Goal: Task Accomplishment & Management: Use online tool/utility

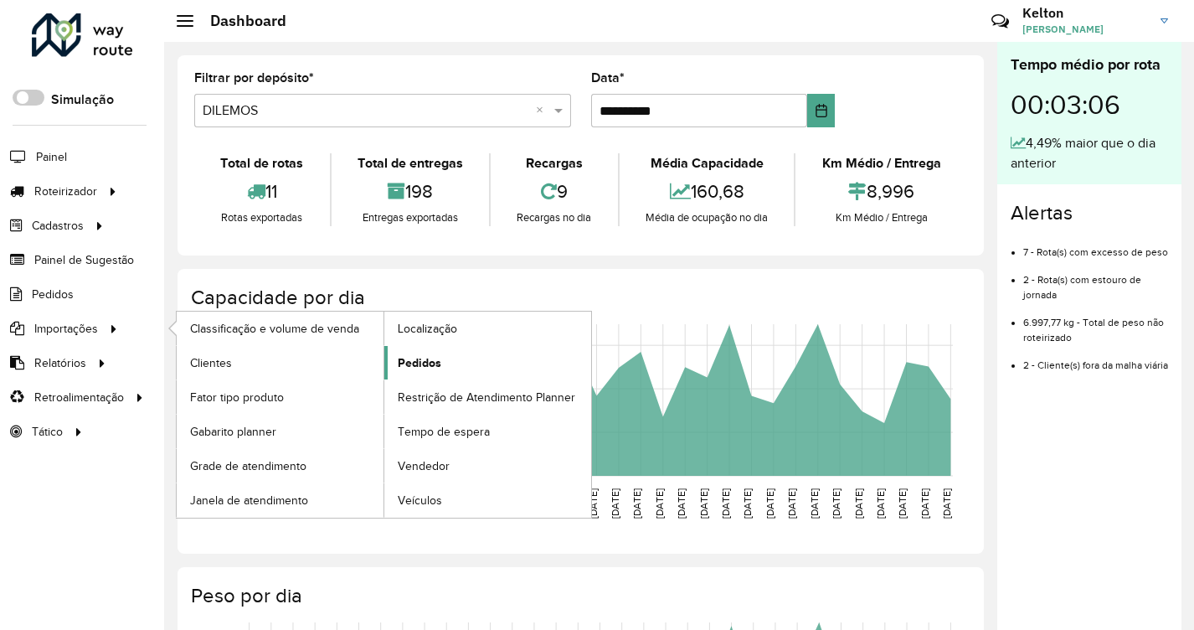
click at [423, 355] on span "Pedidos" at bounding box center [420, 363] width 44 height 18
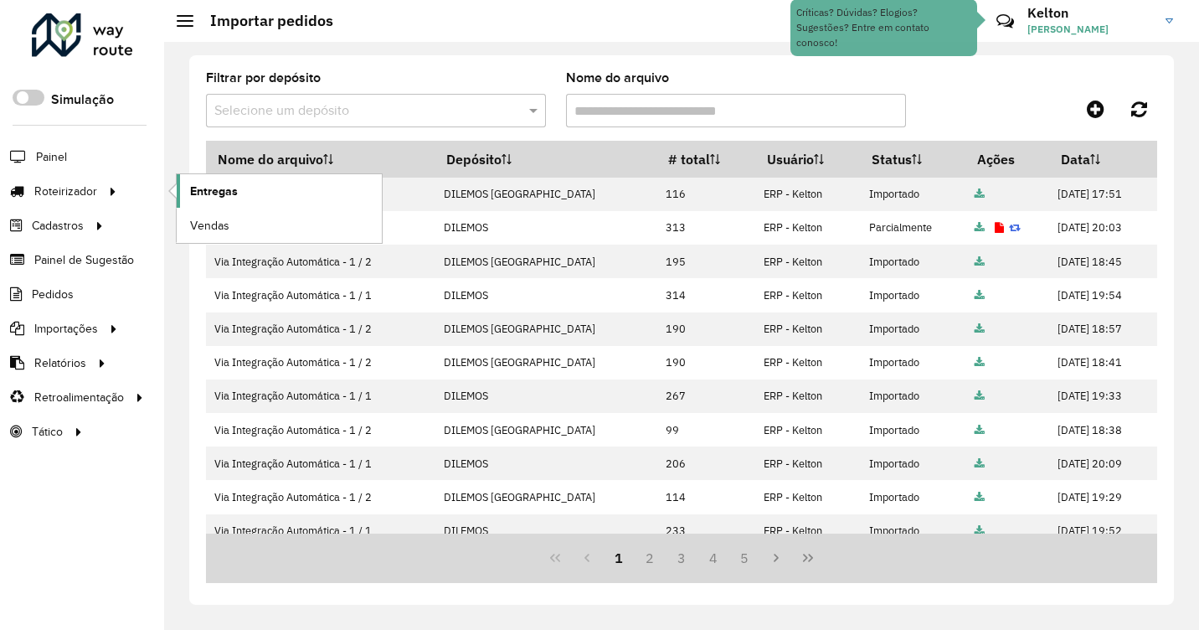
click at [224, 186] on span "Entregas" at bounding box center [214, 192] width 48 height 18
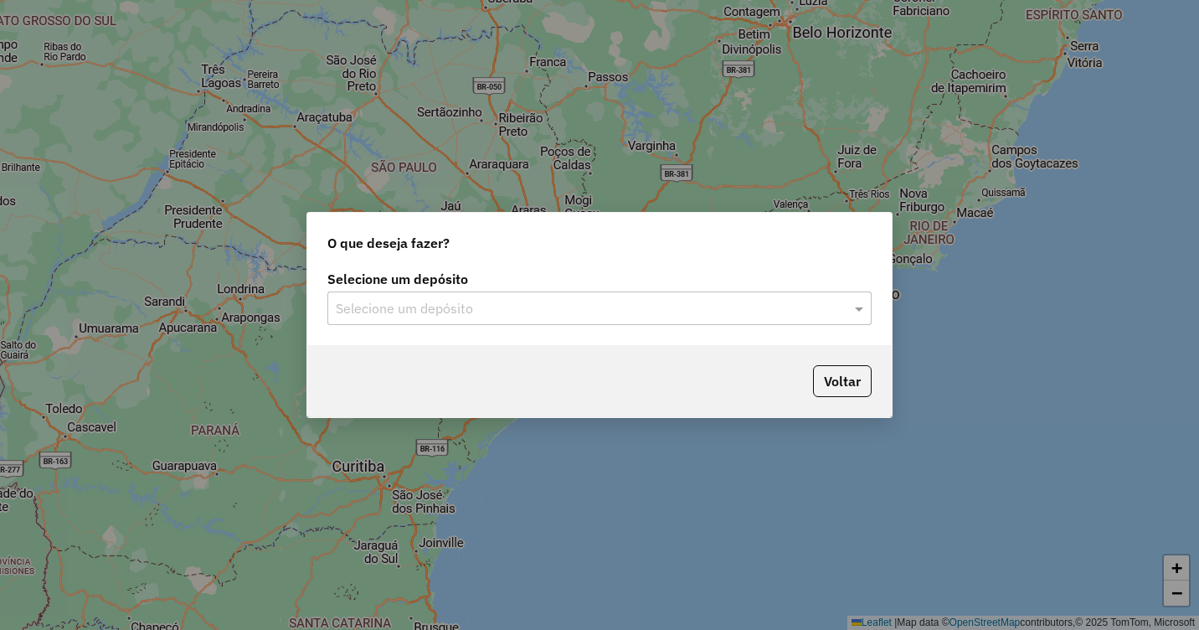
click at [497, 322] on div "Selecione um depósito" at bounding box center [599, 307] width 544 height 33
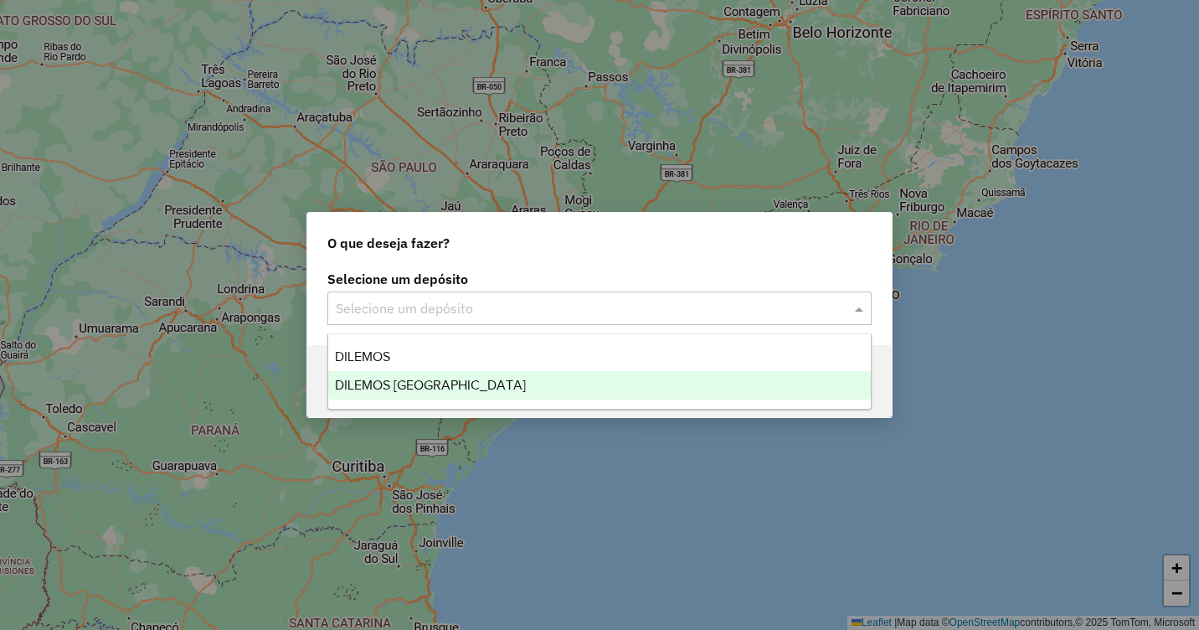
click at [378, 382] on span "DILEMOS [GEOGRAPHIC_DATA]" at bounding box center [430, 385] width 191 height 14
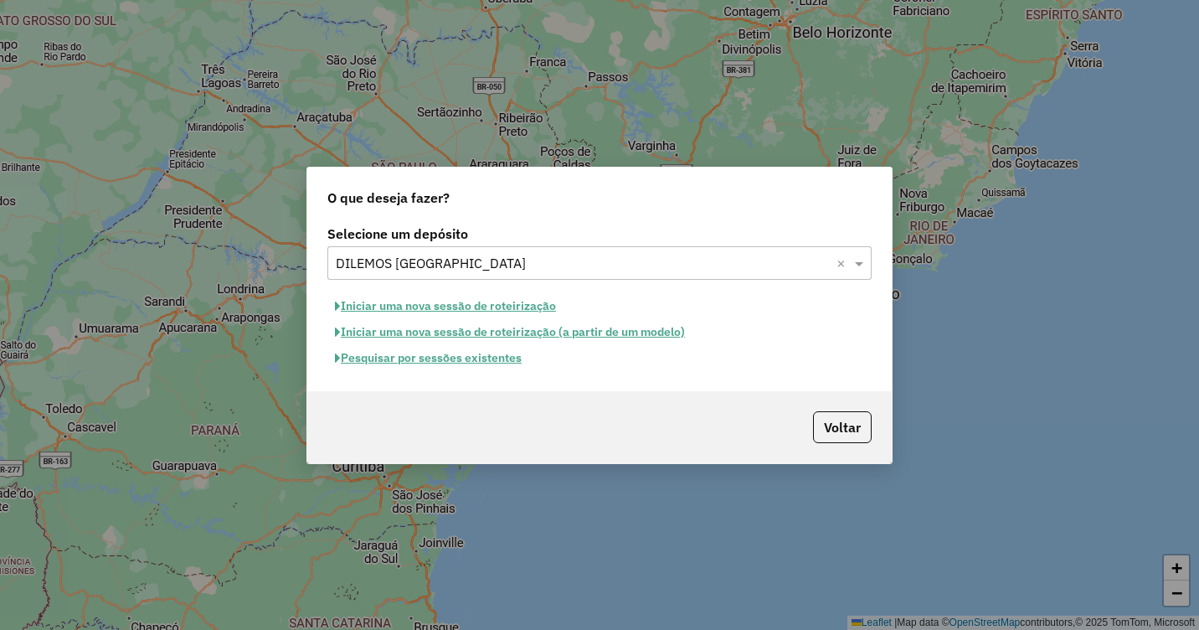
click at [405, 305] on button "Iniciar uma nova sessão de roteirização" at bounding box center [445, 306] width 236 height 26
select select "*"
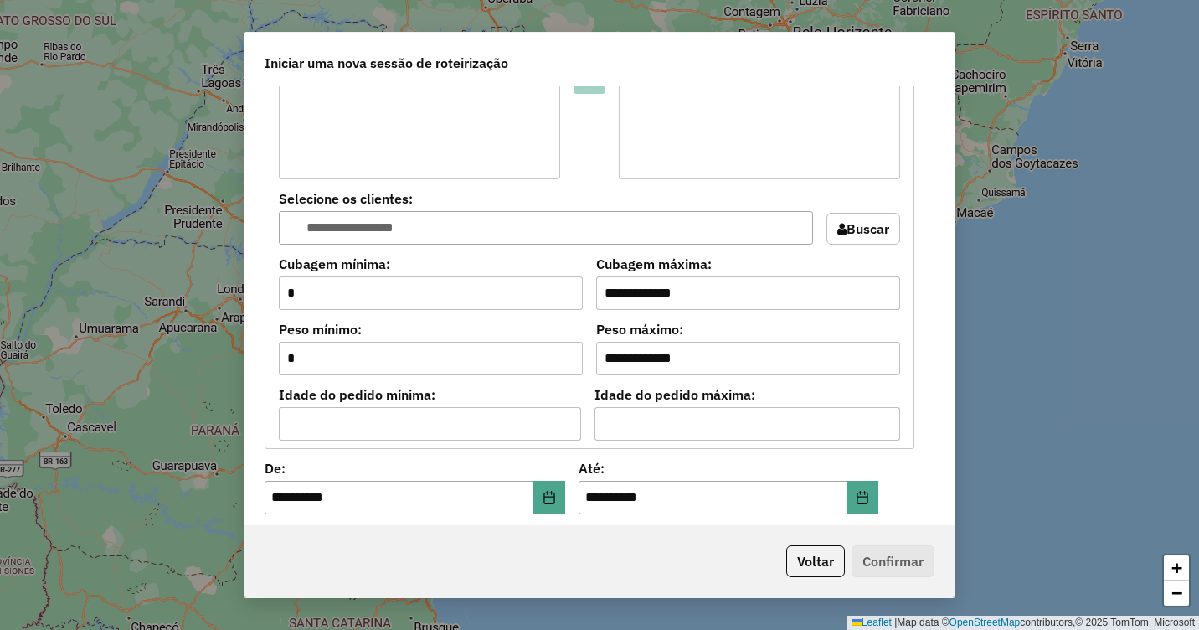
scroll to position [1424, 0]
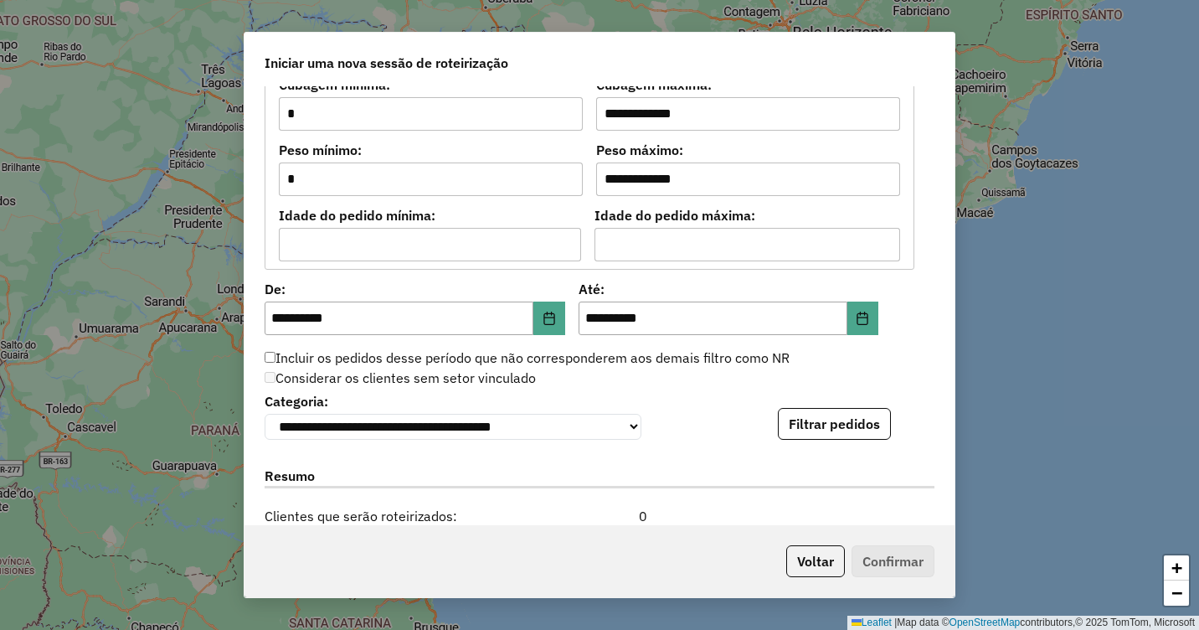
click at [817, 420] on button "Filtrar pedidos" at bounding box center [834, 424] width 113 height 32
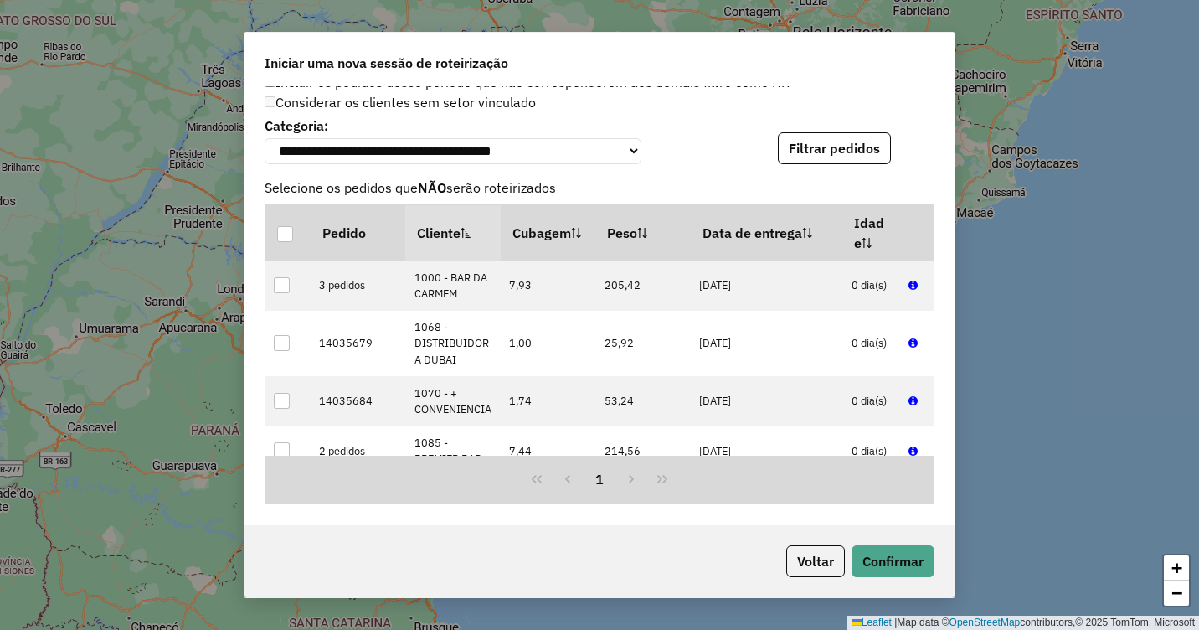
scroll to position [1842, 0]
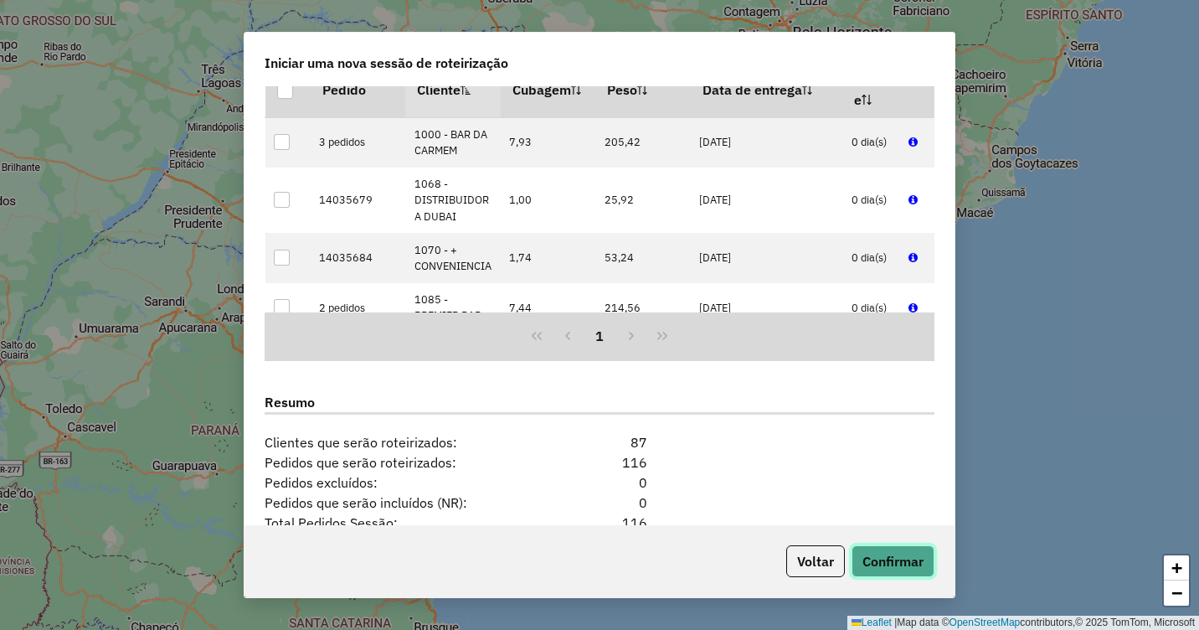
click at [874, 564] on button "Confirmar" at bounding box center [893, 561] width 83 height 32
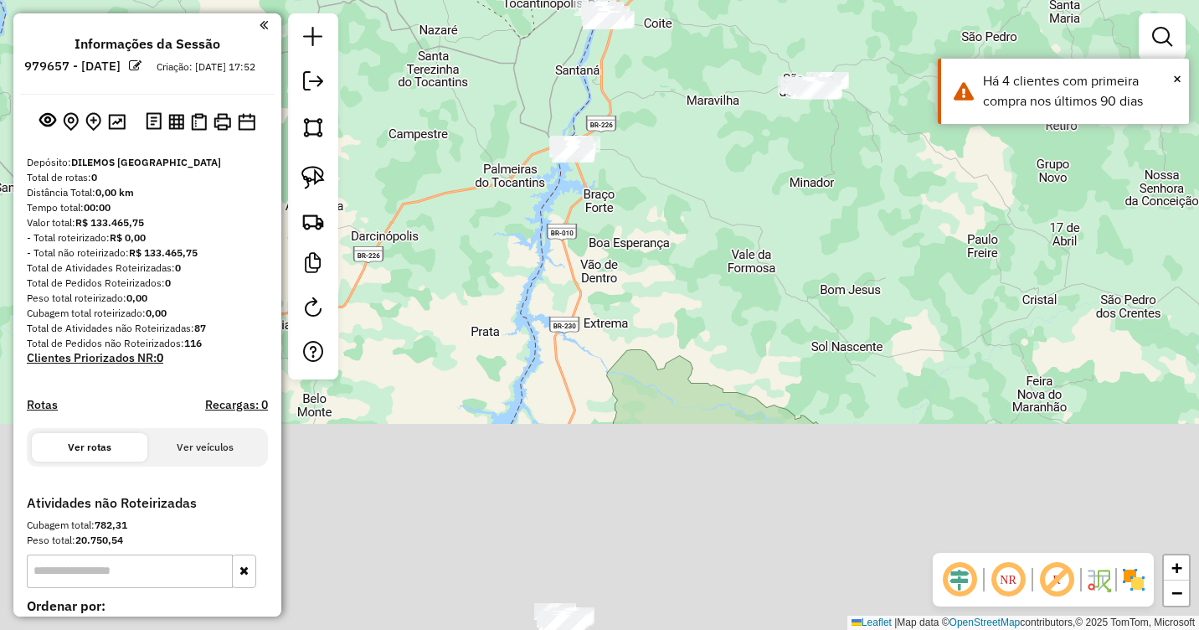
drag, startPoint x: 681, startPoint y: 338, endPoint x: 687, endPoint y: 152, distance: 186.9
click at [687, 152] on div "Janela de atendimento Grade de atendimento Capacidade Transportadoras Veículos …" at bounding box center [599, 315] width 1199 height 630
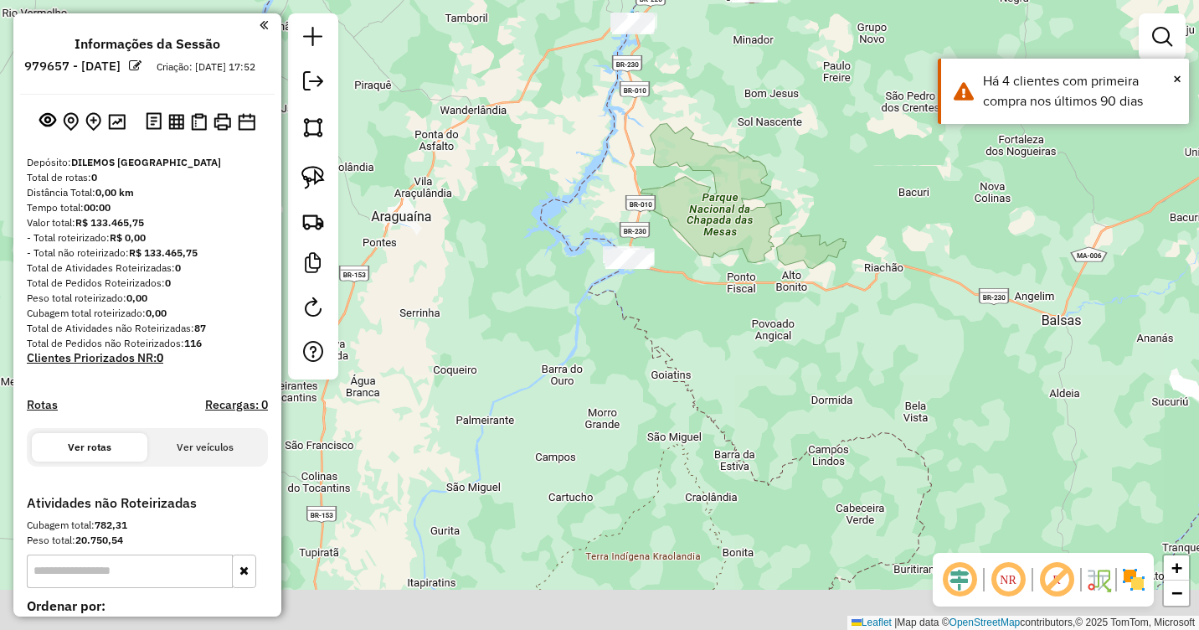
drag, startPoint x: 694, startPoint y: 402, endPoint x: 705, endPoint y: 209, distance: 192.9
click at [705, 209] on div "Janela de atendimento Grade de atendimento Capacidade Transportadoras Veículos …" at bounding box center [599, 315] width 1199 height 630
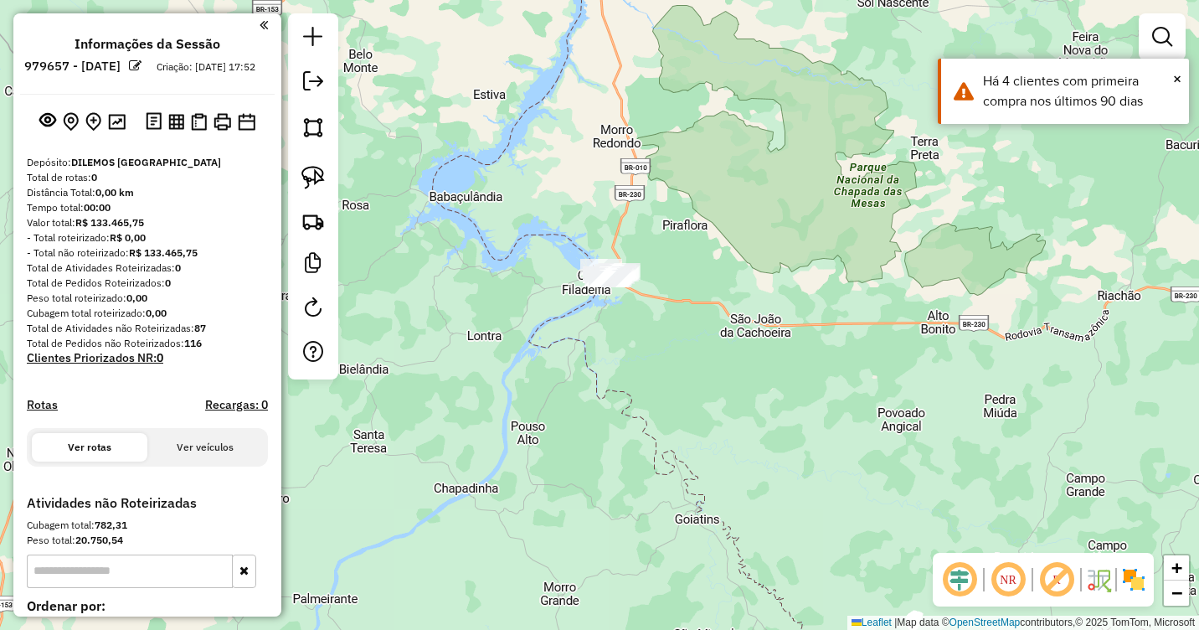
drag, startPoint x: 665, startPoint y: 275, endPoint x: 550, endPoint y: 312, distance: 120.5
click at [719, 356] on div "Janela de atendimento Grade de atendimento Capacidade Transportadoras Veículos …" at bounding box center [599, 315] width 1199 height 630
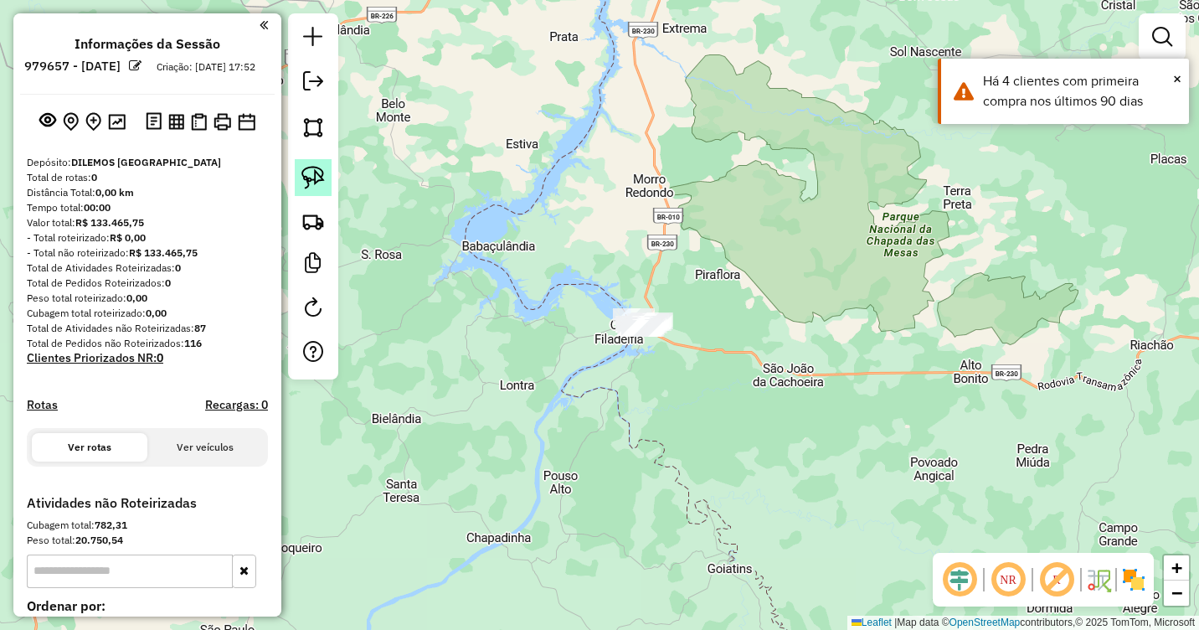
click at [309, 178] on img at bounding box center [312, 177] width 23 height 23
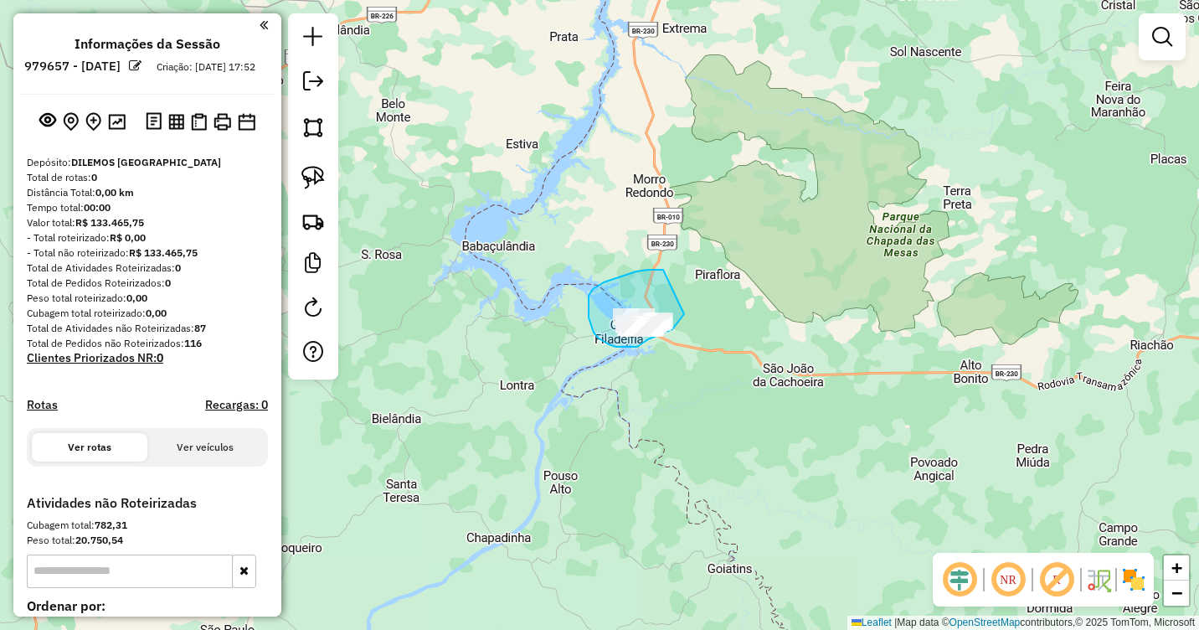
drag, startPoint x: 663, startPoint y: 270, endPoint x: 684, endPoint y: 314, distance: 49.1
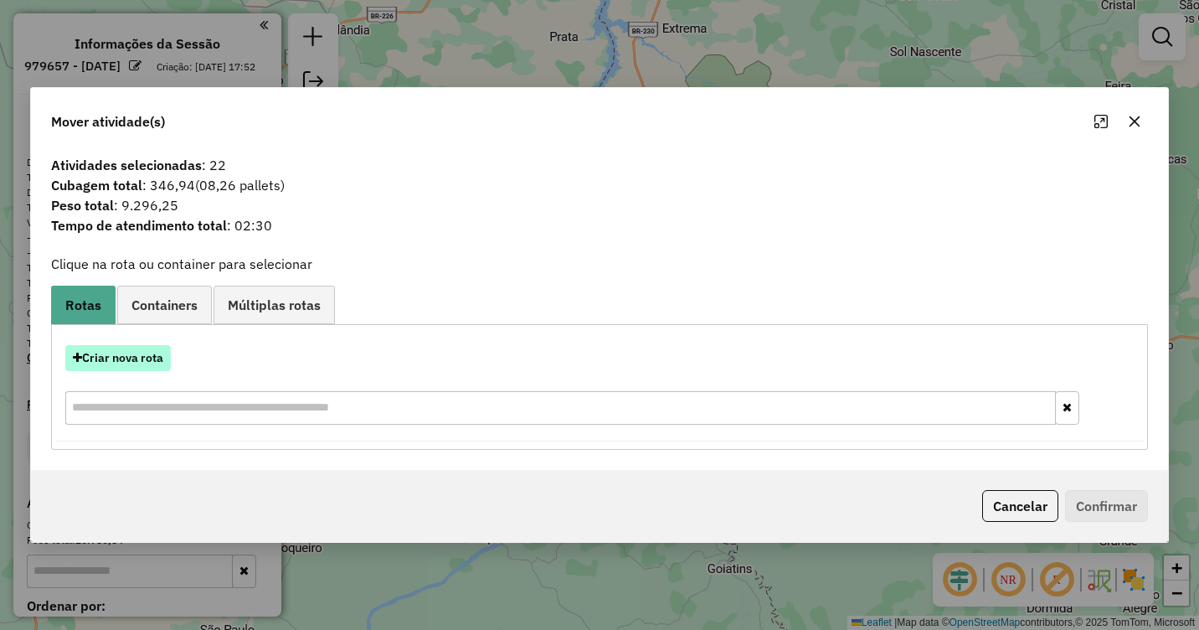
click at [125, 357] on button "Criar nova rota" at bounding box center [118, 358] width 106 height 26
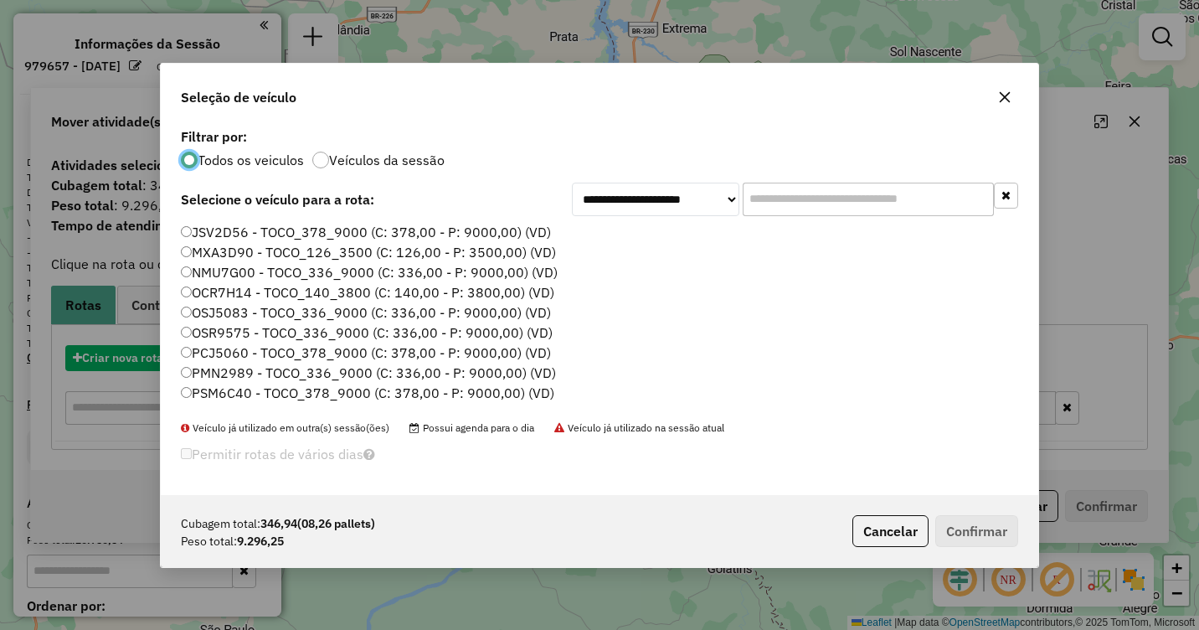
scroll to position [9, 5]
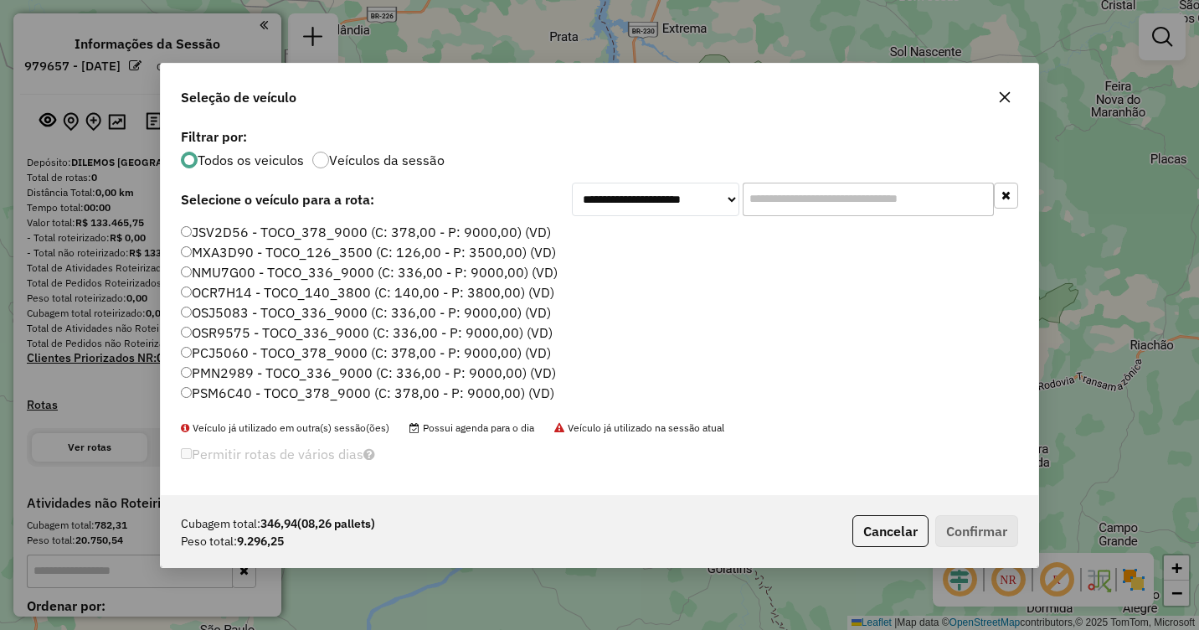
click at [206, 234] on label "JSV2D56 - TOCO_378_9000 (C: 378,00 - P: 9000,00) (VD)" at bounding box center [366, 232] width 370 height 20
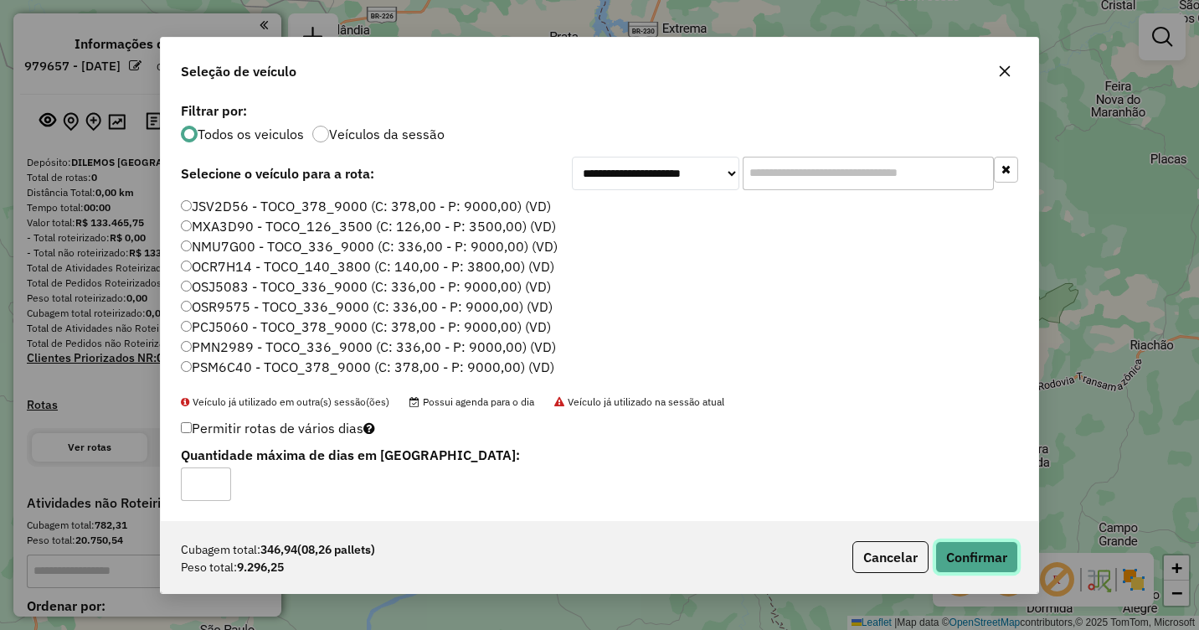
click at [977, 549] on button "Confirmar" at bounding box center [976, 557] width 83 height 32
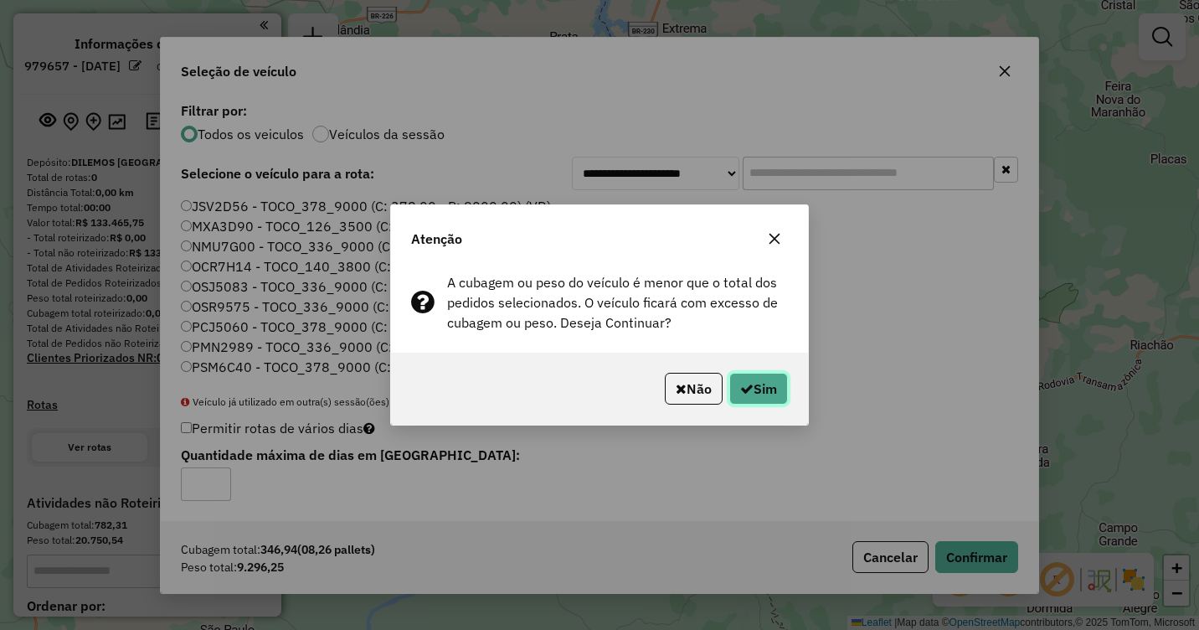
click at [759, 389] on button "Sim" at bounding box center [758, 389] width 59 height 32
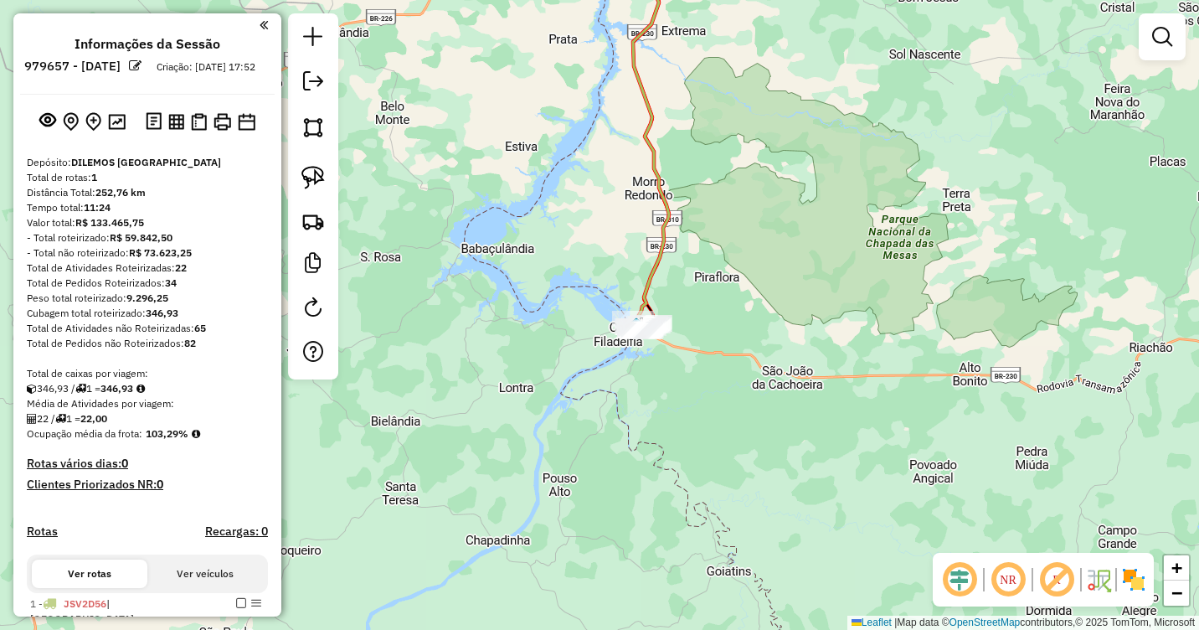
drag, startPoint x: 757, startPoint y: 234, endPoint x: 655, endPoint y: 441, distance: 230.7
click at [655, 440] on div "Janela de atendimento Grade de atendimento Capacidade Transportadoras Veículos …" at bounding box center [599, 315] width 1199 height 630
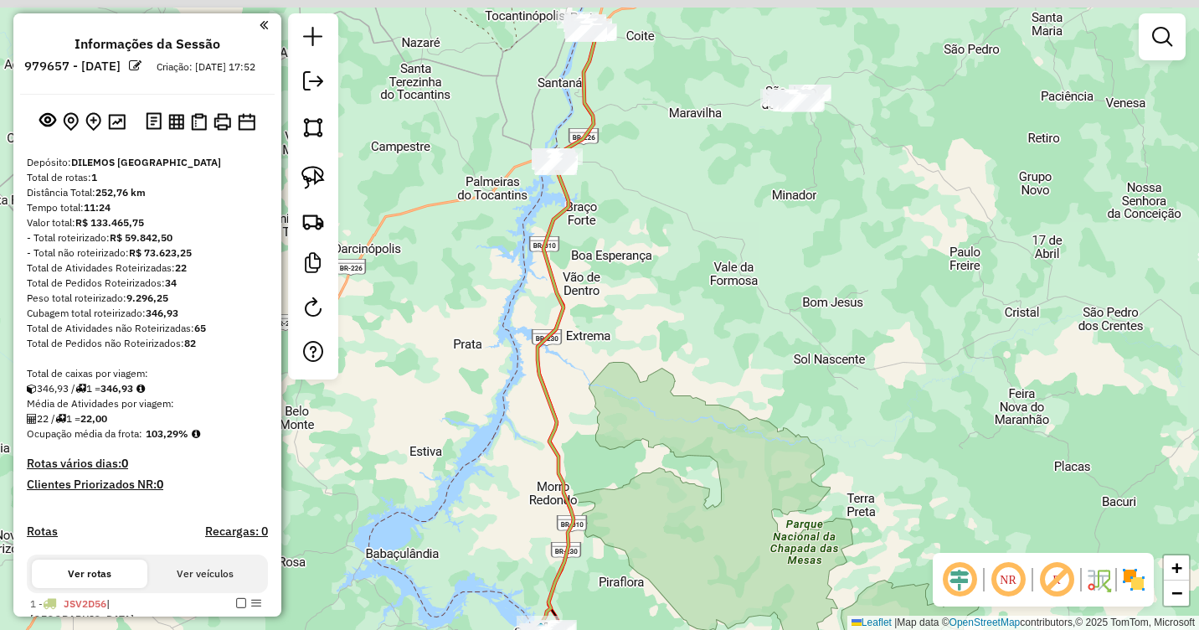
drag, startPoint x: 649, startPoint y: 221, endPoint x: 668, endPoint y: 435, distance: 215.3
click at [668, 435] on div "Janela de atendimento Grade de atendimento Capacidade Transportadoras Veículos …" at bounding box center [599, 315] width 1199 height 630
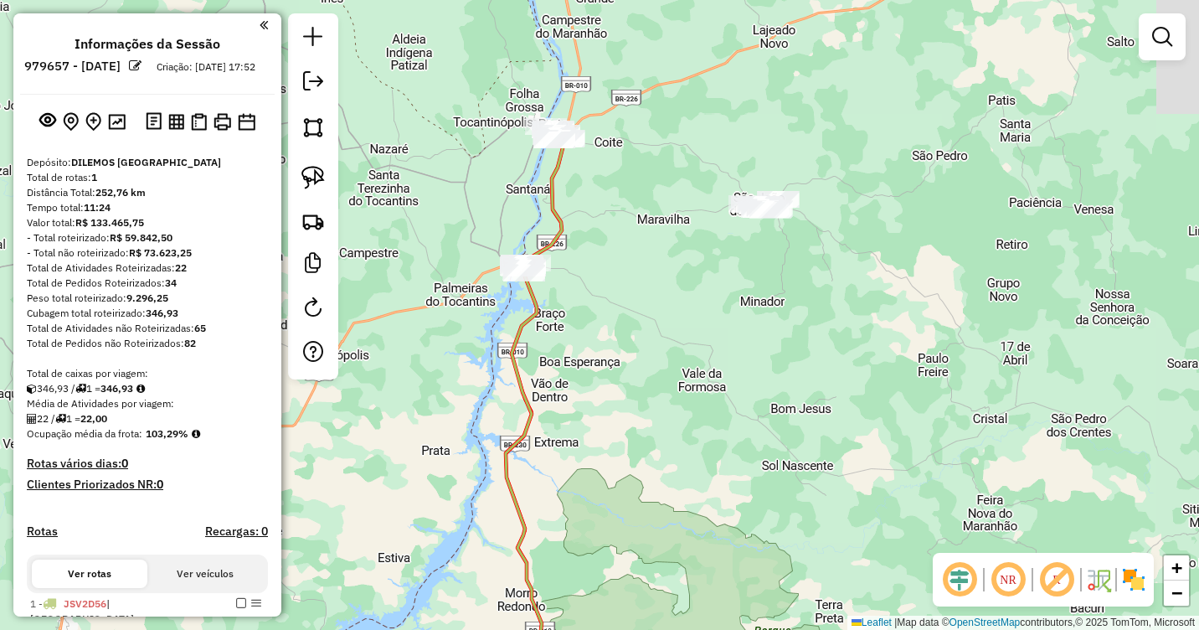
drag, startPoint x: 742, startPoint y: 368, endPoint x: 613, endPoint y: 451, distance: 153.3
click at [613, 451] on div "Janela de atendimento Grade de atendimento Capacidade Transportadoras Veículos …" at bounding box center [599, 315] width 1199 height 630
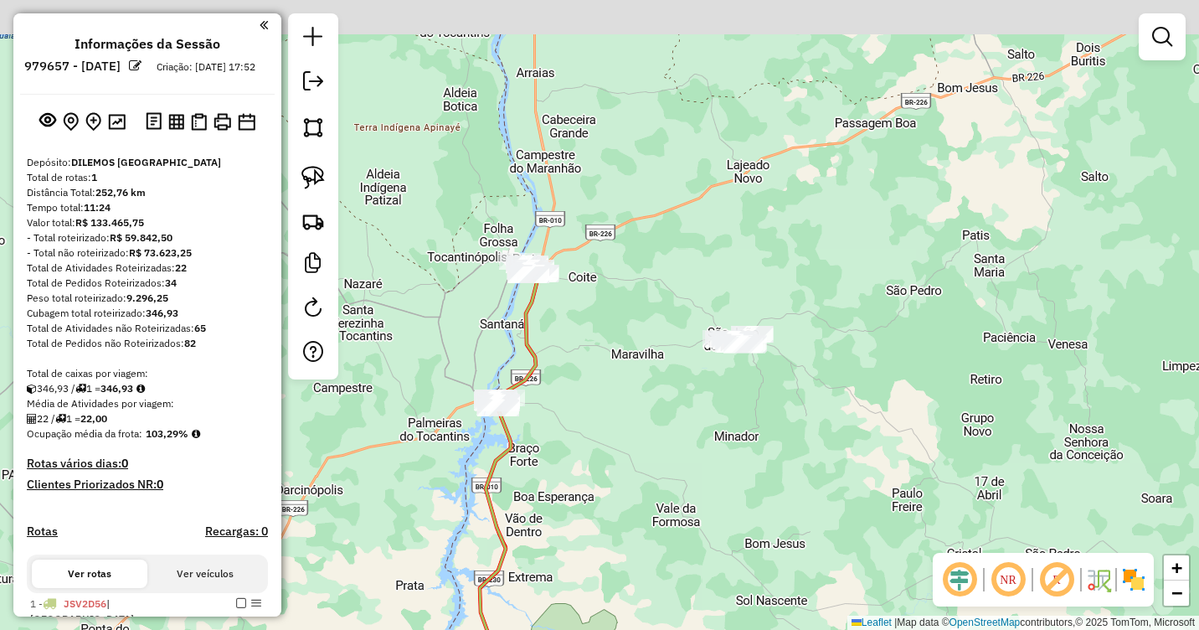
drag, startPoint x: 597, startPoint y: 343, endPoint x: 696, endPoint y: 385, distance: 107.7
click at [692, 403] on div "Janela de atendimento Grade de atendimento Capacidade Transportadoras Veículos …" at bounding box center [599, 315] width 1199 height 630
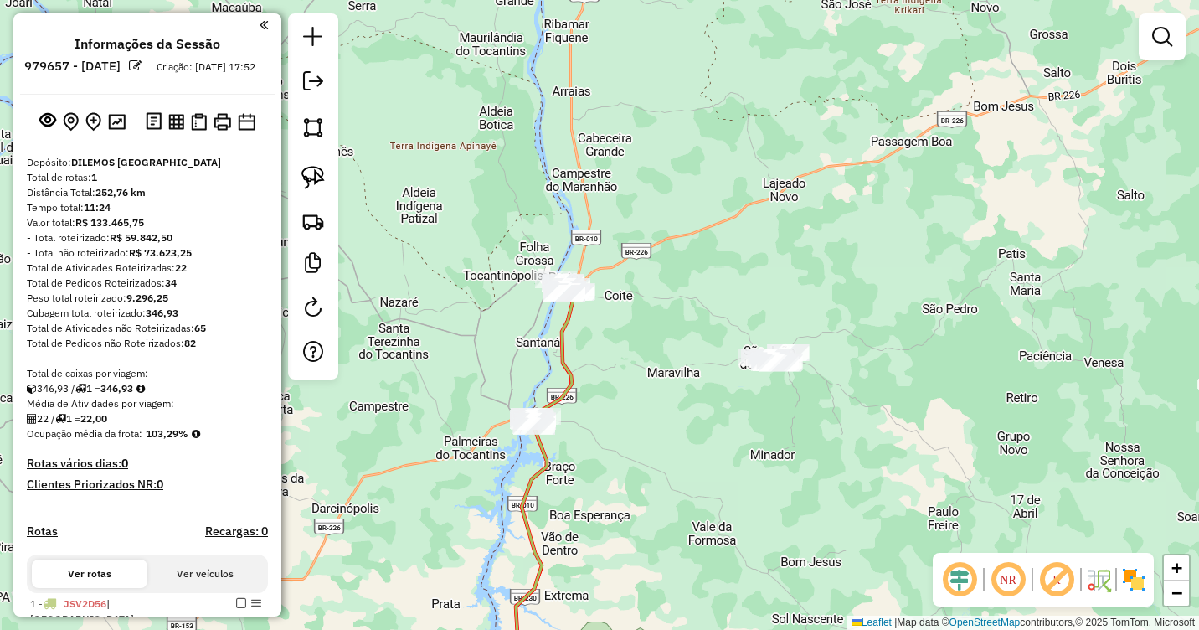
drag, startPoint x: 692, startPoint y: 385, endPoint x: 728, endPoint y: 323, distance: 71.7
click at [745, 325] on div "Janela de atendimento Grade de atendimento Capacidade Transportadoras Veículos …" at bounding box center [599, 315] width 1199 height 630
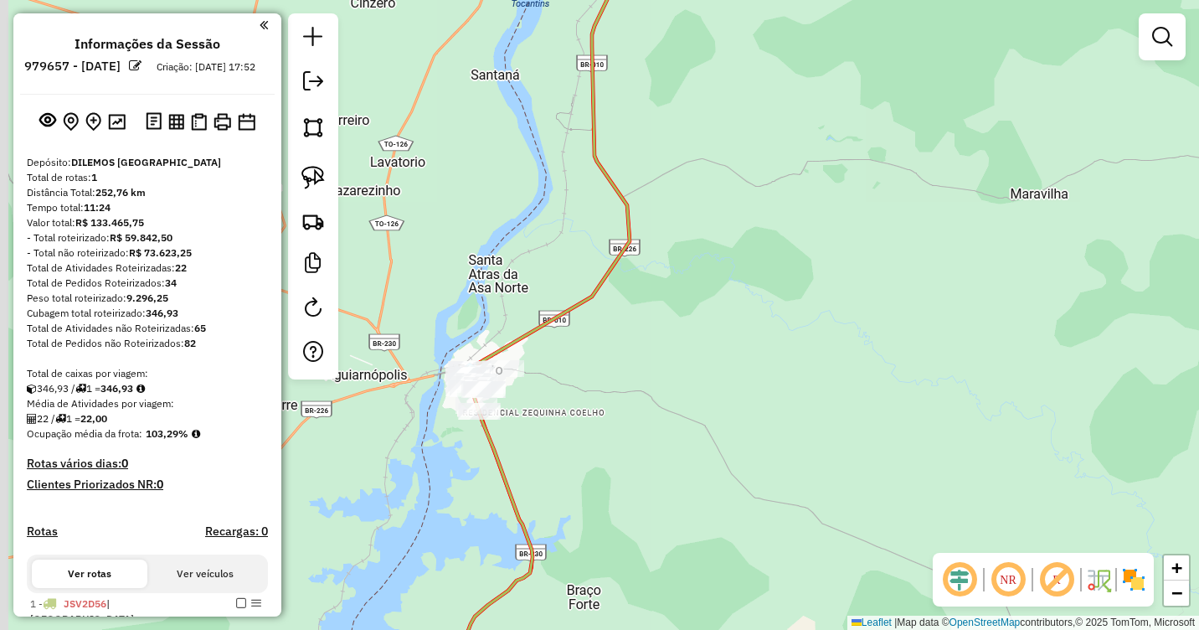
drag, startPoint x: 611, startPoint y: 376, endPoint x: 583, endPoint y: 372, distance: 28.8
click at [689, 370] on div "Janela de atendimento Grade de atendimento Capacidade Transportadoras Veículos …" at bounding box center [599, 315] width 1199 height 630
click at [320, 173] on img at bounding box center [312, 177] width 23 height 23
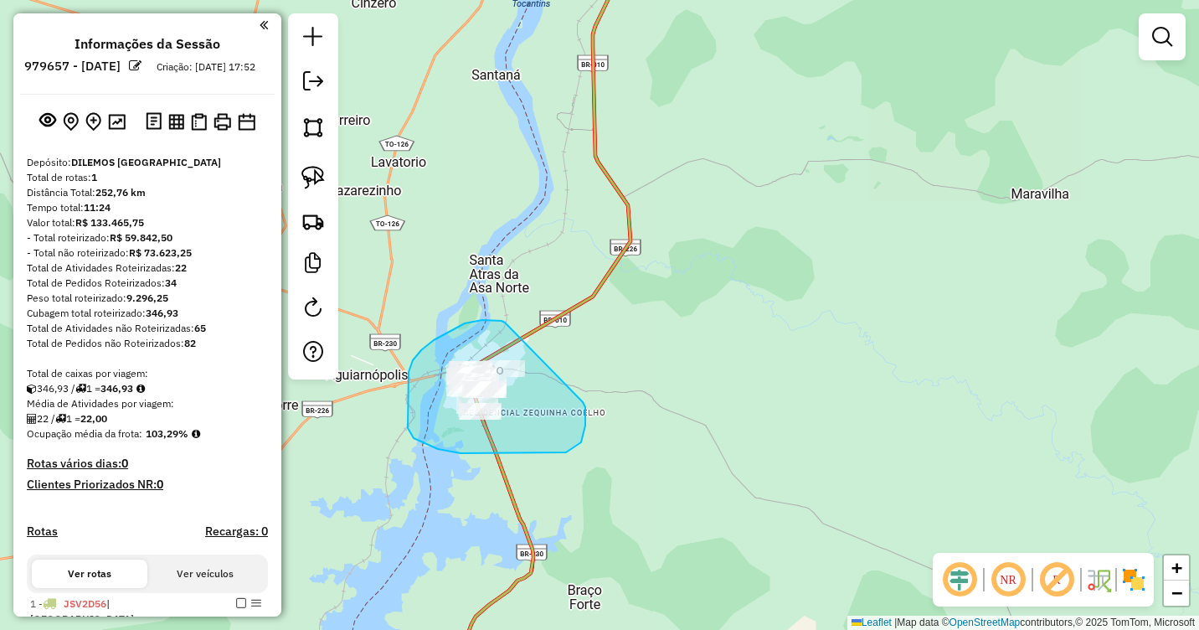
drag, startPoint x: 505, startPoint y: 322, endPoint x: 583, endPoint y: 402, distance: 111.3
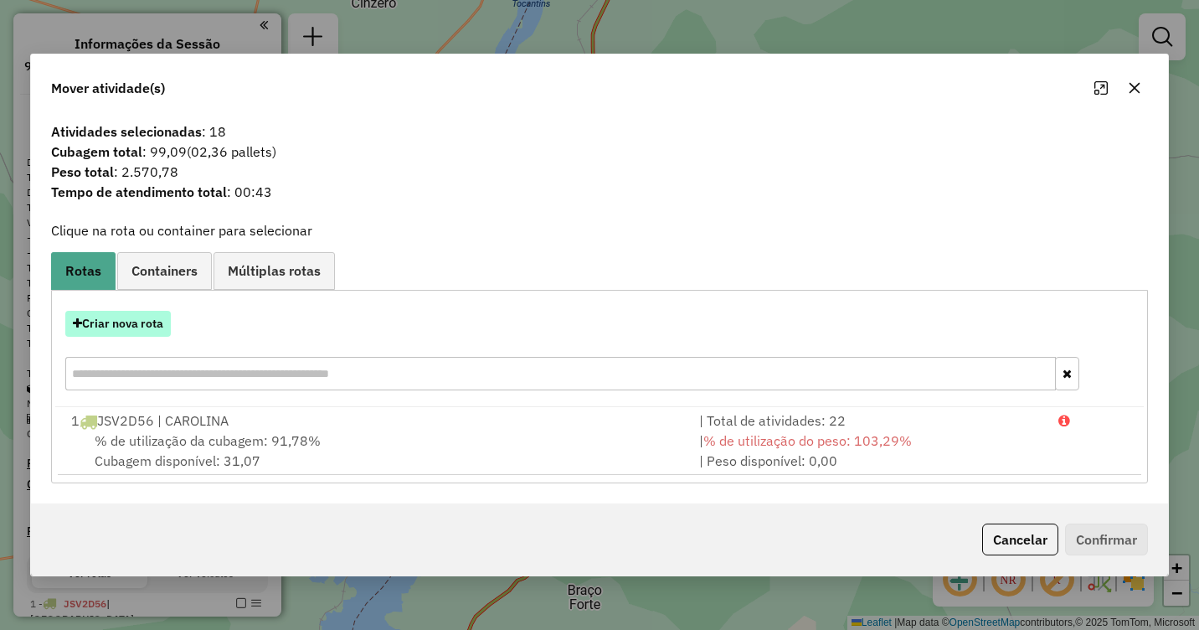
click at [140, 322] on button "Criar nova rota" at bounding box center [118, 324] width 106 height 26
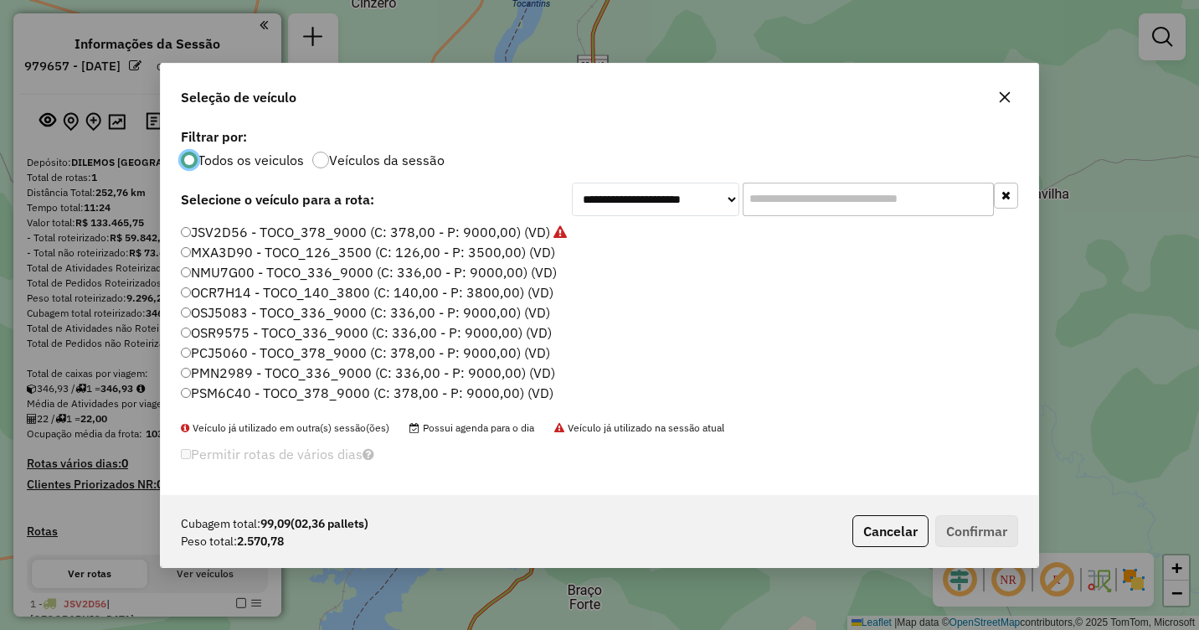
click at [225, 291] on label "OCR7H14 - TOCO_140_3800 (C: 140,00 - P: 3800,00) (VD)" at bounding box center [367, 292] width 373 height 20
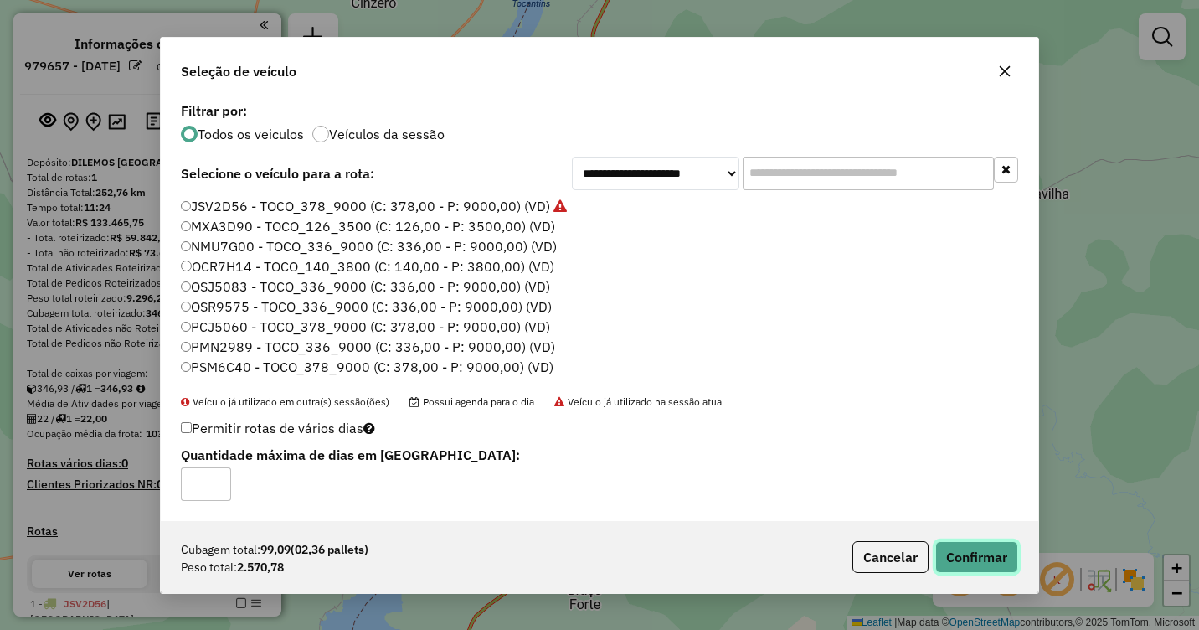
click at [980, 544] on button "Confirmar" at bounding box center [976, 557] width 83 height 32
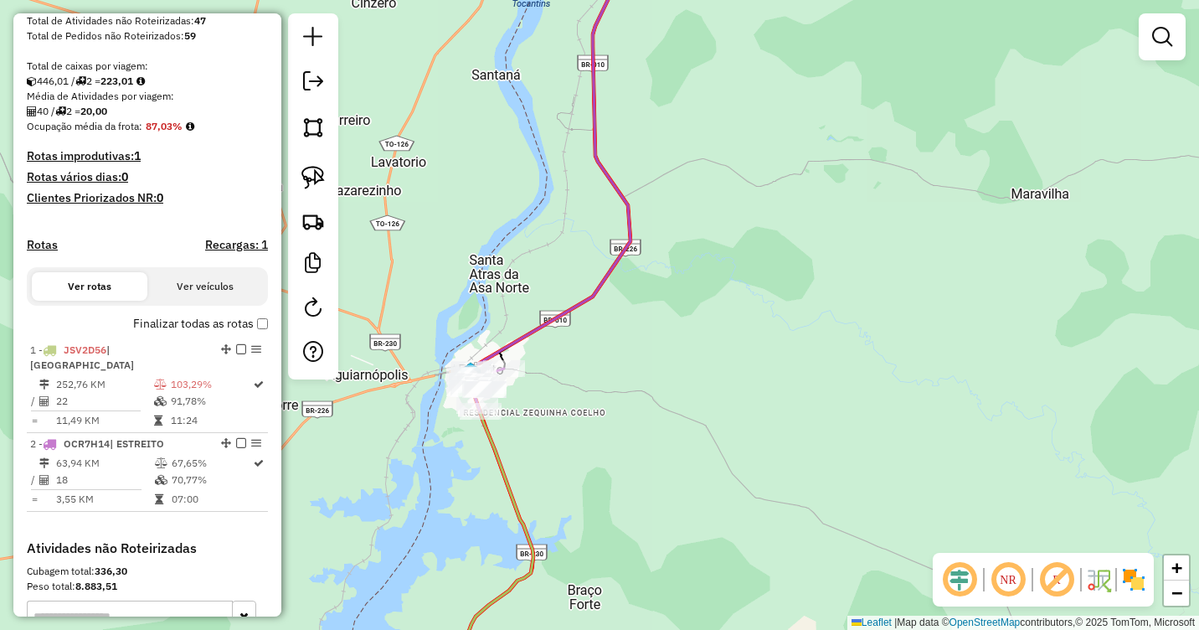
scroll to position [335, 0]
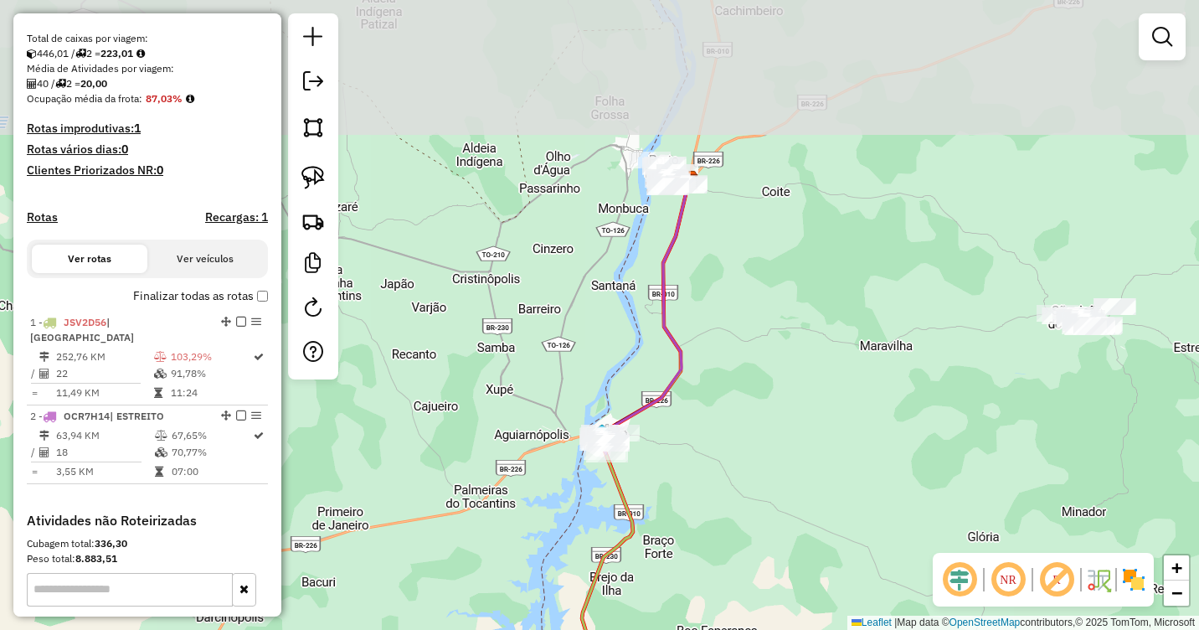
drag, startPoint x: 920, startPoint y: 168, endPoint x: 841, endPoint y: 351, distance: 198.8
click at [841, 351] on div "Janela de atendimento Grade de atendimento Capacidade Transportadoras Veículos …" at bounding box center [599, 315] width 1199 height 630
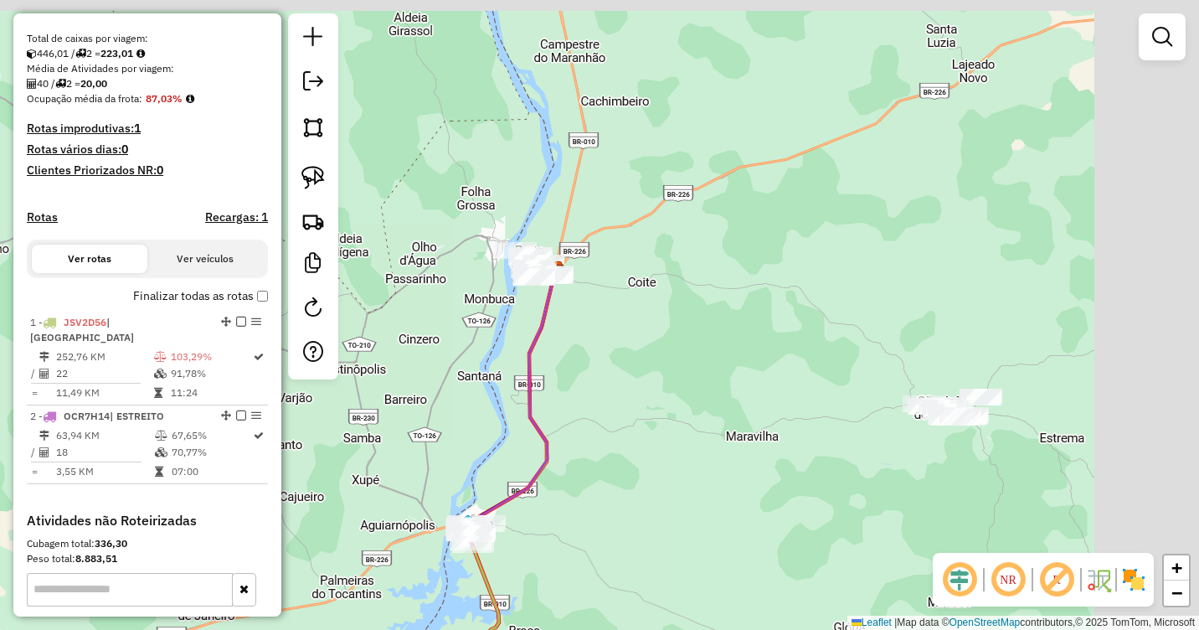
drag, startPoint x: 829, startPoint y: 300, endPoint x: 695, endPoint y: 374, distance: 152.9
click at [695, 374] on div "Janela de atendimento Grade de atendimento Capacidade Transportadoras Veículos …" at bounding box center [599, 315] width 1199 height 630
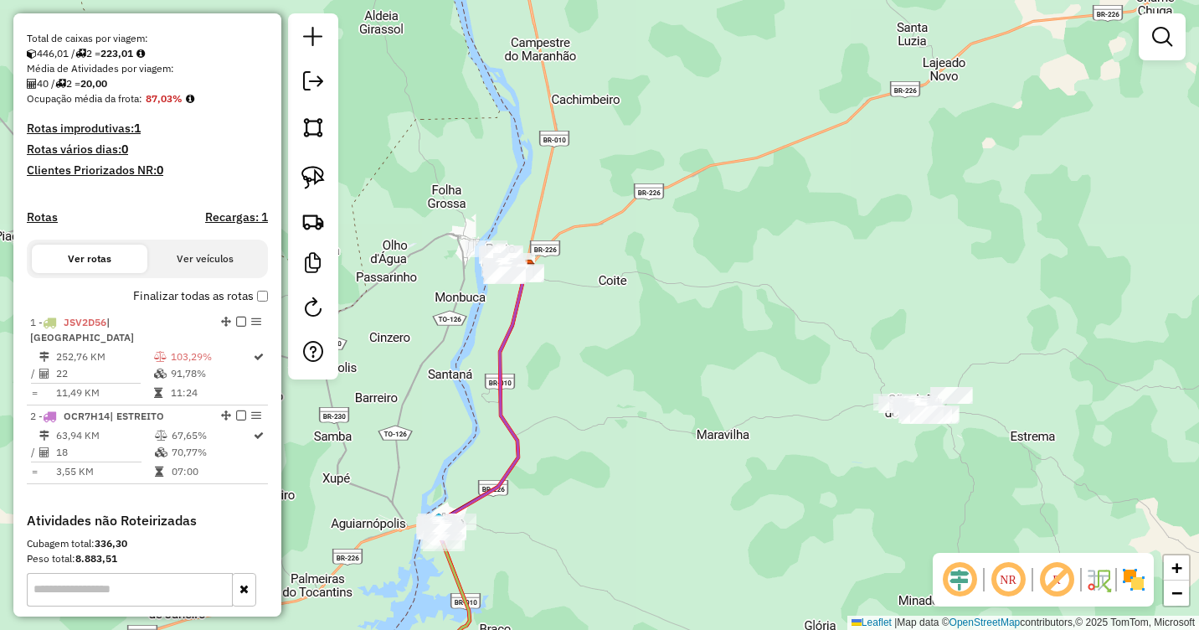
drag, startPoint x: 776, startPoint y: 367, endPoint x: 724, endPoint y: 324, distance: 67.2
click at [725, 324] on div "Janela de atendimento Grade de atendimento Capacidade Transportadoras Veículos …" at bounding box center [599, 315] width 1199 height 630
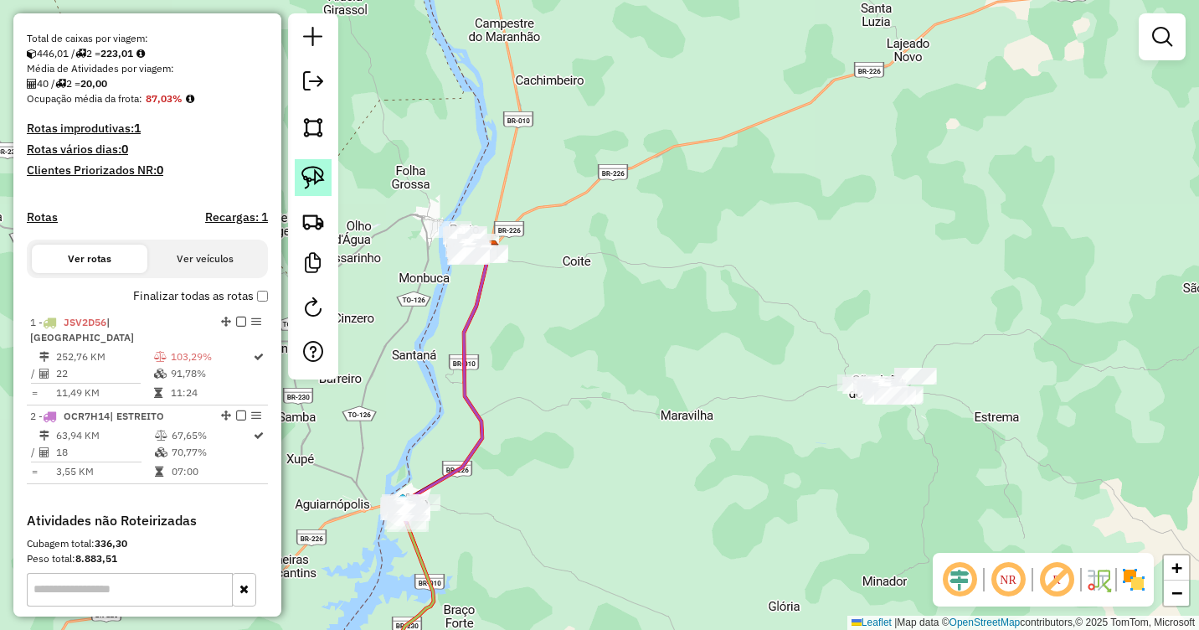
click at [305, 178] on img at bounding box center [312, 177] width 23 height 23
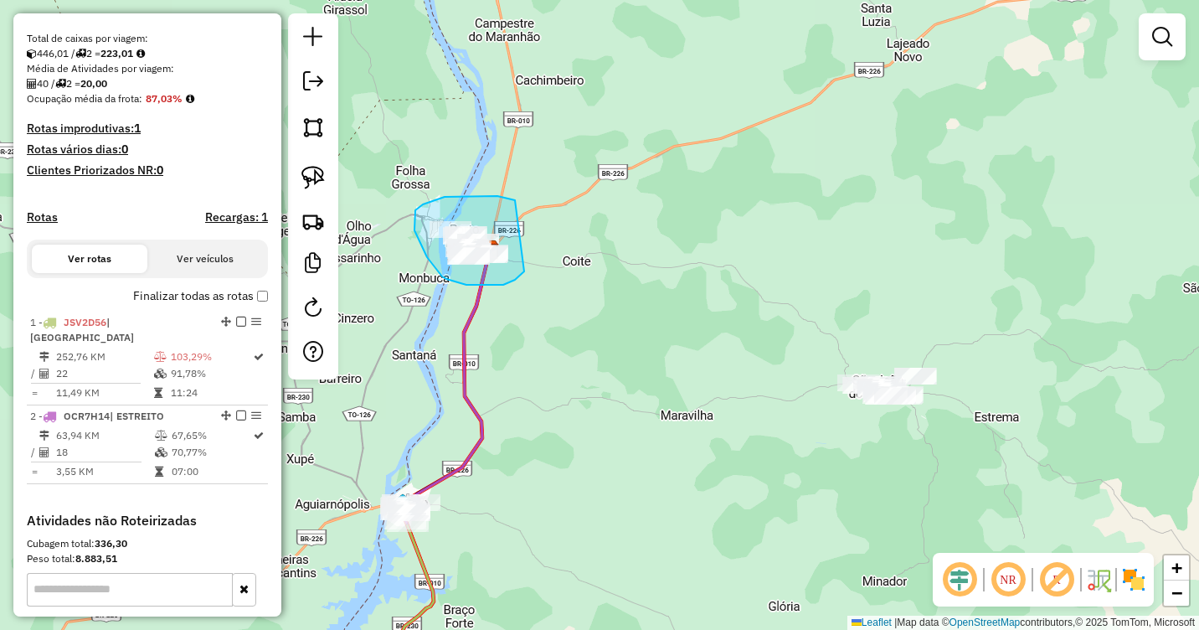
drag, startPoint x: 486, startPoint y: 196, endPoint x: 525, endPoint y: 271, distance: 84.3
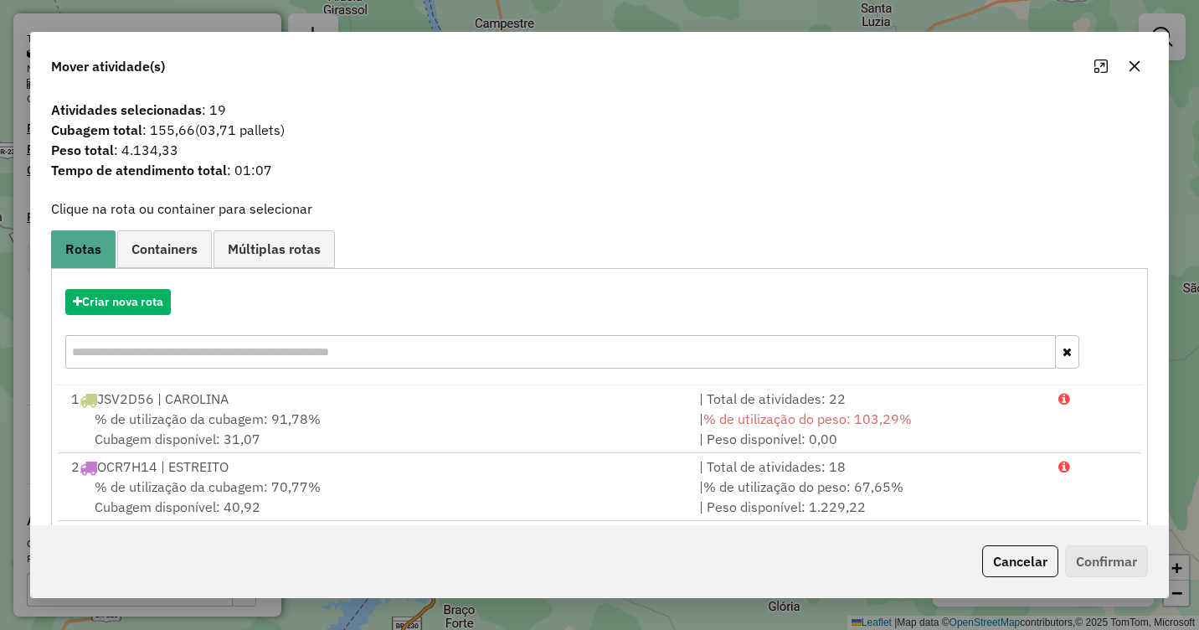
click at [1130, 69] on icon "button" at bounding box center [1134, 65] width 13 height 13
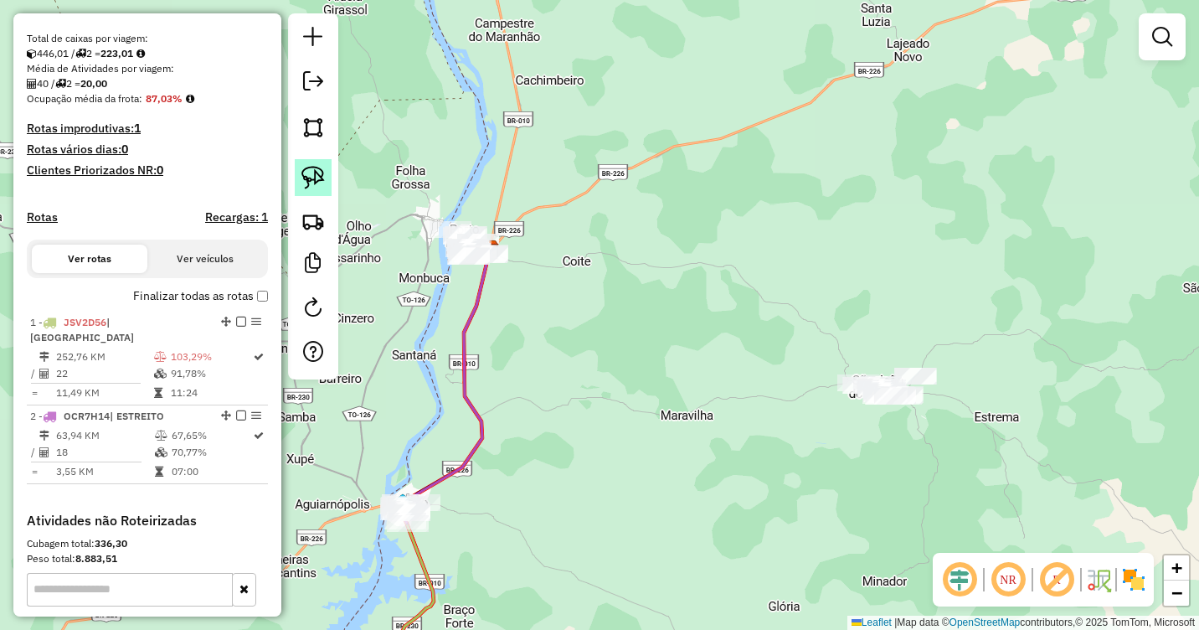
click at [320, 180] on img at bounding box center [312, 177] width 23 height 23
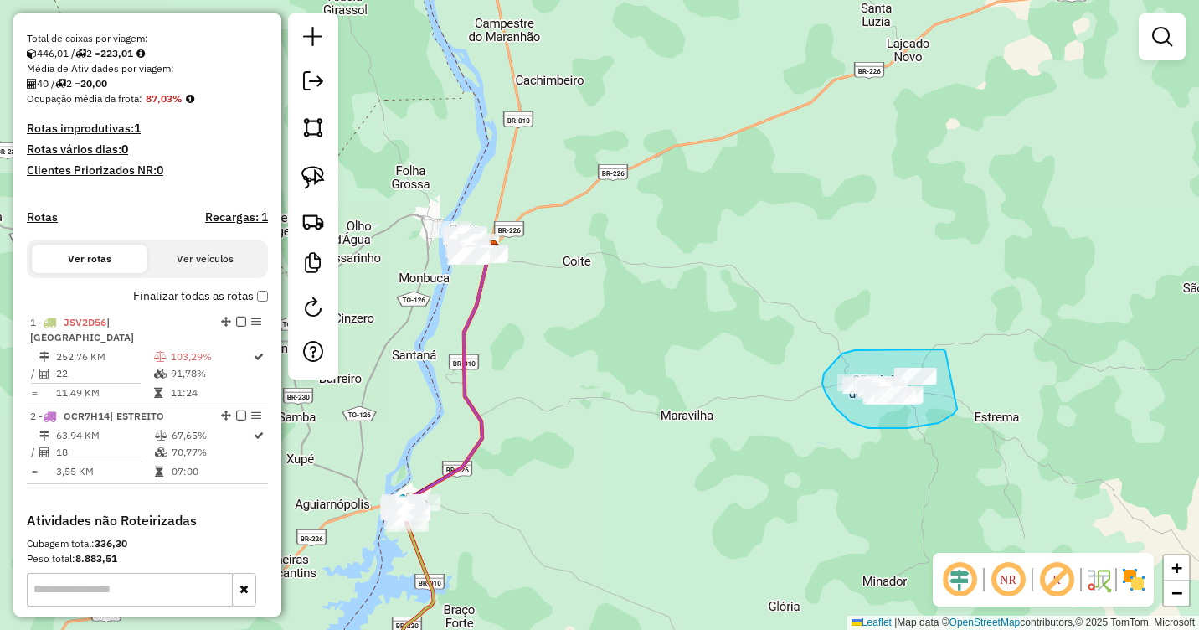
drag, startPoint x: 941, startPoint y: 349, endPoint x: 957, endPoint y: 409, distance: 61.8
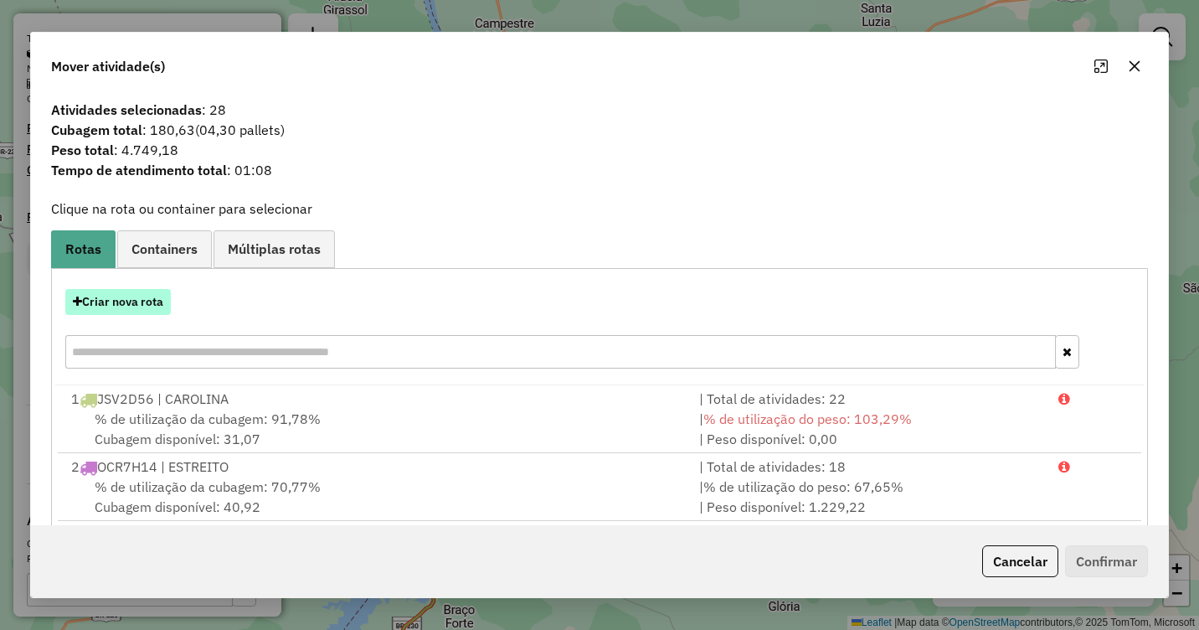
click at [118, 300] on button "Criar nova rota" at bounding box center [118, 302] width 106 height 26
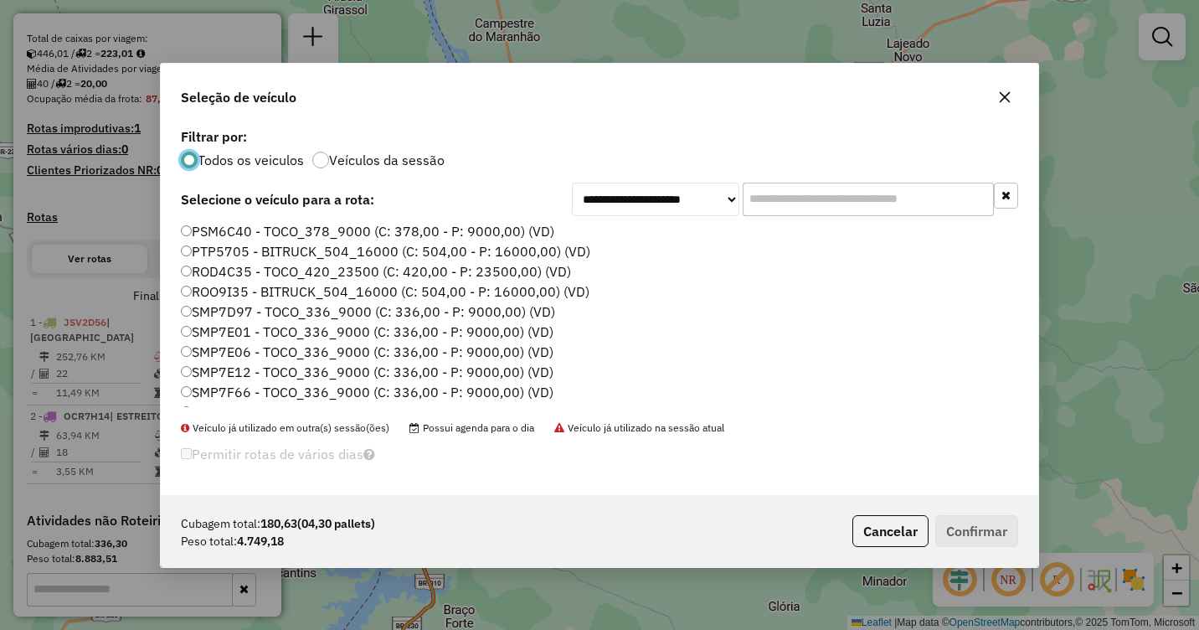
scroll to position [167, 0]
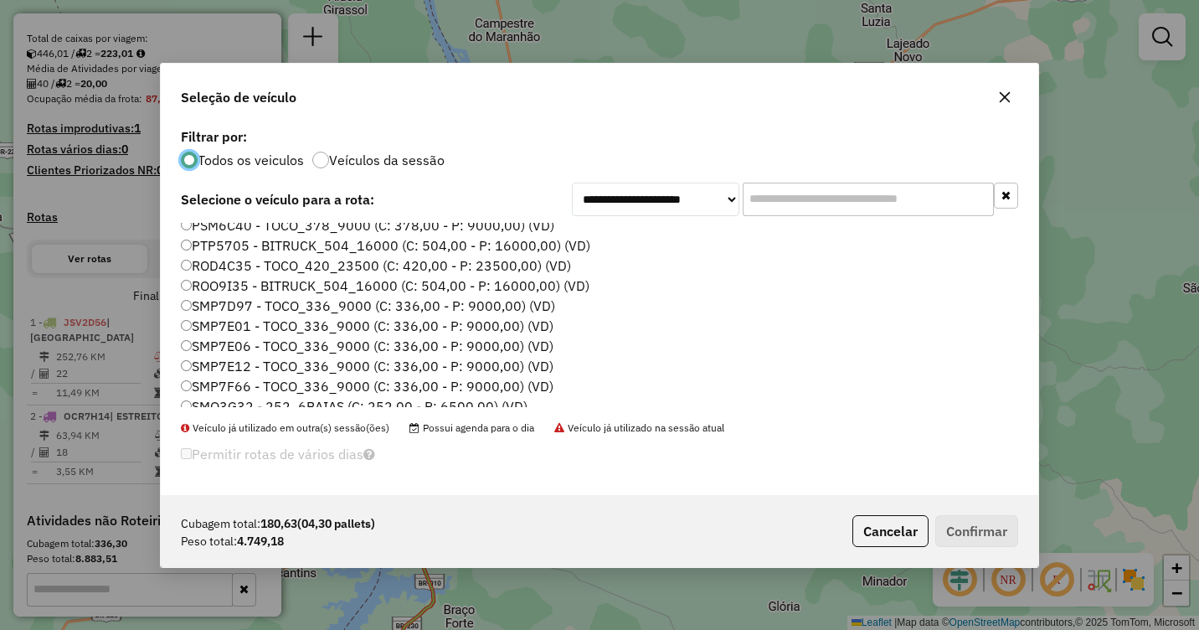
click at [210, 327] on label "SMP7E01 - TOCO_336_9000 (C: 336,00 - P: 9000,00) (VD)" at bounding box center [367, 326] width 373 height 20
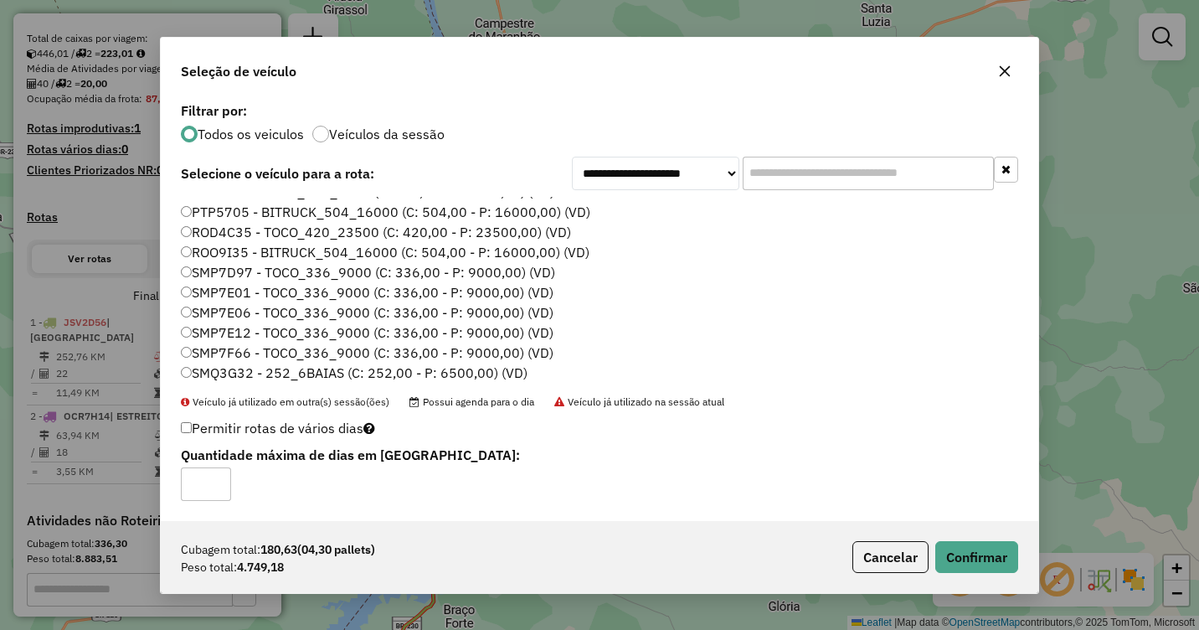
scroll to position [178, 0]
click at [205, 367] on label "SMQ3G32 - 252_6BAIAS (C: 252,00 - P: 6500,00) (VD)" at bounding box center [354, 370] width 347 height 20
click at [971, 548] on button "Confirmar" at bounding box center [976, 557] width 83 height 32
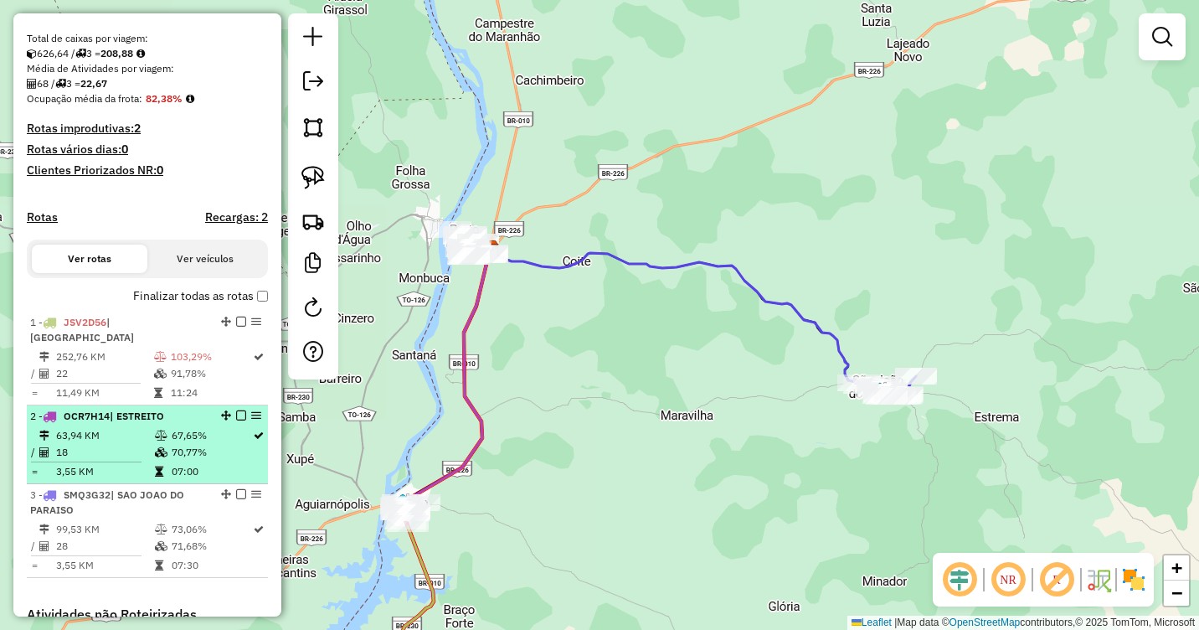
scroll to position [419, 0]
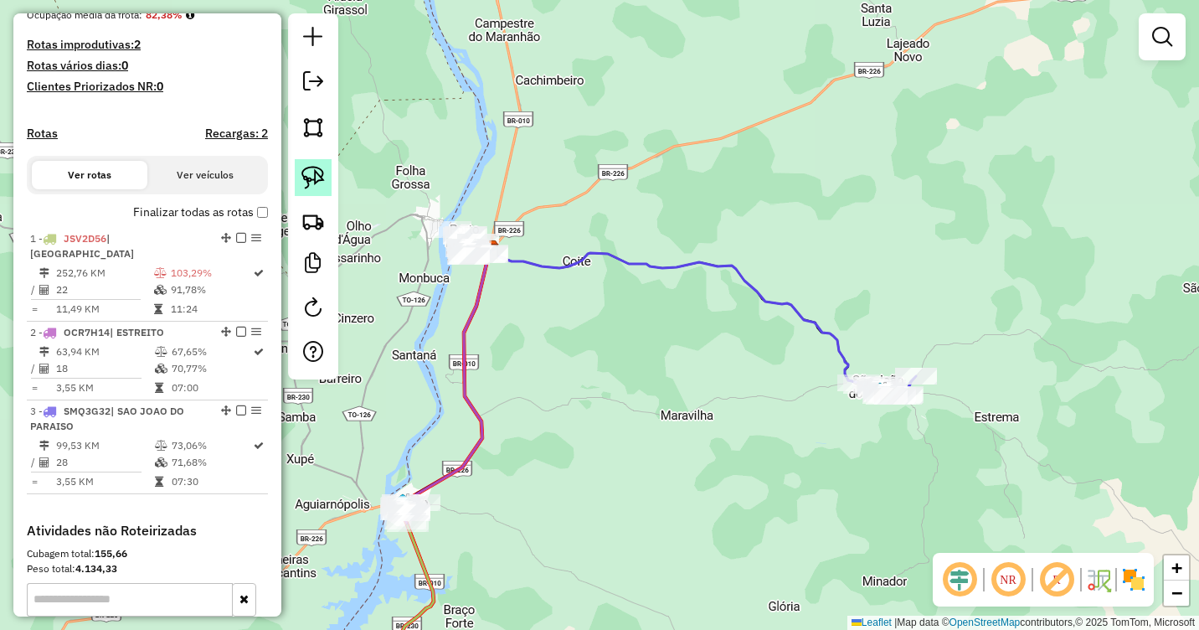
click at [312, 182] on img at bounding box center [312, 177] width 23 height 23
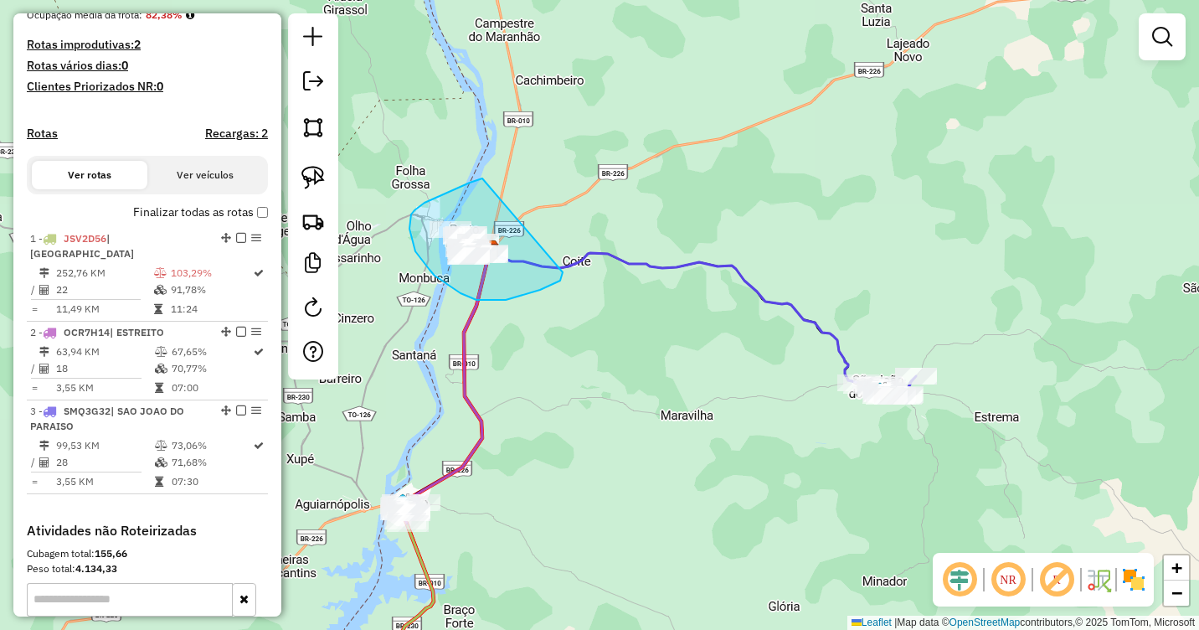
drag, startPoint x: 482, startPoint y: 178, endPoint x: 563, endPoint y: 272, distance: 123.5
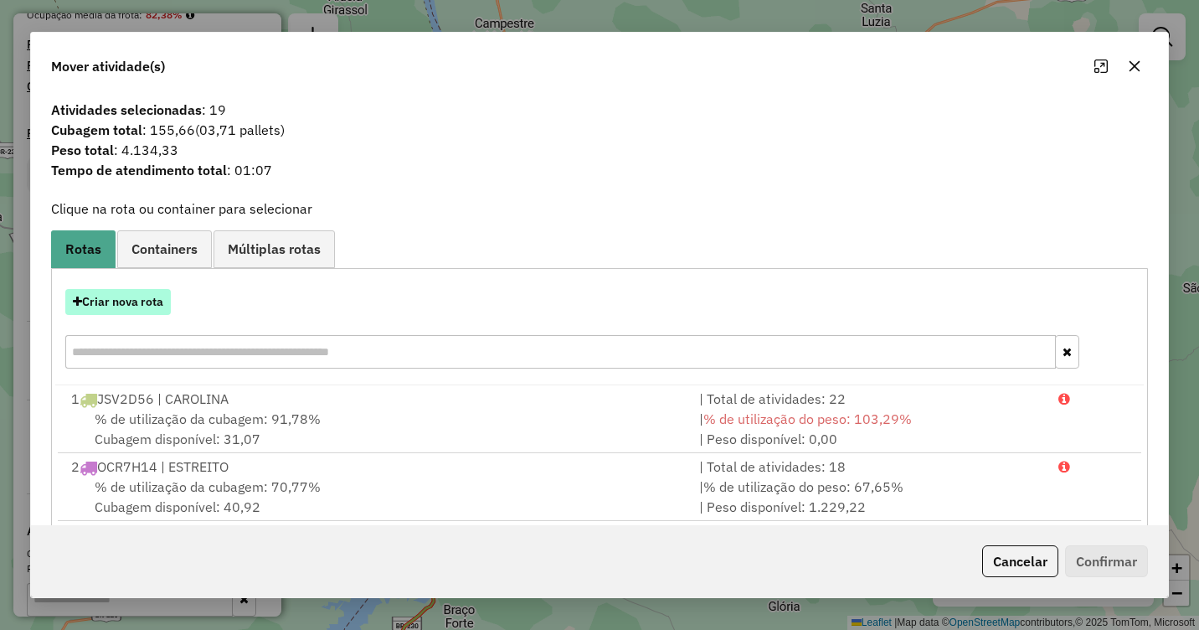
click at [129, 306] on button "Criar nova rota" at bounding box center [118, 302] width 106 height 26
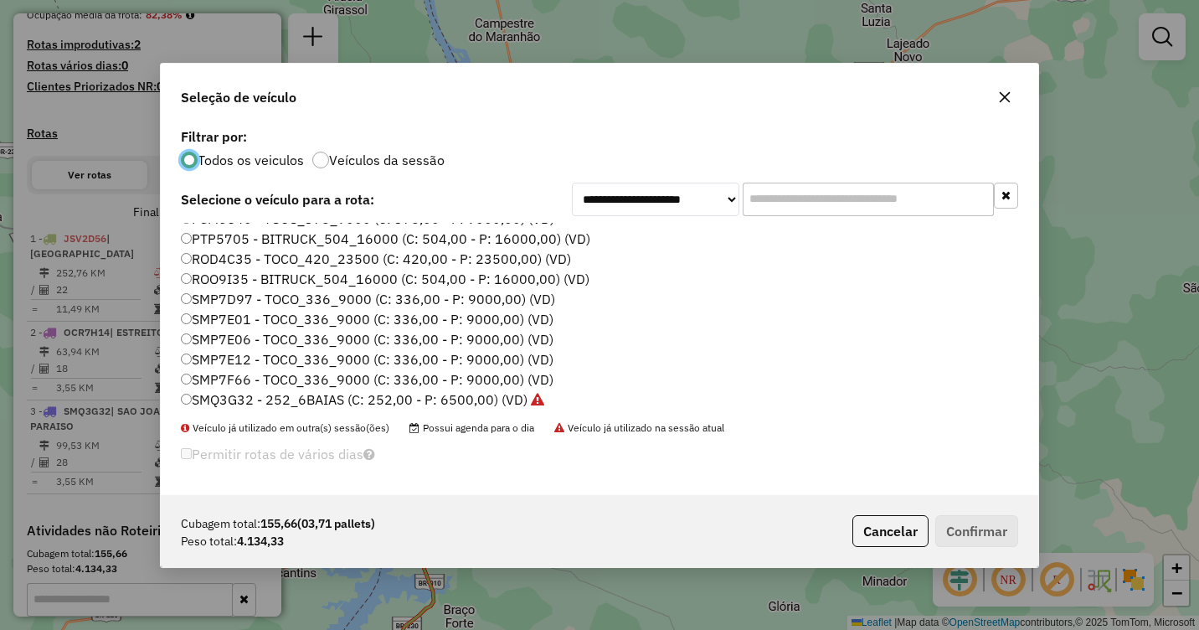
scroll to position [178, 0]
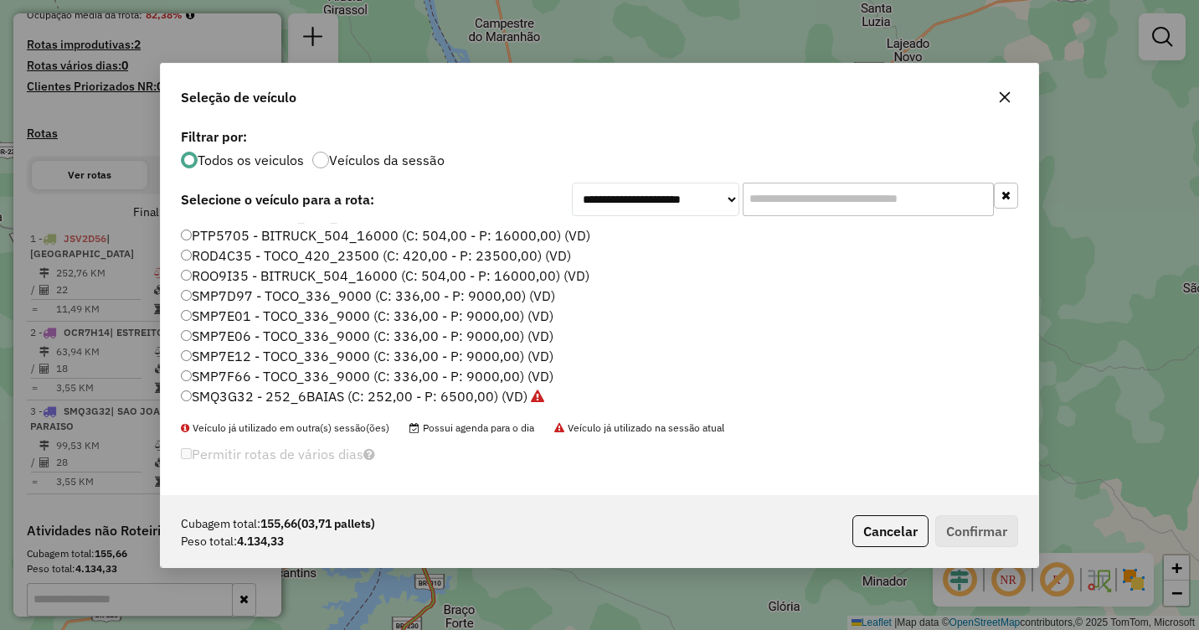
click at [219, 331] on label "SMP7E06 - TOCO_336_9000 (C: 336,00 - P: 9000,00) (VD)" at bounding box center [367, 336] width 373 height 20
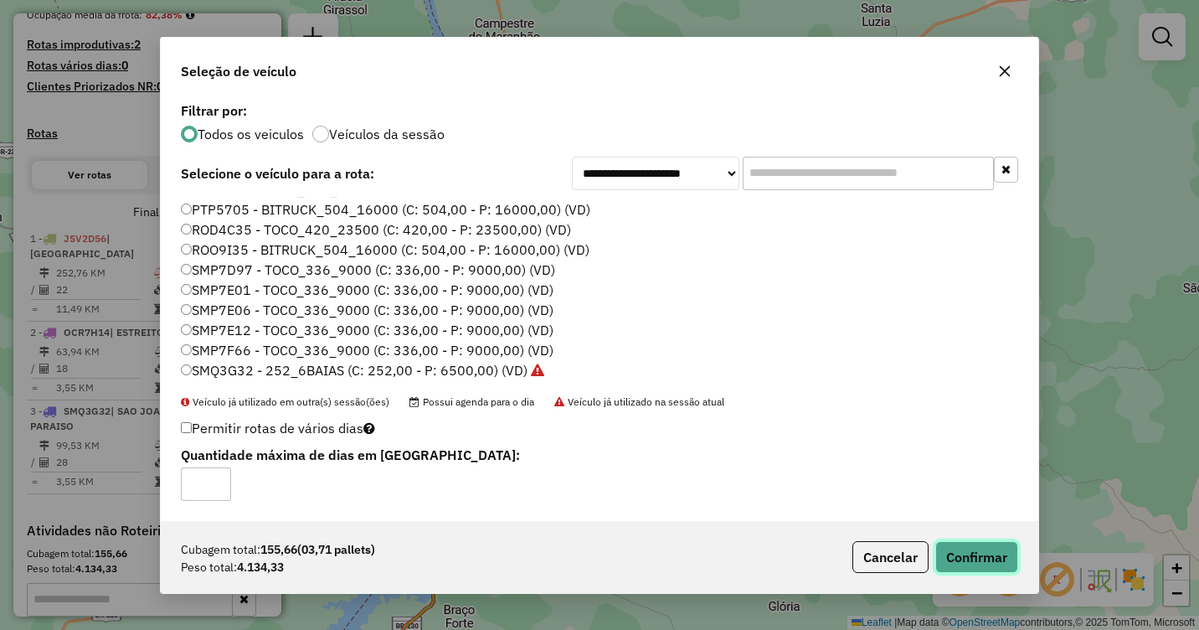
click at [966, 554] on button "Confirmar" at bounding box center [976, 557] width 83 height 32
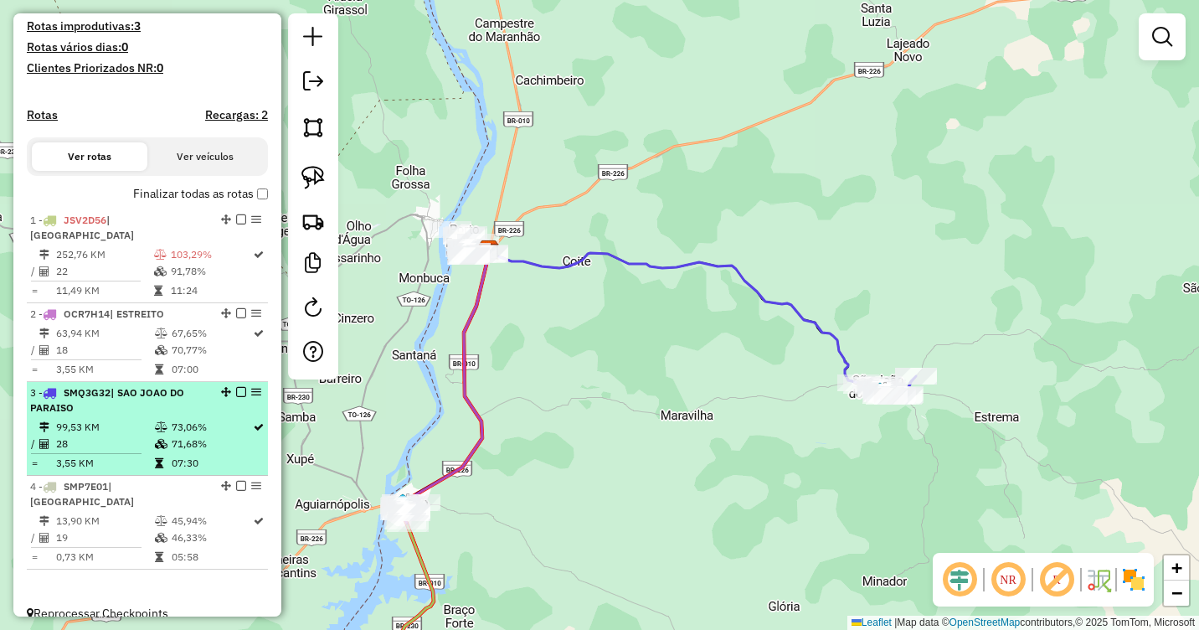
scroll to position [441, 0]
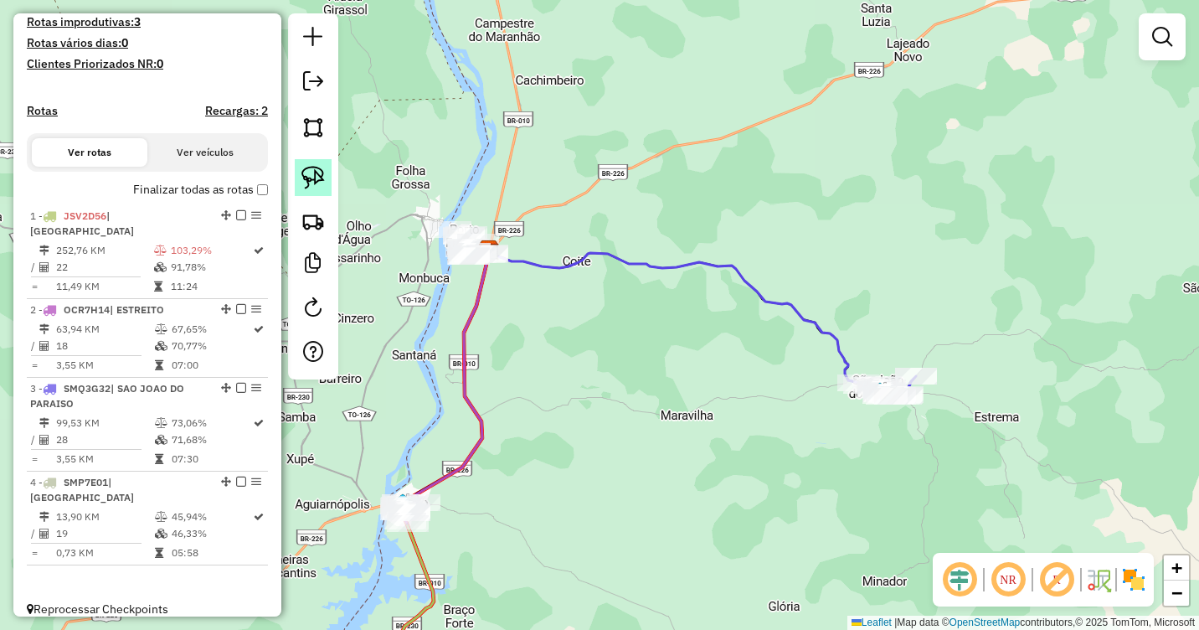
click at [317, 175] on img at bounding box center [312, 177] width 23 height 23
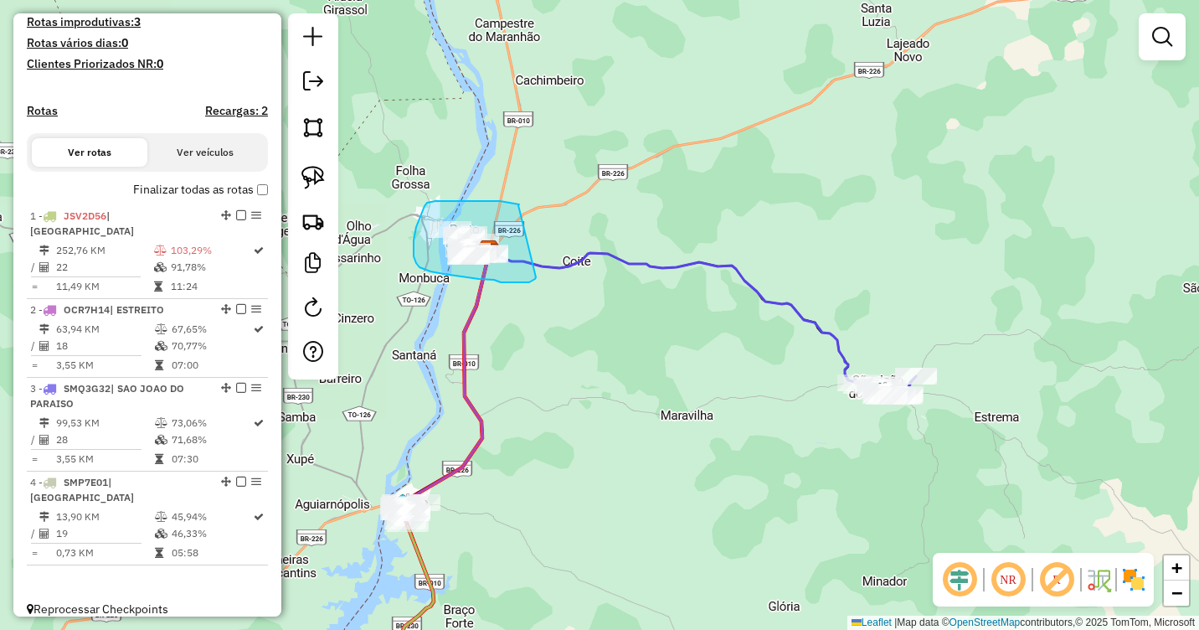
drag, startPoint x: 518, startPoint y: 205, endPoint x: 536, endPoint y: 277, distance: 74.1
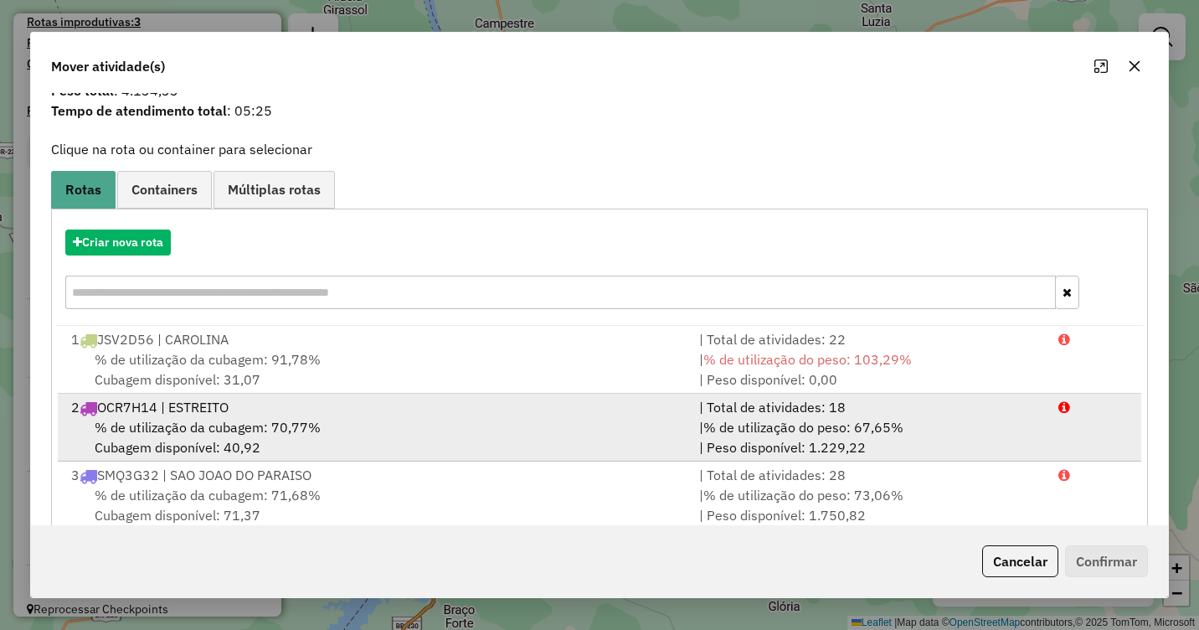
scroll to position [92, 0]
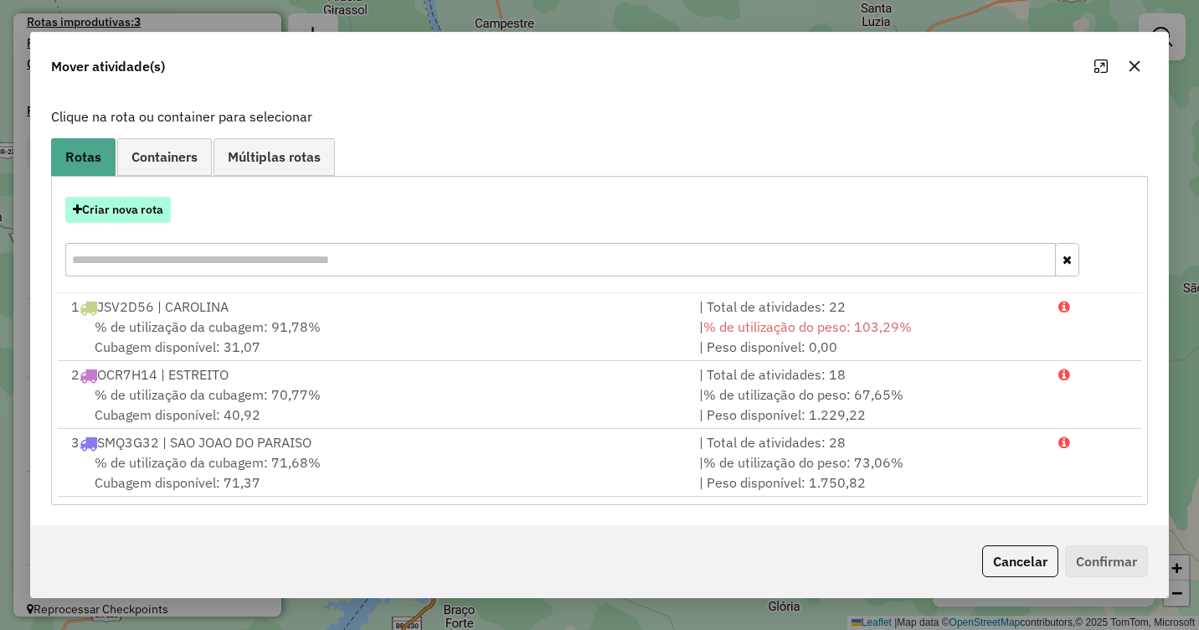
click at [157, 212] on button "Criar nova rota" at bounding box center [118, 210] width 106 height 26
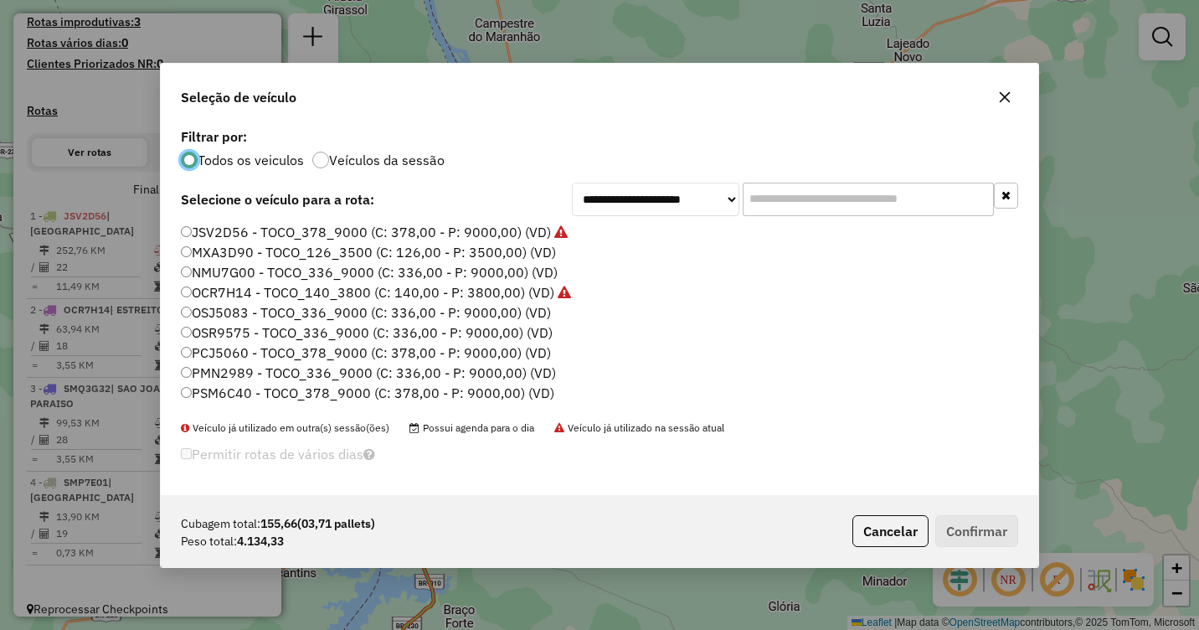
scroll to position [178, 0]
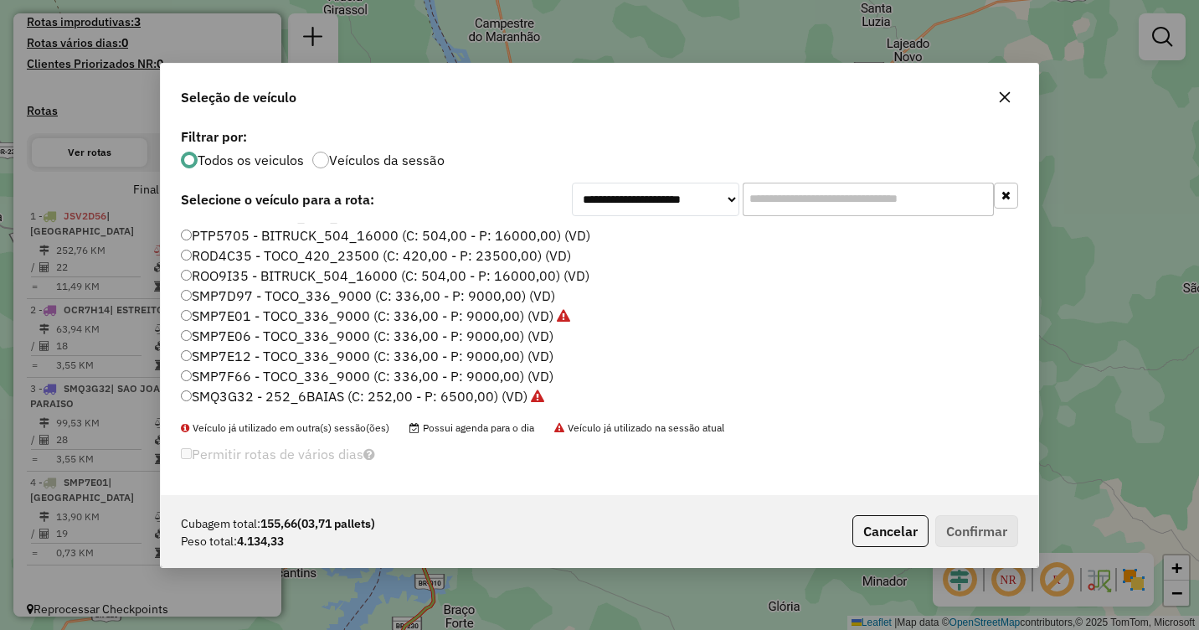
click at [200, 393] on label "SMQ3G32 - 252_6BAIAS (C: 252,00 - P: 6500,00) (VD)" at bounding box center [362, 396] width 363 height 20
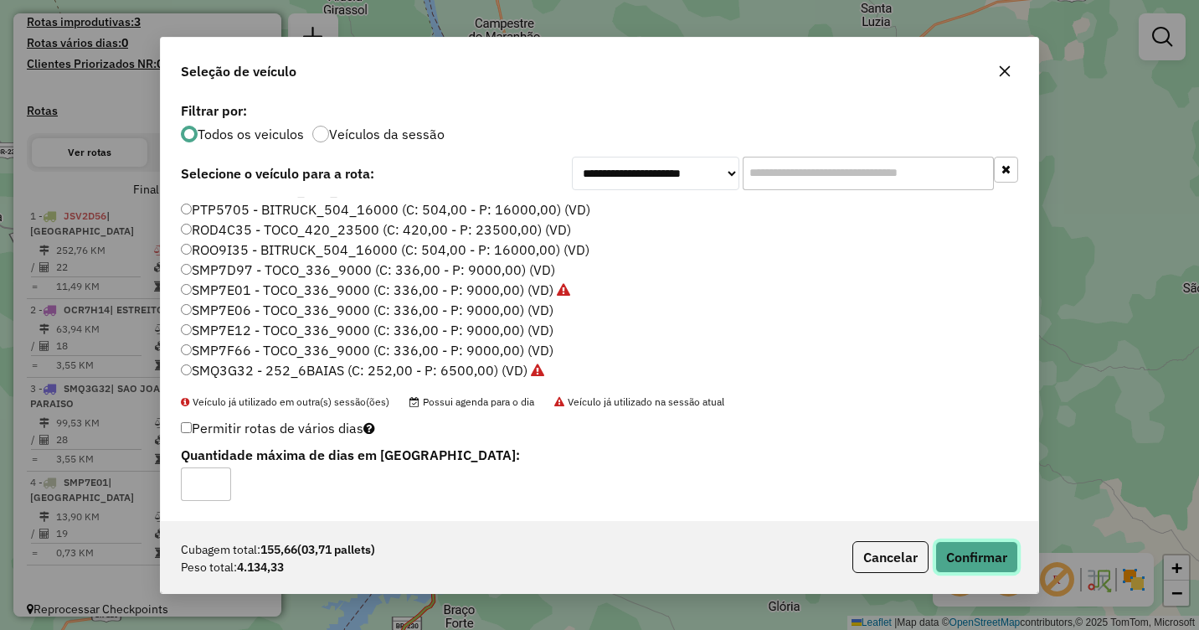
click at [971, 553] on button "Confirmar" at bounding box center [976, 557] width 83 height 32
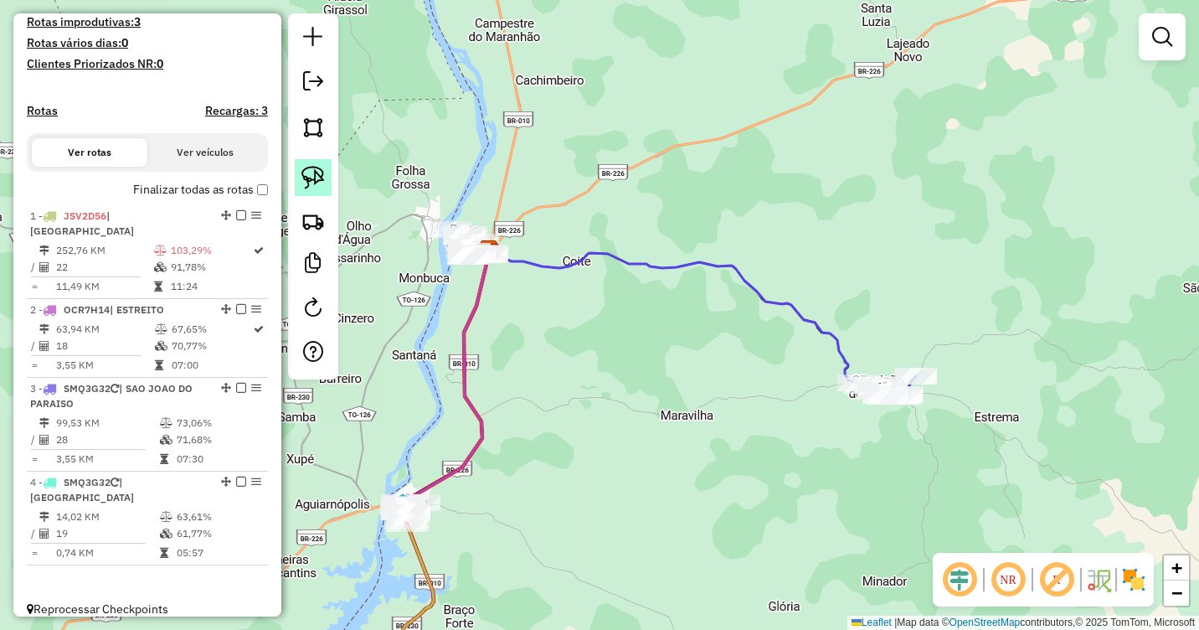
click at [310, 183] on img at bounding box center [312, 177] width 23 height 23
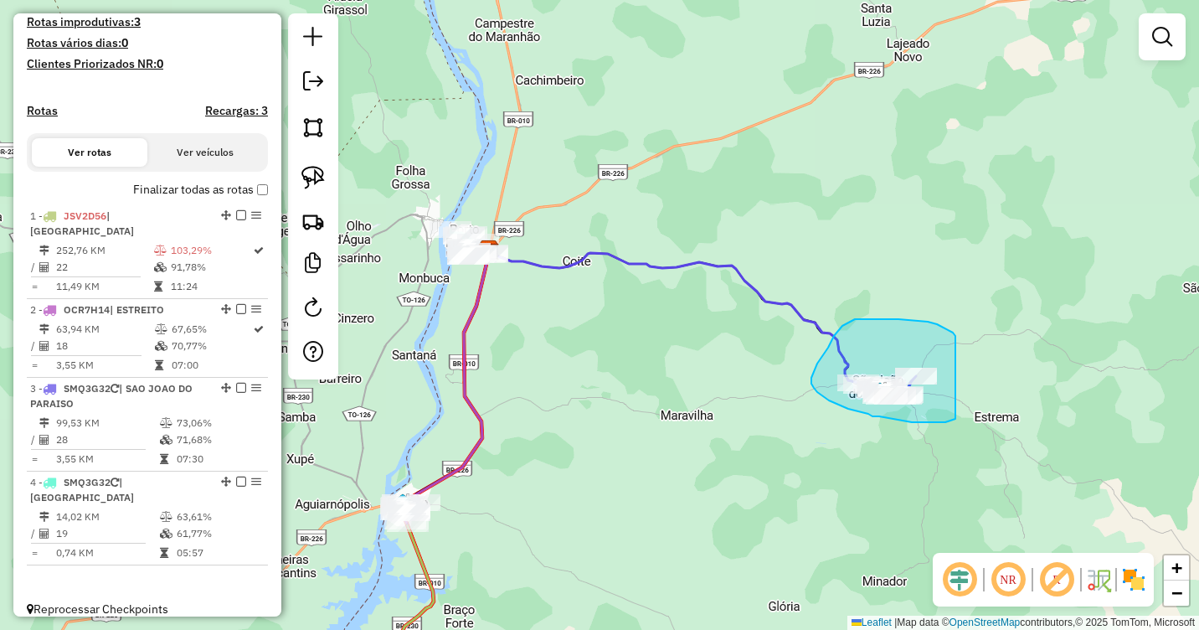
drag, startPoint x: 956, startPoint y: 338, endPoint x: 956, endPoint y: 419, distance: 80.4
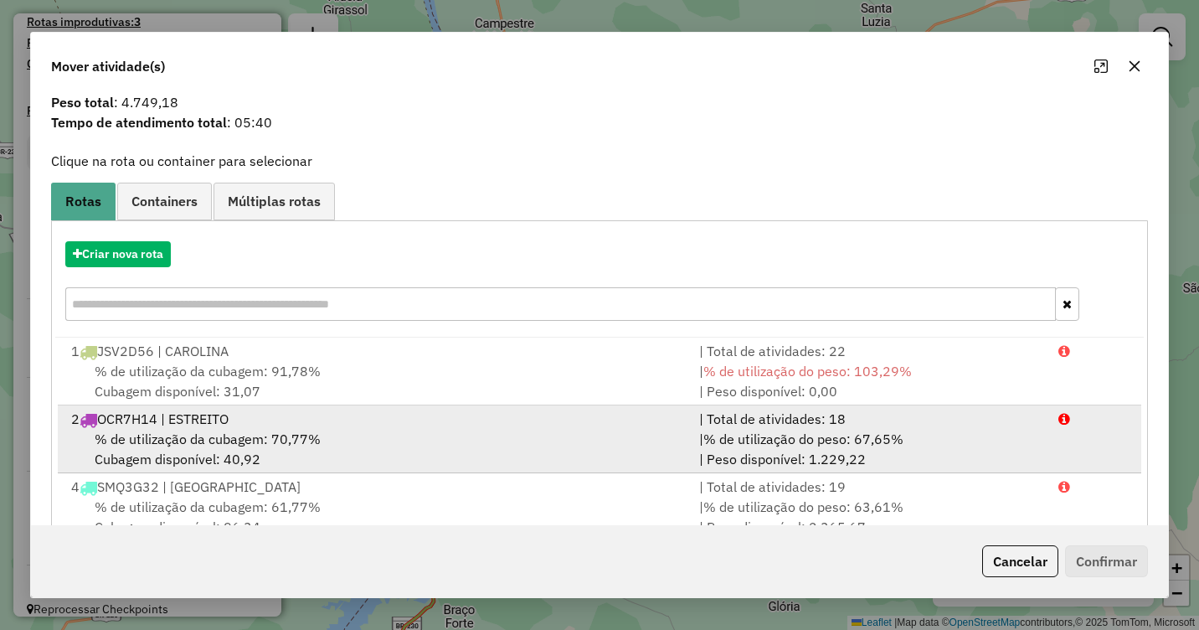
scroll to position [92, 0]
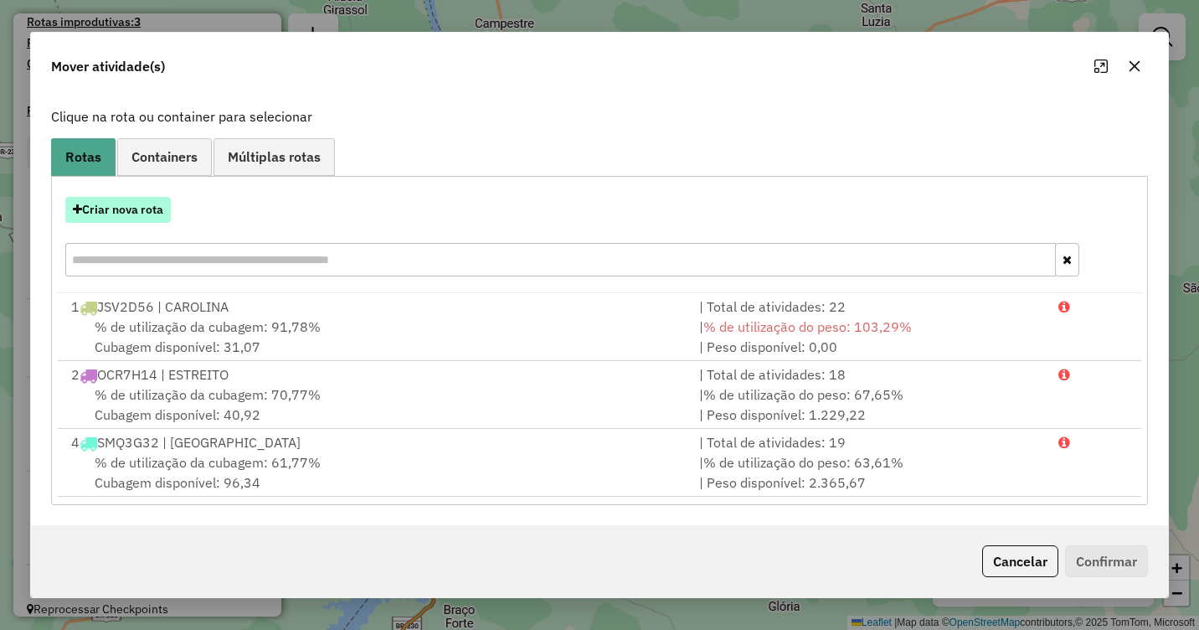
click at [123, 212] on button "Criar nova rota" at bounding box center [118, 210] width 106 height 26
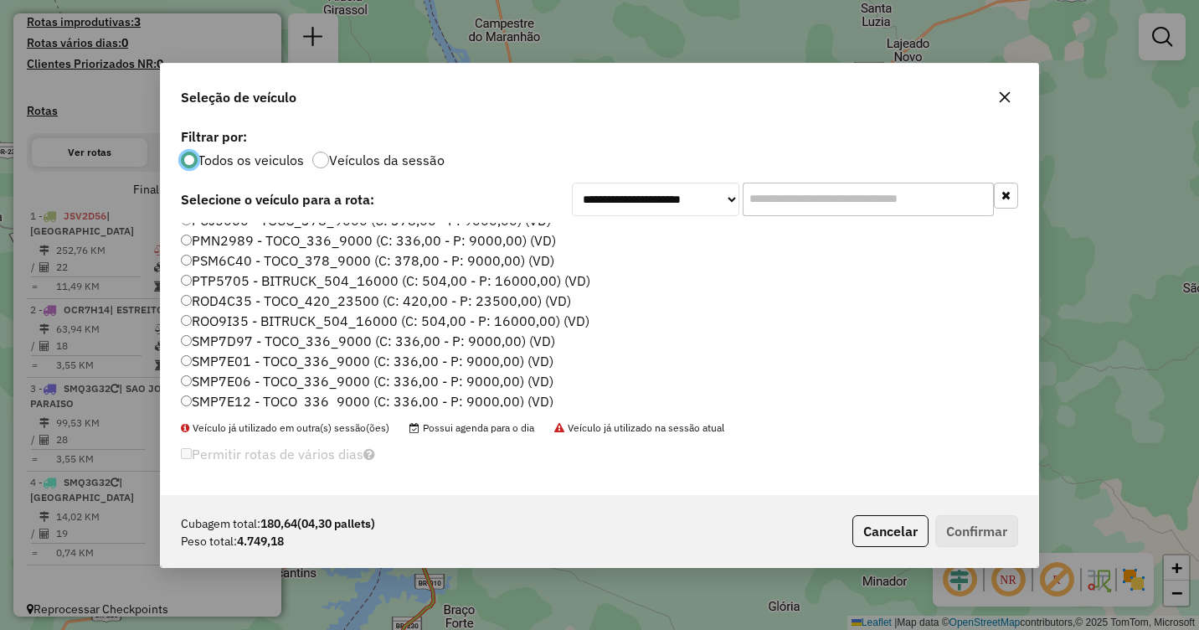
scroll to position [178, 0]
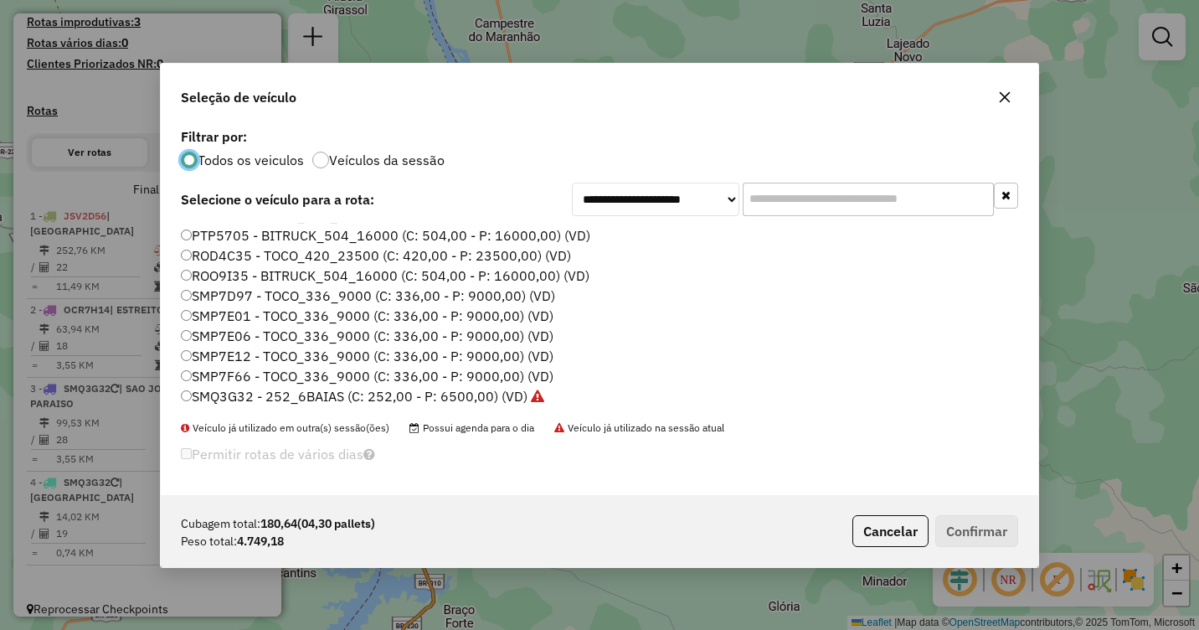
click at [218, 320] on label "SMP7E01 - TOCO_336_9000 (C: 336,00 - P: 9000,00) (VD)" at bounding box center [367, 316] width 373 height 20
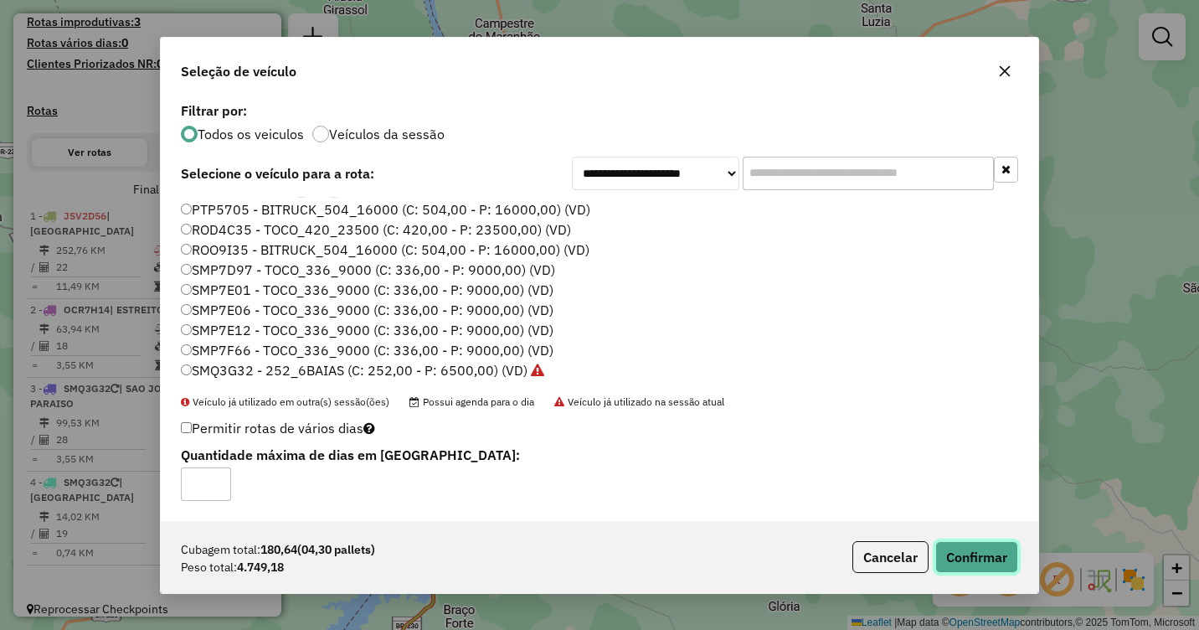
click at [995, 570] on button "Confirmar" at bounding box center [976, 557] width 83 height 32
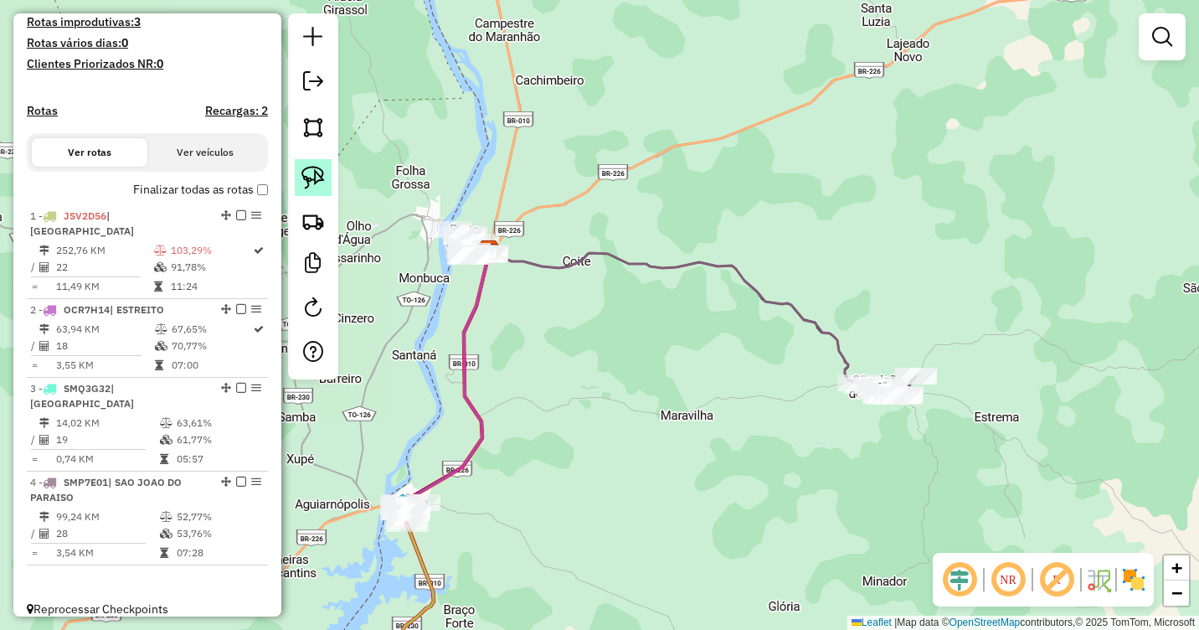
click at [307, 181] on img at bounding box center [312, 177] width 23 height 23
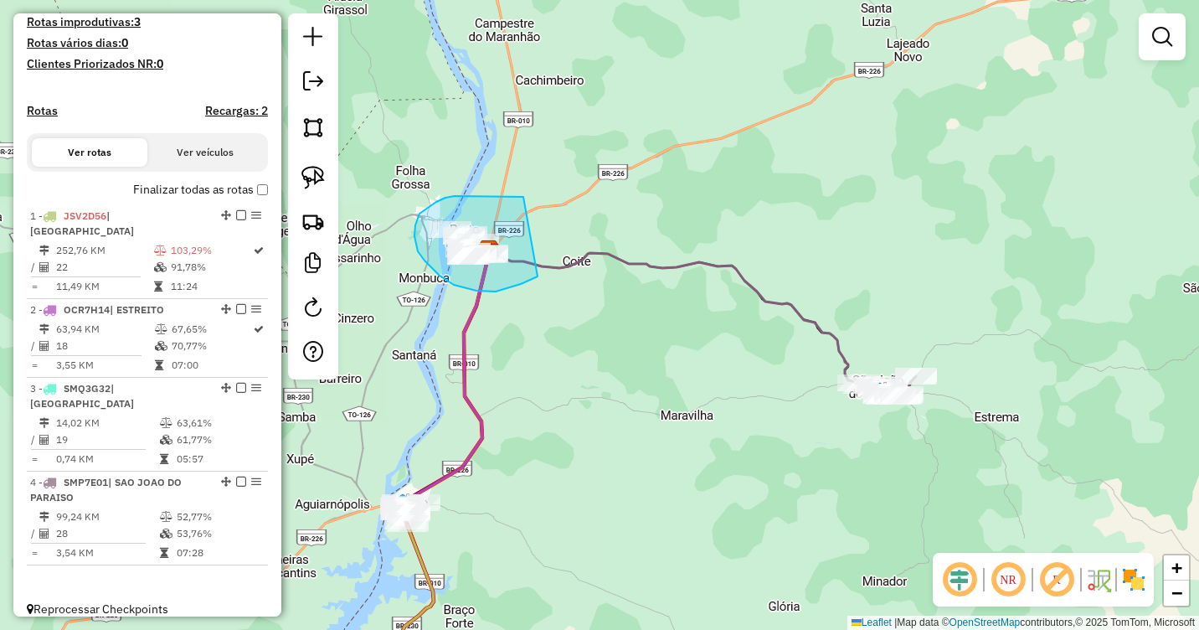
drag, startPoint x: 523, startPoint y: 197, endPoint x: 538, endPoint y: 276, distance: 80.8
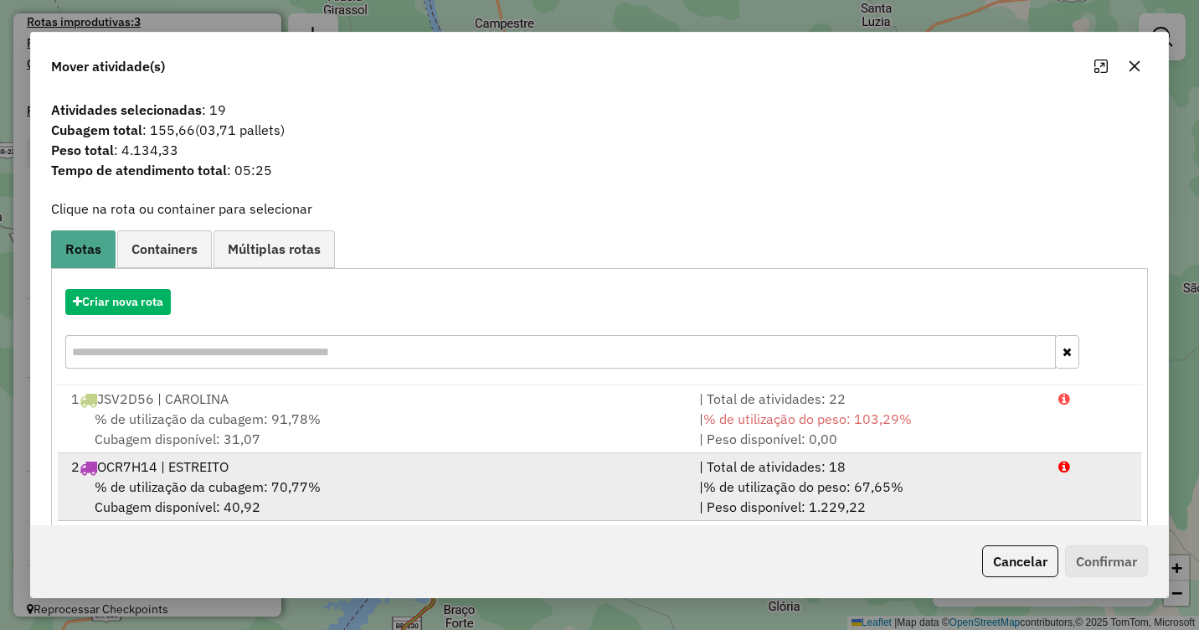
scroll to position [92, 0]
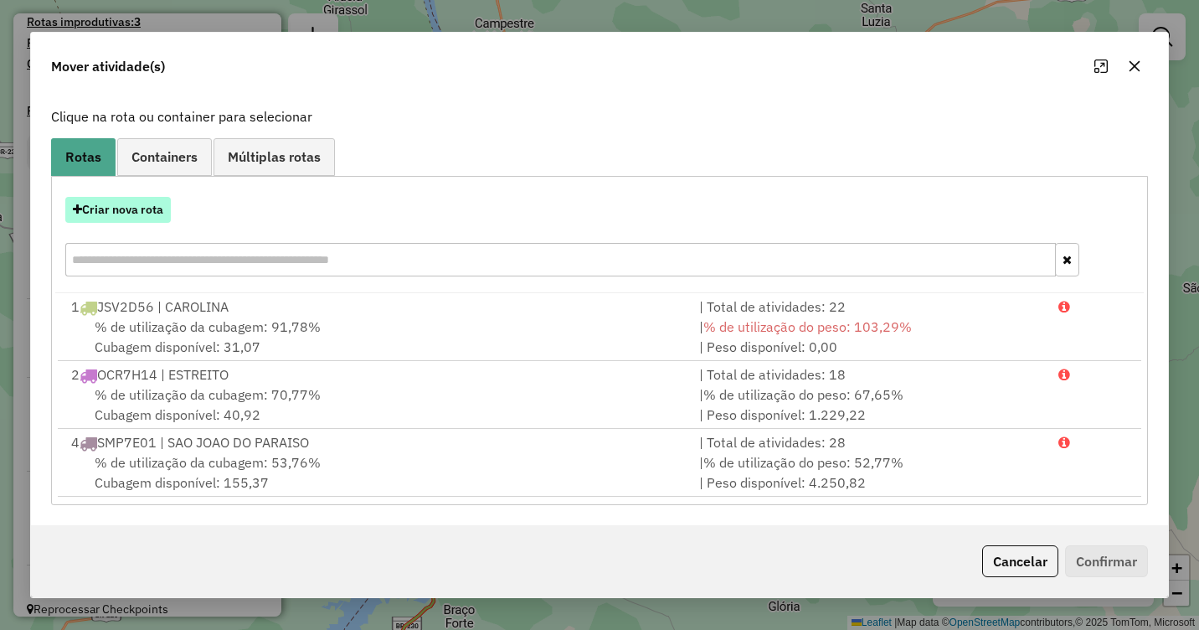
click at [130, 202] on button "Criar nova rota" at bounding box center [118, 210] width 106 height 26
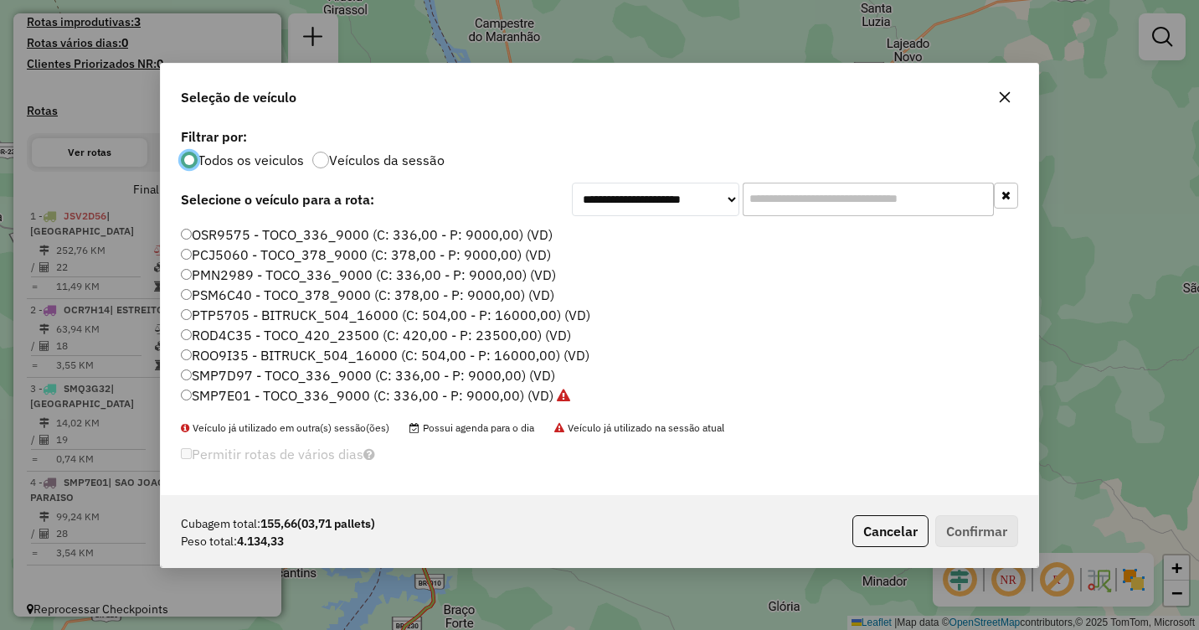
scroll to position [178, 0]
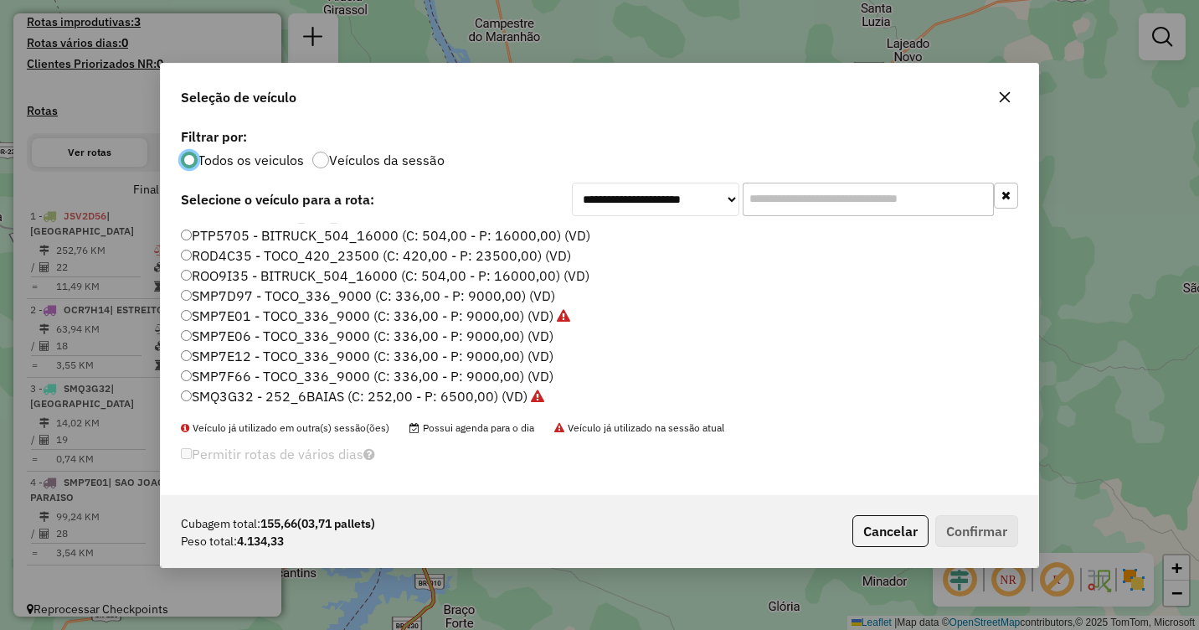
click at [193, 312] on label "SMP7E01 - TOCO_336_9000 (C: 336,00 - P: 9000,00) (VD)" at bounding box center [375, 316] width 389 height 20
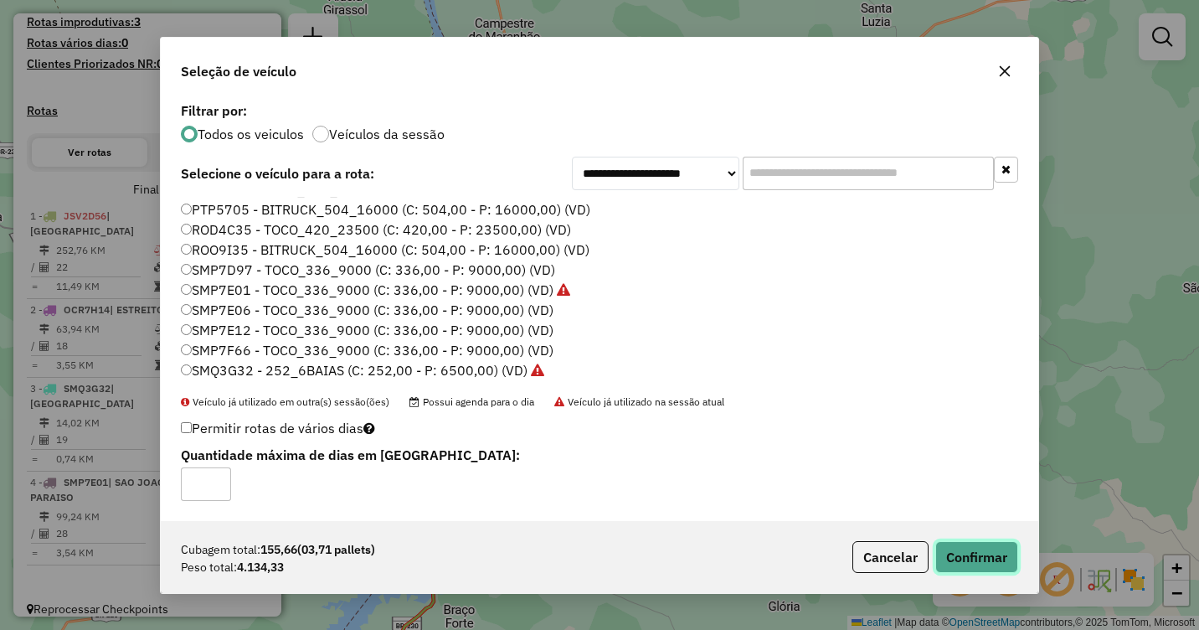
click at [985, 549] on button "Confirmar" at bounding box center [976, 557] width 83 height 32
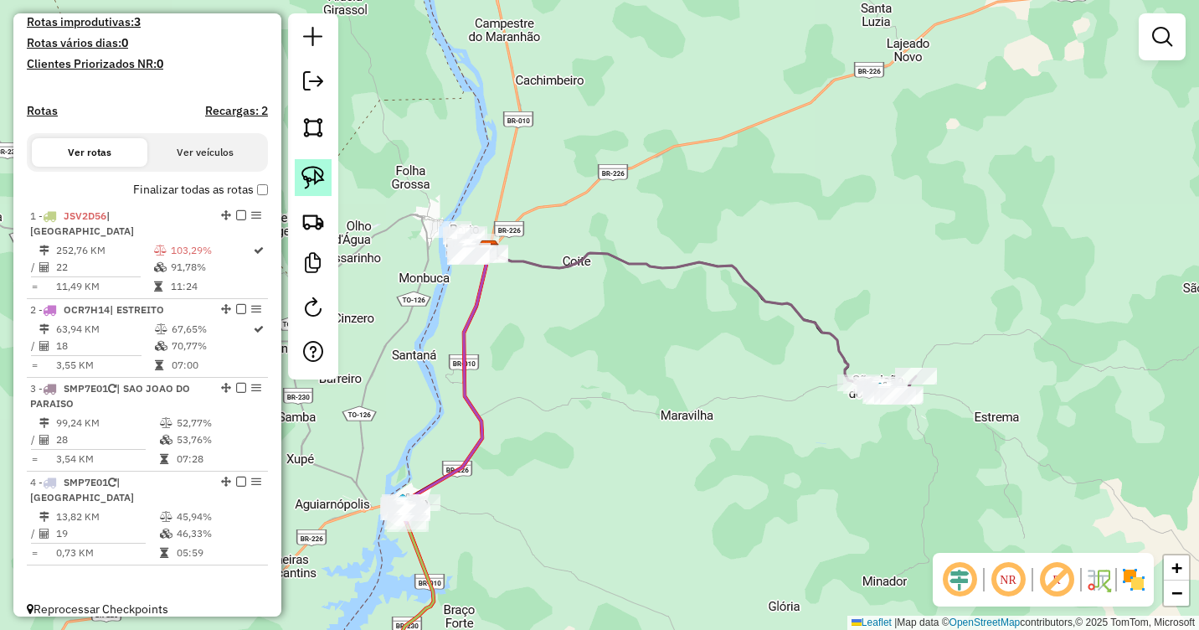
click at [313, 184] on img at bounding box center [312, 177] width 23 height 23
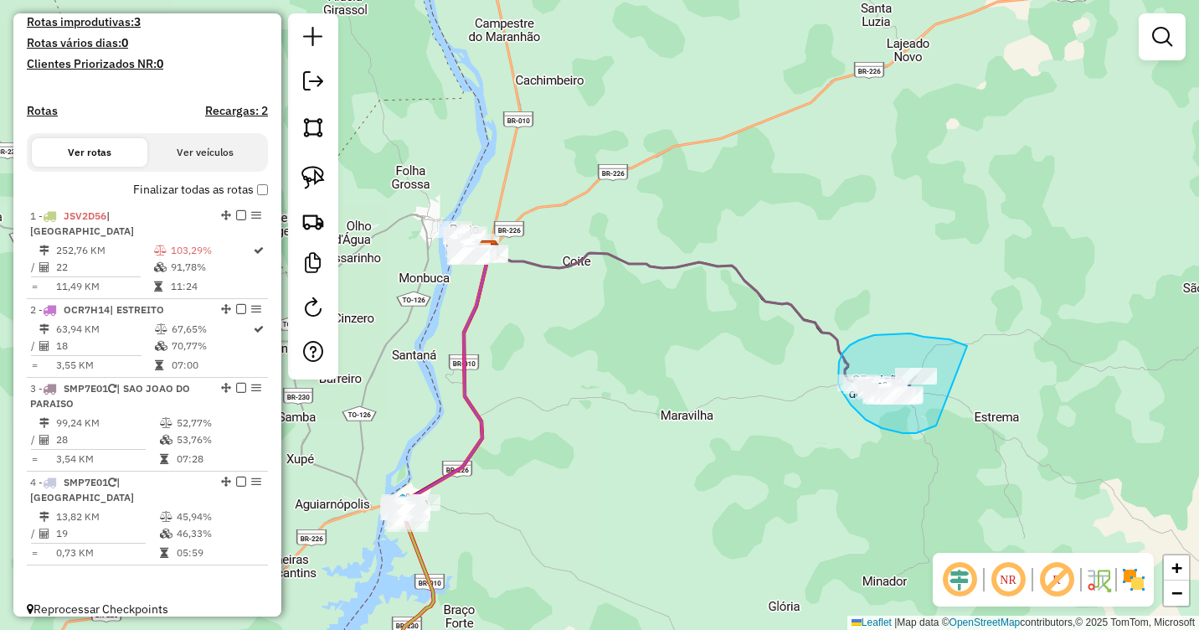
drag, startPoint x: 967, startPoint y: 346, endPoint x: 936, endPoint y: 425, distance: 85.4
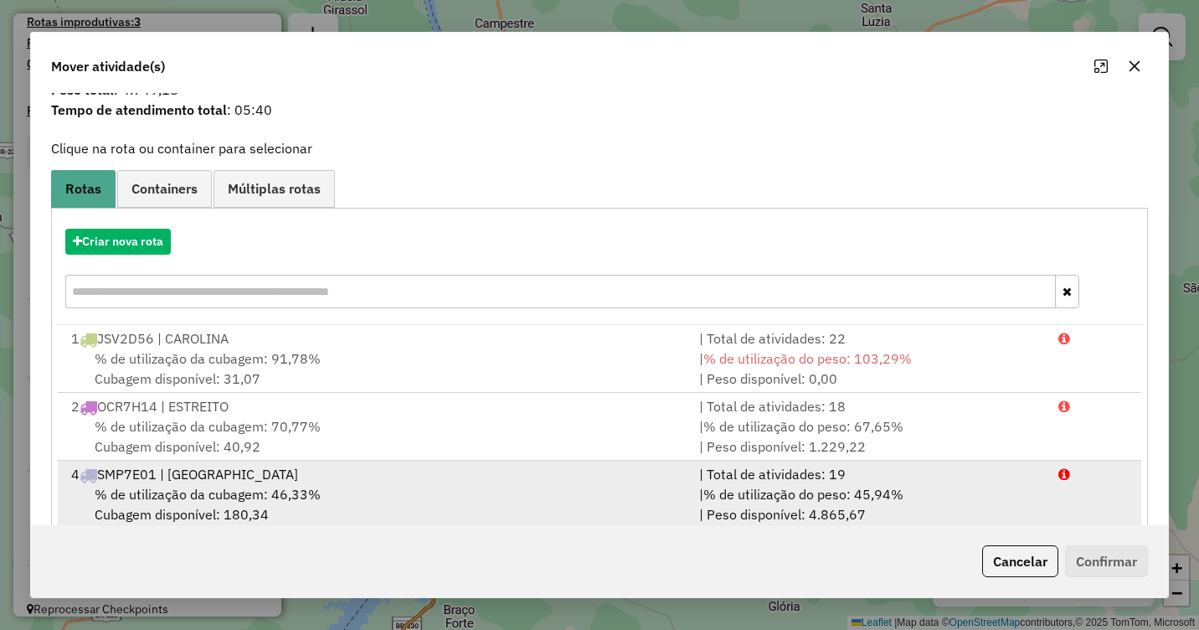
scroll to position [92, 0]
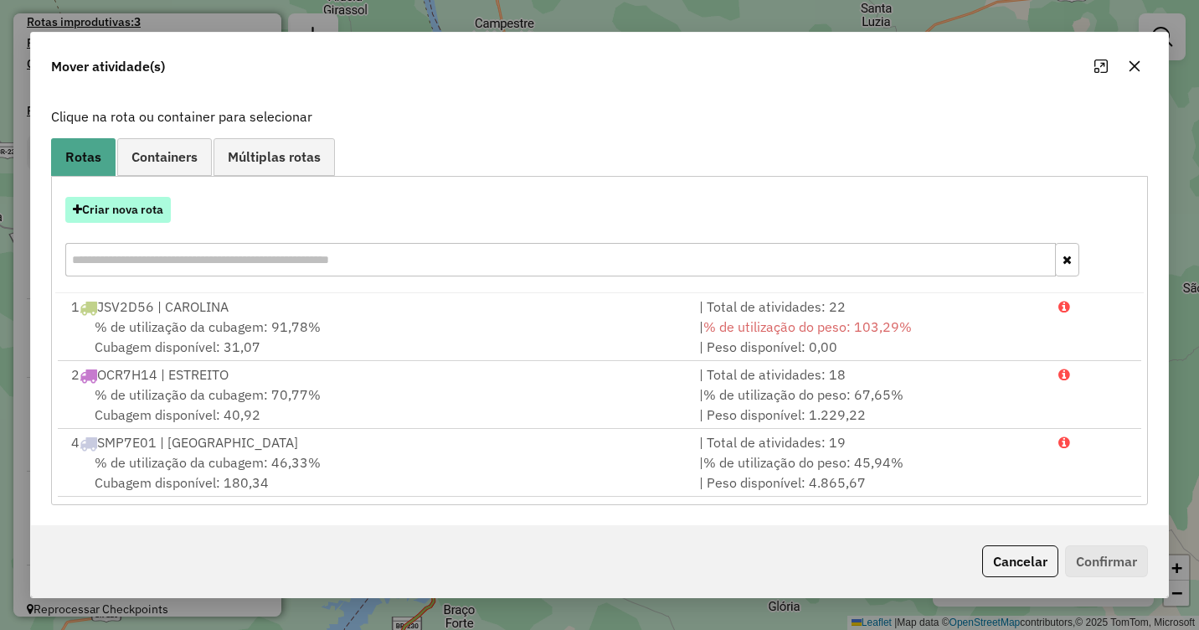
click at [128, 214] on button "Criar nova rota" at bounding box center [118, 210] width 106 height 26
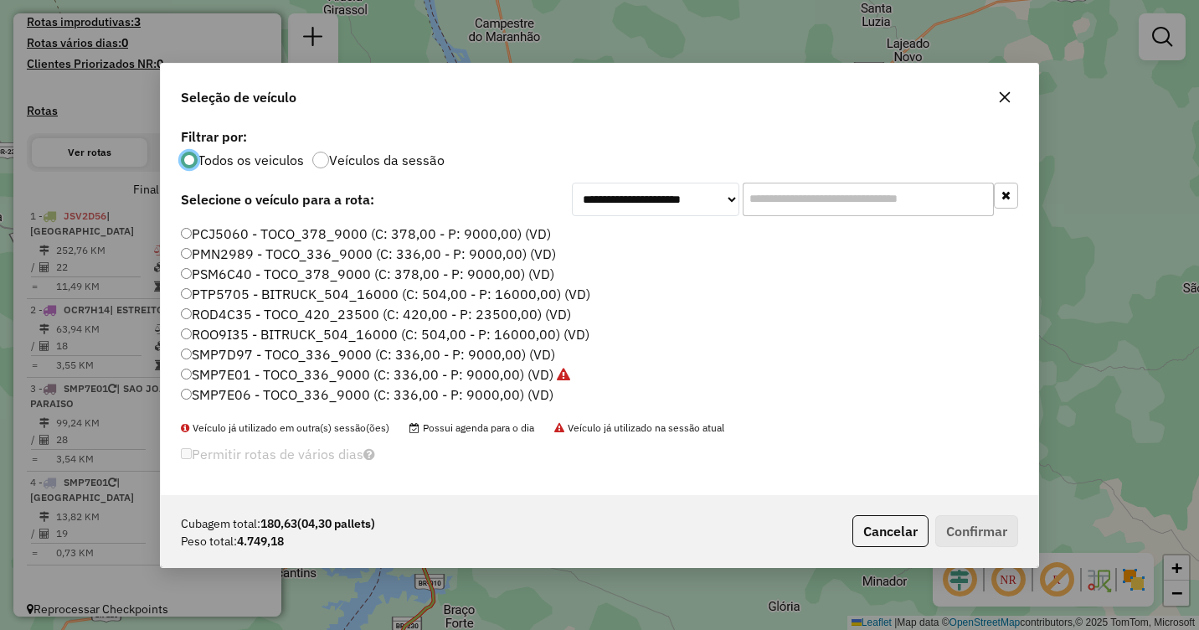
scroll to position [178, 0]
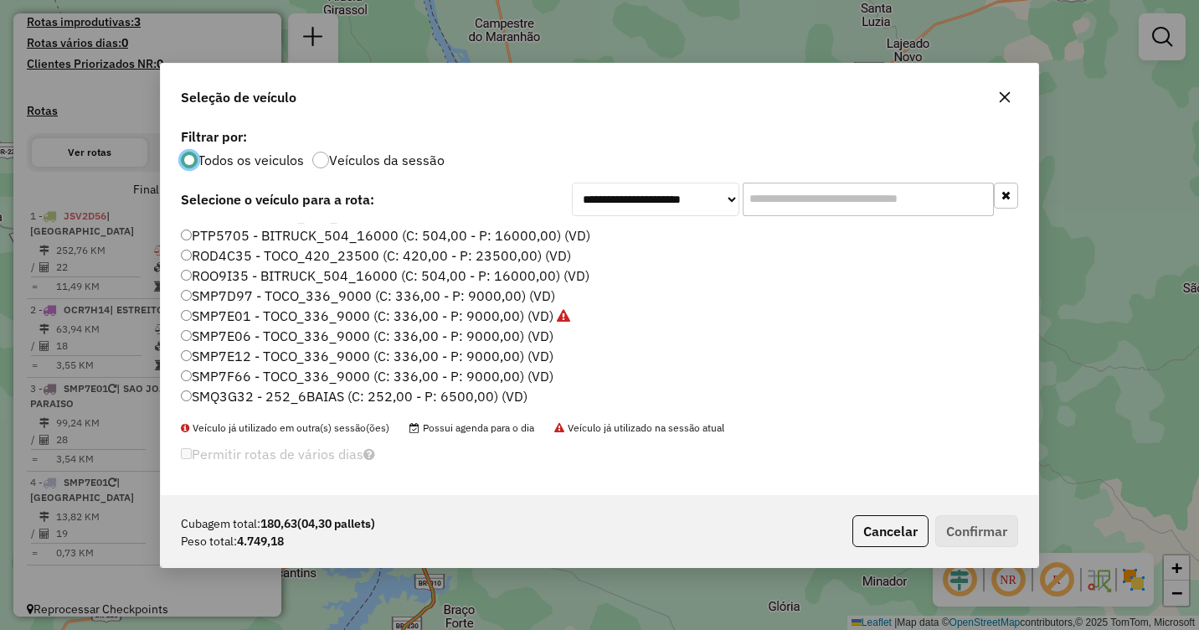
click at [213, 389] on label "SMQ3G32 - 252_6BAIAS (C: 252,00 - P: 6500,00) (VD)" at bounding box center [354, 396] width 347 height 20
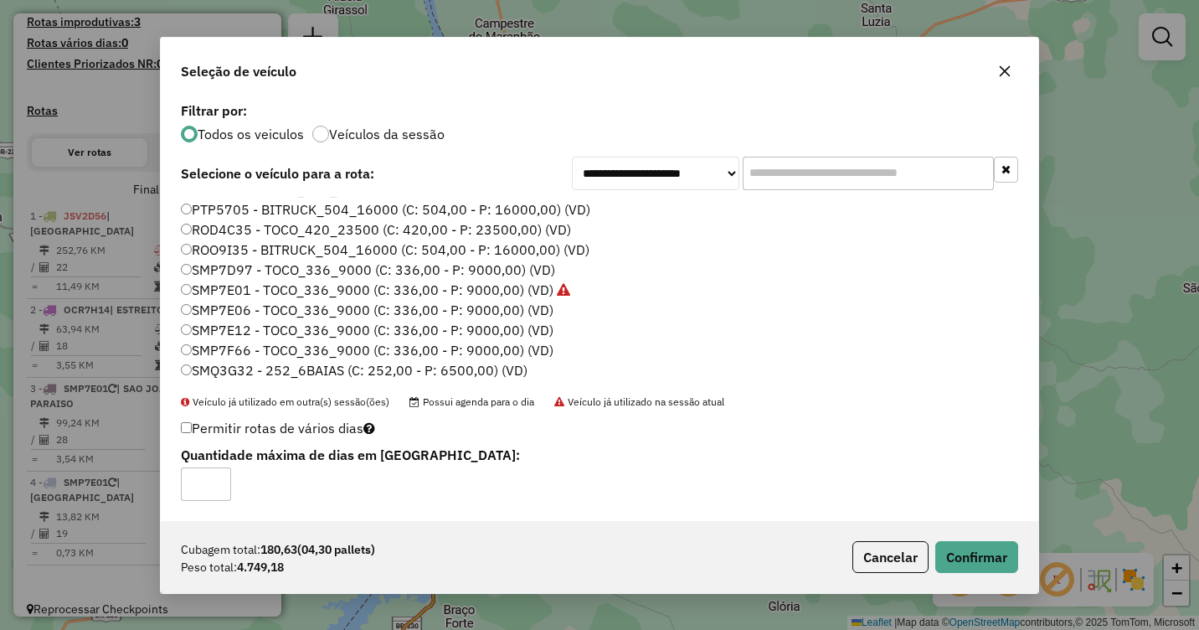
click at [991, 539] on div "Cubagem total: 180,63 (04,30 pallets) Peso total: 4.749,18 Cancelar Confirmar" at bounding box center [600, 557] width 878 height 72
click at [989, 551] on button "Confirmar" at bounding box center [976, 557] width 83 height 32
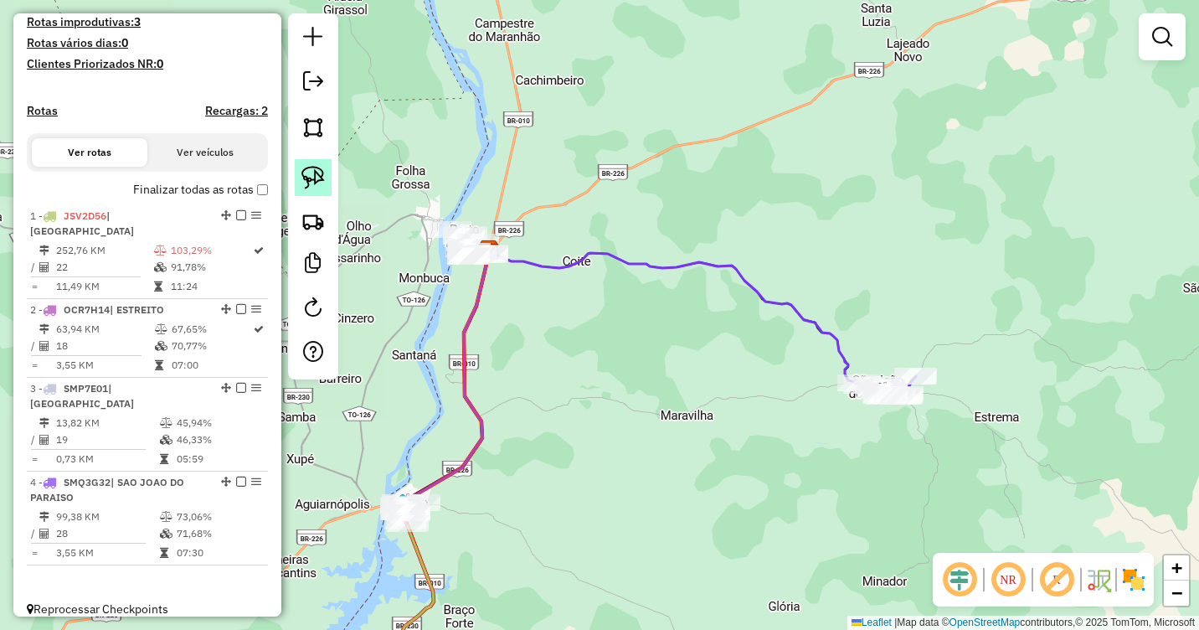
click at [312, 179] on img at bounding box center [312, 177] width 23 height 23
drag, startPoint x: 513, startPoint y: 208, endPoint x: 535, endPoint y: 296, distance: 91.4
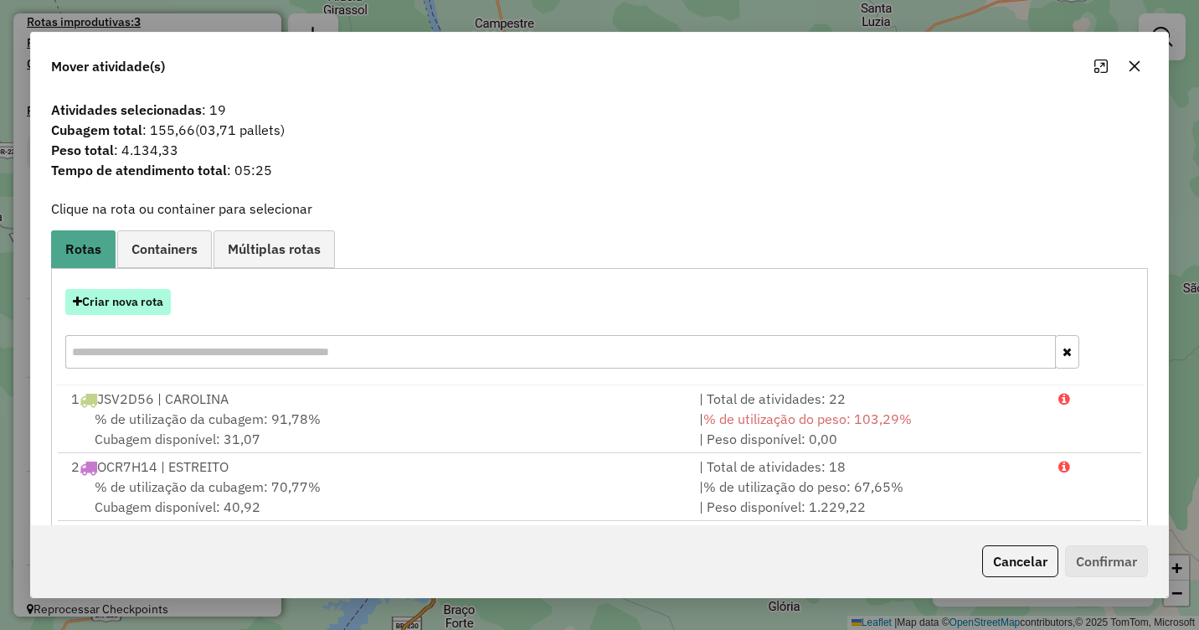
click at [149, 306] on button "Criar nova rota" at bounding box center [118, 302] width 106 height 26
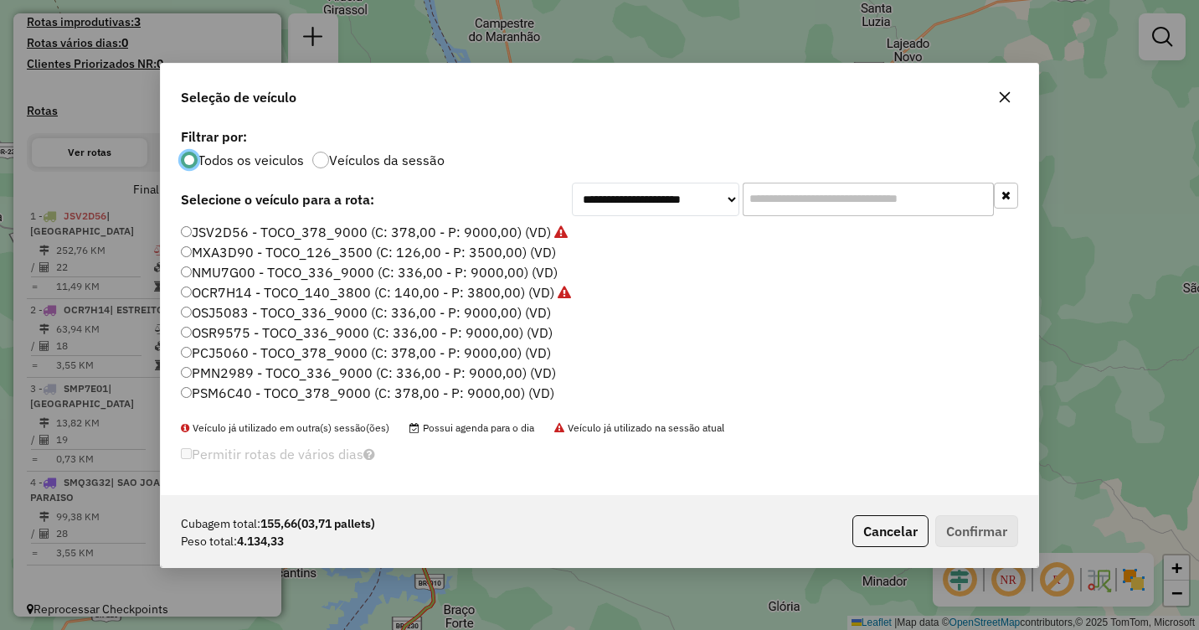
scroll to position [9, 5]
click at [245, 306] on label "OSJ5083 - TOCO_336_9000 (C: 336,00 - P: 9000,00) (VD)" at bounding box center [366, 312] width 370 height 20
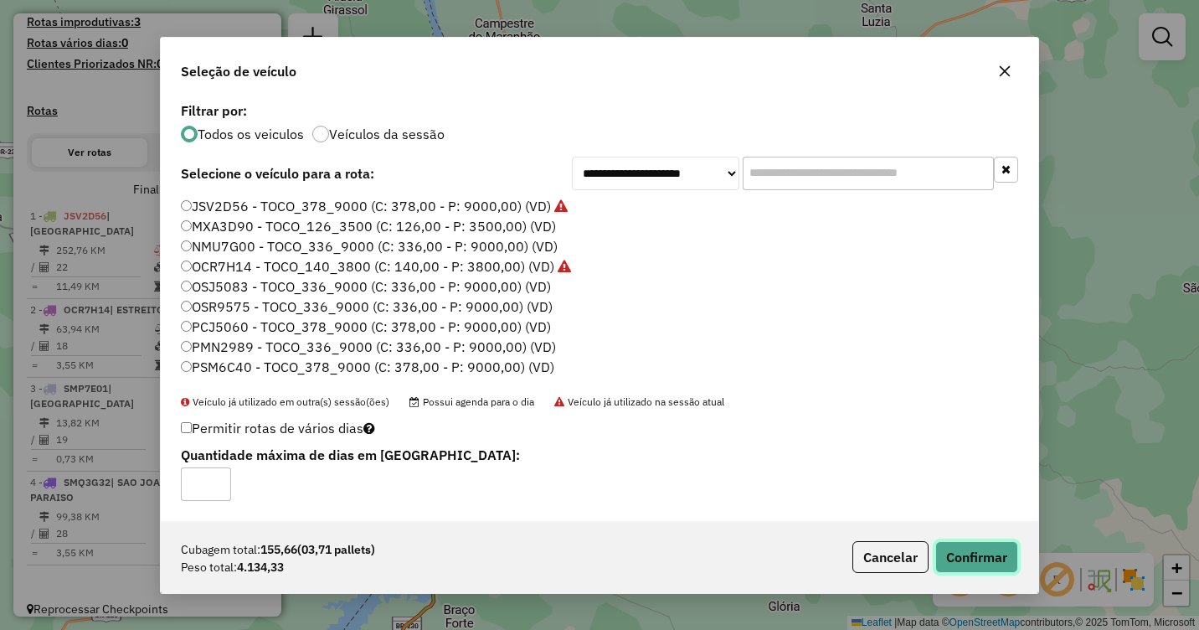
click at [995, 544] on button "Confirmar" at bounding box center [976, 557] width 83 height 32
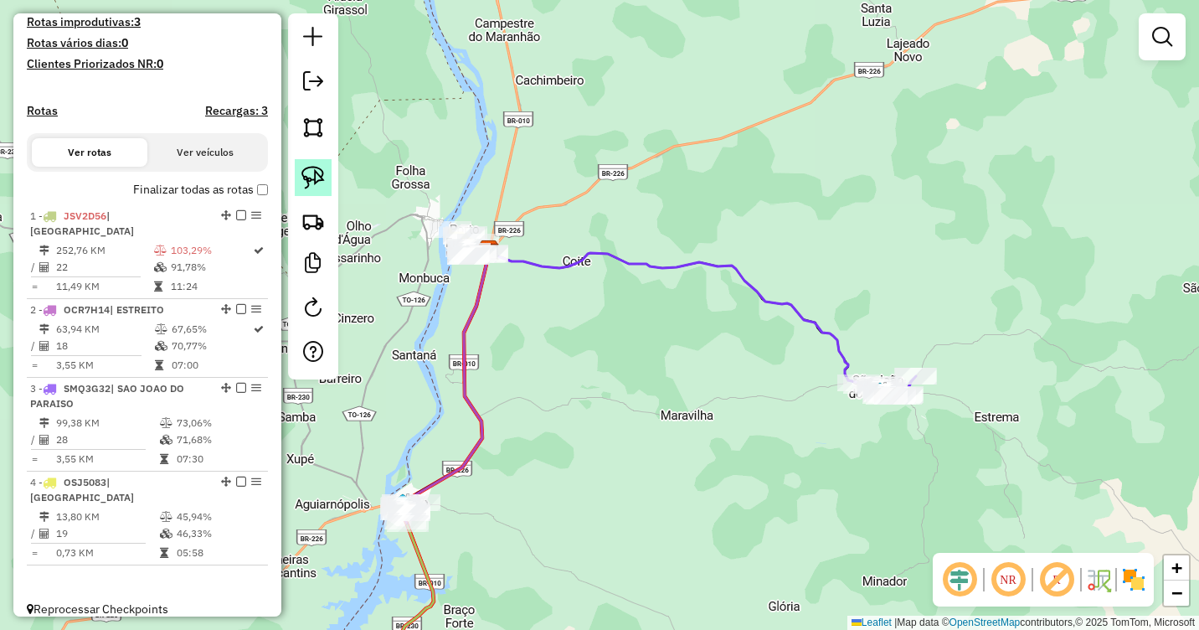
click at [312, 179] on img at bounding box center [312, 177] width 23 height 23
select select "**********"
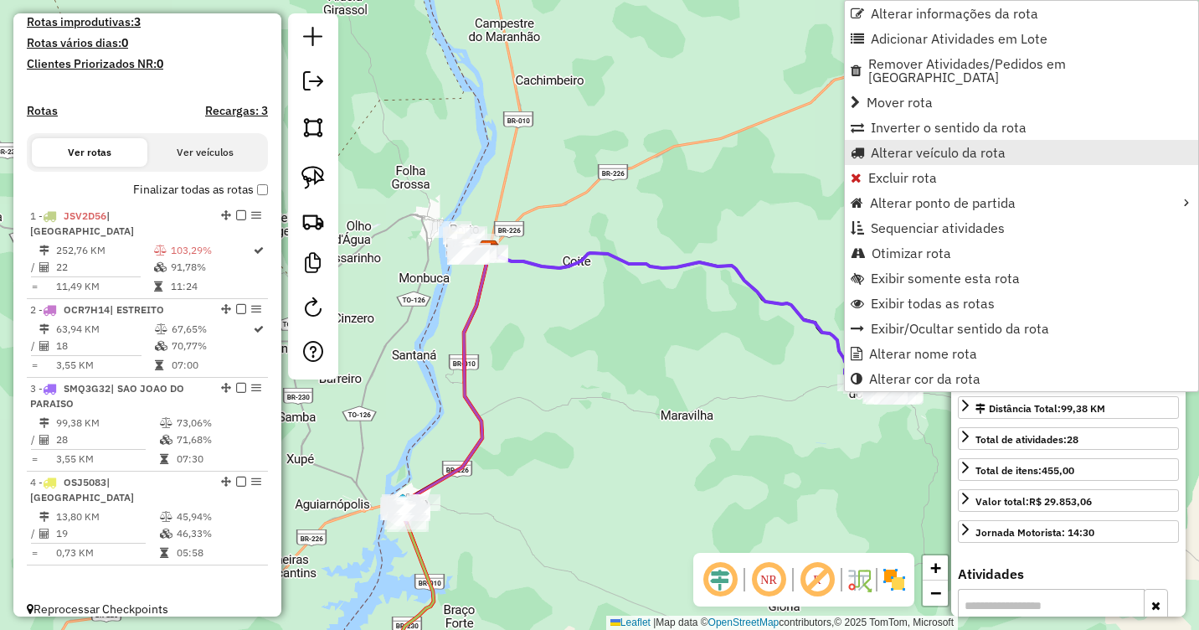
click at [902, 146] on span "Alterar veículo da rota" at bounding box center [938, 152] width 135 height 13
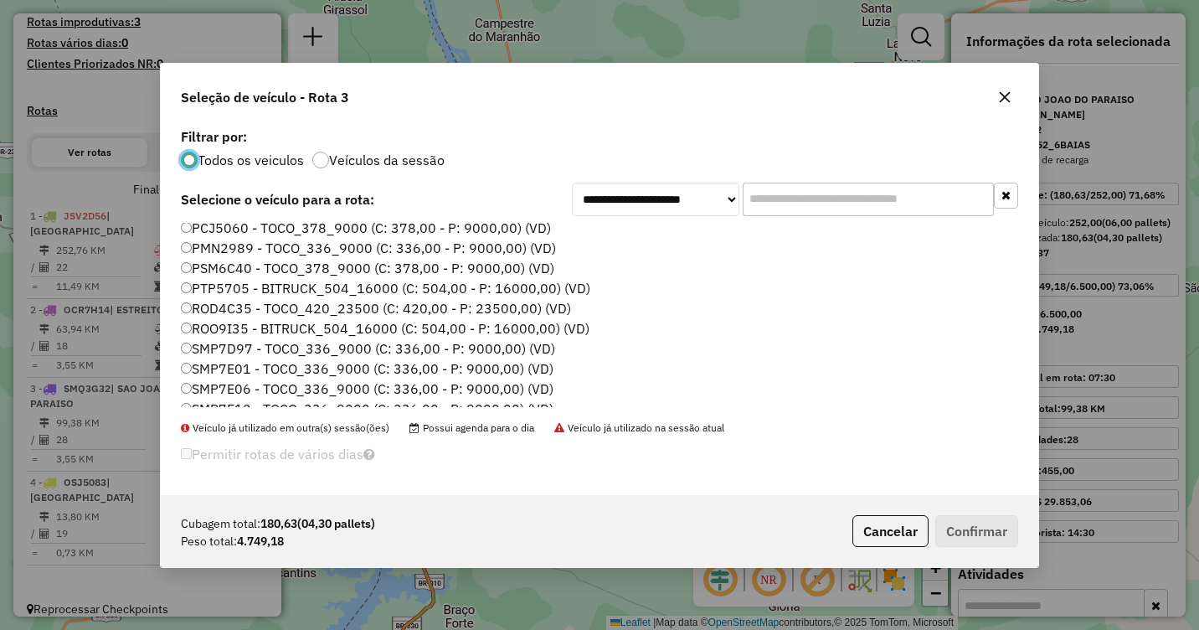
scroll to position [178, 0]
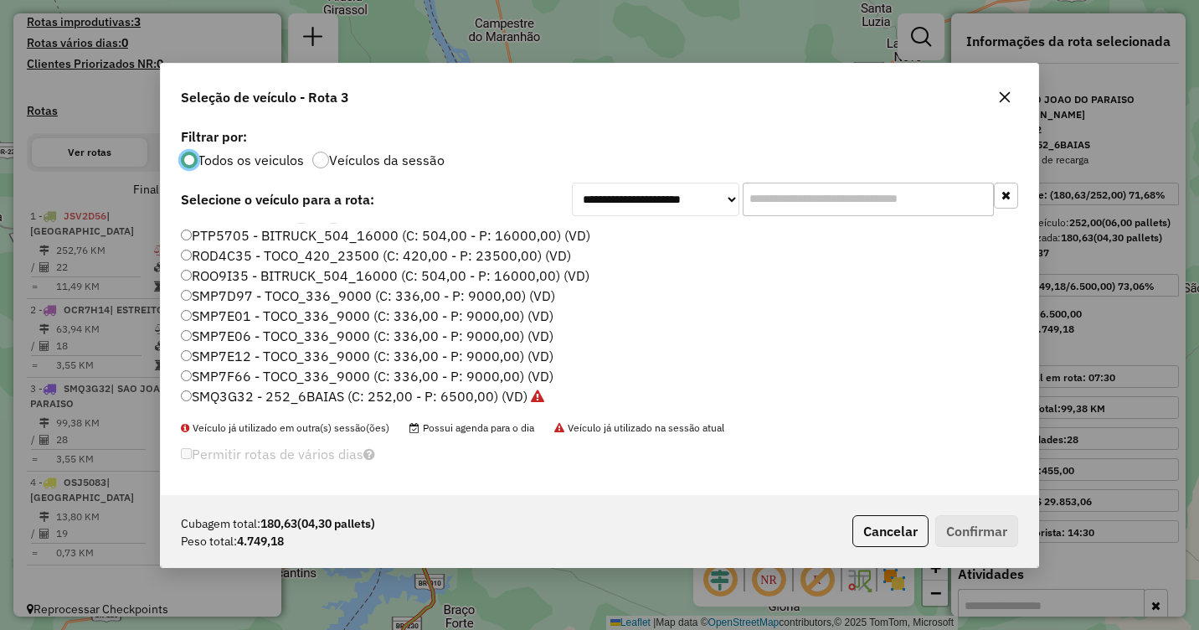
click at [215, 389] on label "SMQ3G32 - 252_6BAIAS (C: 252,00 - P: 6500,00) (VD)" at bounding box center [362, 396] width 363 height 20
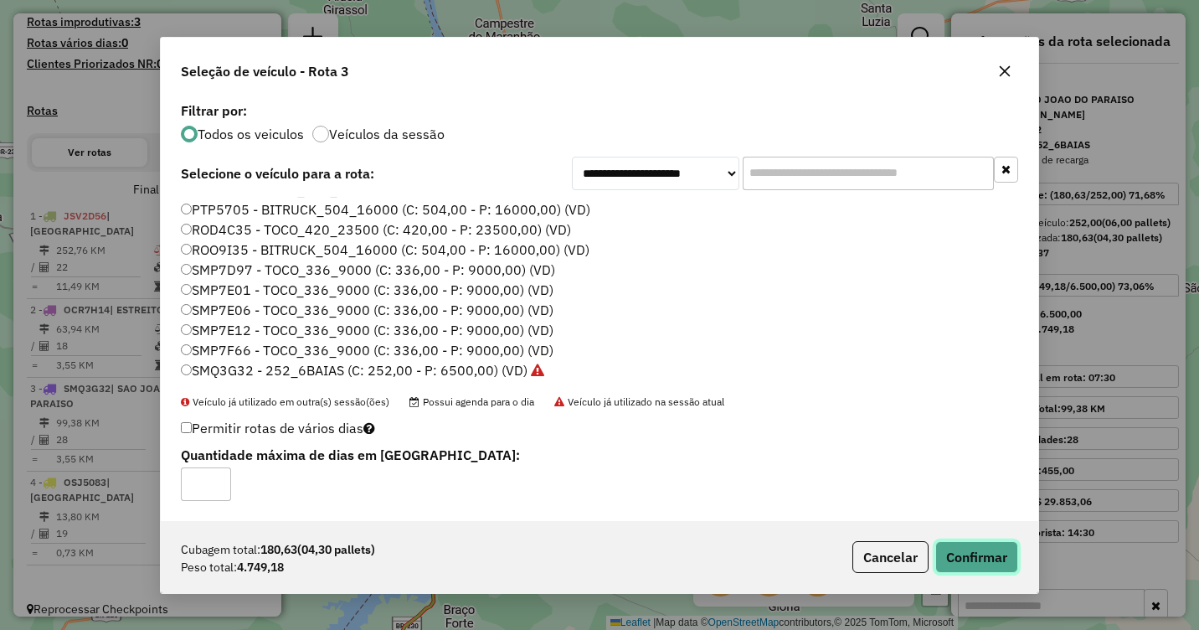
click at [960, 557] on button "Confirmar" at bounding box center [976, 557] width 83 height 32
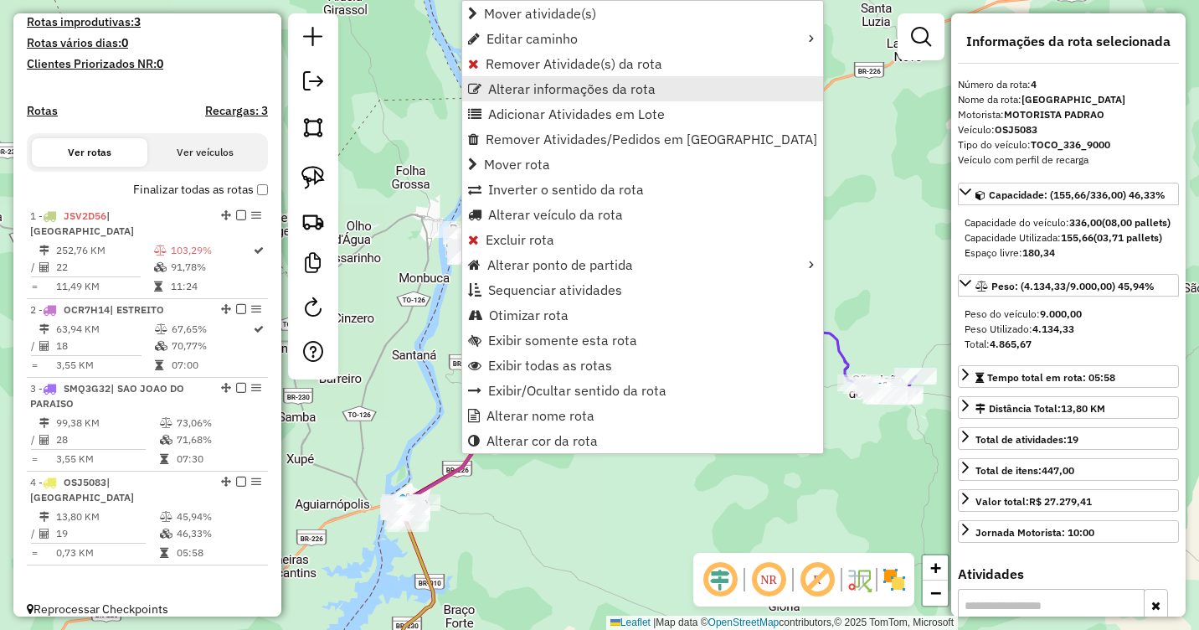
click at [544, 92] on span "Alterar informações da rota" at bounding box center [571, 88] width 167 height 13
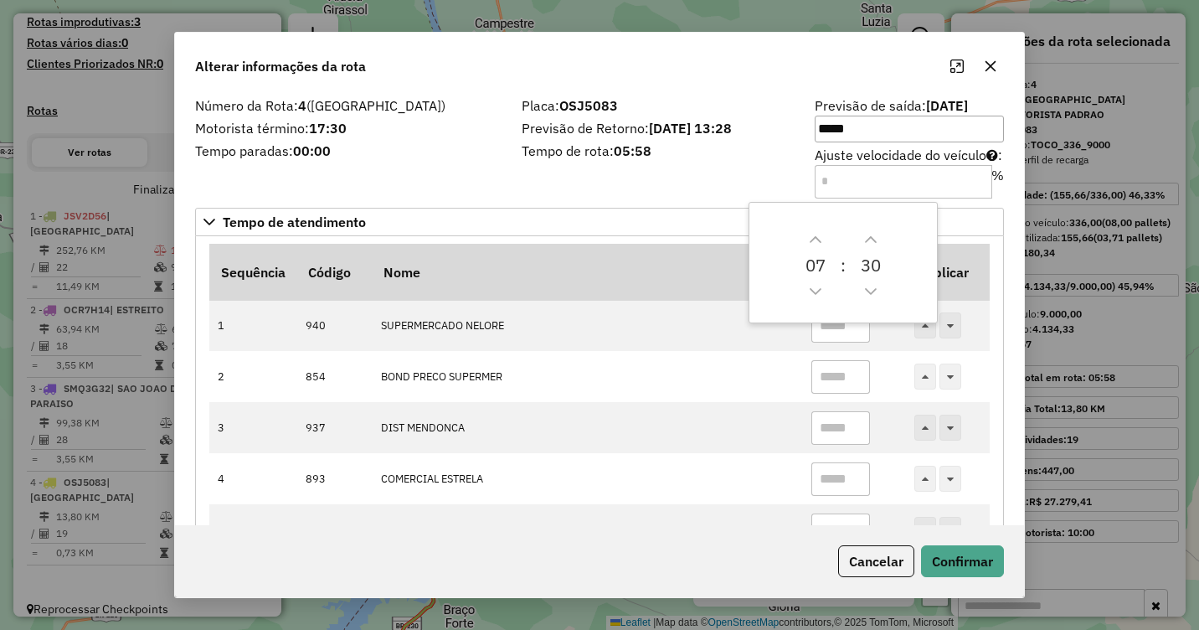
click at [990, 71] on icon "button" at bounding box center [990, 65] width 13 height 13
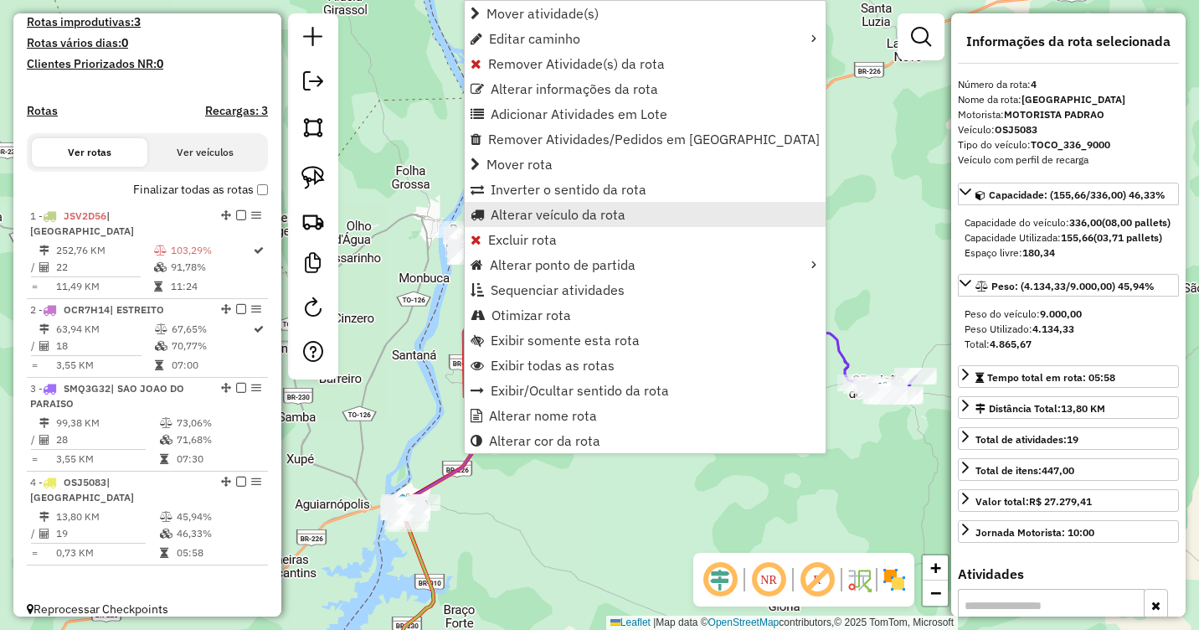
click at [554, 211] on span "Alterar veículo da rota" at bounding box center [558, 214] width 135 height 13
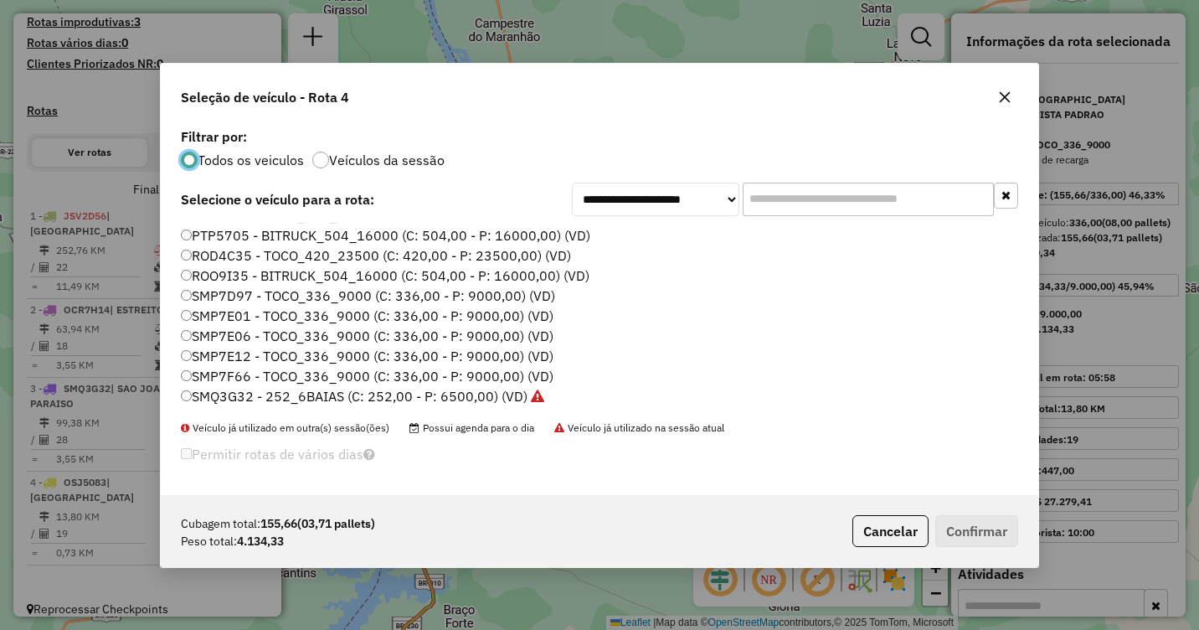
click at [222, 326] on label "SMP7E06 - TOCO_336_9000 (C: 336,00 - P: 9000,00) (VD)" at bounding box center [367, 336] width 373 height 20
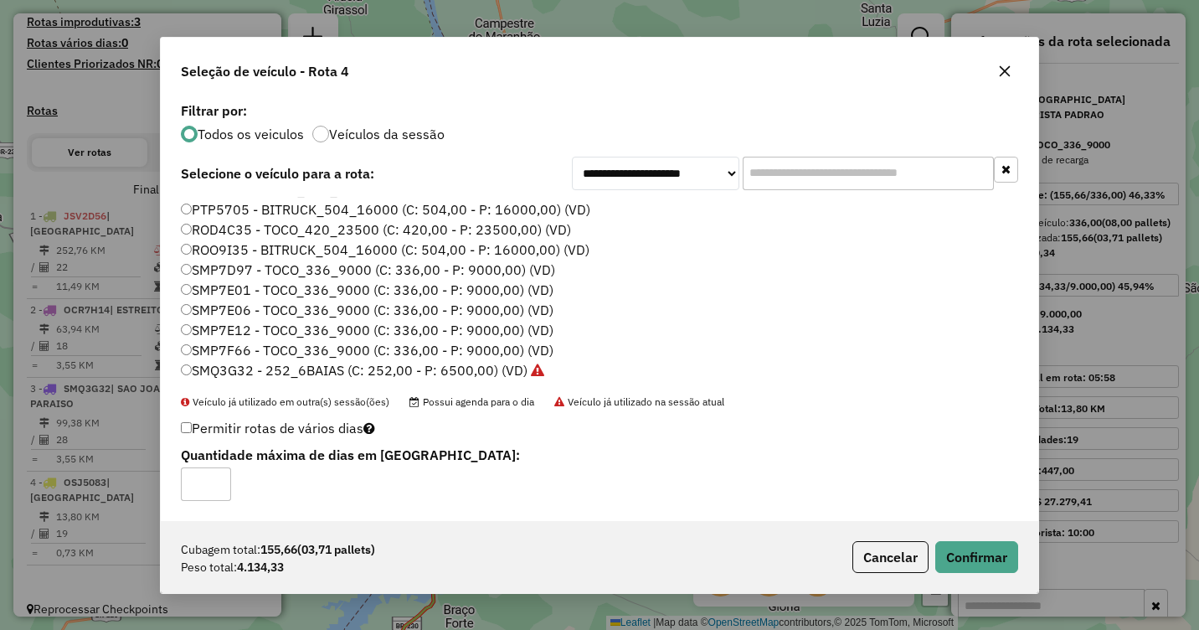
click at [225, 286] on label "SMP7E01 - TOCO_336_9000 (C: 336,00 - P: 9000,00) (VD)" at bounding box center [367, 290] width 373 height 20
click at [971, 559] on button "Confirmar" at bounding box center [976, 557] width 83 height 32
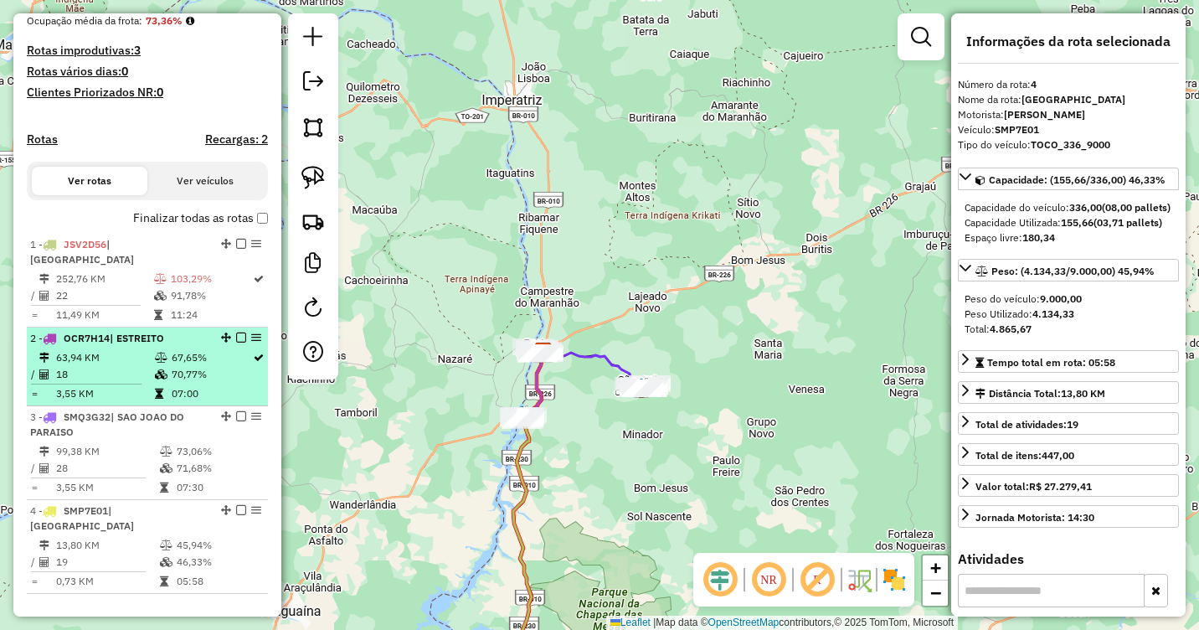
scroll to position [441, 0]
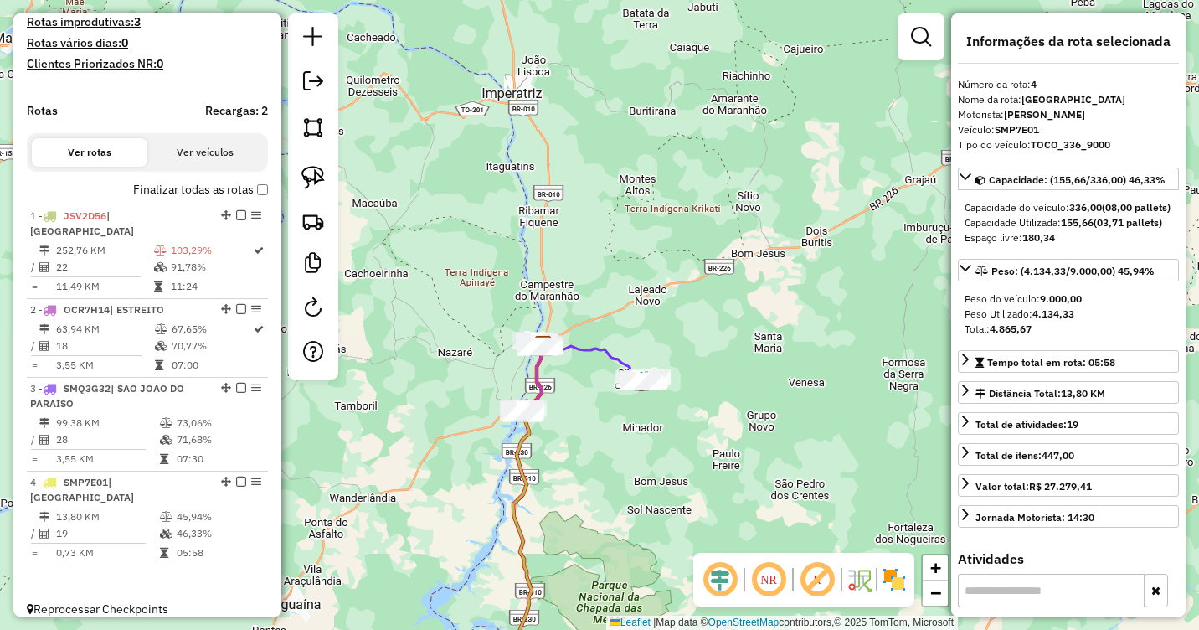
drag, startPoint x: 665, startPoint y: 512, endPoint x: 593, endPoint y: 392, distance: 139.8
click at [593, 392] on div "Janela de atendimento Grade de atendimento Capacidade Transportadoras Veículos …" at bounding box center [599, 315] width 1199 height 630
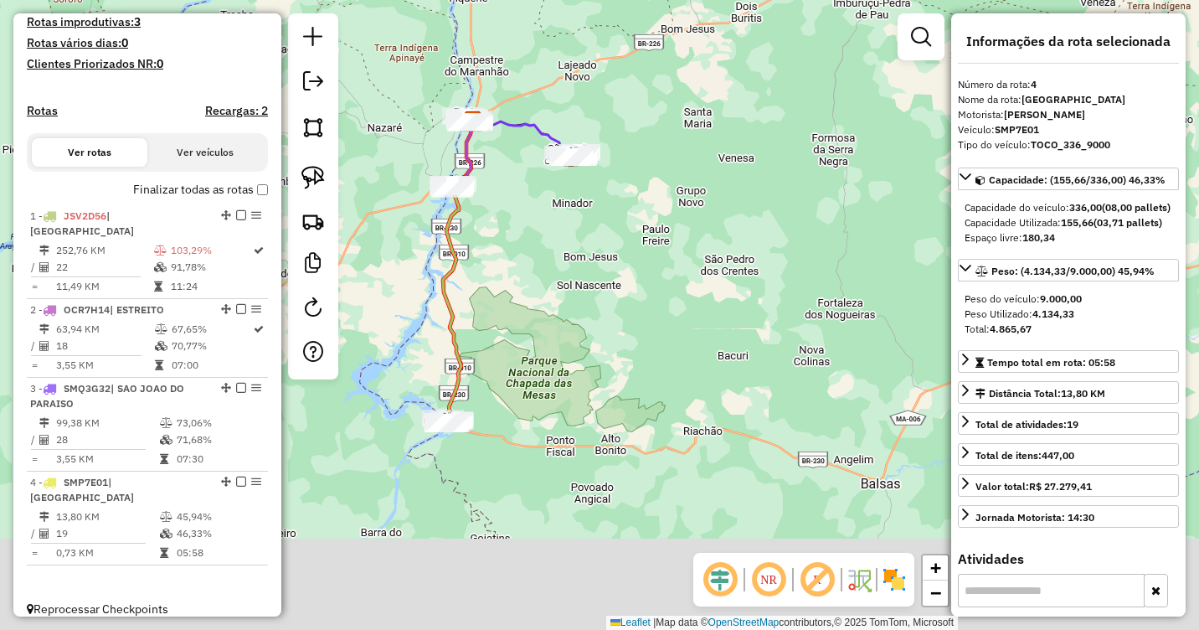
drag, startPoint x: 561, startPoint y: 400, endPoint x: 554, endPoint y: 273, distance: 127.5
click at [554, 273] on div "Janela de atendimento Grade de atendimento Capacidade Transportadoras Veículos …" at bounding box center [599, 315] width 1199 height 630
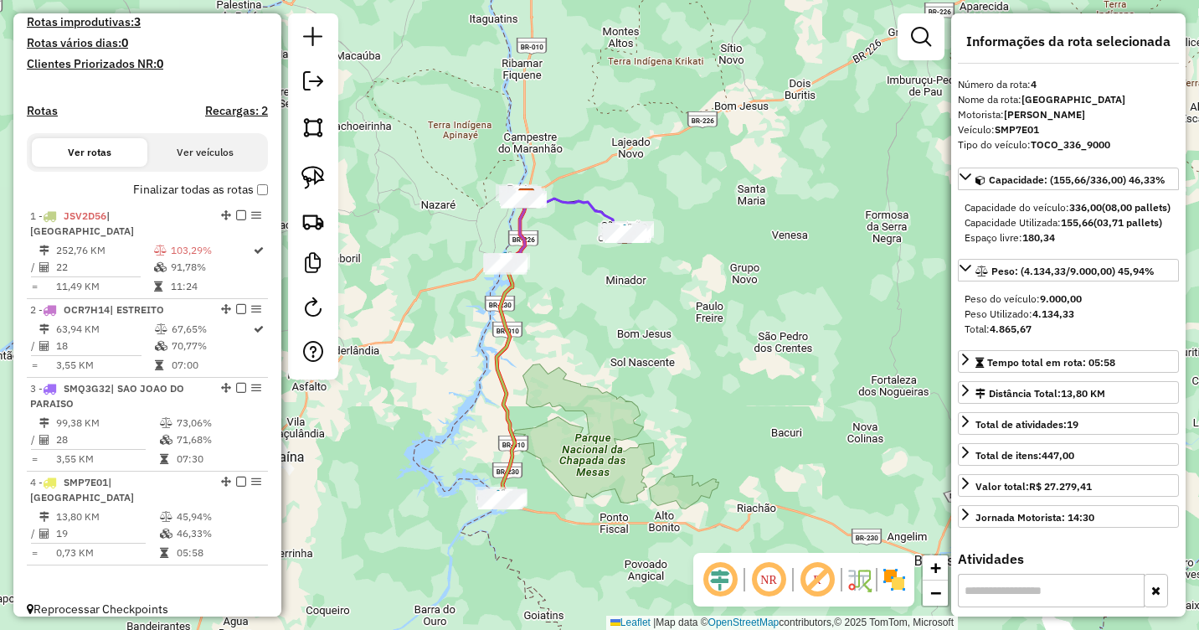
drag, startPoint x: 567, startPoint y: 305, endPoint x: 621, endPoint y: 399, distance: 108.0
click at [621, 399] on div "Janela de atendimento Grade de atendimento Capacidade Transportadoras Veículos …" at bounding box center [599, 315] width 1199 height 630
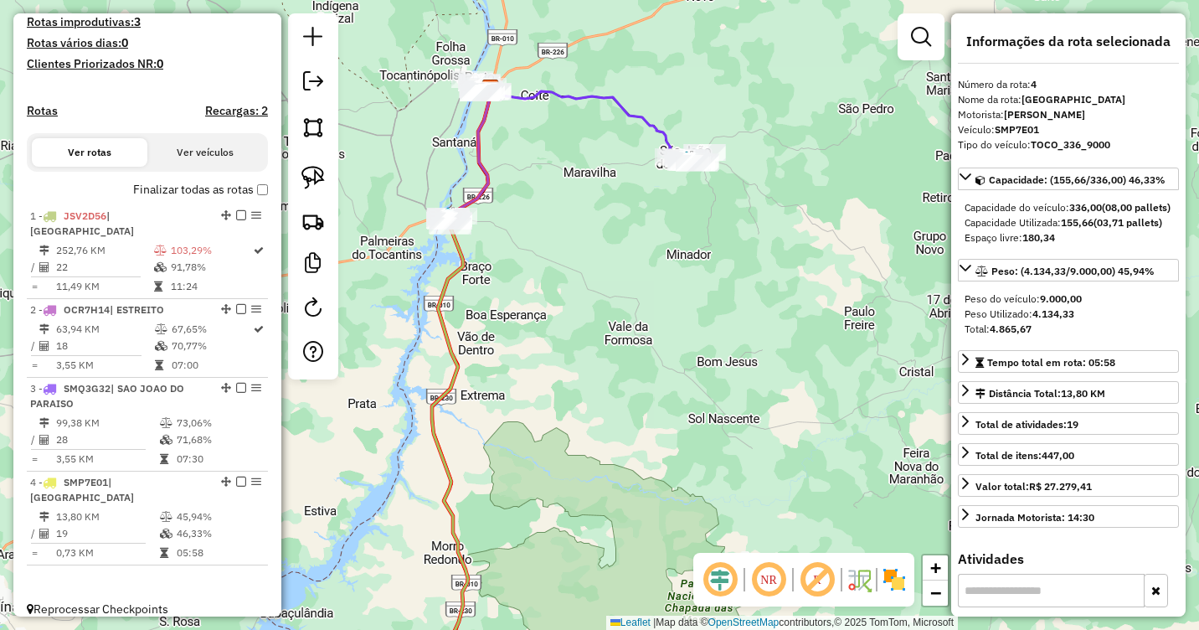
drag, startPoint x: 563, startPoint y: 286, endPoint x: 595, endPoint y: 325, distance: 51.1
click at [593, 325] on div "Janela de atendimento Grade de atendimento Capacidade Transportadoras Veículos …" at bounding box center [599, 315] width 1199 height 630
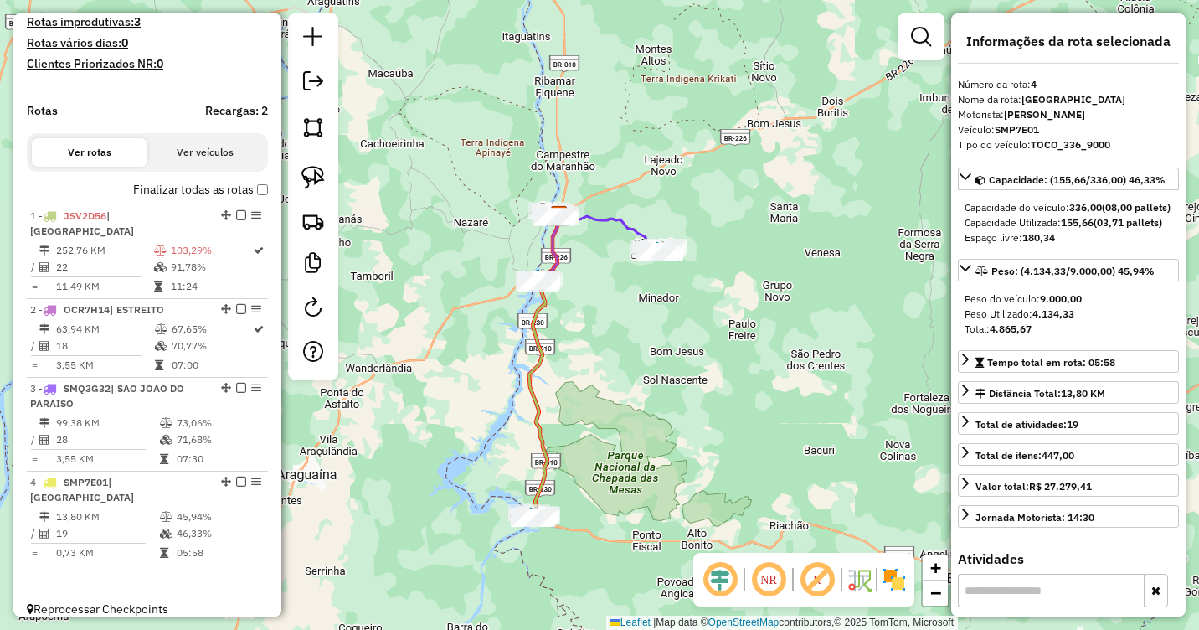
drag, startPoint x: 786, startPoint y: 354, endPoint x: 759, endPoint y: 390, distance: 44.9
click at [770, 404] on div "Janela de atendimento Grade de atendimento Capacidade Transportadoras Veículos …" at bounding box center [599, 315] width 1199 height 630
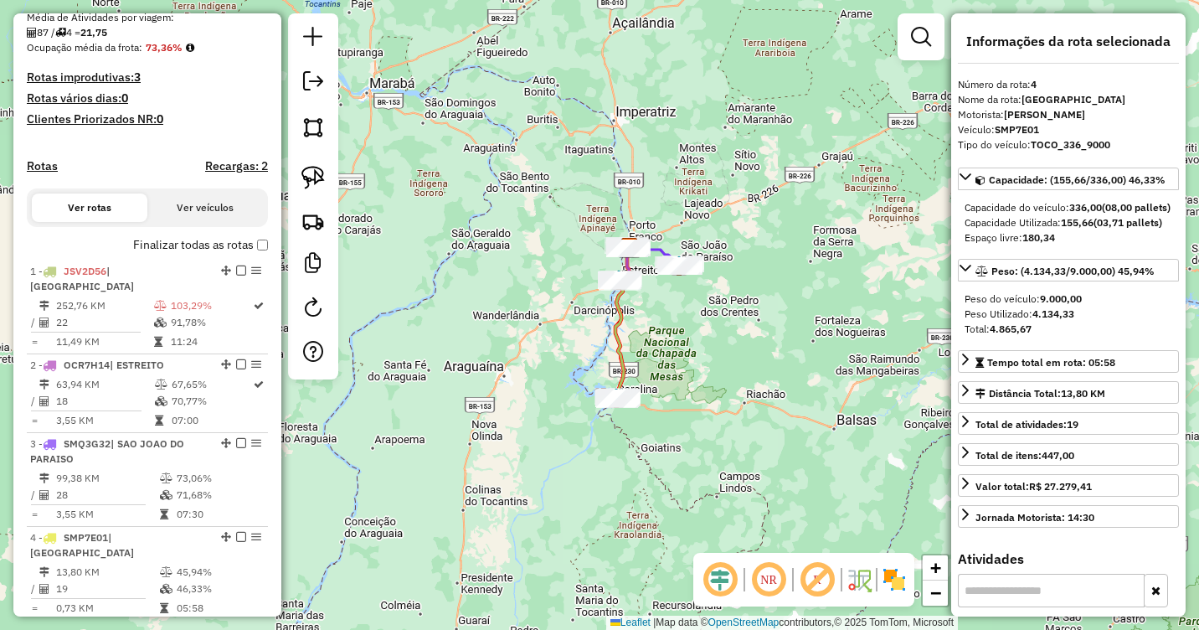
scroll to position [358, 0]
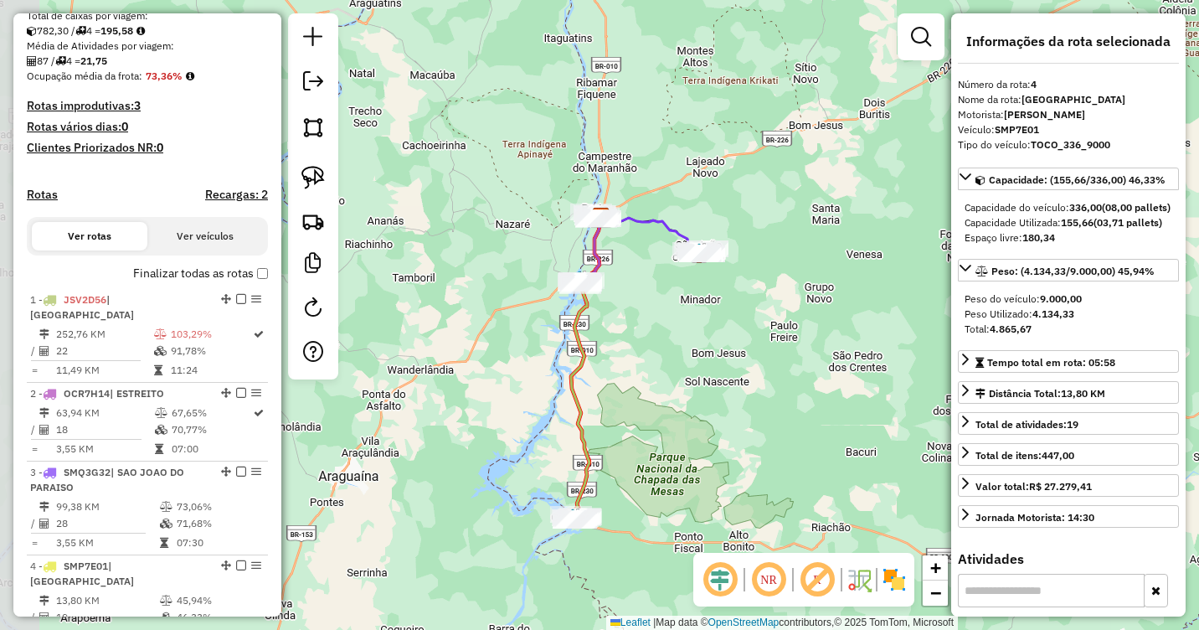
drag, startPoint x: 647, startPoint y: 329, endPoint x: 703, endPoint y: 347, distance: 58.8
click at [703, 347] on div "Janela de atendimento Grade de atendimento Capacidade Transportadoras Veículos …" at bounding box center [599, 315] width 1199 height 630
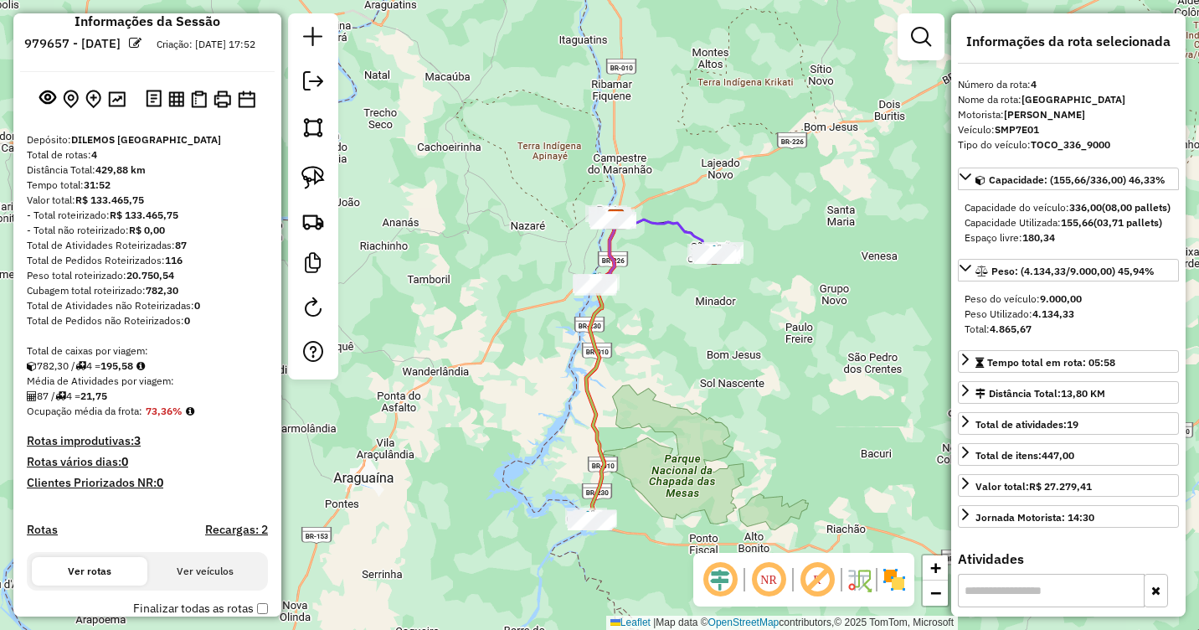
scroll to position [0, 0]
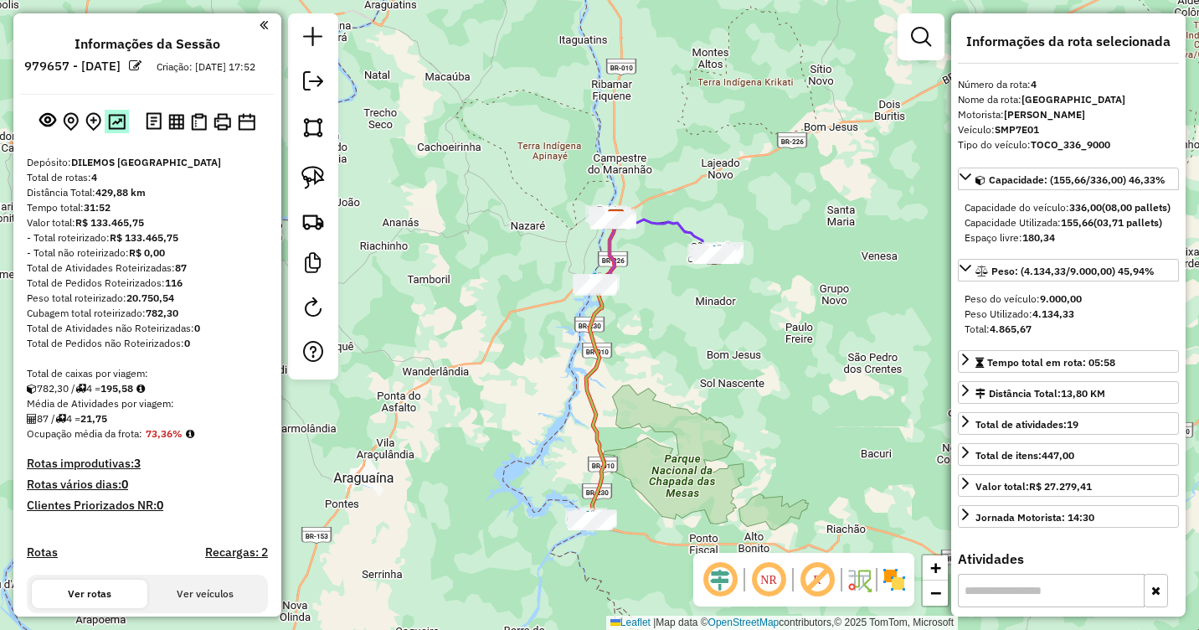
click at [113, 130] on img at bounding box center [117, 122] width 18 height 16
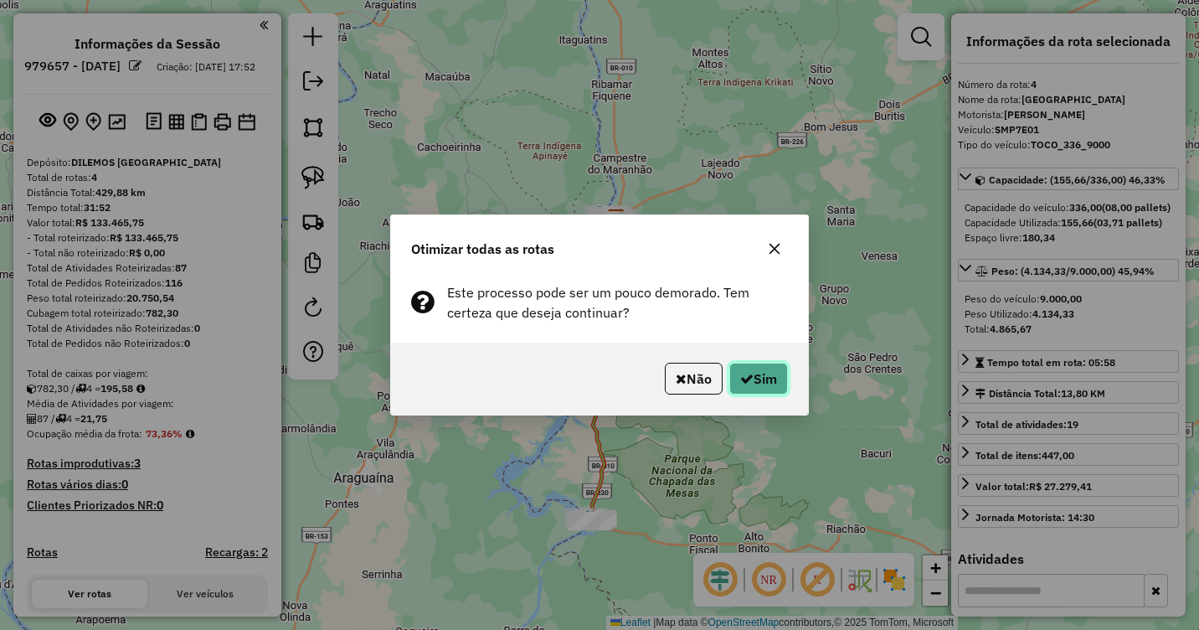
click at [763, 378] on button "Sim" at bounding box center [758, 379] width 59 height 32
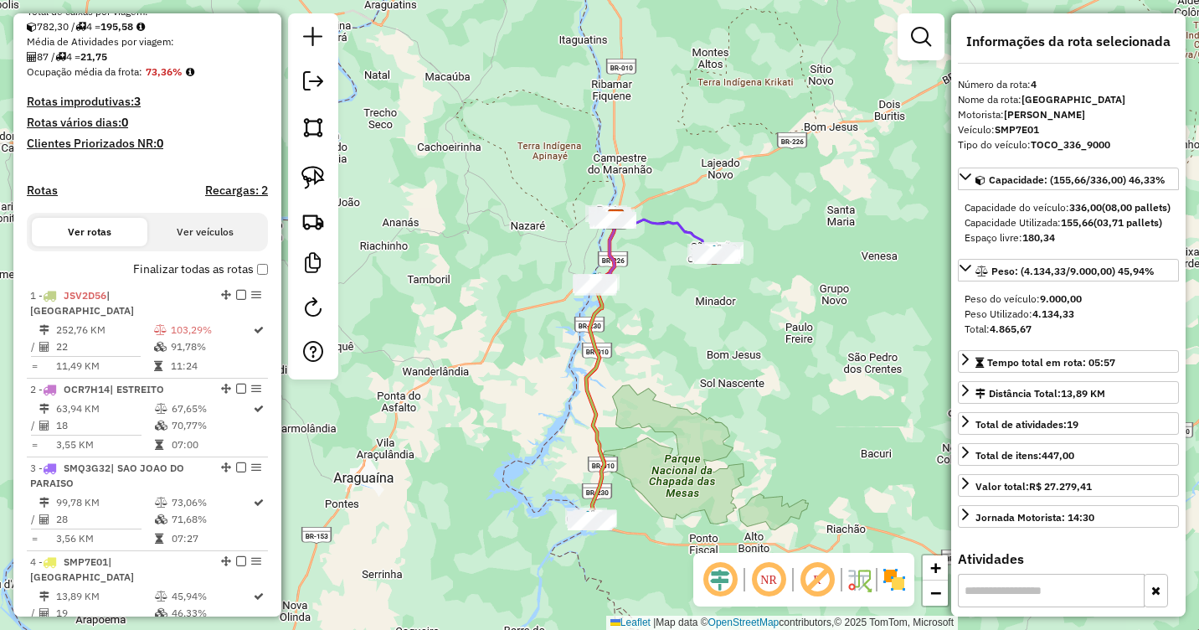
scroll to position [441, 0]
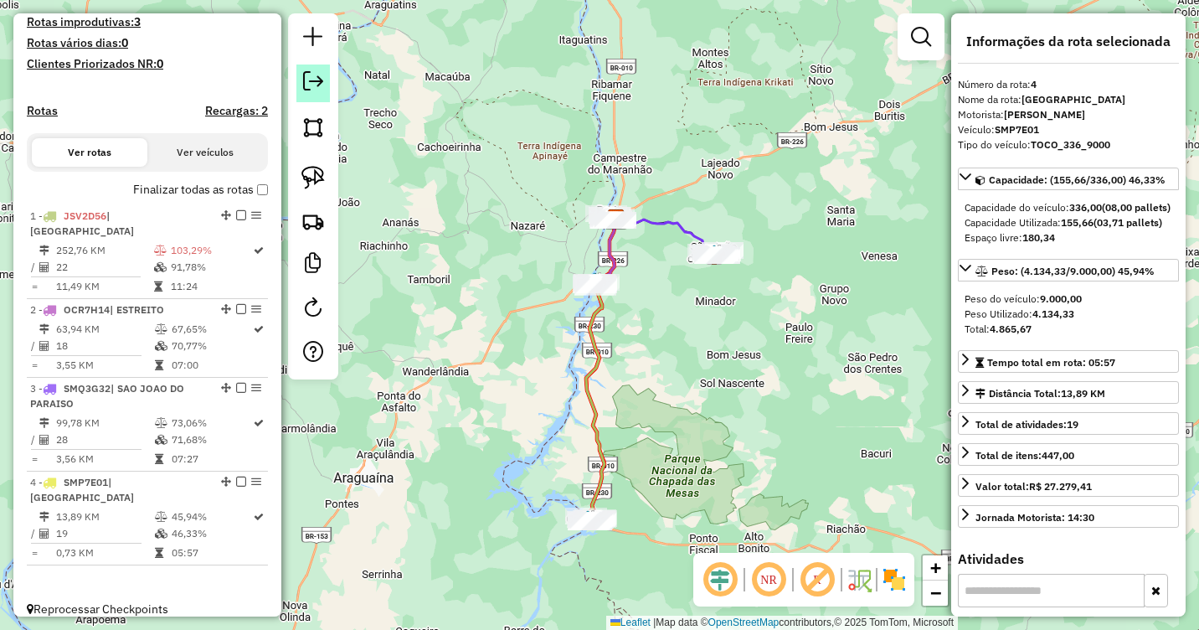
click at [311, 79] on em at bounding box center [313, 81] width 20 height 20
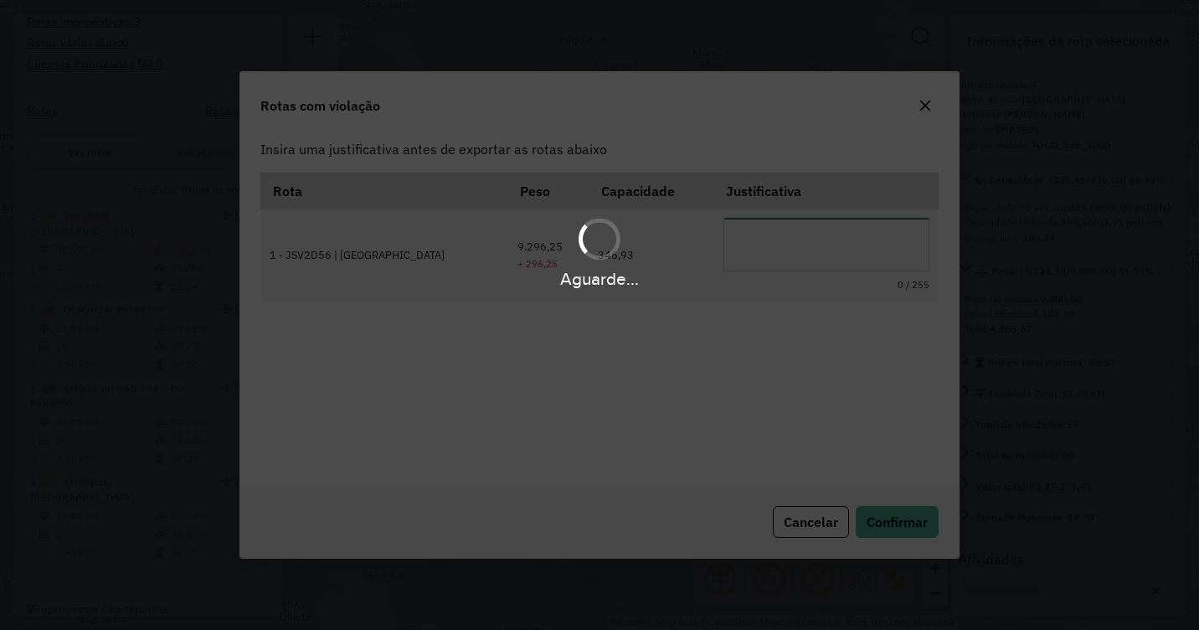
scroll to position [0, 0]
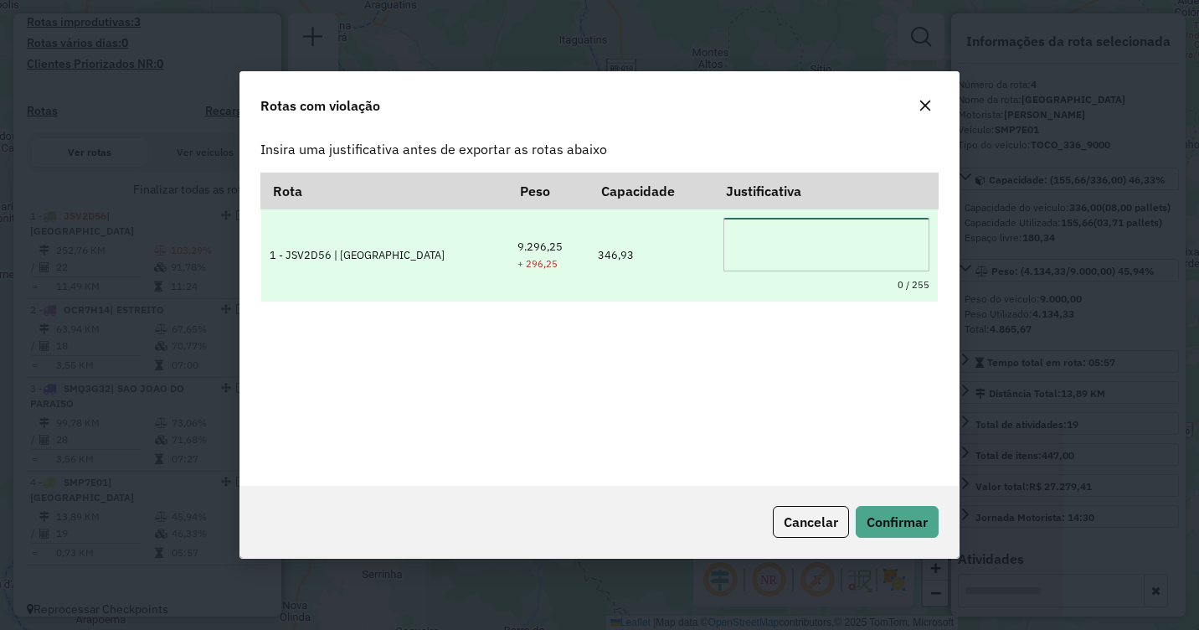
click at [746, 249] on textarea at bounding box center [827, 245] width 206 height 54
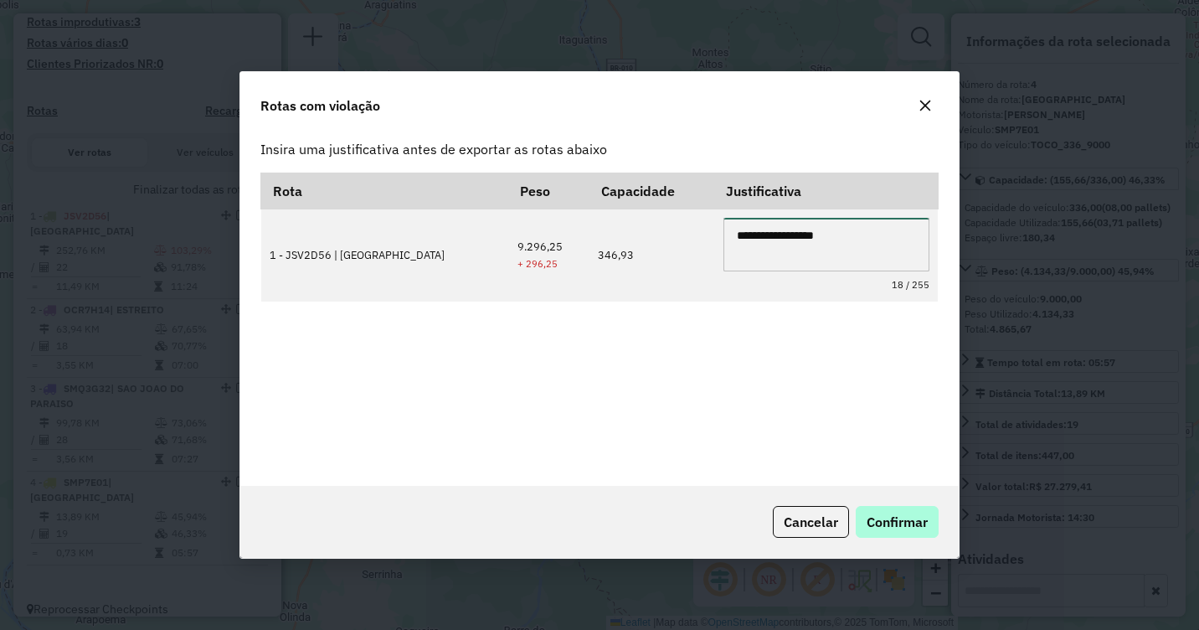
type textarea "**********"
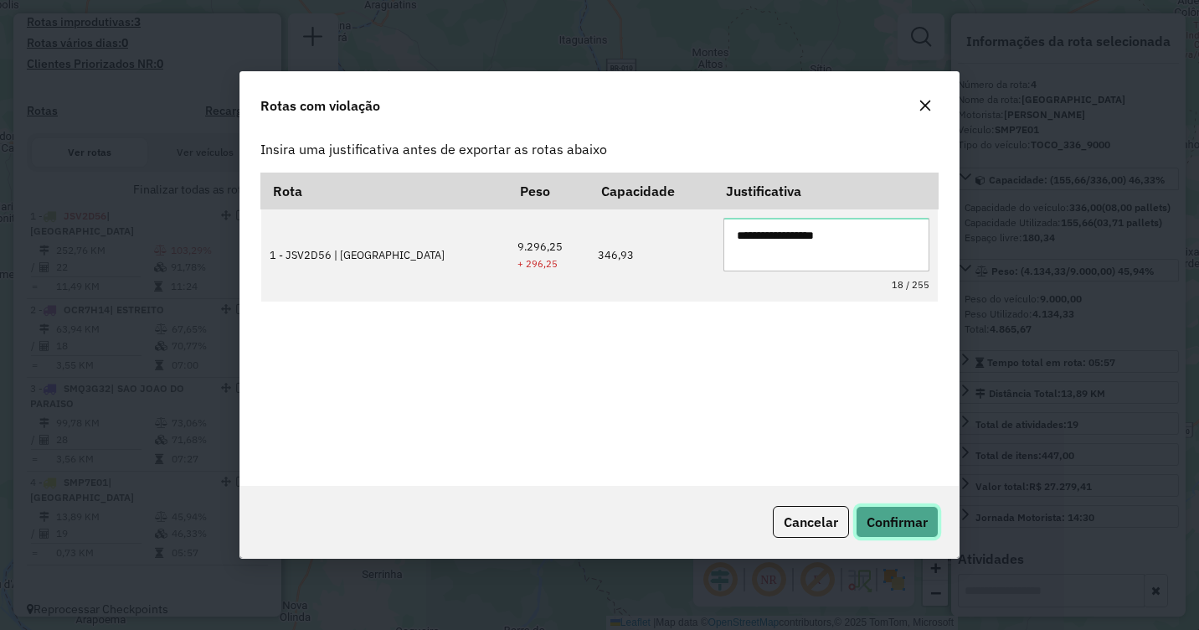
click at [902, 521] on span "Confirmar" at bounding box center [897, 521] width 61 height 17
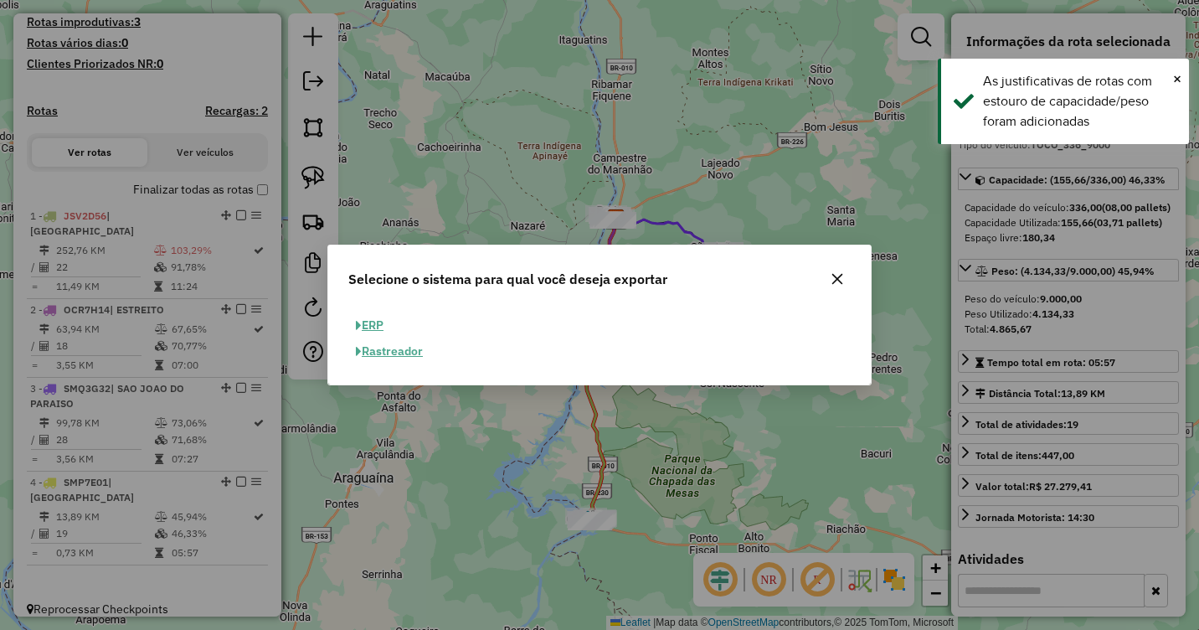
click at [374, 324] on button "ERP" at bounding box center [369, 325] width 43 height 26
select select "**"
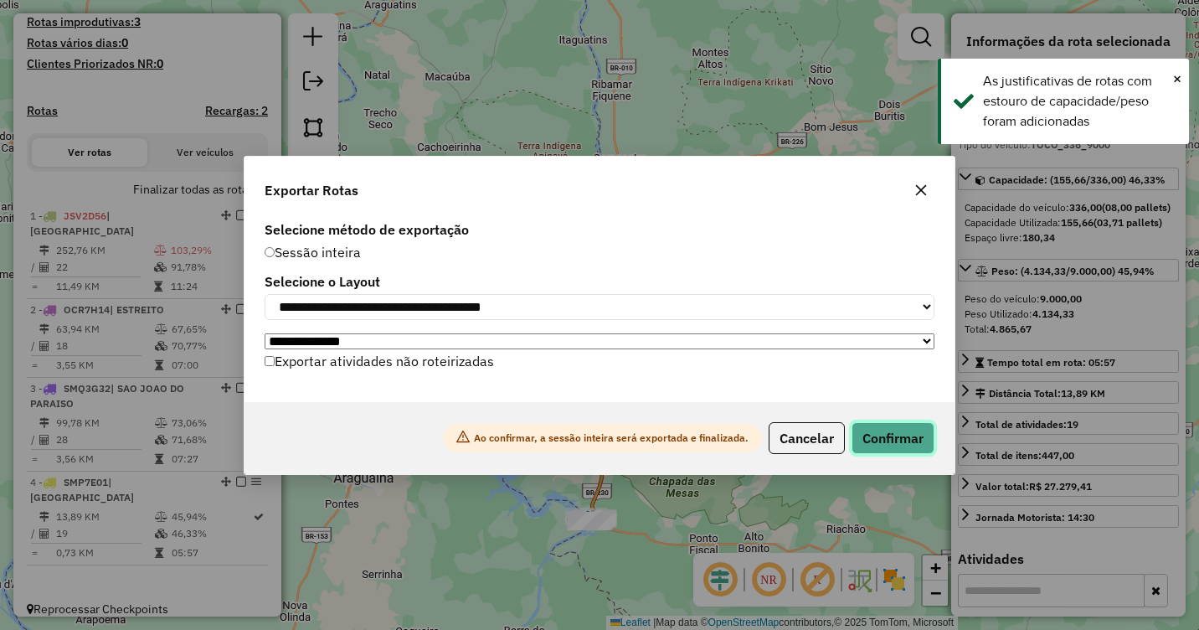
click at [877, 432] on button "Confirmar" at bounding box center [893, 438] width 83 height 32
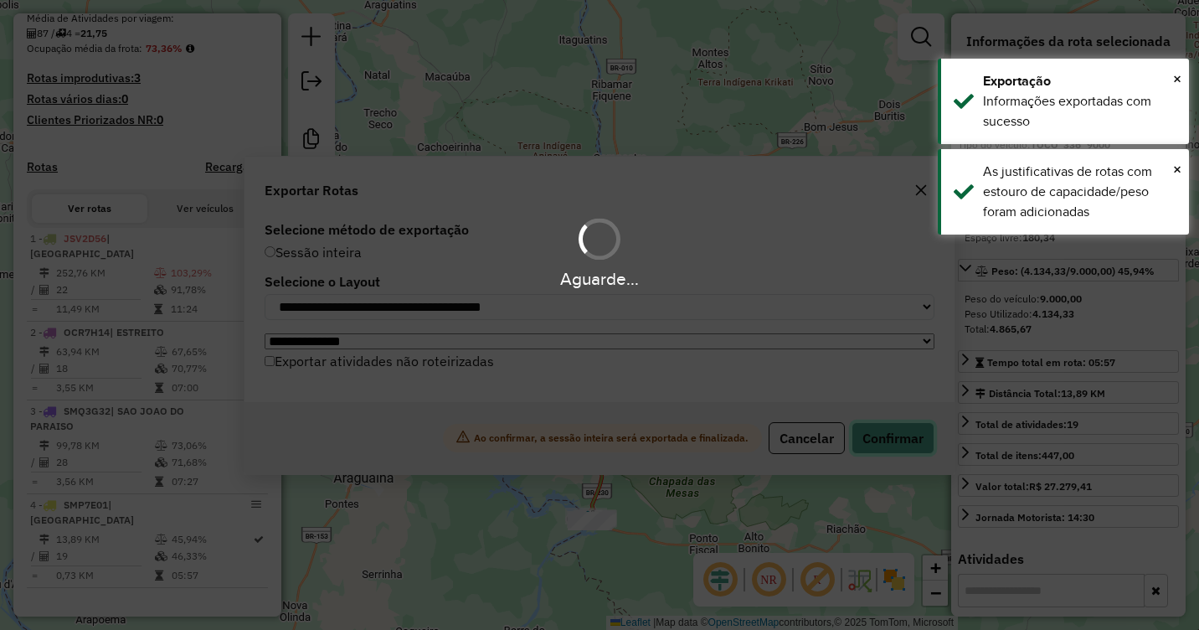
scroll to position [415, 0]
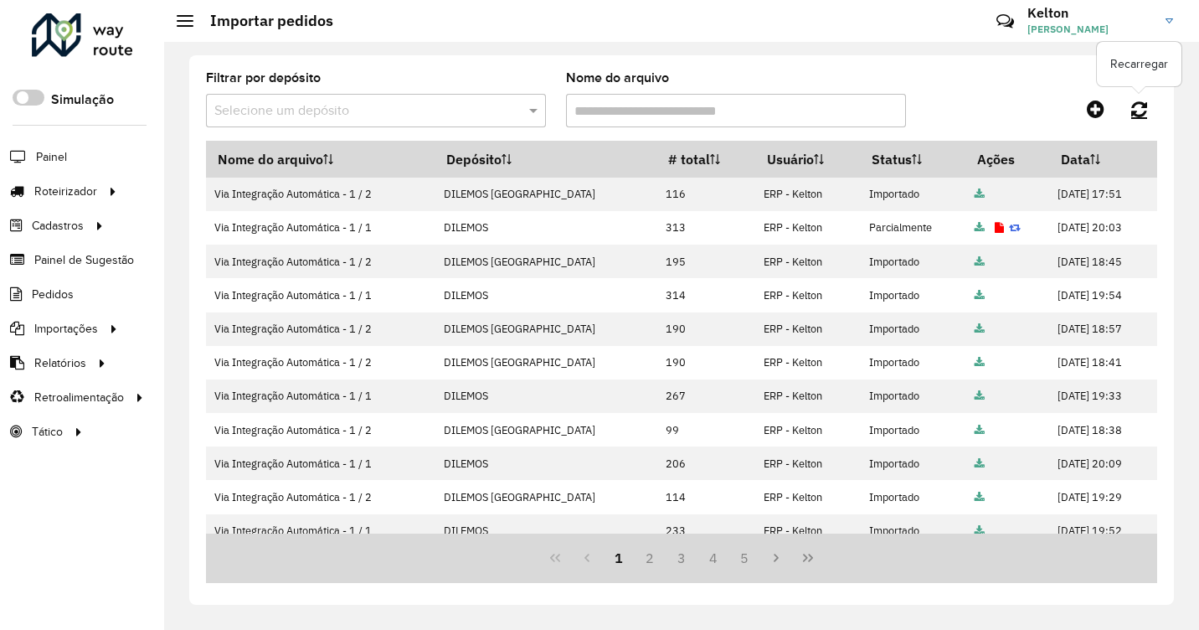
click at [1127, 107] on link at bounding box center [1139, 109] width 36 height 30
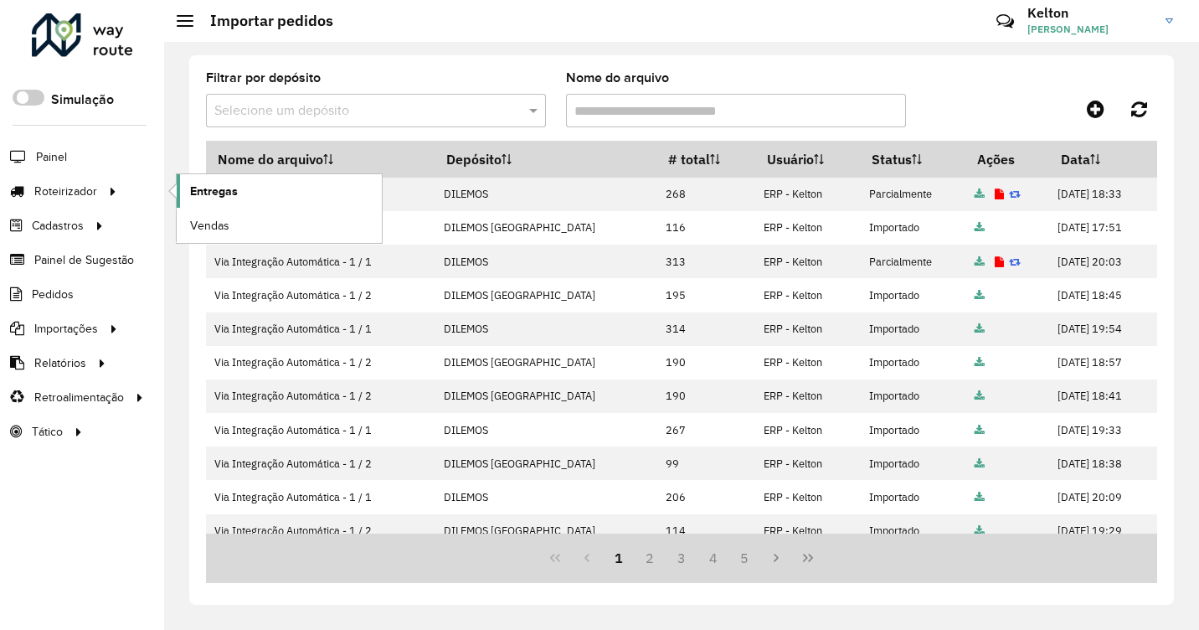
click at [193, 190] on span "Entregas" at bounding box center [214, 192] width 48 height 18
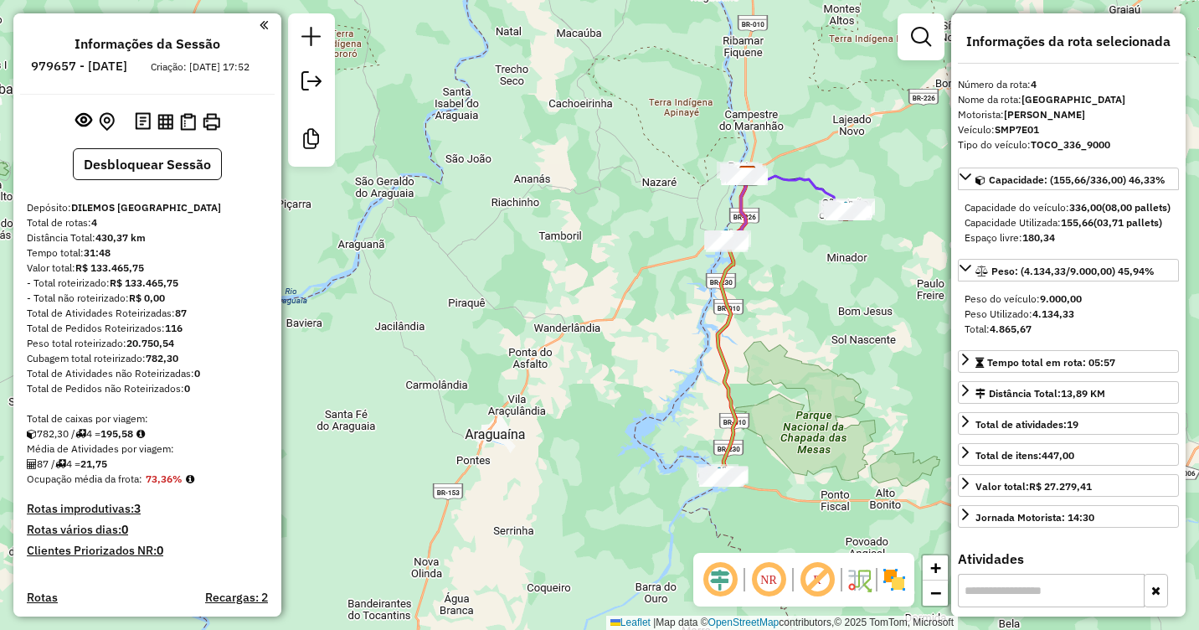
select select "**********"
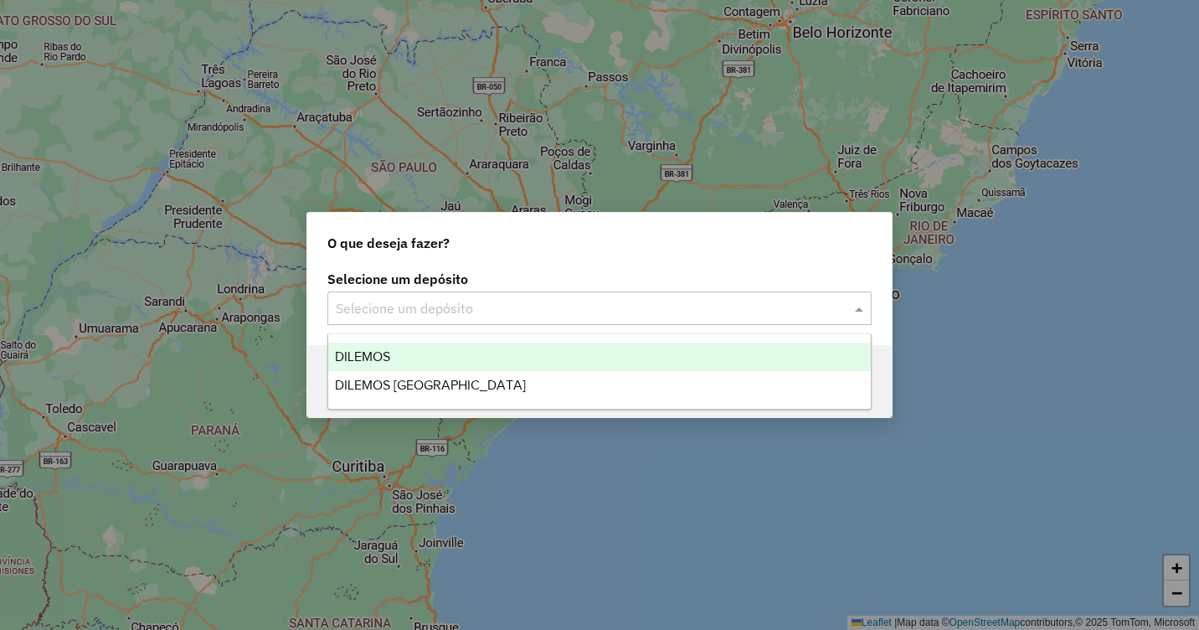
click at [468, 313] on input "text" at bounding box center [583, 309] width 494 height 20
click at [359, 360] on span "DILEMOS" at bounding box center [362, 356] width 55 height 14
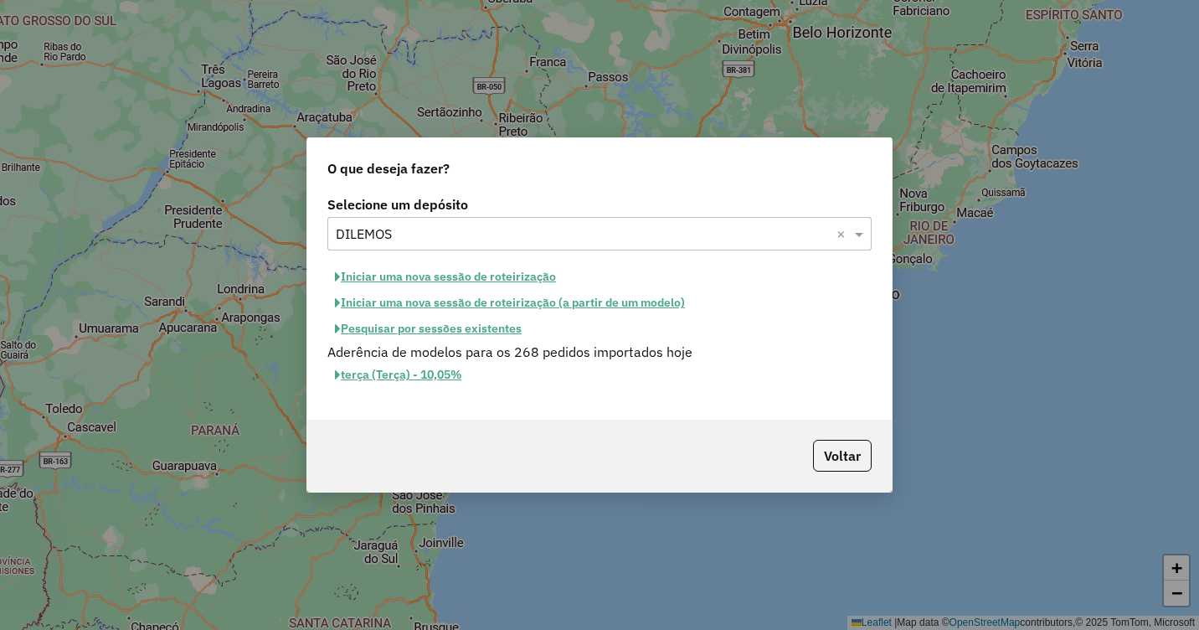
click at [437, 275] on button "Iniciar uma nova sessão de roteirização" at bounding box center [445, 277] width 236 height 26
select select "*"
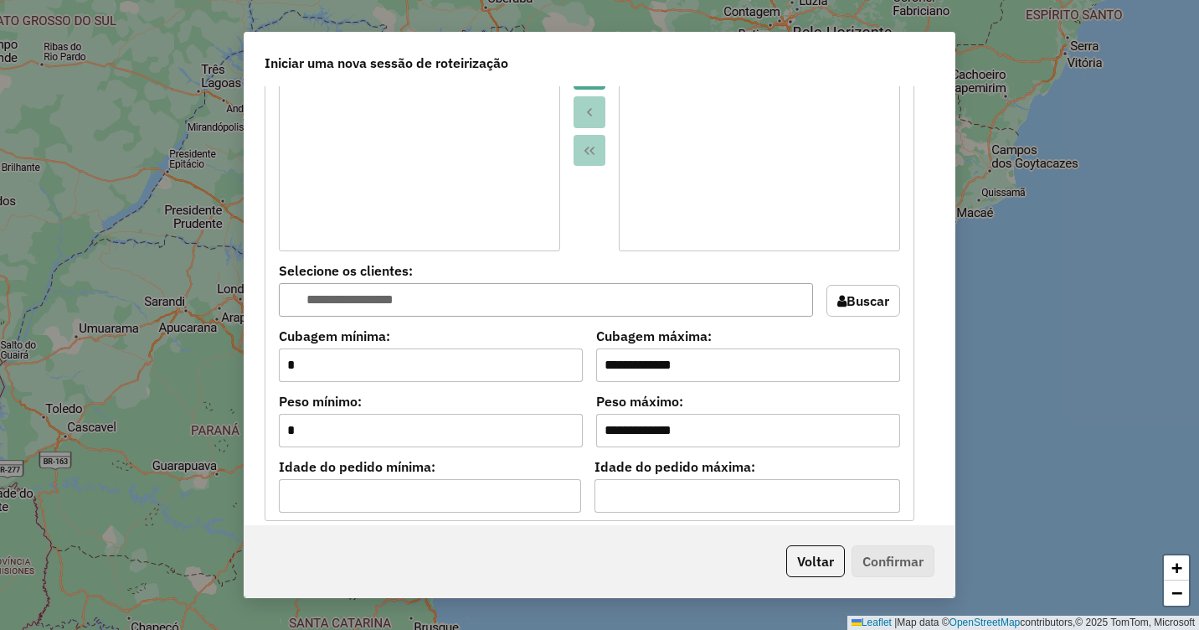
scroll to position [1340, 0]
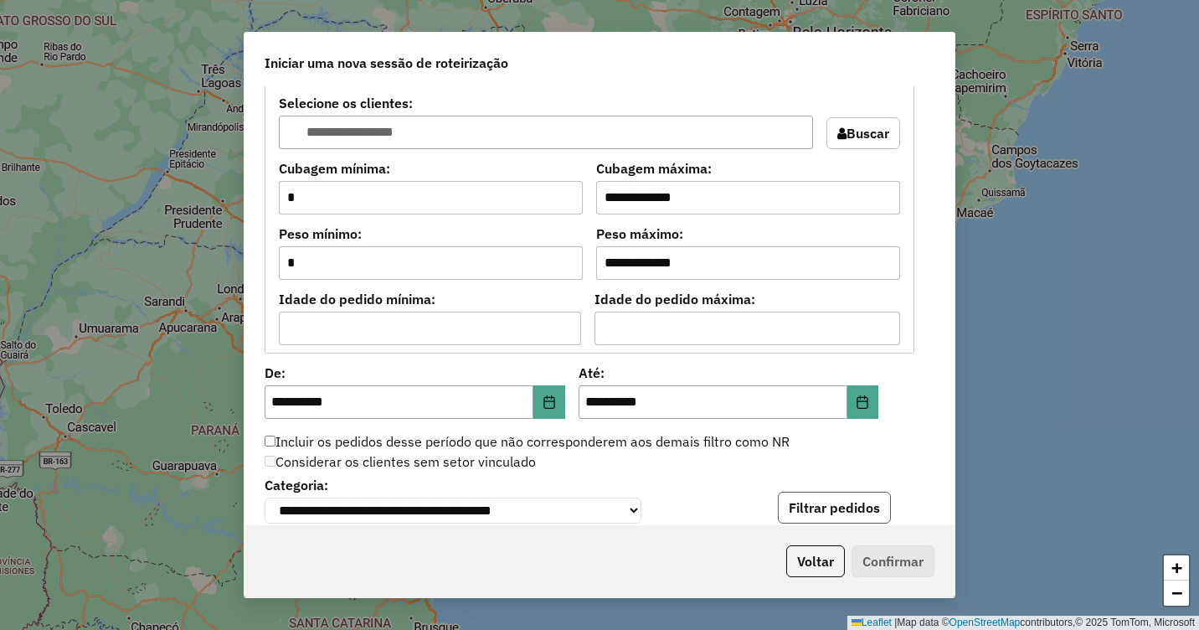
click at [825, 504] on button "Filtrar pedidos" at bounding box center [834, 508] width 113 height 32
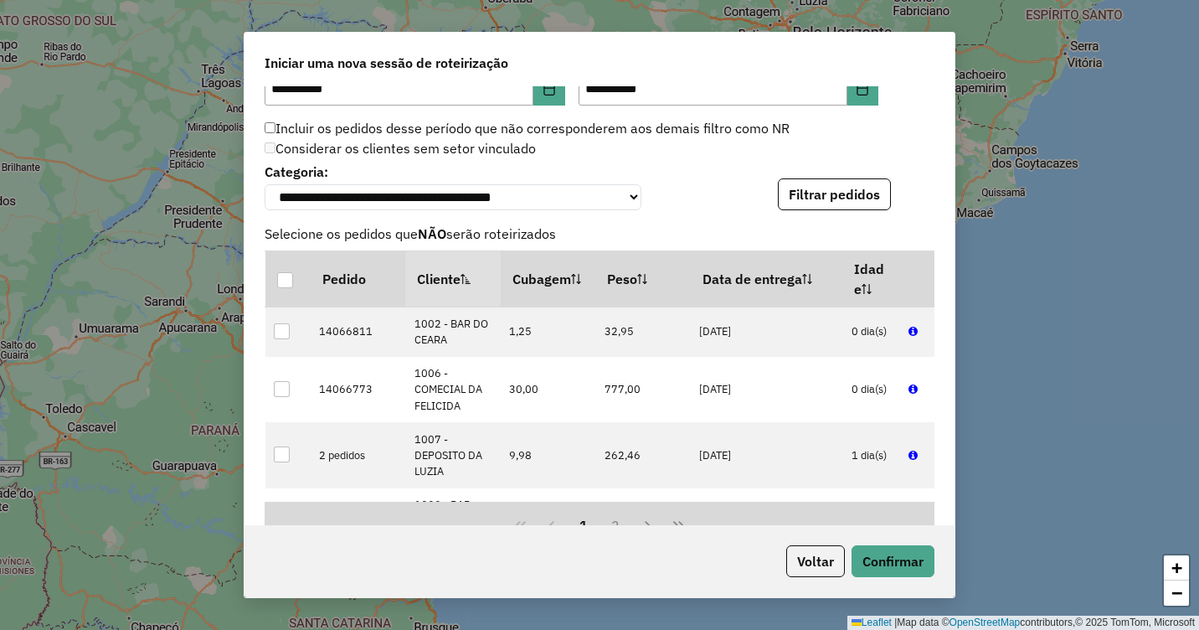
scroll to position [1842, 0]
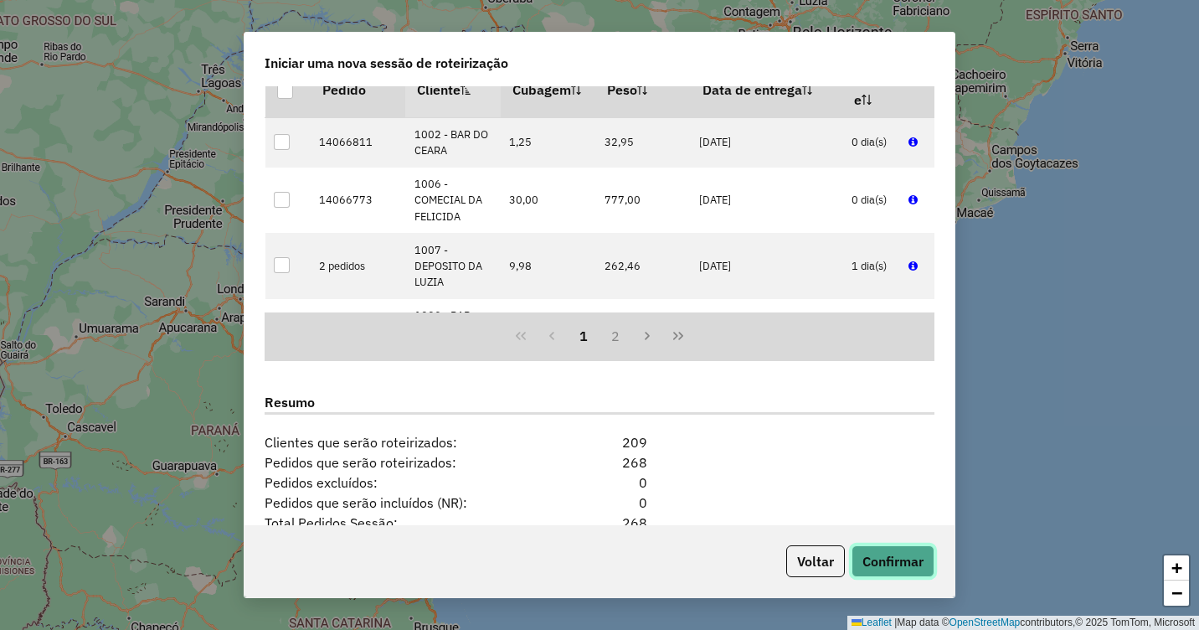
click at [881, 555] on button "Confirmar" at bounding box center [893, 561] width 83 height 32
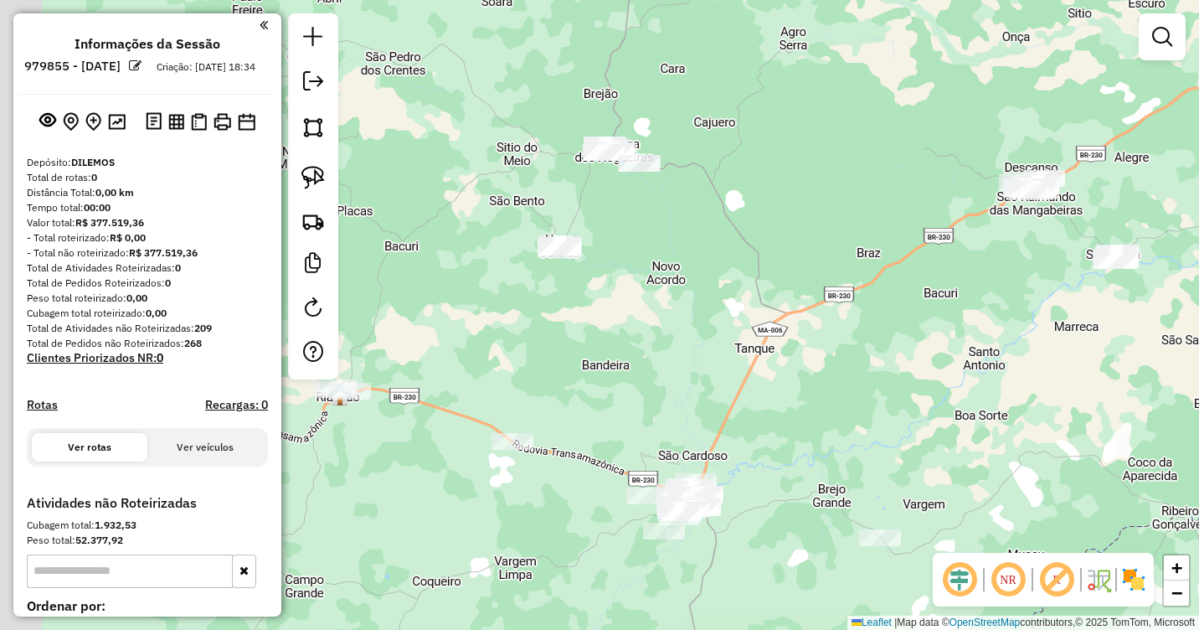
drag, startPoint x: 638, startPoint y: 198, endPoint x: 717, endPoint y: 410, distance: 226.0
click at [717, 420] on div "Janela de atendimento Grade de atendimento Capacidade Transportadoras Veículos …" at bounding box center [599, 315] width 1199 height 630
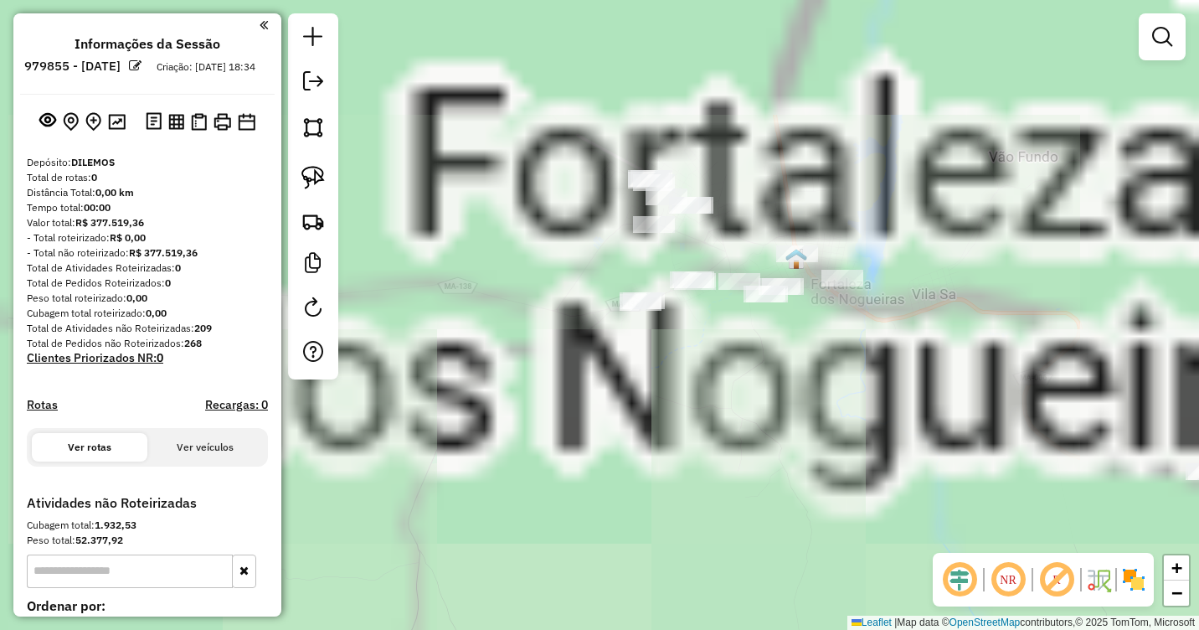
drag, startPoint x: 649, startPoint y: 240, endPoint x: 693, endPoint y: 436, distance: 200.8
click at [686, 453] on div "Janela de atendimento Grade de atendimento Capacidade Transportadoras Veículos …" at bounding box center [599, 315] width 1199 height 630
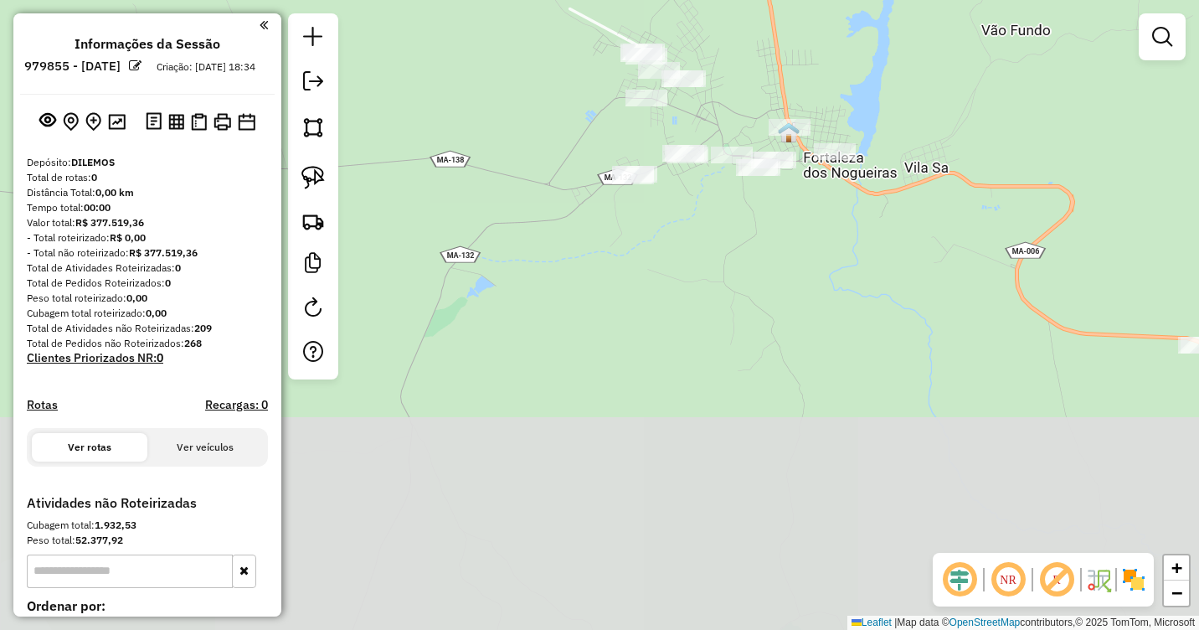
drag, startPoint x: 794, startPoint y: 454, endPoint x: 753, endPoint y: 200, distance: 257.1
click at [755, 198] on div "Janela de atendimento Grade de atendimento Capacidade Transportadoras Veículos …" at bounding box center [599, 315] width 1199 height 630
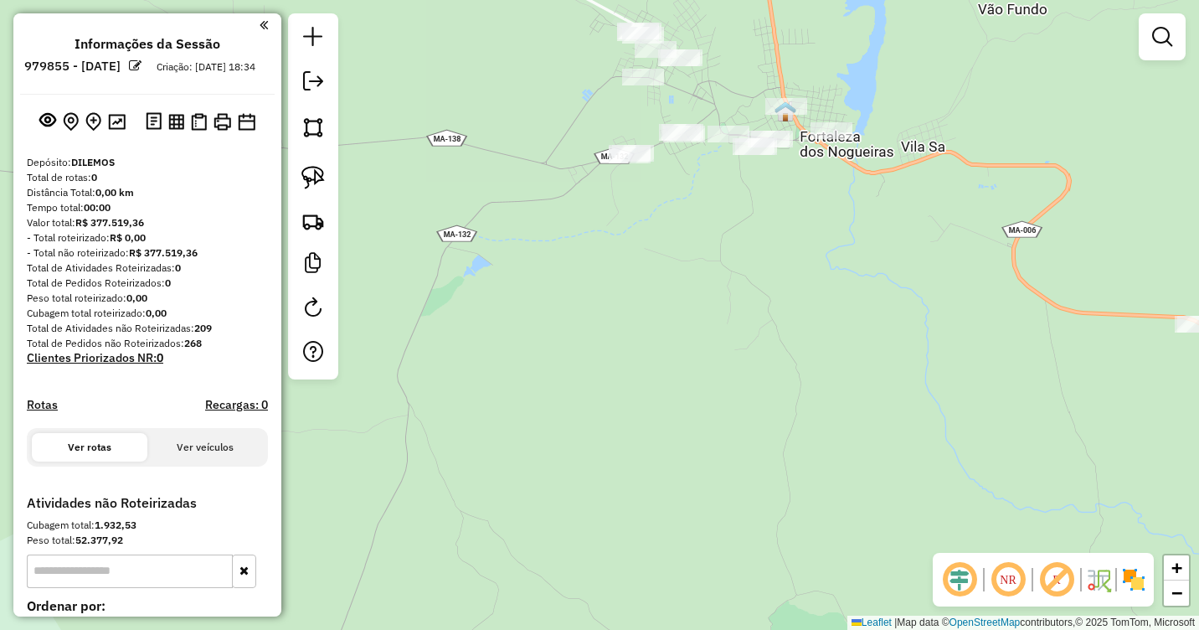
drag, startPoint x: 712, startPoint y: 276, endPoint x: 793, endPoint y: 199, distance: 112.0
click at [793, 199] on div "Janela de atendimento Grade de atendimento Capacidade Transportadoras Veículos …" at bounding box center [599, 315] width 1199 height 630
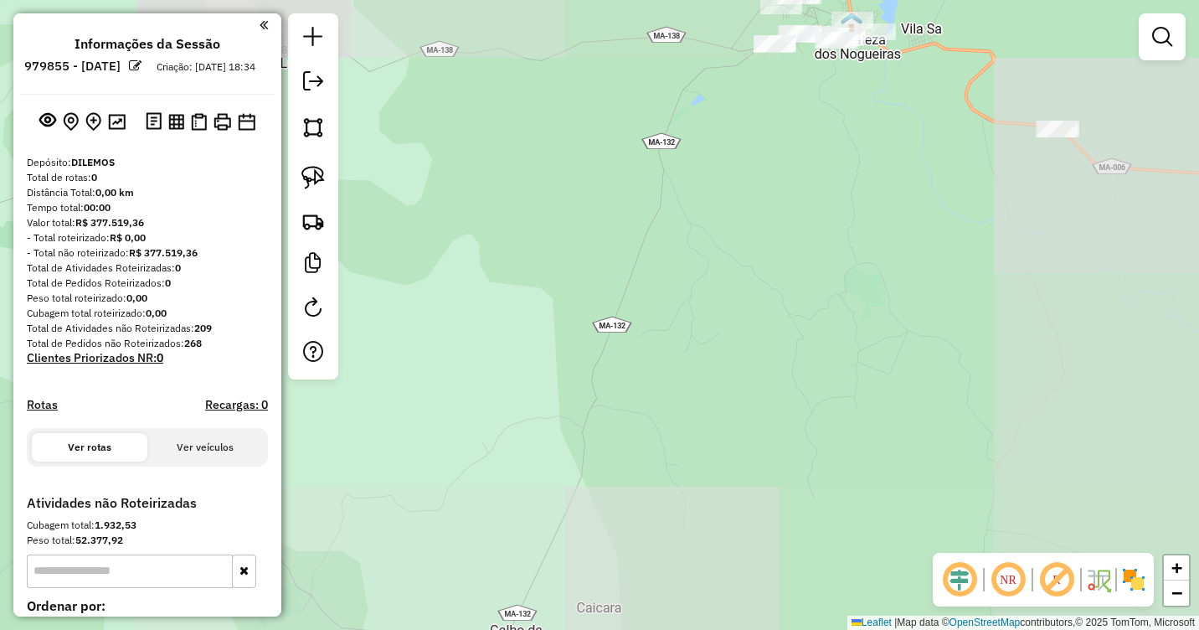
drag, startPoint x: 801, startPoint y: 315, endPoint x: 819, endPoint y: 203, distance: 113.7
click at [830, 203] on div "Janela de atendimento Grade de atendimento Capacidade Transportadoras Veículos …" at bounding box center [599, 315] width 1199 height 630
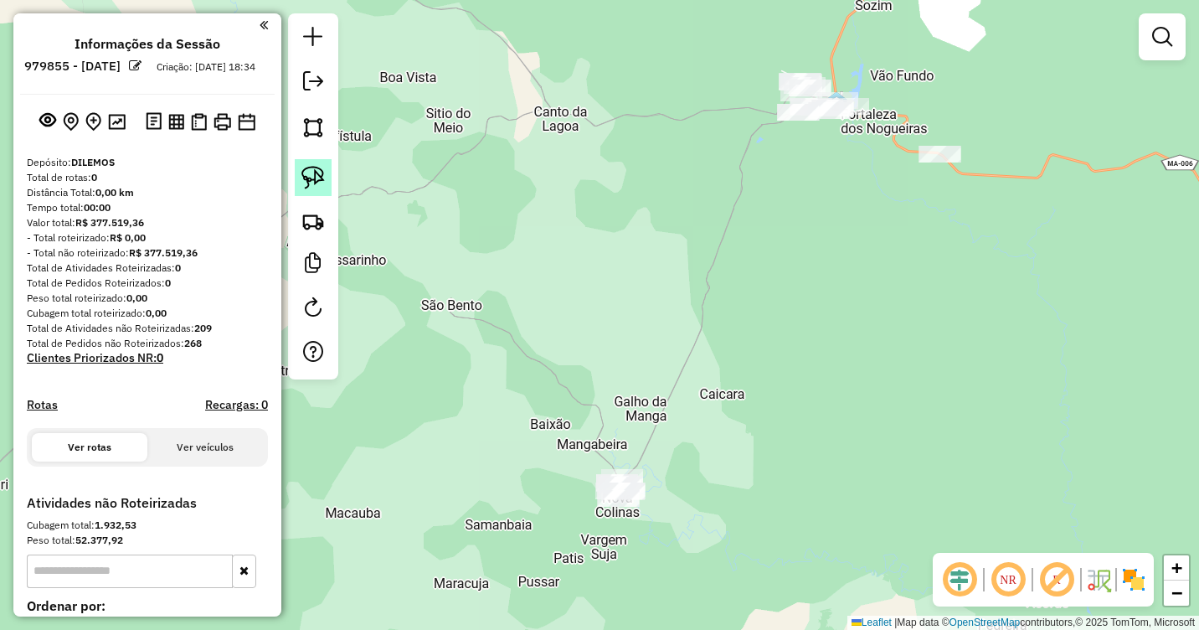
click at [307, 170] on img at bounding box center [312, 177] width 23 height 23
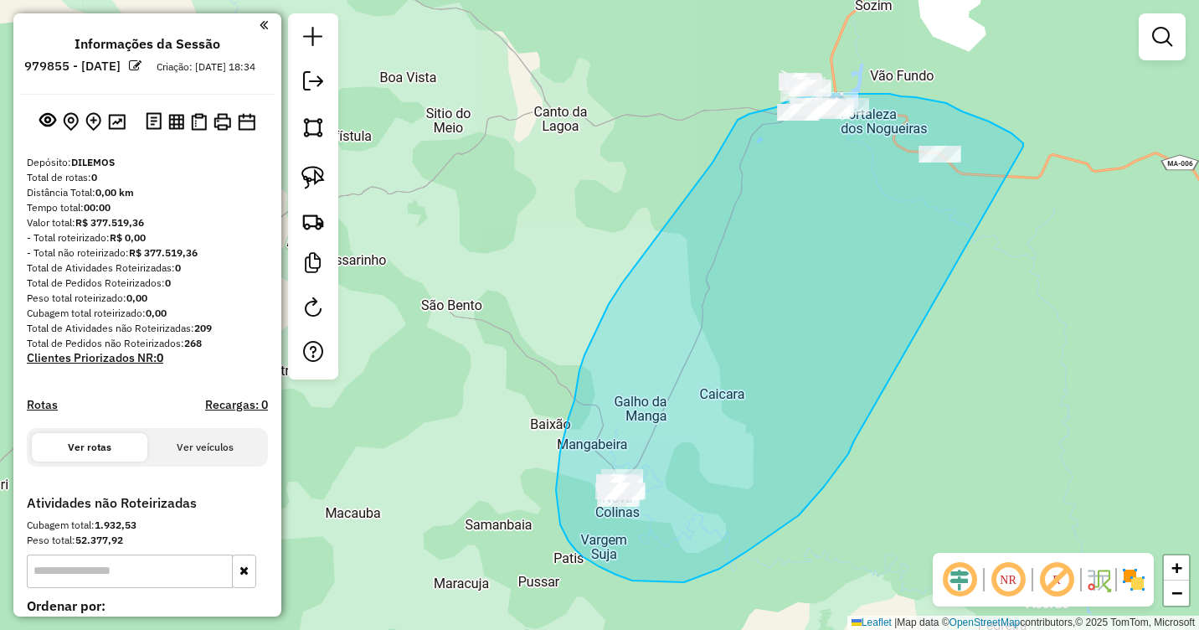
drag, startPoint x: 1023, startPoint y: 147, endPoint x: 854, endPoint y: 441, distance: 339.2
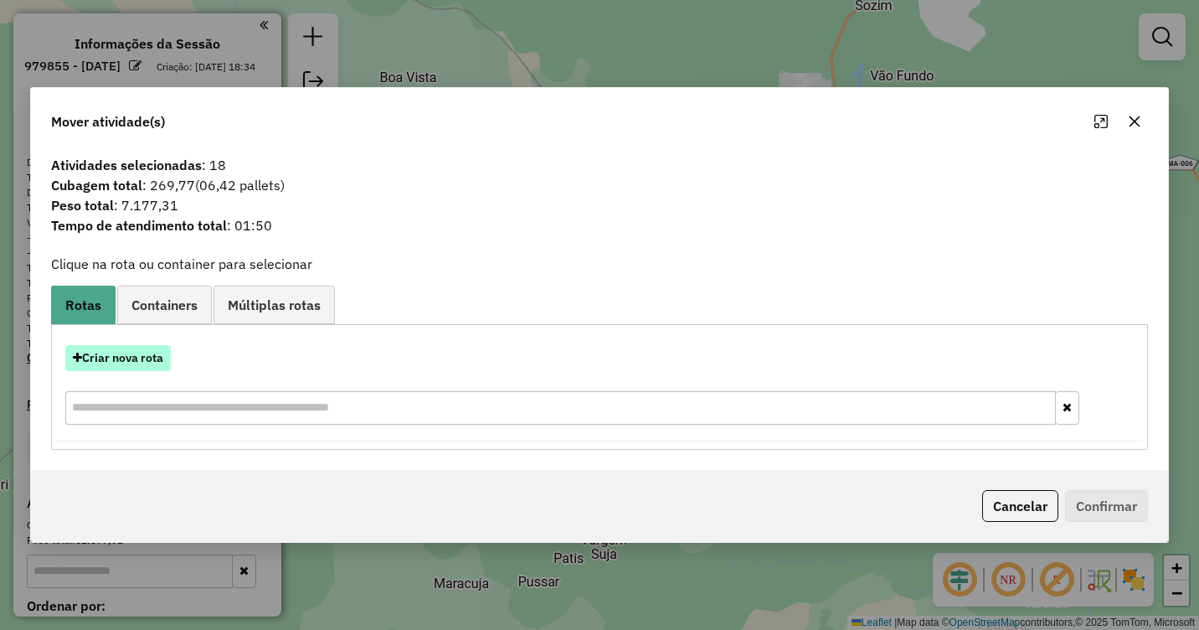
click at [115, 354] on button "Criar nova rota" at bounding box center [118, 358] width 106 height 26
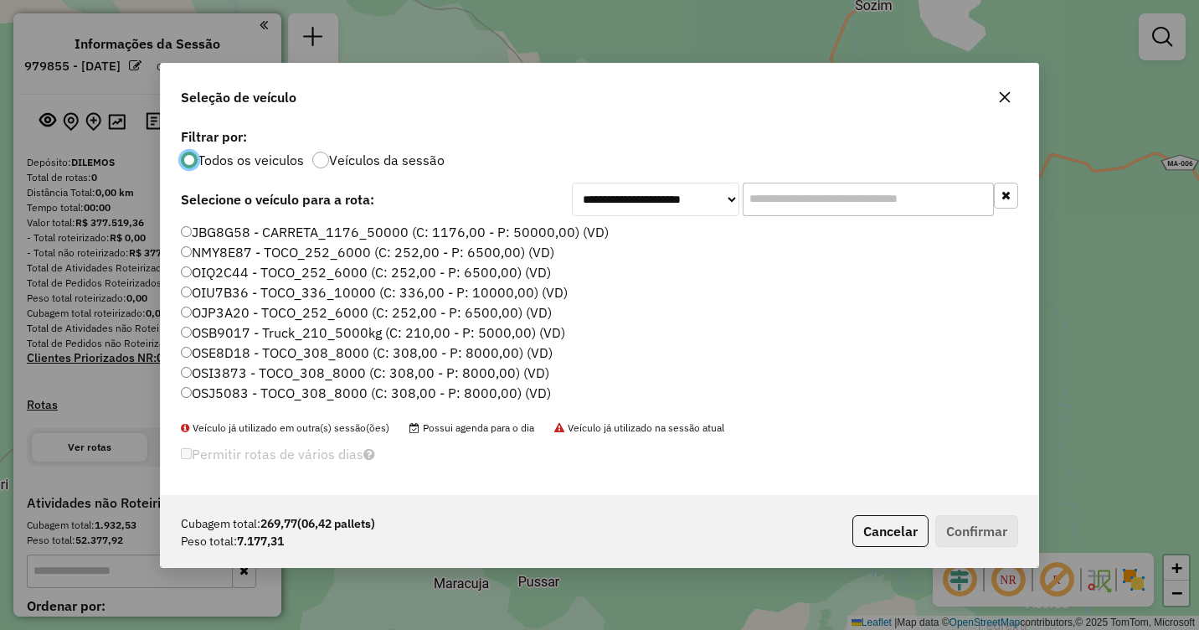
scroll to position [419, 0]
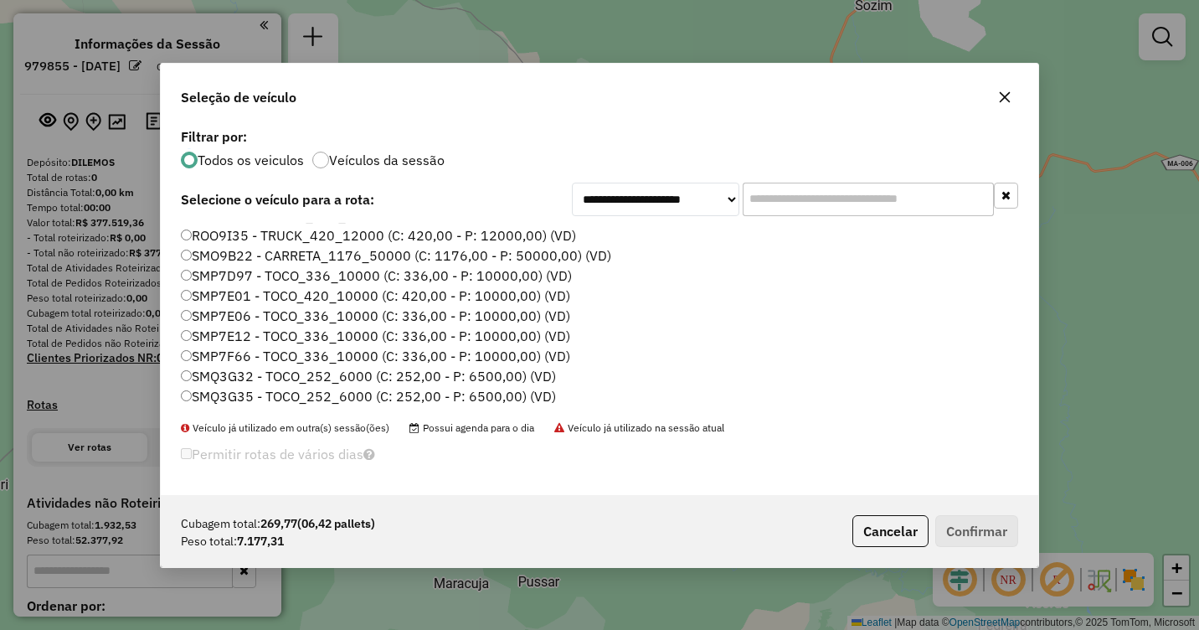
click at [194, 391] on label "SMQ3G35 - TOCO_252_6000 (C: 252,00 - P: 6500,00) (VD)" at bounding box center [368, 396] width 375 height 20
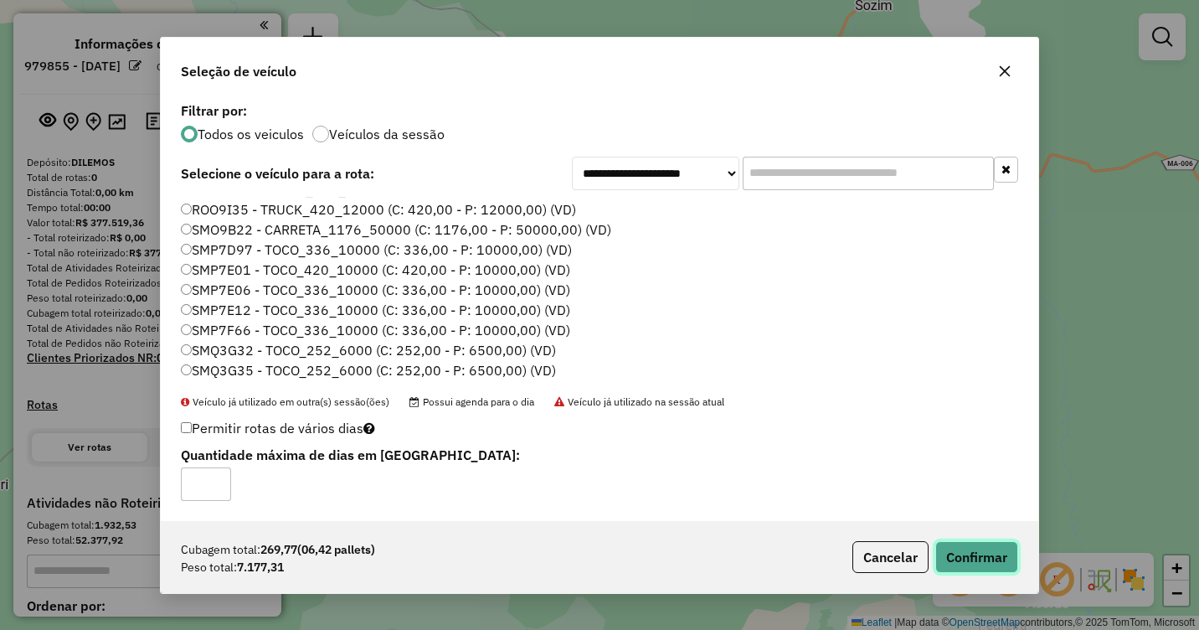
click at [986, 564] on button "Confirmar" at bounding box center [976, 557] width 83 height 32
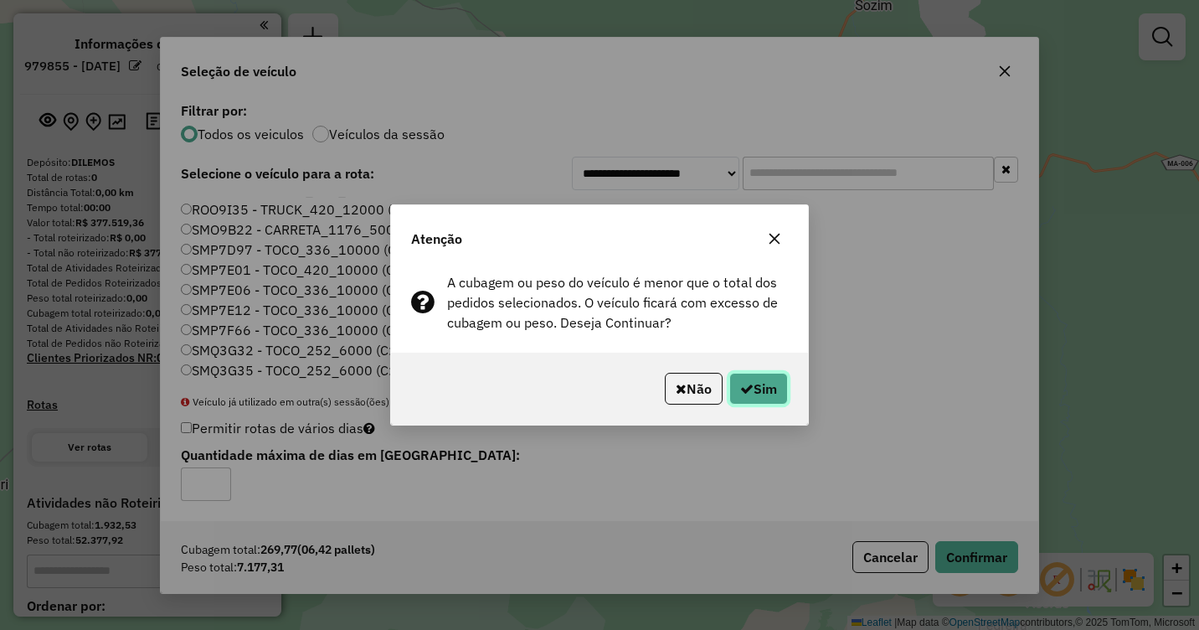
click at [759, 377] on button "Sim" at bounding box center [758, 389] width 59 height 32
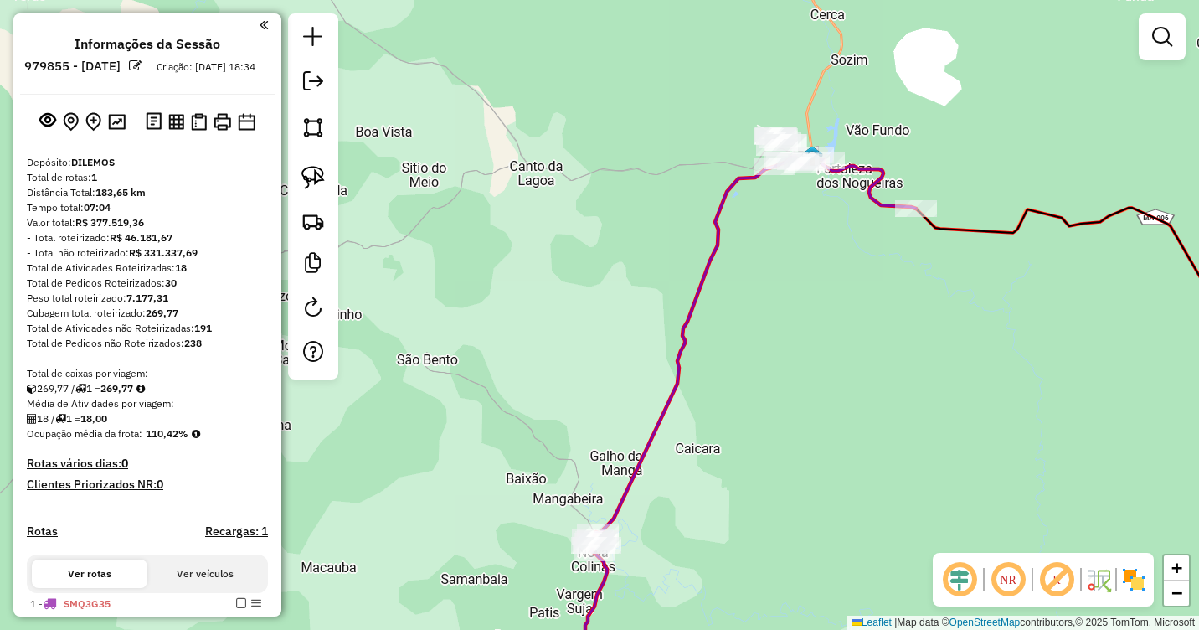
drag, startPoint x: 824, startPoint y: 176, endPoint x: 760, endPoint y: 327, distance: 164.7
click at [760, 327] on div "Janela de atendimento Grade de atendimento Capacidade Transportadoras Veículos …" at bounding box center [599, 315] width 1199 height 630
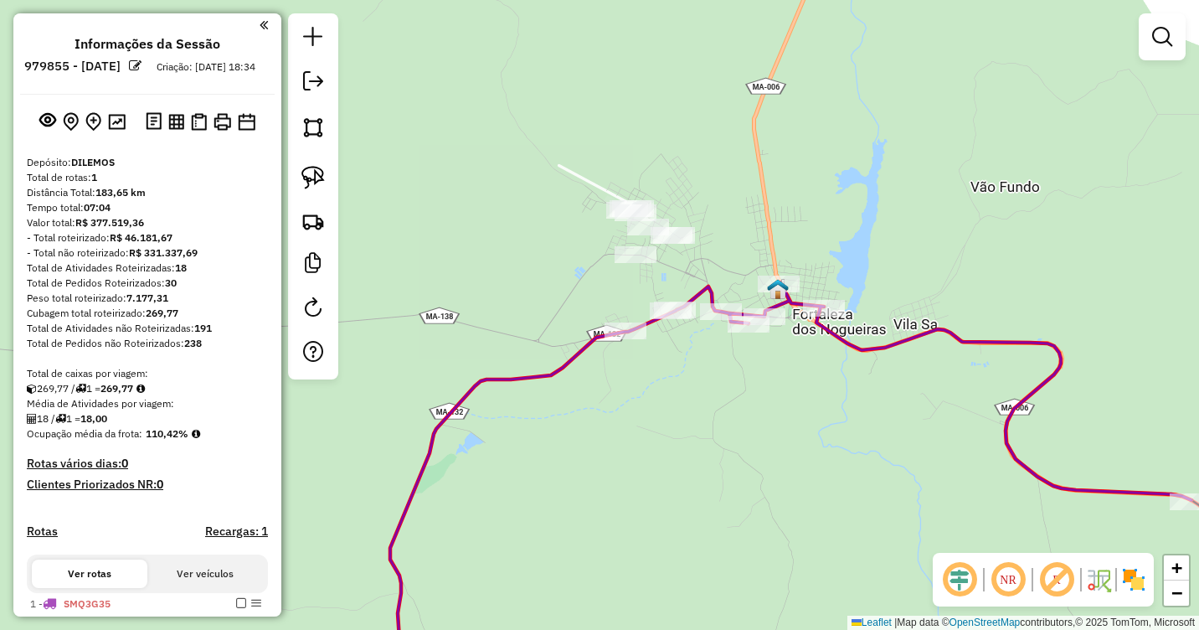
drag, startPoint x: 766, startPoint y: 256, endPoint x: 839, endPoint y: 218, distance: 82.4
click at [839, 218] on div "Janela de atendimento Grade de atendimento Capacidade Transportadoras Veículos …" at bounding box center [599, 315] width 1199 height 630
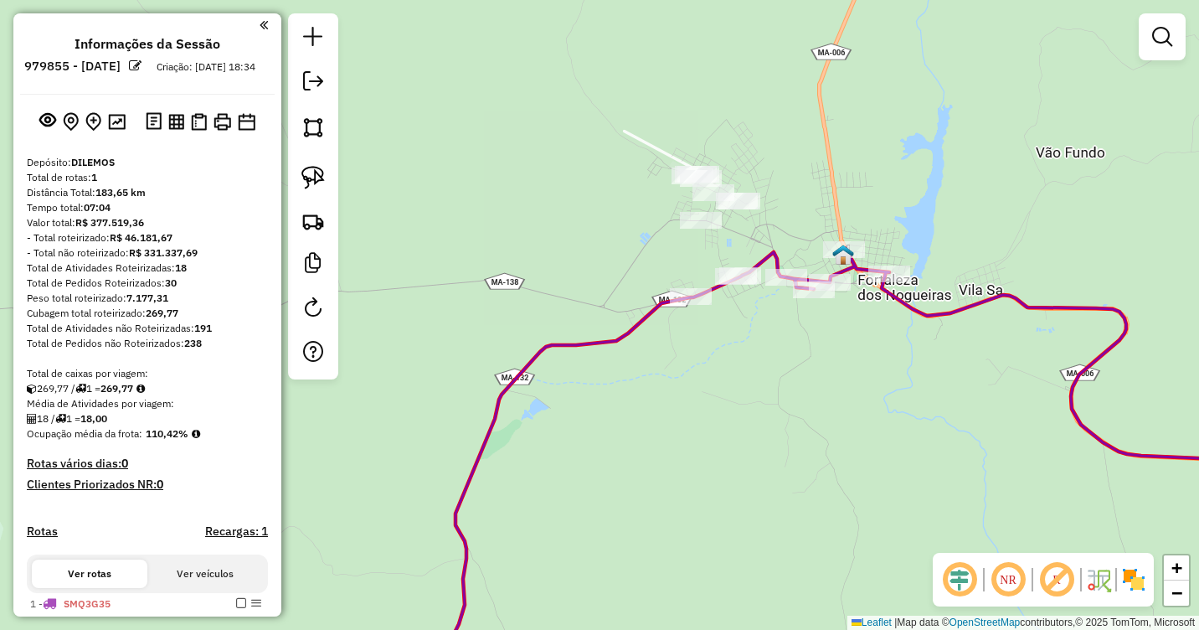
scroll to position [399, 0]
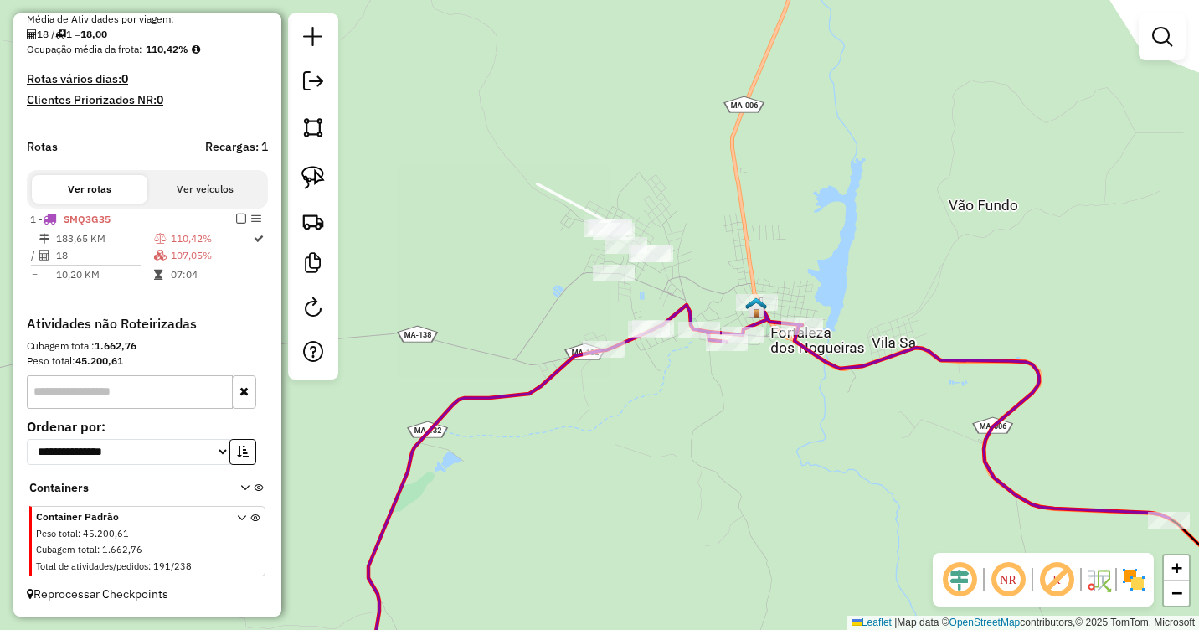
drag, startPoint x: 753, startPoint y: 321, endPoint x: 682, endPoint y: 367, distance: 84.8
click at [682, 367] on div "Janela de atendimento Grade de atendimento Capacidade Transportadoras Veículos …" at bounding box center [599, 315] width 1199 height 630
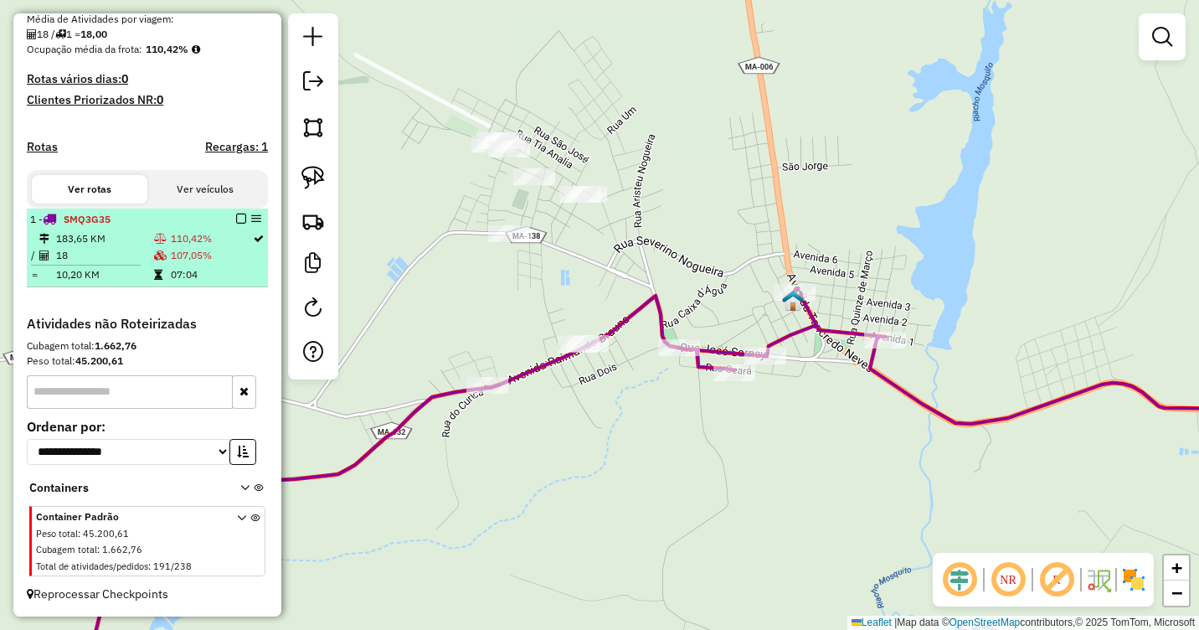
click at [179, 242] on td "110,42%" at bounding box center [211, 238] width 82 height 17
select select "**********"
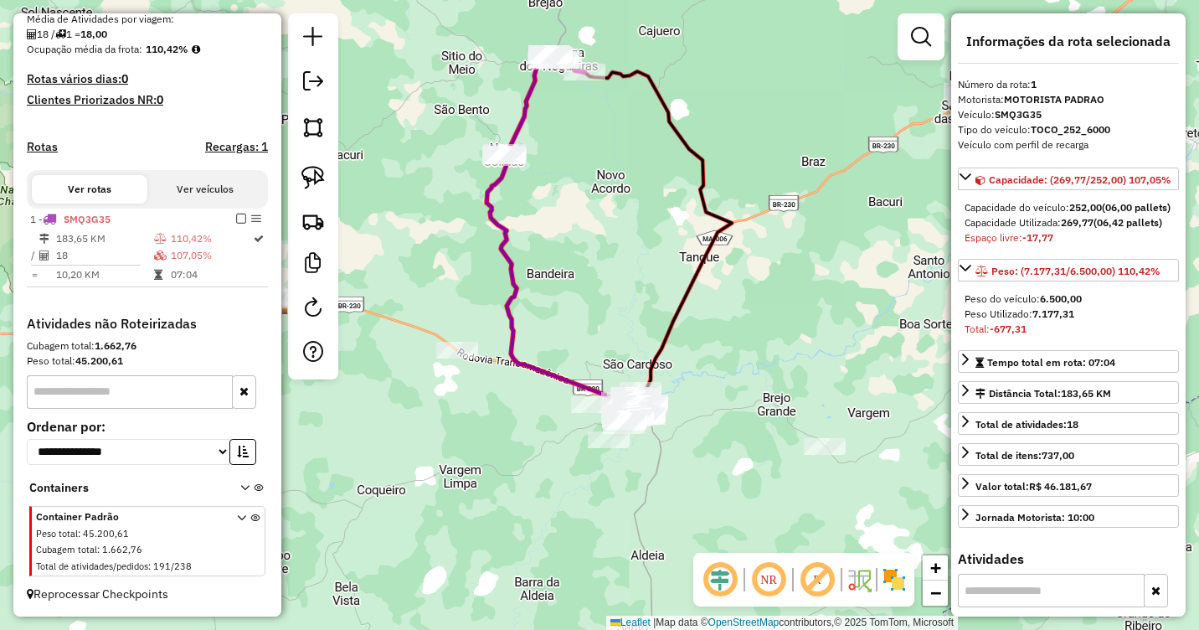
drag, startPoint x: 650, startPoint y: 344, endPoint x: 658, endPoint y: 244, distance: 100.8
click at [658, 244] on div "Janela de atendimento Grade de atendimento Capacidade Transportadoras Veículos …" at bounding box center [599, 315] width 1199 height 630
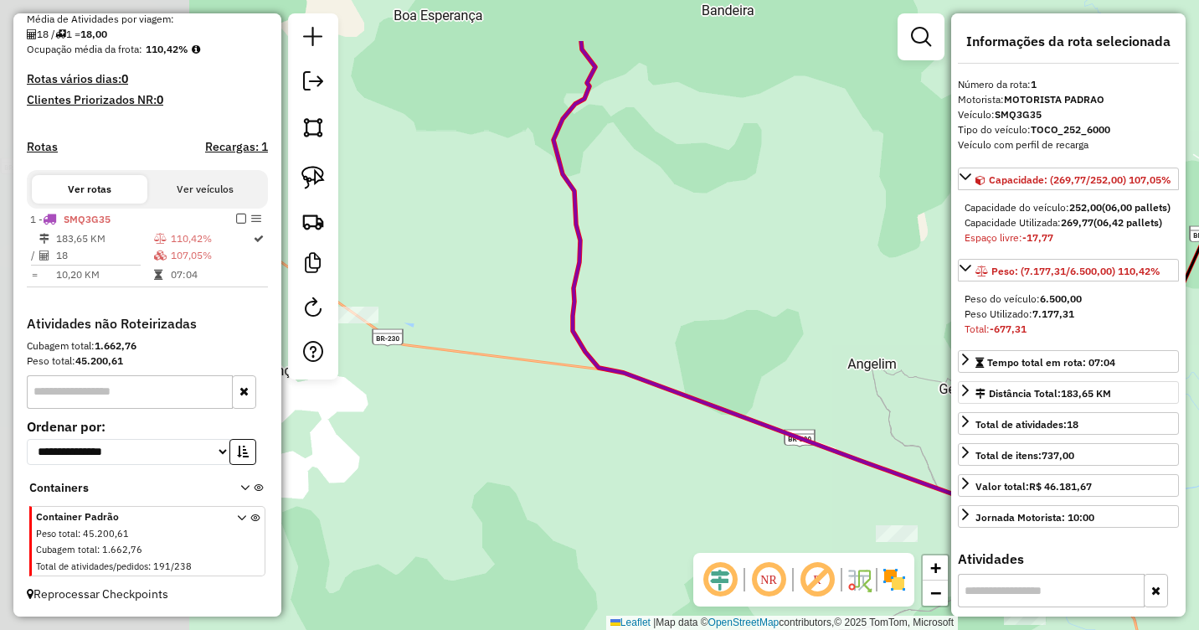
drag, startPoint x: 599, startPoint y: 324, endPoint x: 966, endPoint y: 431, distance: 382.2
click at [966, 431] on hb-router-mapa "**********" at bounding box center [599, 315] width 1199 height 630
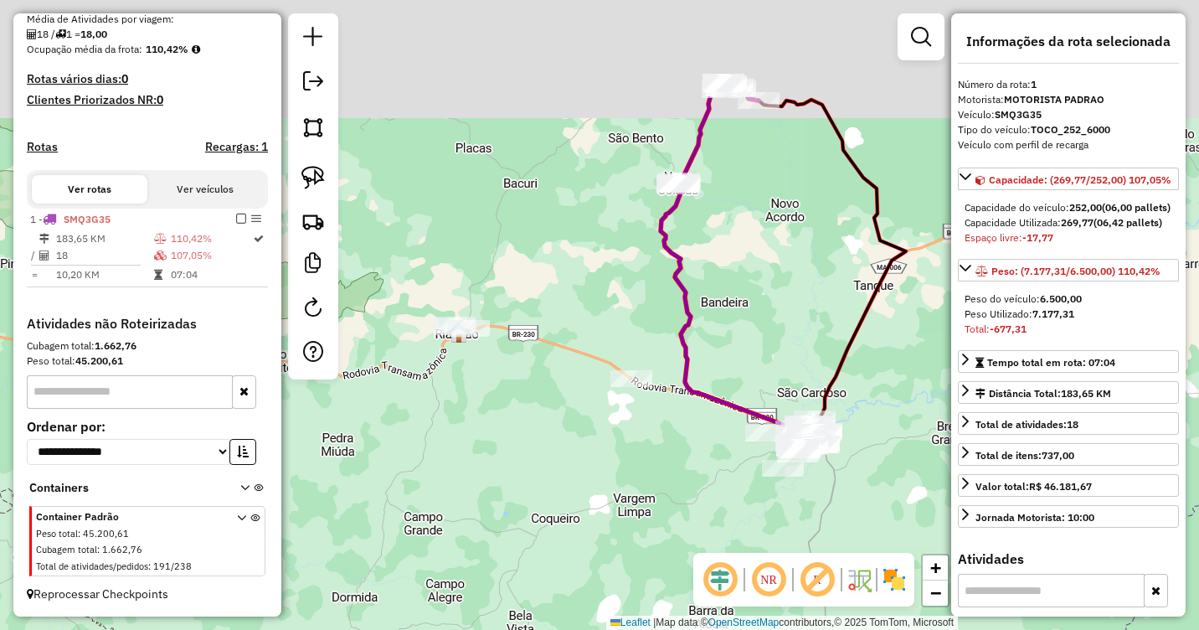
drag, startPoint x: 728, startPoint y: 147, endPoint x: 693, endPoint y: 426, distance: 281.8
click at [693, 426] on div "Janela de atendimento Grade de atendimento Capacidade Transportadoras Veículos …" at bounding box center [599, 315] width 1199 height 630
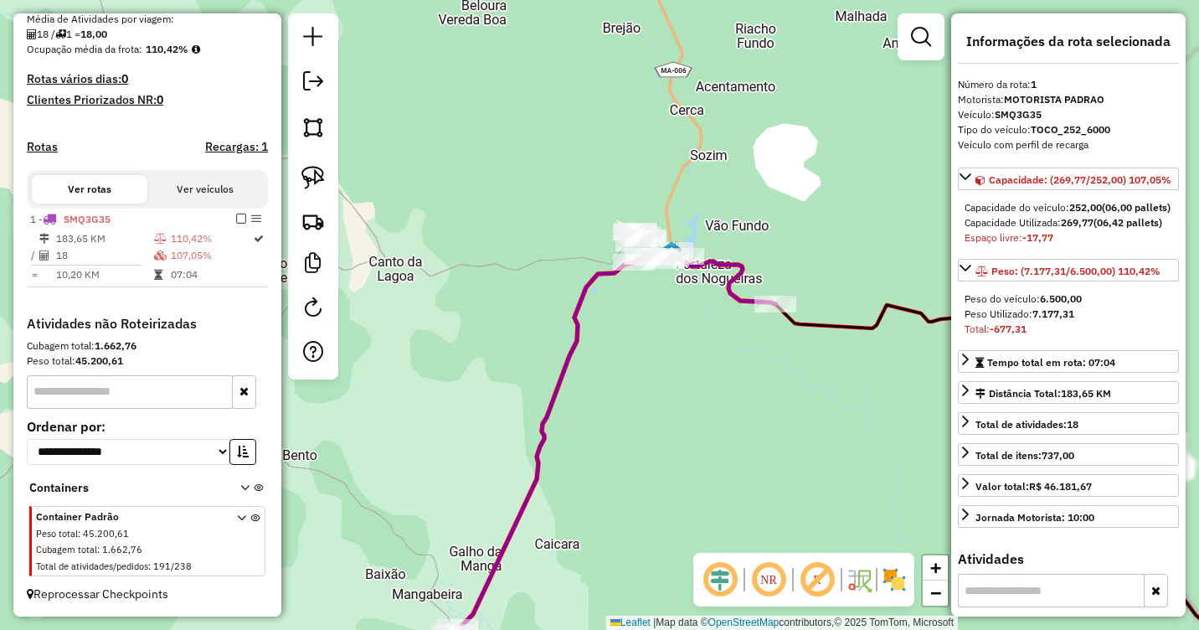
drag, startPoint x: 724, startPoint y: 238, endPoint x: 689, endPoint y: 370, distance: 136.7
click at [687, 391] on div "Janela de atendimento Grade de atendimento Capacidade Transportadoras Veículos …" at bounding box center [599, 315] width 1199 height 630
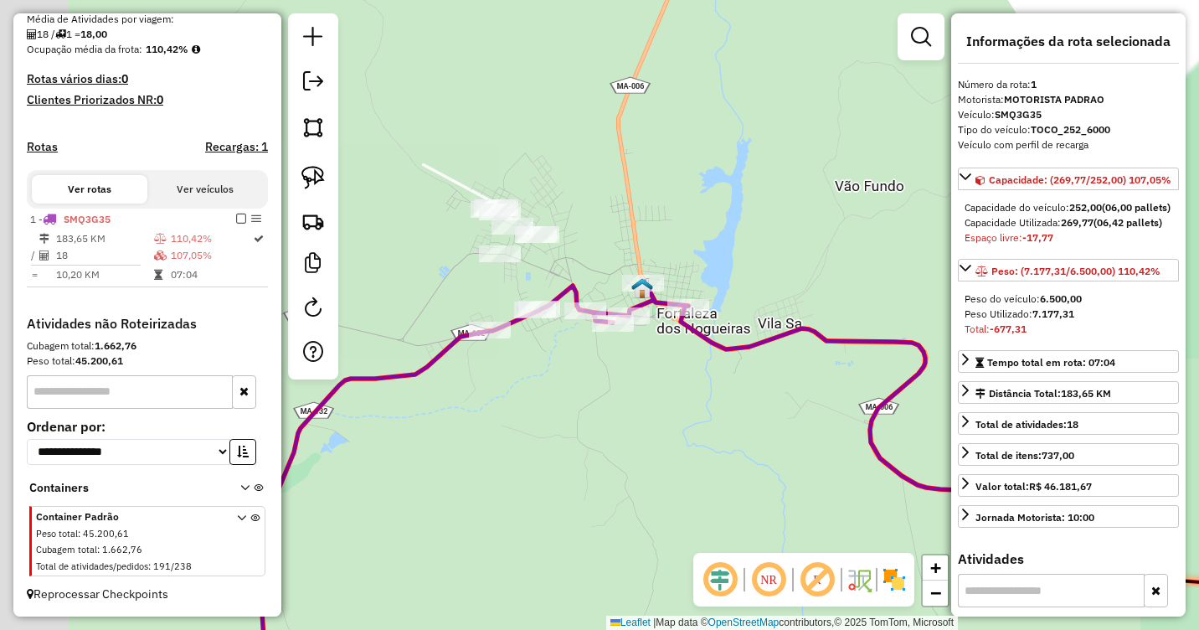
drag, startPoint x: 620, startPoint y: 381, endPoint x: 738, endPoint y: 400, distance: 119.6
click at [742, 418] on div "Janela de atendimento Grade de atendimento Capacidade Transportadoras Veículos …" at bounding box center [599, 315] width 1199 height 630
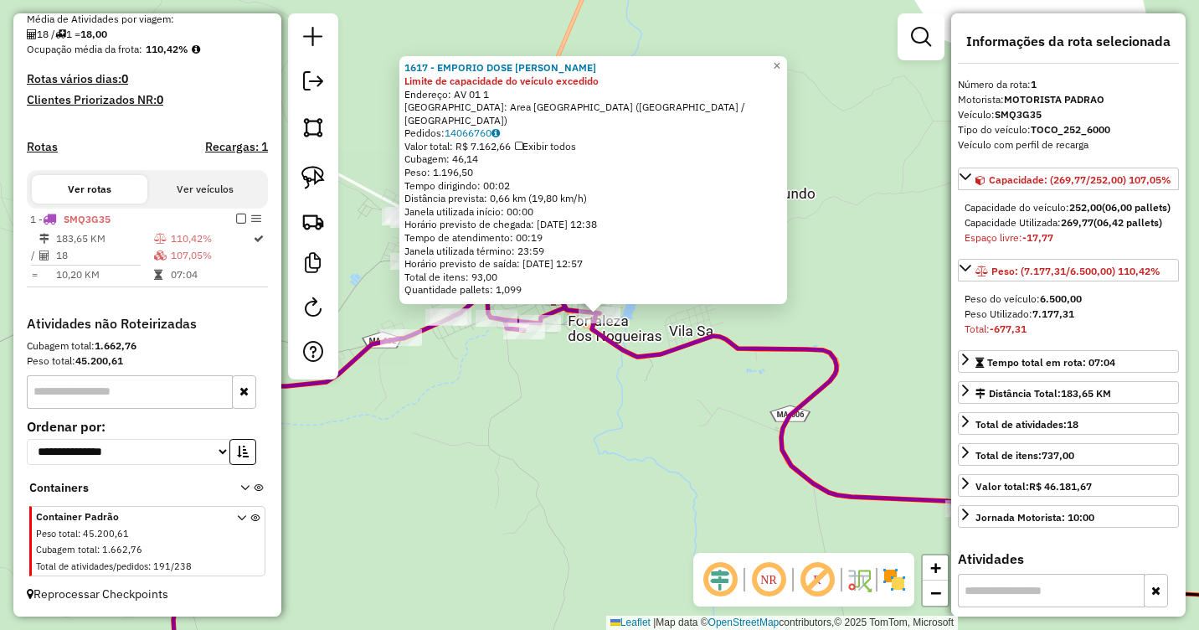
click at [579, 356] on div "1617 - EMPORIO DOSE MACHADO Limite de capacidade do veículo excedido Endereço: …" at bounding box center [599, 315] width 1199 height 630
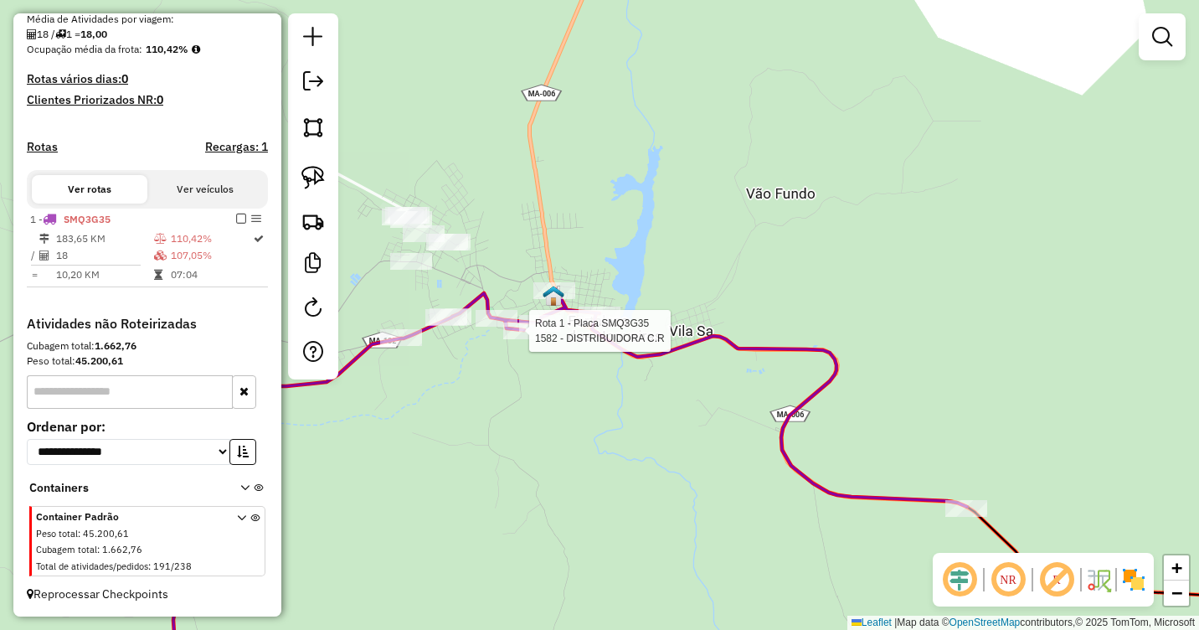
select select "**********"
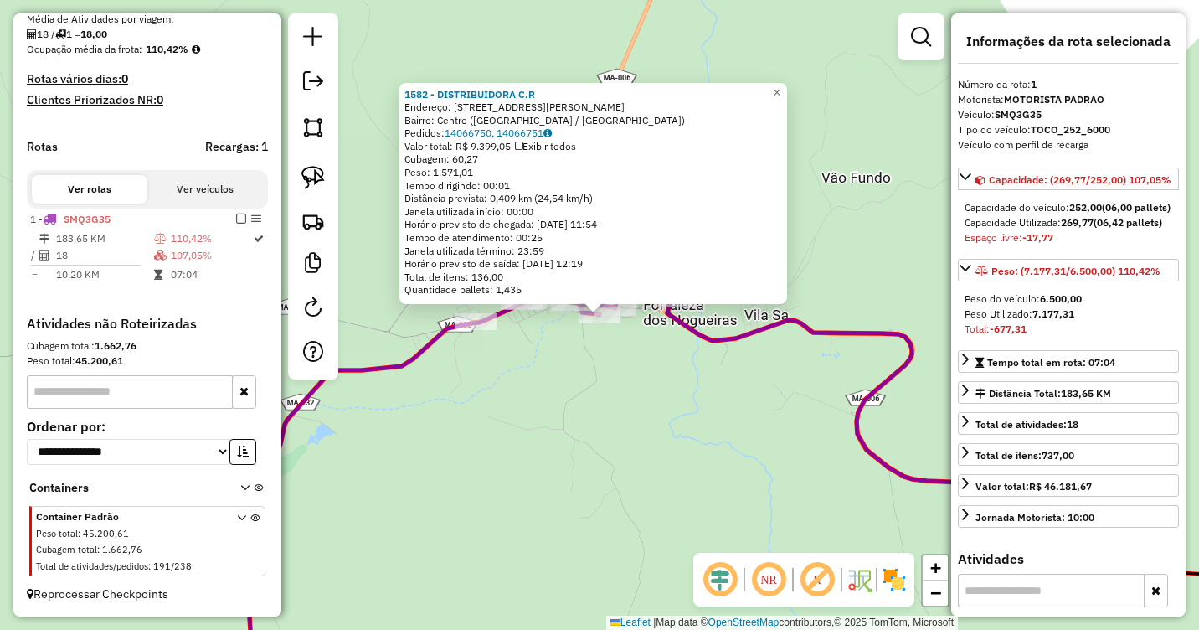
drag, startPoint x: 541, startPoint y: 346, endPoint x: 556, endPoint y: 340, distance: 16.2
click at [542, 346] on div "1582 - DISTRIBUIDORA C.R Endereço: RUA VITOR CARDOSO 1 Bairro: Centro (FORTALEZ…" at bounding box center [599, 315] width 1199 height 630
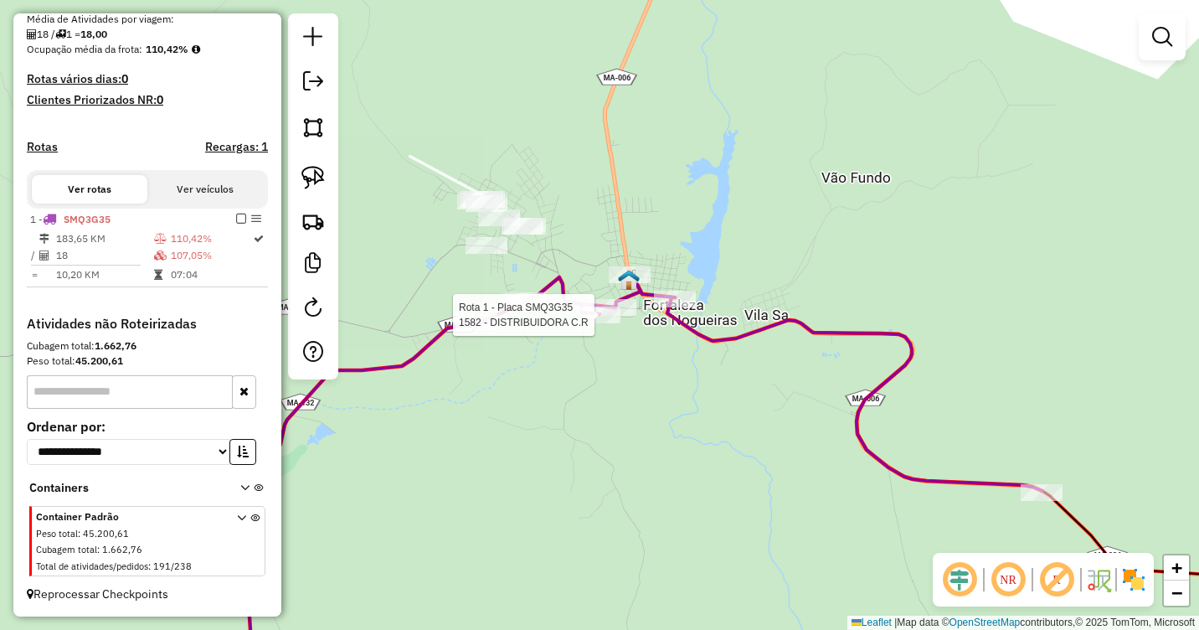
select select "**********"
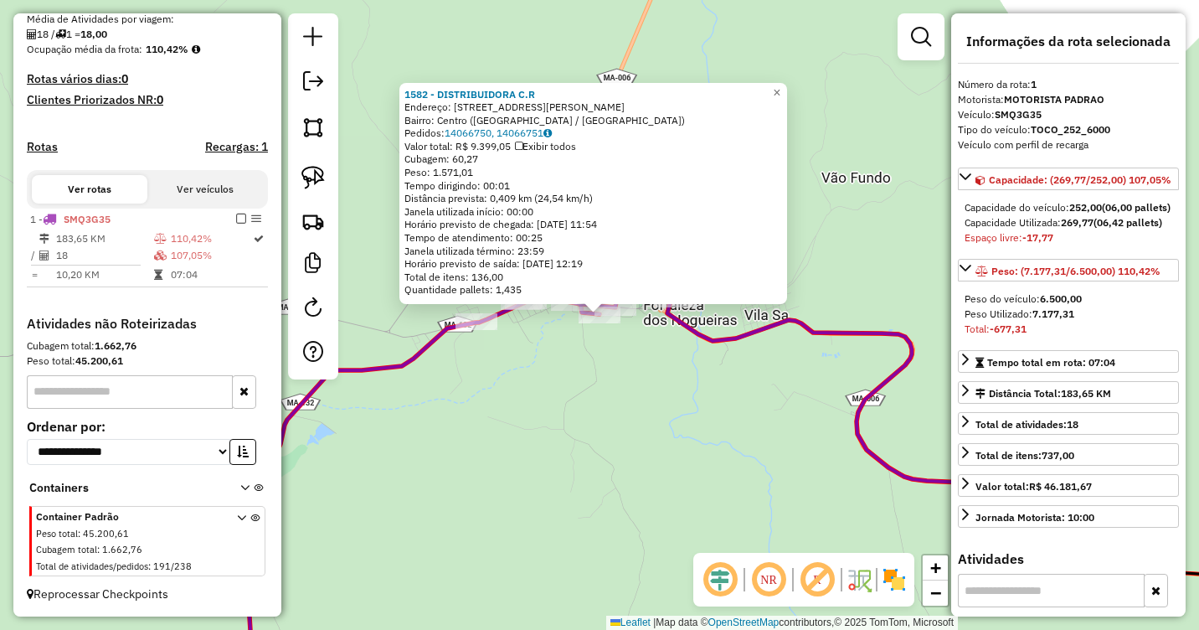
click at [560, 352] on div "1582 - DISTRIBUIDORA C.R Endereço: RUA VITOR CARDOSO 1 Bairro: Centro (FORTALEZ…" at bounding box center [599, 315] width 1199 height 630
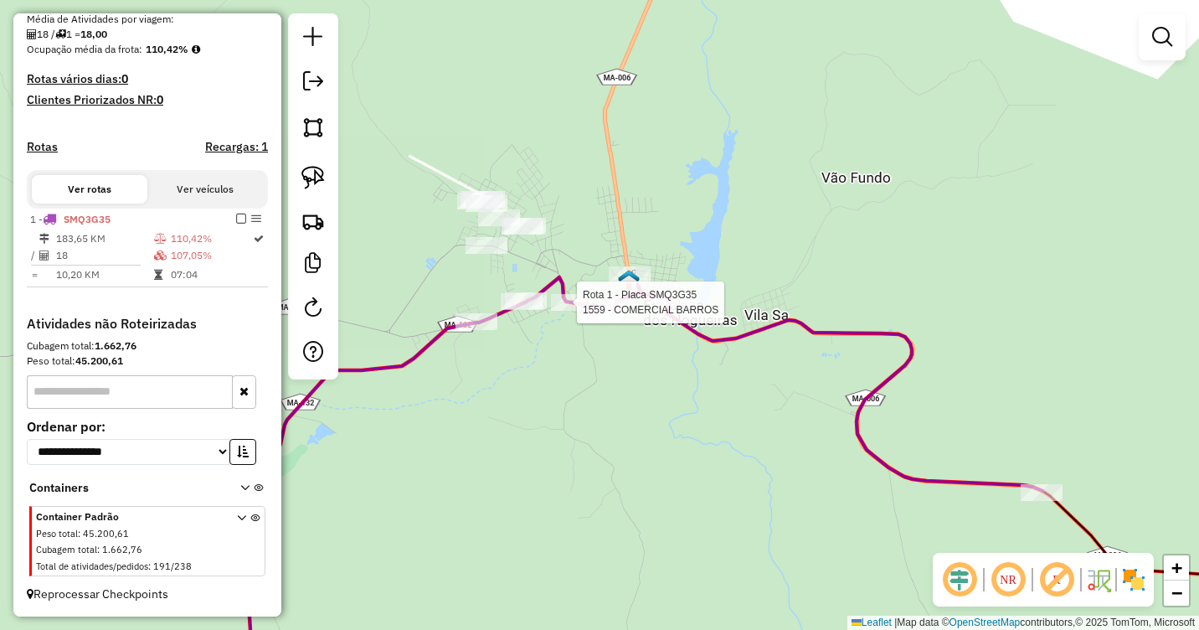
select select "**********"
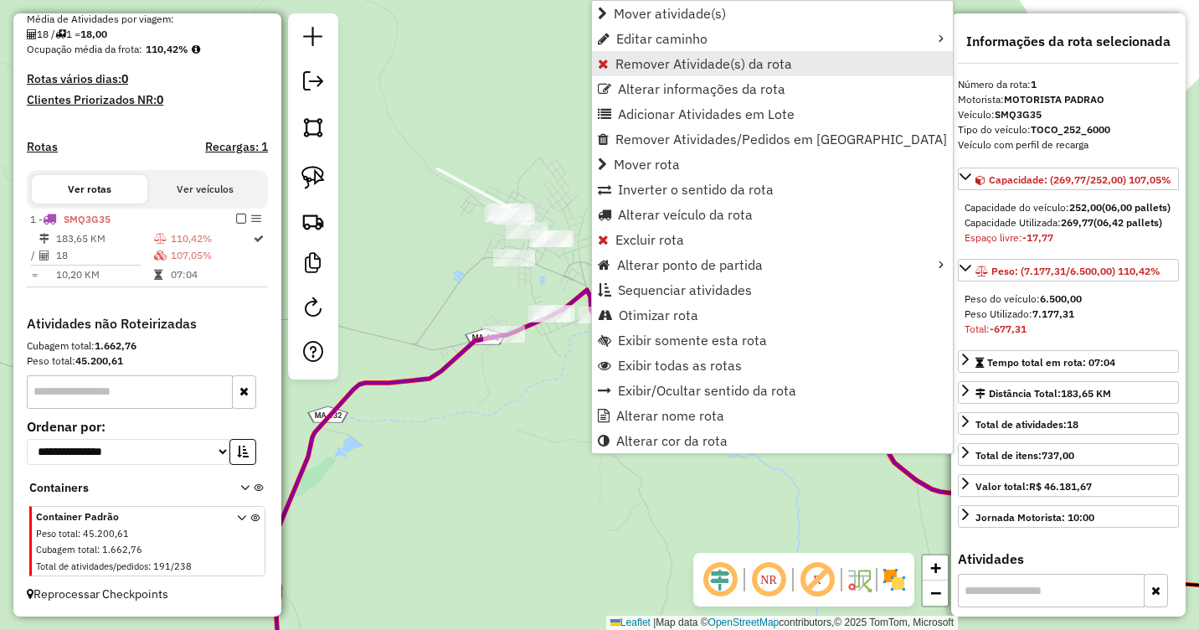
click at [630, 67] on span "Remover Atividade(s) da rota" at bounding box center [704, 63] width 177 height 13
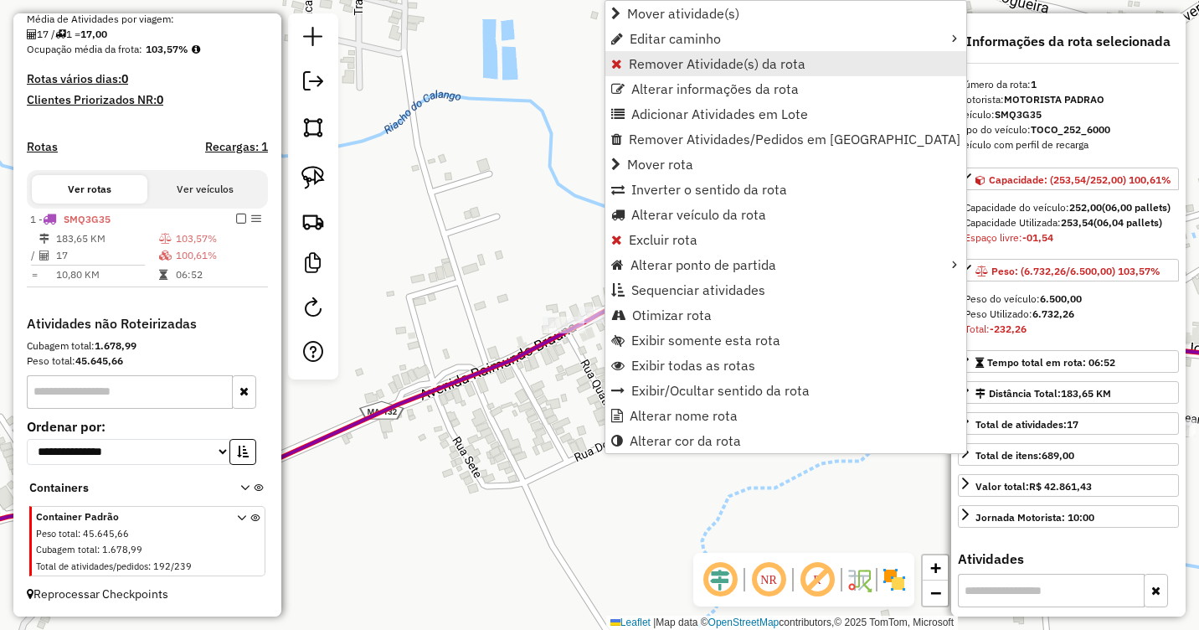
click at [636, 68] on span "Remover Atividade(s) da rota" at bounding box center [717, 63] width 177 height 13
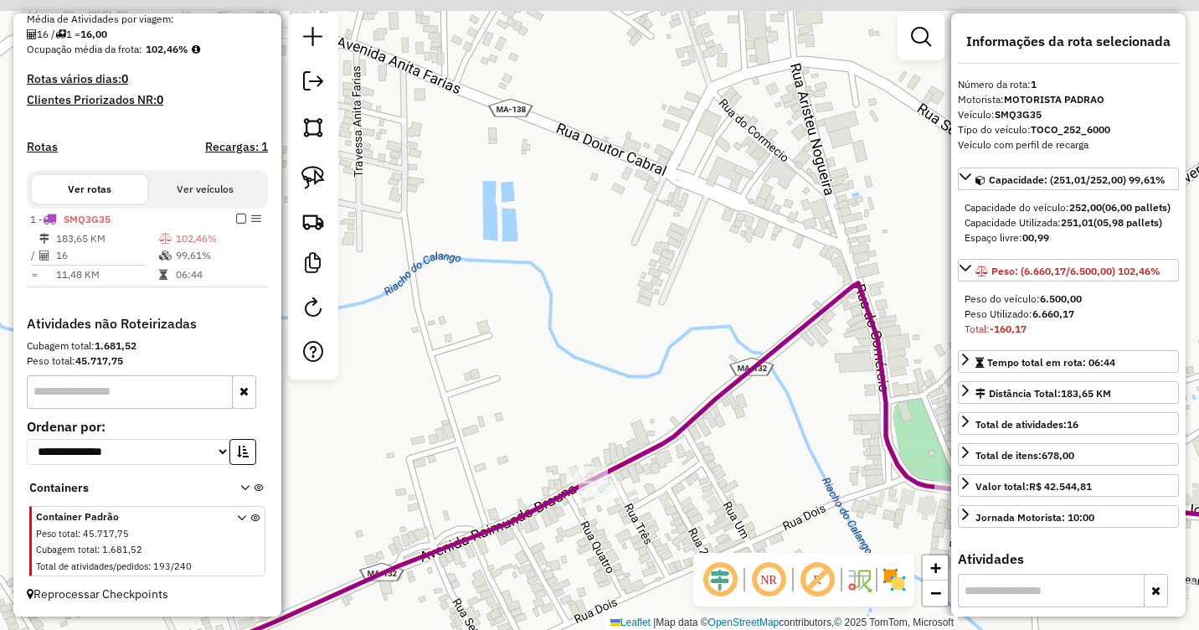
drag, startPoint x: 666, startPoint y: 167, endPoint x: 647, endPoint y: 384, distance: 217.8
click at [647, 384] on div "Janela de atendimento Grade de atendimento Capacidade Transportadoras Veículos …" at bounding box center [599, 315] width 1199 height 630
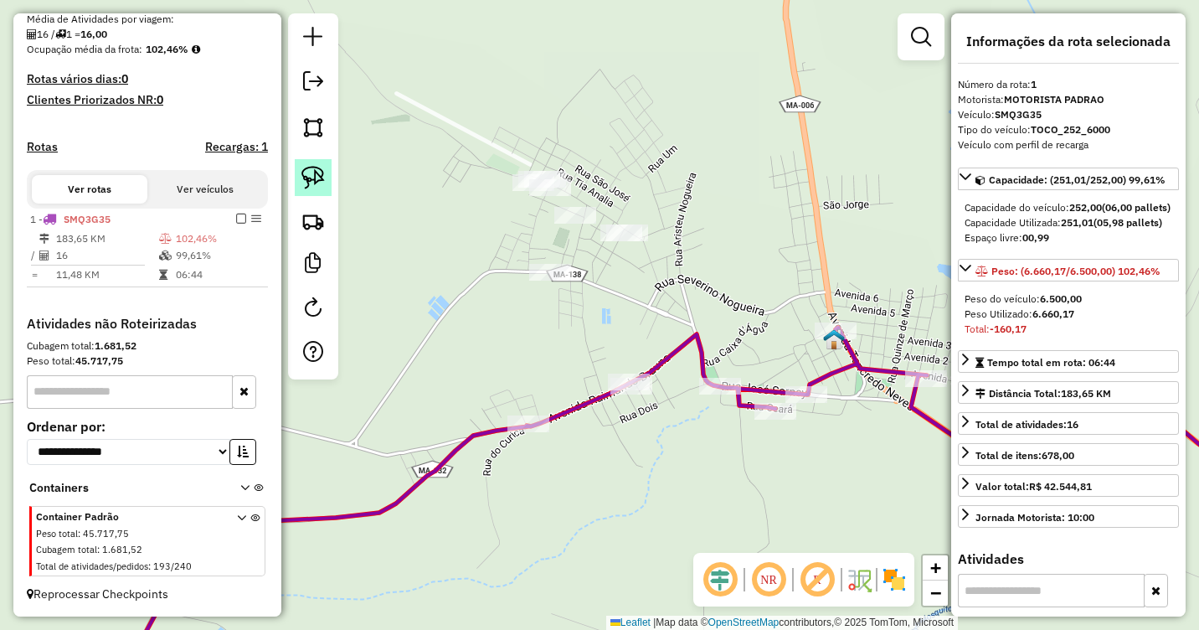
click at [322, 177] on img at bounding box center [312, 177] width 23 height 23
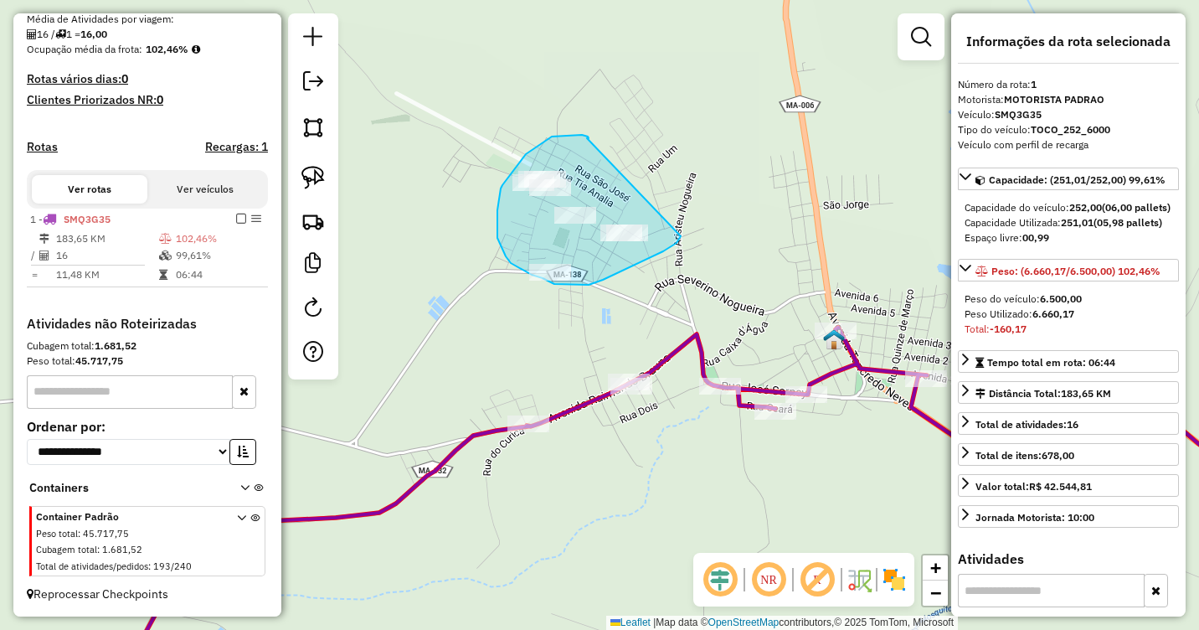
drag, startPoint x: 587, startPoint y: 138, endPoint x: 682, endPoint y: 231, distance: 132.7
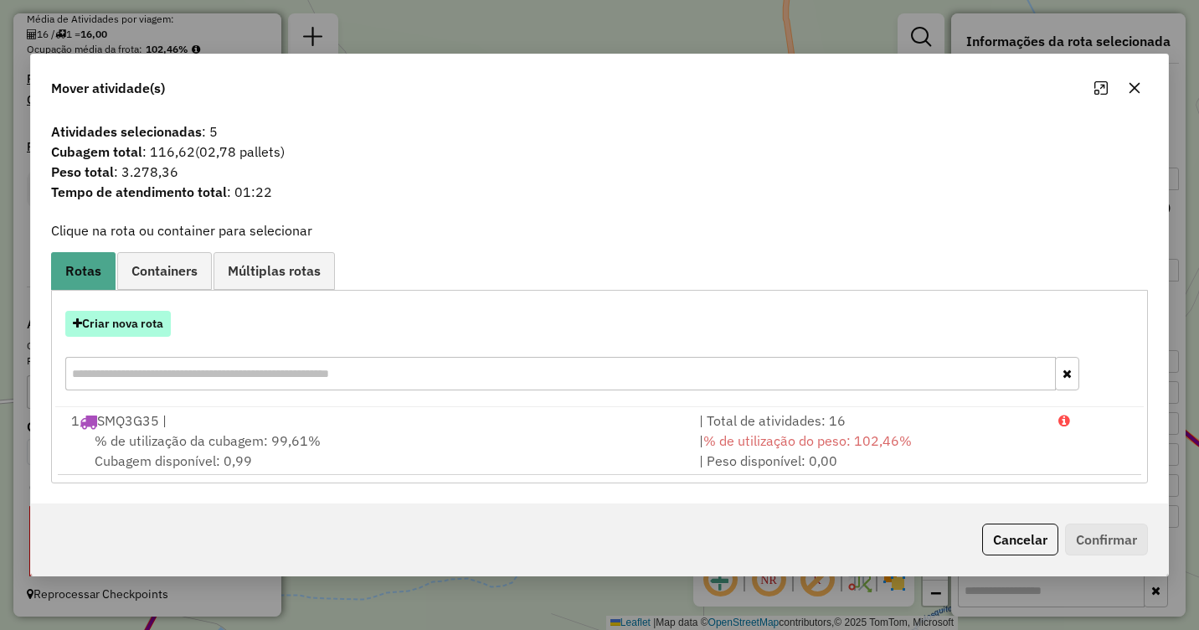
click at [151, 316] on button "Criar nova rota" at bounding box center [118, 324] width 106 height 26
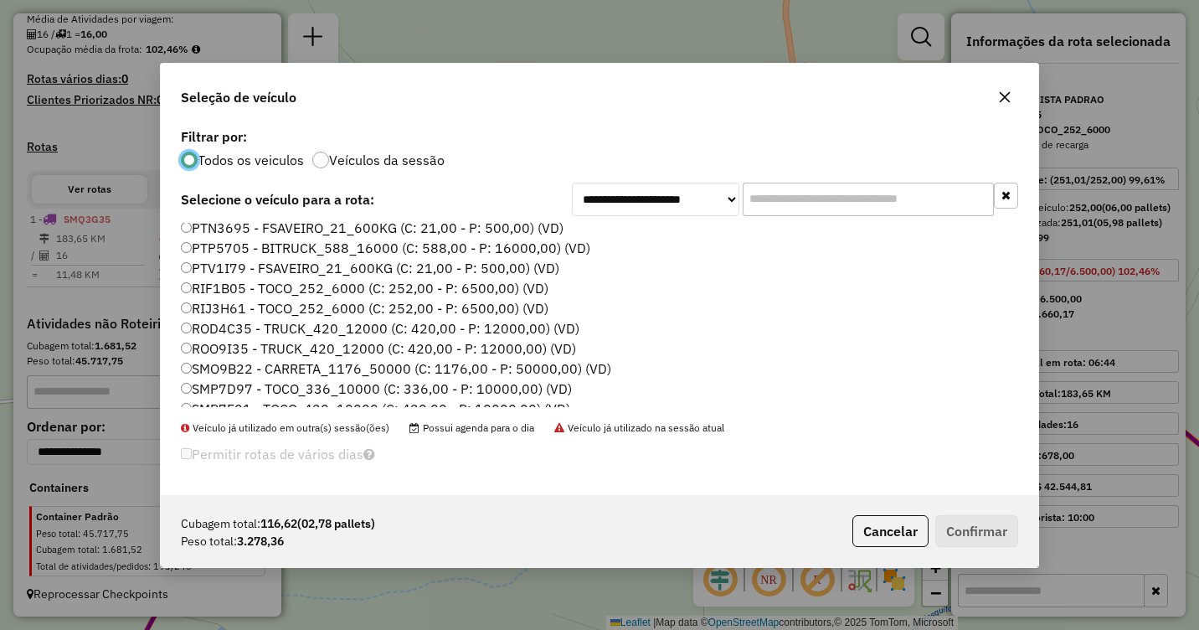
scroll to position [335, 0]
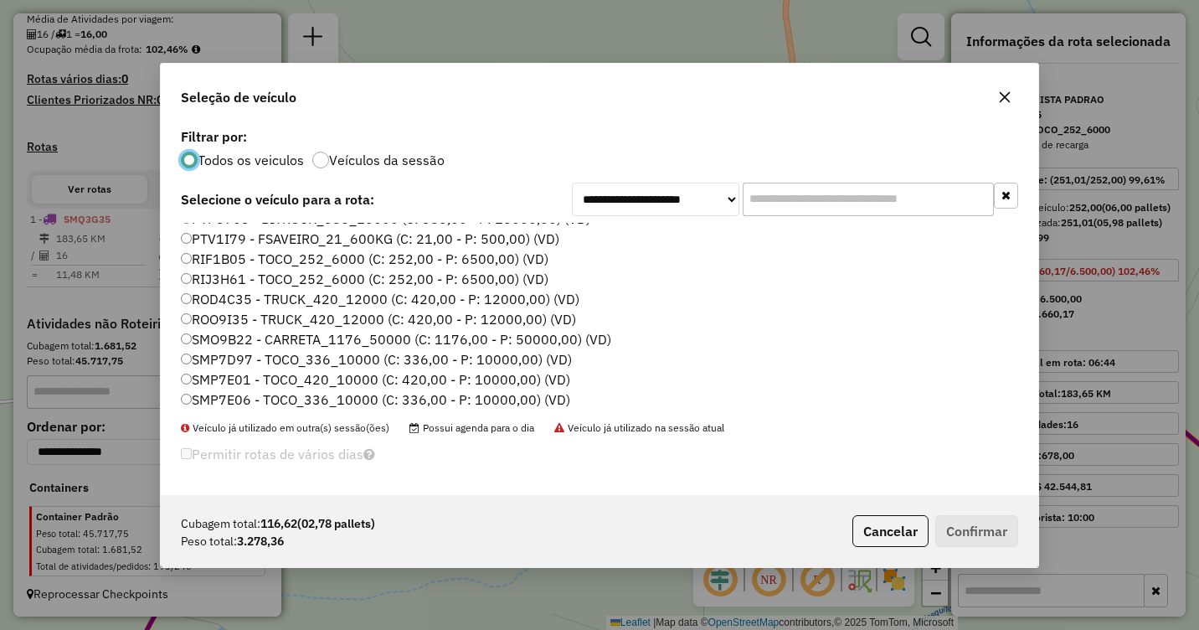
click at [224, 259] on label "RIF1B05 - TOCO_252_6000 (C: 252,00 - P: 6500,00) (VD)" at bounding box center [365, 259] width 368 height 20
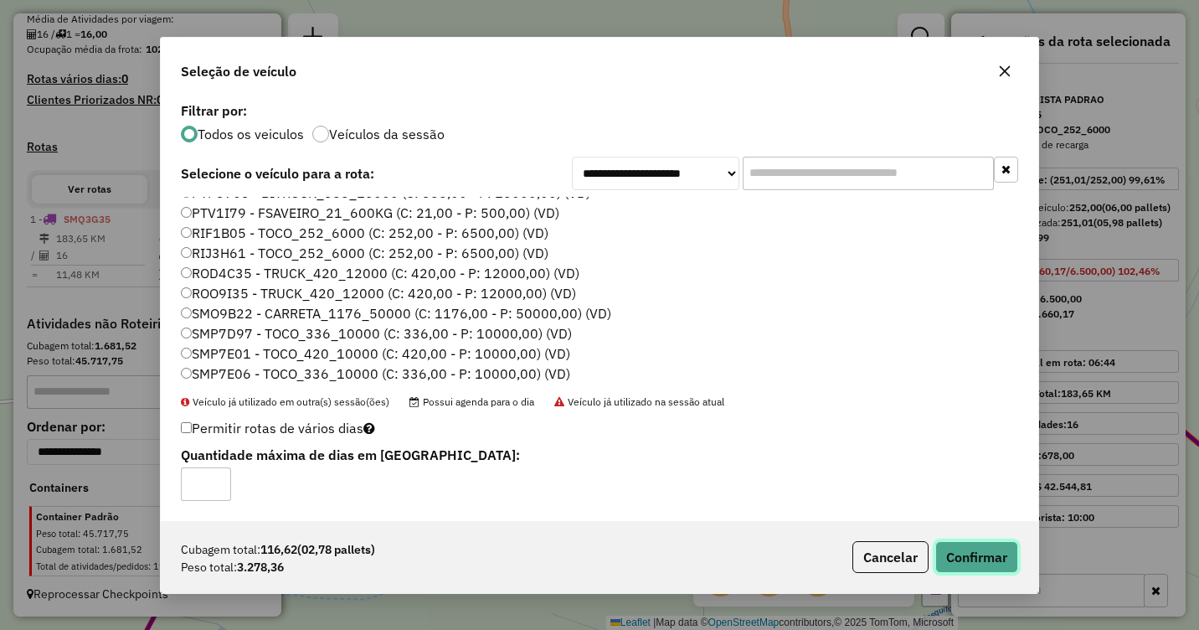
click at [963, 559] on button "Confirmar" at bounding box center [976, 557] width 83 height 32
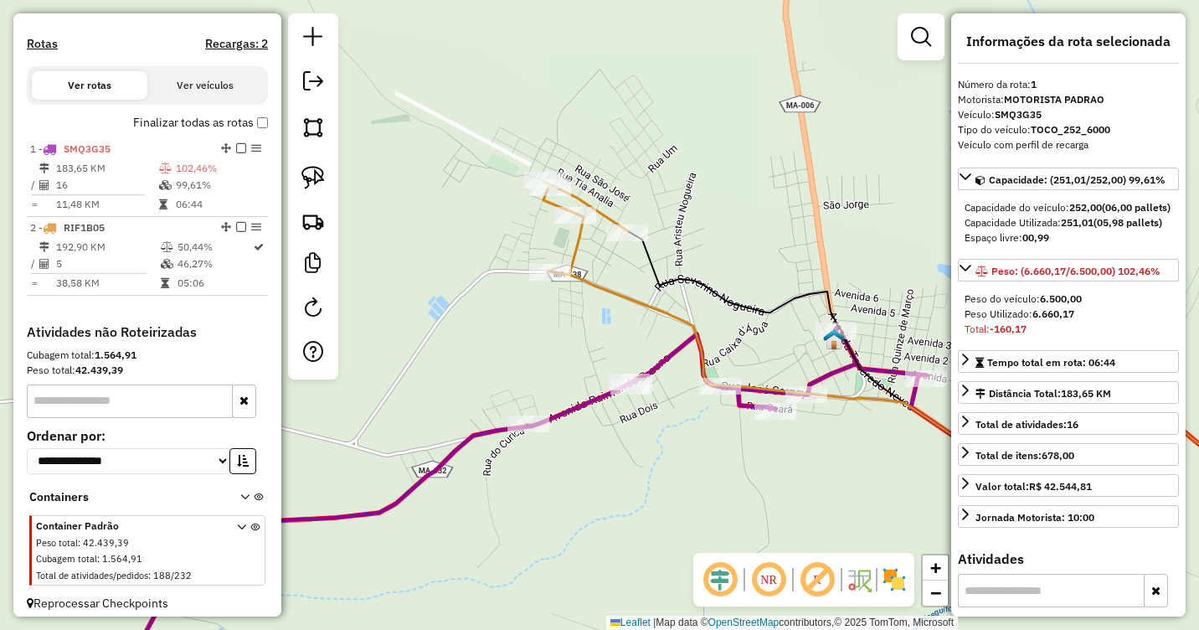
scroll to position [533, 0]
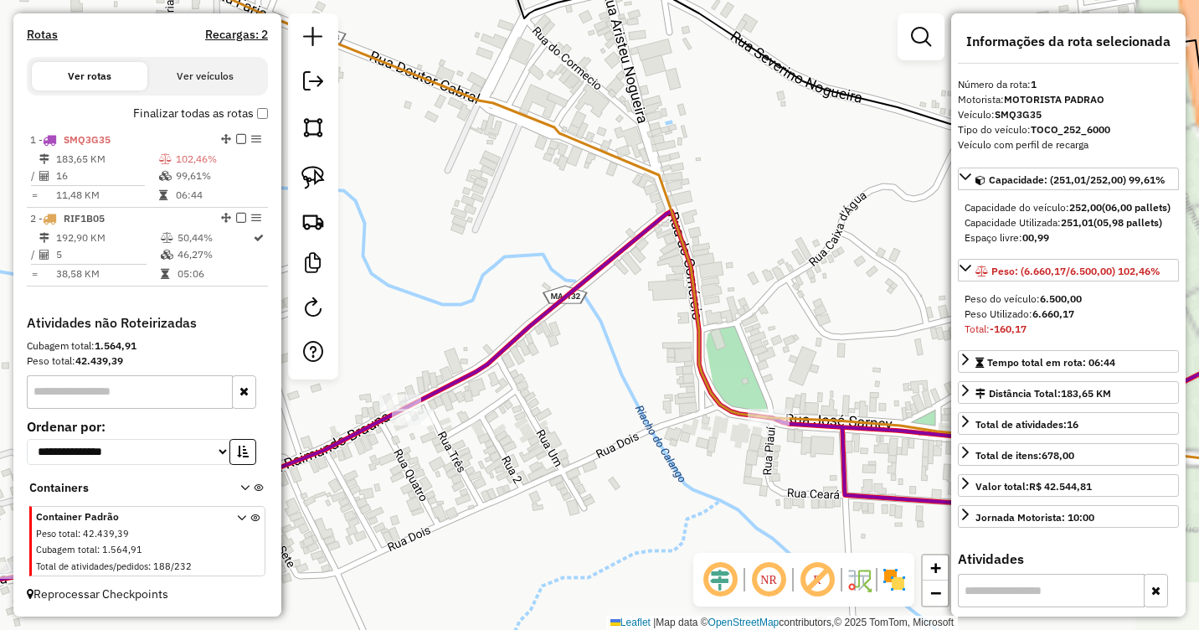
drag, startPoint x: 656, startPoint y: 465, endPoint x: 713, endPoint y: 448, distance: 59.4
click at [709, 448] on div "Janela de atendimento Grade de atendimento Capacidade Transportadoras Veículos …" at bounding box center [599, 315] width 1199 height 630
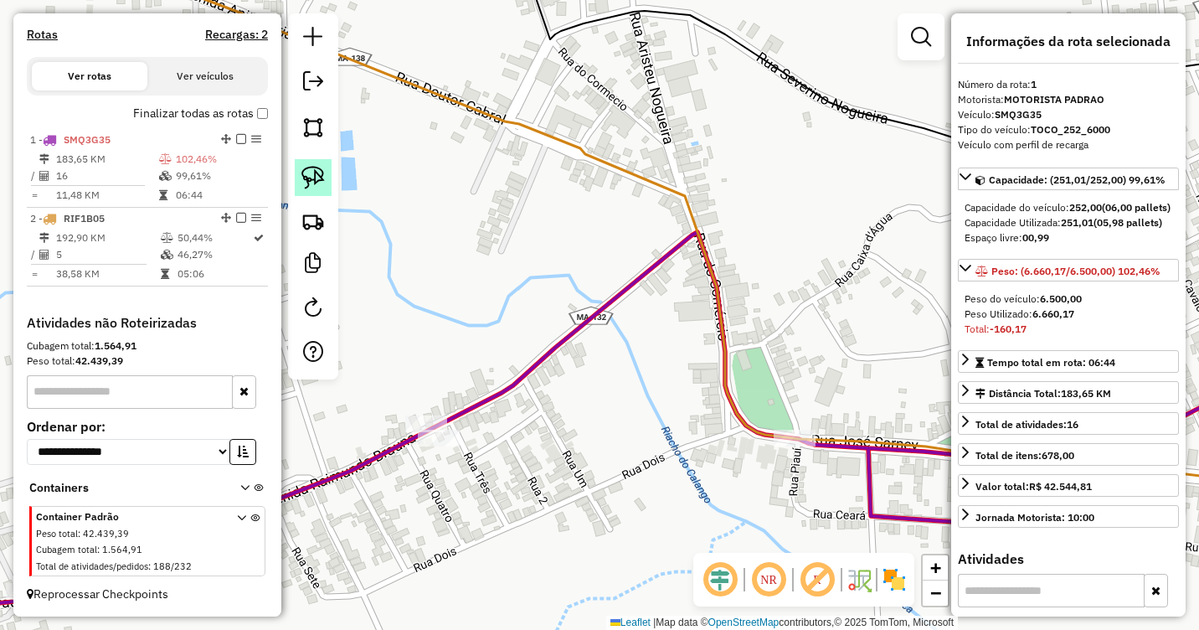
click at [307, 166] on img at bounding box center [312, 177] width 23 height 23
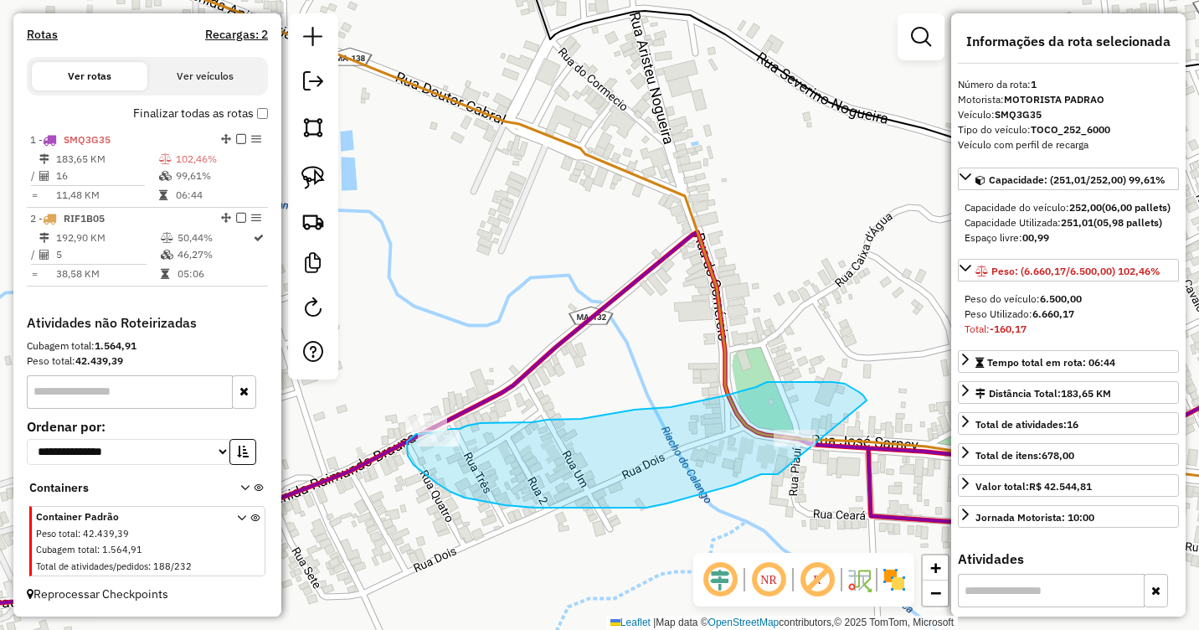
drag, startPoint x: 865, startPoint y: 398, endPoint x: 778, endPoint y: 474, distance: 115.7
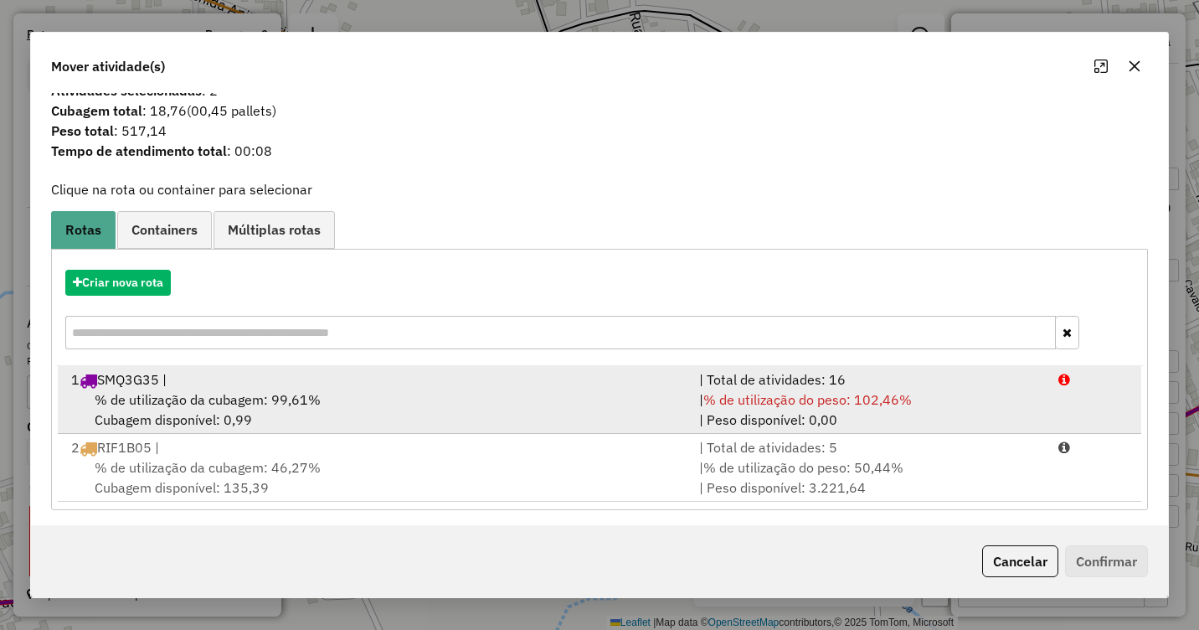
scroll to position [24, 0]
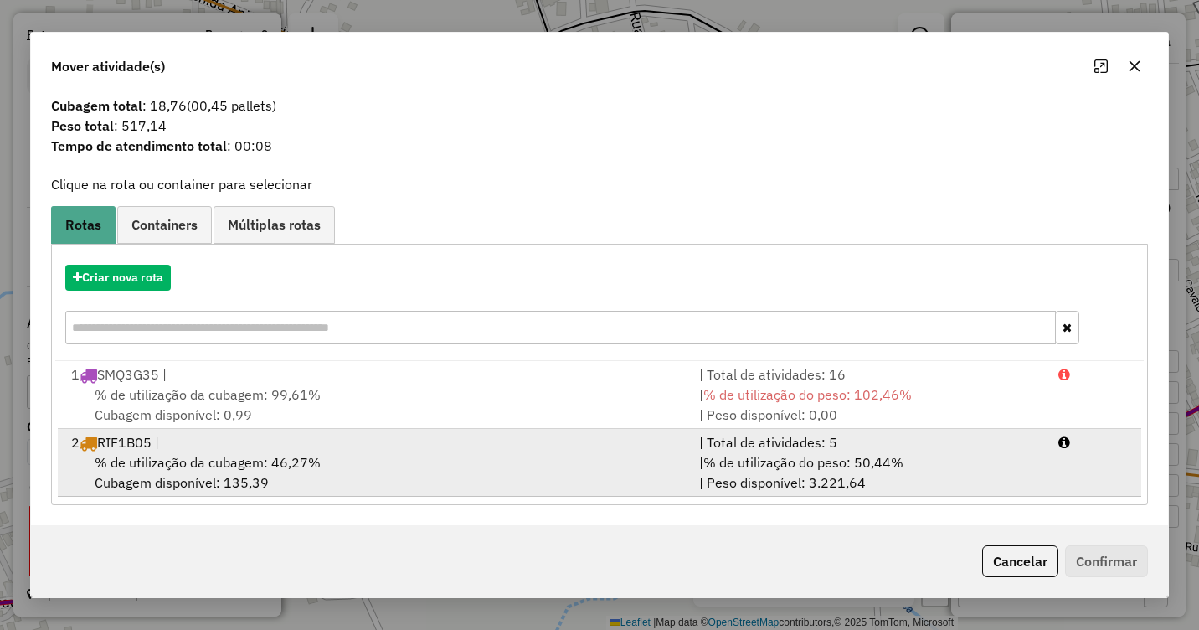
click at [300, 457] on span "% de utilização da cubagem: 46,27%" at bounding box center [208, 462] width 226 height 17
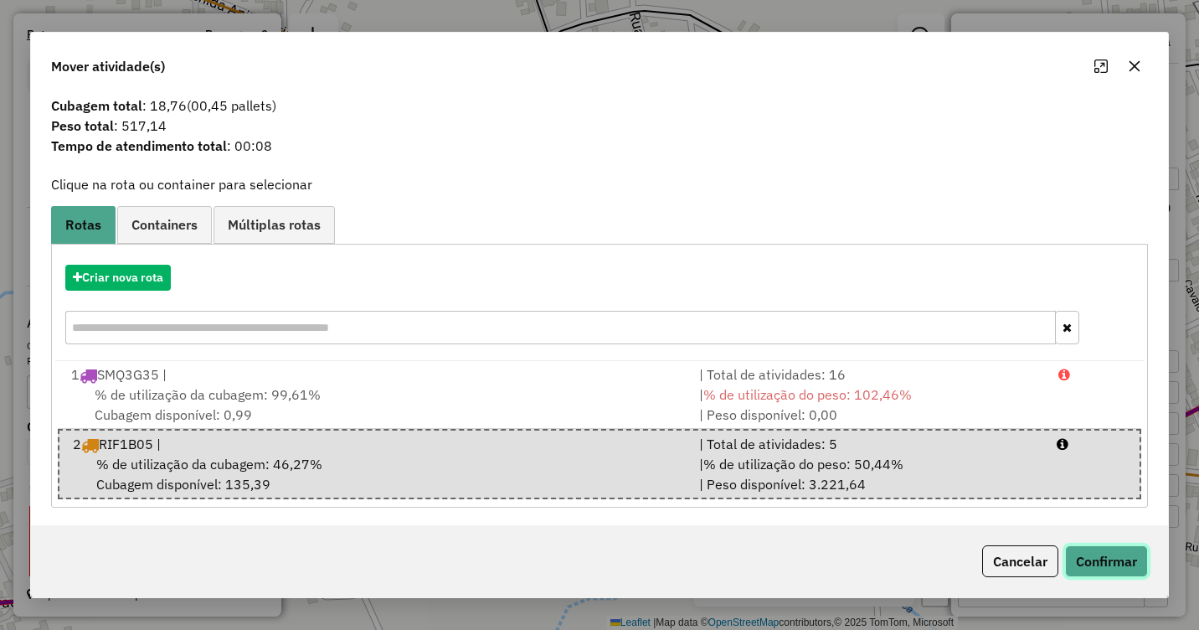
click at [1094, 548] on button "Confirmar" at bounding box center [1106, 561] width 83 height 32
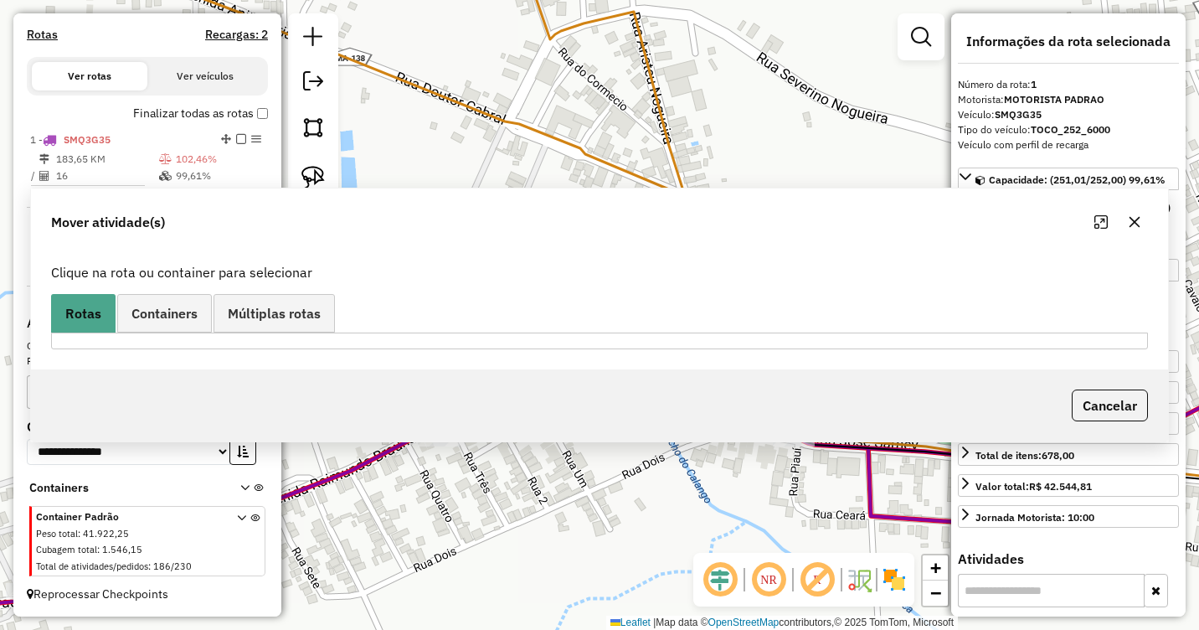
scroll to position [0, 0]
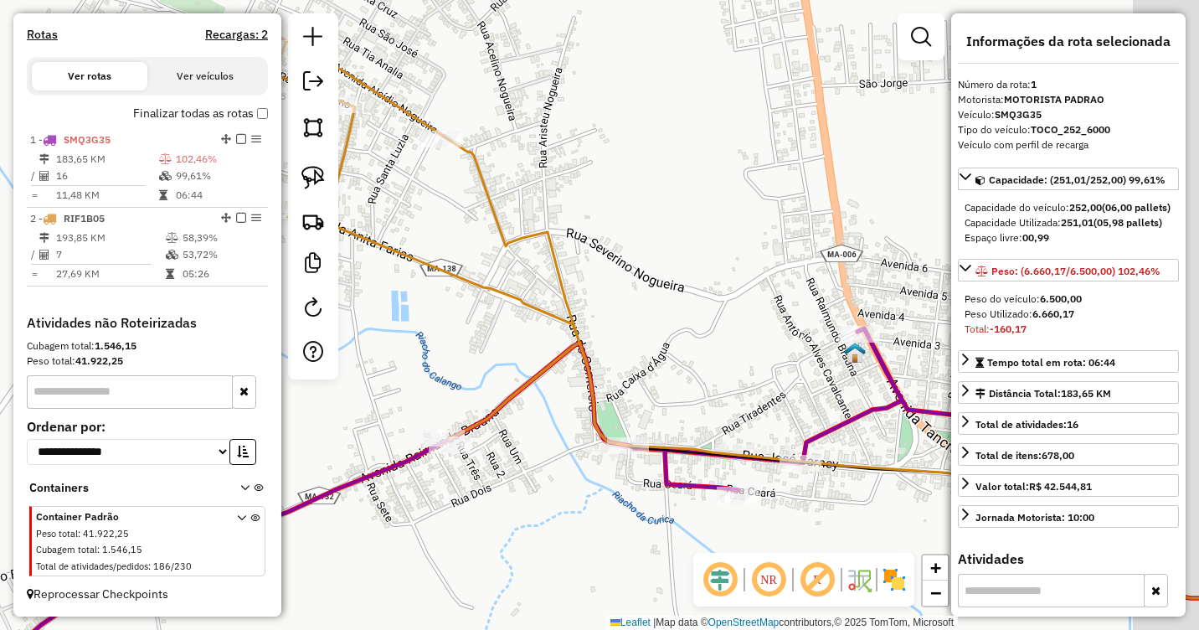
drag, startPoint x: 841, startPoint y: 310, endPoint x: 712, endPoint y: 374, distance: 144.2
click at [712, 374] on div "Janela de atendimento Grade de atendimento Capacidade Transportadoras Veículos …" at bounding box center [599, 315] width 1199 height 630
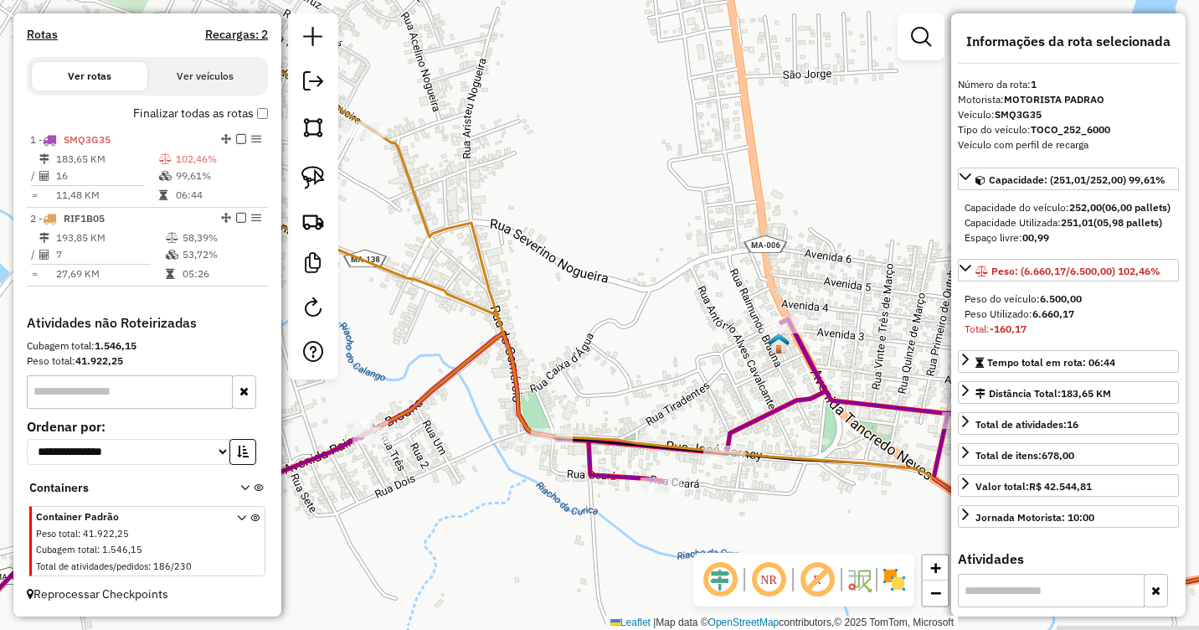
drag, startPoint x: 745, startPoint y: 384, endPoint x: 682, endPoint y: 355, distance: 69.0
click at [682, 355] on div "Janela de atendimento Grade de atendimento Capacidade Transportadoras Veículos …" at bounding box center [599, 315] width 1199 height 630
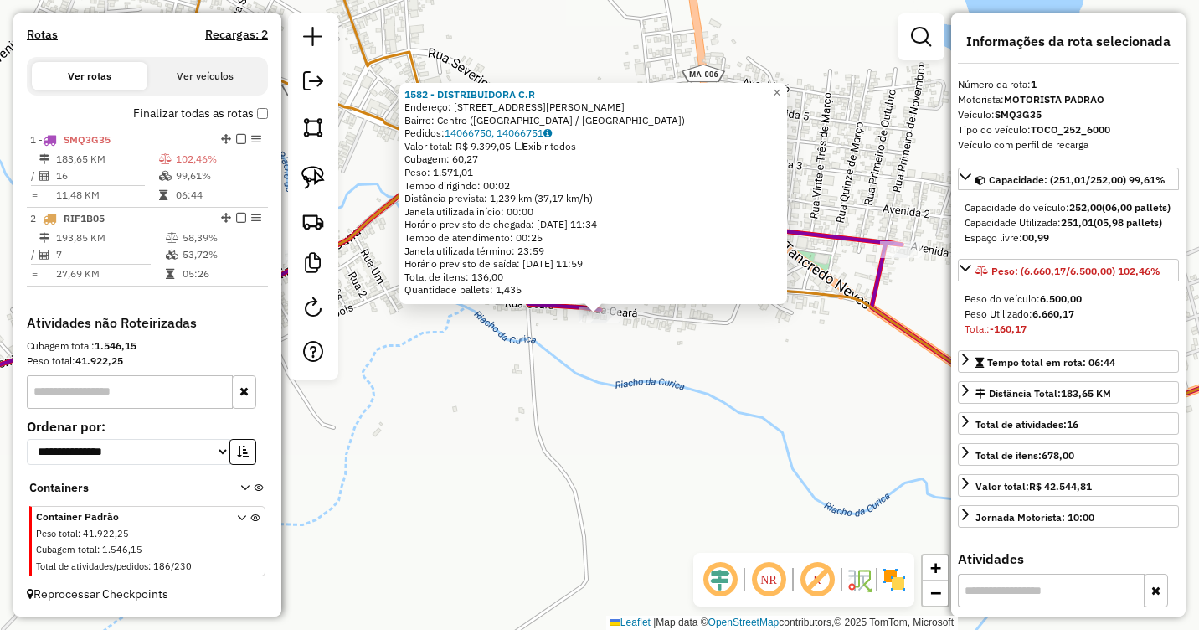
click at [609, 381] on div "1582 - DISTRIBUIDORA C.R Endereço: RUA VITOR CARDOSO 1 Bairro: Centro (FORTALEZ…" at bounding box center [599, 315] width 1199 height 630
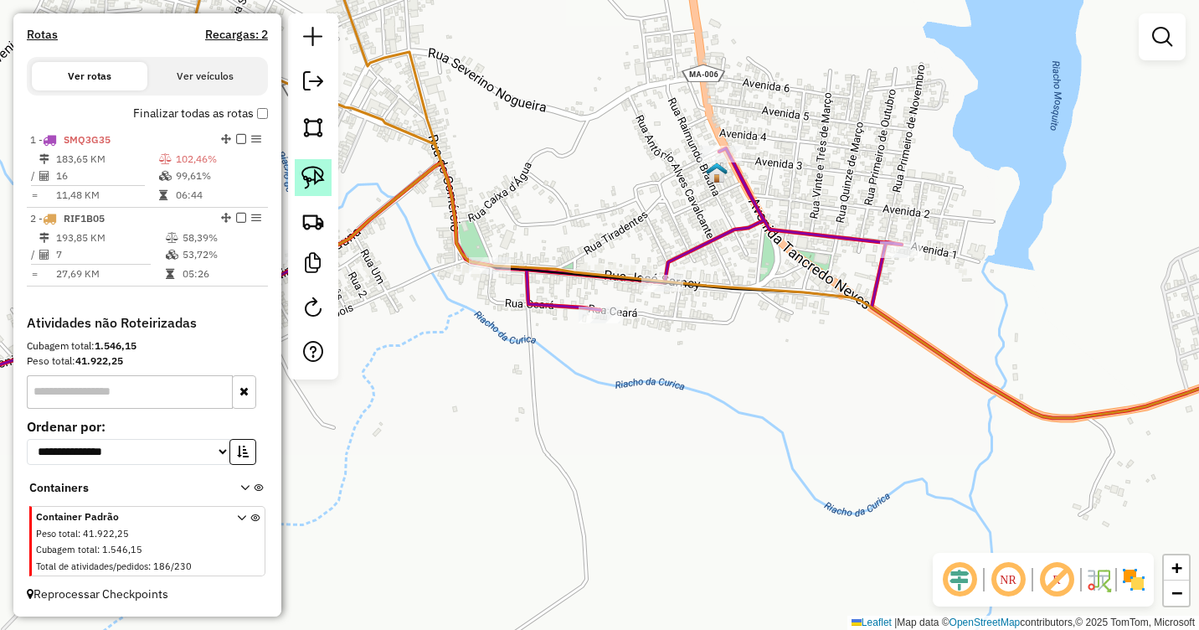
drag, startPoint x: 300, startPoint y: 180, endPoint x: 420, endPoint y: 219, distance: 126.9
click at [301, 181] on link at bounding box center [313, 177] width 37 height 37
drag, startPoint x: 585, startPoint y: 283, endPoint x: 659, endPoint y: 328, distance: 87.2
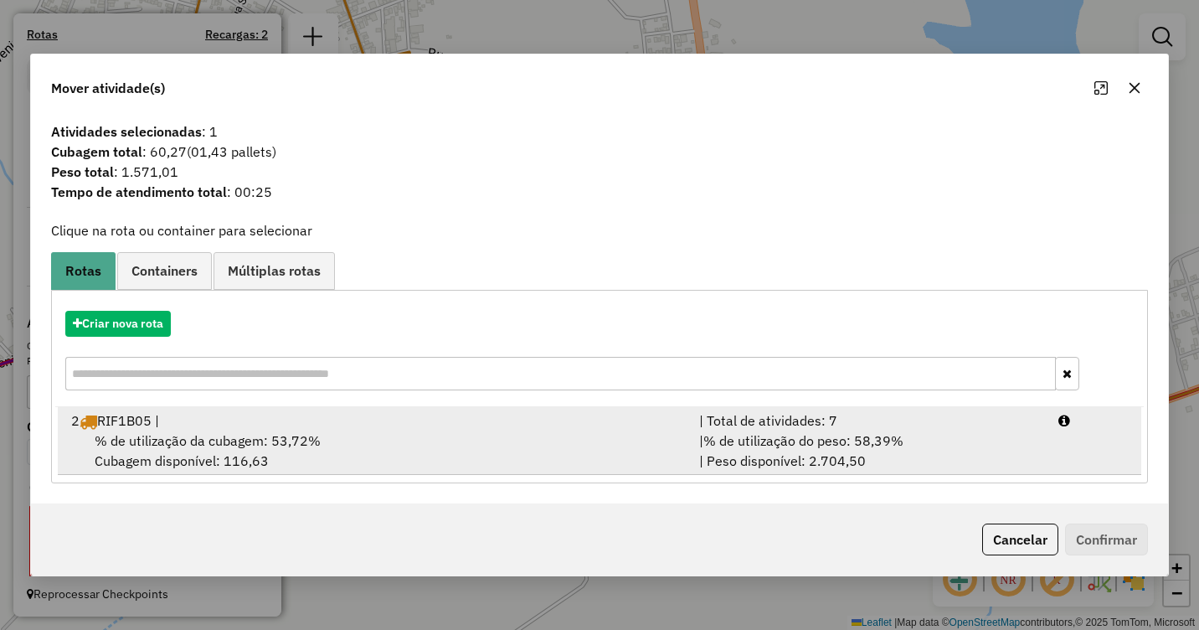
click at [362, 421] on div "2 RIF1B05 |" at bounding box center [375, 420] width 628 height 20
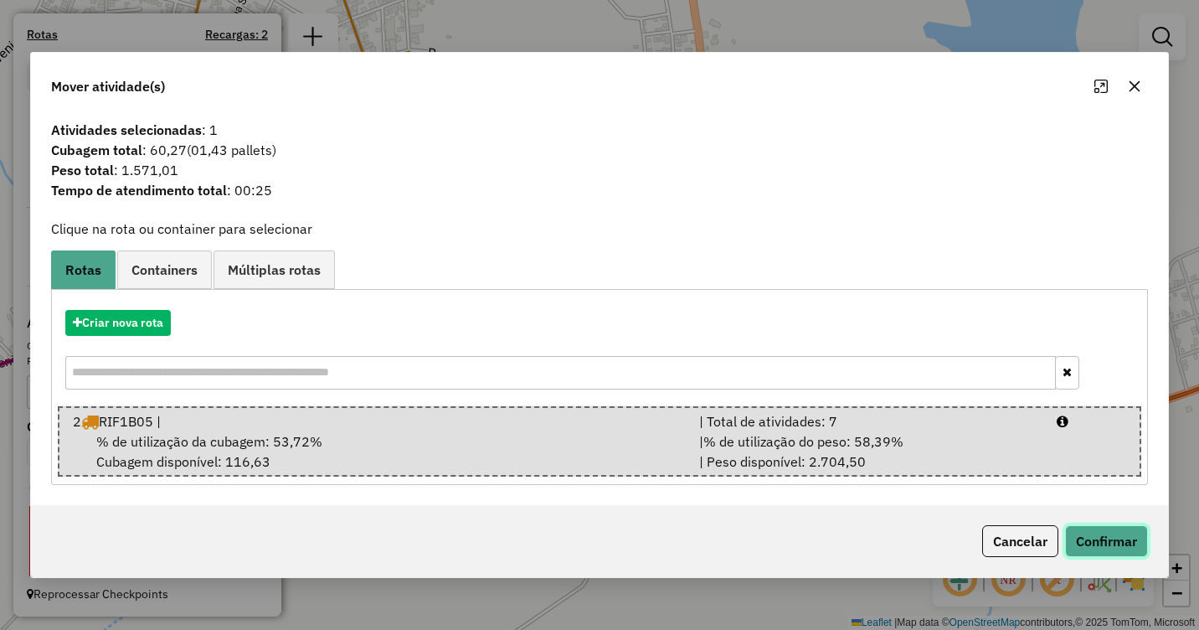
click at [1102, 533] on button "Confirmar" at bounding box center [1106, 541] width 83 height 32
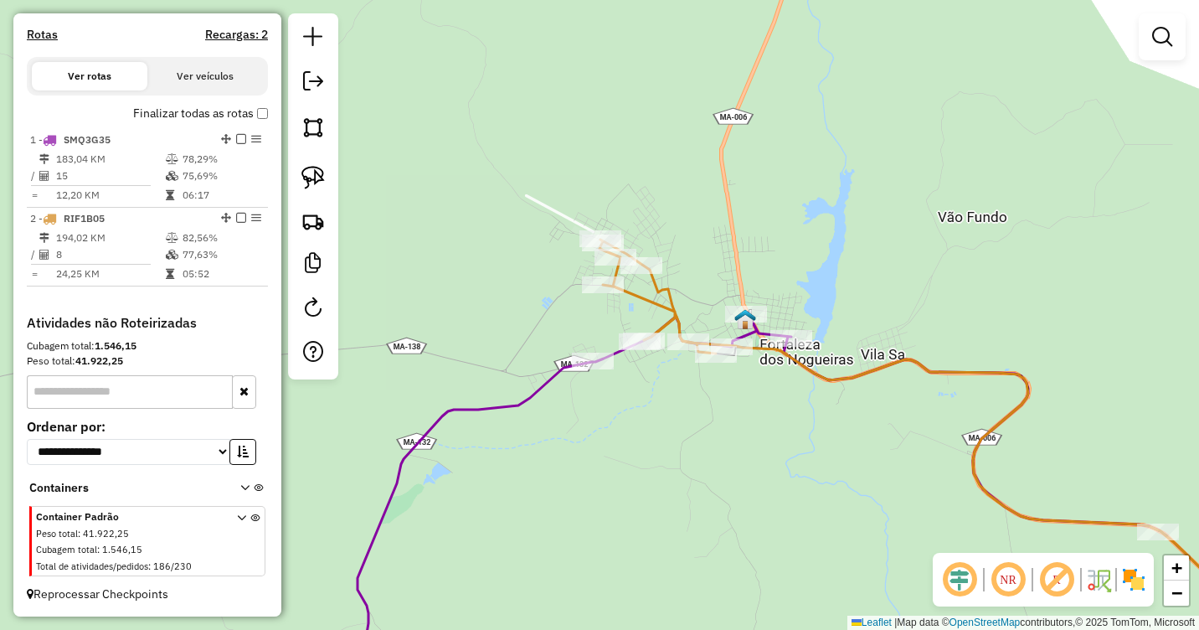
drag, startPoint x: 907, startPoint y: 451, endPoint x: 803, endPoint y: 304, distance: 180.3
click at [803, 304] on div "Janela de atendimento Grade de atendimento Capacidade Transportadoras Veículos …" at bounding box center [599, 315] width 1199 height 630
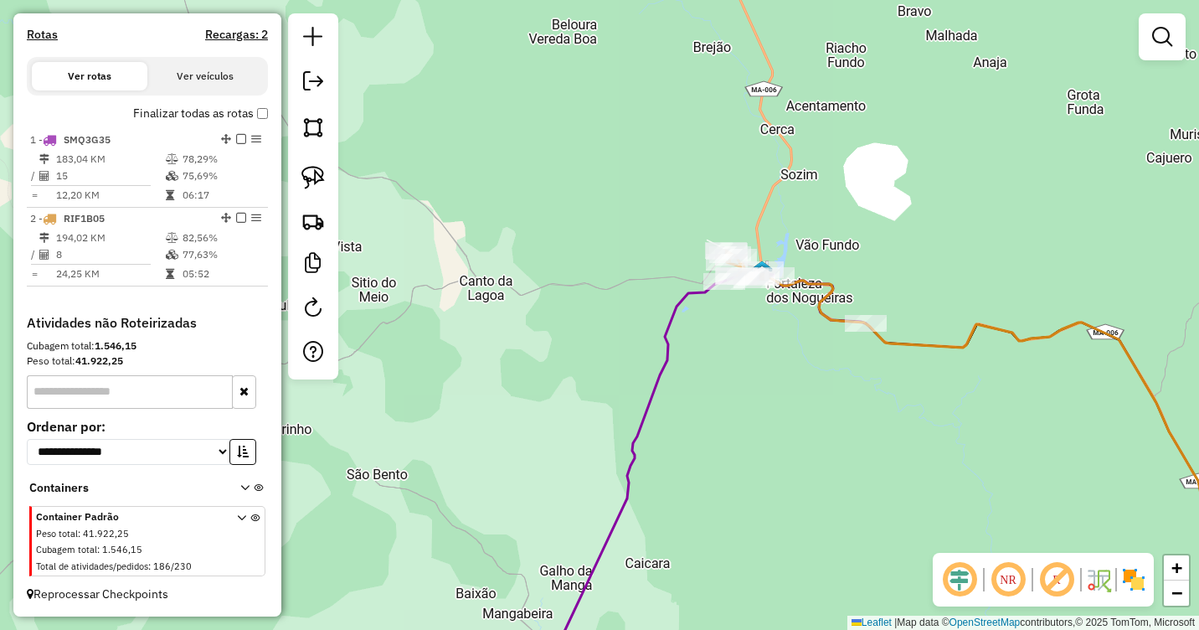
drag, startPoint x: 803, startPoint y: 401, endPoint x: 753, endPoint y: 276, distance: 134.5
click at [753, 276] on div "Janela de atendimento Grade de atendimento Capacidade Transportadoras Veículos …" at bounding box center [599, 315] width 1199 height 630
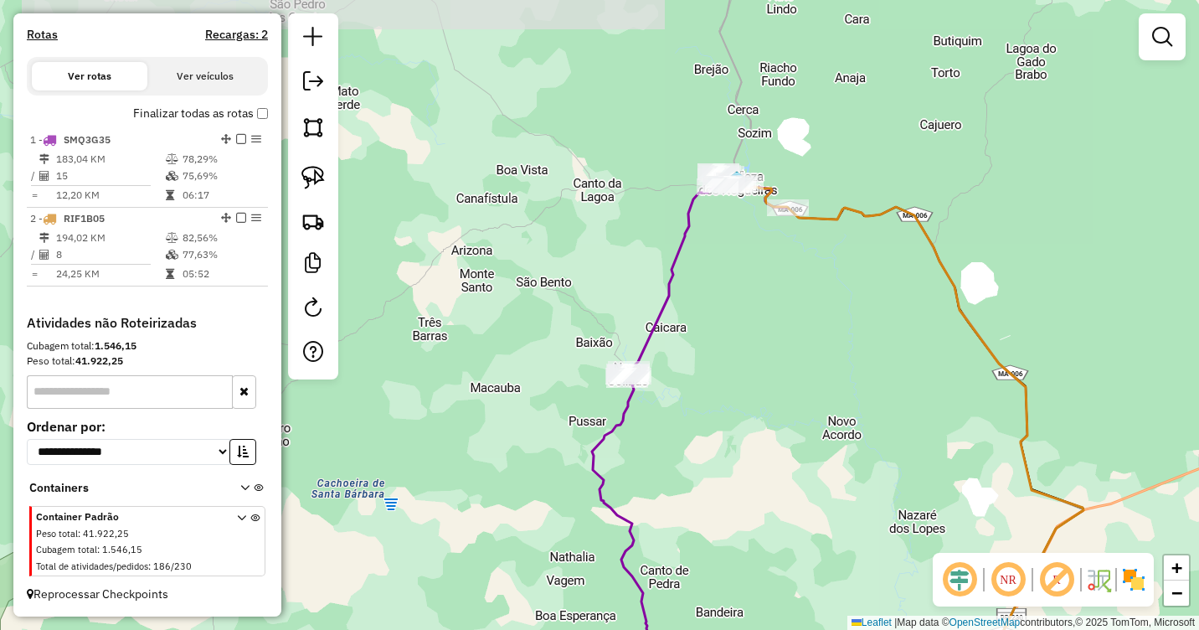
drag, startPoint x: 793, startPoint y: 400, endPoint x: 755, endPoint y: 330, distance: 79.8
click at [755, 330] on div "Janela de atendimento Grade de atendimento Capacidade Transportadoras Veículos …" at bounding box center [599, 315] width 1199 height 630
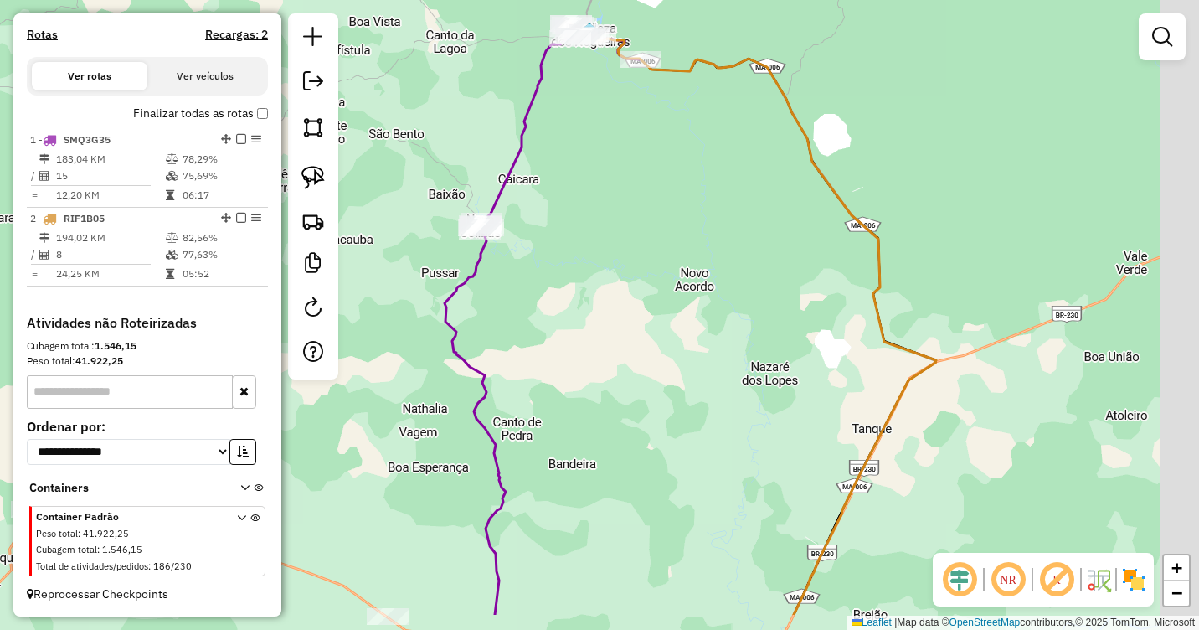
drag, startPoint x: 801, startPoint y: 363, endPoint x: 690, endPoint y: 284, distance: 135.7
click at [690, 284] on div "Janela de atendimento Grade de atendimento Capacidade Transportadoras Veículos …" at bounding box center [599, 315] width 1199 height 630
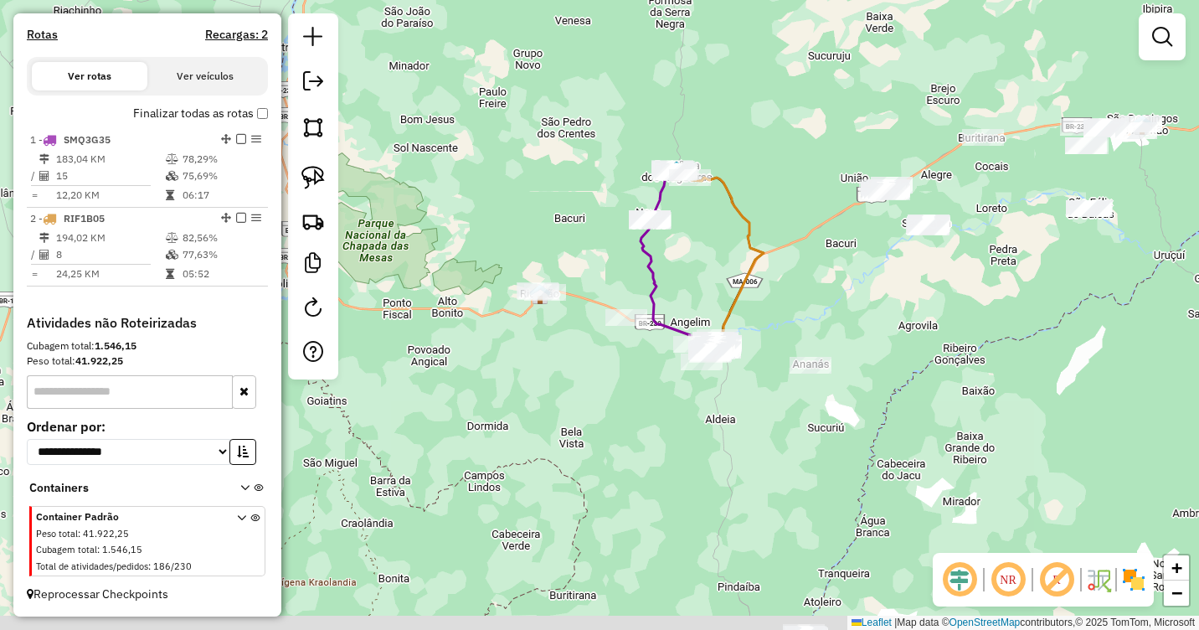
drag, startPoint x: 739, startPoint y: 331, endPoint x: 719, endPoint y: 277, distance: 57.2
click at [719, 277] on div "Janela de atendimento Grade de atendimento Capacidade Transportadoras Veículos …" at bounding box center [599, 315] width 1199 height 630
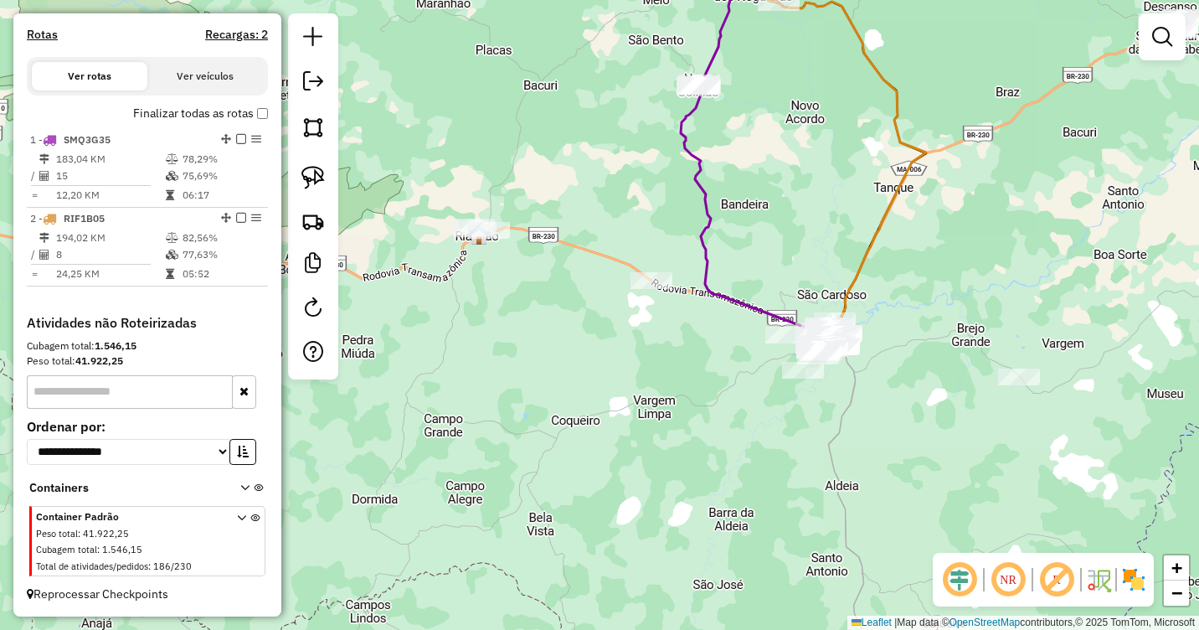
drag, startPoint x: 591, startPoint y: 345, endPoint x: 649, endPoint y: 354, distance: 58.5
click at [649, 354] on div "Janela de atendimento Grade de atendimento Capacidade Transportadoras Veículos …" at bounding box center [599, 315] width 1199 height 630
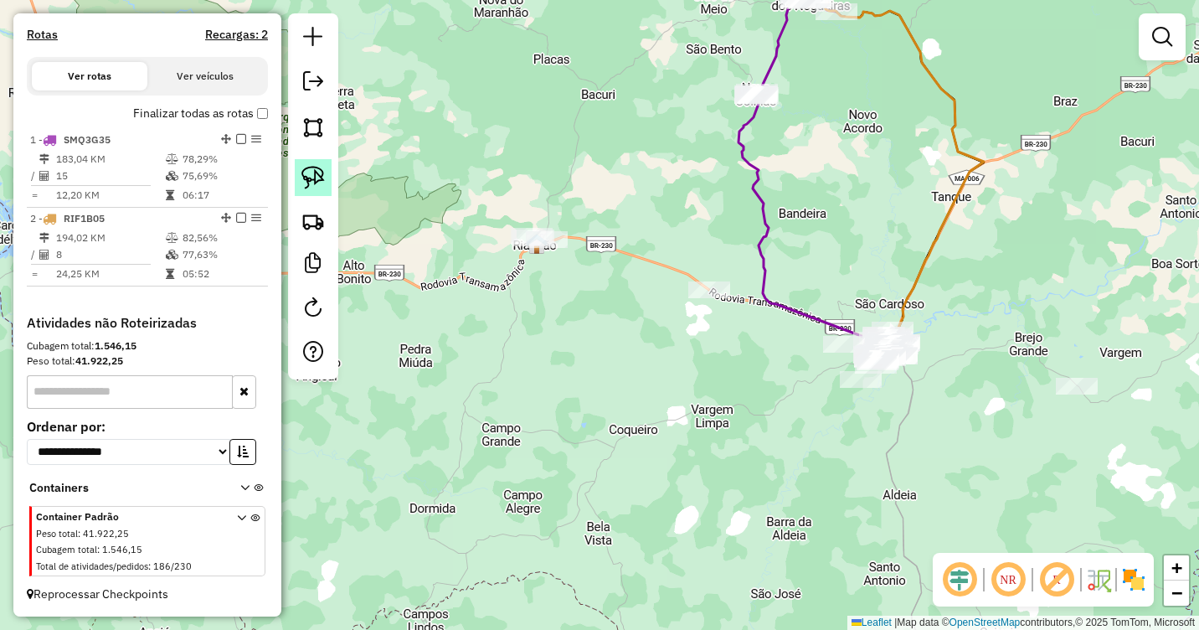
click at [314, 184] on img at bounding box center [312, 177] width 23 height 23
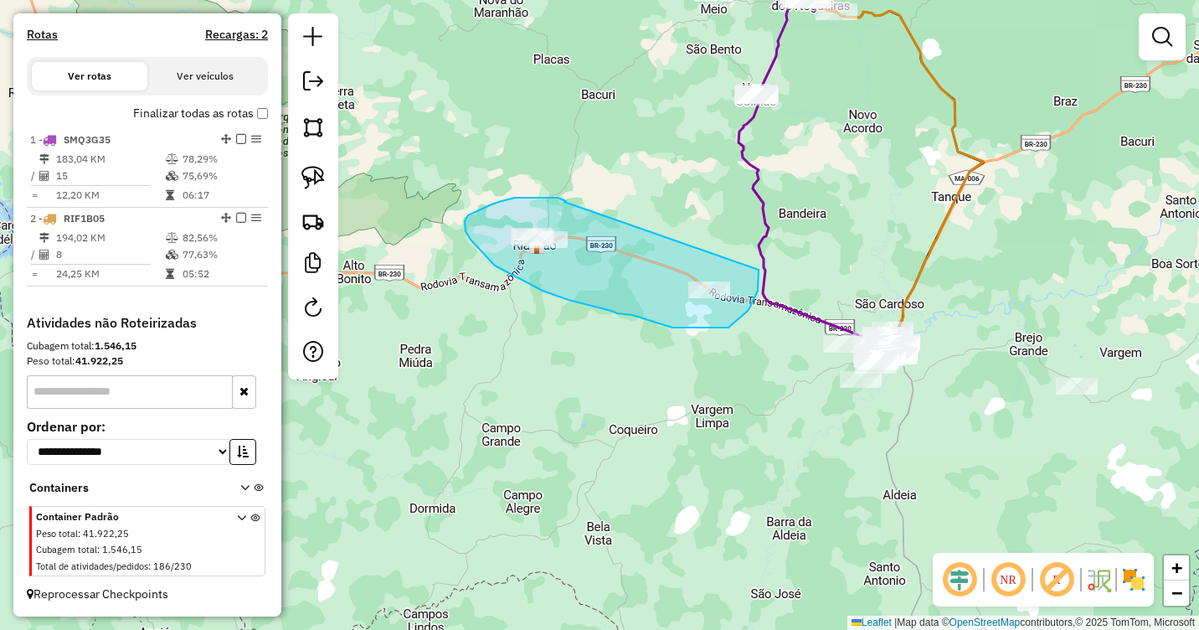
drag, startPoint x: 564, startPoint y: 202, endPoint x: 756, endPoint y: 267, distance: 202.6
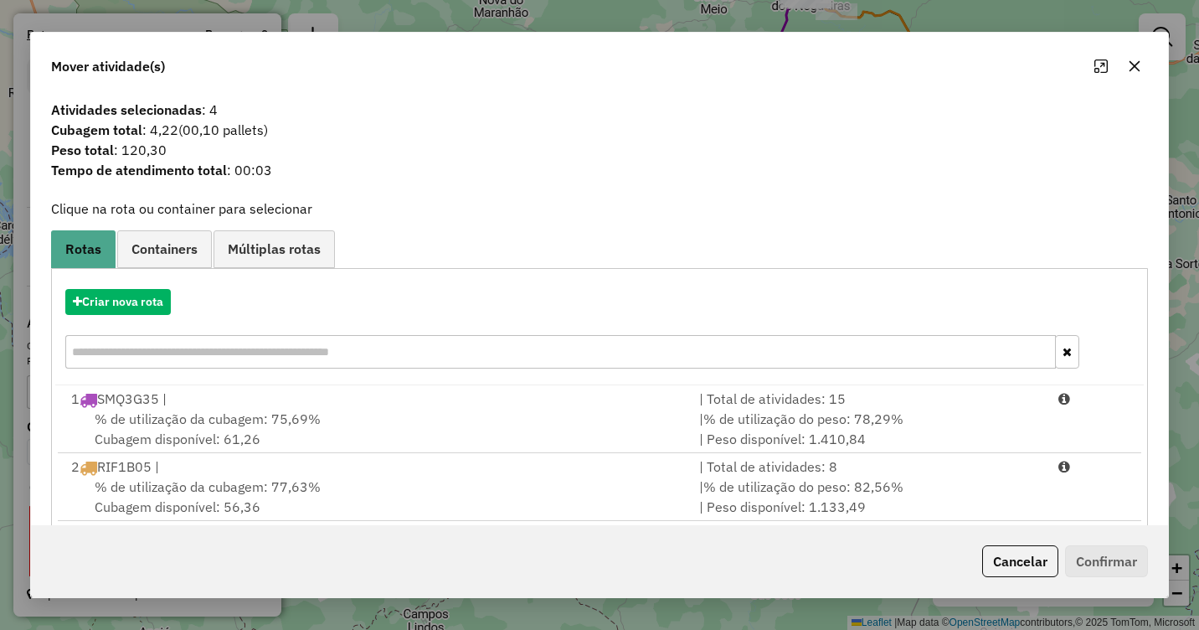
drag, startPoint x: 1141, startPoint y: 54, endPoint x: 1140, endPoint y: 64, distance: 10.1
click at [1141, 56] on button "button" at bounding box center [1134, 66] width 27 height 27
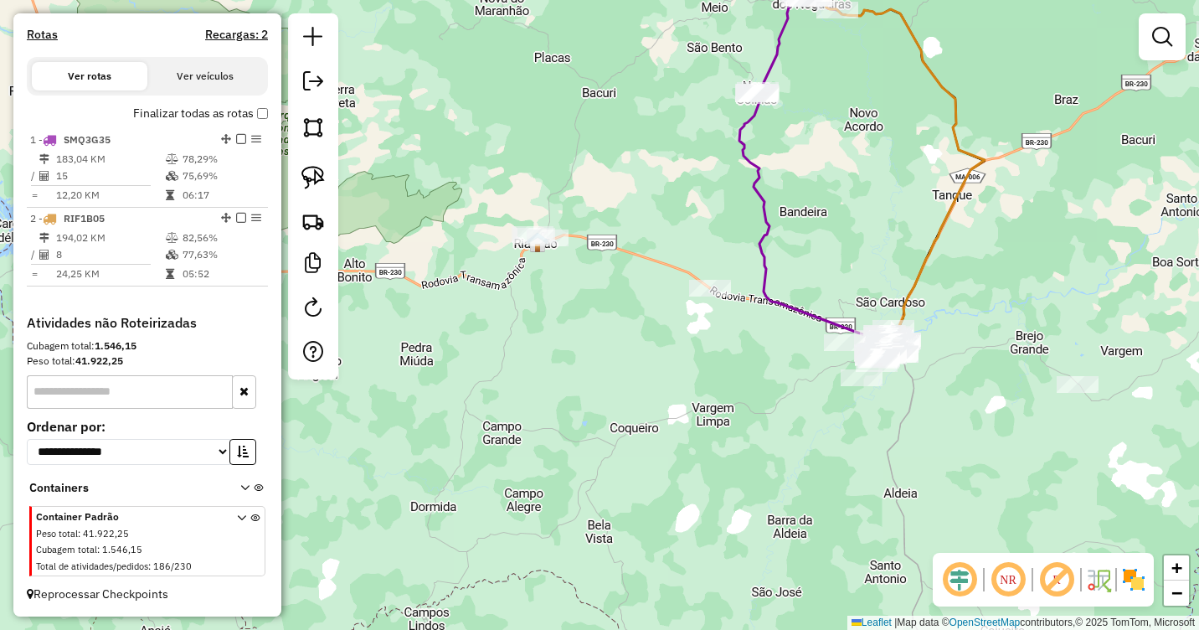
drag, startPoint x: 1065, startPoint y: 272, endPoint x: 775, endPoint y: 43, distance: 370.3
click at [776, 67] on div "Janela de atendimento Grade de atendimento Capacidade Transportadoras Veículos …" at bounding box center [599, 315] width 1199 height 630
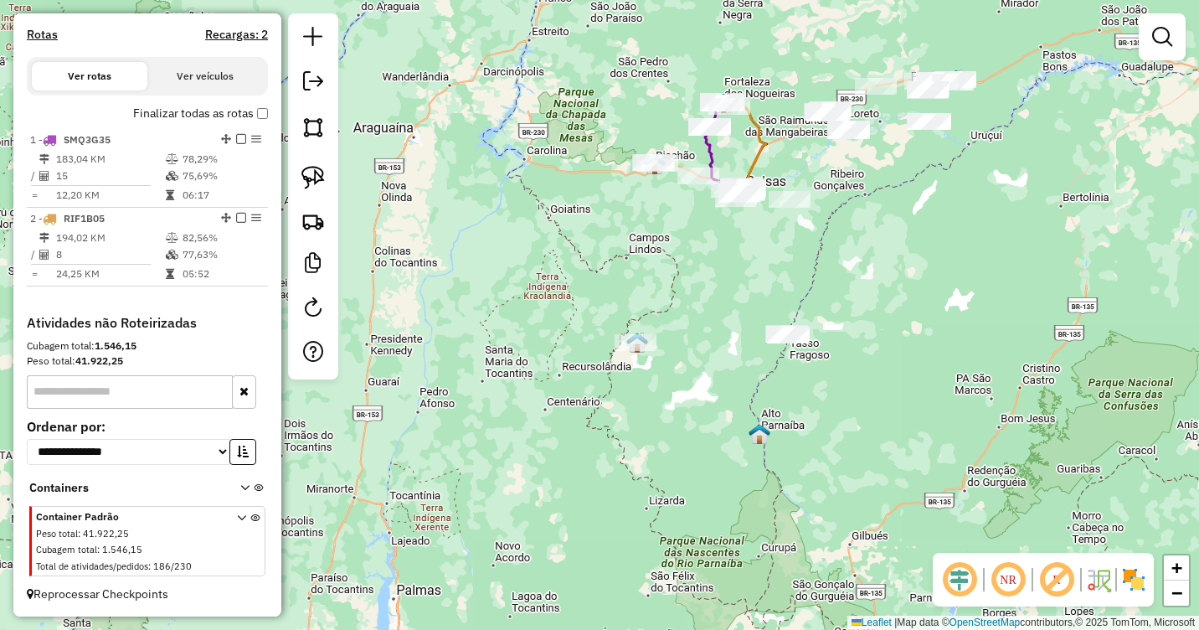
drag, startPoint x: 857, startPoint y: 359, endPoint x: 826, endPoint y: 245, distance: 118.0
click at [826, 245] on div "Janela de atendimento Grade de atendimento Capacidade Transportadoras Veículos …" at bounding box center [599, 315] width 1199 height 630
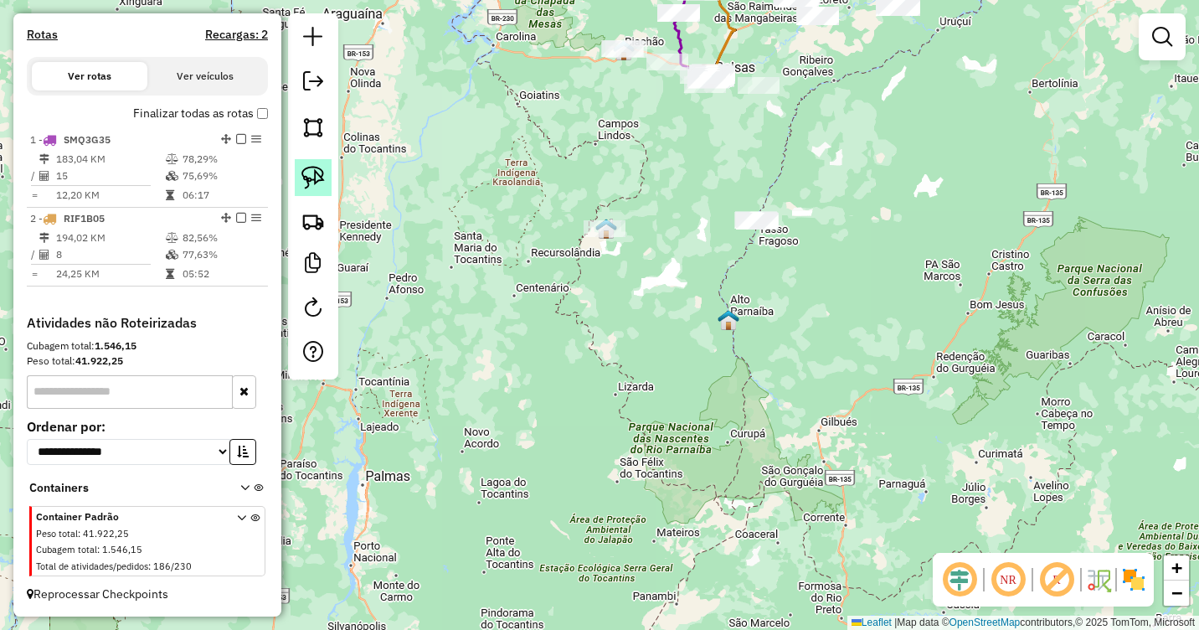
drag, startPoint x: 312, startPoint y: 178, endPoint x: 386, endPoint y: 180, distance: 74.6
click at [312, 180] on img at bounding box center [312, 177] width 23 height 23
drag, startPoint x: 789, startPoint y: 177, endPoint x: 785, endPoint y: 240, distance: 63.0
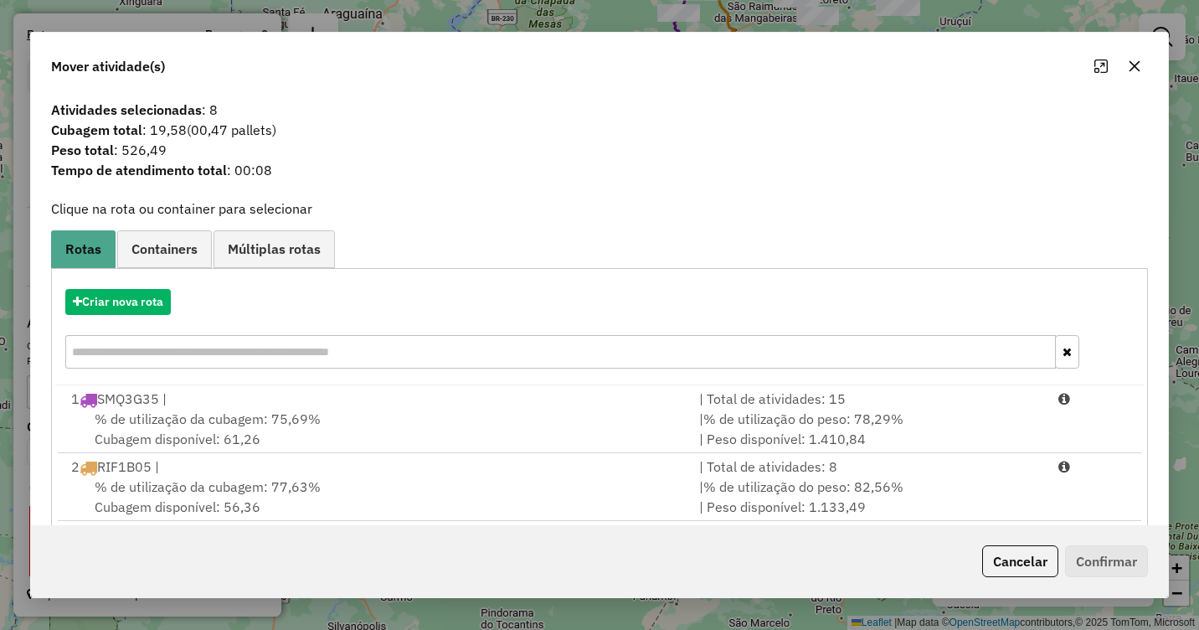
click at [1140, 64] on icon "button" at bounding box center [1134, 65] width 13 height 13
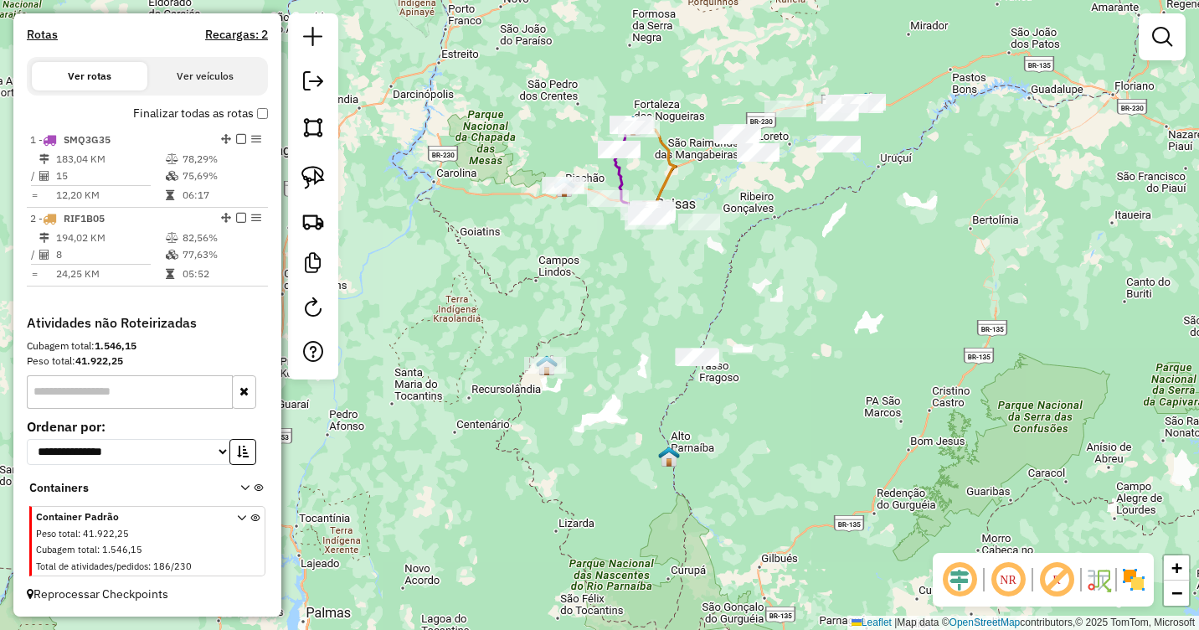
drag, startPoint x: 873, startPoint y: 165, endPoint x: 796, endPoint y: 368, distance: 217.3
click at [792, 371] on div "Janela de atendimento Grade de atendimento Capacidade Transportadoras Veículos …" at bounding box center [599, 315] width 1199 height 630
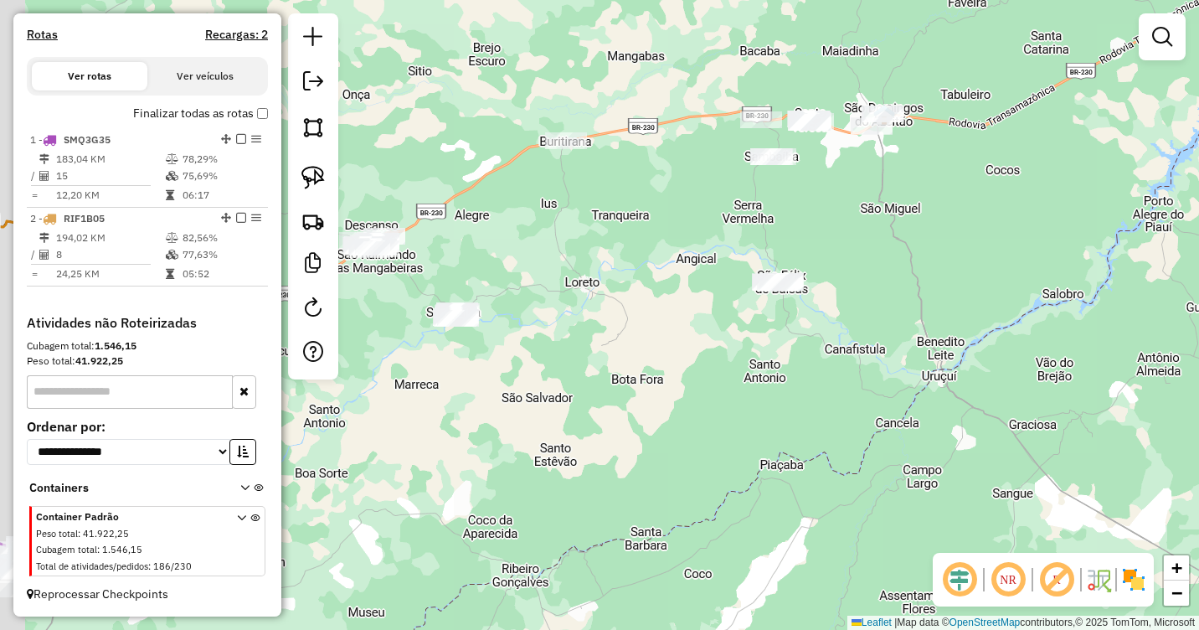
drag, startPoint x: 873, startPoint y: 265, endPoint x: 974, endPoint y: 254, distance: 102.0
click at [992, 238] on div "Janela de atendimento Grade de atendimento Capacidade Transportadoras Veículos …" at bounding box center [599, 315] width 1199 height 630
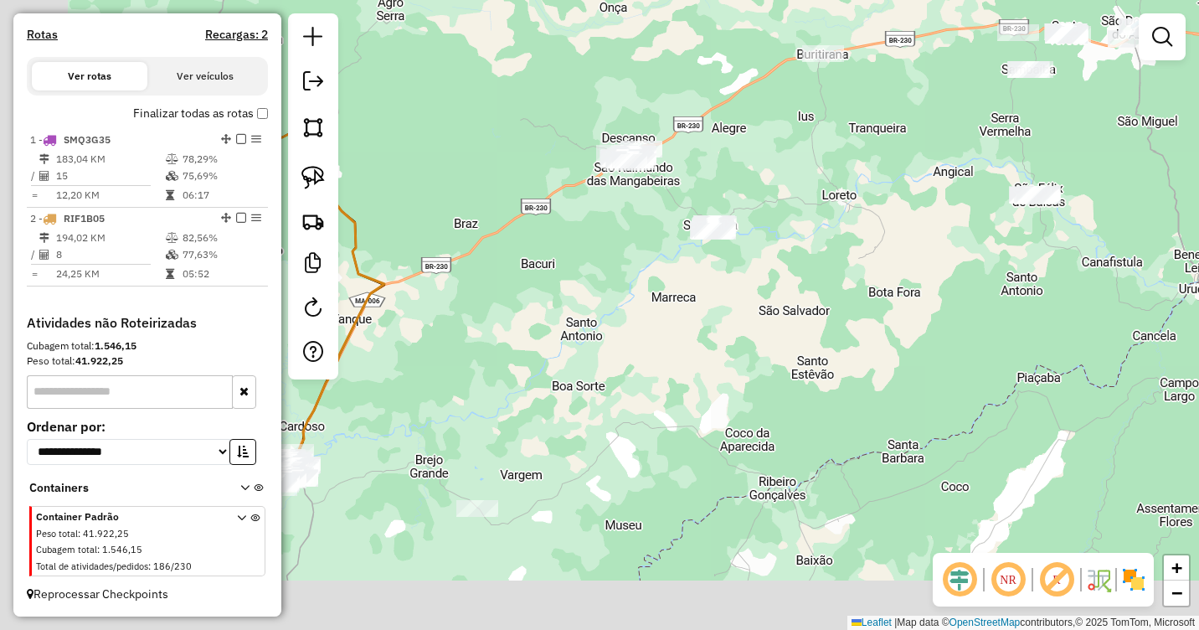
drag, startPoint x: 614, startPoint y: 387, endPoint x: 763, endPoint y: 322, distance: 162.4
click at [763, 322] on div "Janela de atendimento Grade de atendimento Capacidade Transportadoras Veículos …" at bounding box center [599, 315] width 1199 height 630
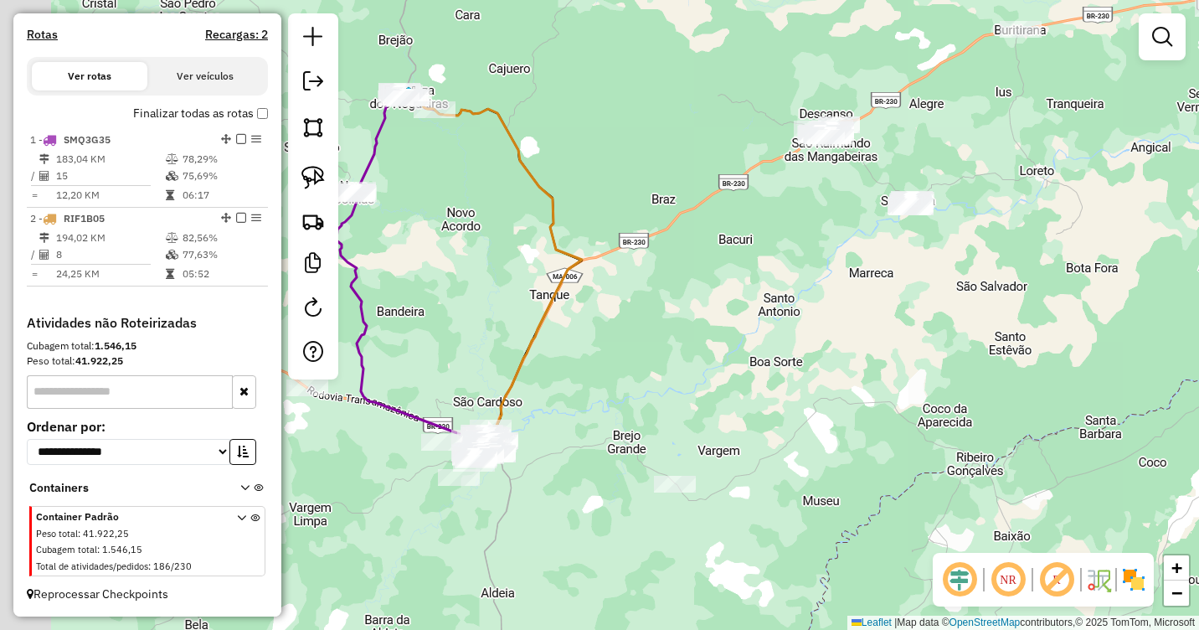
drag, startPoint x: 540, startPoint y: 326, endPoint x: 725, endPoint y: 310, distance: 185.8
click at [725, 310] on div "Janela de atendimento Grade de atendimento Capacidade Transportadoras Veículos …" at bounding box center [599, 315] width 1199 height 630
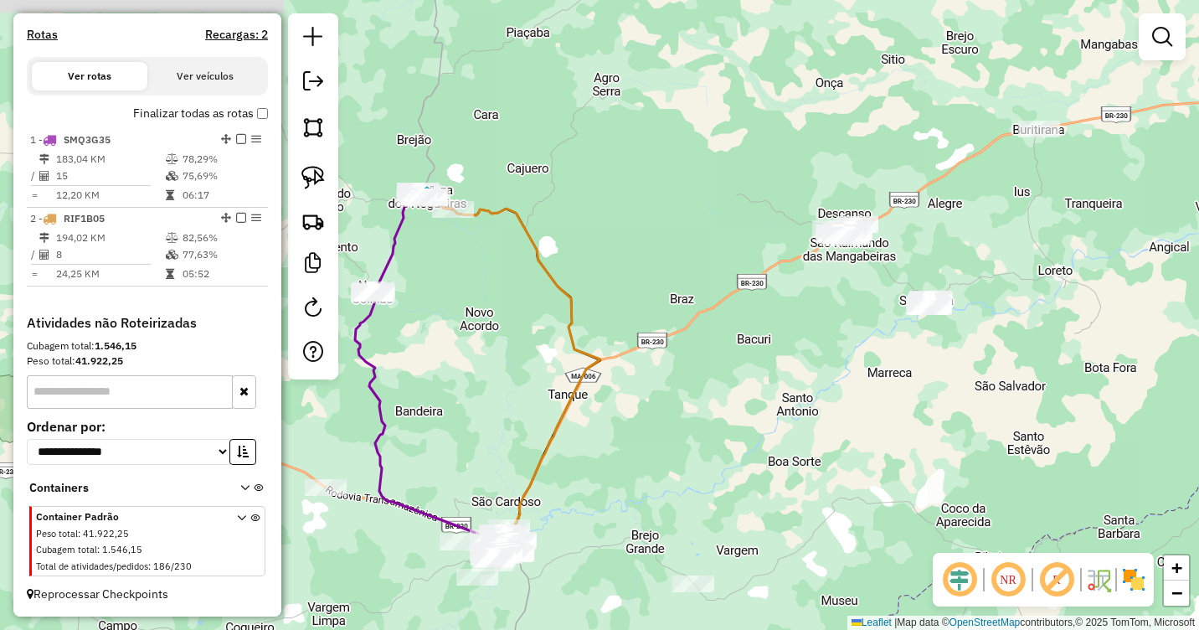
drag, startPoint x: 740, startPoint y: 263, endPoint x: 724, endPoint y: 379, distance: 116.6
click at [724, 379] on div "Janela de atendimento Grade de atendimento Capacidade Transportadoras Veículos …" at bounding box center [599, 315] width 1199 height 630
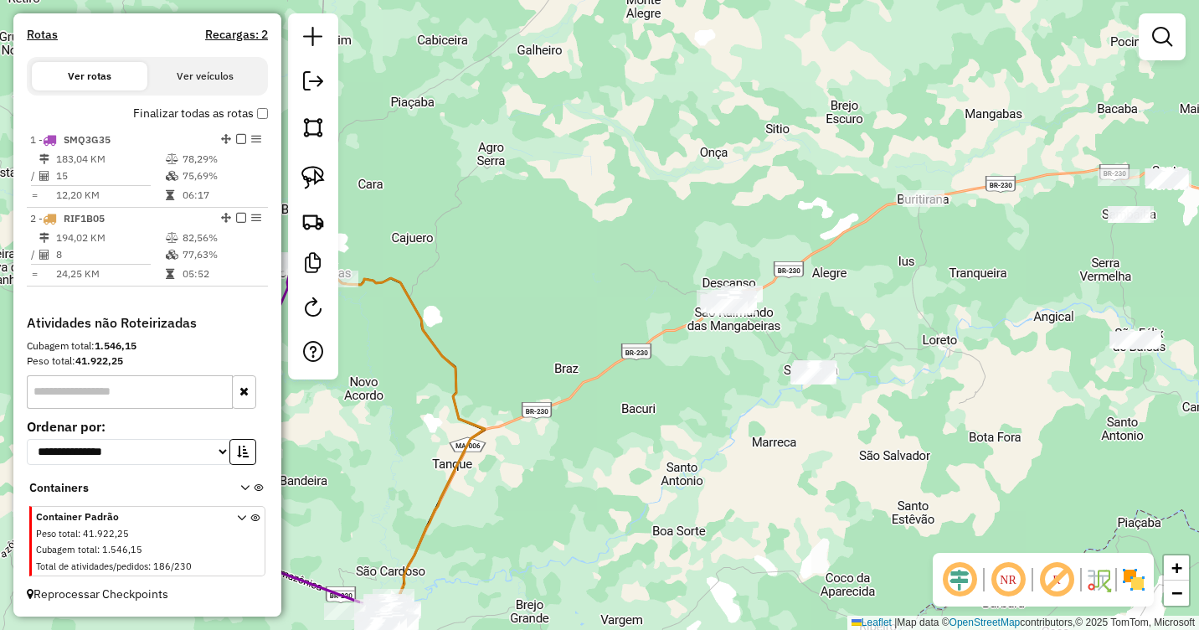
drag, startPoint x: 812, startPoint y: 322, endPoint x: 699, endPoint y: 391, distance: 131.6
click at [699, 391] on div "Janela de atendimento Grade de atendimento Capacidade Transportadoras Veículos …" at bounding box center [599, 315] width 1199 height 630
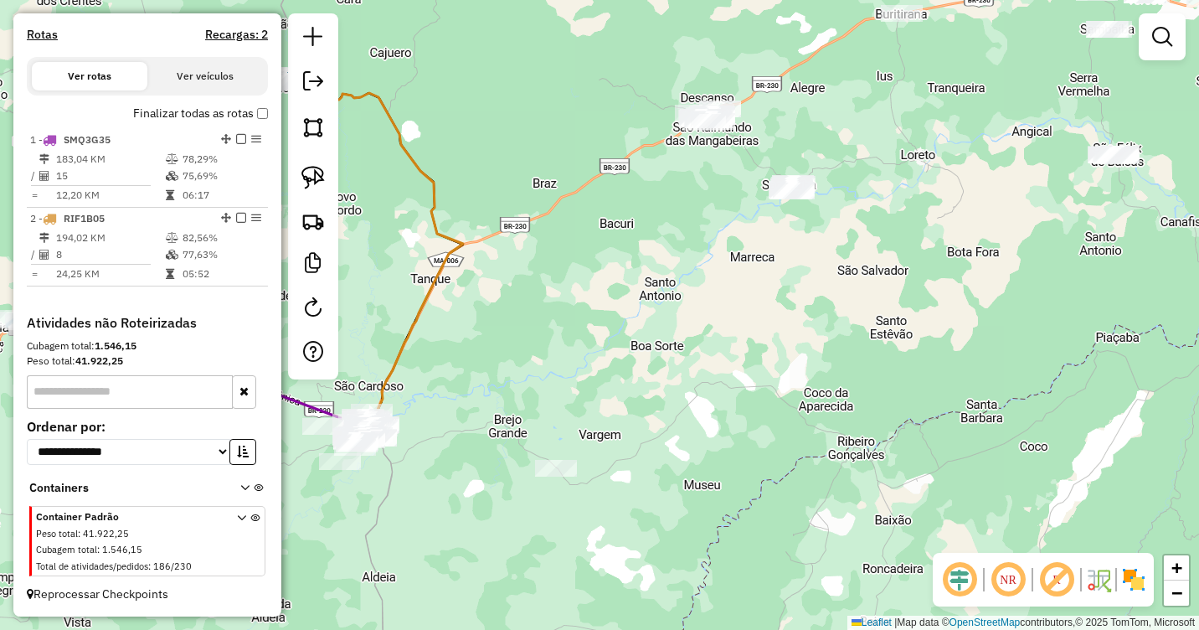
drag, startPoint x: 870, startPoint y: 324, endPoint x: 849, endPoint y: 129, distance: 196.3
click at [849, 129] on div "Janela de atendimento Grade de atendimento Capacidade Transportadoras Veículos …" at bounding box center [599, 315] width 1199 height 630
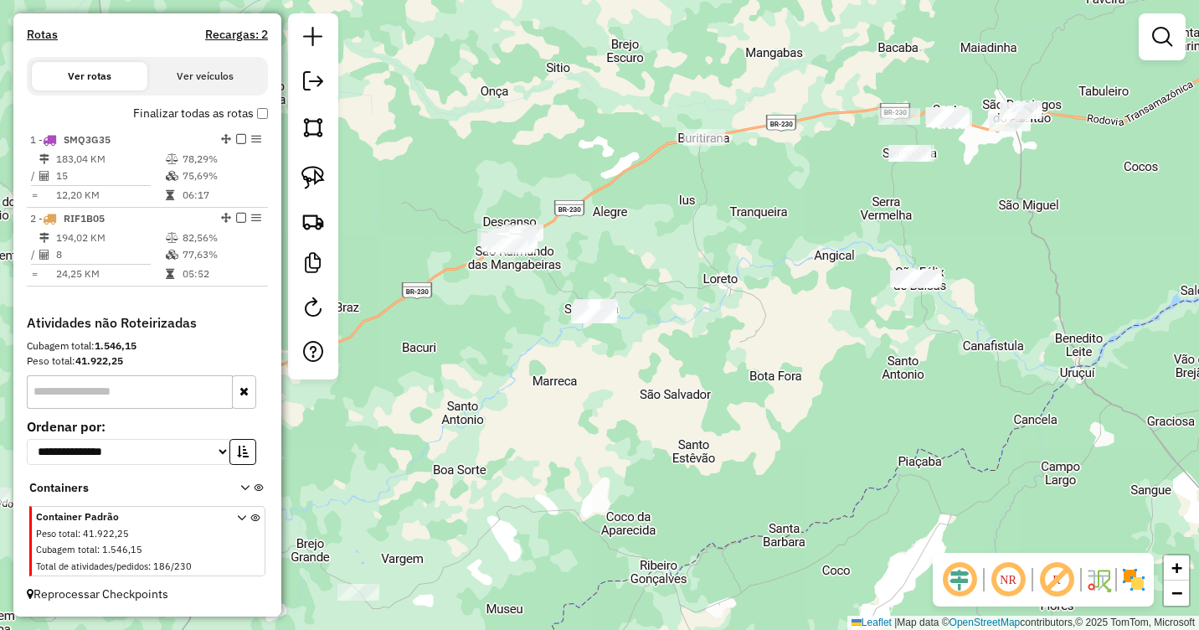
drag, startPoint x: 978, startPoint y: 195, endPoint x: 621, endPoint y: 444, distance: 435.6
click at [621, 443] on div "Janela de atendimento Grade de atendimento Capacidade Transportadoras Veículos …" at bounding box center [599, 315] width 1199 height 630
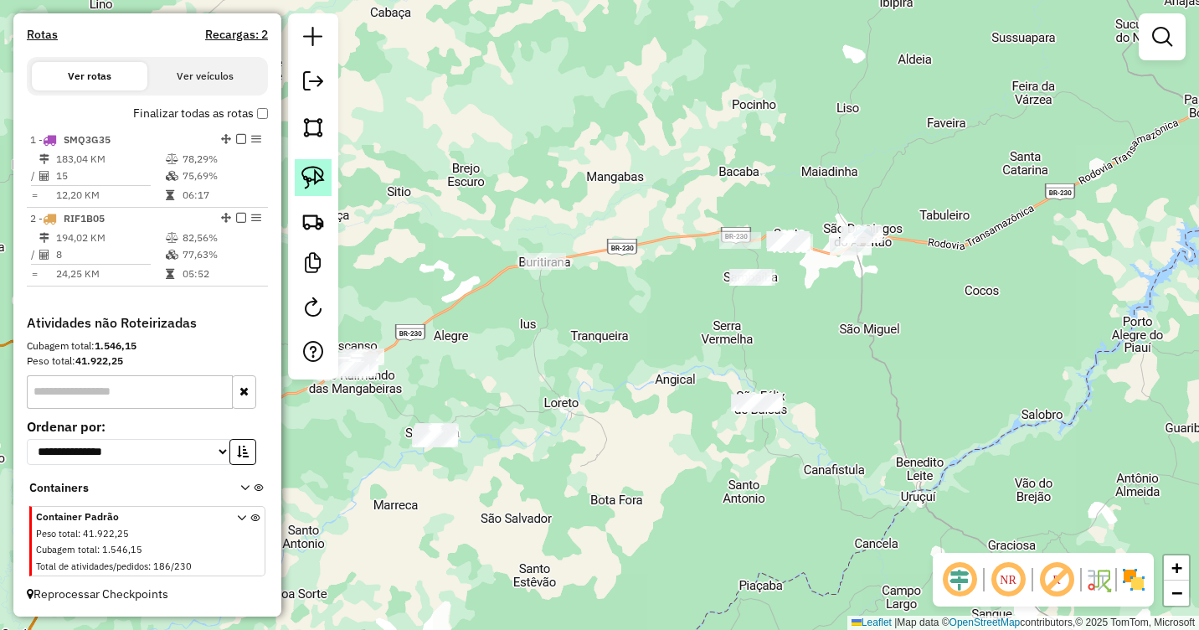
click at [316, 184] on img at bounding box center [312, 177] width 23 height 23
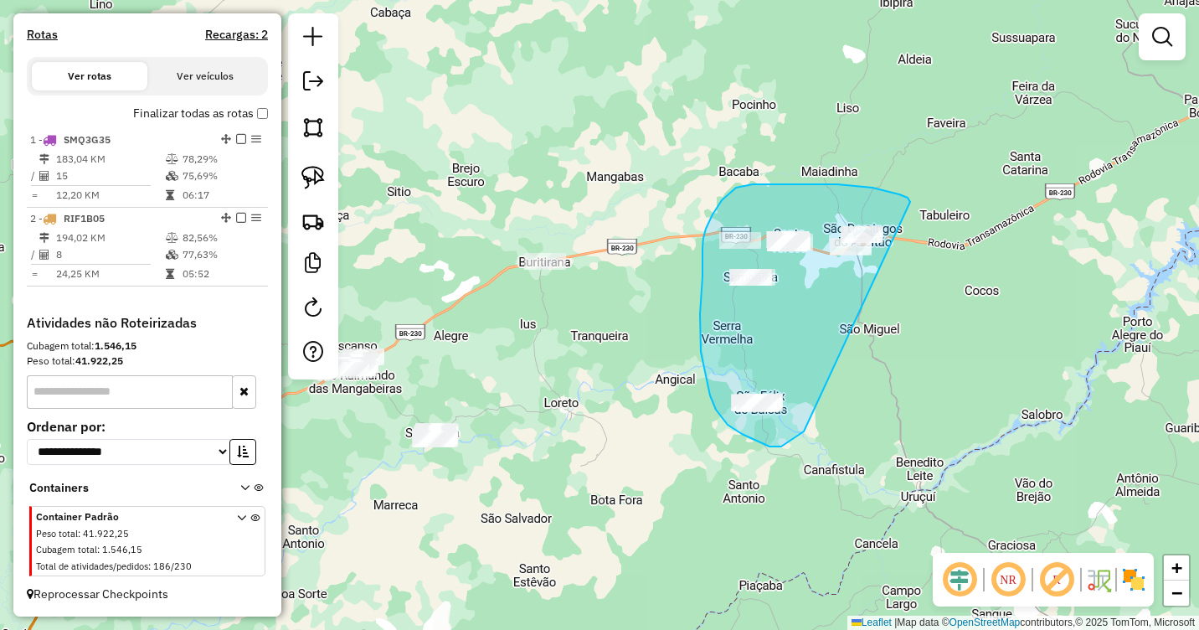
drag, startPoint x: 910, startPoint y: 202, endPoint x: 804, endPoint y: 431, distance: 252.9
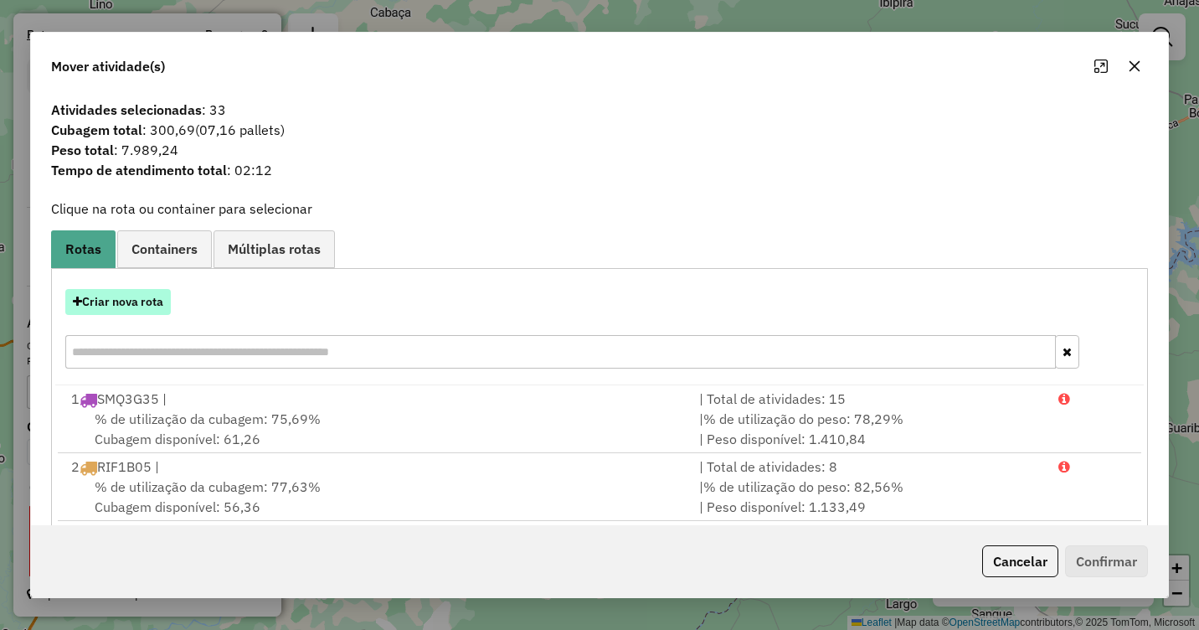
click at [112, 305] on button "Criar nova rota" at bounding box center [118, 302] width 106 height 26
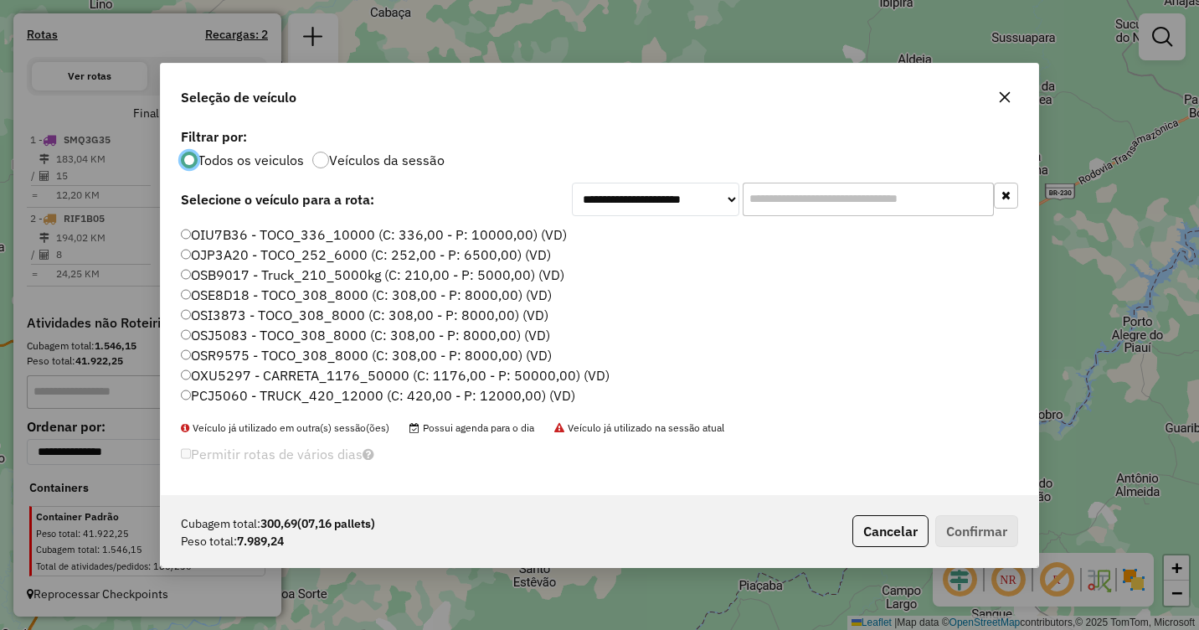
scroll to position [84, 0]
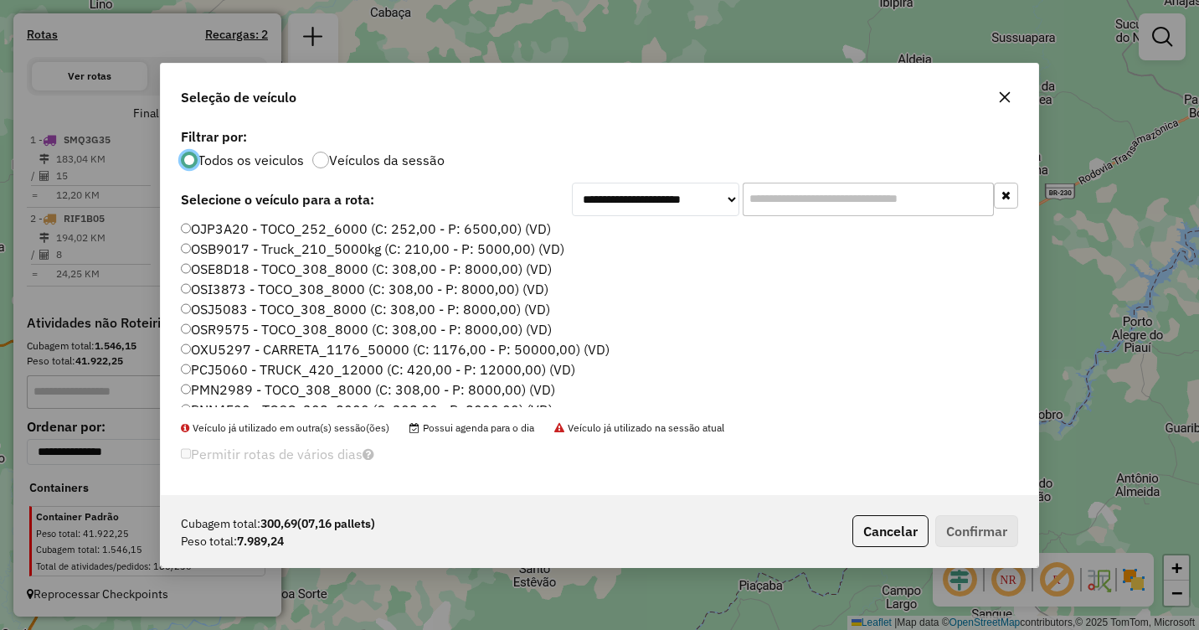
click at [210, 275] on label "OSE8D18 - TOCO_308_8000 (C: 308,00 - P: 8000,00) (VD)" at bounding box center [366, 269] width 371 height 20
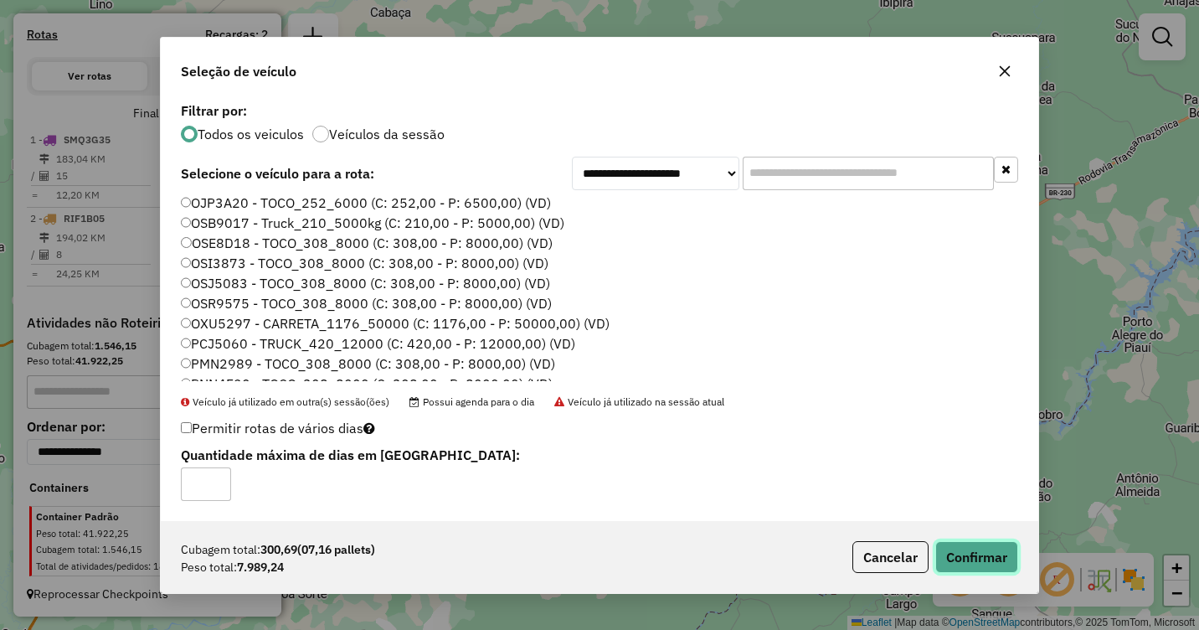
click at [974, 564] on button "Confirmar" at bounding box center [976, 557] width 83 height 32
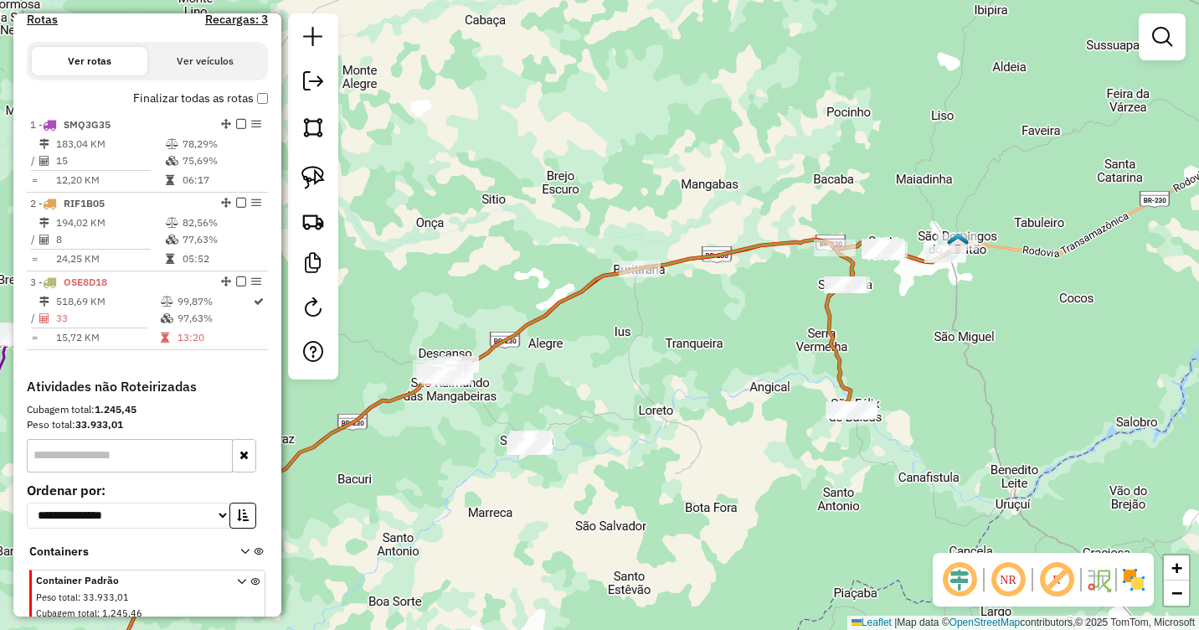
drag, startPoint x: 532, startPoint y: 391, endPoint x: 633, endPoint y: 401, distance: 101.8
click at [633, 401] on div "Janela de atendimento Grade de atendimento Capacidade Transportadoras Veículos …" at bounding box center [599, 315] width 1199 height 630
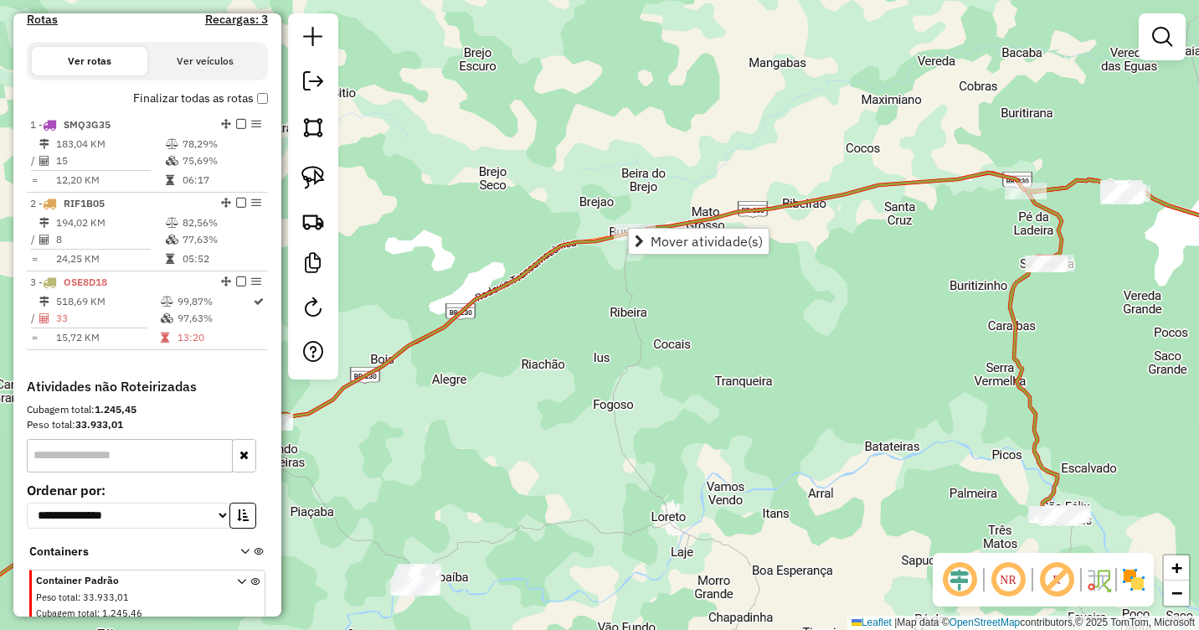
click at [626, 312] on div "Janela de atendimento Grade de atendimento Capacidade Transportadoras Veículos …" at bounding box center [599, 315] width 1199 height 630
click at [317, 180] on img at bounding box center [312, 177] width 23 height 23
drag, startPoint x: 656, startPoint y: 205, endPoint x: 692, endPoint y: 250, distance: 57.2
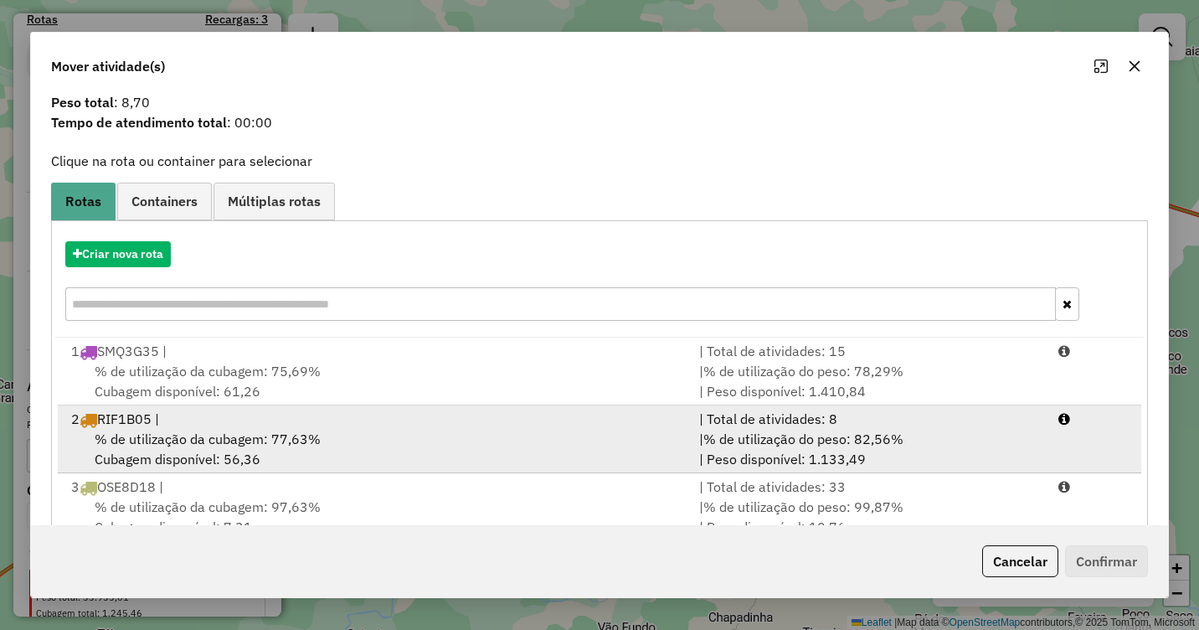
scroll to position [92, 0]
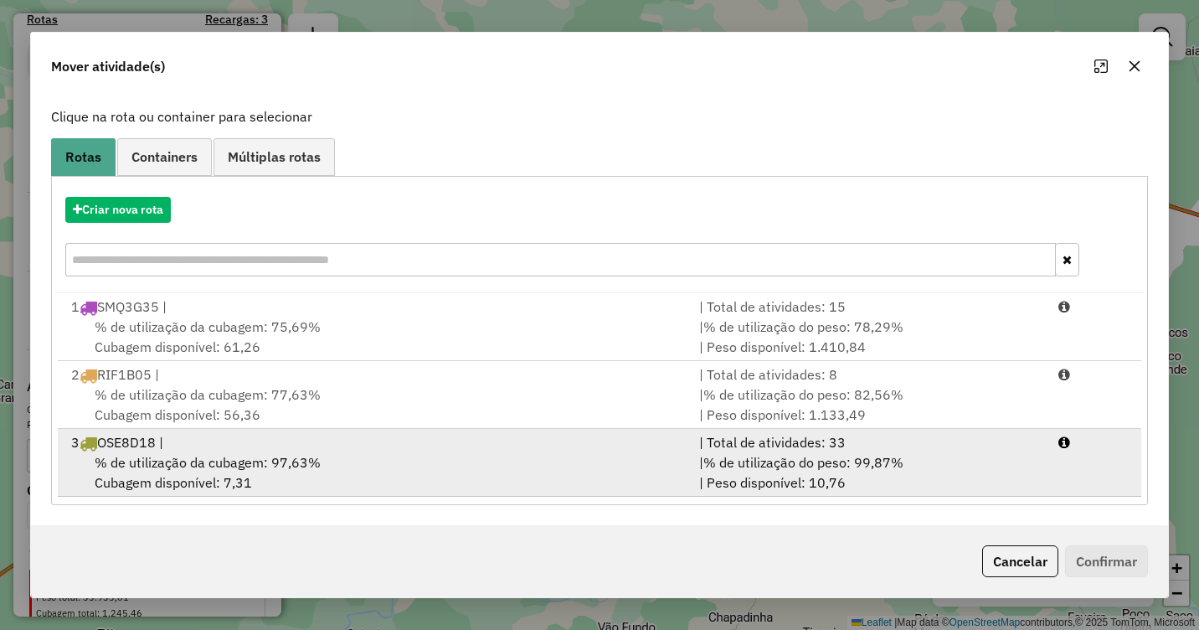
click at [376, 461] on div "% de utilização da cubagem: 97,63% Cubagem disponível: 7,31" at bounding box center [375, 472] width 628 height 40
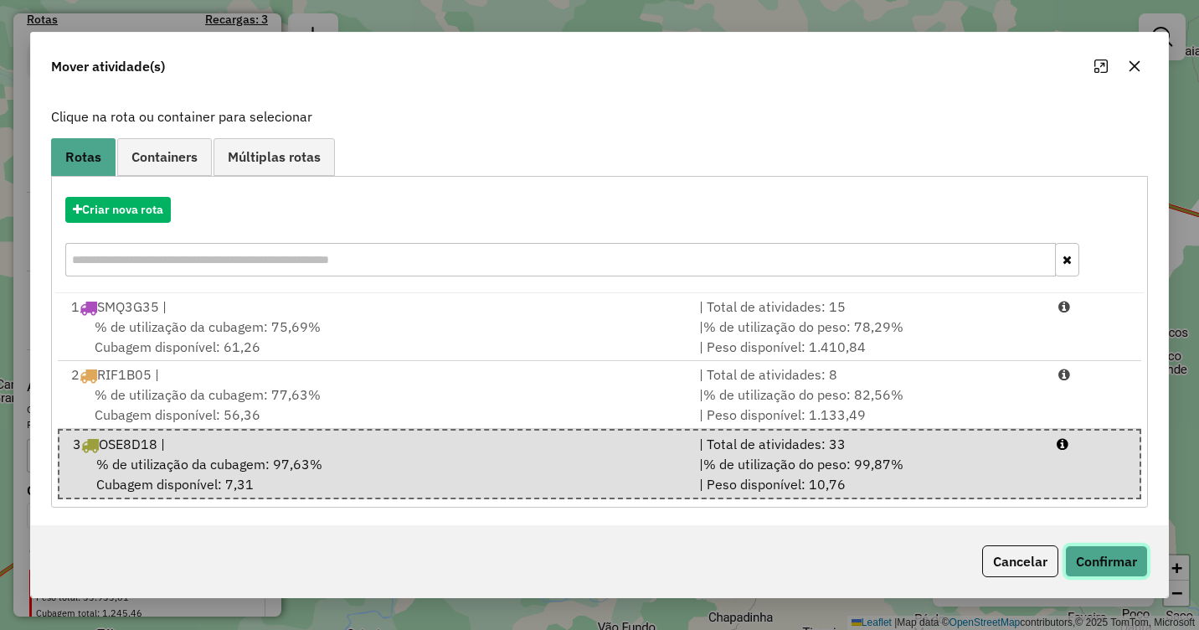
click at [1095, 559] on button "Confirmar" at bounding box center [1106, 561] width 83 height 32
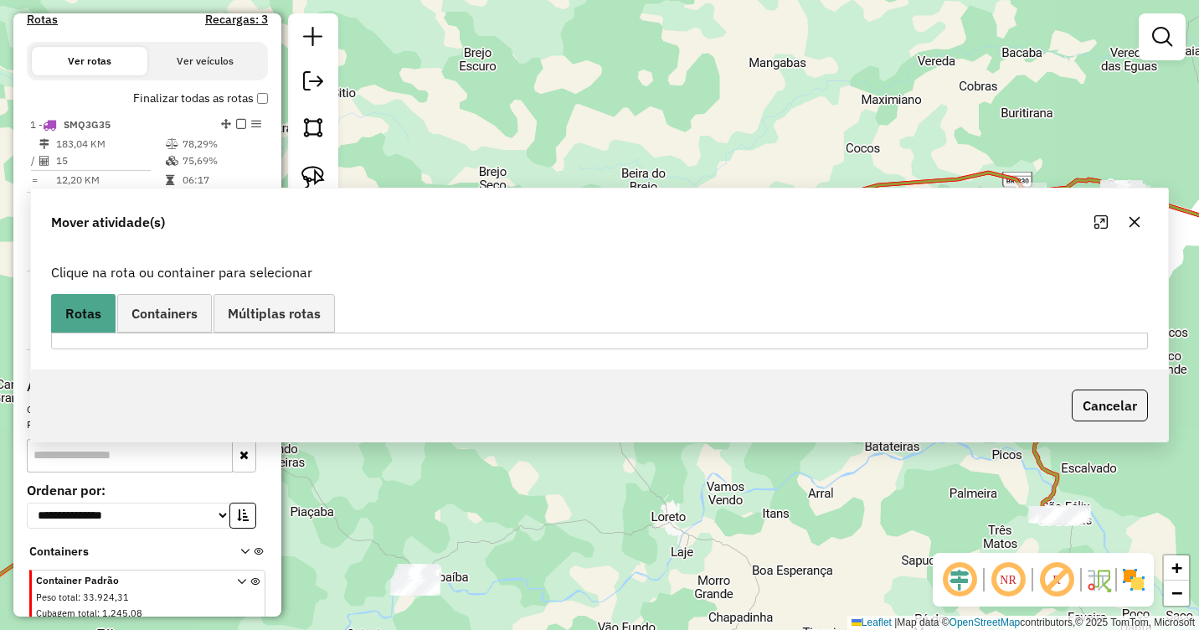
scroll to position [0, 0]
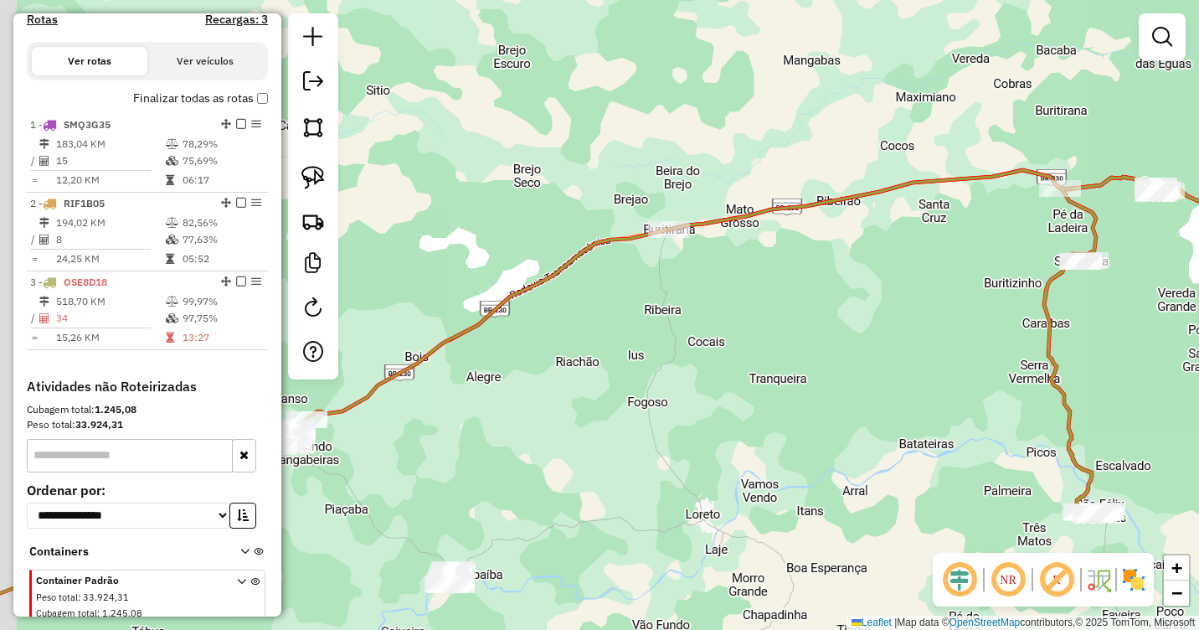
drag, startPoint x: 711, startPoint y: 371, endPoint x: 766, endPoint y: 366, distance: 55.5
click at [766, 366] on div "Janela de atendimento Grade de atendimento Capacidade Transportadoras Veículos …" at bounding box center [599, 315] width 1199 height 630
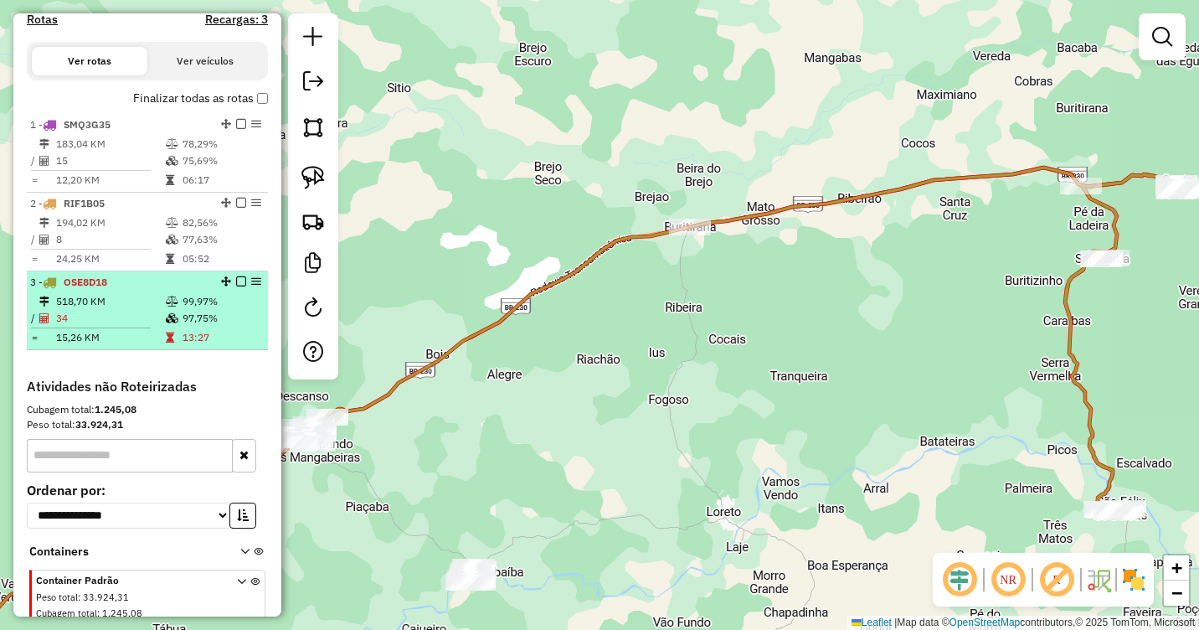
click at [165, 327] on td at bounding box center [173, 318] width 17 height 17
select select "**********"
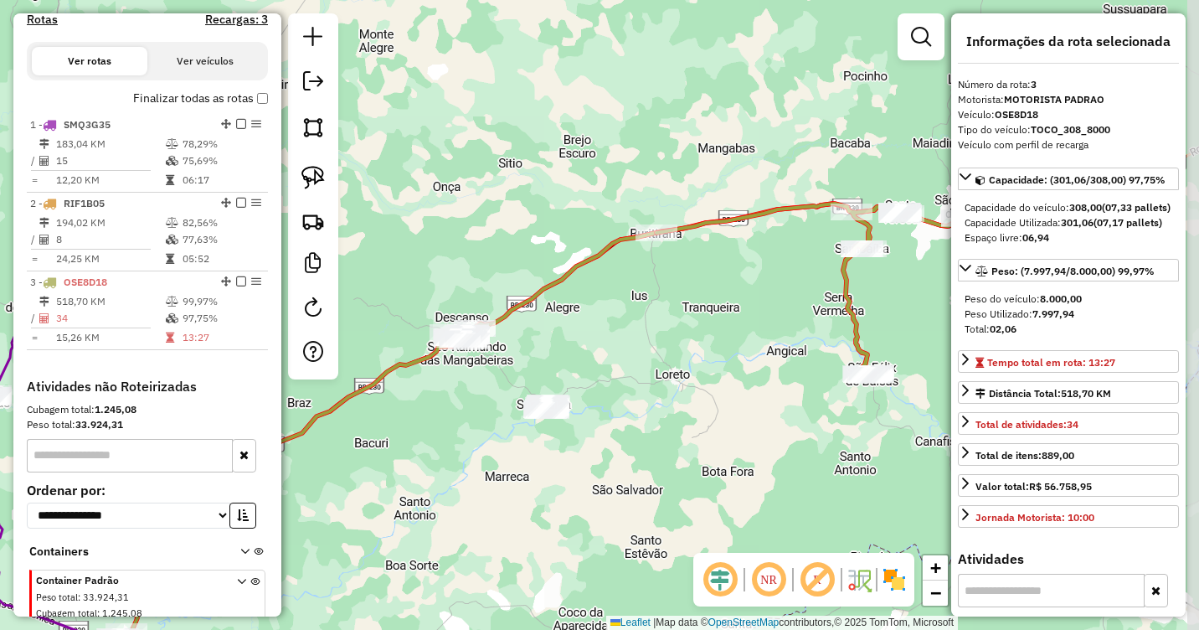
drag, startPoint x: 683, startPoint y: 226, endPoint x: 671, endPoint y: 303, distance: 77.9
click at [623, 337] on div "Janela de atendimento Grade de atendimento Capacidade Transportadoras Veículos …" at bounding box center [599, 315] width 1199 height 630
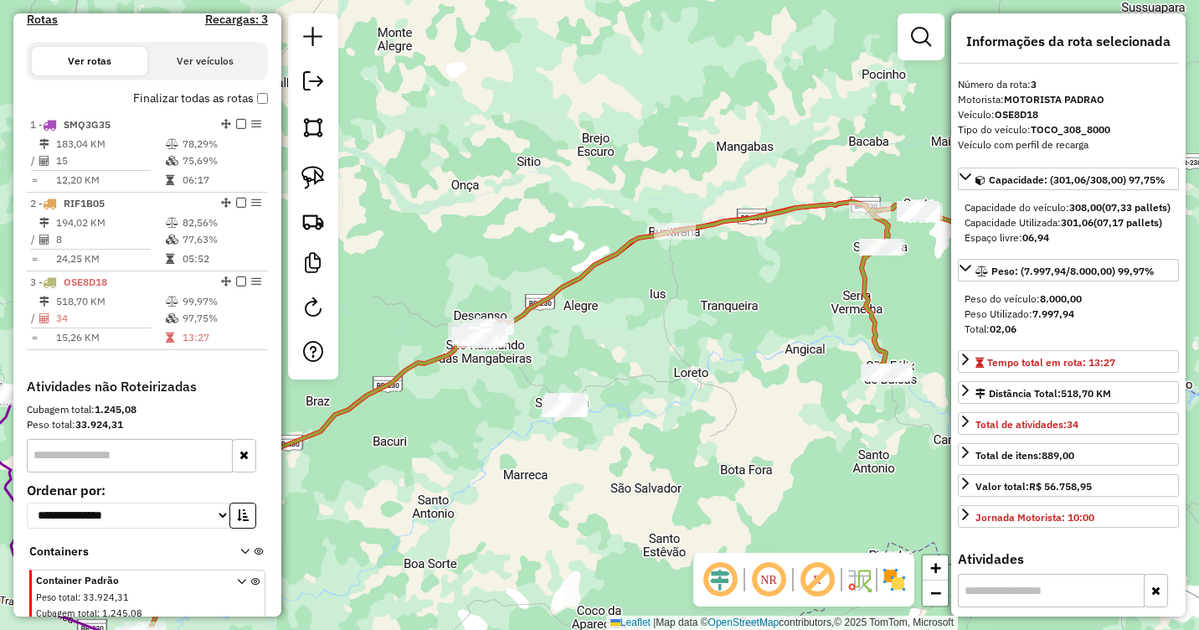
drag, startPoint x: 564, startPoint y: 342, endPoint x: 661, endPoint y: 307, distance: 103.0
click at [661, 307] on div "Janela de atendimento Grade de atendimento Capacidade Transportadoras Veículos …" at bounding box center [599, 315] width 1199 height 630
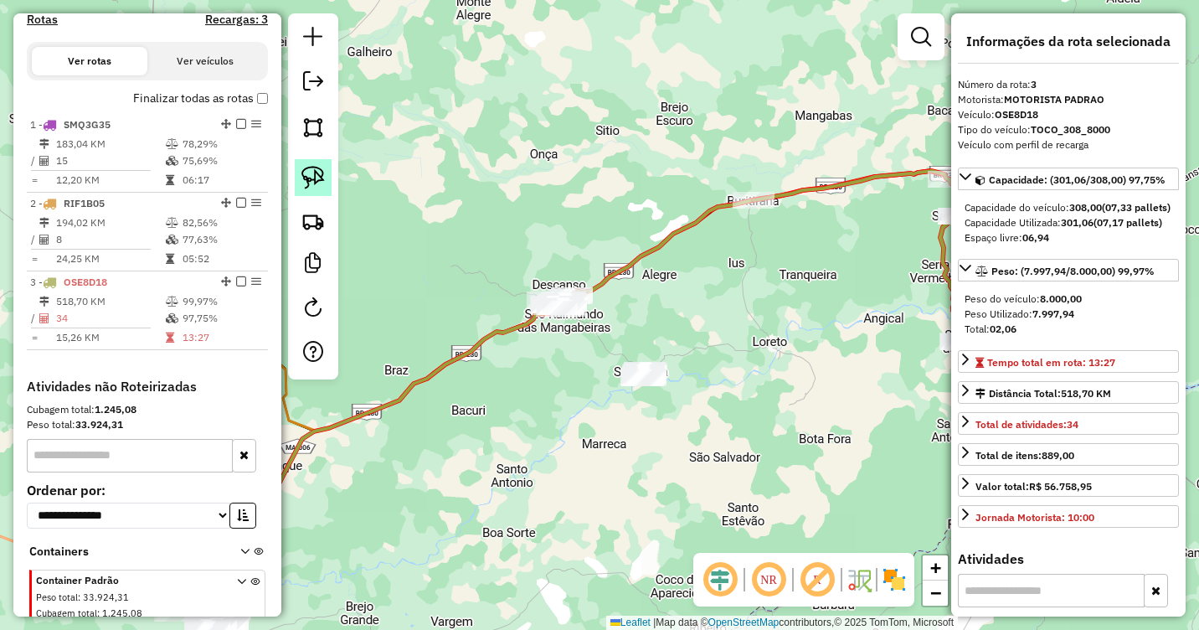
drag, startPoint x: 298, startPoint y: 183, endPoint x: 325, endPoint y: 182, distance: 26.8
click at [298, 183] on link at bounding box center [313, 177] width 37 height 37
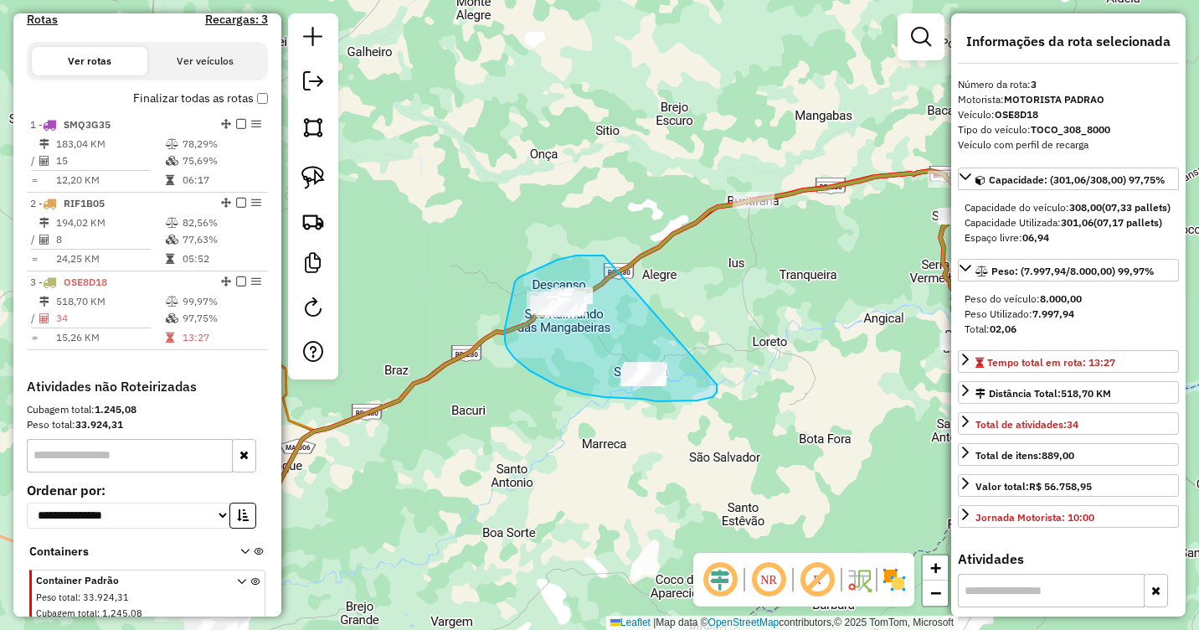
drag, startPoint x: 604, startPoint y: 255, endPoint x: 717, endPoint y: 384, distance: 170.9
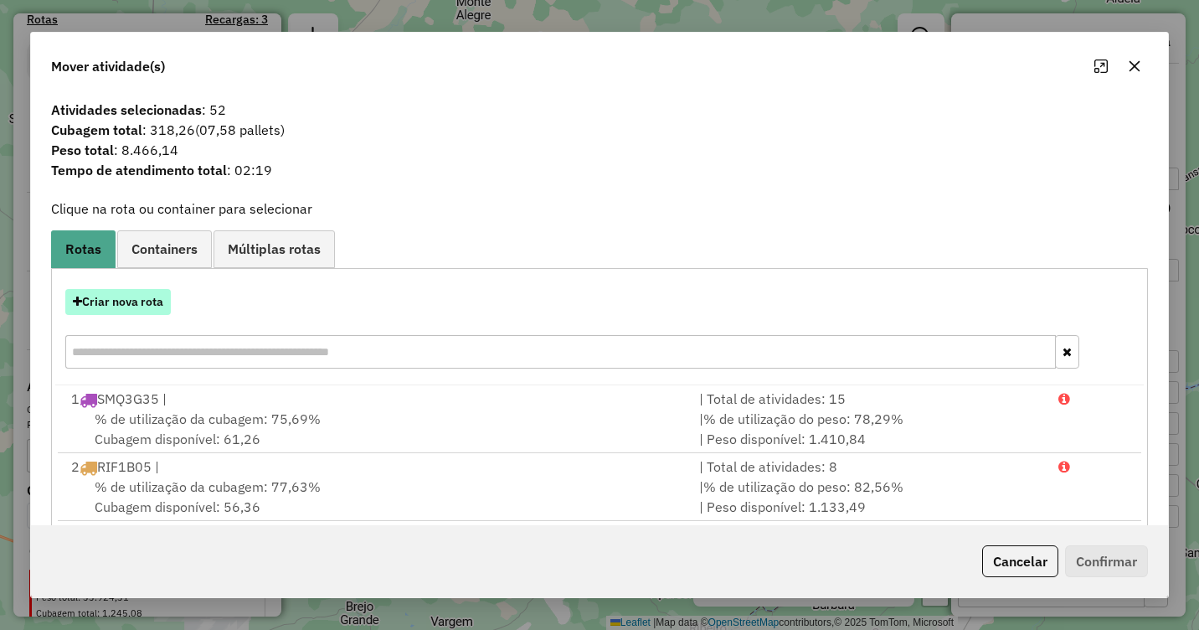
click at [120, 292] on button "Criar nova rota" at bounding box center [118, 302] width 106 height 26
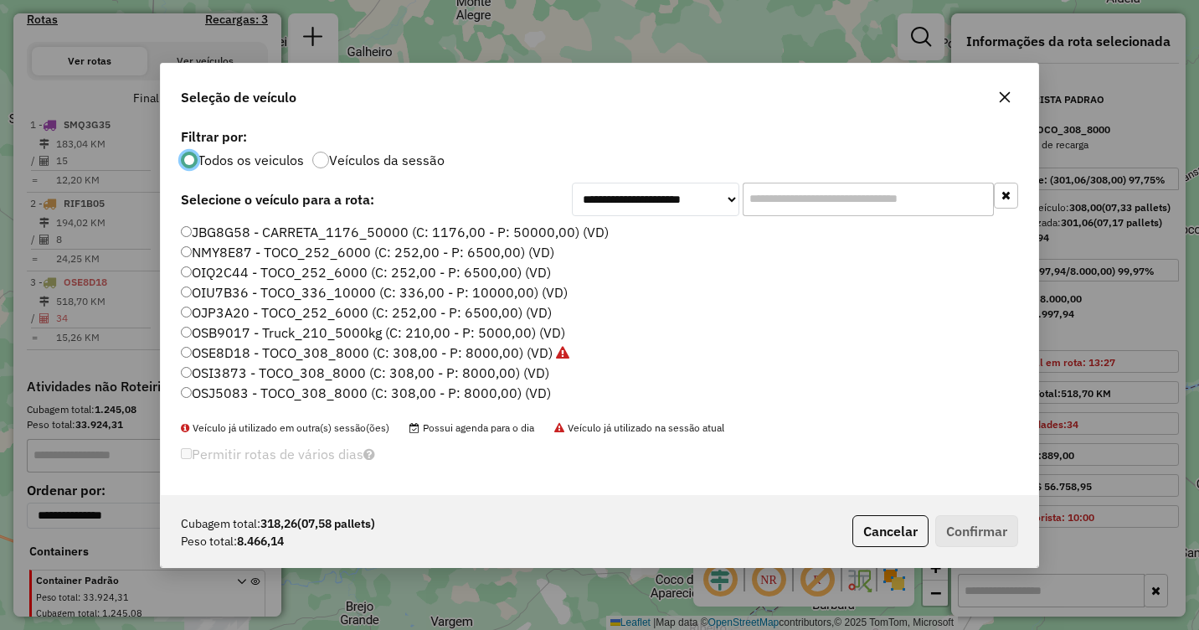
scroll to position [419, 0]
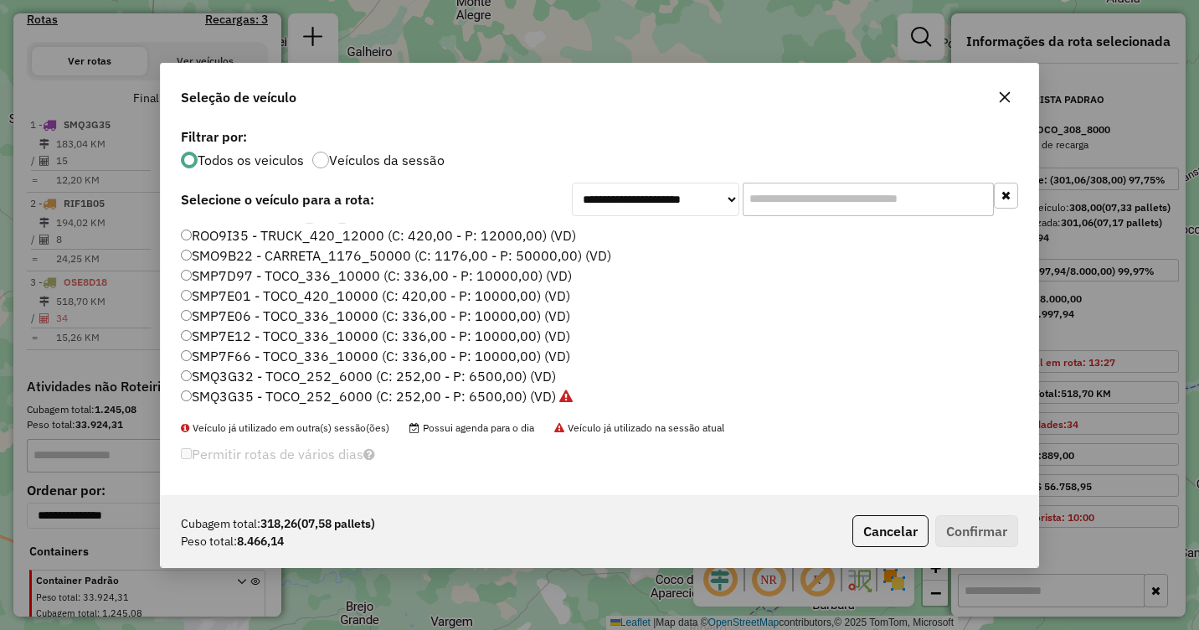
click at [217, 356] on label "SMP7F66 - TOCO_336_10000 (C: 336,00 - P: 10000,00) (VD)" at bounding box center [375, 356] width 389 height 20
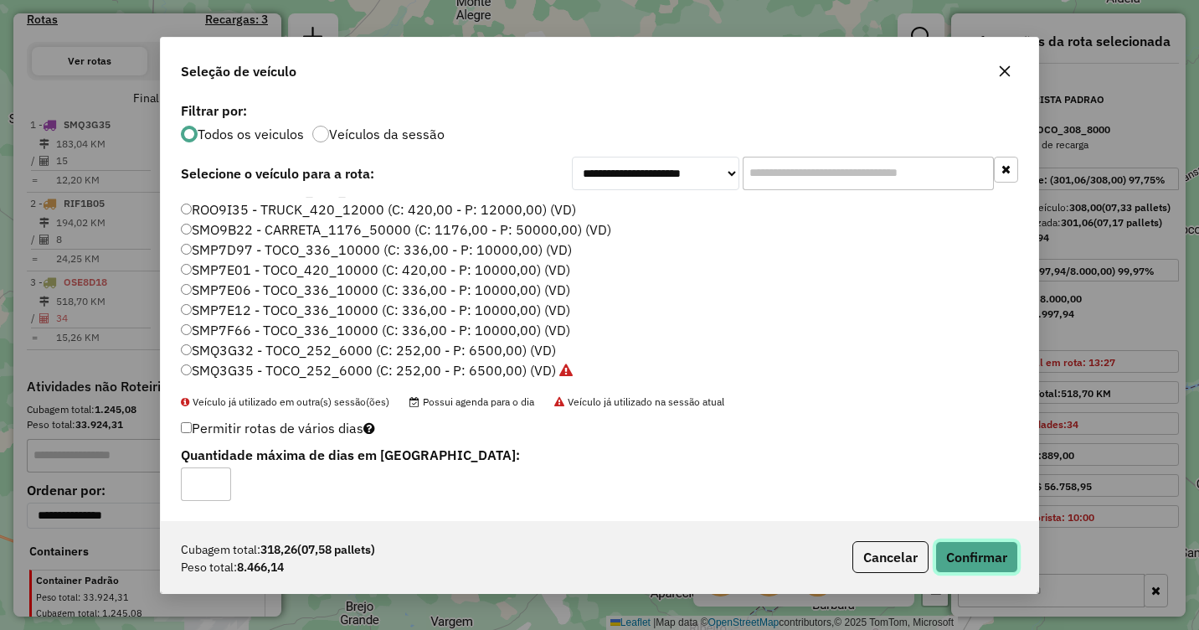
click at [969, 559] on button "Confirmar" at bounding box center [976, 557] width 83 height 32
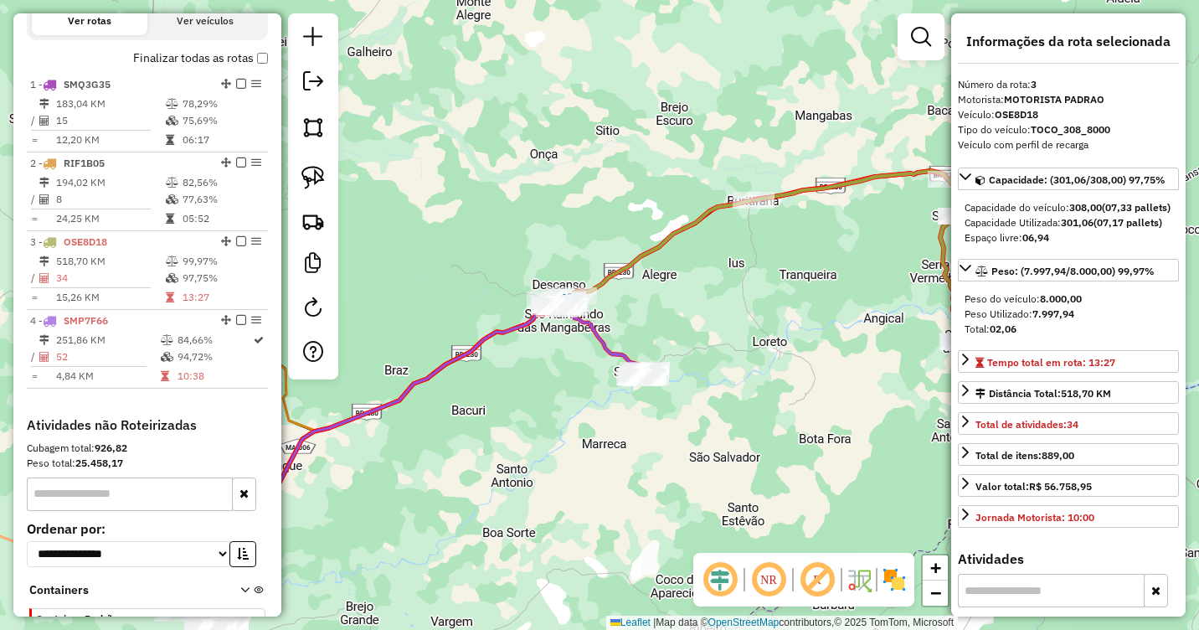
scroll to position [690, 0]
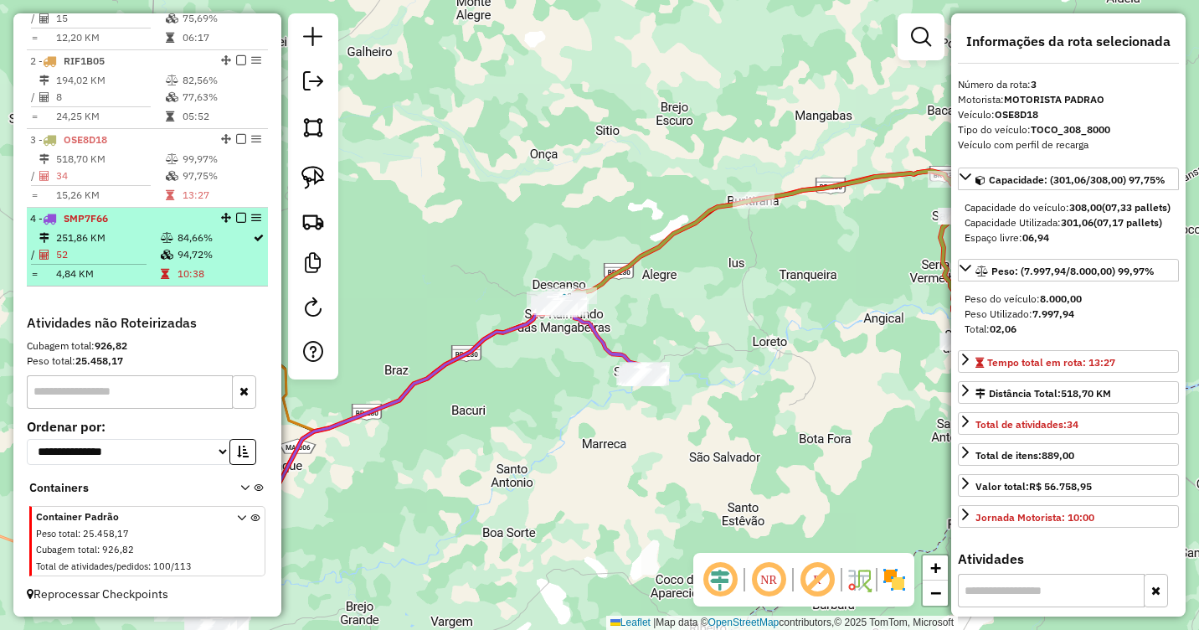
click at [162, 245] on td at bounding box center [168, 237] width 17 height 17
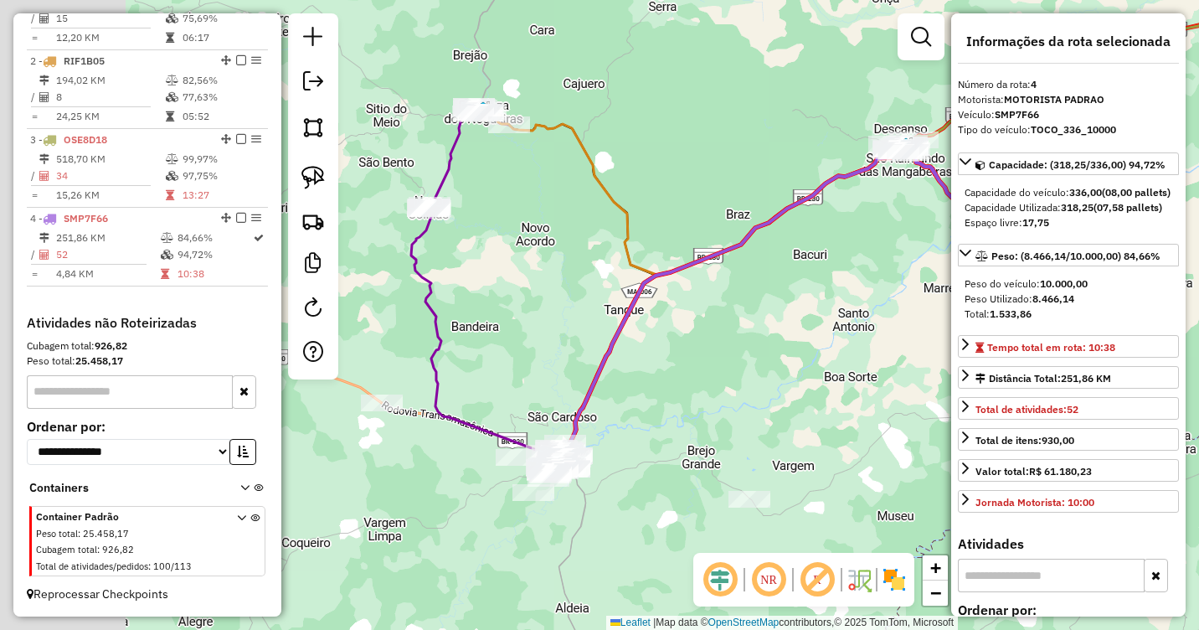
drag, startPoint x: 584, startPoint y: 314, endPoint x: 788, endPoint y: 261, distance: 211.1
click at [788, 261] on div "Janela de atendimento Grade de atendimento Capacidade Transportadoras Veículos …" at bounding box center [599, 315] width 1199 height 630
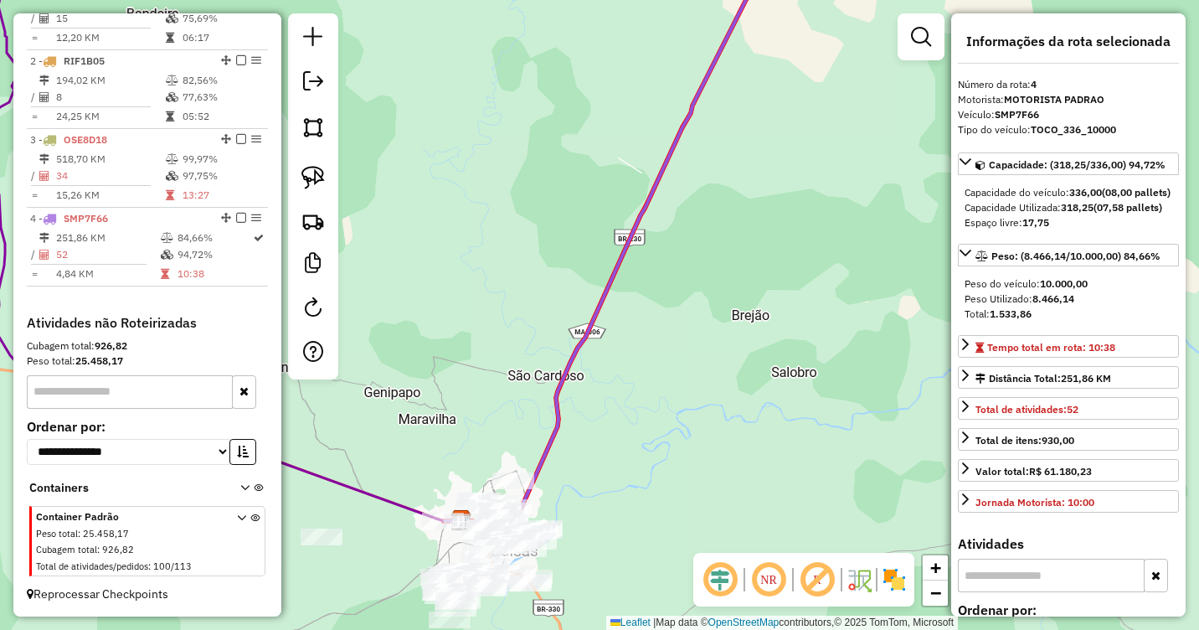
drag, startPoint x: 655, startPoint y: 425, endPoint x: 681, endPoint y: 328, distance: 99.8
click at [682, 329] on div "Janela de atendimento Grade de atendimento Capacidade Transportadoras Veículos …" at bounding box center [599, 315] width 1199 height 630
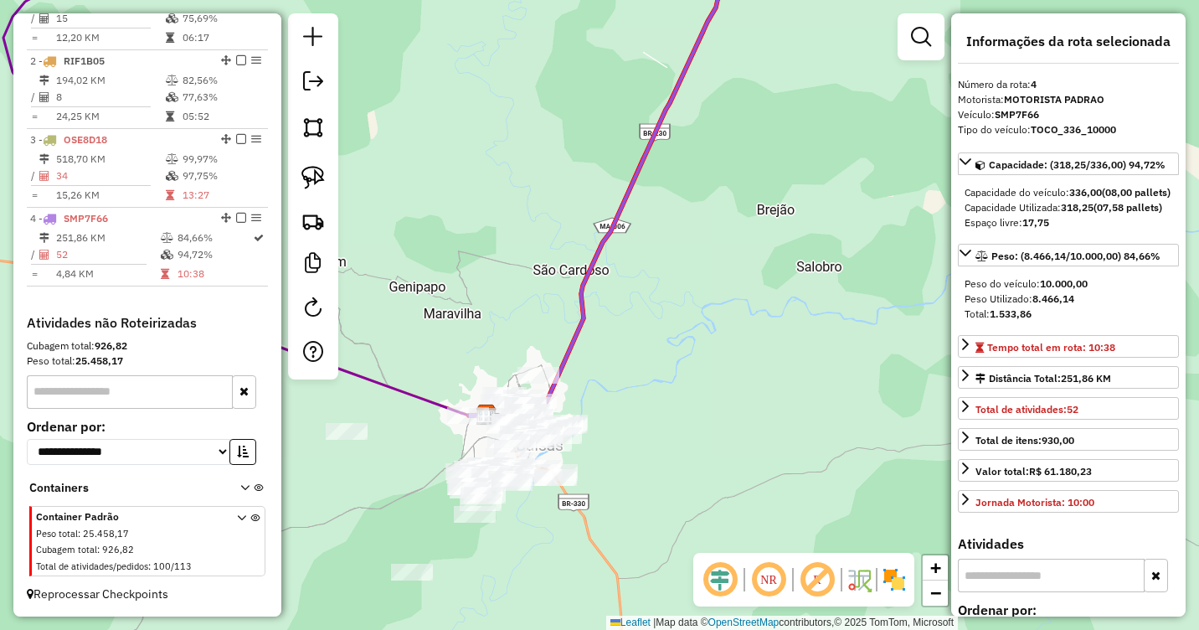
drag, startPoint x: 670, startPoint y: 432, endPoint x: 625, endPoint y: 350, distance: 93.7
click at [625, 350] on div "Janela de atendimento Grade de atendimento Capacidade Transportadoras Veículos …" at bounding box center [599, 315] width 1199 height 630
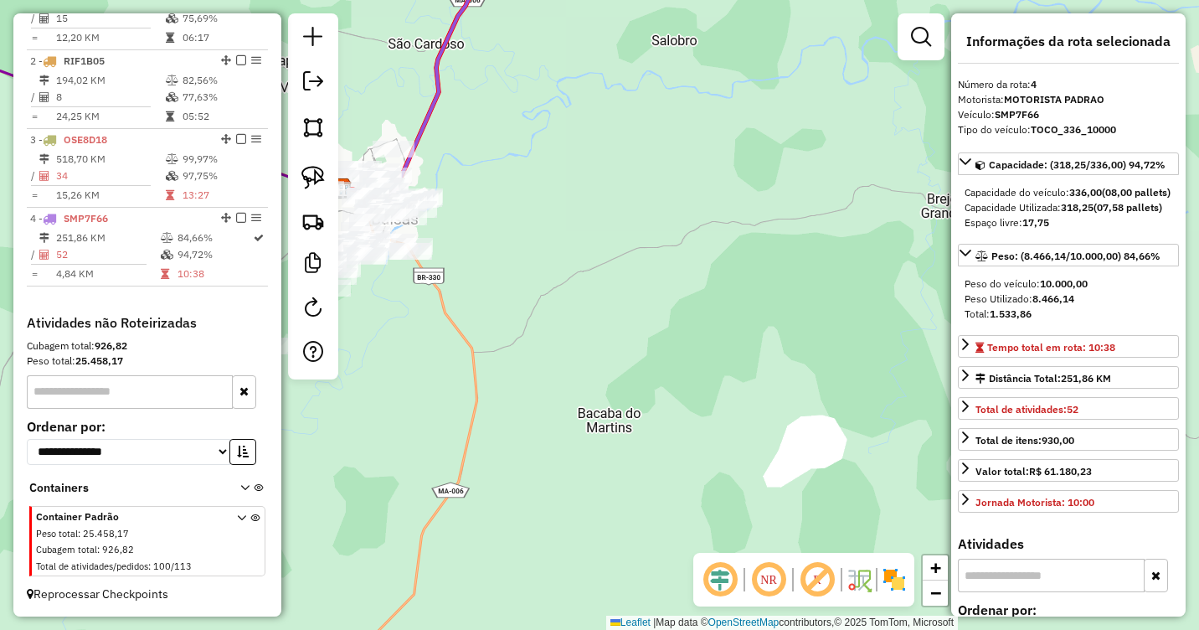
drag, startPoint x: 644, startPoint y: 301, endPoint x: 552, endPoint y: 215, distance: 126.2
click at [552, 215] on div "Janela de atendimento Grade de atendimento Capacidade Transportadoras Veículos …" at bounding box center [599, 315] width 1199 height 630
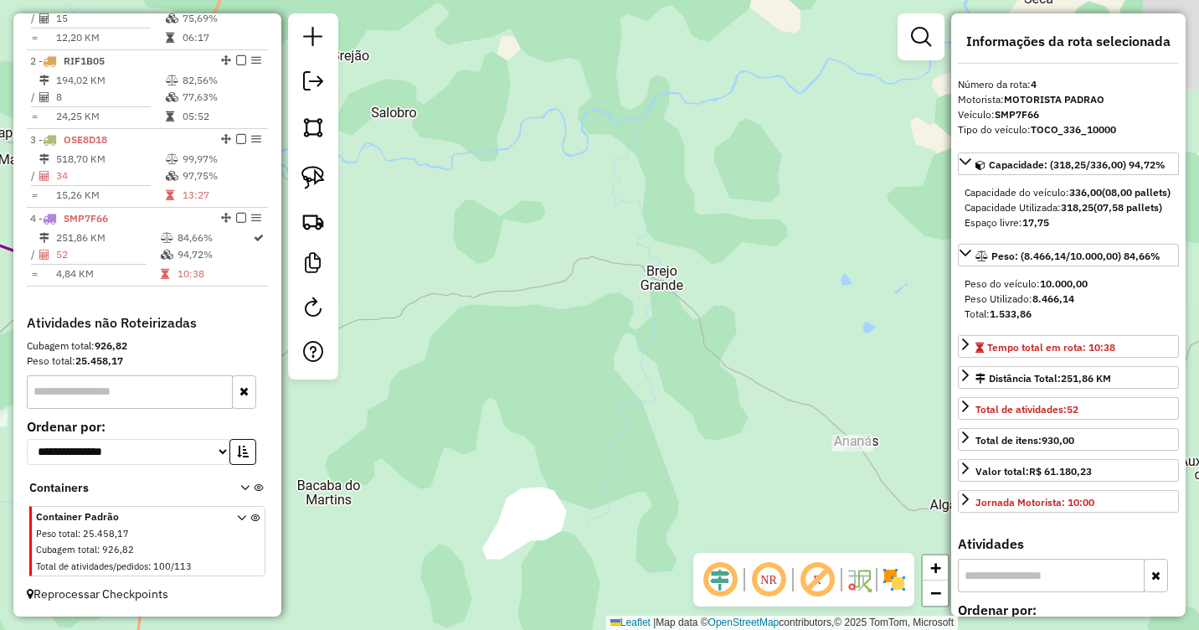
drag, startPoint x: 744, startPoint y: 245, endPoint x: 571, endPoint y: 317, distance: 186.6
click at [571, 317] on div "Janela de atendimento Grade de atendimento Capacidade Transportadoras Veículos …" at bounding box center [599, 315] width 1199 height 630
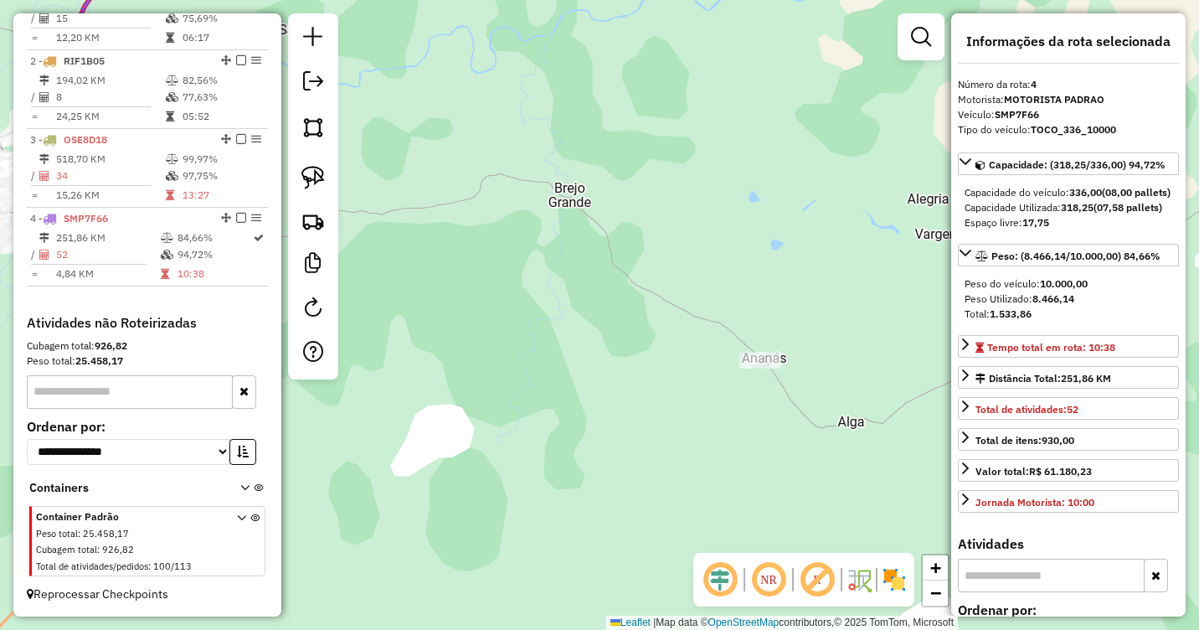
drag, startPoint x: 713, startPoint y: 370, endPoint x: 628, endPoint y: 343, distance: 88.7
click at [569, 337] on div "Janela de atendimento Grade de atendimento Capacidade Transportadoras Veículos …" at bounding box center [599, 315] width 1199 height 630
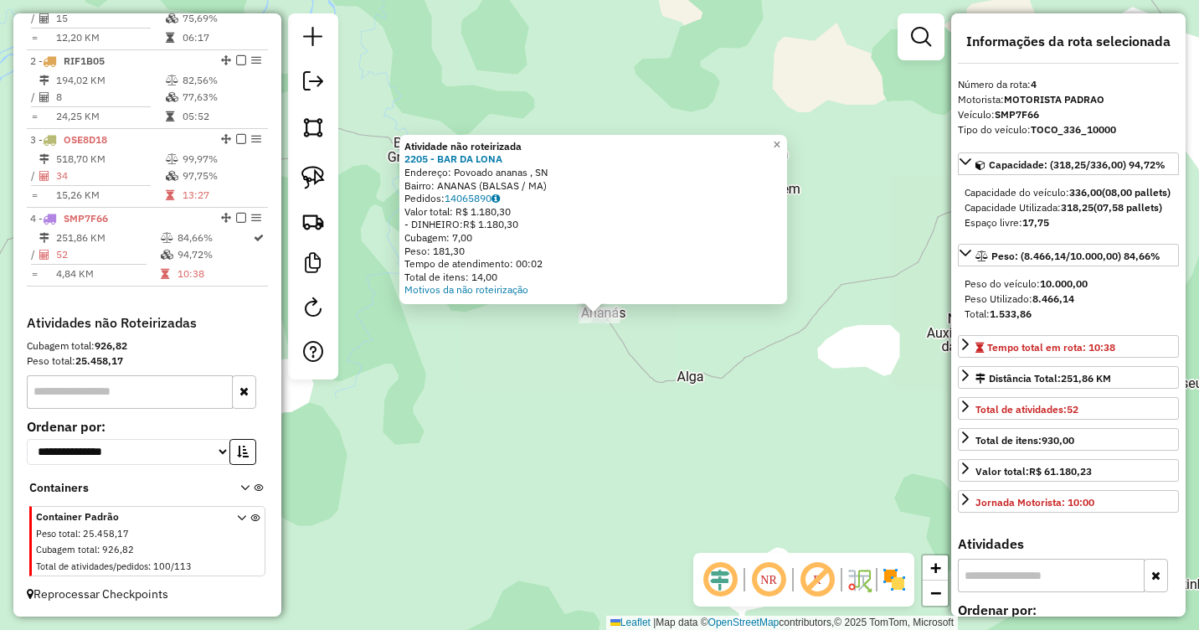
click at [549, 368] on div "Atividade não roteirizada 2205 - BAR DA LONA Endereço: Povoado ananas , SN Bair…" at bounding box center [599, 315] width 1199 height 630
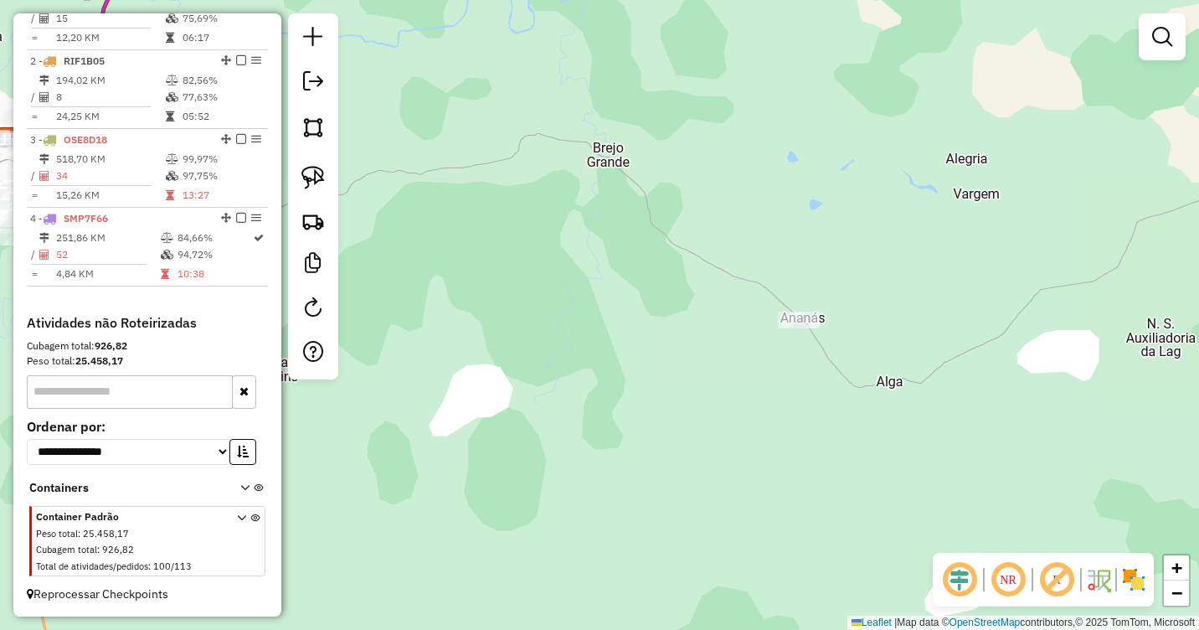
drag, startPoint x: 477, startPoint y: 349, endPoint x: 664, endPoint y: 320, distance: 189.0
click at [786, 349] on div "Janela de atendimento Grade de atendimento Capacidade Transportadoras Veículos …" at bounding box center [599, 315] width 1199 height 630
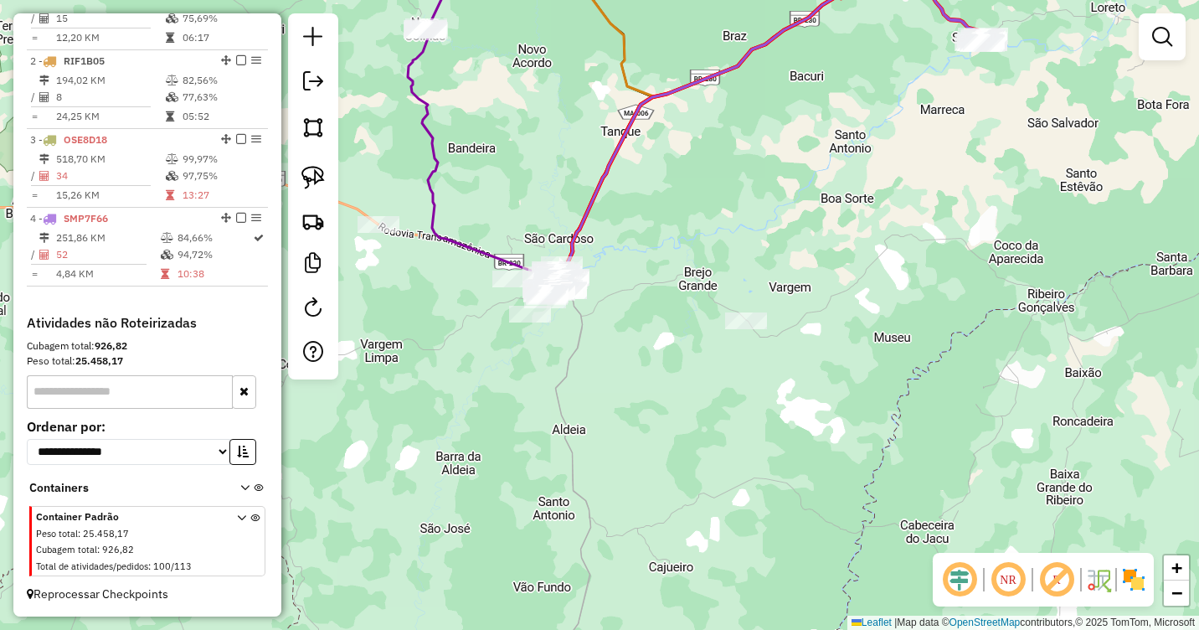
drag, startPoint x: 599, startPoint y: 344, endPoint x: 624, endPoint y: 346, distance: 25.2
click at [624, 346] on div "Janela de atendimento Grade de atendimento Capacidade Transportadoras Veículos …" at bounding box center [599, 315] width 1199 height 630
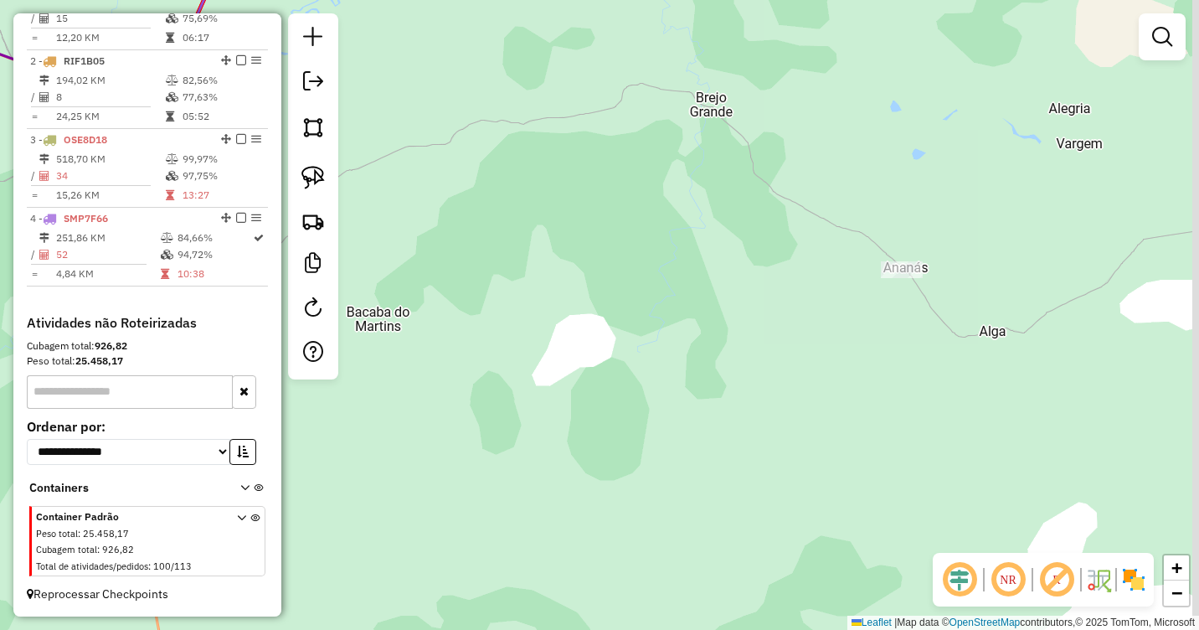
drag, startPoint x: 840, startPoint y: 338, endPoint x: 731, endPoint y: 377, distance: 115.5
click at [731, 377] on div "Janela de atendimento Grade de atendimento Capacidade Transportadoras Veículos …" at bounding box center [599, 315] width 1199 height 630
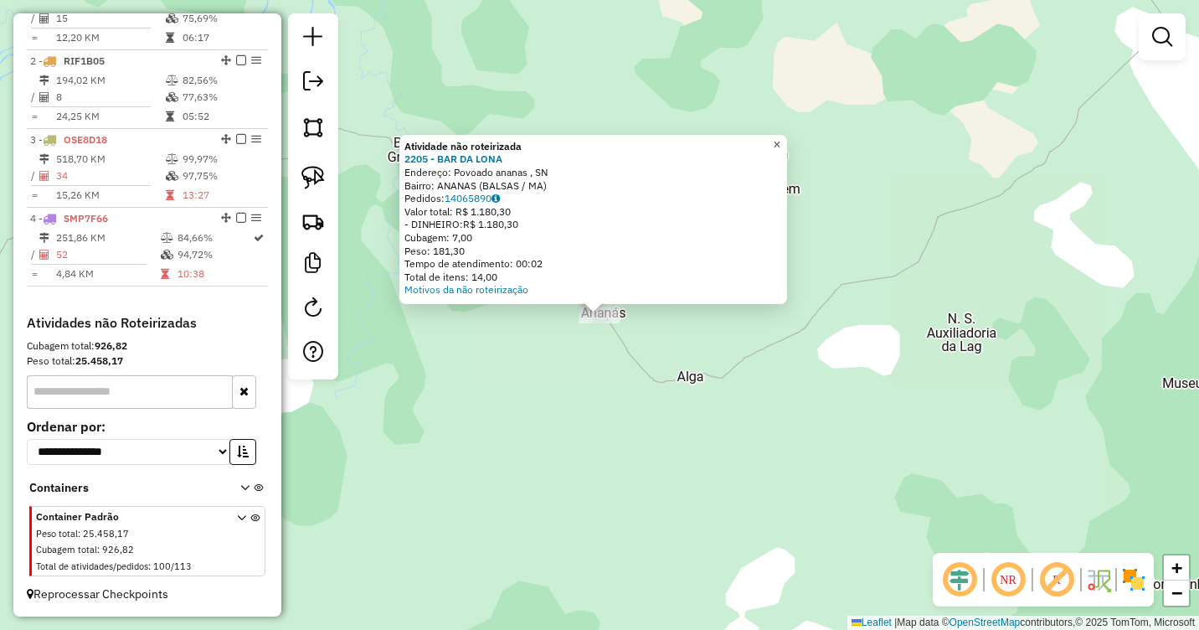
click at [781, 142] on span "×" at bounding box center [777, 144] width 8 height 14
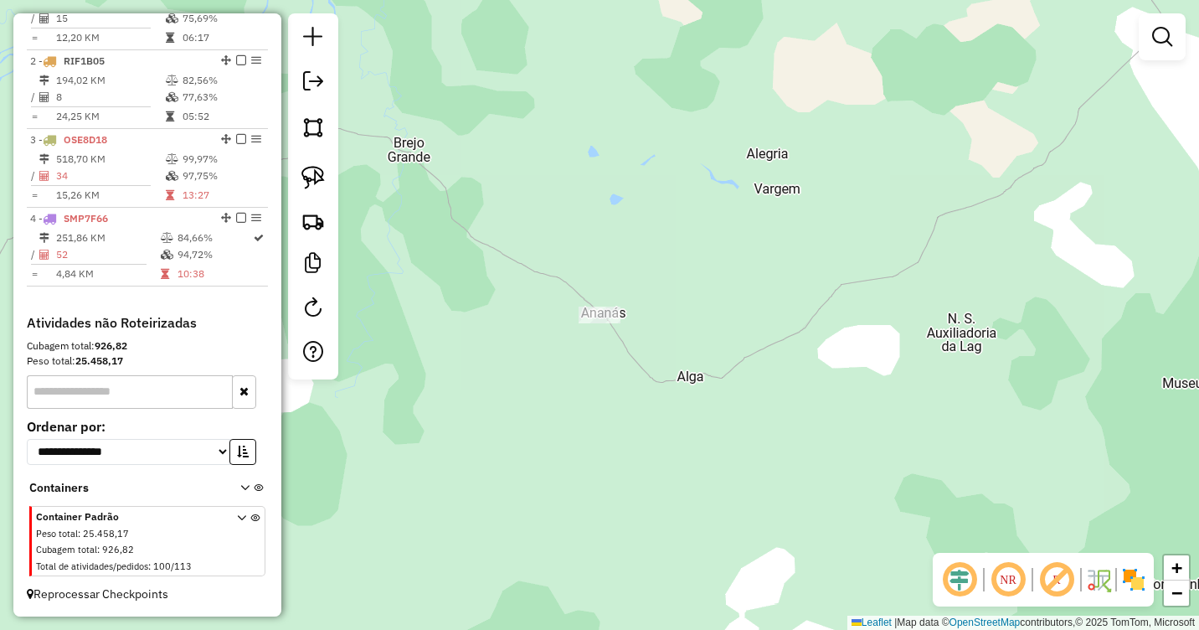
drag, startPoint x: 415, startPoint y: 338, endPoint x: 521, endPoint y: 297, distance: 112.9
click at [508, 301] on div "Janela de atendimento Grade de atendimento Capacidade Transportadoras Veículos …" at bounding box center [599, 315] width 1199 height 630
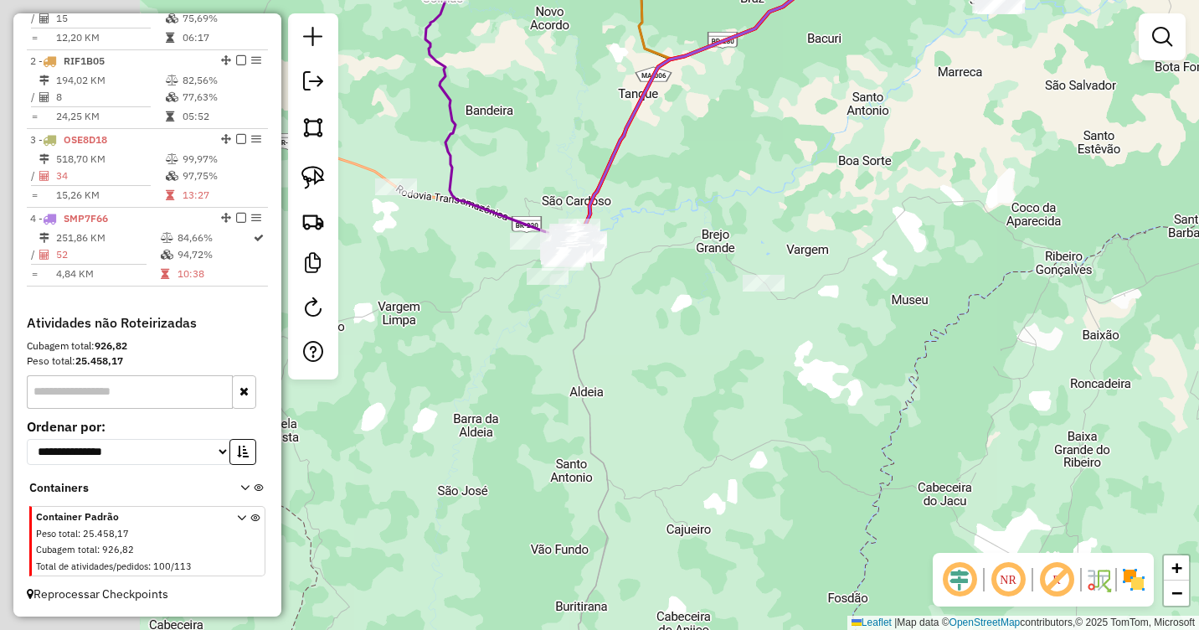
drag, startPoint x: 615, startPoint y: 341, endPoint x: 667, endPoint y: 341, distance: 51.9
click at [667, 341] on div "Janela de atendimento Grade de atendimento Capacidade Transportadoras Veículos …" at bounding box center [599, 315] width 1199 height 630
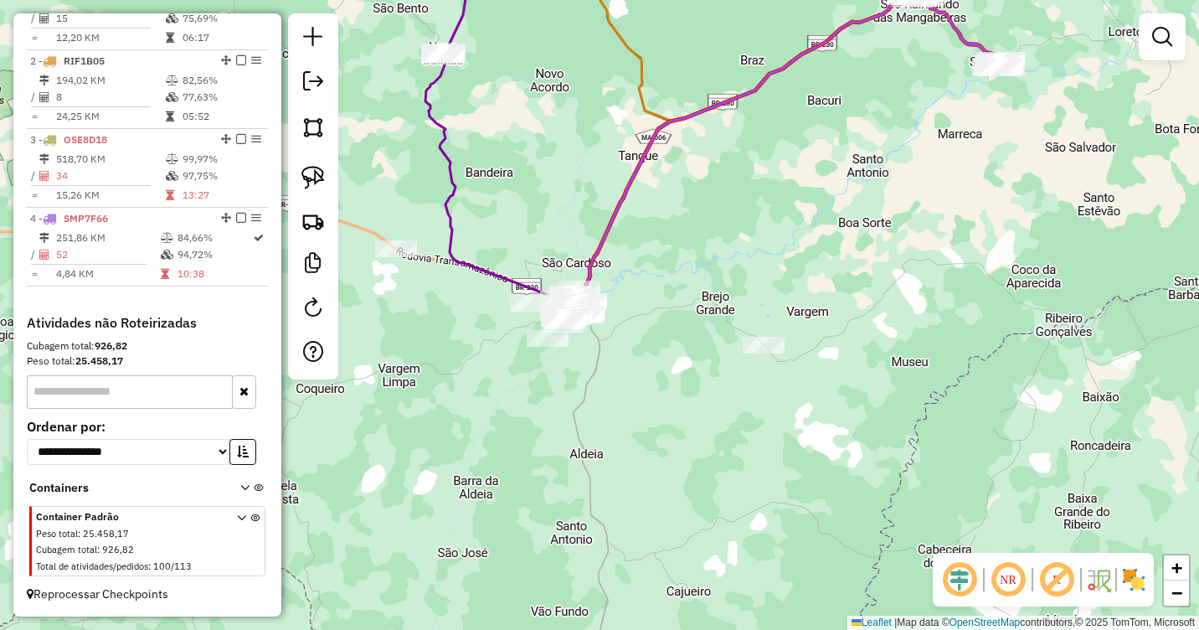
drag, startPoint x: 585, startPoint y: 303, endPoint x: 583, endPoint y: 371, distance: 67.9
click at [583, 371] on div "Janela de atendimento Grade de atendimento Capacidade Transportadoras Veículos …" at bounding box center [599, 315] width 1199 height 630
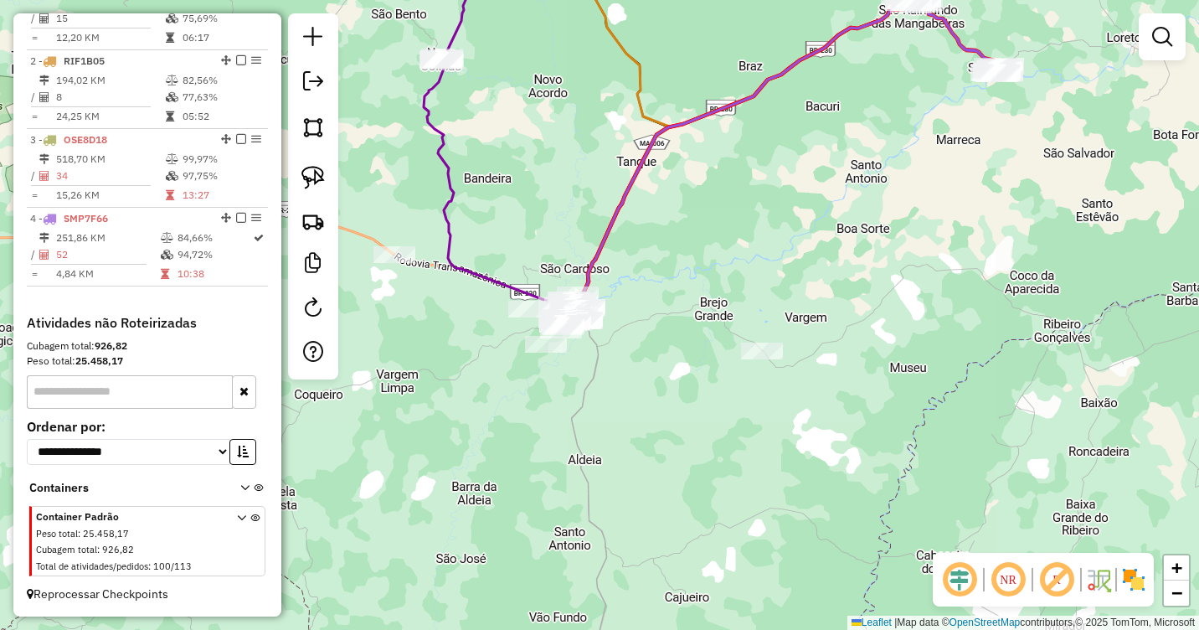
drag, startPoint x: 303, startPoint y: 172, endPoint x: 631, endPoint y: 277, distance: 344.8
click at [306, 173] on img at bounding box center [312, 177] width 23 height 23
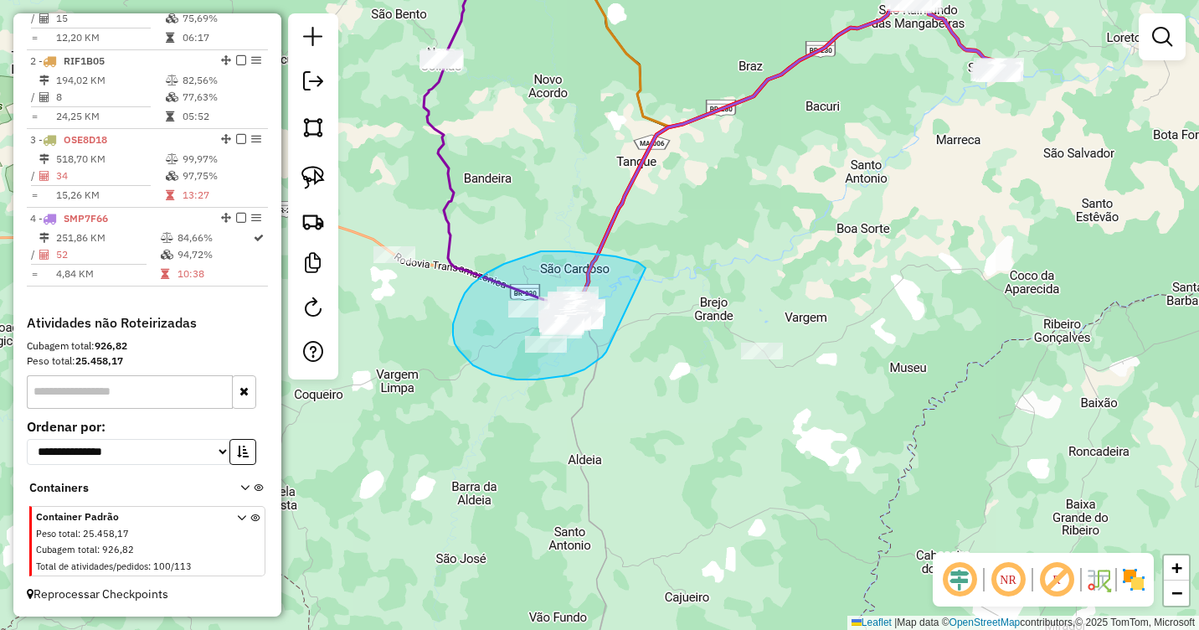
drag, startPoint x: 644, startPoint y: 267, endPoint x: 607, endPoint y: 351, distance: 91.5
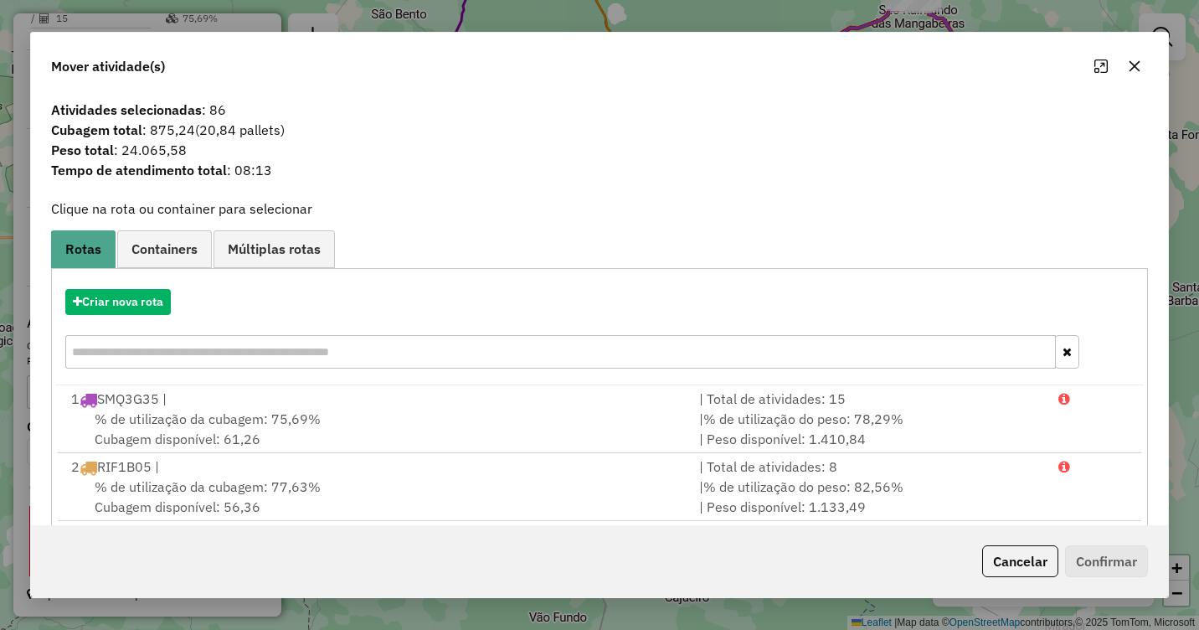
click at [1135, 74] on button "button" at bounding box center [1134, 66] width 27 height 27
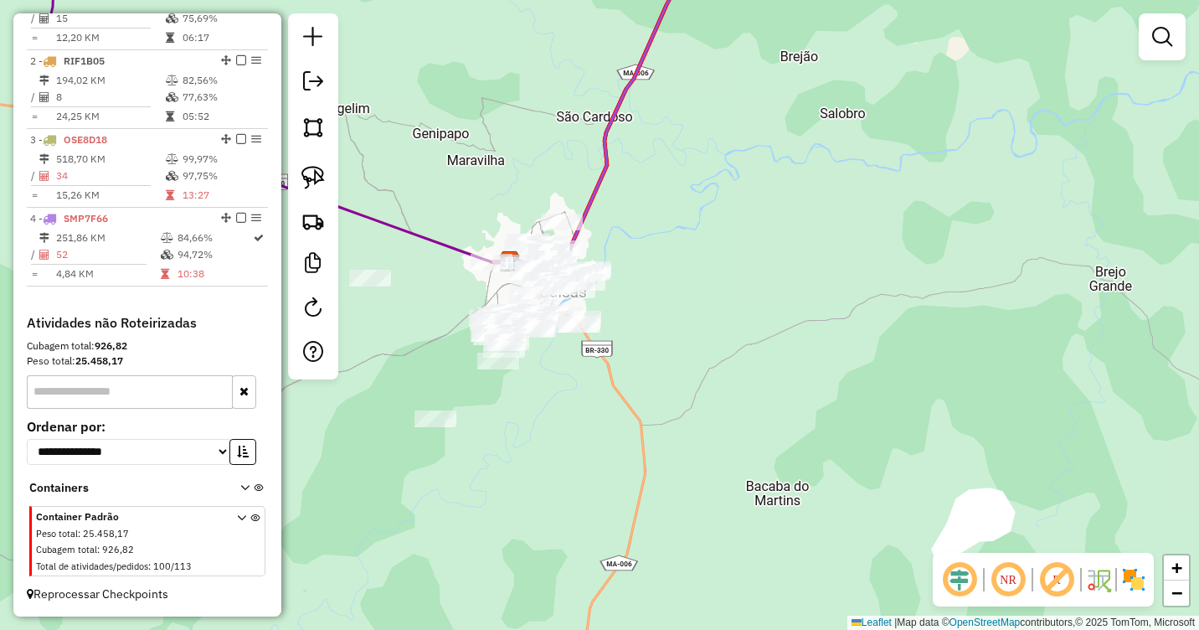
drag, startPoint x: 667, startPoint y: 303, endPoint x: 638, endPoint y: 289, distance: 32.6
click at [683, 286] on div "Janela de atendimento Grade de atendimento Capacidade Transportadoras Veículos …" at bounding box center [599, 315] width 1199 height 630
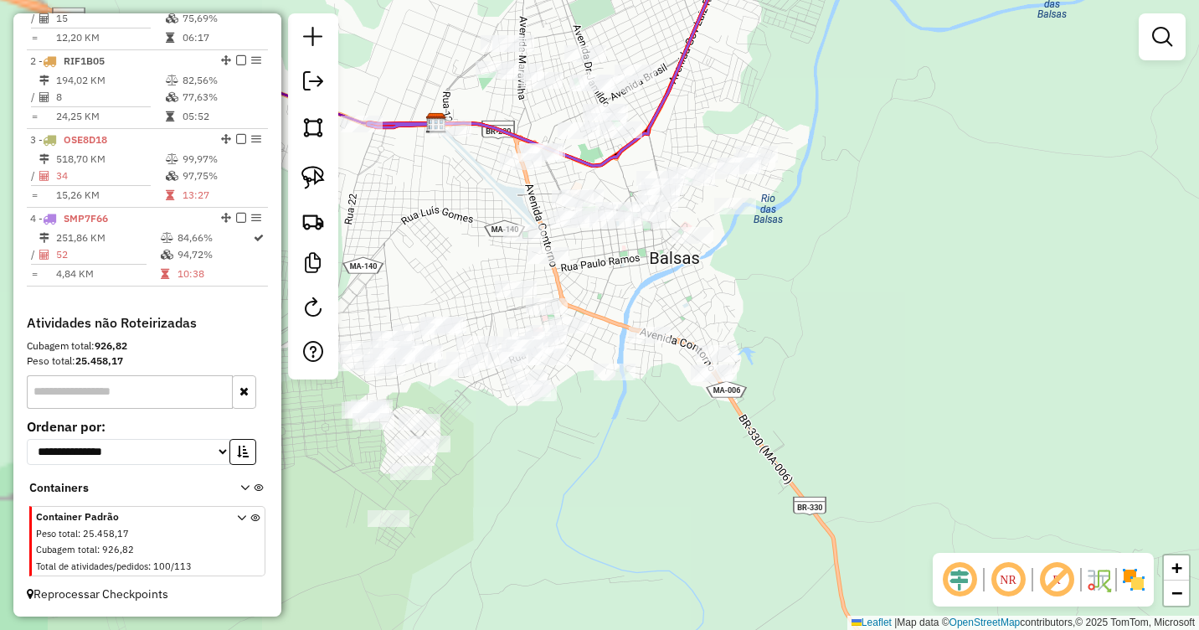
drag, startPoint x: 566, startPoint y: 339, endPoint x: 834, endPoint y: 300, distance: 270.9
click at [834, 300] on div "Janela de atendimento Grade de atendimento Capacidade Transportadoras Veículos …" at bounding box center [599, 315] width 1199 height 630
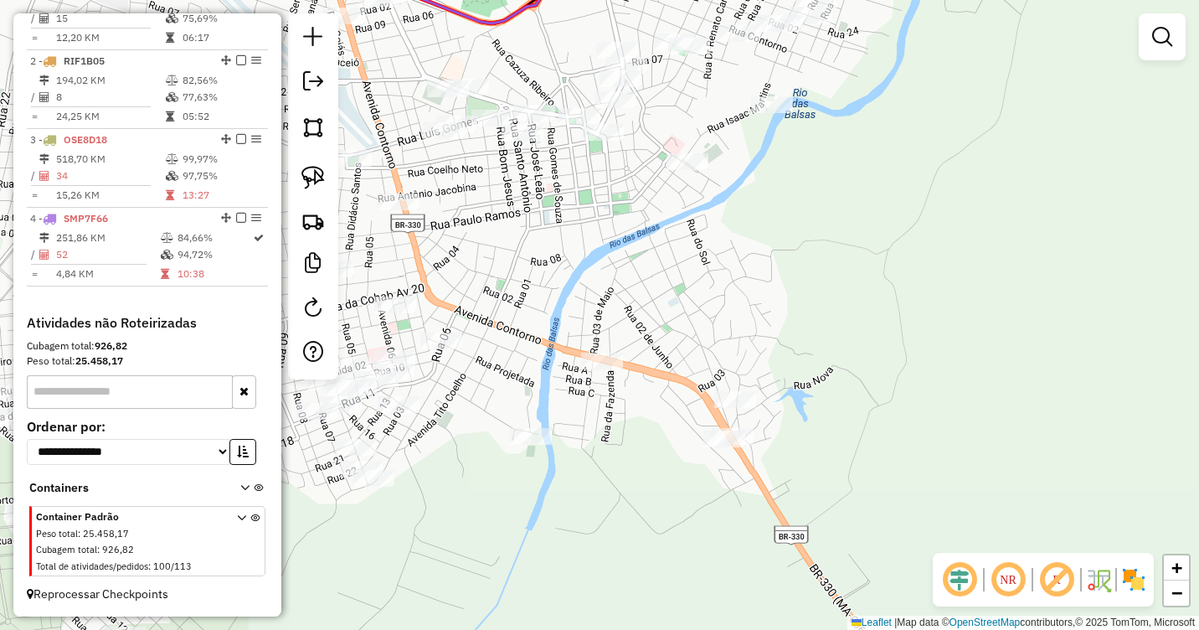
drag, startPoint x: 636, startPoint y: 295, endPoint x: 683, endPoint y: 291, distance: 47.0
click at [683, 291] on div "Janela de atendimento Grade de atendimento Capacidade Transportadoras Veículos …" at bounding box center [599, 315] width 1199 height 630
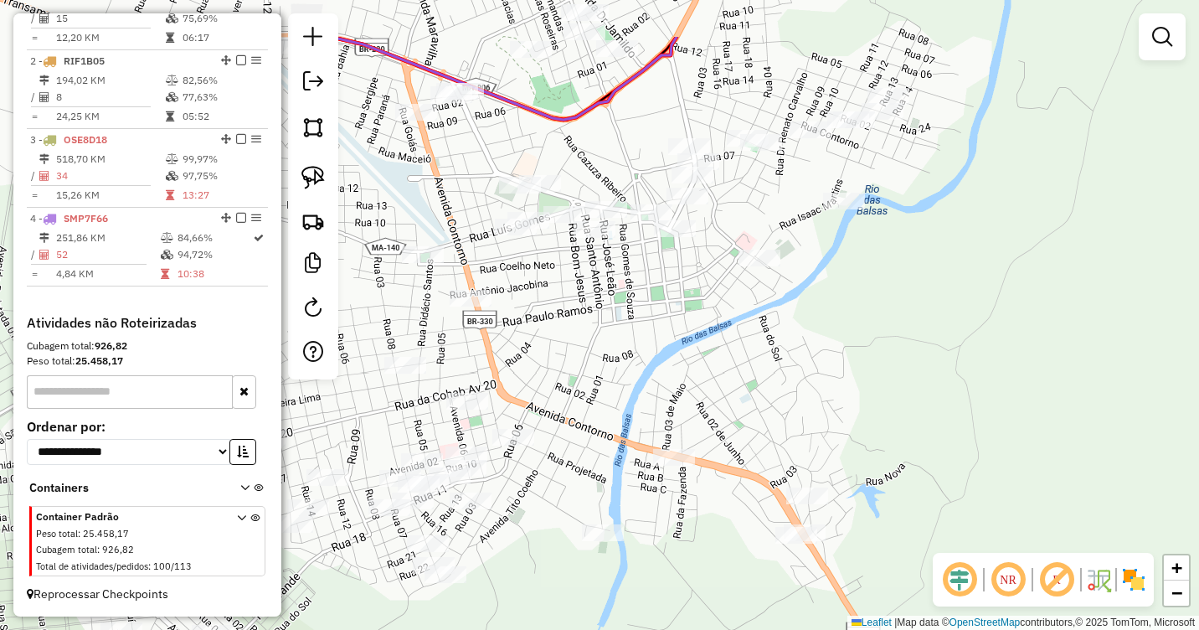
drag, startPoint x: 643, startPoint y: 280, endPoint x: 668, endPoint y: 361, distance: 85.0
click at [668, 361] on div "Janela de atendimento Grade de atendimento Capacidade Transportadoras Veículos …" at bounding box center [599, 315] width 1199 height 630
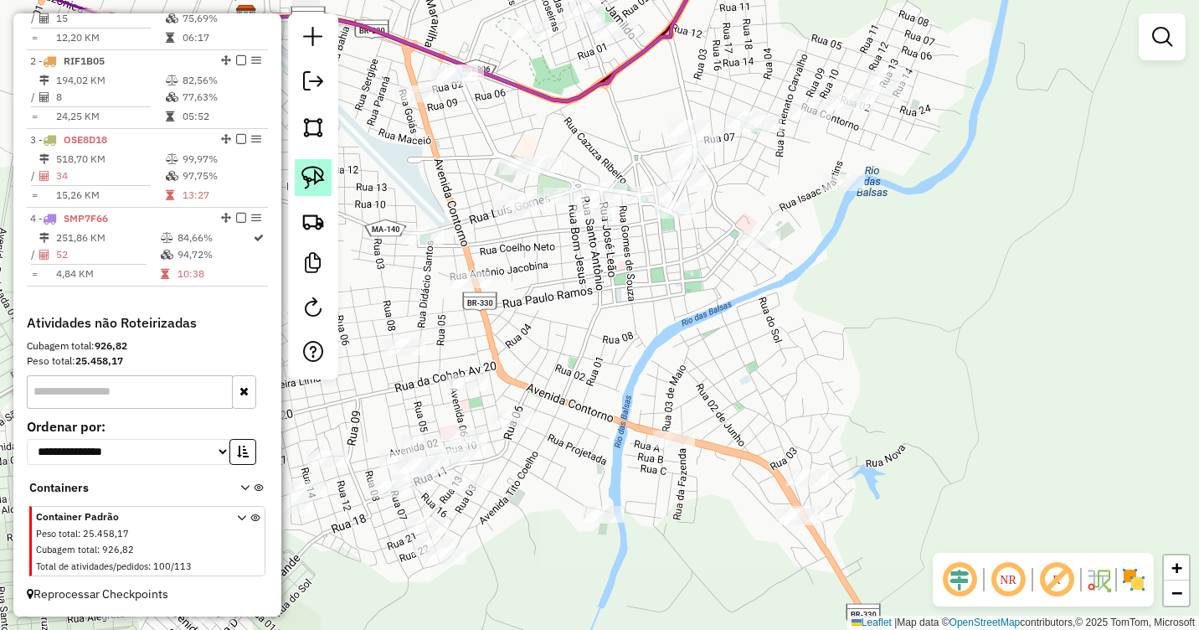
click at [316, 179] on img at bounding box center [312, 177] width 23 height 23
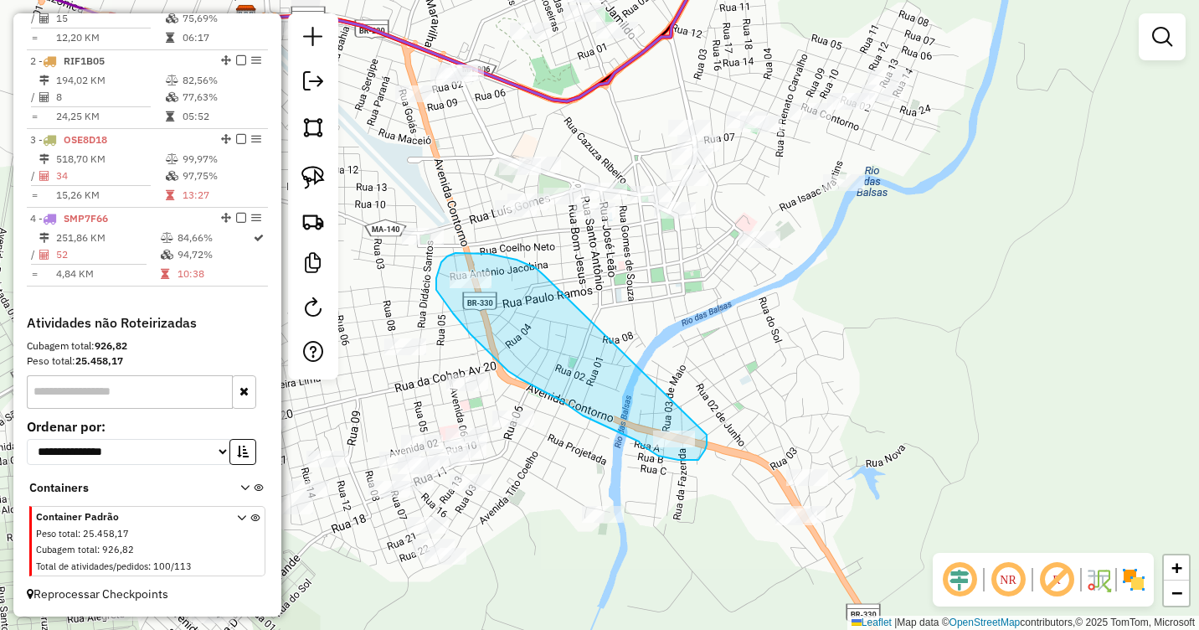
drag, startPoint x: 544, startPoint y: 276, endPoint x: 707, endPoint y: 431, distance: 225.1
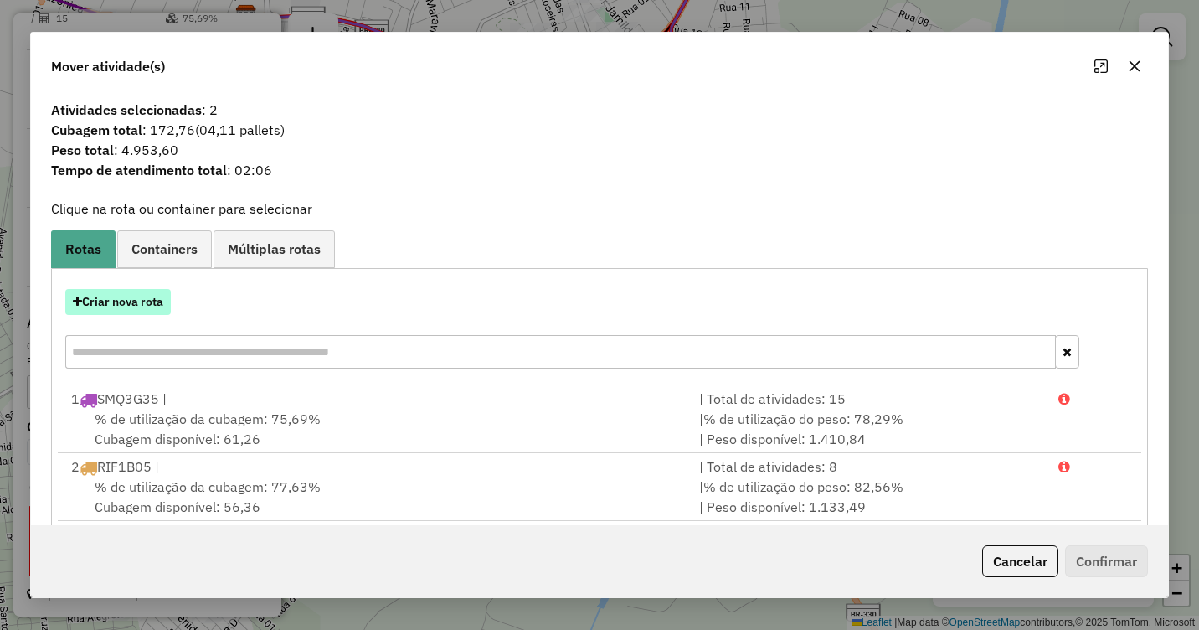
click at [112, 301] on button "Criar nova rota" at bounding box center [118, 302] width 106 height 26
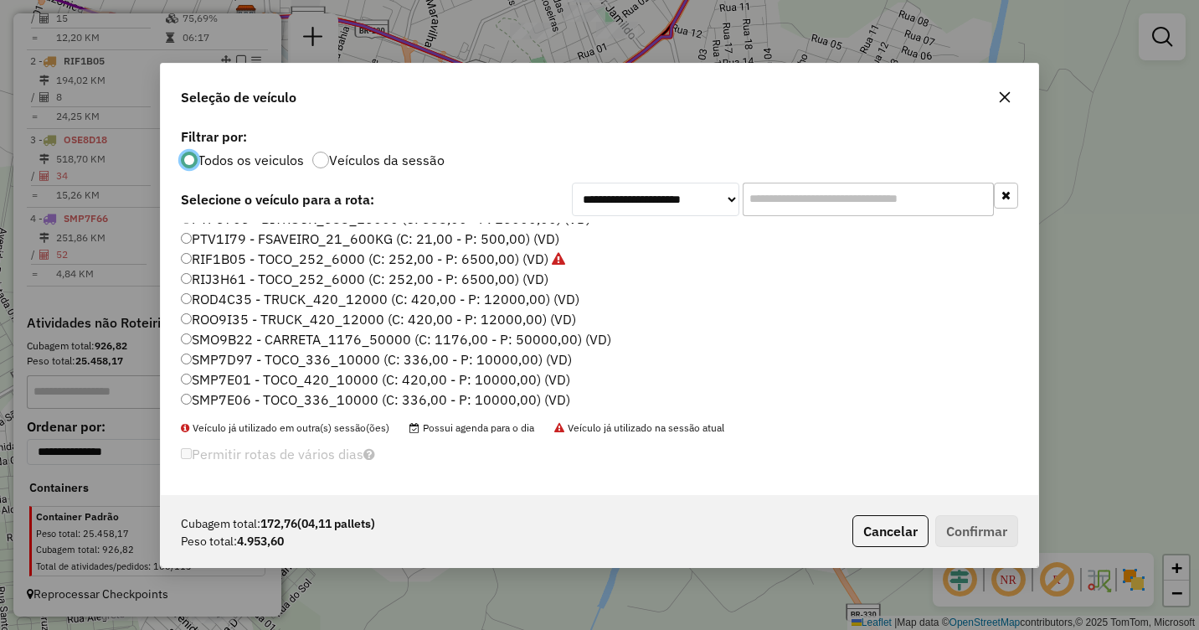
scroll to position [419, 0]
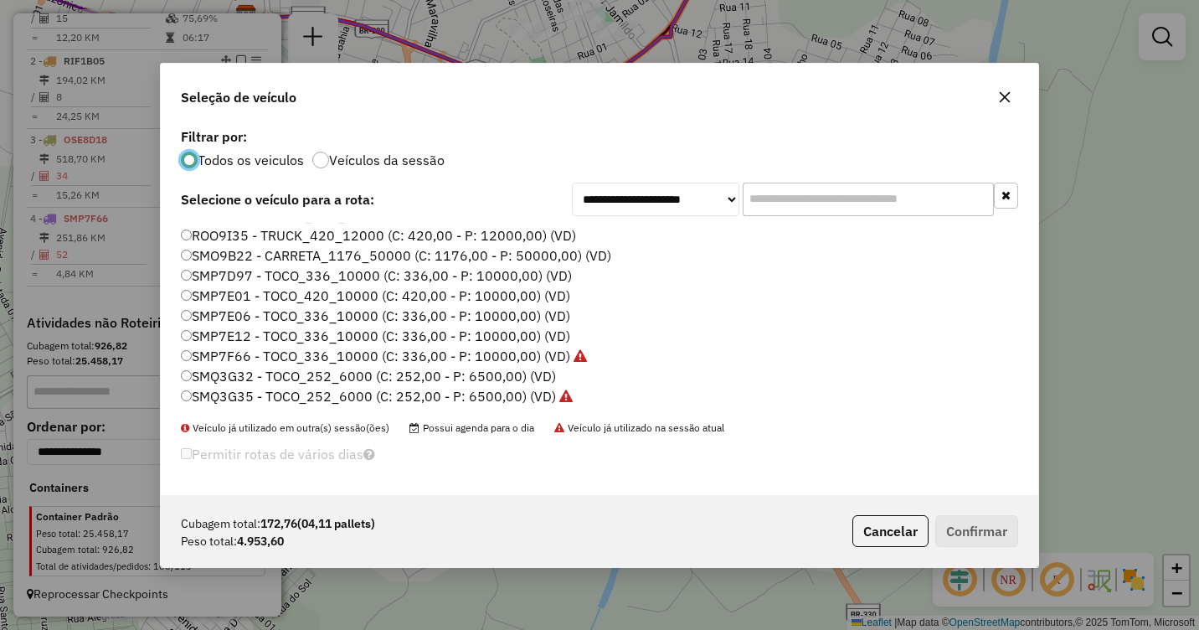
click at [209, 312] on label "SMP7E06 - TOCO_336_10000 (C: 336,00 - P: 10000,00) (VD)" at bounding box center [375, 316] width 389 height 20
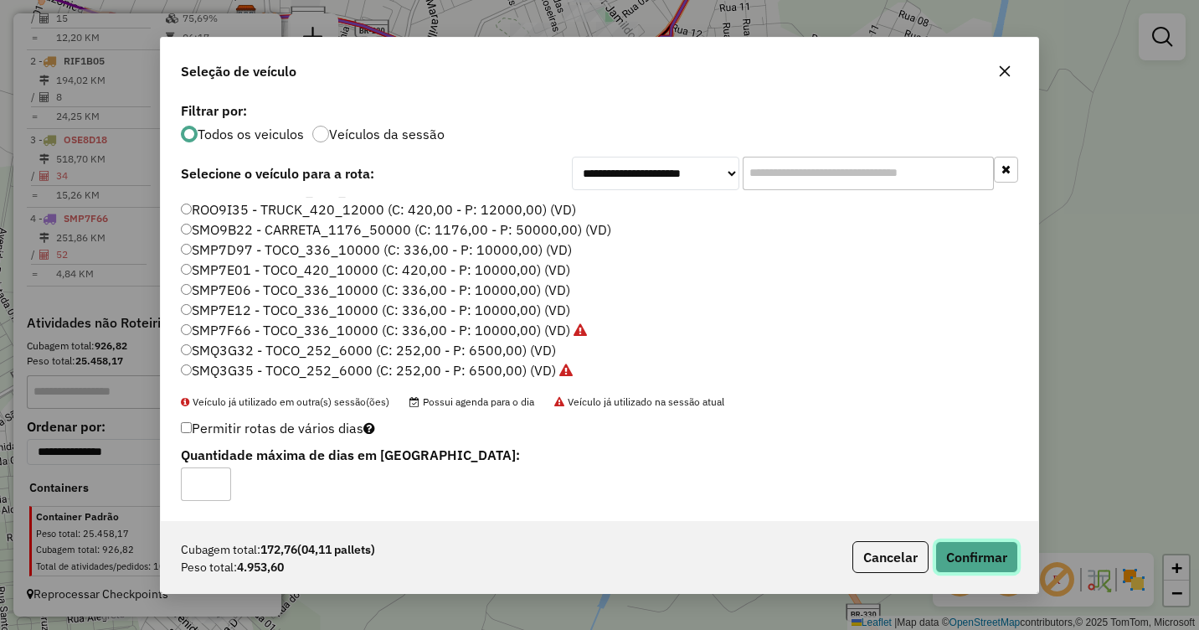
click at [965, 557] on button "Confirmar" at bounding box center [976, 557] width 83 height 32
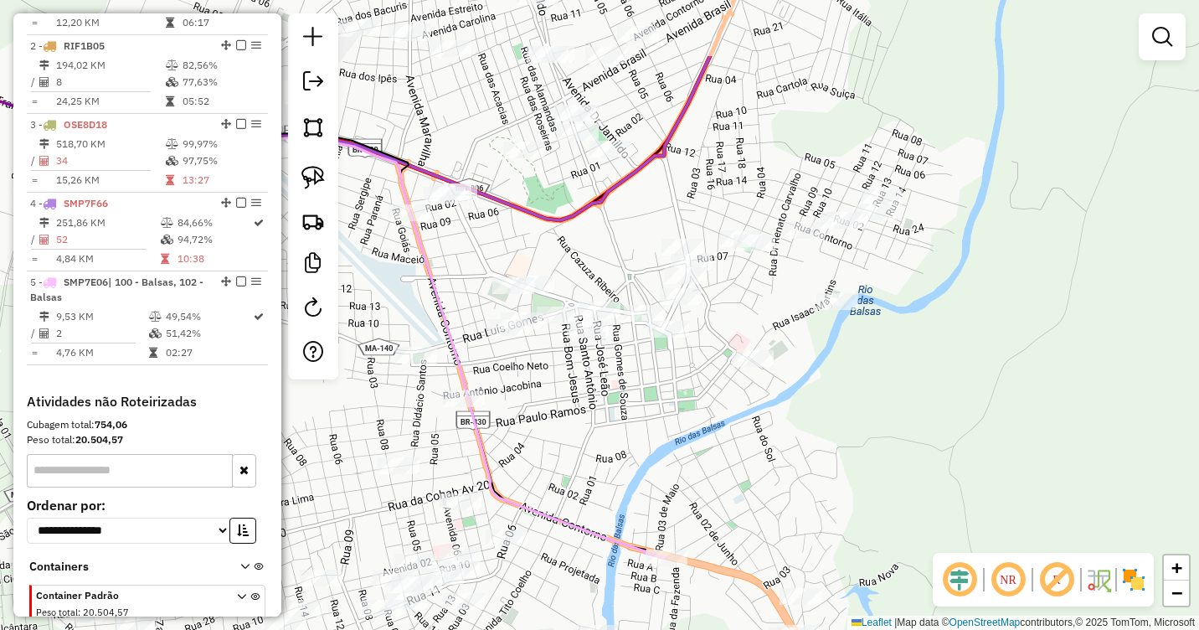
drag, startPoint x: 626, startPoint y: 260, endPoint x: 611, endPoint y: 413, distance: 153.2
click at [611, 413] on div "Janela de atendimento Grade de atendimento Capacidade Transportadoras Veículos …" at bounding box center [599, 315] width 1199 height 630
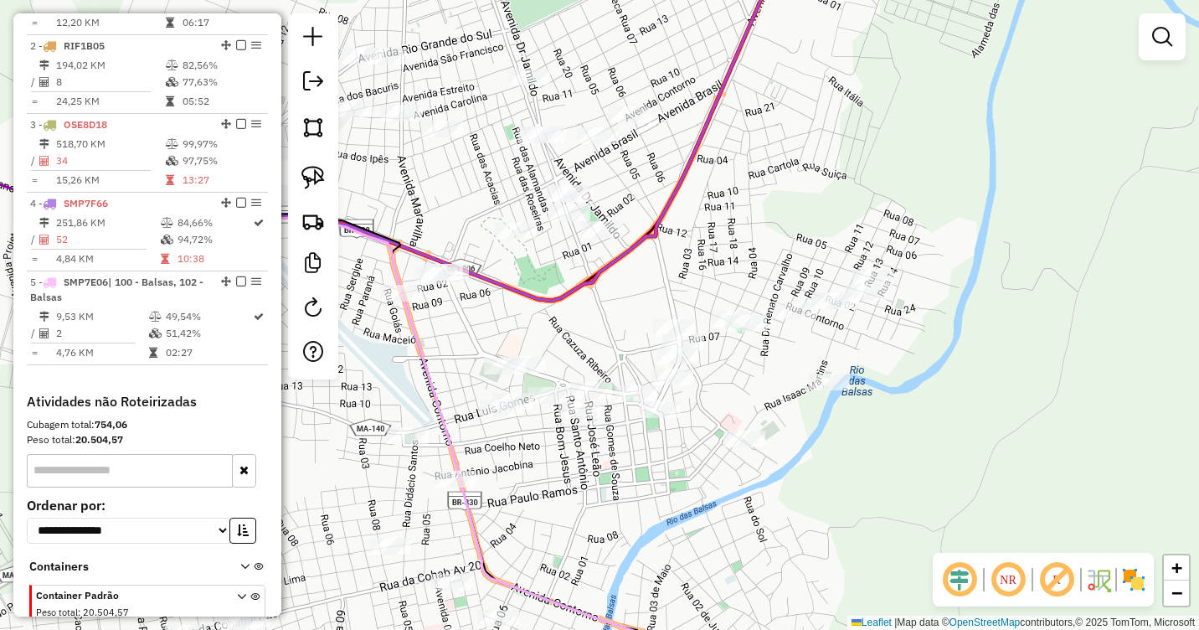
drag, startPoint x: 590, startPoint y: 265, endPoint x: 589, endPoint y: 341, distance: 75.4
click at [589, 341] on div "Janela de atendimento Grade de atendimento Capacidade Transportadoras Veículos …" at bounding box center [599, 315] width 1199 height 630
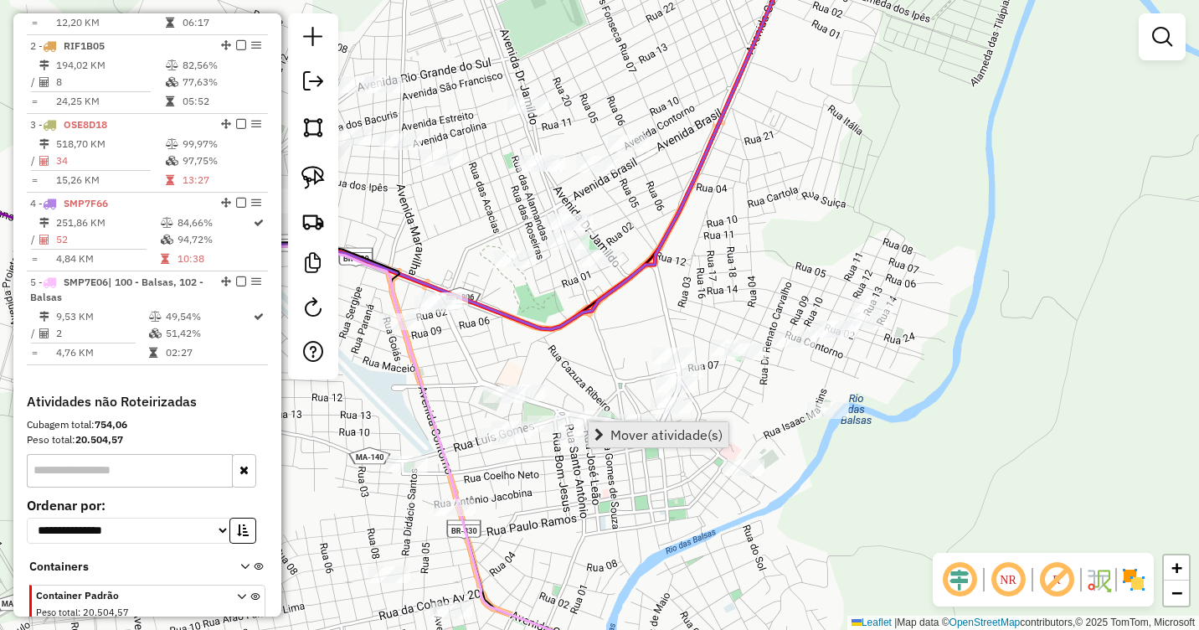
click at [626, 429] on span "Mover atividade(s)" at bounding box center [667, 434] width 112 height 13
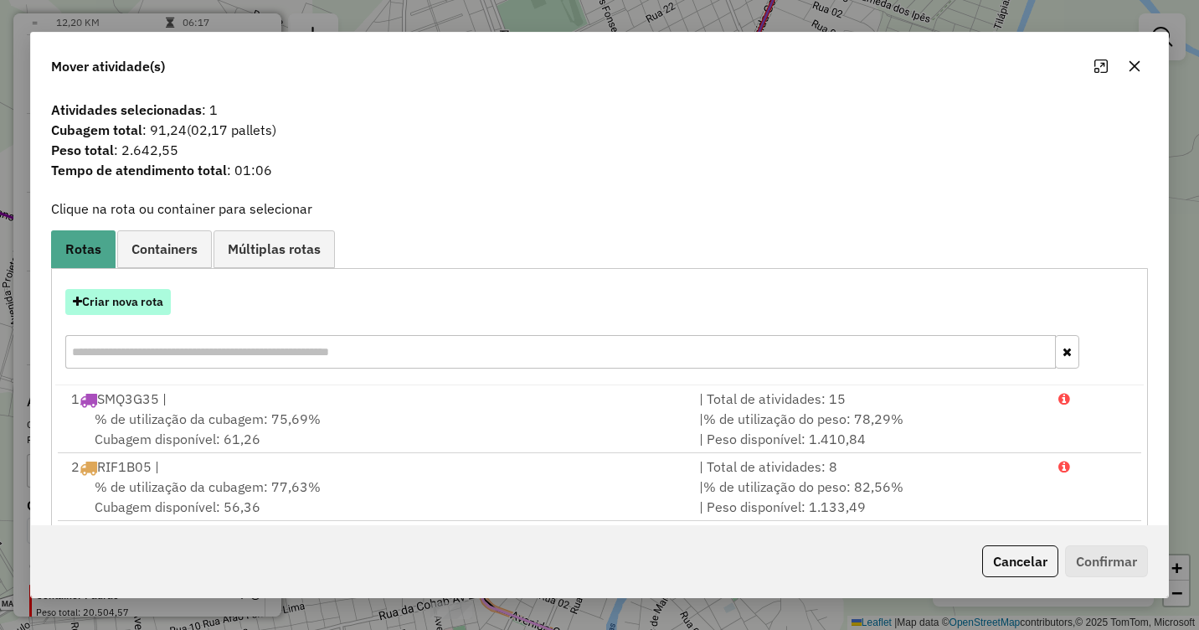
click at [102, 307] on button "Criar nova rota" at bounding box center [118, 302] width 106 height 26
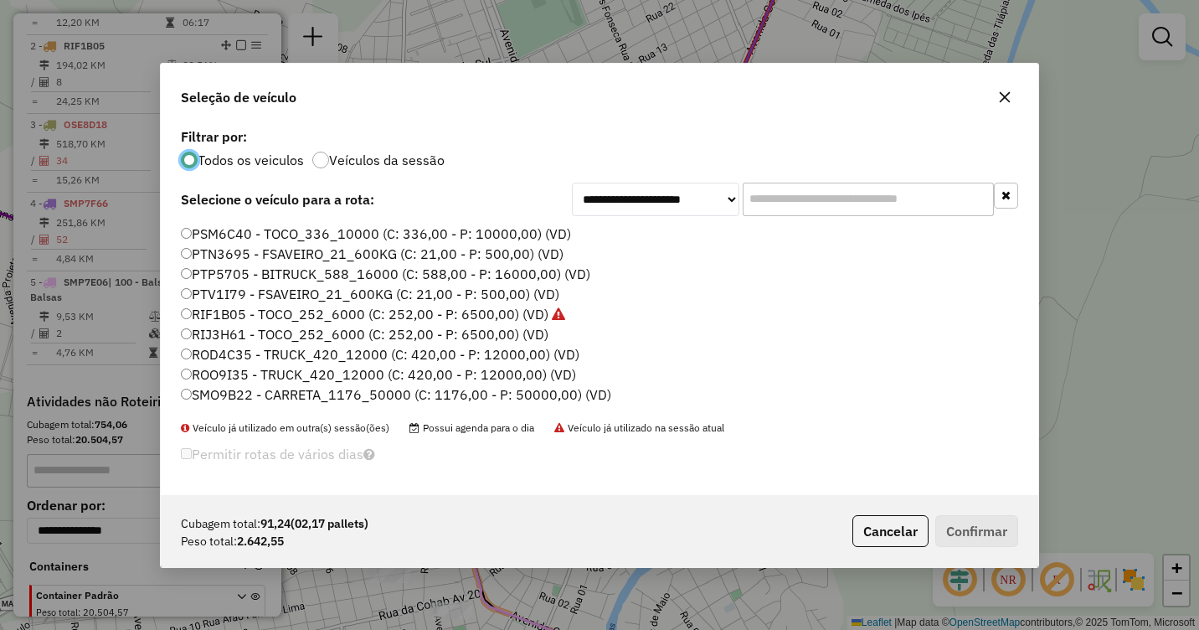
scroll to position [251, 0]
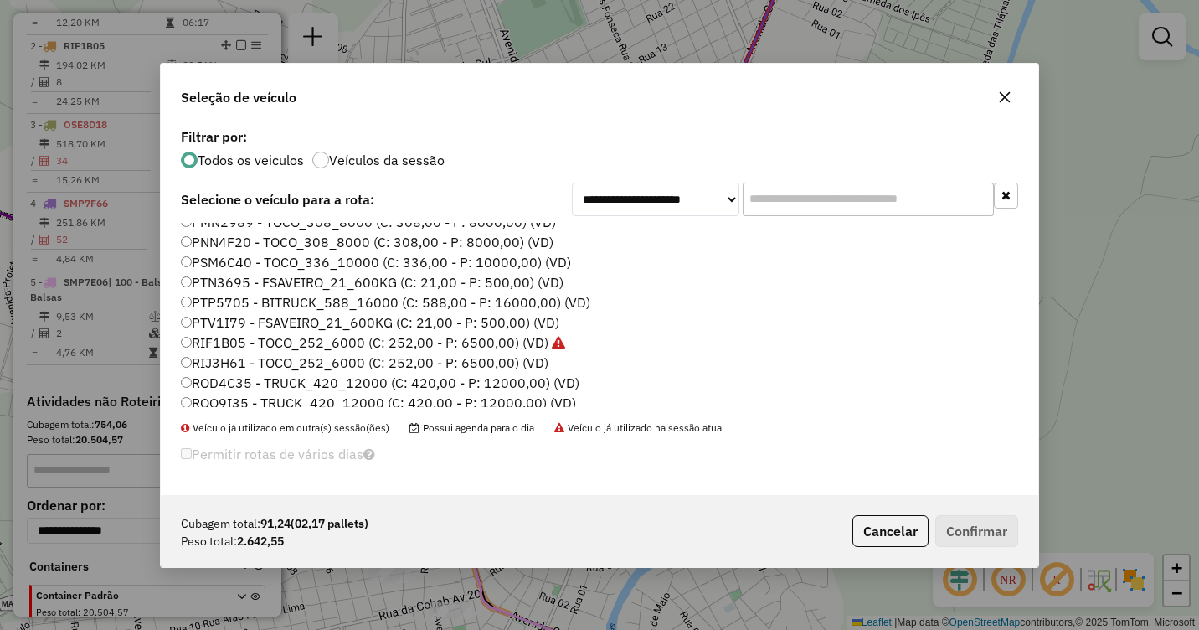
click at [200, 242] on label "PNN4F20 - TOCO_308_8000 (C: 308,00 - P: 8000,00) (VD)" at bounding box center [367, 242] width 373 height 20
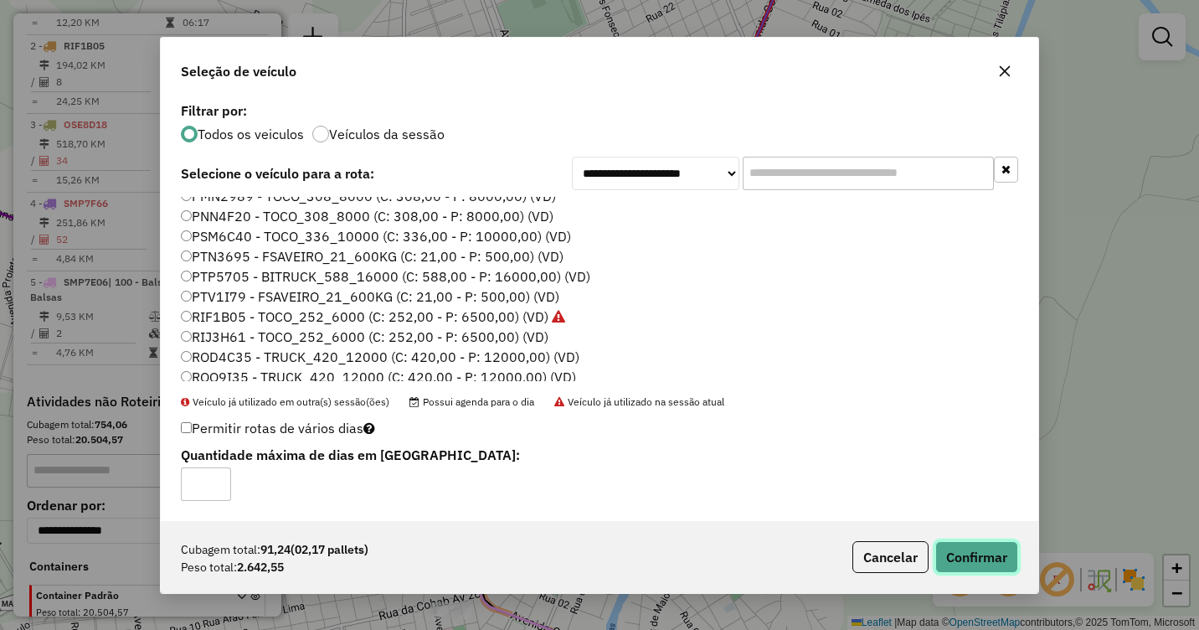
click at [973, 547] on button "Confirmar" at bounding box center [976, 557] width 83 height 32
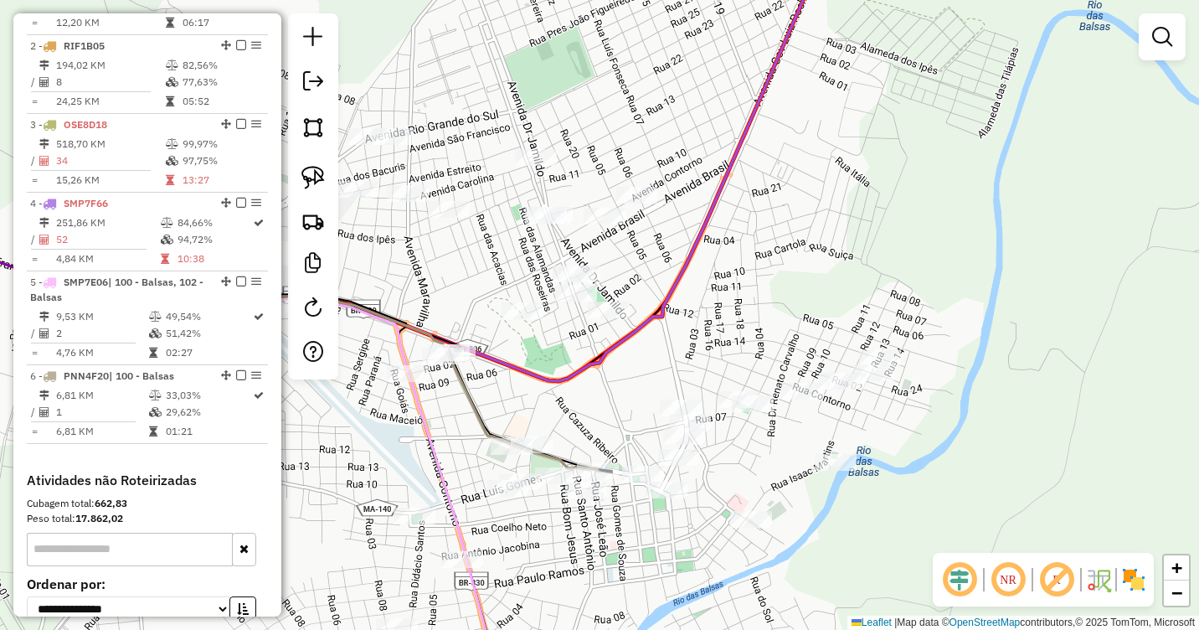
drag, startPoint x: 497, startPoint y: 224, endPoint x: 502, endPoint y: 334, distance: 110.7
click at [502, 334] on div "Janela de atendimento Grade de atendimento Capacidade Transportadoras Veículos …" at bounding box center [599, 315] width 1199 height 630
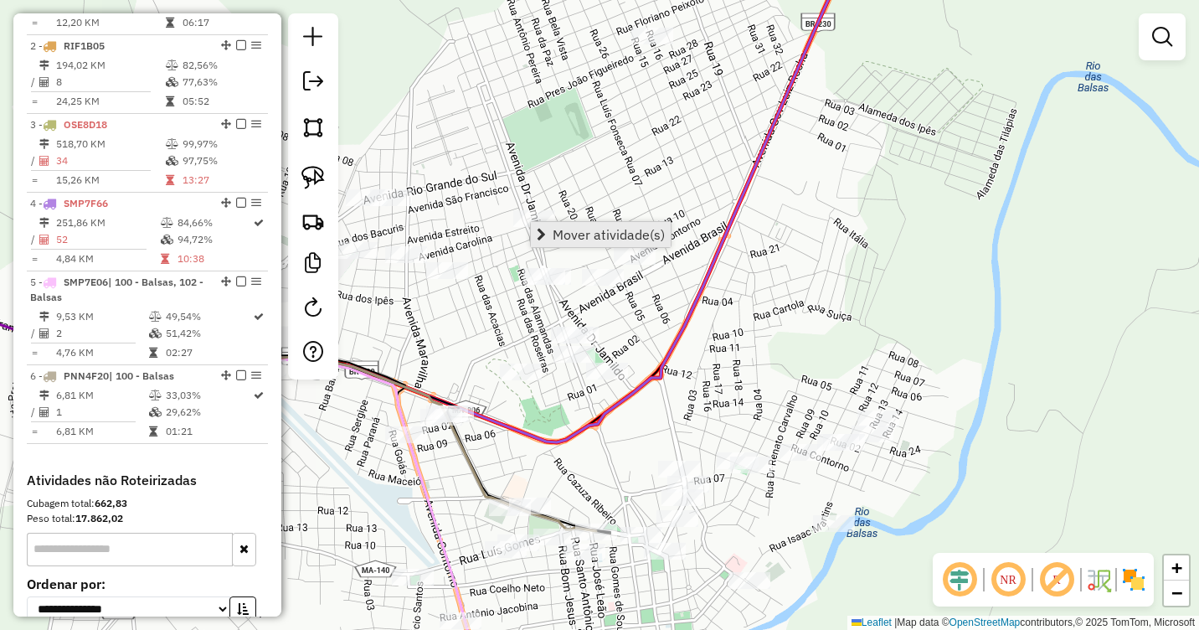
click at [562, 228] on span "Mover atividade(s)" at bounding box center [609, 234] width 112 height 13
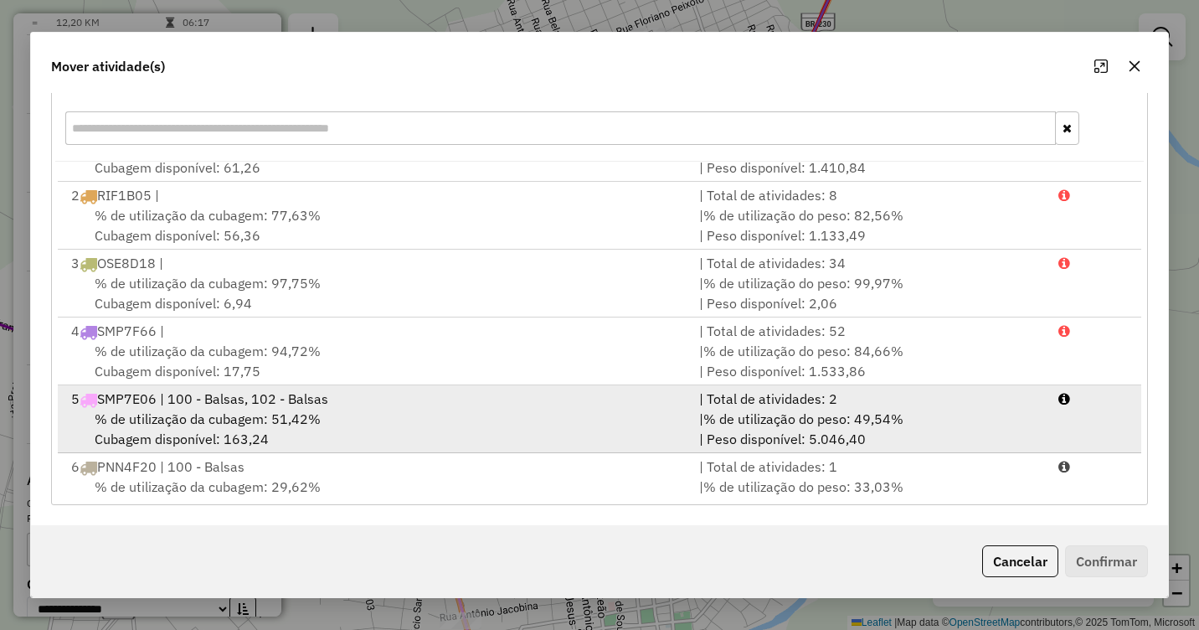
scroll to position [72, 0]
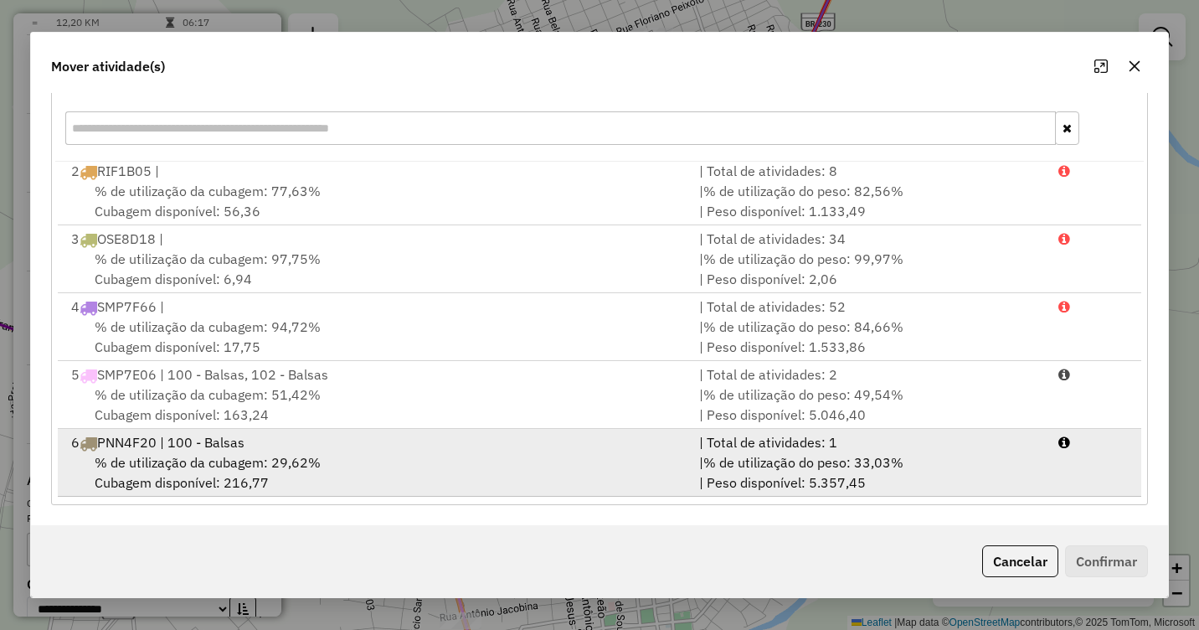
click at [188, 460] on span "% de utilização da cubagem: 29,62%" at bounding box center [208, 462] width 226 height 17
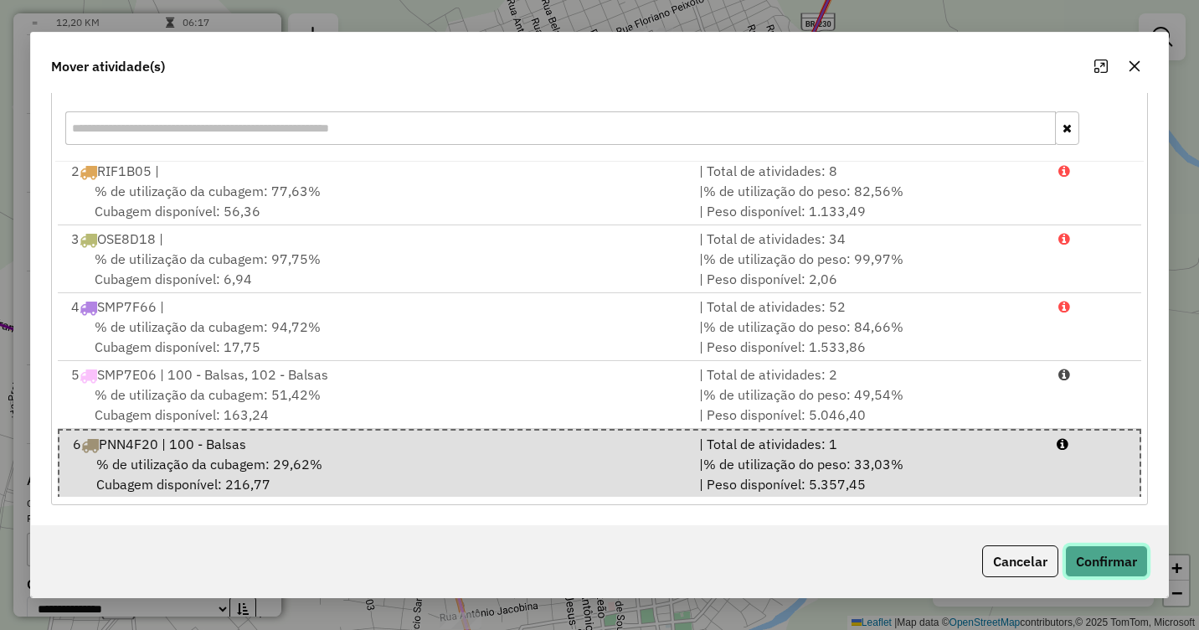
click at [1115, 551] on button "Confirmar" at bounding box center [1106, 561] width 83 height 32
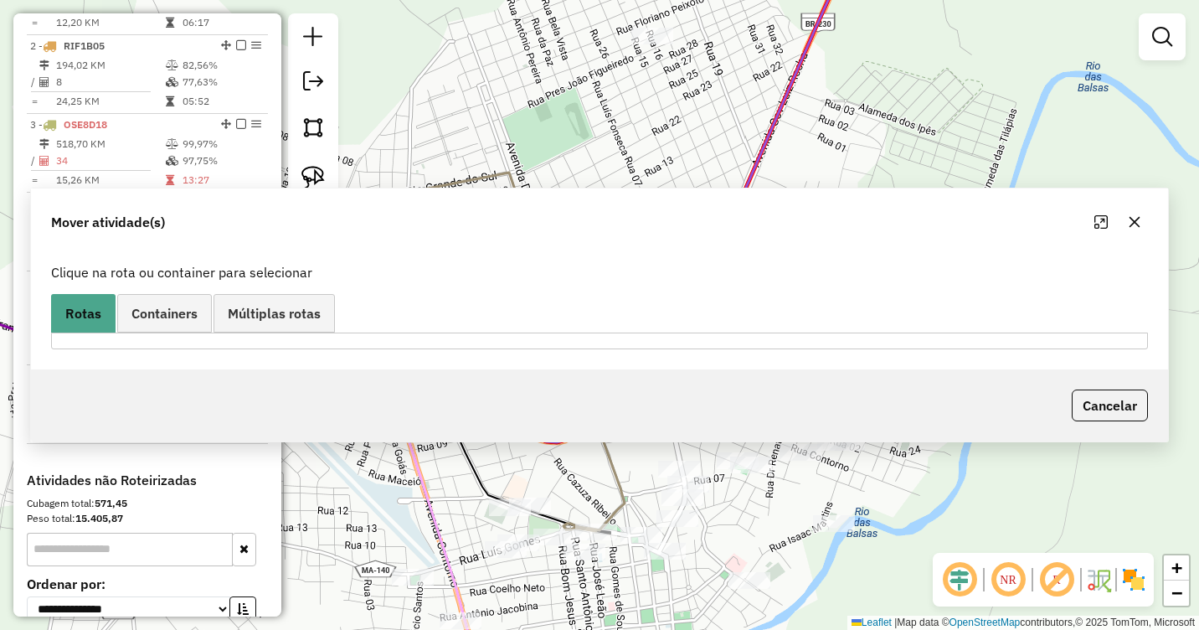
scroll to position [0, 0]
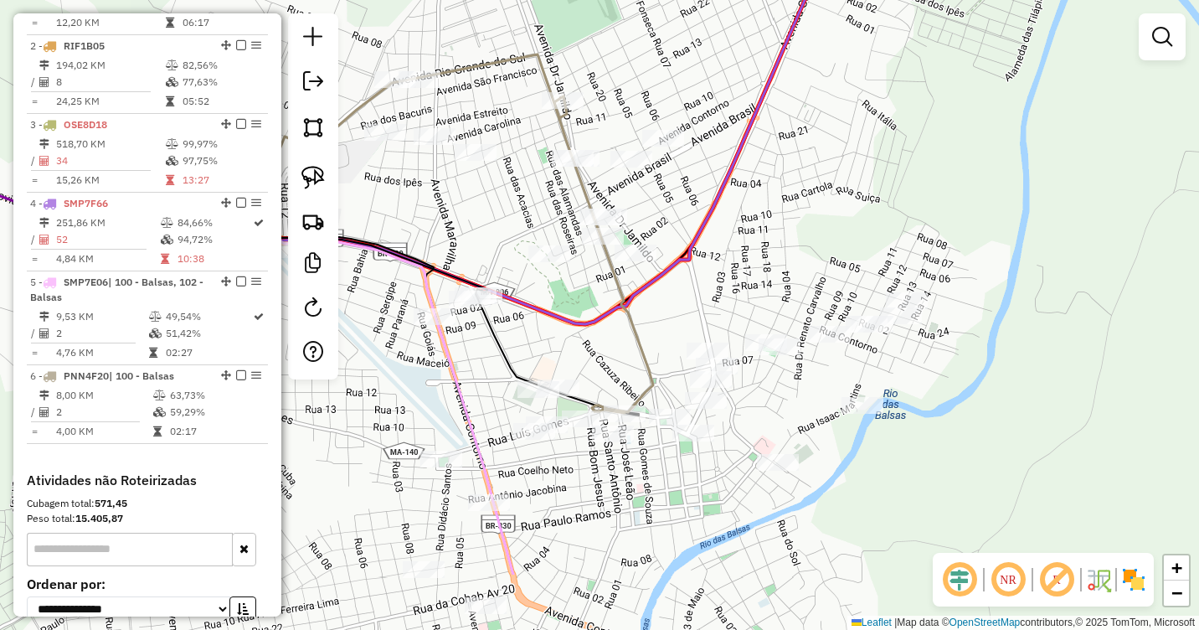
drag, startPoint x: 673, startPoint y: 419, endPoint x: 701, endPoint y: 301, distance: 121.5
click at [701, 301] on div "Janela de atendimento Grade de atendimento Capacidade Transportadoras Veículos …" at bounding box center [599, 315] width 1199 height 630
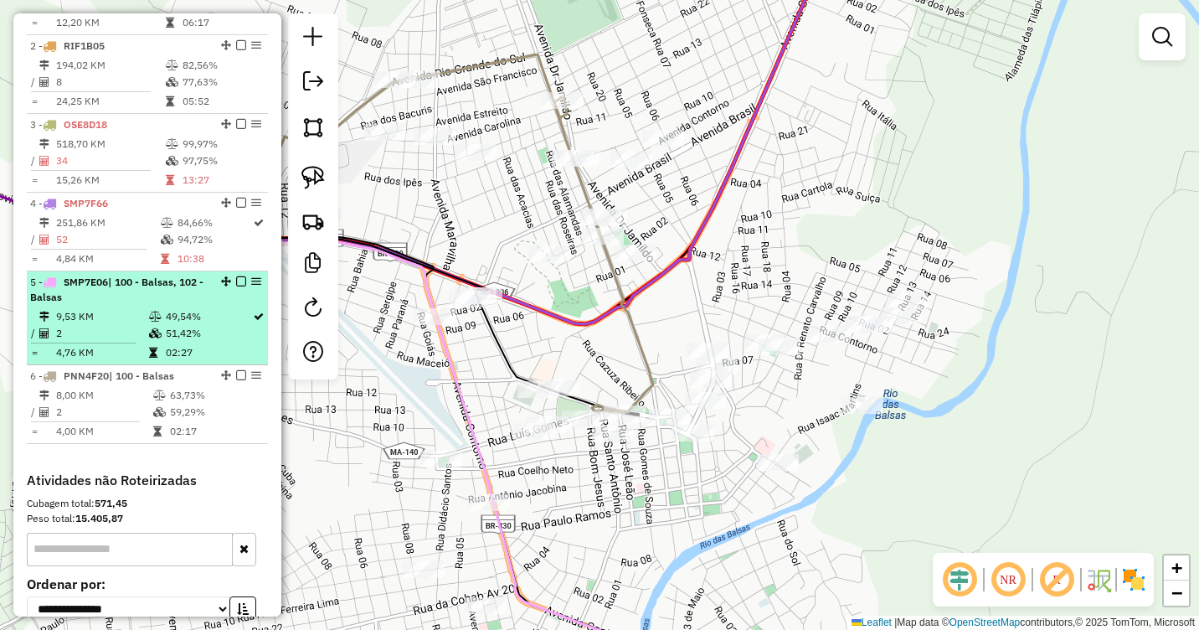
drag, startPoint x: 174, startPoint y: 308, endPoint x: 147, endPoint y: 321, distance: 29.6
click at [147, 321] on li "5 - SMP7E06 | 100 - Balsas, 102 - Balsas 9,53 KM 49,54% / 2 51,42% = 4,76 KM 02…" at bounding box center [147, 318] width 241 height 94
select select "**********"
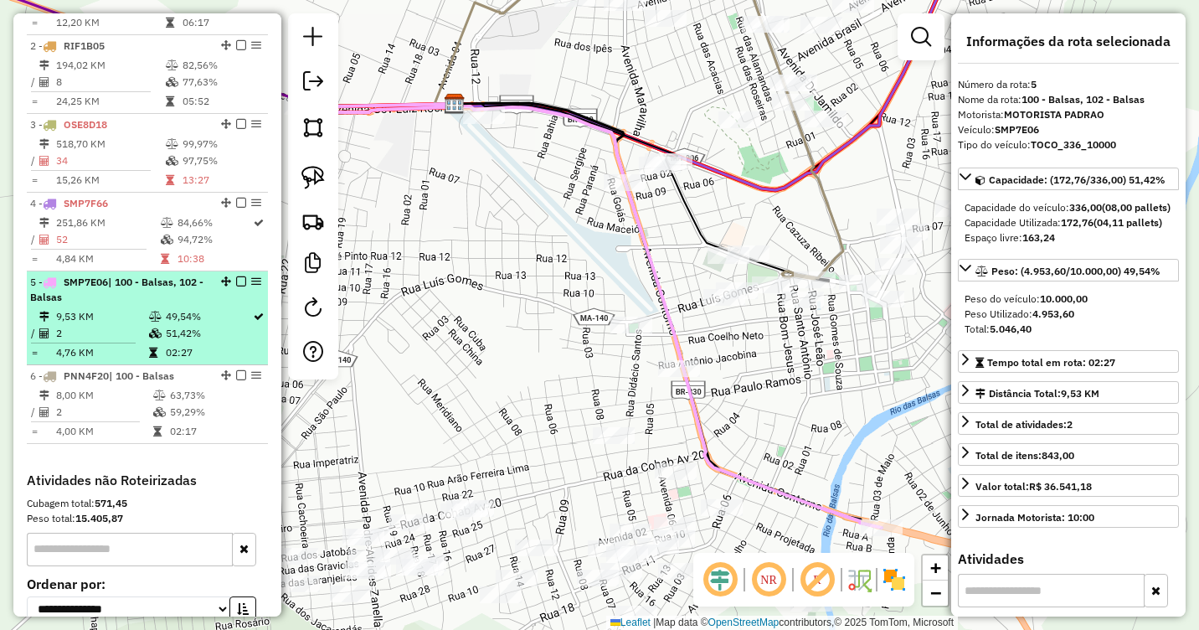
click at [251, 286] on em at bounding box center [256, 281] width 10 height 10
drag, startPoint x: 141, startPoint y: 322, endPoint x: 126, endPoint y: 317, distance: 15.1
drag, startPoint x: 126, startPoint y: 317, endPoint x: 79, endPoint y: 321, distance: 47.9
click at [79, 321] on li "5 - SMP7E06 | 100 - Balsas, 102 - Balsas 9,53 KM 49,54% / 2 51,42% = 4,76 KM 02…" at bounding box center [147, 318] width 241 height 94
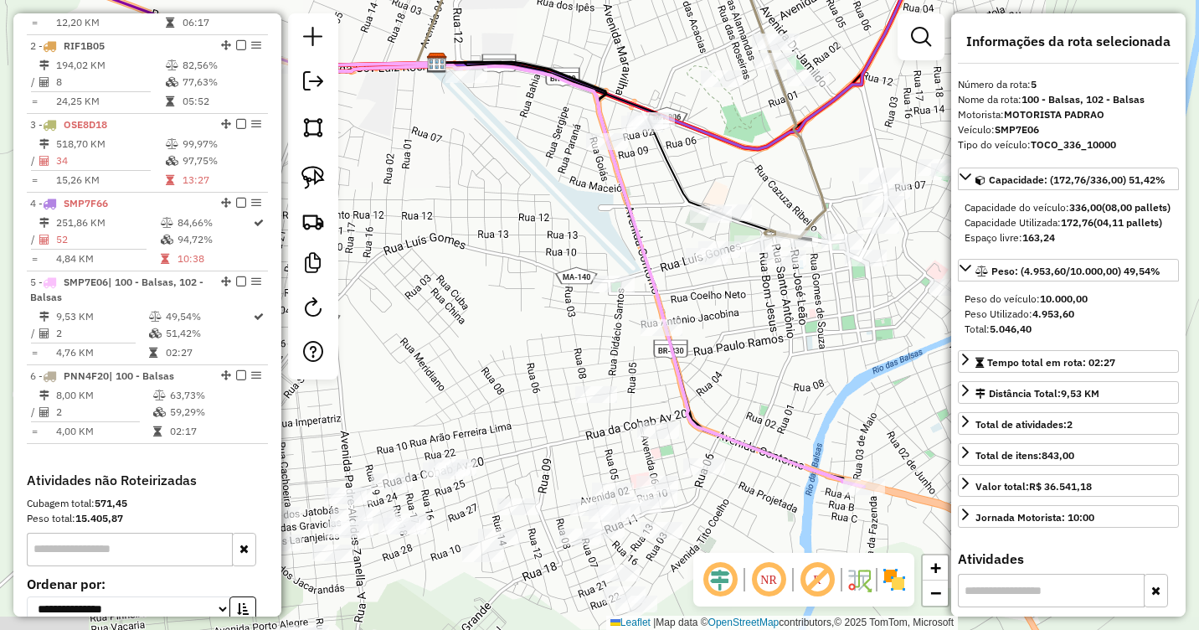
drag, startPoint x: 789, startPoint y: 390, endPoint x: 721, endPoint y: 263, distance: 144.2
click at [721, 263] on div "Janela de atendimento Grade de atendimento Capacidade Transportadoras Veículos …" at bounding box center [599, 315] width 1199 height 630
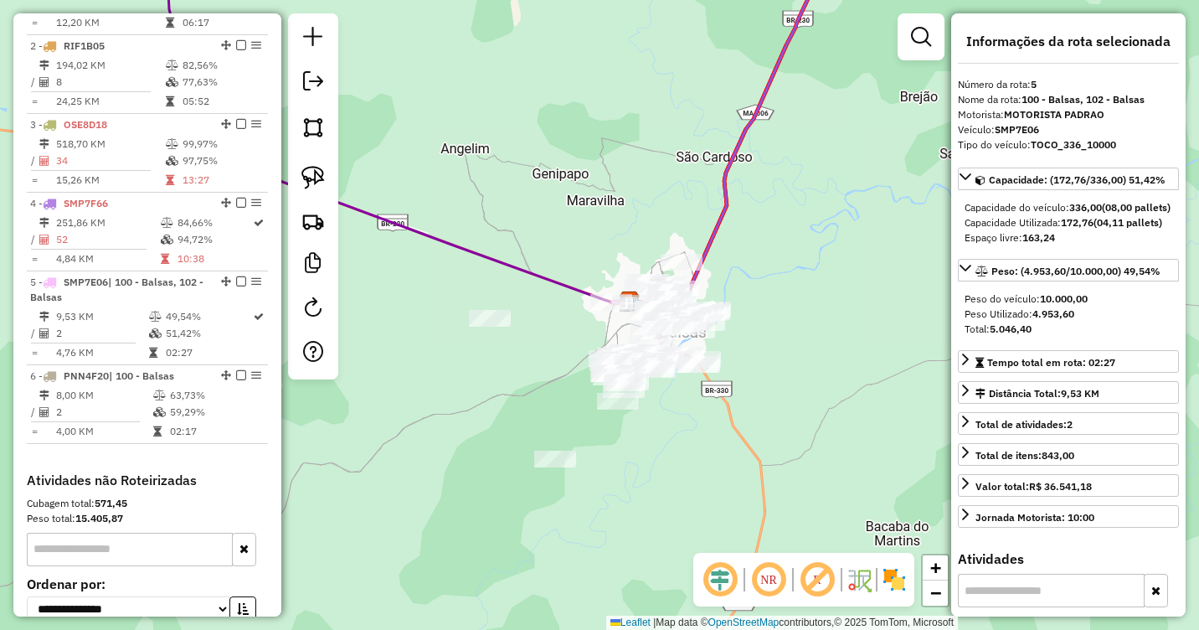
drag, startPoint x: 617, startPoint y: 475, endPoint x: 642, endPoint y: 419, distance: 61.5
click at [642, 420] on div "Janela de atendimento Grade de atendimento Capacidade Transportadoras Veículos …" at bounding box center [599, 315] width 1199 height 630
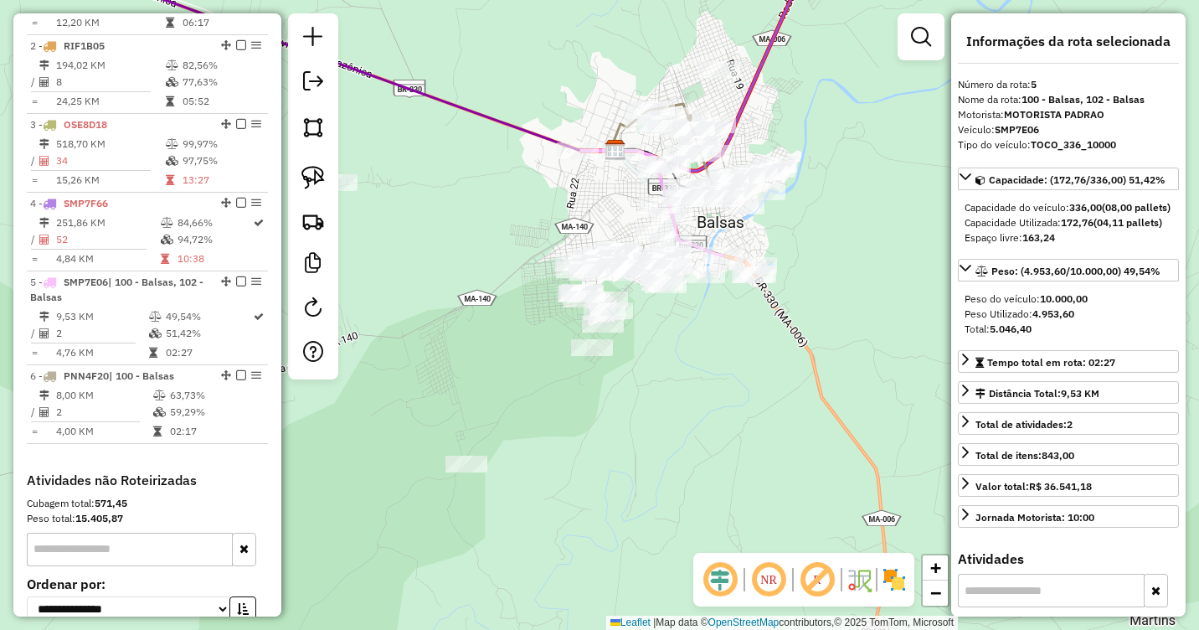
drag, startPoint x: 622, startPoint y: 431, endPoint x: 684, endPoint y: 380, distance: 80.3
click at [684, 380] on div "Janela de atendimento Grade de atendimento Capacidade Transportadoras Veículos …" at bounding box center [599, 315] width 1199 height 630
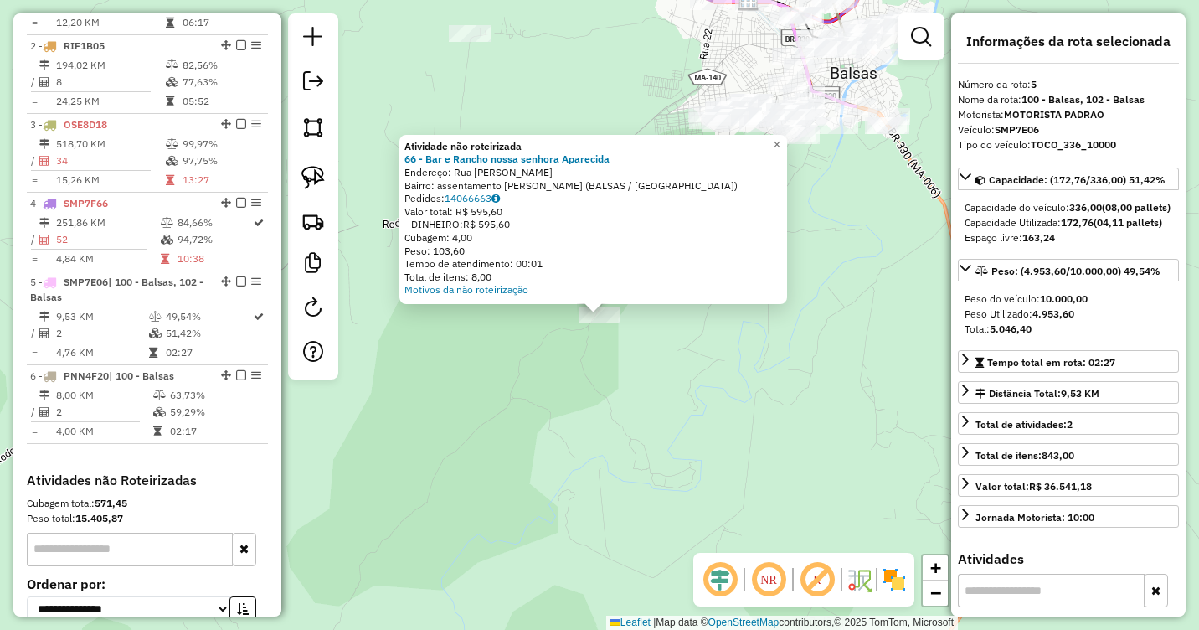
click at [611, 378] on div "Atividade não roteirizada 66 - Bar e Rancho nossa senhora Aparecida Endereço: R…" at bounding box center [599, 315] width 1199 height 630
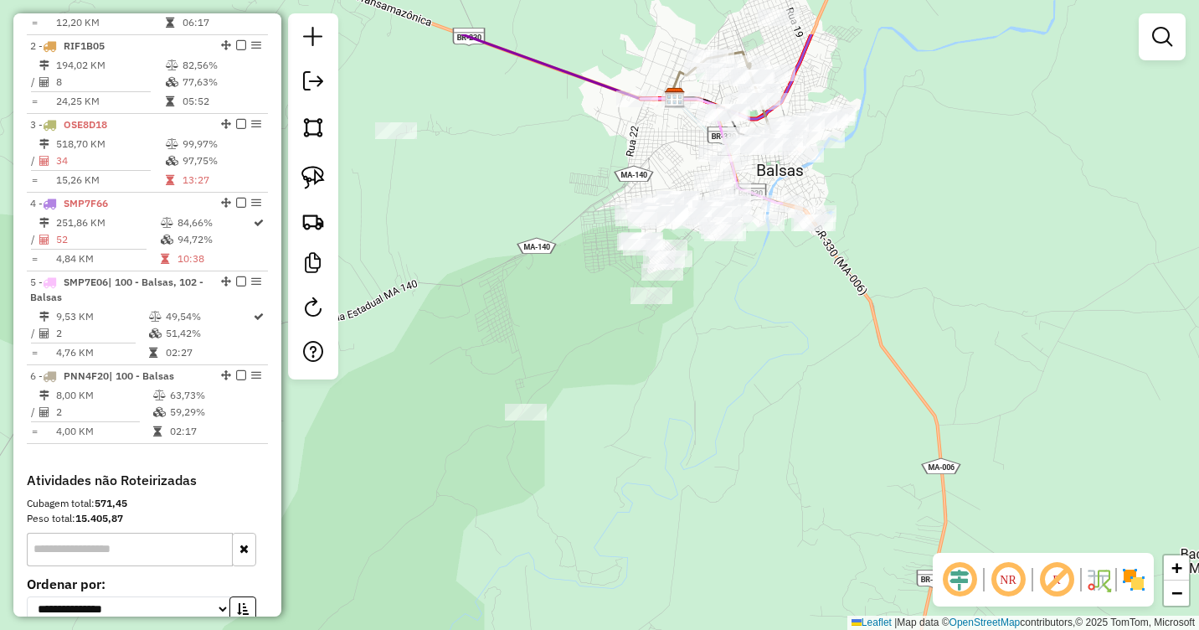
drag, startPoint x: 696, startPoint y: 298, endPoint x: 621, endPoint y: 399, distance: 125.6
click at [621, 399] on div "Janela de atendimento Grade de atendimento Capacidade Transportadoras Veículos …" at bounding box center [599, 315] width 1199 height 630
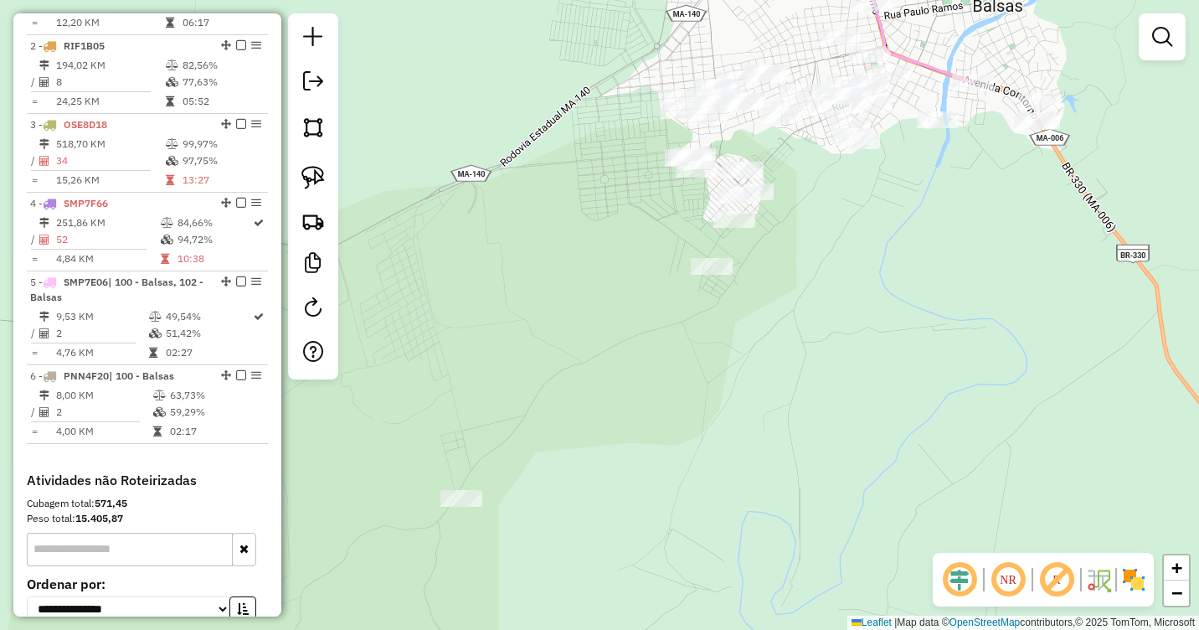
drag, startPoint x: 616, startPoint y: 365, endPoint x: 690, endPoint y: 348, distance: 75.6
click at [690, 348] on div "Janela de atendimento Grade de atendimento Capacidade Transportadoras Veículos …" at bounding box center [599, 315] width 1199 height 630
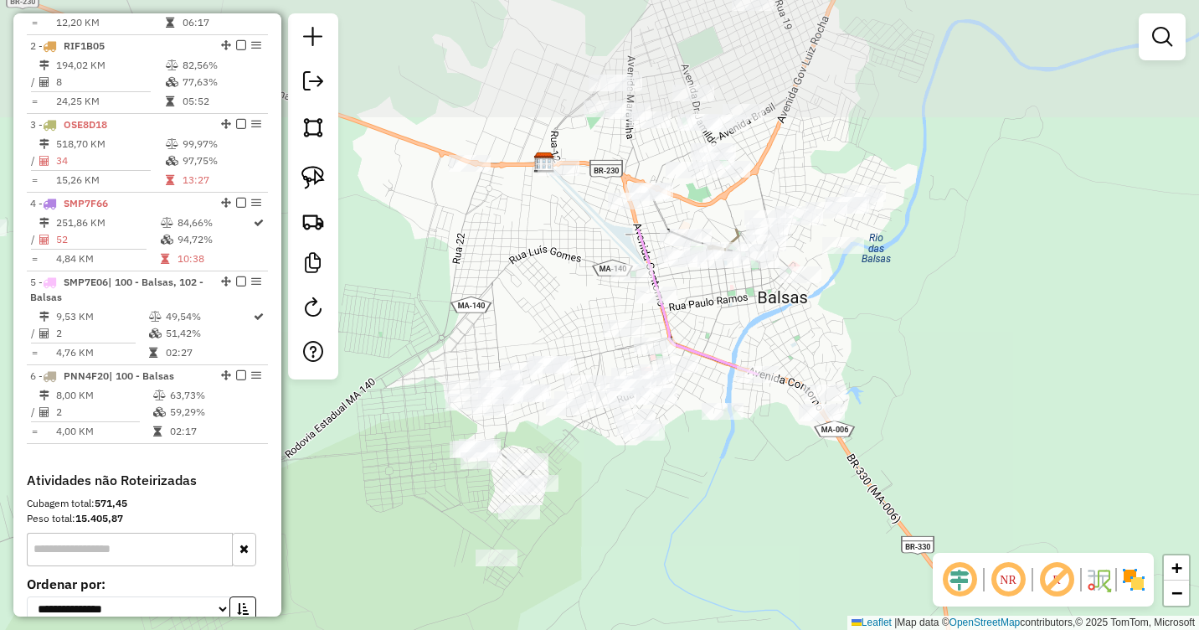
drag, startPoint x: 951, startPoint y: 340, endPoint x: 729, endPoint y: 647, distance: 378.4
click at [729, 629] on html "Aguarde... Pop-up bloqueado! Seu navegador bloqueou automáticamente a abertura …" at bounding box center [599, 315] width 1199 height 630
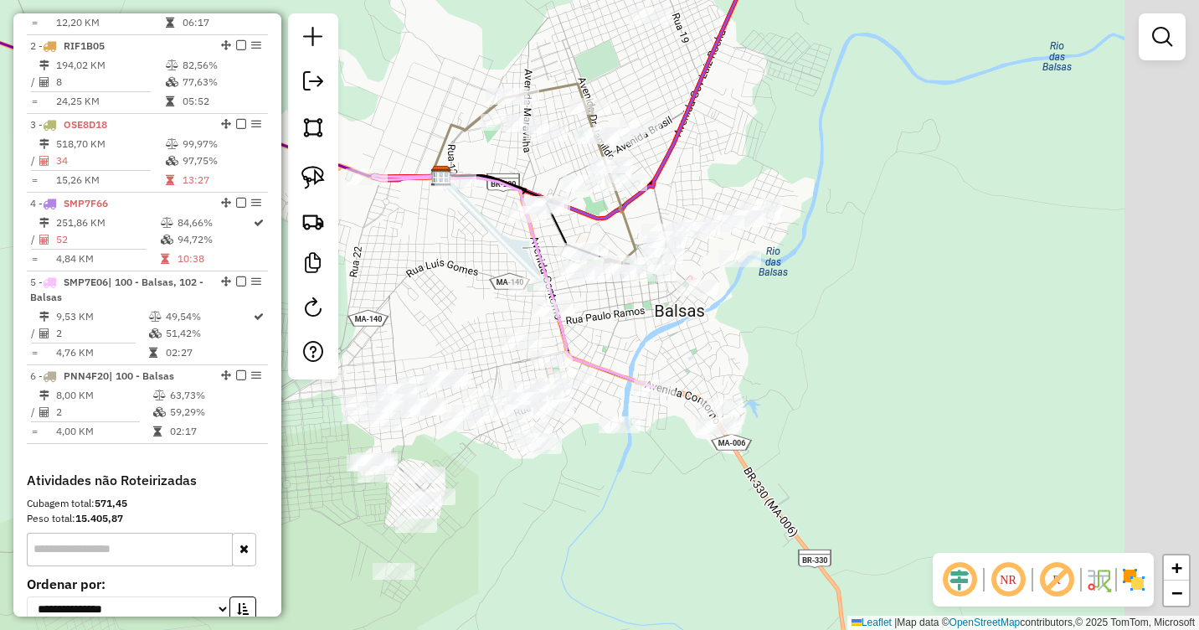
drag, startPoint x: 770, startPoint y: 528, endPoint x: 661, endPoint y: 527, distance: 108.9
click at [661, 527] on div "Janela de atendimento Grade de atendimento Capacidade Transportadoras Veículos …" at bounding box center [599, 315] width 1199 height 630
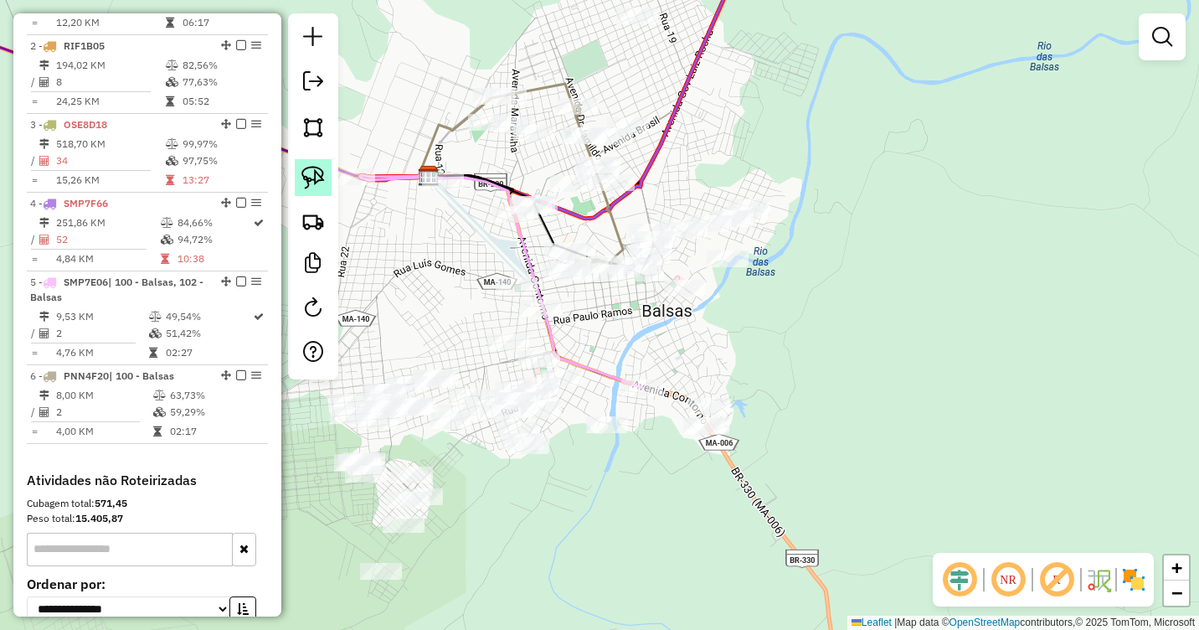
click at [312, 189] on link at bounding box center [313, 177] width 37 height 37
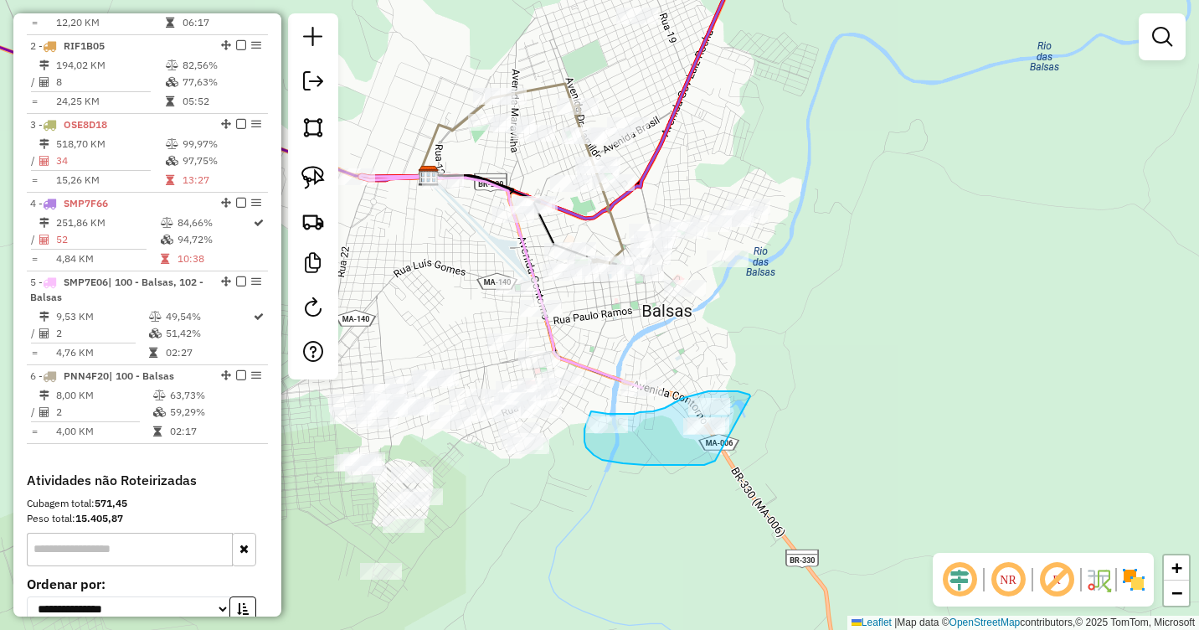
drag, startPoint x: 750, startPoint y: 396, endPoint x: 734, endPoint y: 449, distance: 55.4
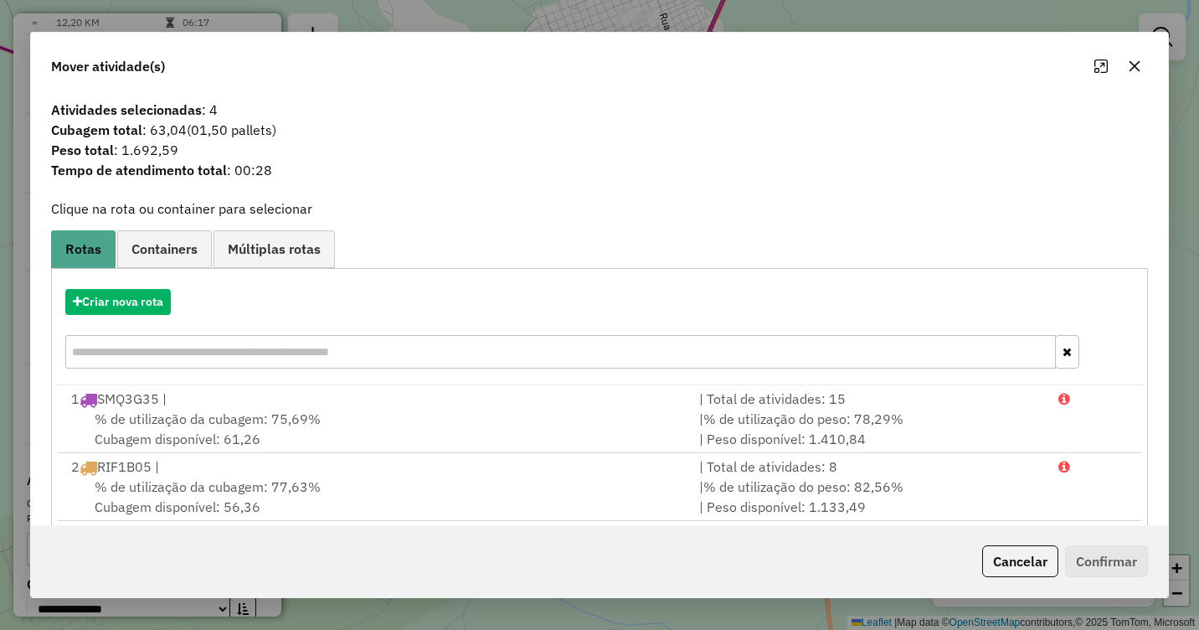
click at [1137, 68] on icon "button" at bounding box center [1135, 65] width 11 height 11
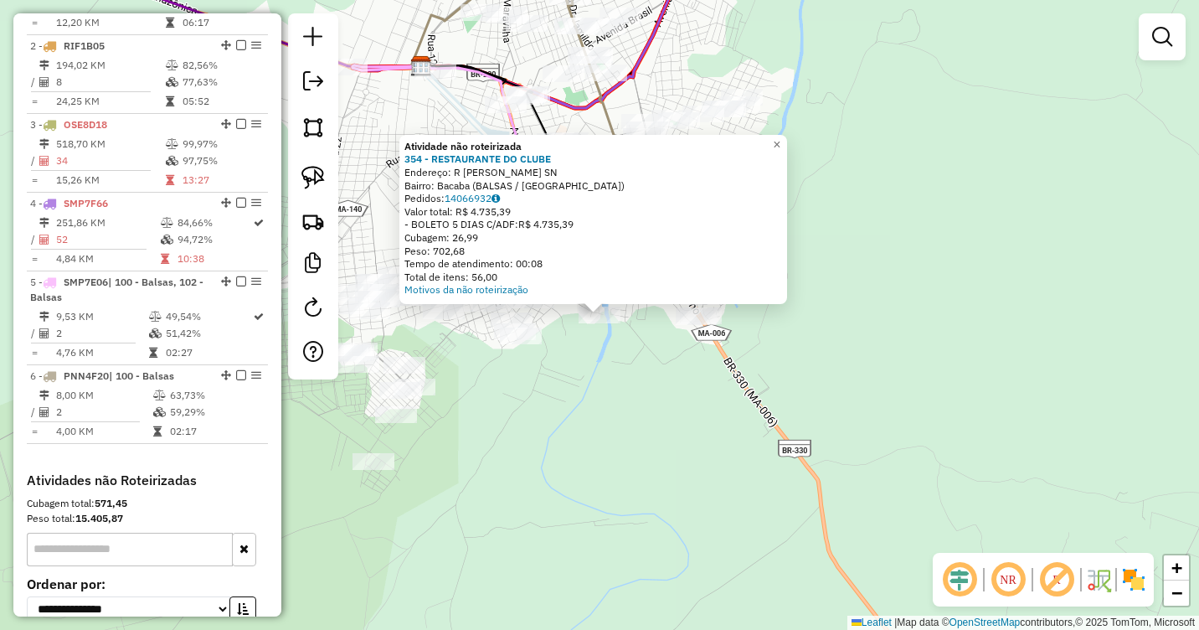
click at [646, 374] on div "Atividade não roteirizada 354 - RESTAURANTE DO CLUBE Endereço: R TEODORICO FERN…" at bounding box center [599, 315] width 1199 height 630
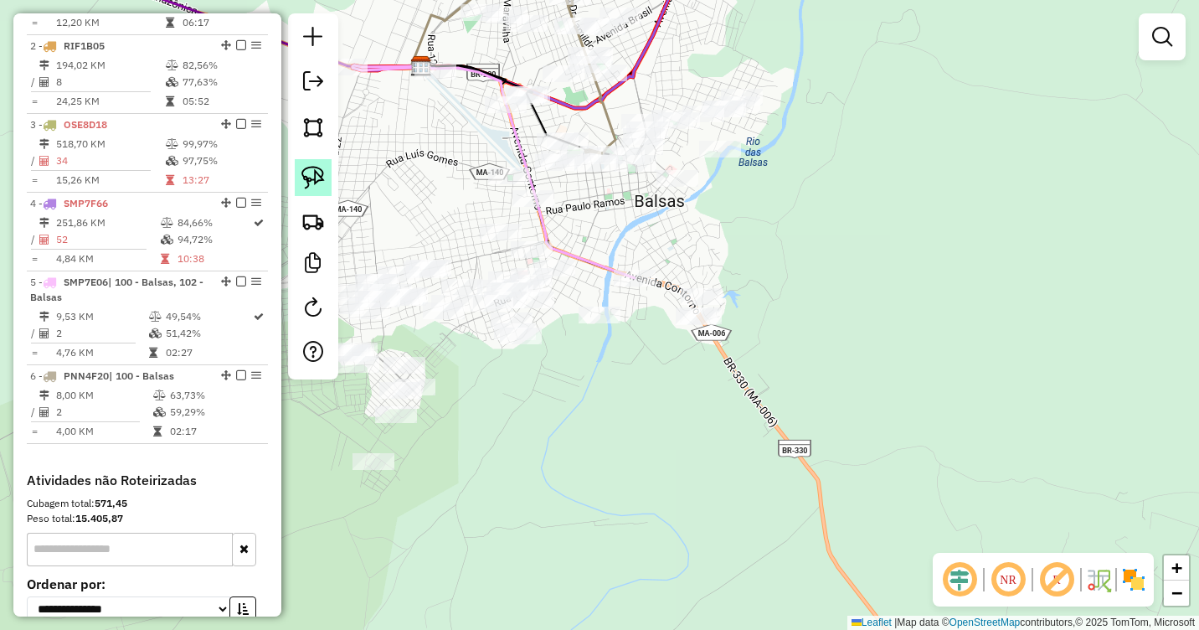
click at [318, 184] on img at bounding box center [312, 177] width 23 height 23
drag, startPoint x: 716, startPoint y: 278, endPoint x: 731, endPoint y: 307, distance: 33.0
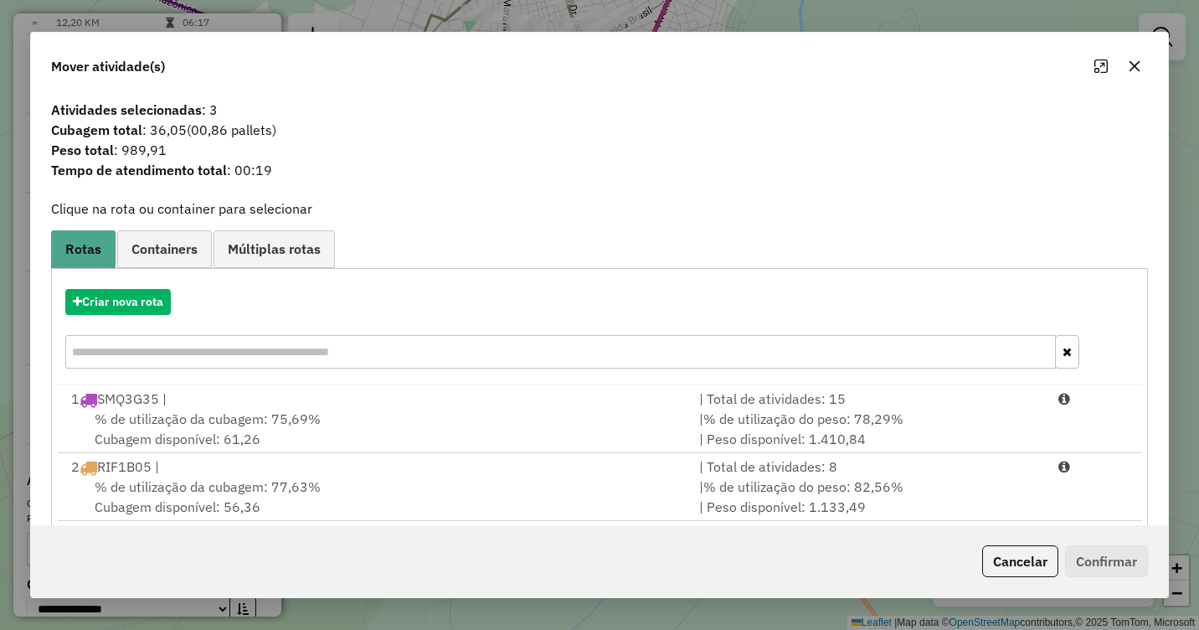
click at [1125, 60] on button "button" at bounding box center [1134, 66] width 27 height 27
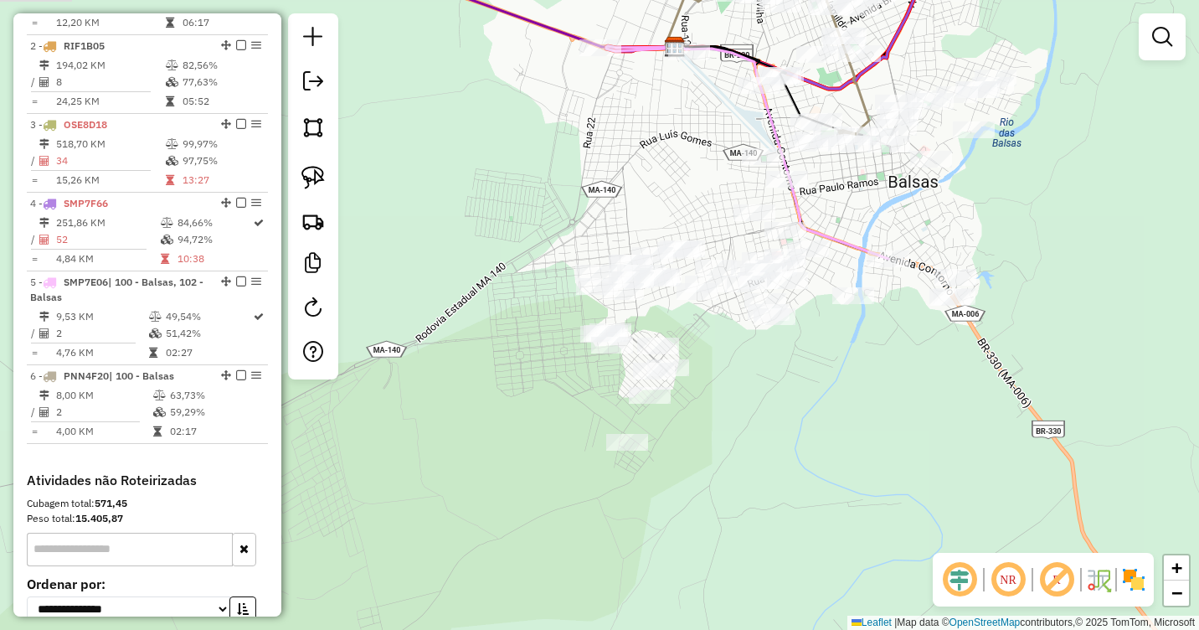
drag, startPoint x: 575, startPoint y: 441, endPoint x: 856, endPoint y: 422, distance: 281.2
click at [856, 422] on div "Janela de atendimento Grade de atendimento Capacidade Transportadoras Veículos …" at bounding box center [599, 315] width 1199 height 630
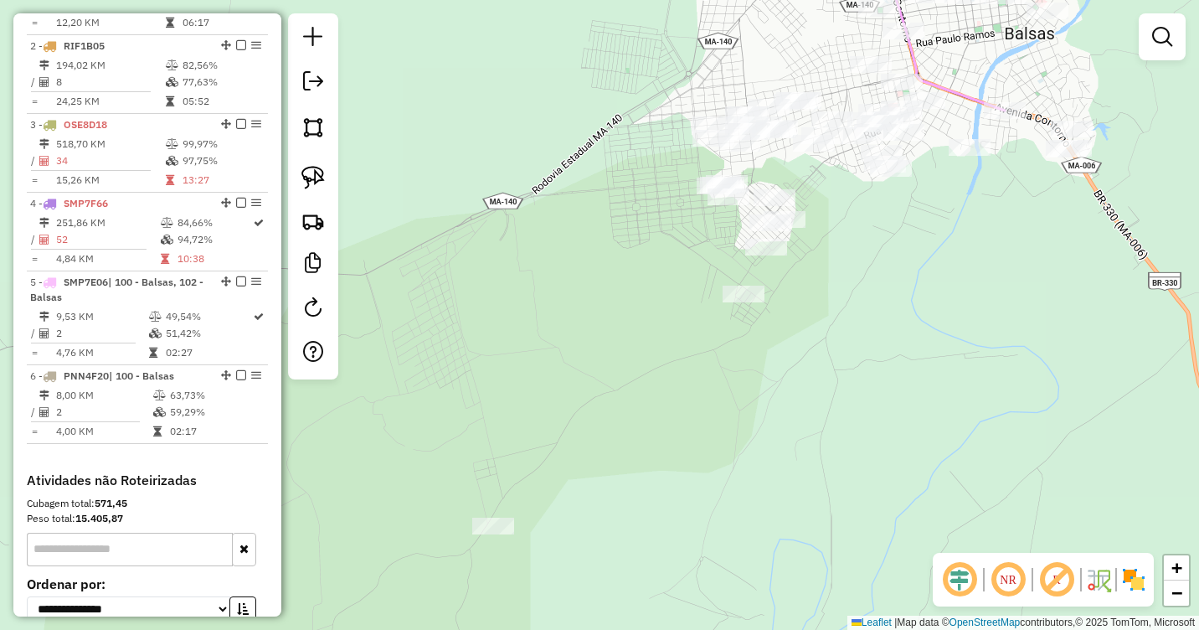
drag, startPoint x: 669, startPoint y: 509, endPoint x: 714, endPoint y: 383, distance: 134.3
click at [745, 372] on div "Janela de atendimento Grade de atendimento Capacidade Transportadoras Veículos …" at bounding box center [599, 315] width 1199 height 630
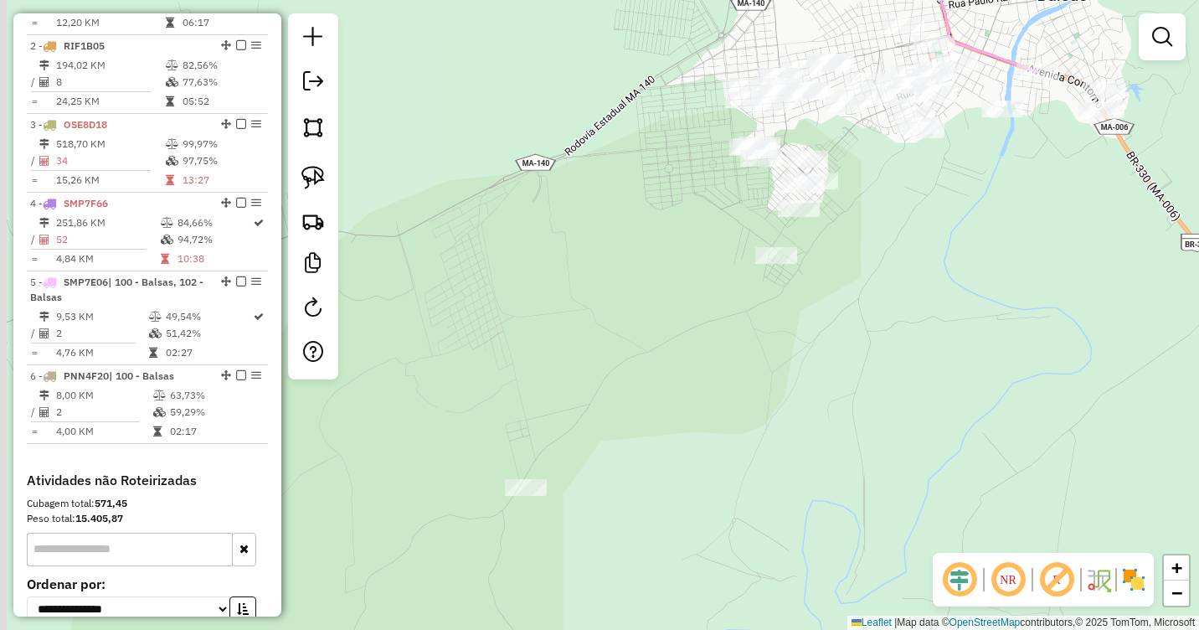
drag, startPoint x: 545, startPoint y: 468, endPoint x: 569, endPoint y: 437, distance: 39.4
click at [569, 437] on div "Janela de atendimento Grade de atendimento Capacidade Transportadoras Veículos …" at bounding box center [599, 315] width 1199 height 630
click at [320, 185] on img at bounding box center [312, 177] width 23 height 23
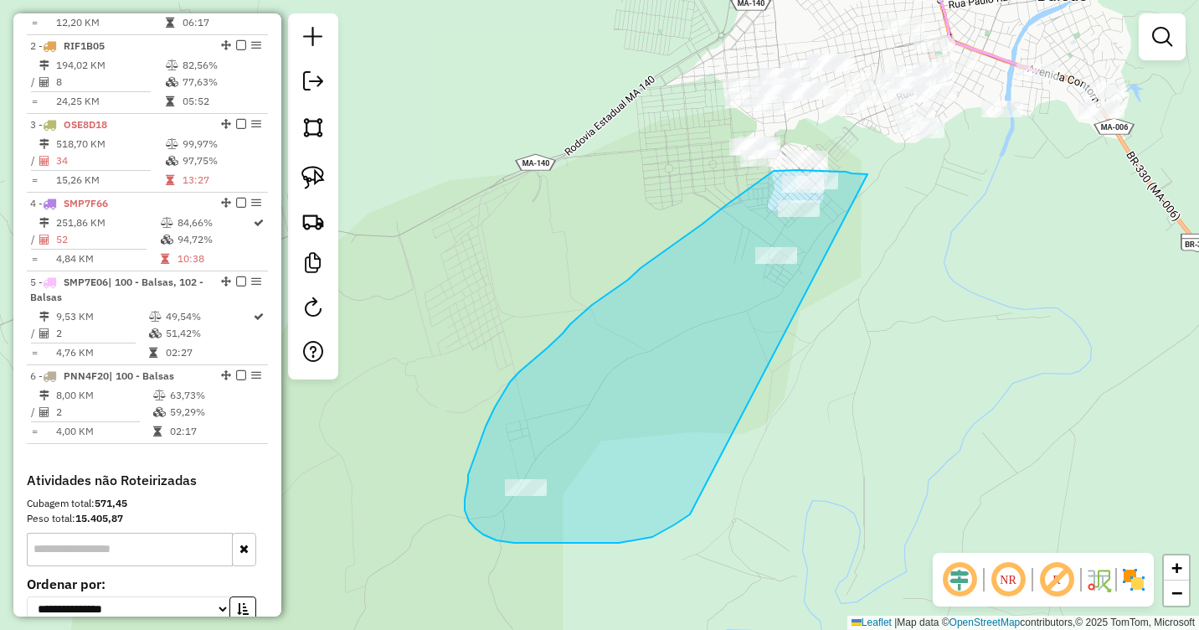
drag, startPoint x: 868, startPoint y: 174, endPoint x: 690, endPoint y: 514, distance: 383.6
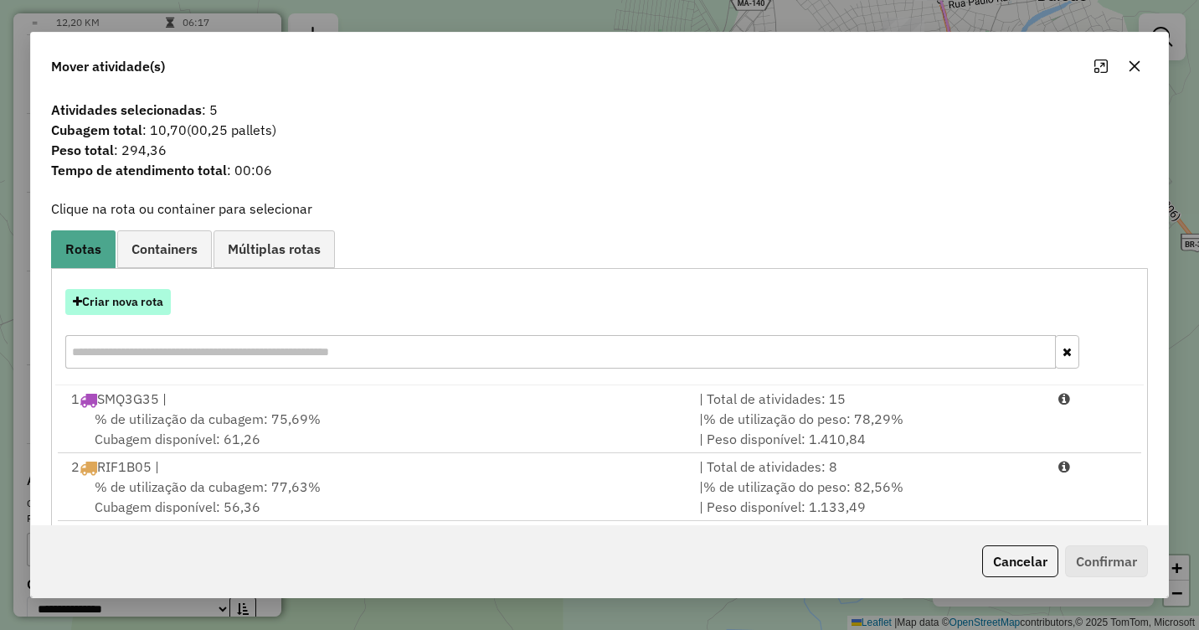
click at [138, 305] on button "Criar nova rota" at bounding box center [118, 302] width 106 height 26
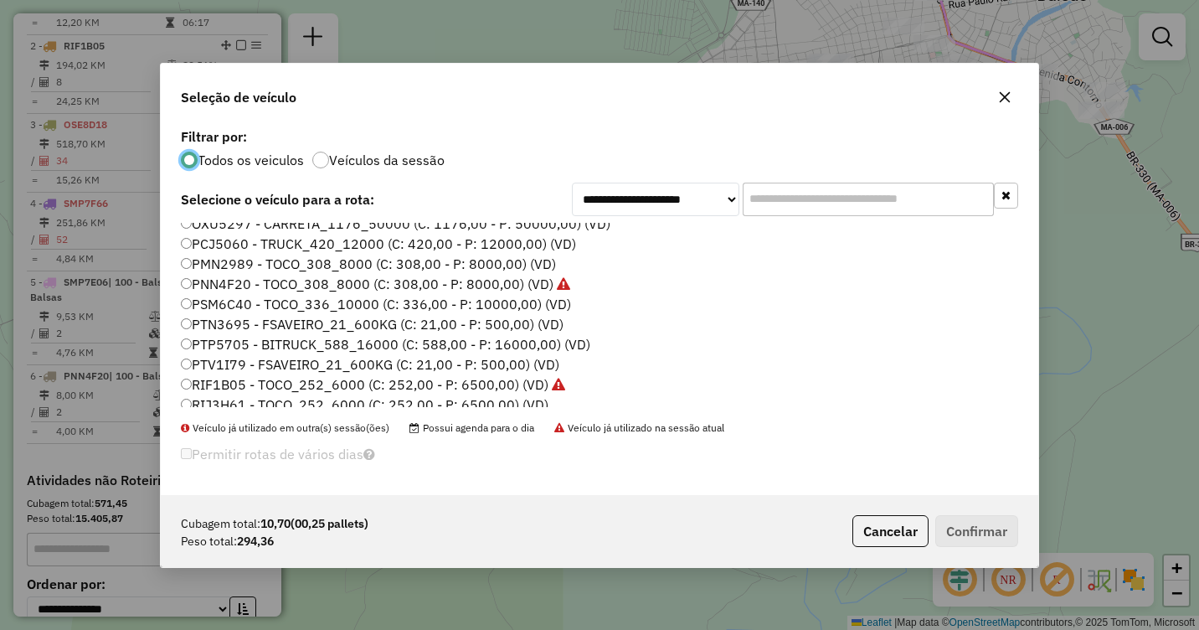
scroll to position [251, 0]
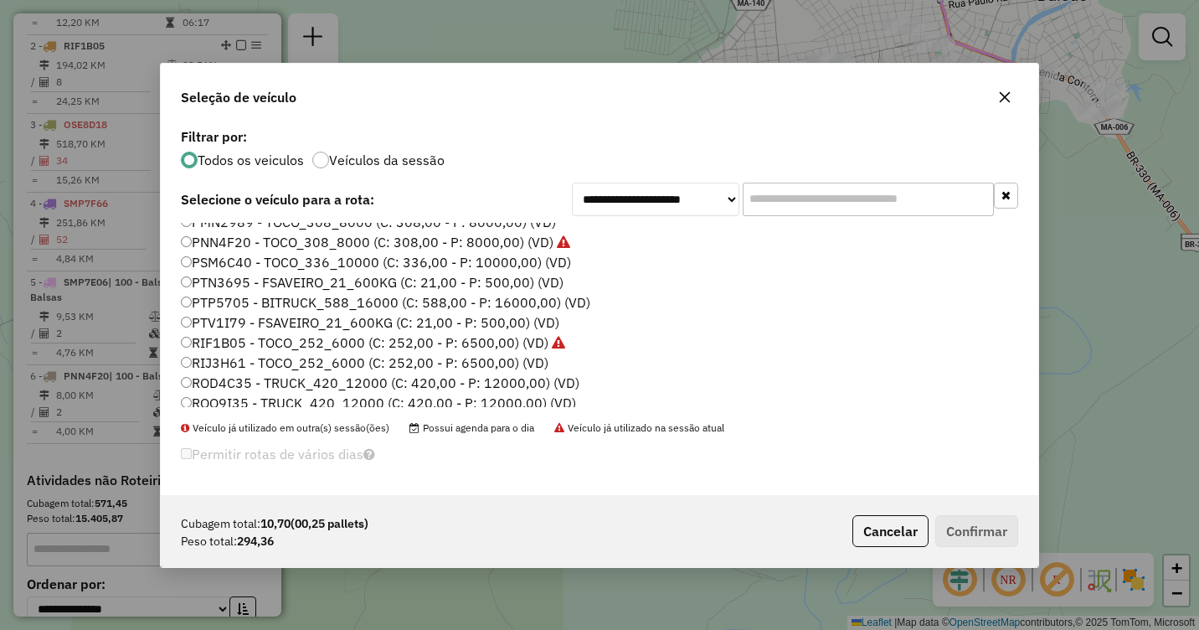
click at [219, 321] on label "PTV1I79 - FSAVEIRO_21_600KG (C: 21,00 - P: 500,00) (VD)" at bounding box center [370, 322] width 379 height 20
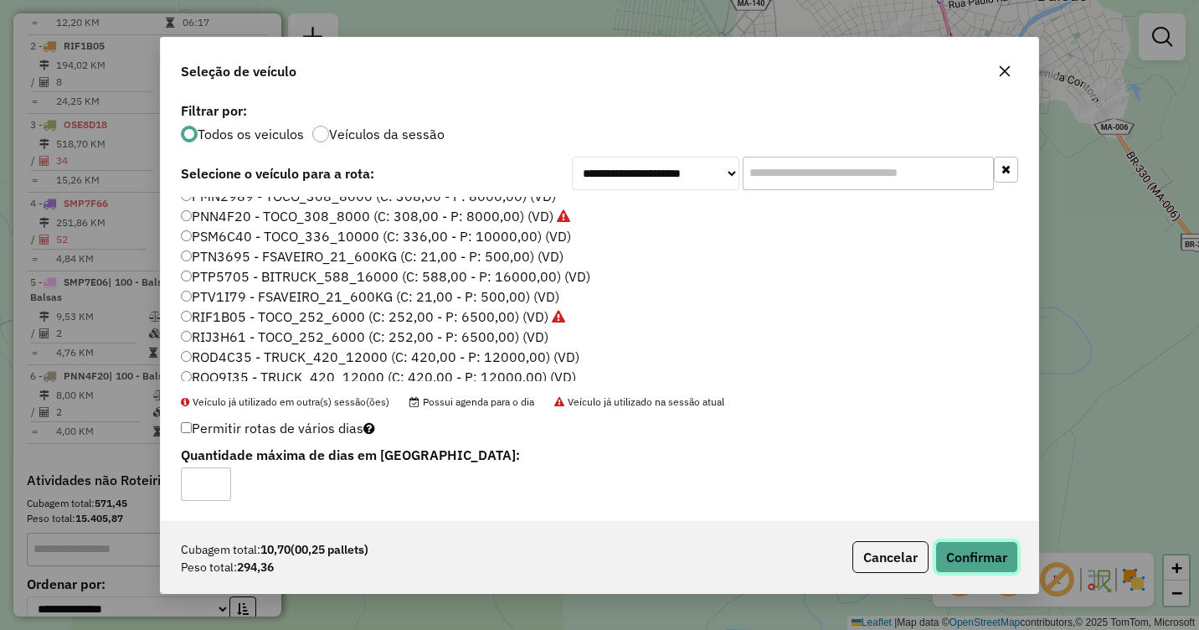
click at [982, 548] on button "Confirmar" at bounding box center [976, 557] width 83 height 32
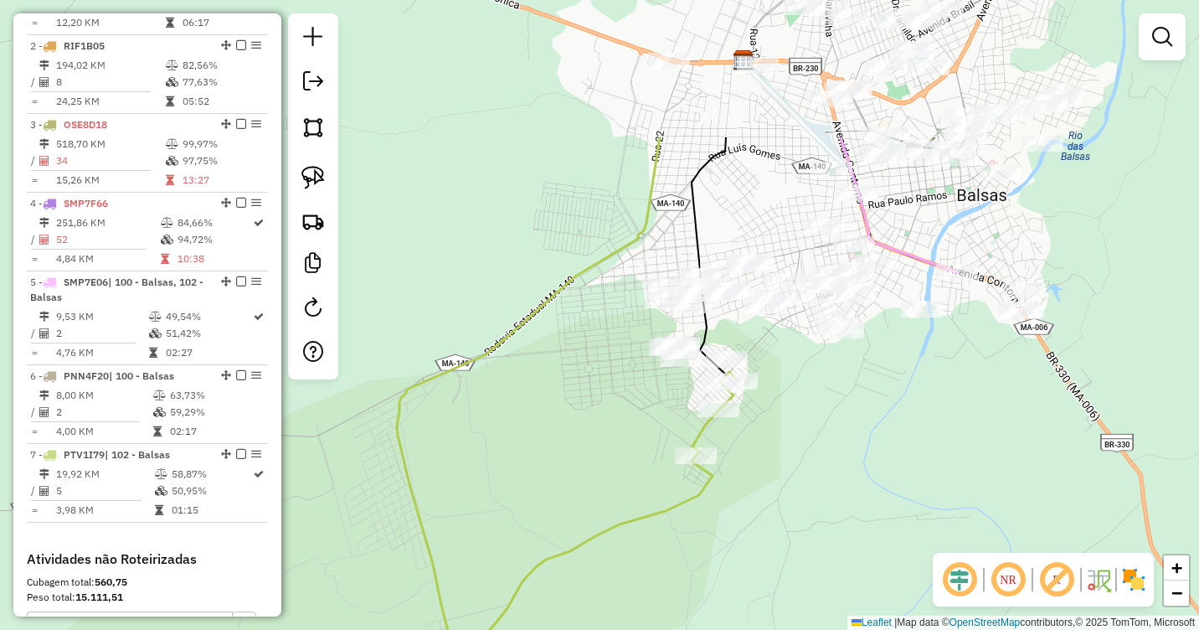
drag, startPoint x: 865, startPoint y: 260, endPoint x: 785, endPoint y: 461, distance: 216.5
click at [785, 461] on div "Janela de atendimento Grade de atendimento Capacidade Transportadoras Veículos …" at bounding box center [599, 315] width 1199 height 630
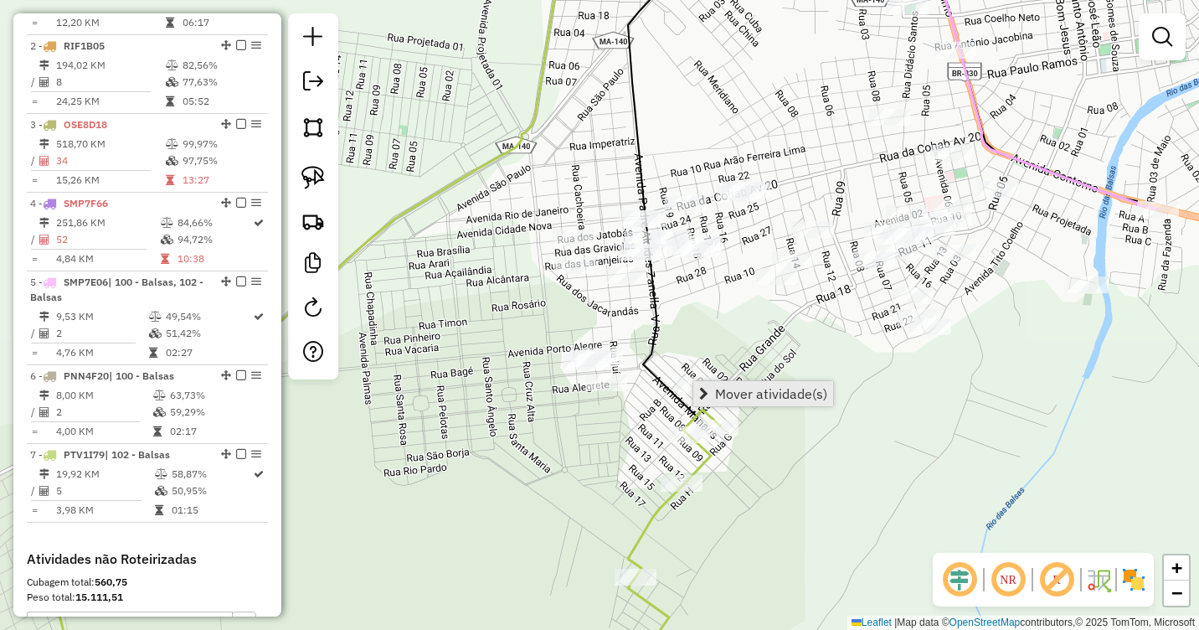
click at [724, 388] on span "Mover atividade(s)" at bounding box center [771, 393] width 112 height 13
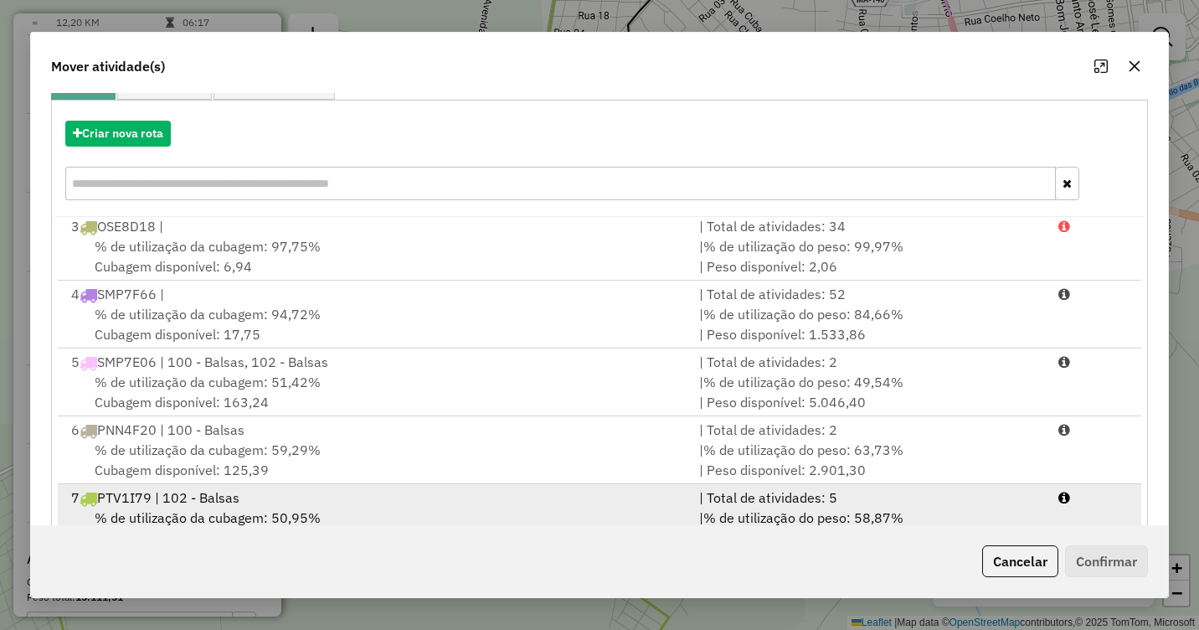
scroll to position [224, 0]
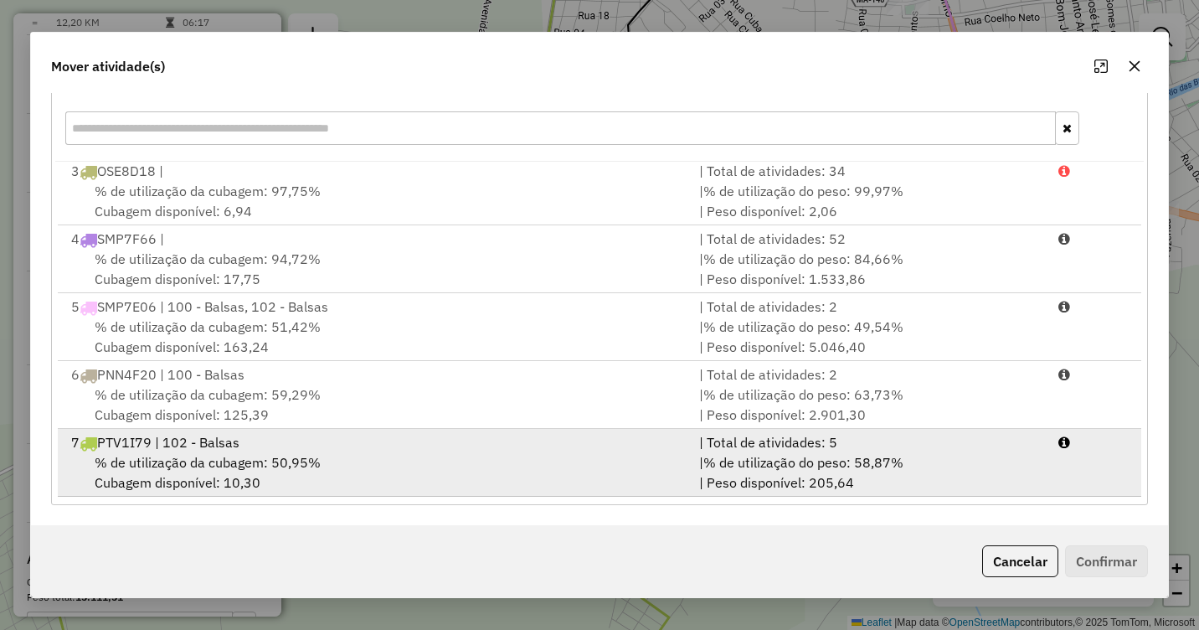
click at [268, 456] on span "% de utilização da cubagem: 50,95%" at bounding box center [208, 462] width 226 height 17
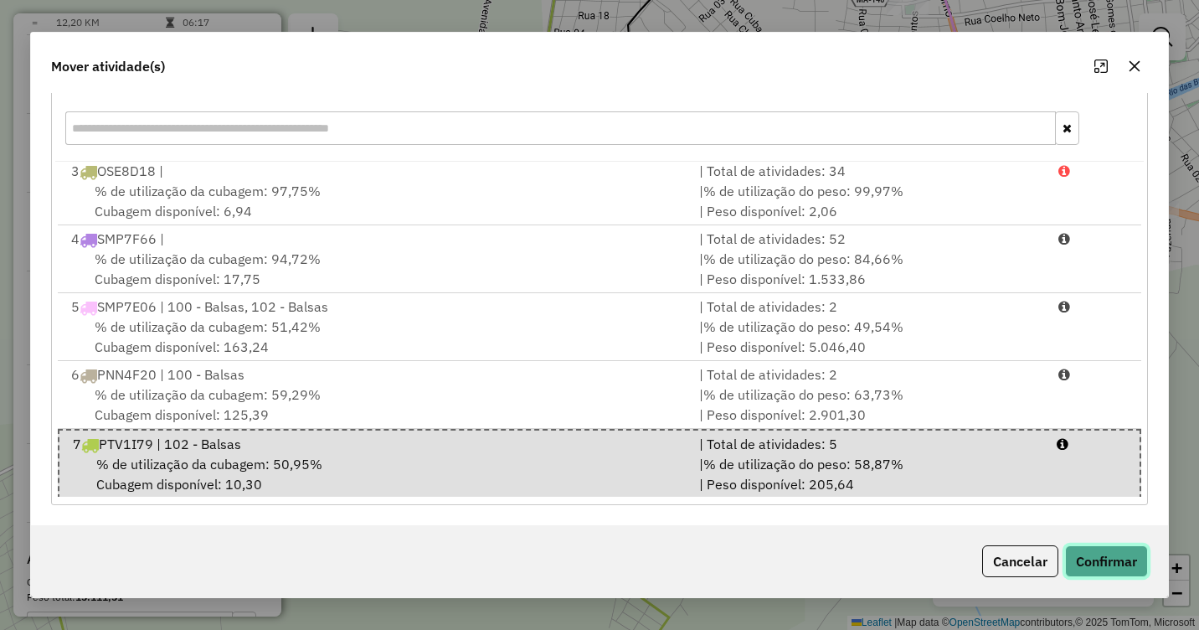
click at [1121, 559] on button "Confirmar" at bounding box center [1106, 561] width 83 height 32
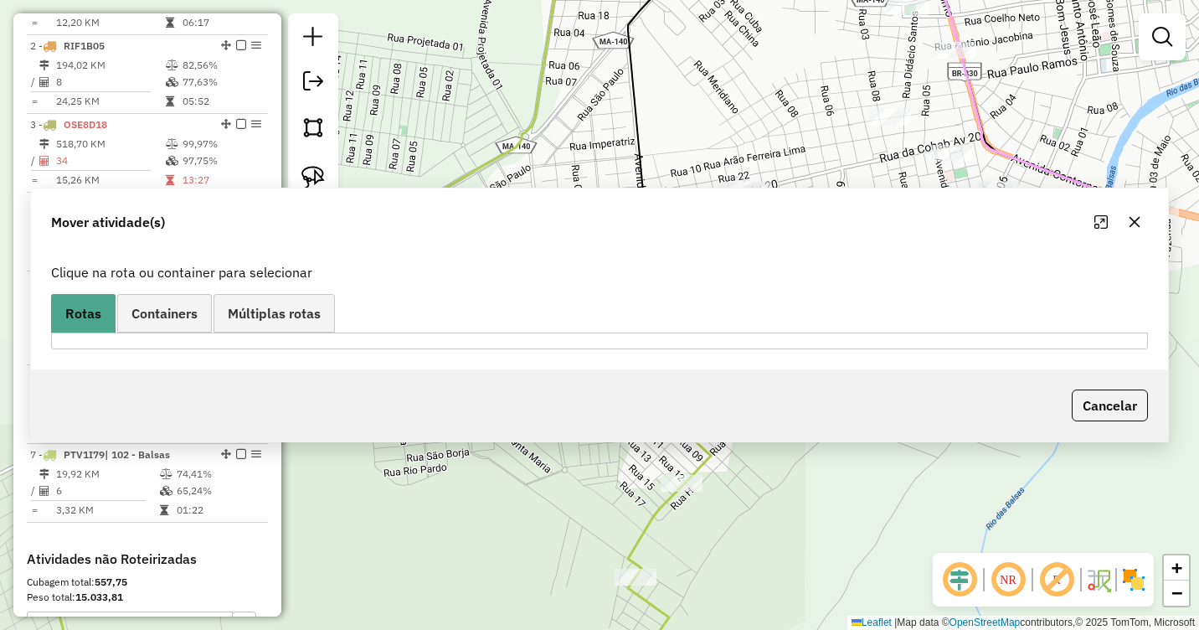
scroll to position [0, 0]
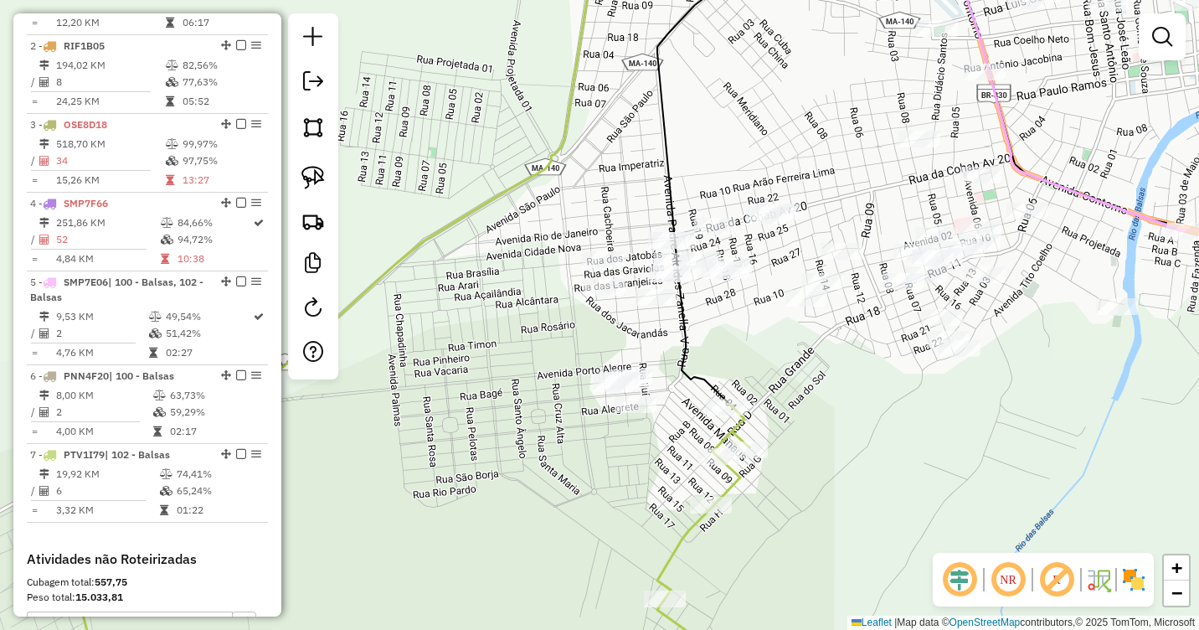
drag, startPoint x: 638, startPoint y: 385, endPoint x: 676, endPoint y: 412, distance: 46.2
click at [676, 412] on div "Janela de atendimento Grade de atendimento Capacidade Transportadoras Veículos …" at bounding box center [599, 315] width 1199 height 630
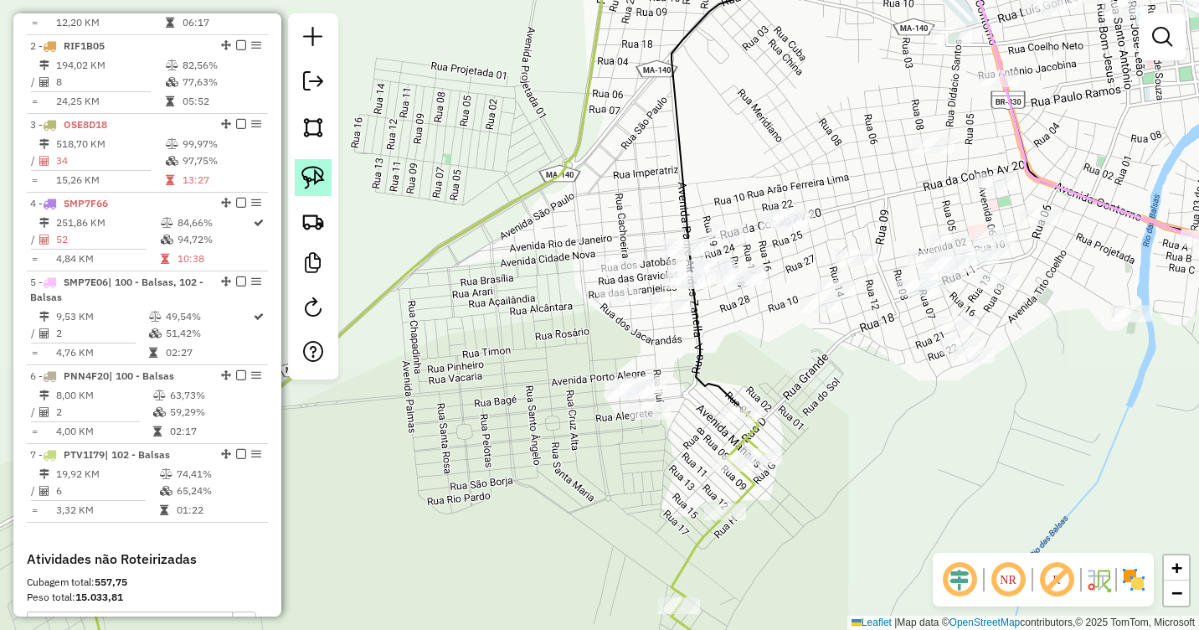
click at [315, 182] on img at bounding box center [312, 177] width 23 height 23
drag, startPoint x: 673, startPoint y: 355, endPoint x: 678, endPoint y: 421, distance: 66.4
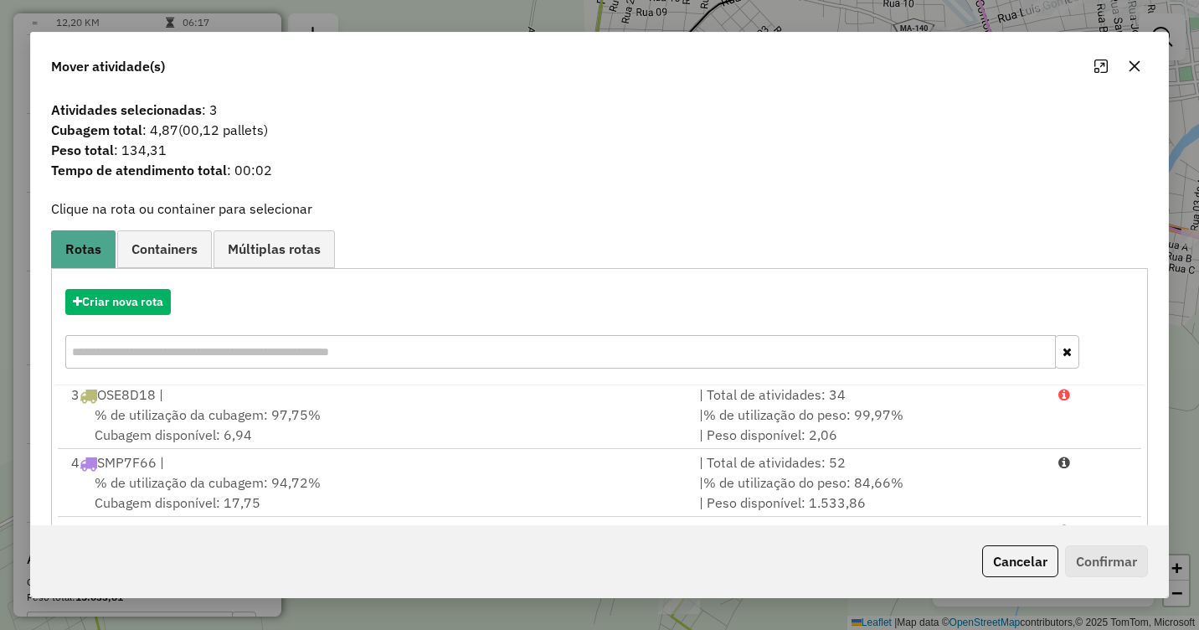
scroll to position [224, 0]
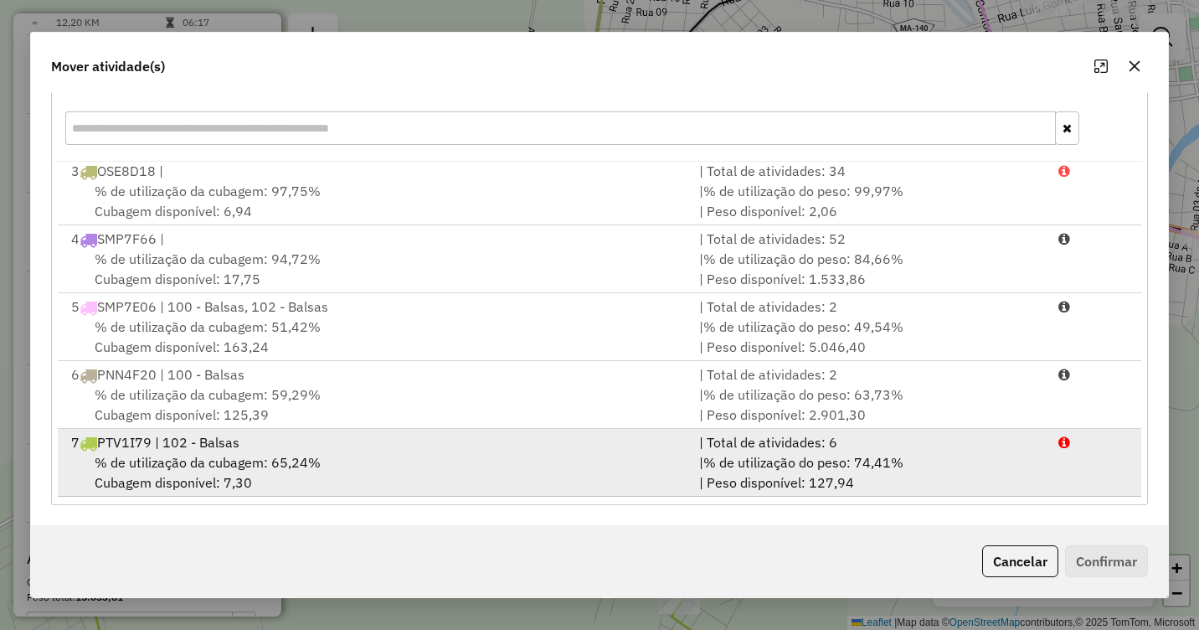
click at [338, 463] on div "% de utilização da cubagem: 65,24% Cubagem disponível: 7,30" at bounding box center [375, 472] width 628 height 40
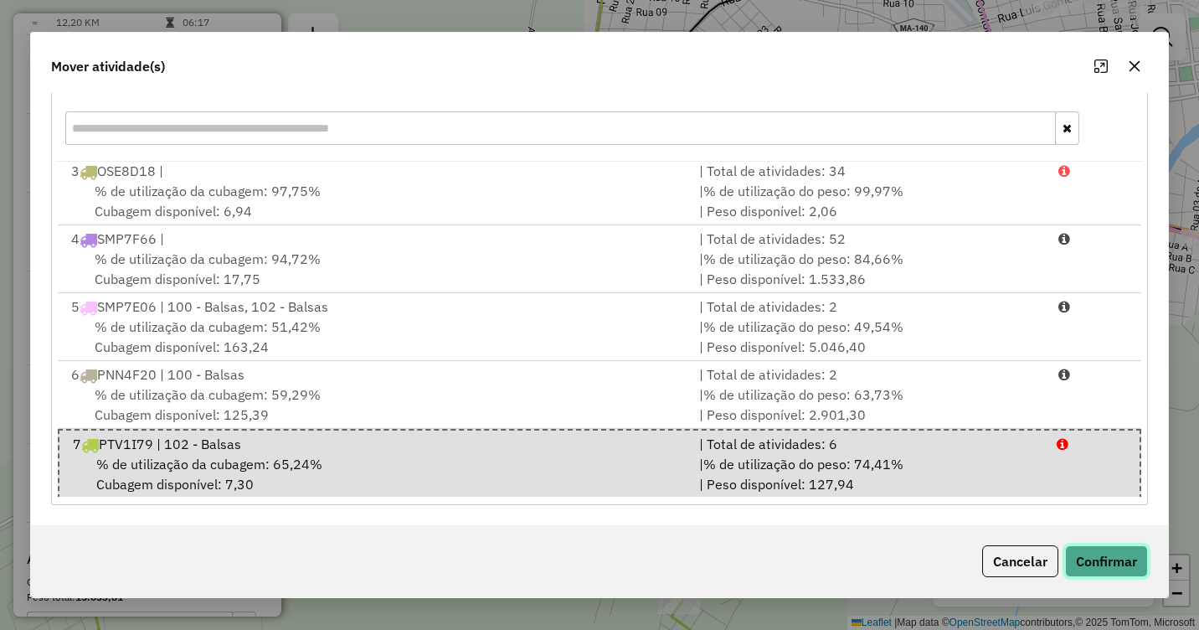
click at [1085, 561] on button "Confirmar" at bounding box center [1106, 561] width 83 height 32
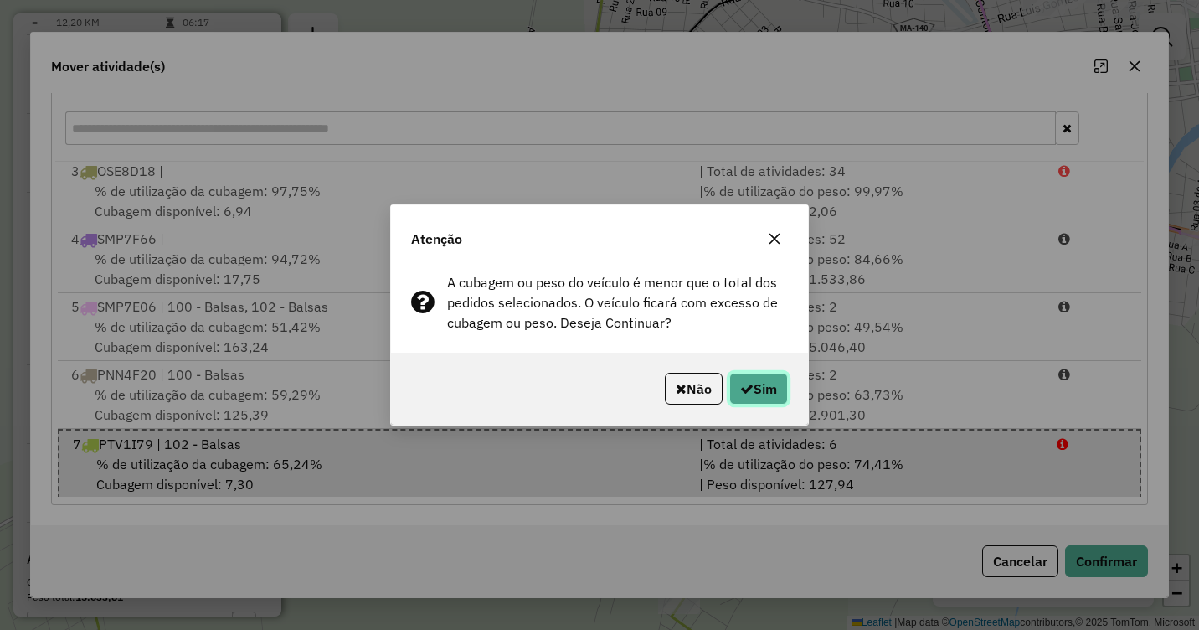
click at [768, 394] on button "Sim" at bounding box center [758, 389] width 59 height 32
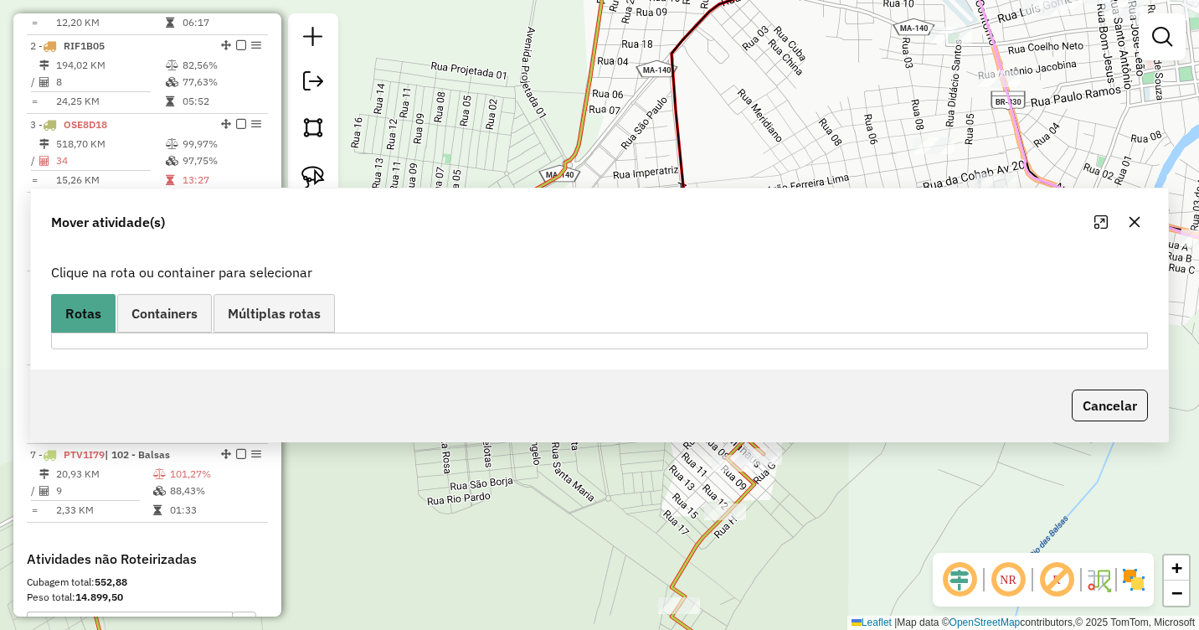
scroll to position [0, 0]
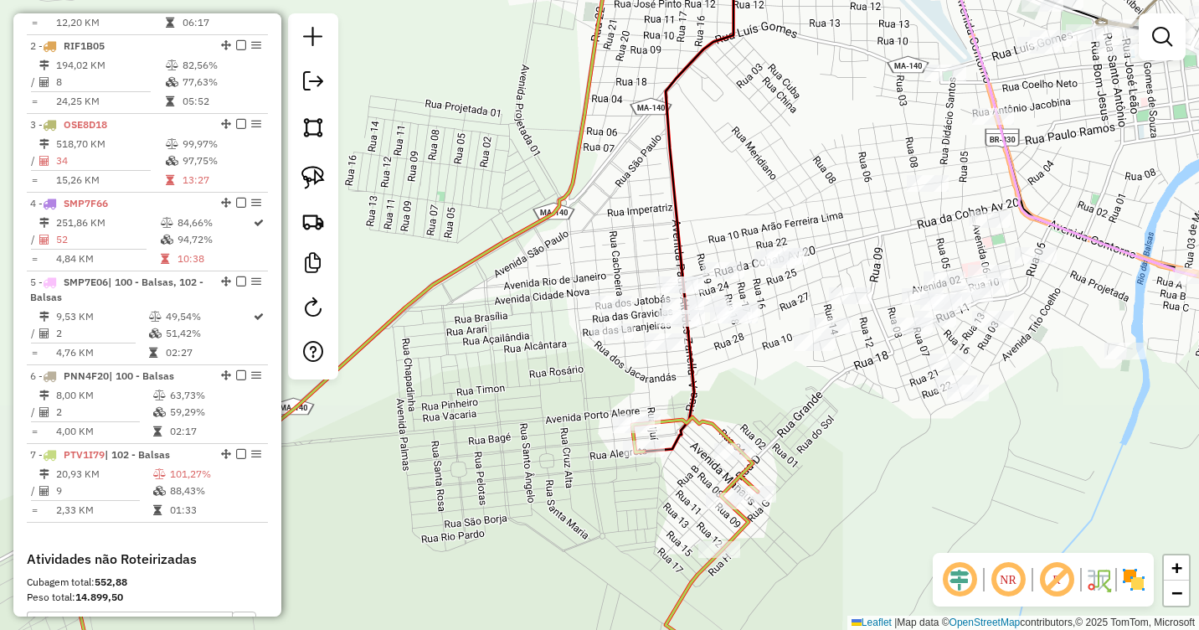
drag, startPoint x: 712, startPoint y: 329, endPoint x: 705, endPoint y: 371, distance: 42.4
click at [705, 371] on div "Janela de atendimento Grade de atendimento Capacidade Transportadoras Veículos …" at bounding box center [599, 315] width 1199 height 630
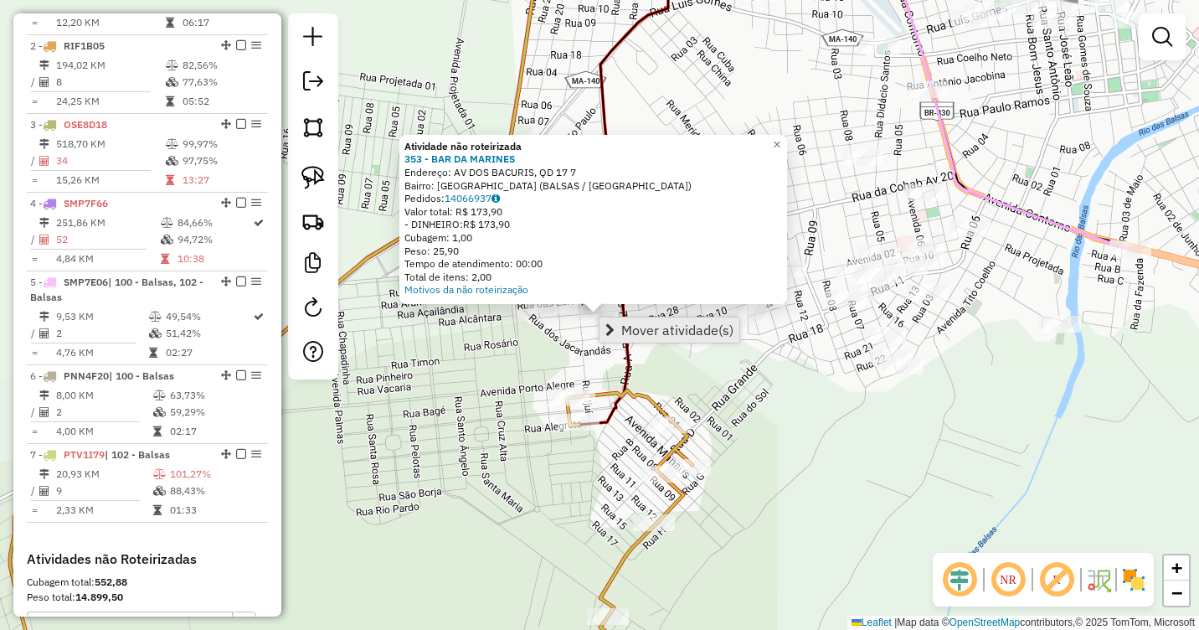
click at [662, 332] on span "Mover atividade(s)" at bounding box center [677, 329] width 112 height 13
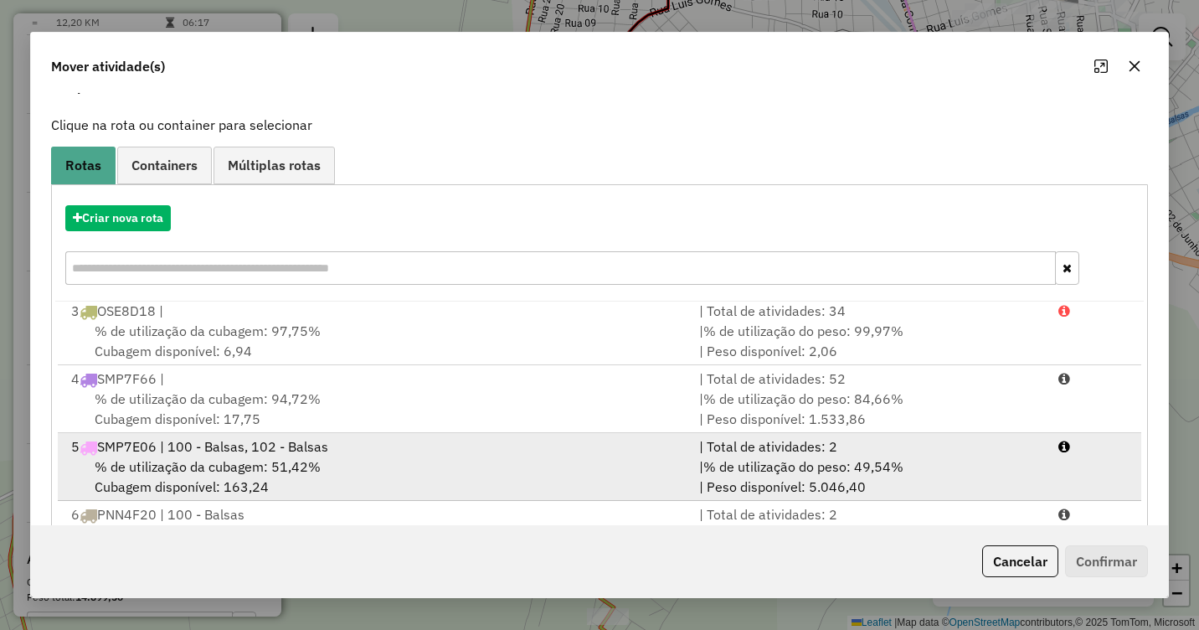
scroll to position [224, 0]
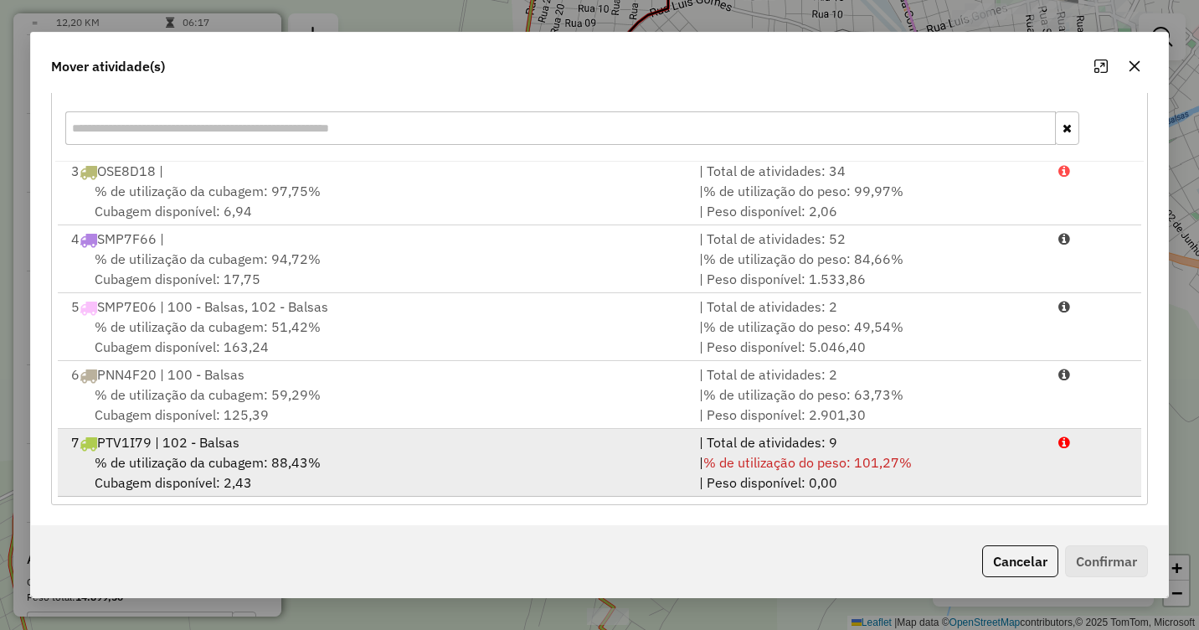
click at [399, 462] on div "% de utilização da cubagem: 88,43% Cubagem disponível: 2,43" at bounding box center [375, 472] width 628 height 40
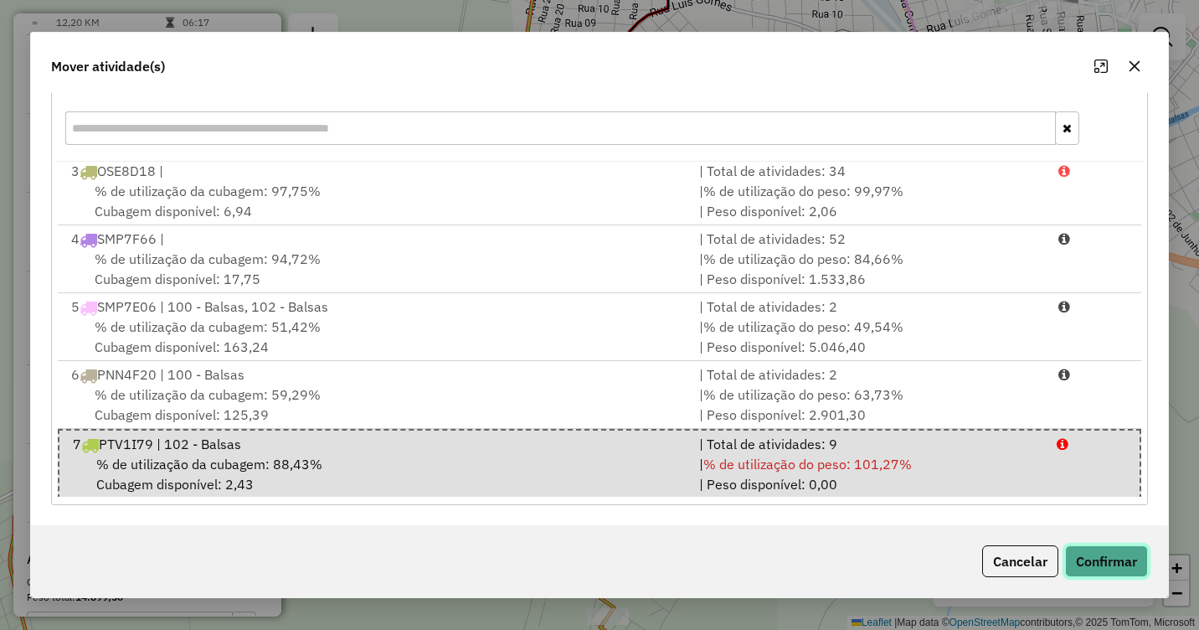
click at [1092, 557] on button "Confirmar" at bounding box center [1106, 561] width 83 height 32
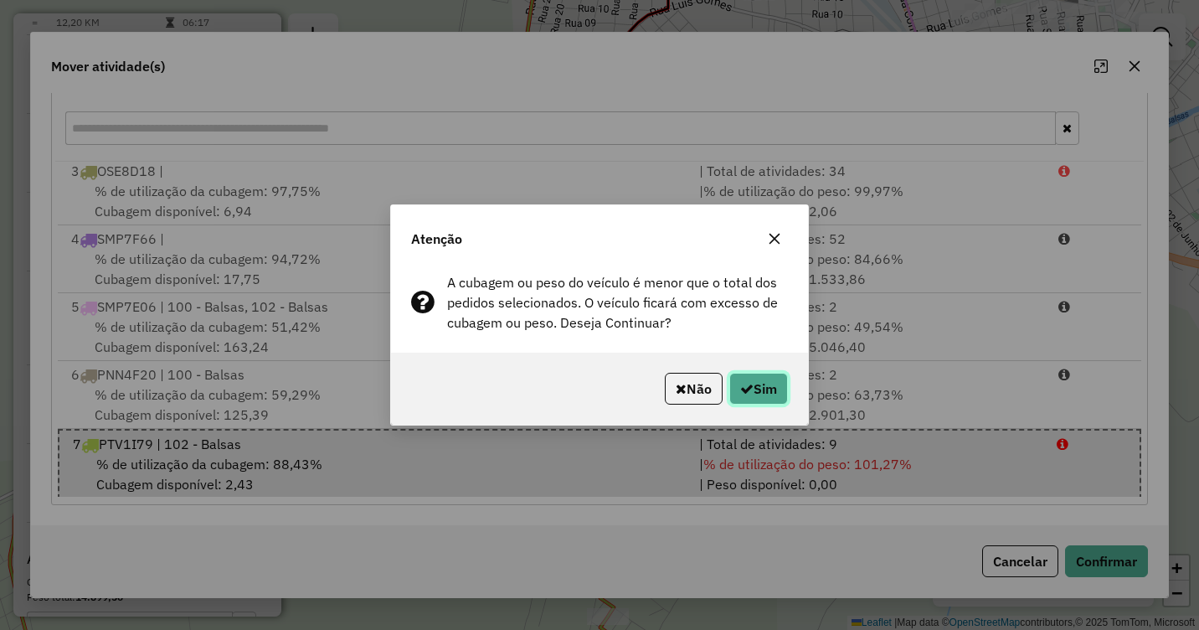
click at [740, 382] on icon "button" at bounding box center [746, 388] width 13 height 13
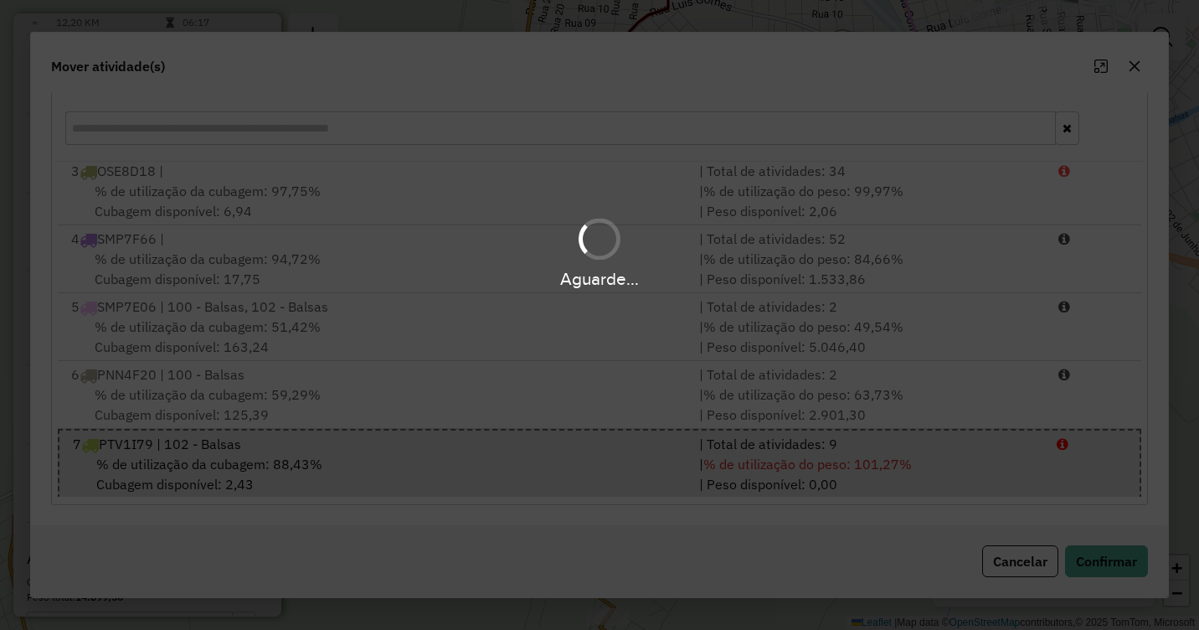
scroll to position [0, 0]
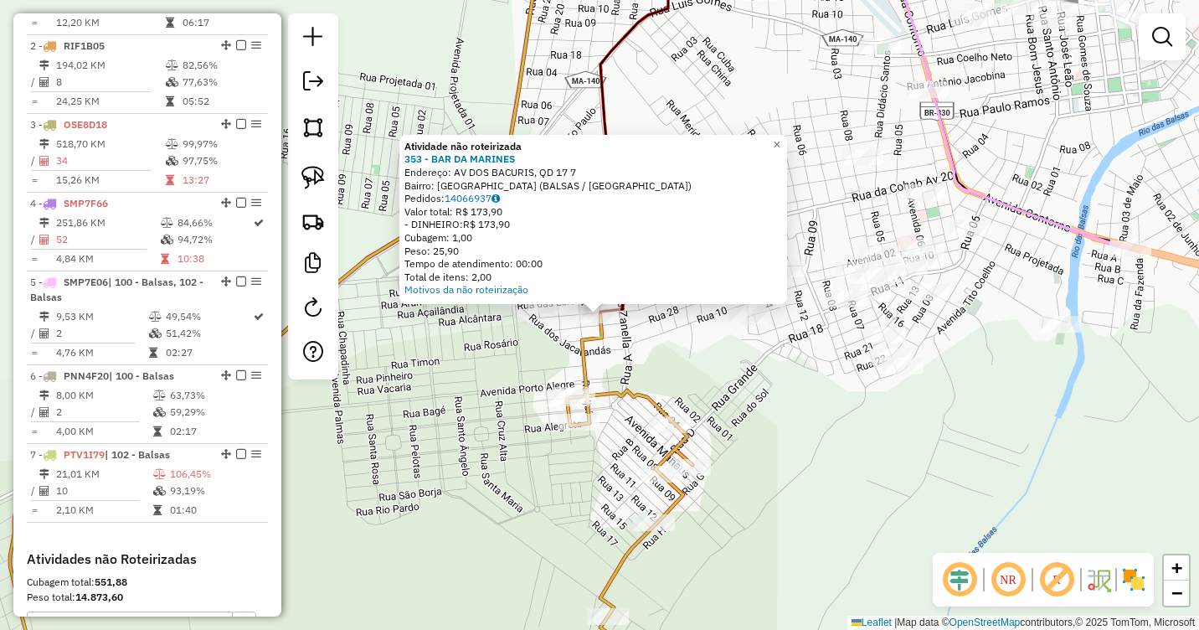
click at [698, 363] on div "Atividade não roteirizada 353 - BAR DA MARINES Endereço: AV DOS BACURIS, QD 17 …" at bounding box center [599, 315] width 1199 height 630
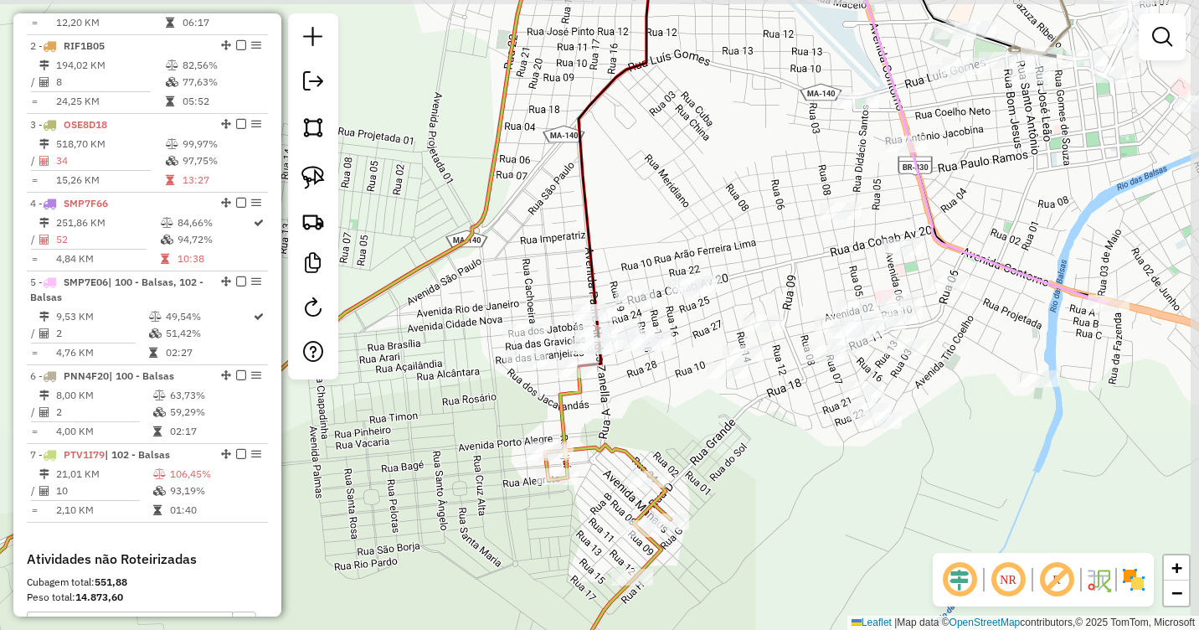
drag, startPoint x: 696, startPoint y: 357, endPoint x: 674, endPoint y: 411, distance: 58.6
click at [674, 411] on div "Janela de atendimento Grade de atendimento Capacidade Transportadoras Veículos …" at bounding box center [599, 315] width 1199 height 630
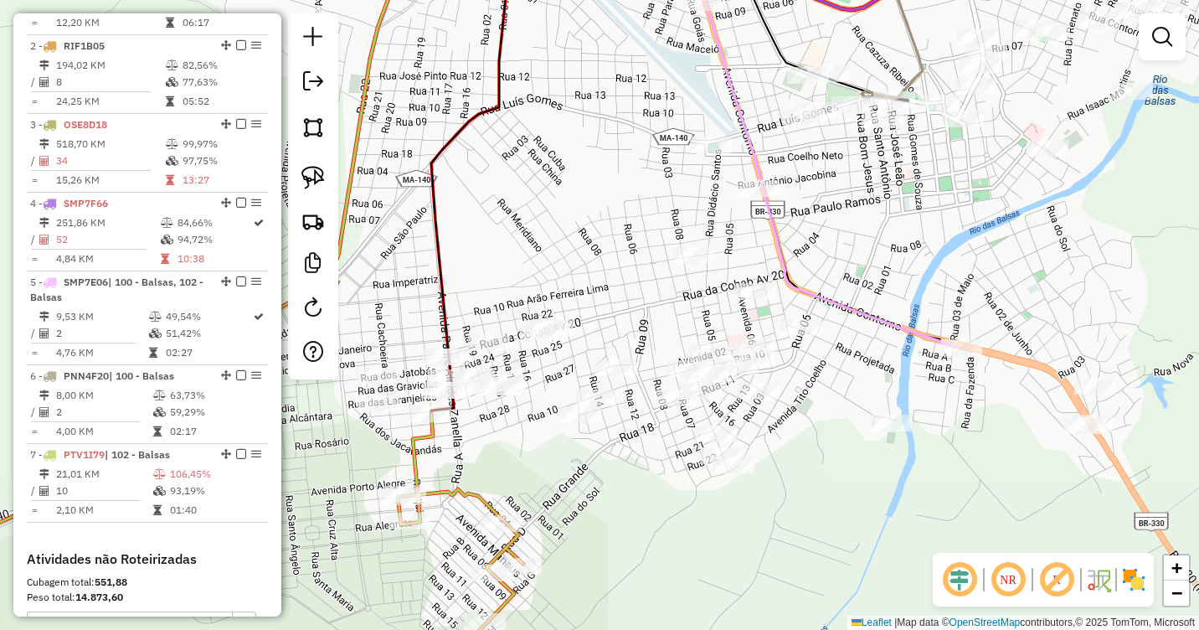
drag, startPoint x: 676, startPoint y: 410, endPoint x: 526, endPoint y: 459, distance: 157.6
click at [526, 458] on div "Janela de atendimento Grade de atendimento Capacidade Transportadoras Veículos …" at bounding box center [599, 315] width 1199 height 630
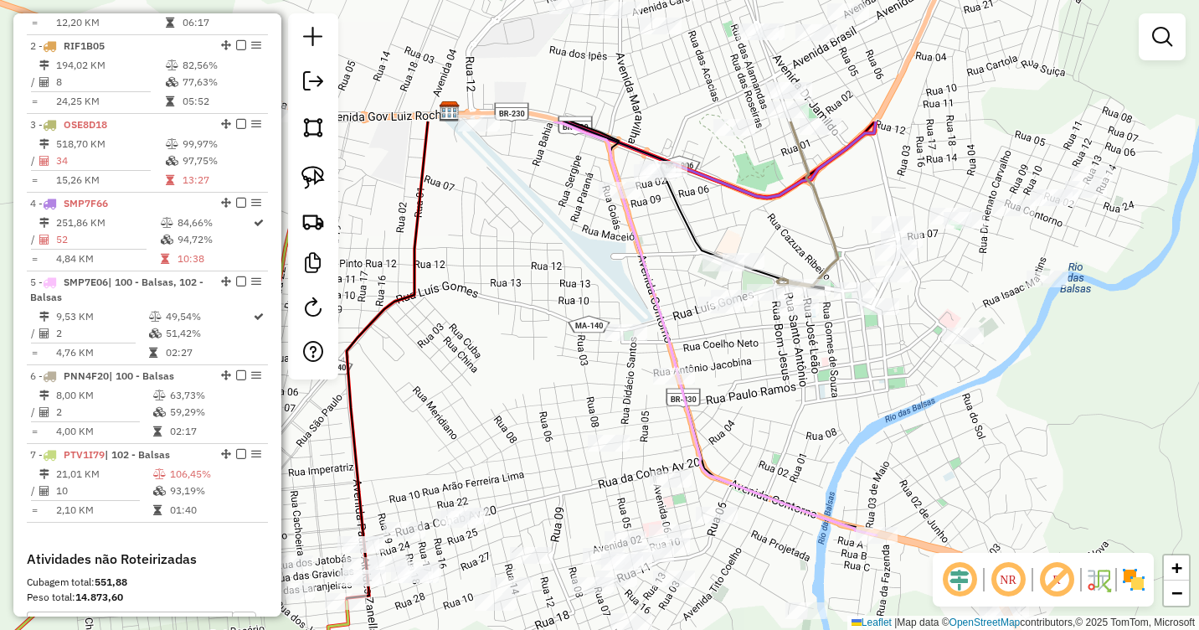
drag, startPoint x: 840, startPoint y: 291, endPoint x: 784, endPoint y: 508, distance: 224.1
click at [784, 508] on div "Janela de atendimento Grade de atendimento Capacidade Transportadoras Veículos …" at bounding box center [599, 315] width 1199 height 630
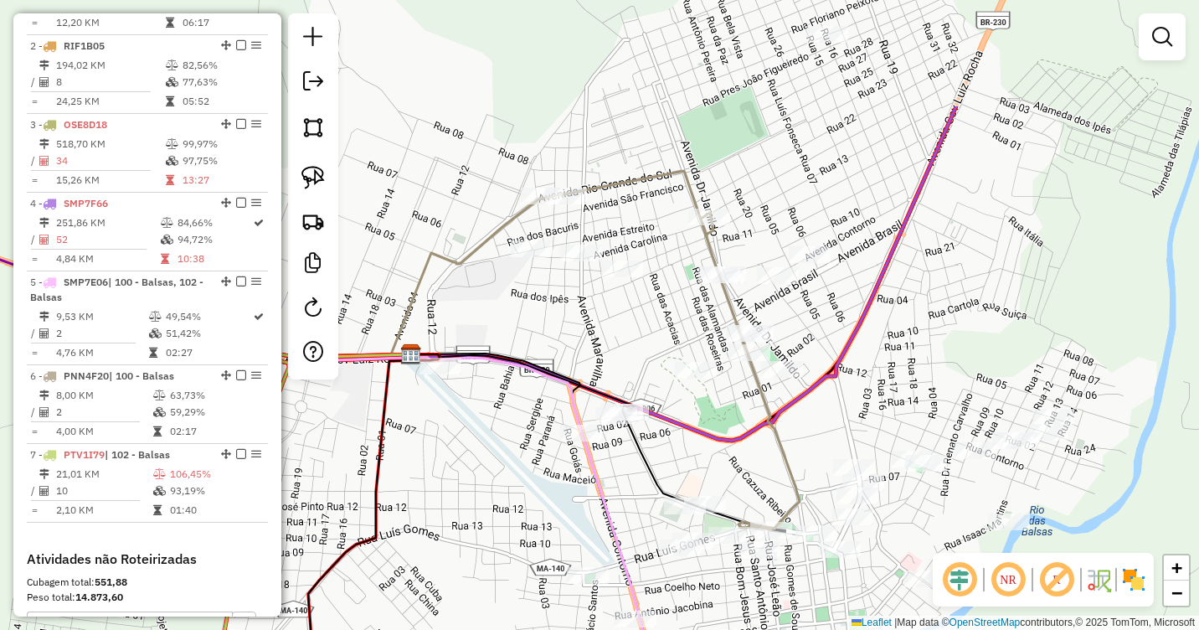
drag, startPoint x: 911, startPoint y: 226, endPoint x: 844, endPoint y: 414, distance: 199.2
click at [844, 414] on div "Janela de atendimento Grade de atendimento Capacidade Transportadoras Veículos …" at bounding box center [599, 315] width 1199 height 630
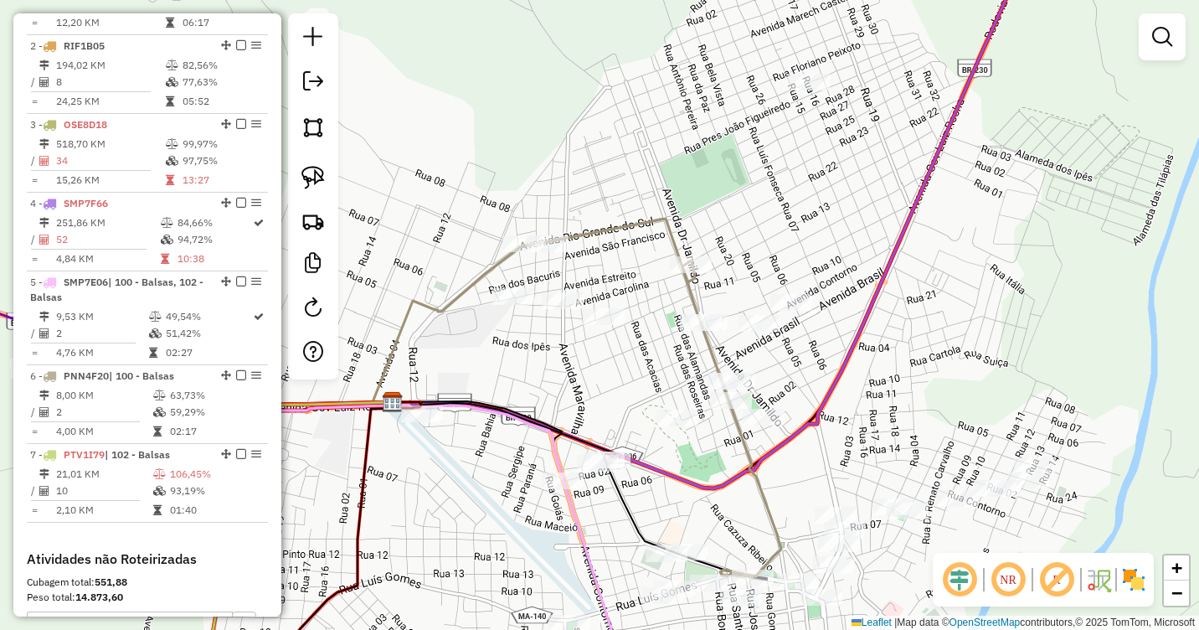
drag, startPoint x: 916, startPoint y: 226, endPoint x: 951, endPoint y: 75, distance: 154.6
click at [949, 77] on icon at bounding box center [638, 228] width 766 height 522
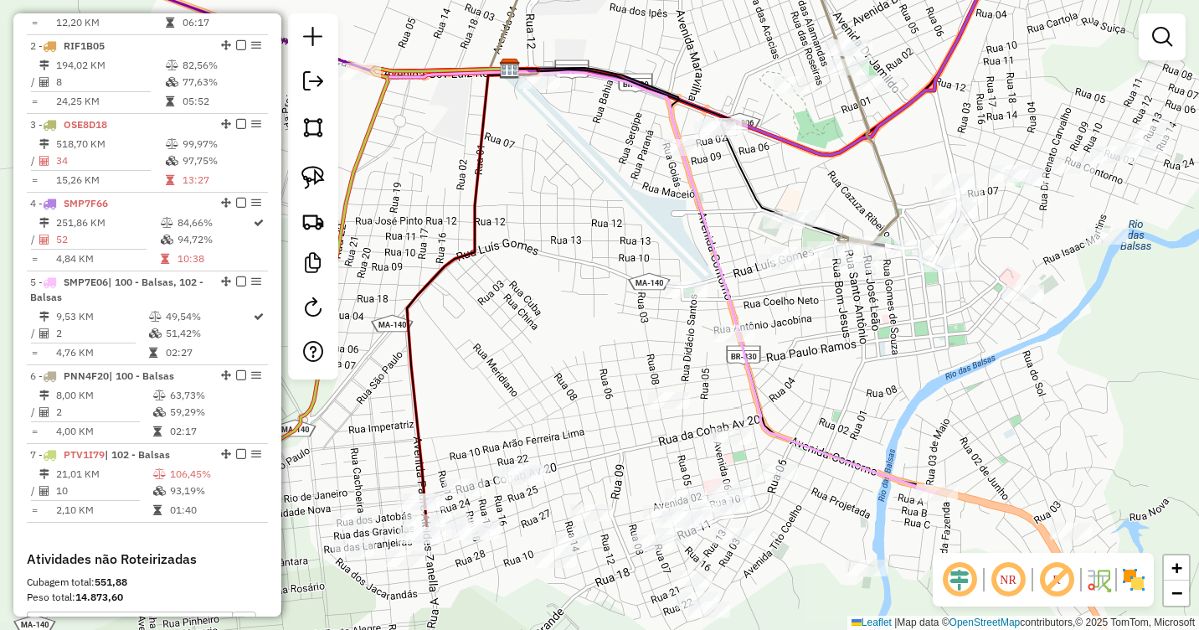
drag, startPoint x: 847, startPoint y: 311, endPoint x: 961, endPoint y: 95, distance: 244.3
click at [961, 95] on div "Janela de atendimento Grade de atendimento Capacidade Transportadoras Veículos …" at bounding box center [599, 315] width 1199 height 630
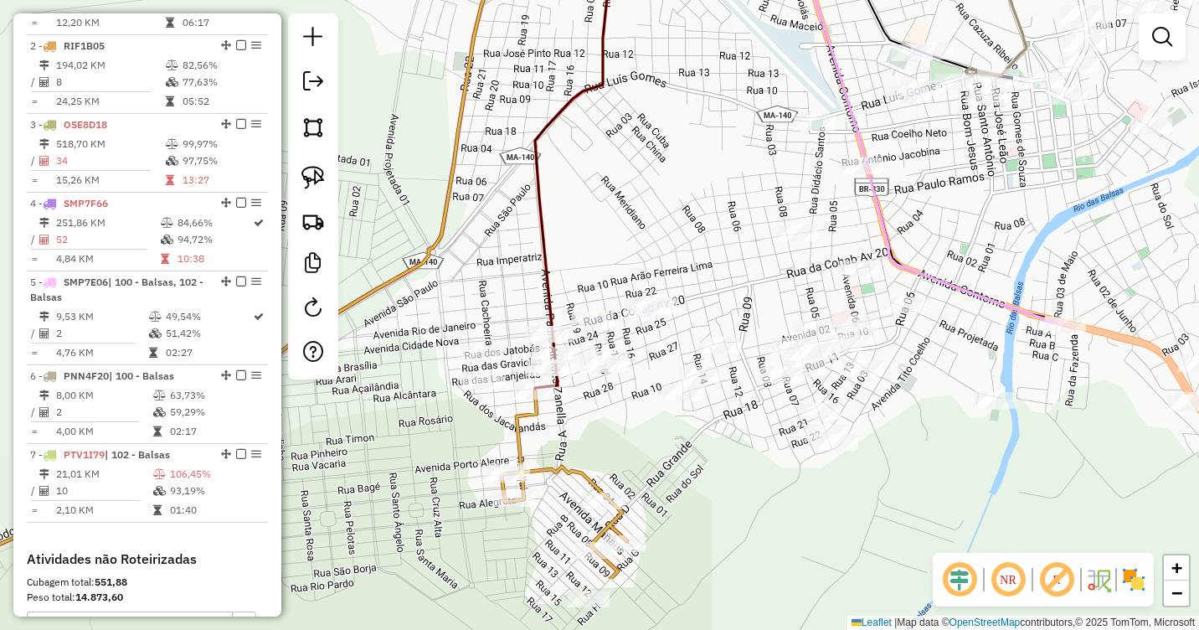
drag, startPoint x: 666, startPoint y: 226, endPoint x: 706, endPoint y: 162, distance: 76.0
click at [706, 162] on div "Janela de atendimento Grade de atendimento Capacidade Transportadoras Veículos …" at bounding box center [599, 315] width 1199 height 630
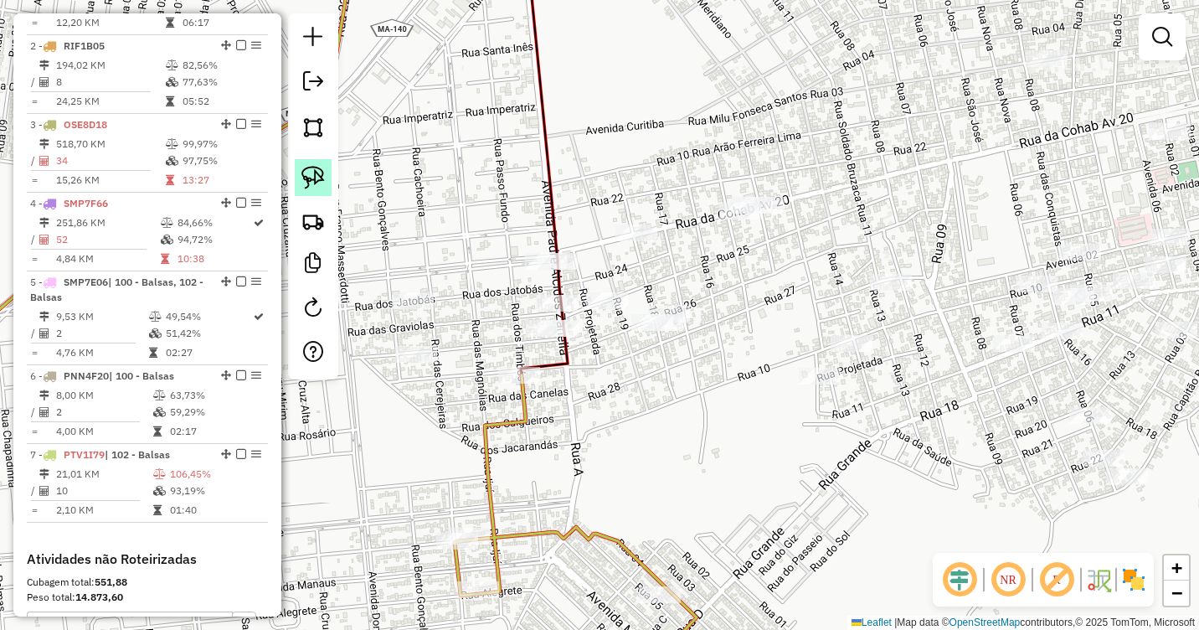
click at [310, 173] on img at bounding box center [312, 177] width 23 height 23
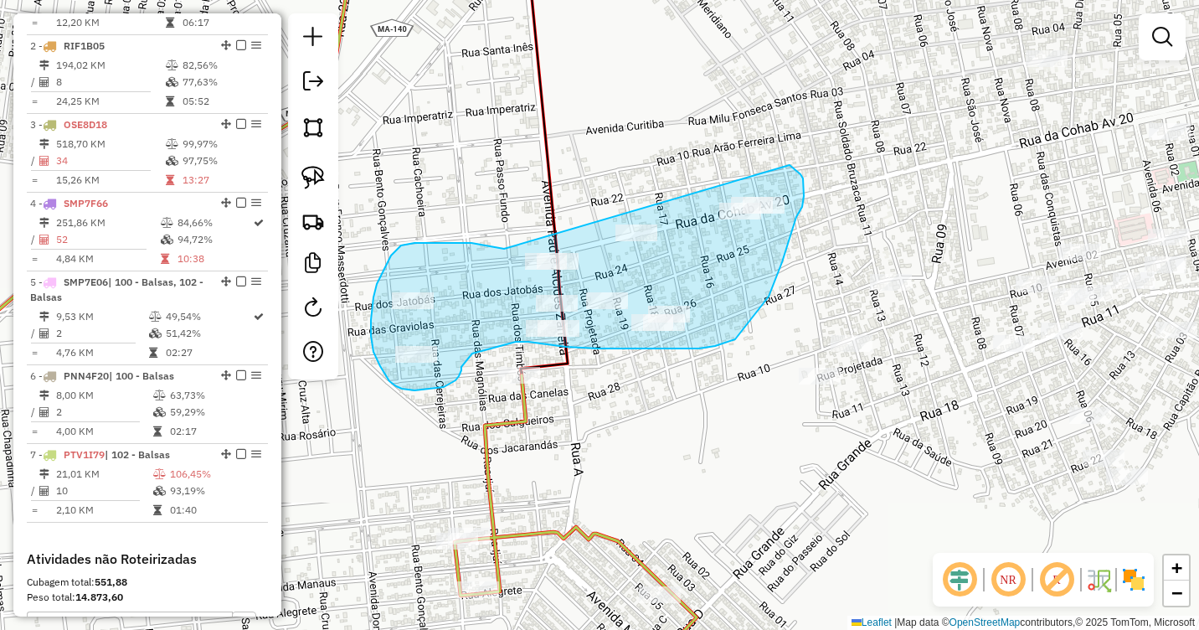
drag, startPoint x: 487, startPoint y: 245, endPoint x: 770, endPoint y: 161, distance: 294.6
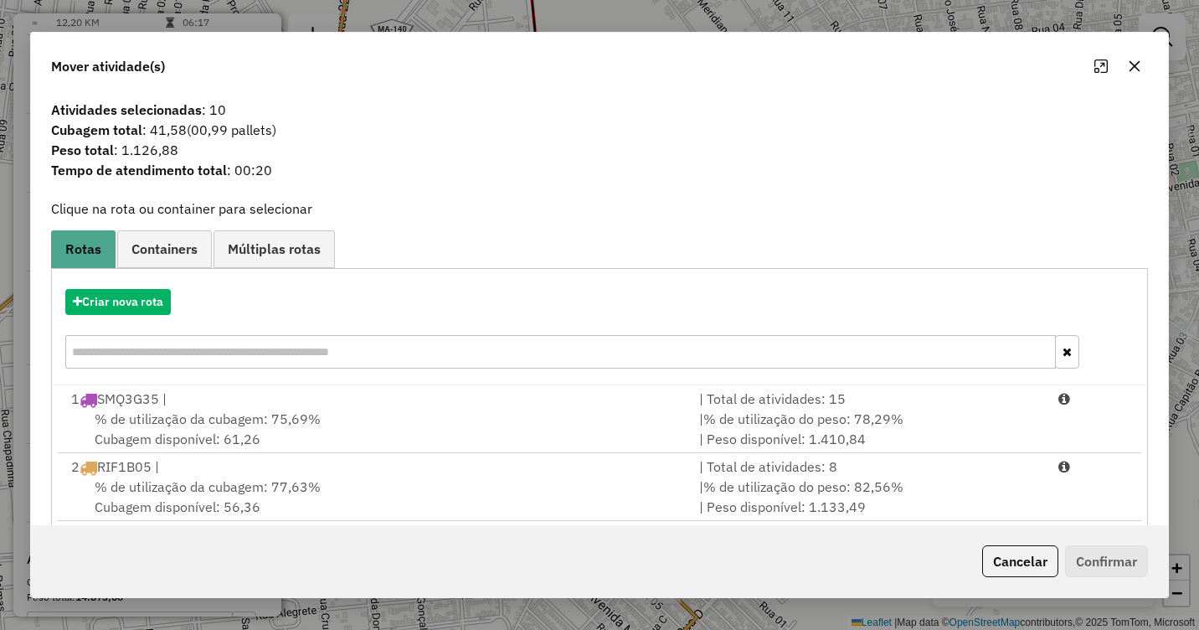
click at [1136, 70] on icon "button" at bounding box center [1134, 65] width 13 height 13
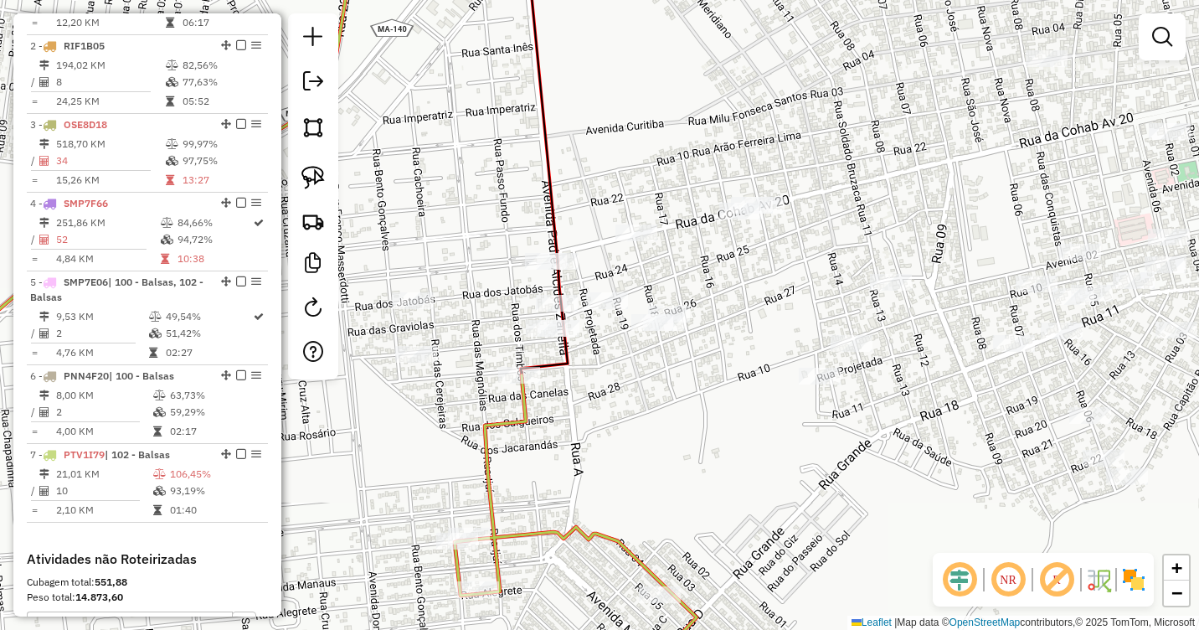
drag, startPoint x: 698, startPoint y: 152, endPoint x: 828, endPoint y: 224, distance: 148.8
click at [828, 224] on div "Janela de atendimento Grade de atendimento Capacidade Transportadoras Veículos …" at bounding box center [599, 315] width 1199 height 630
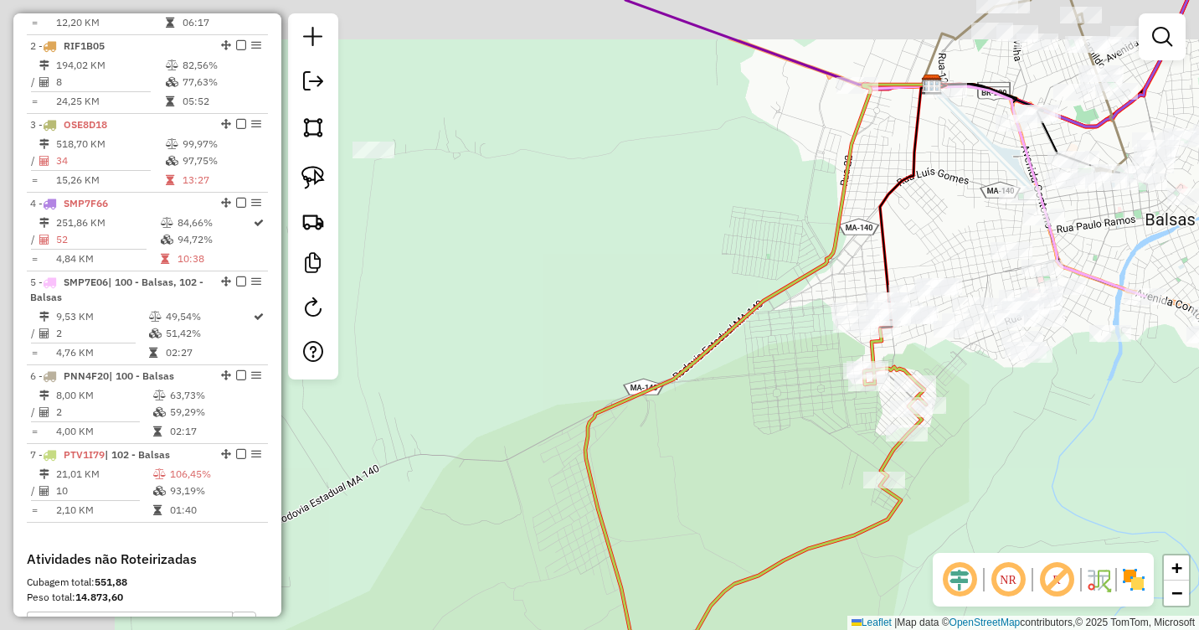
drag, startPoint x: 565, startPoint y: 204, endPoint x: 811, endPoint y: 296, distance: 262.1
click at [811, 296] on div "Janela de atendimento Grade de atendimento Capacidade Transportadoras Veículos …" at bounding box center [599, 315] width 1199 height 630
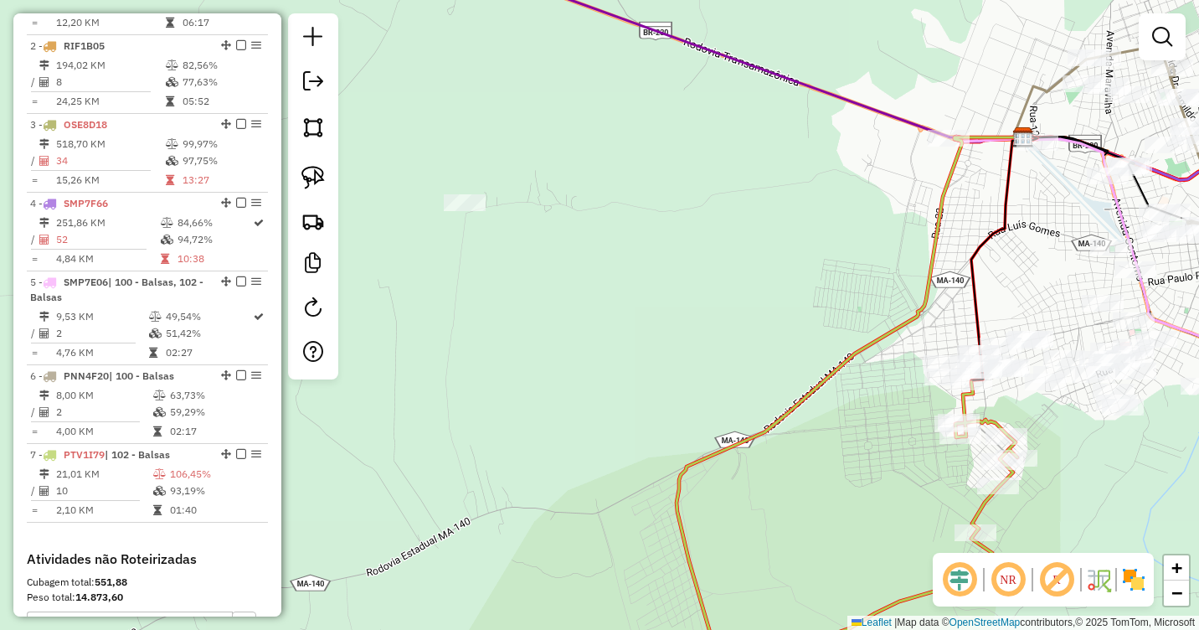
click at [686, 221] on div "Janela de atendimento Grade de atendimento Capacidade Transportadoras Veículos …" at bounding box center [599, 315] width 1199 height 630
click at [313, 167] on img at bounding box center [312, 177] width 23 height 23
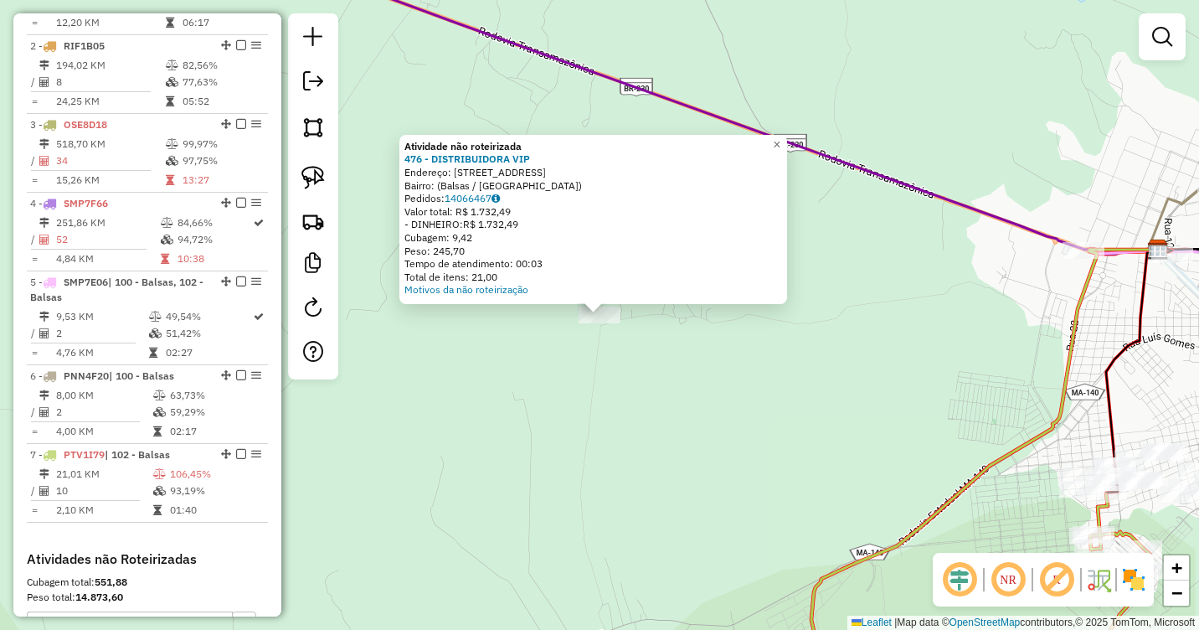
click at [515, 344] on div "Atividade não roteirizada 476 - DISTRIBUIDORA VIP Endereço: Rua Dezoito, 119 Ba…" at bounding box center [599, 315] width 1199 height 630
click at [307, 170] on img at bounding box center [312, 177] width 23 height 23
click at [783, 139] on span "×" at bounding box center [780, 144] width 8 height 14
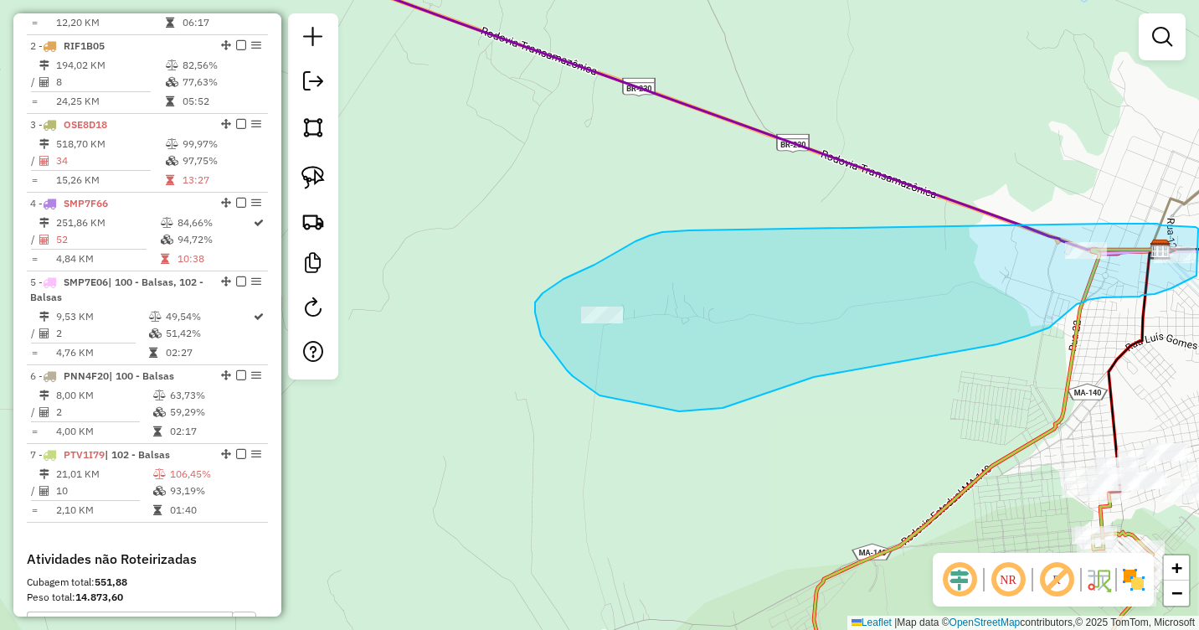
drag, startPoint x: 689, startPoint y: 230, endPoint x: 1111, endPoint y: 224, distance: 422.2
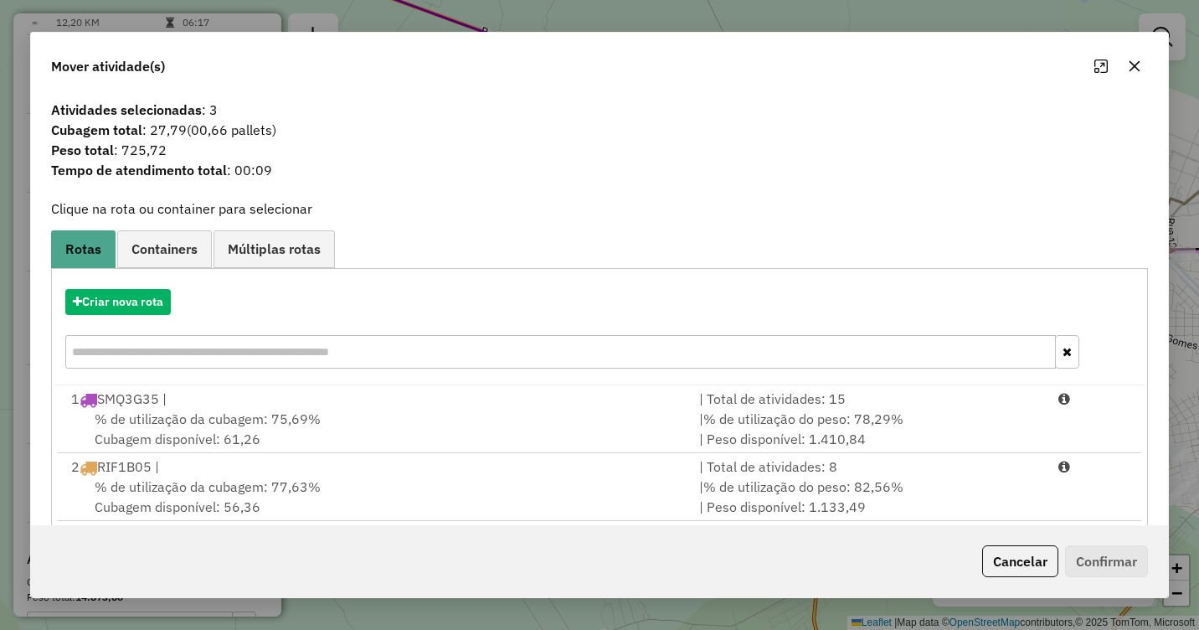
click at [1136, 68] on icon "button" at bounding box center [1134, 65] width 13 height 13
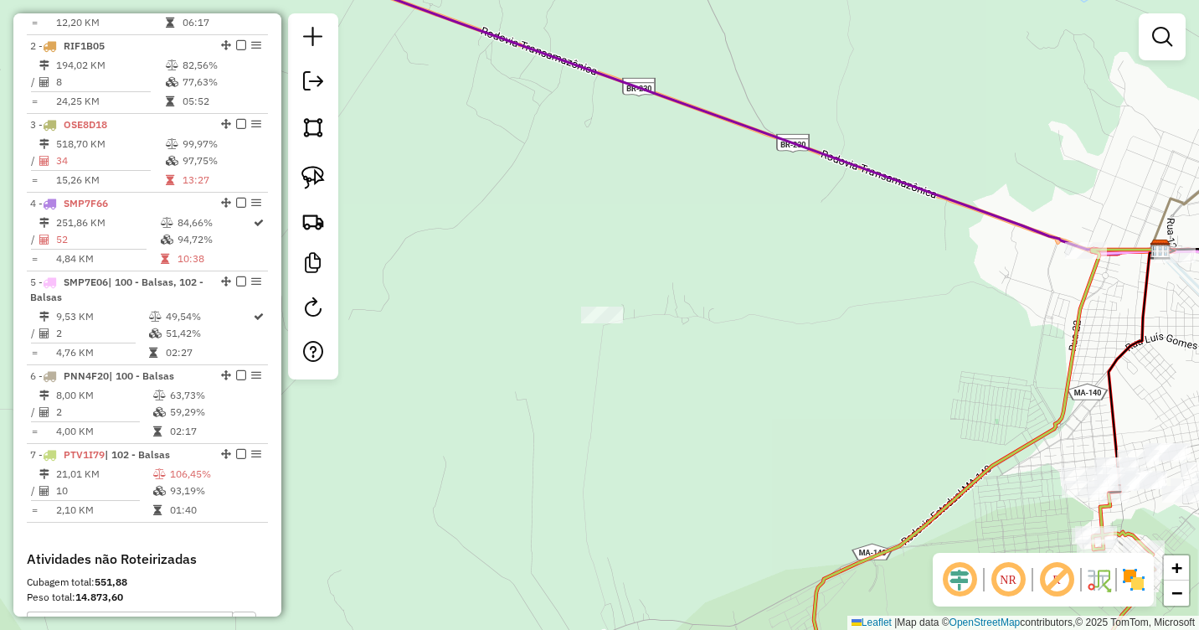
drag, startPoint x: 313, startPoint y: 185, endPoint x: 686, endPoint y: 260, distance: 380.1
click at [316, 185] on img at bounding box center [312, 177] width 23 height 23
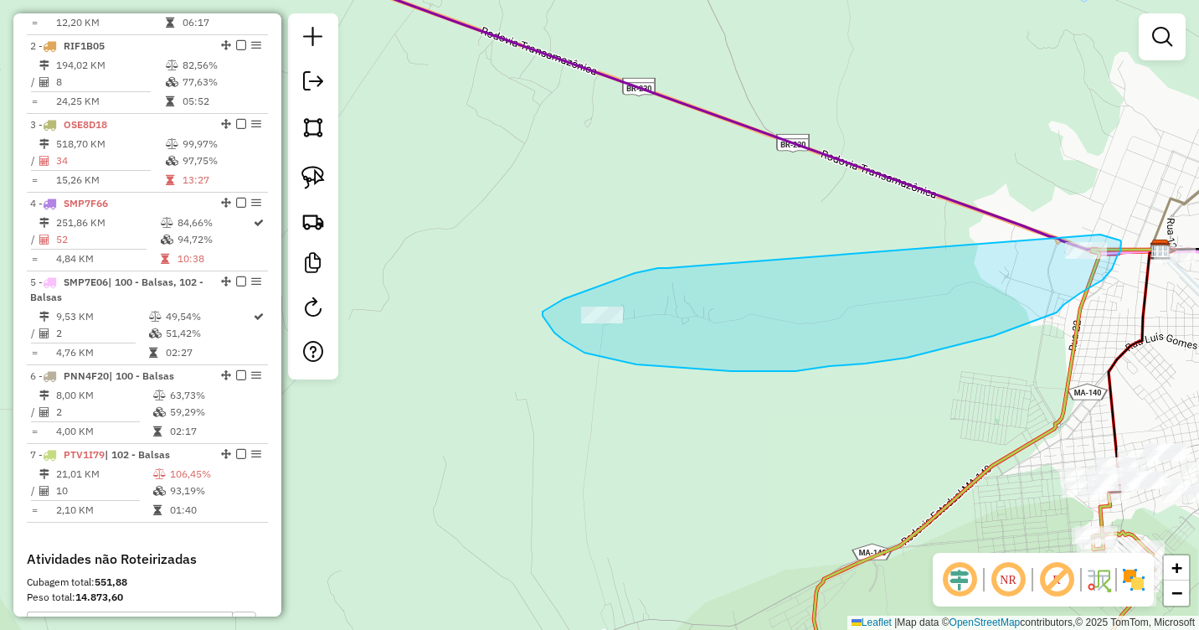
drag, startPoint x: 612, startPoint y: 281, endPoint x: 1099, endPoint y: 234, distance: 488.8
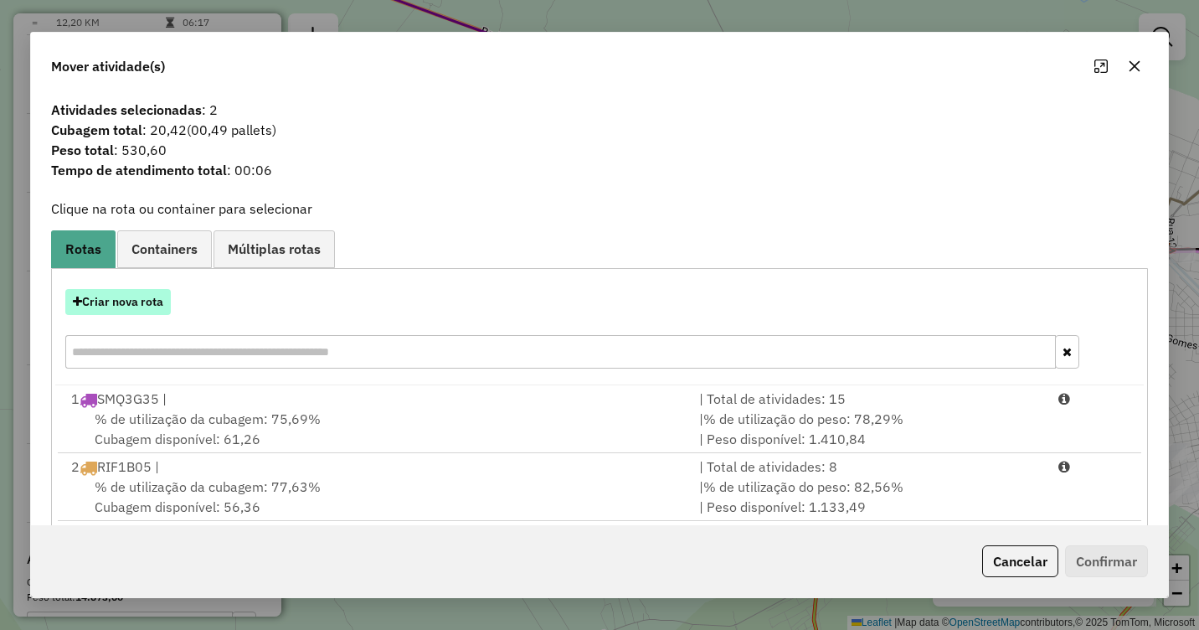
click at [113, 303] on button "Criar nova rota" at bounding box center [118, 302] width 106 height 26
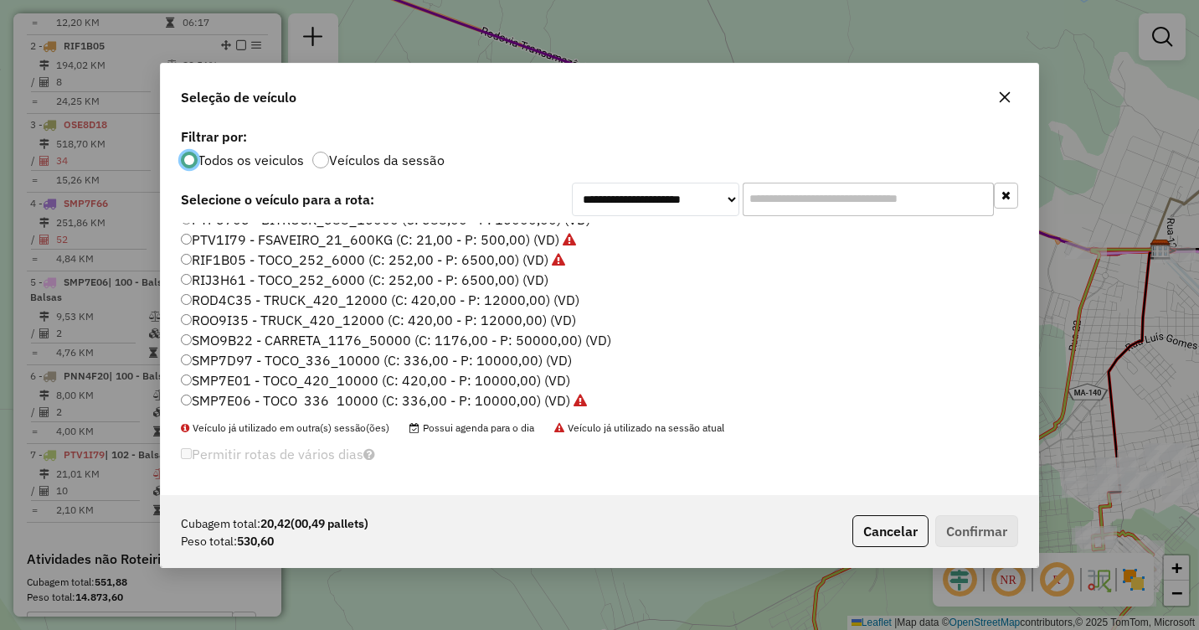
scroll to position [251, 0]
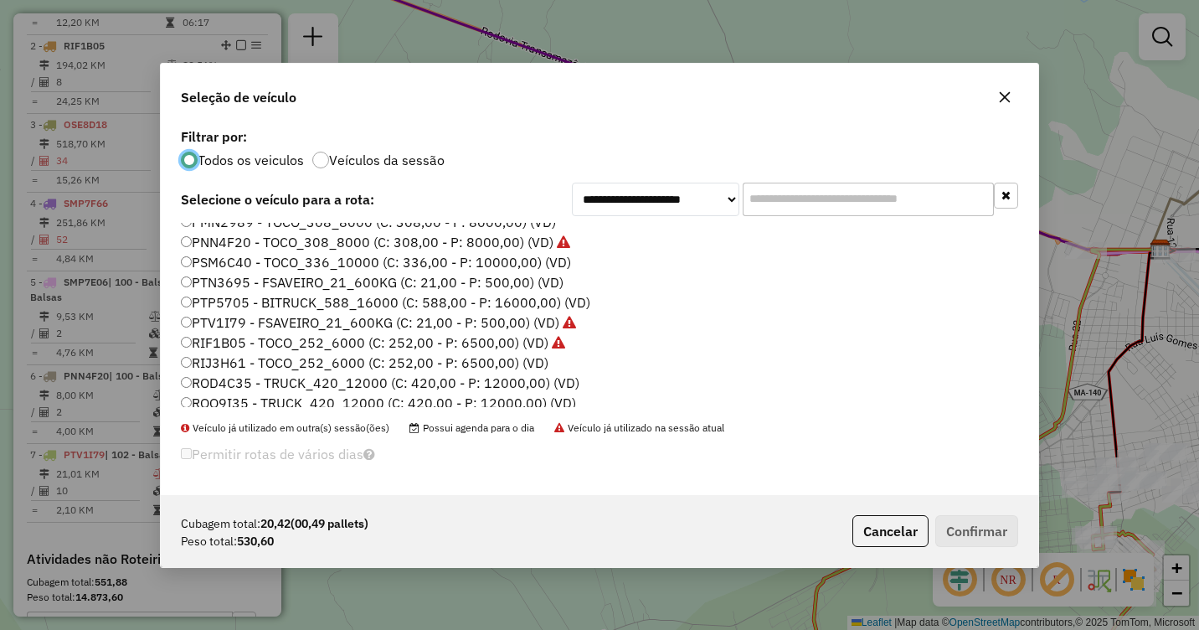
click at [209, 321] on label "PTV1I79 - FSAVEIRO_21_600KG (C: 21,00 - P: 500,00) (VD)" at bounding box center [378, 322] width 395 height 20
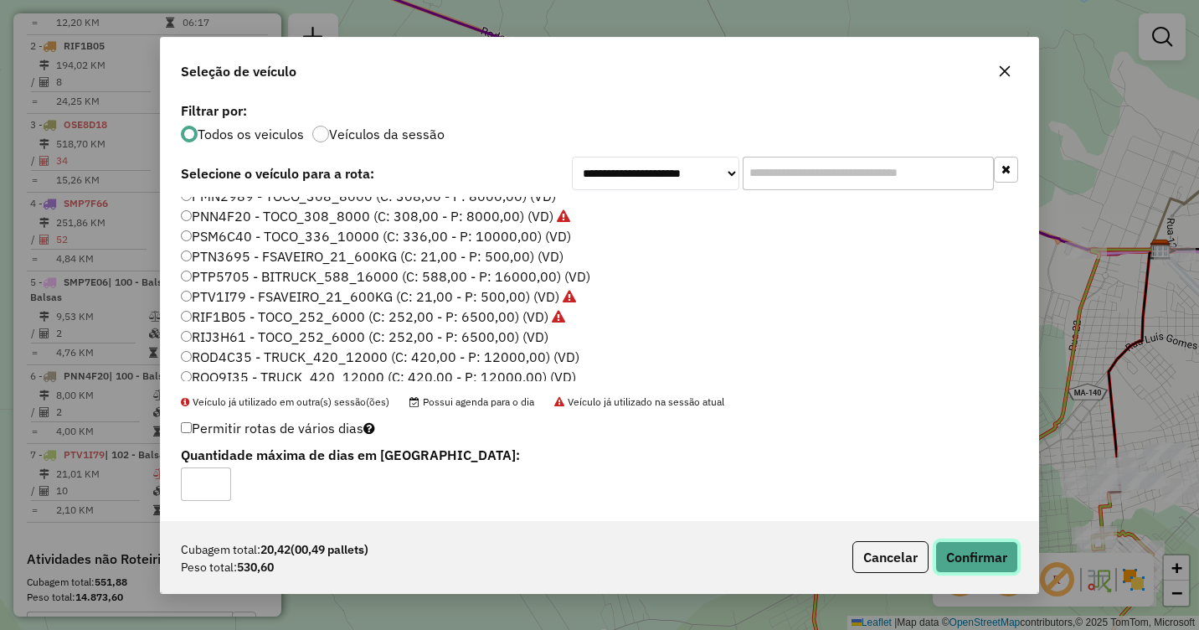
click at [970, 551] on button "Confirmar" at bounding box center [976, 557] width 83 height 32
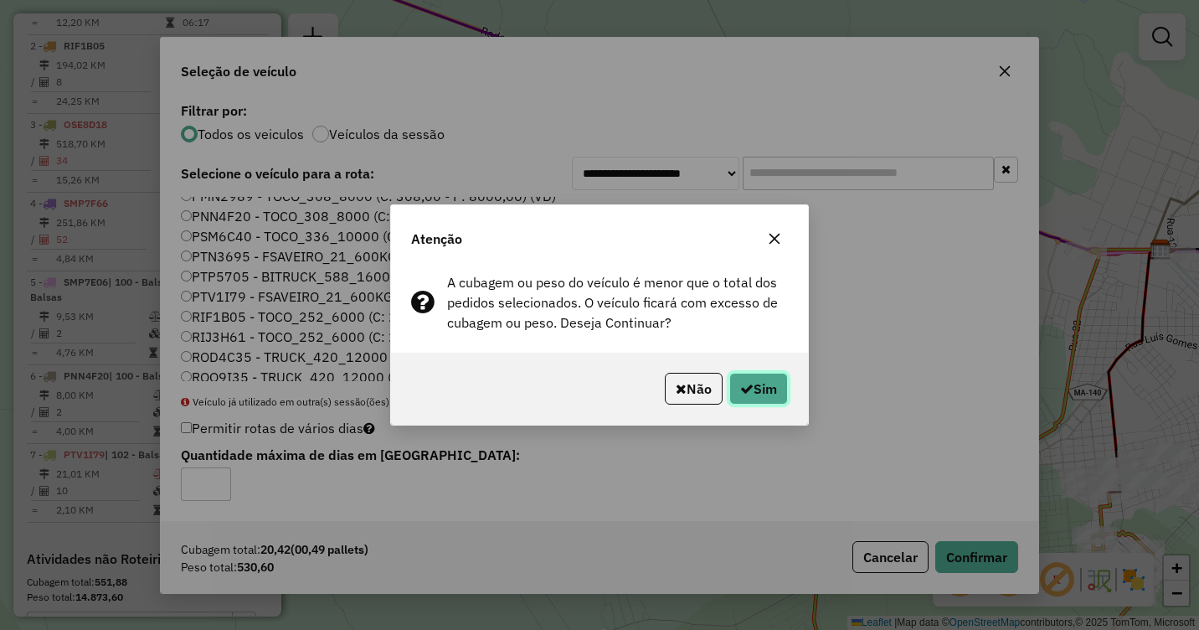
click at [752, 380] on button "Sim" at bounding box center [758, 389] width 59 height 32
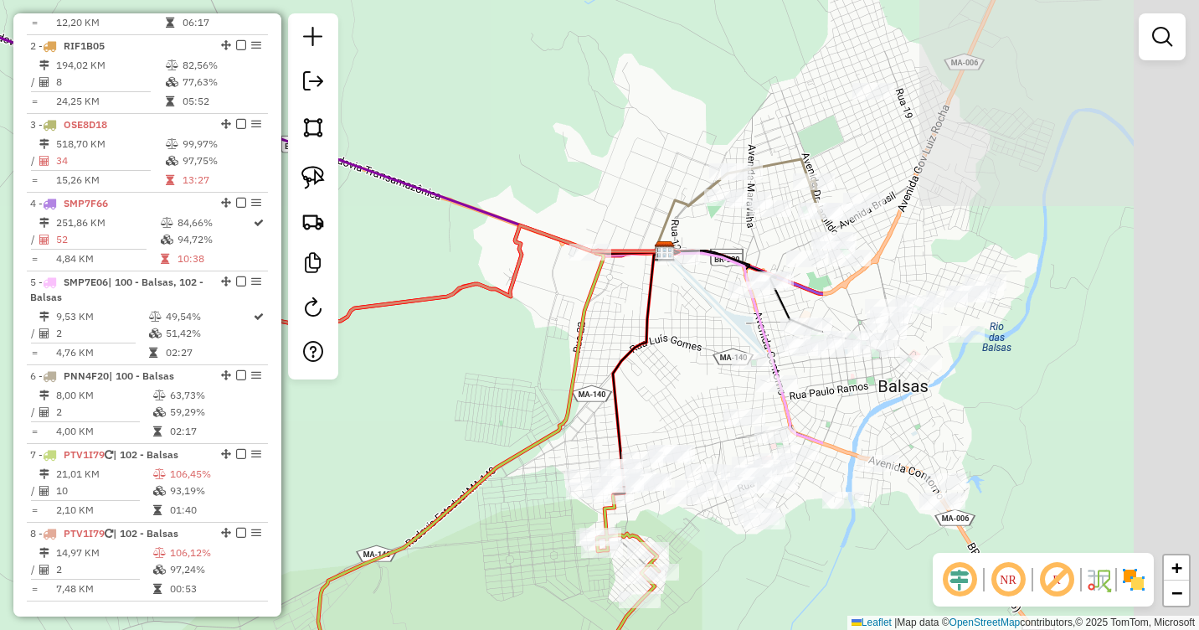
drag, startPoint x: 1078, startPoint y: 333, endPoint x: 559, endPoint y: 336, distance: 518.4
click at [567, 336] on icon at bounding box center [491, 472] width 347 height 443
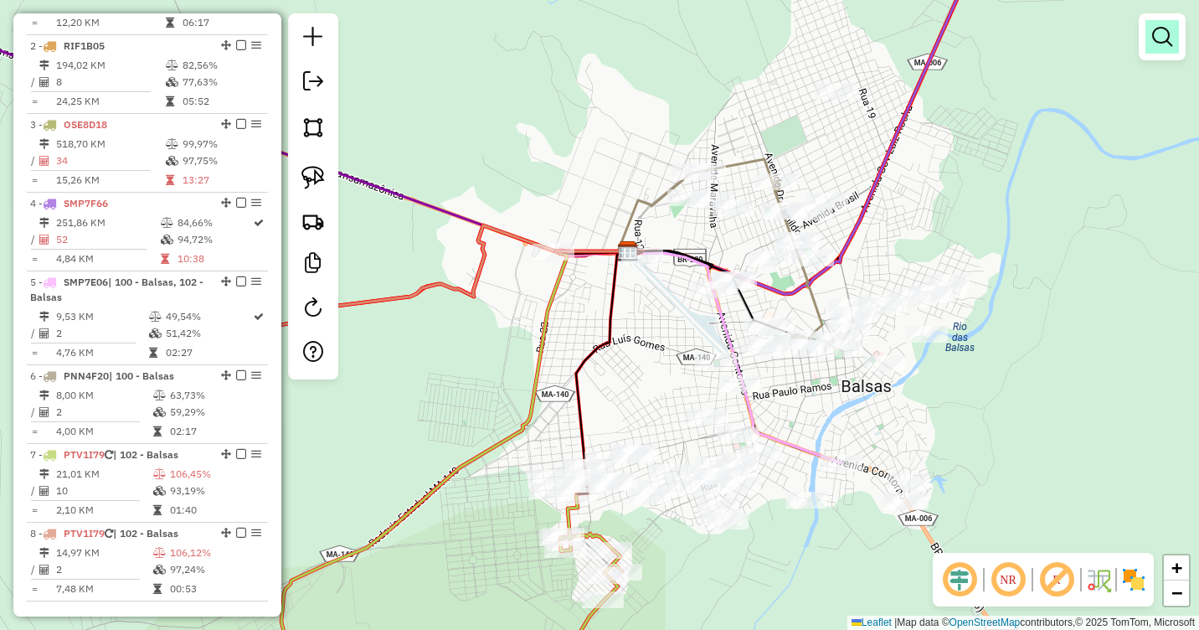
click at [1163, 41] on em at bounding box center [1162, 37] width 20 height 20
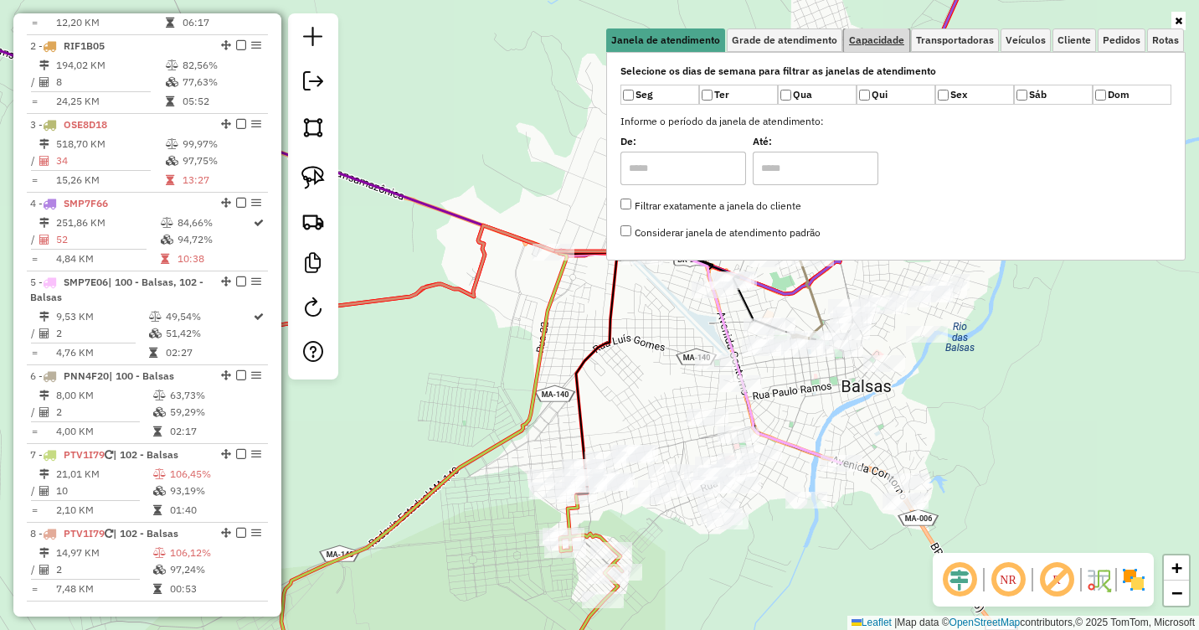
click at [874, 35] on span "Capacidade" at bounding box center [876, 40] width 55 height 10
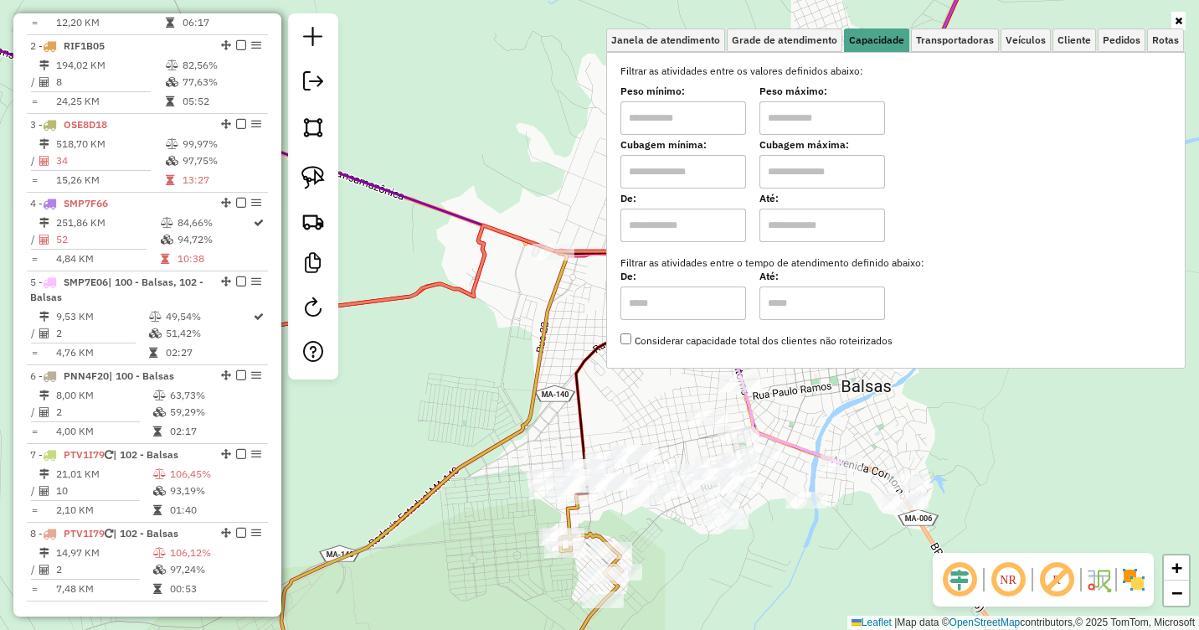
click at [687, 111] on input "text" at bounding box center [684, 117] width 126 height 33
type input "****"
click at [807, 117] on input "text" at bounding box center [823, 117] width 126 height 33
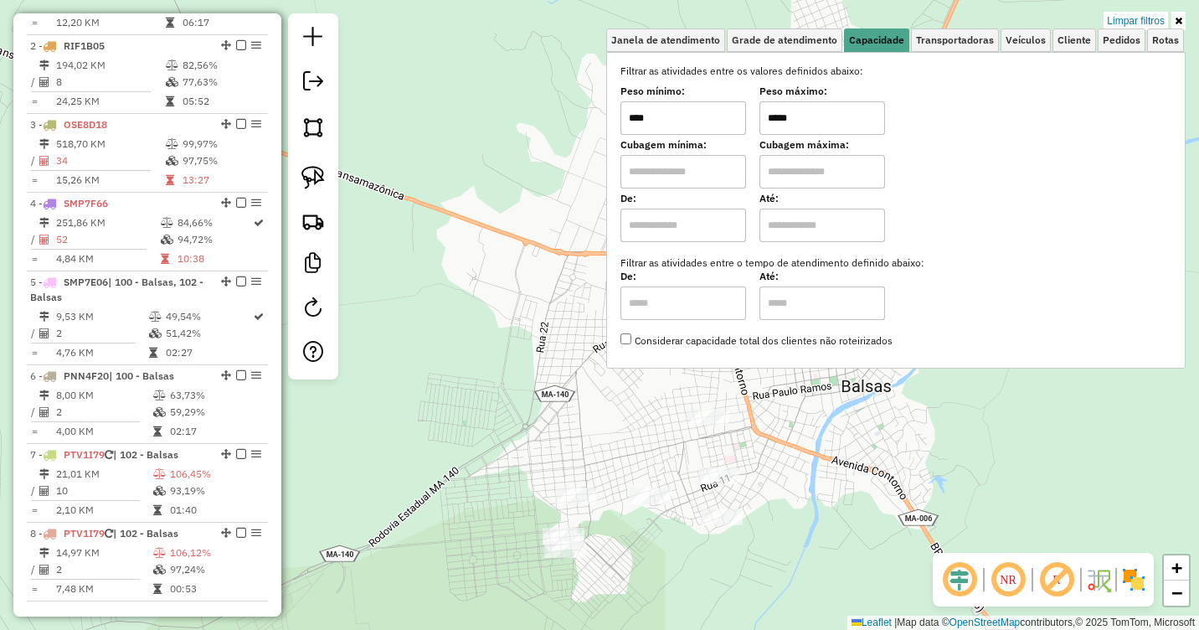
type input "*****"
click at [775, 441] on div "Limpar filtros Janela de atendimento Grade de atendimento Capacidade Transporta…" at bounding box center [599, 315] width 1199 height 630
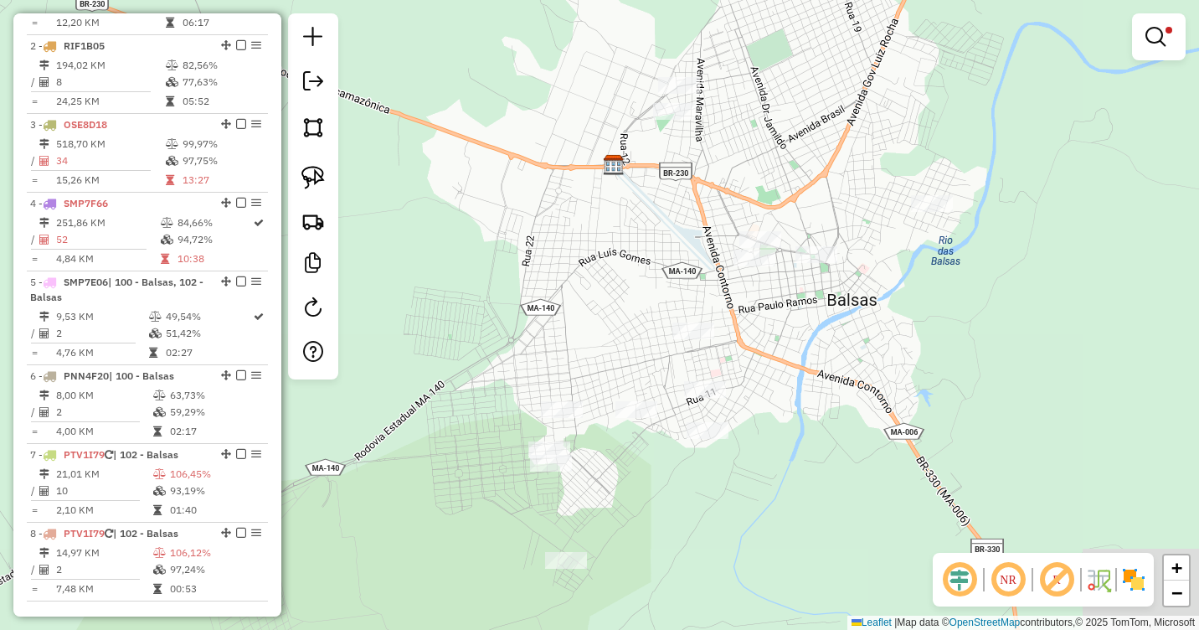
drag, startPoint x: 782, startPoint y: 429, endPoint x: 765, endPoint y: 328, distance: 101.9
click at [765, 328] on div "Limpar filtros Janela de atendimento Grade de atendimento Capacidade Transporta…" at bounding box center [599, 315] width 1199 height 630
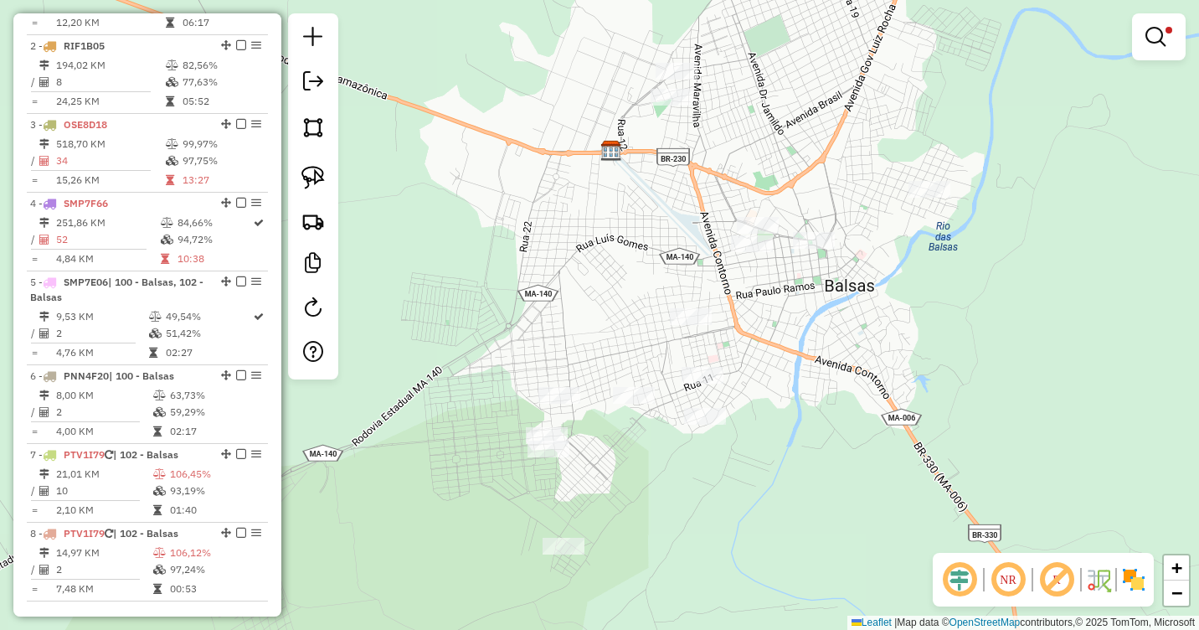
click at [804, 306] on div "Limpar filtros Janela de atendimento Grade de atendimento Capacidade Transporta…" at bounding box center [599, 315] width 1199 height 630
click at [312, 186] on img at bounding box center [312, 177] width 23 height 23
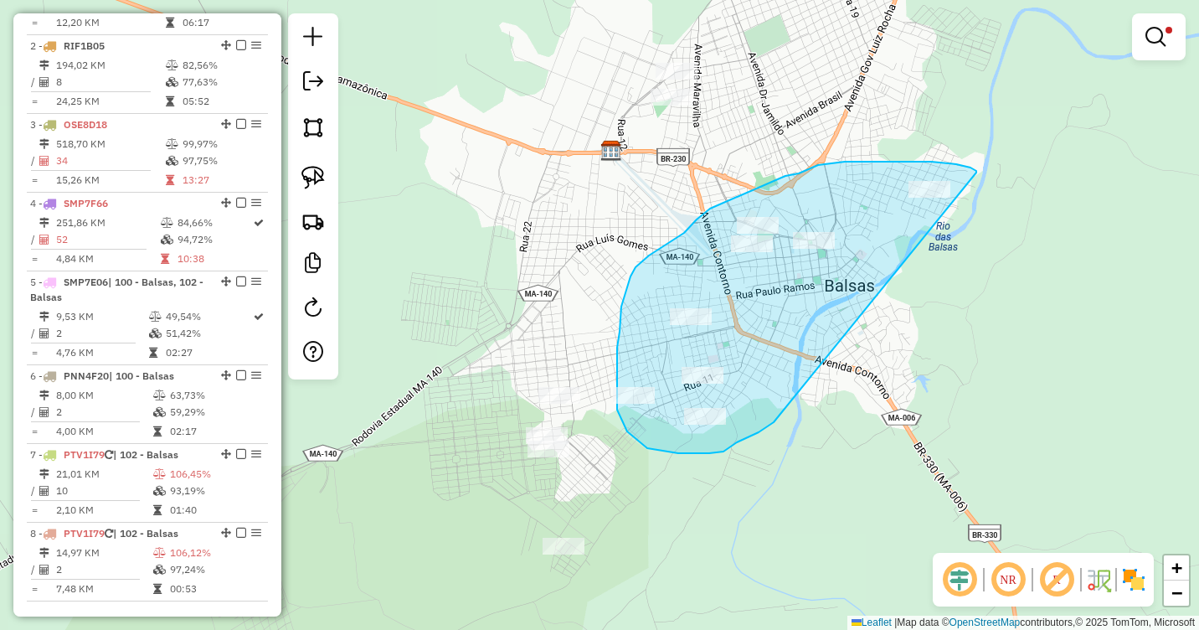
drag, startPoint x: 977, startPoint y: 173, endPoint x: 774, endPoint y: 422, distance: 321.5
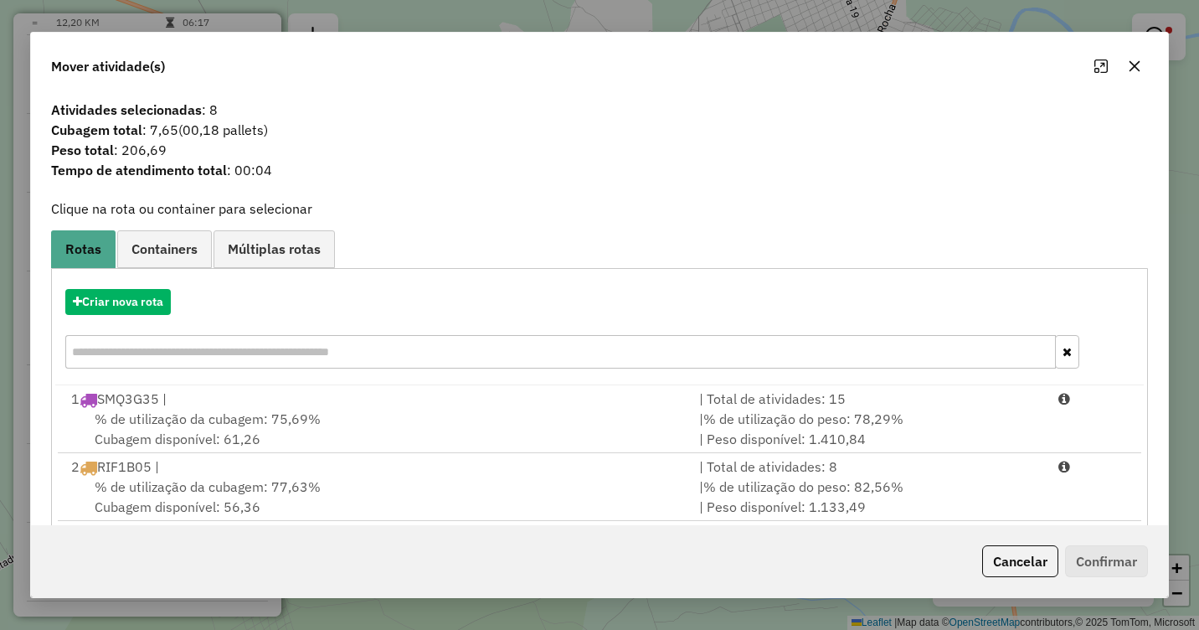
click at [1135, 64] on icon "button" at bounding box center [1134, 65] width 13 height 13
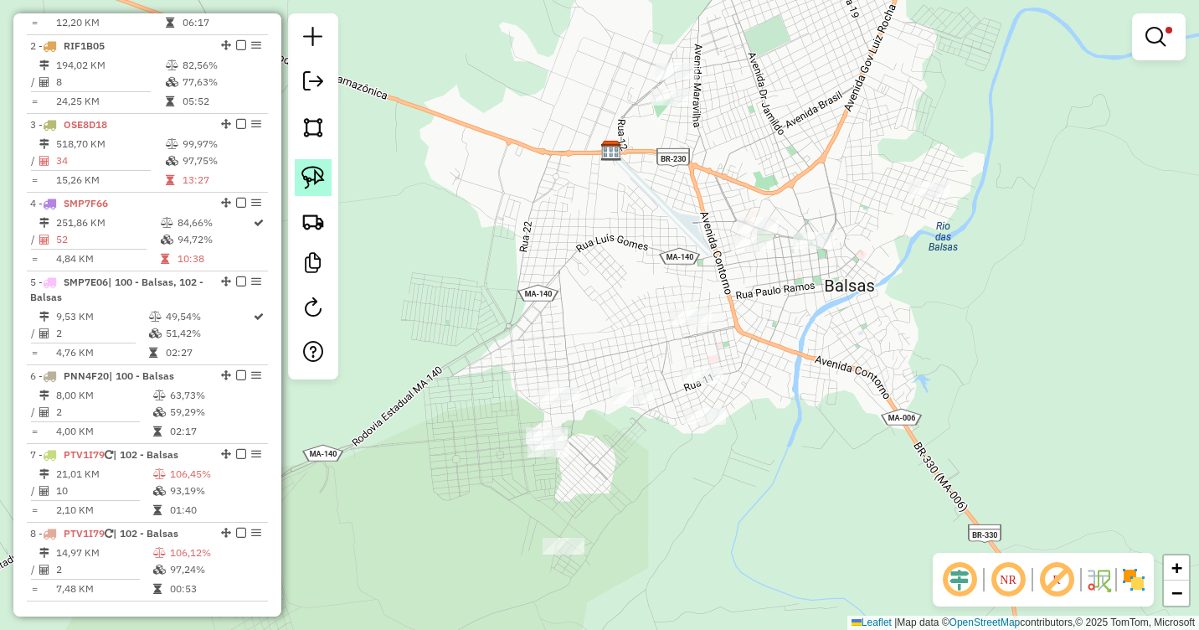
click at [302, 180] on img at bounding box center [312, 177] width 23 height 23
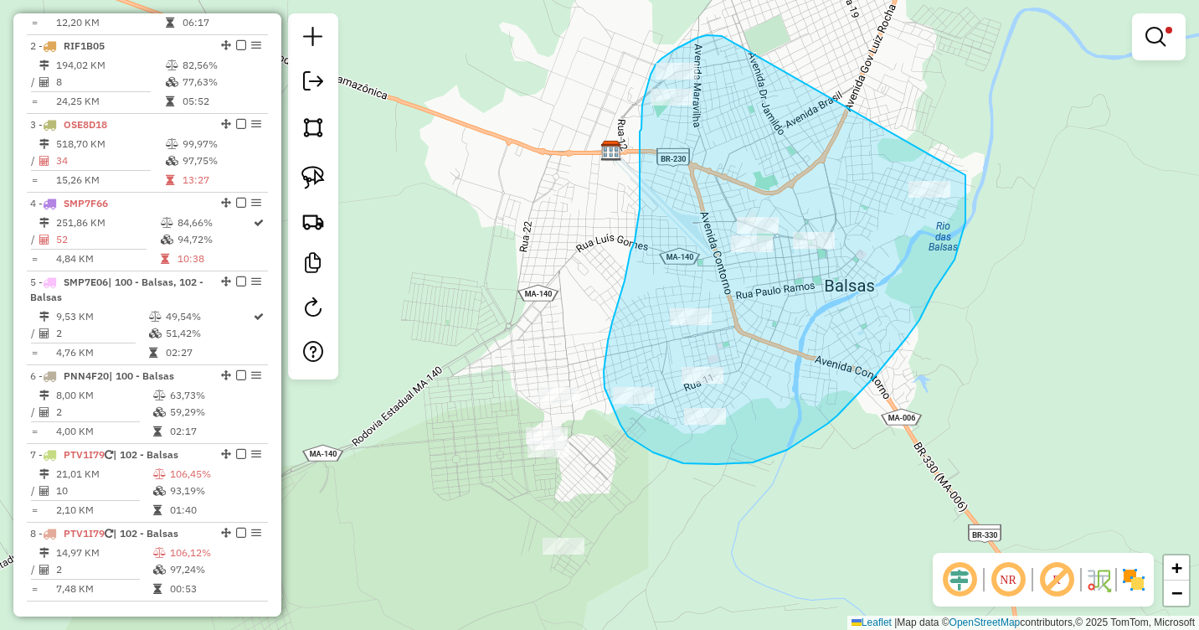
drag, startPoint x: 722, startPoint y: 36, endPoint x: 966, endPoint y: 175, distance: 280.6
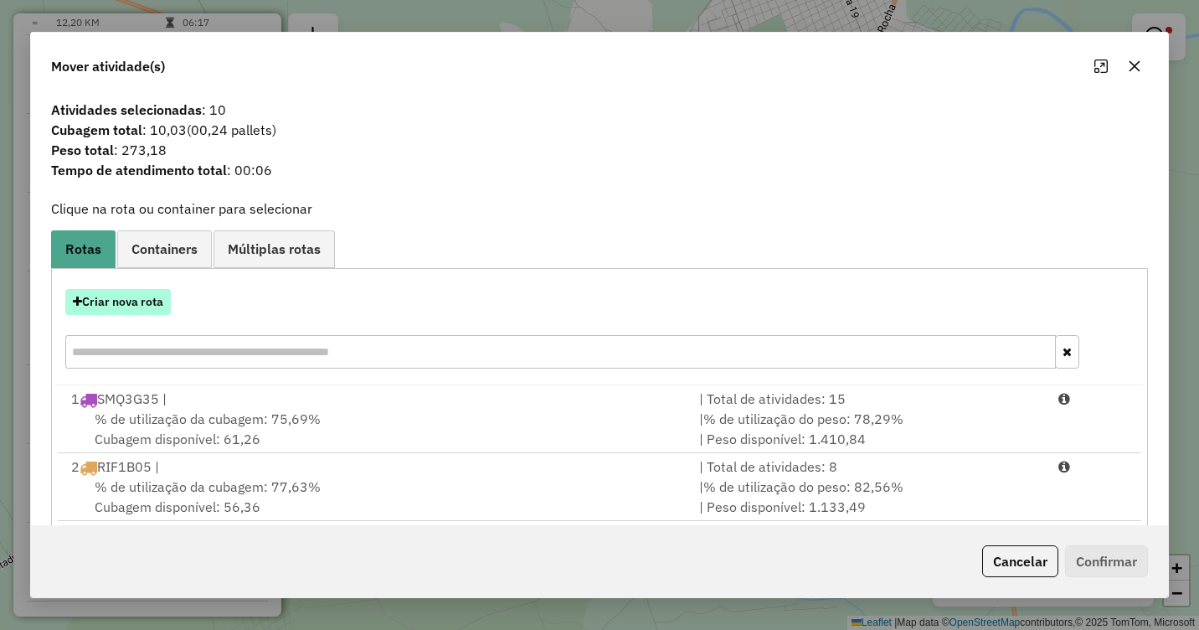
click at [106, 291] on button "Criar nova rota" at bounding box center [118, 302] width 106 height 26
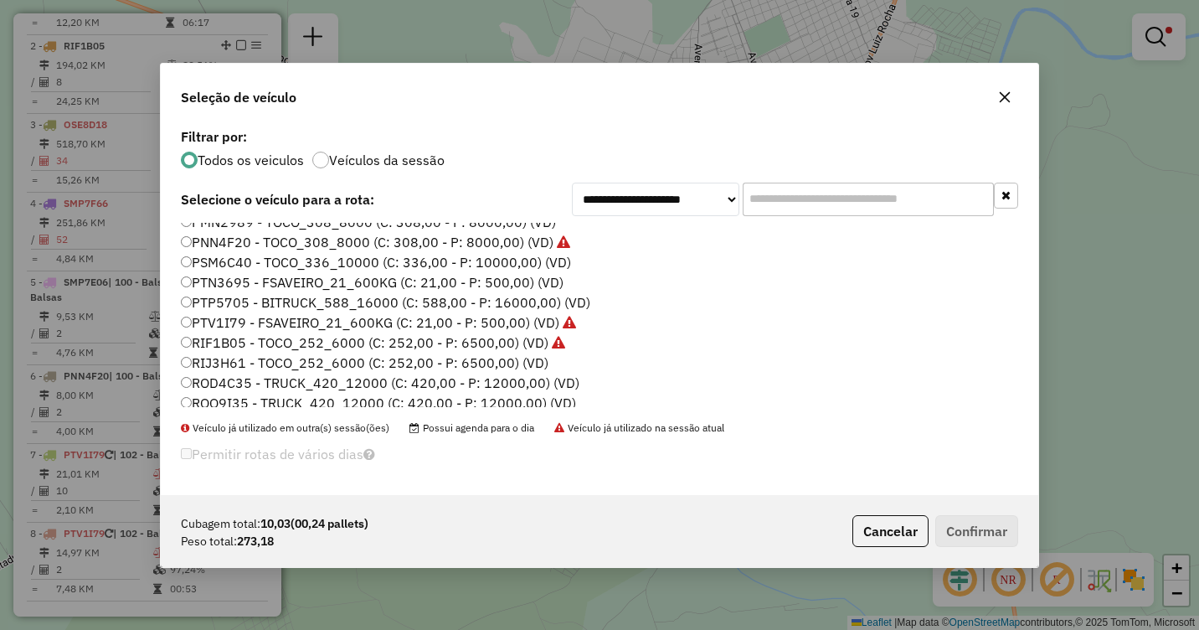
click at [194, 325] on label "PTV1I79 - FSAVEIRO_21_600KG (C: 21,00 - P: 500,00) (VD)" at bounding box center [378, 322] width 395 height 20
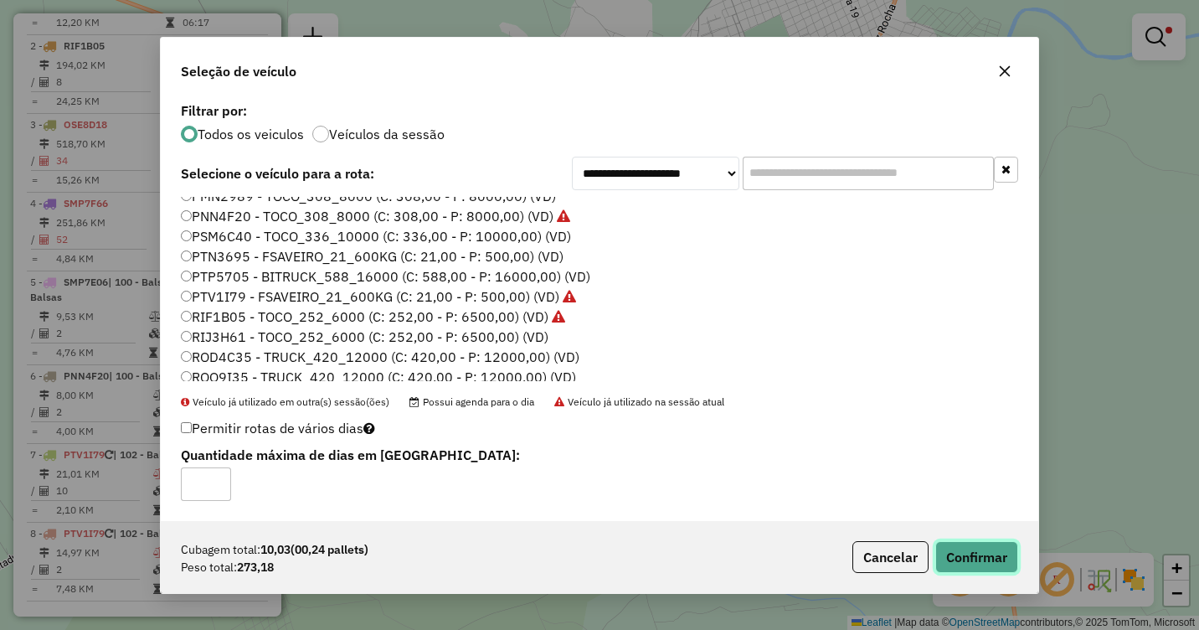
click at [975, 554] on button "Confirmar" at bounding box center [976, 557] width 83 height 32
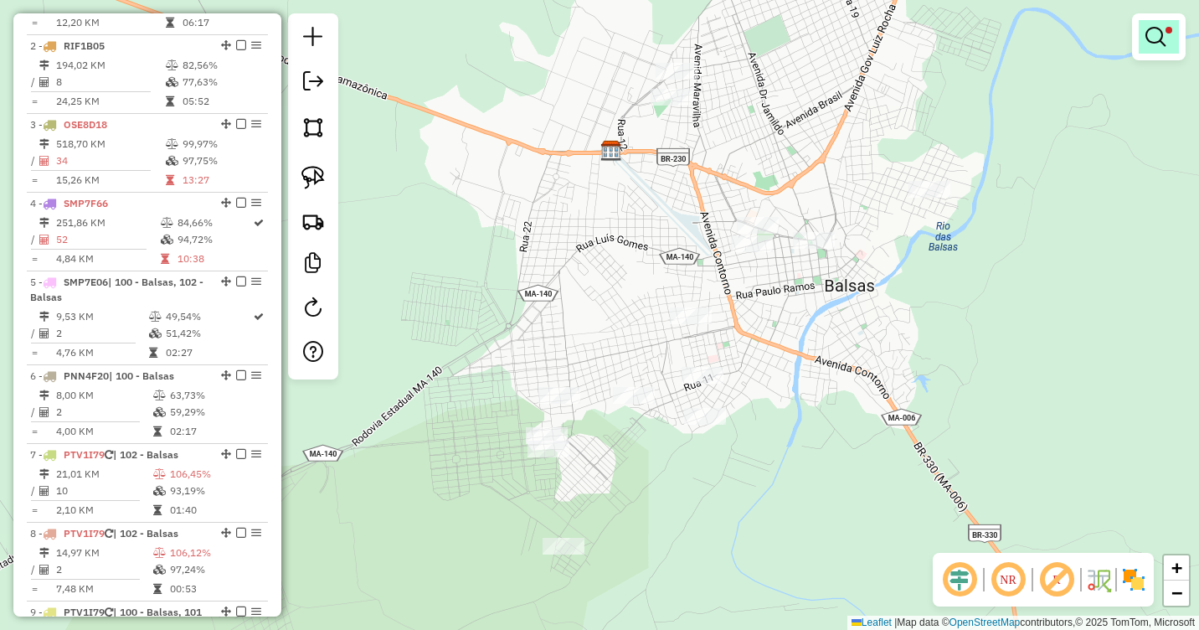
click at [1168, 34] on link at bounding box center [1159, 36] width 40 height 33
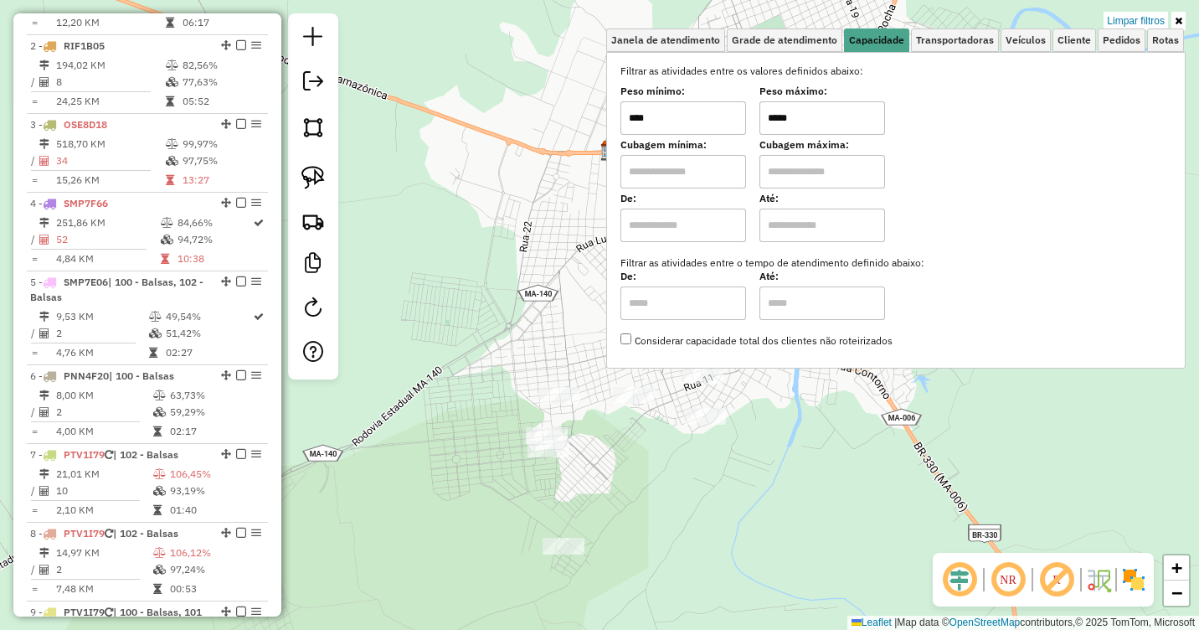
click at [777, 117] on input "*****" at bounding box center [823, 117] width 126 height 33
drag, startPoint x: 781, startPoint y: 115, endPoint x: 746, endPoint y: 121, distance: 35.8
click at [746, 121] on div "Peso mínimo: **** Peso máximo: *****" at bounding box center [896, 111] width 551 height 47
type input "*****"
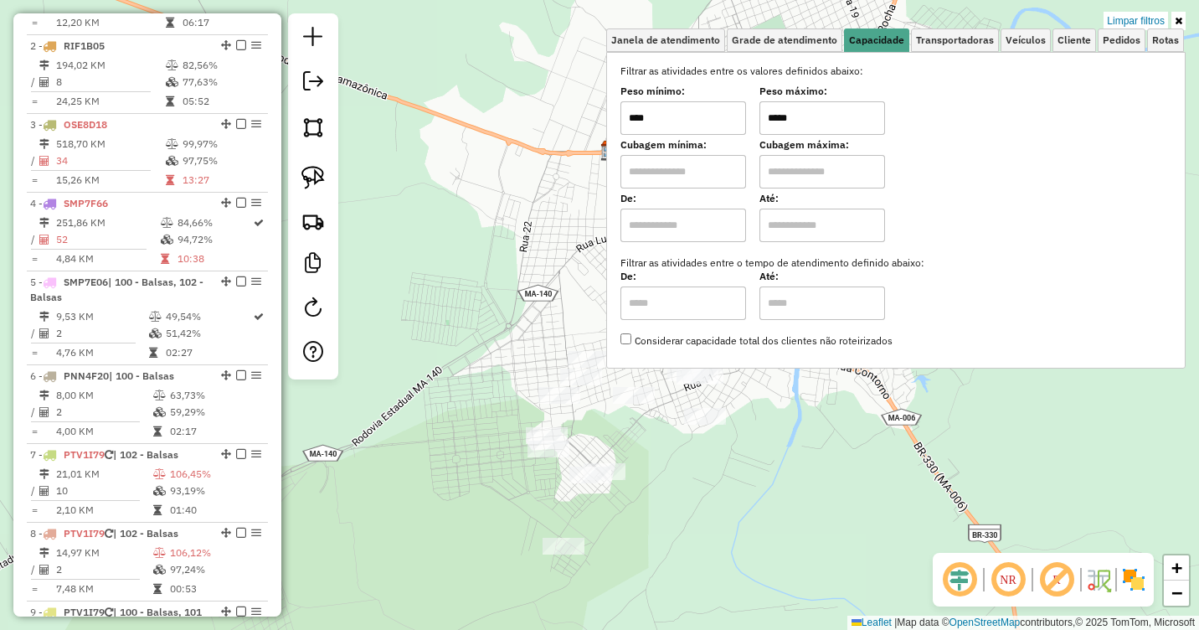
click at [782, 405] on div "Limpar filtros Janela de atendimento Grade de atendimento Capacidade Transporta…" at bounding box center [599, 315] width 1199 height 630
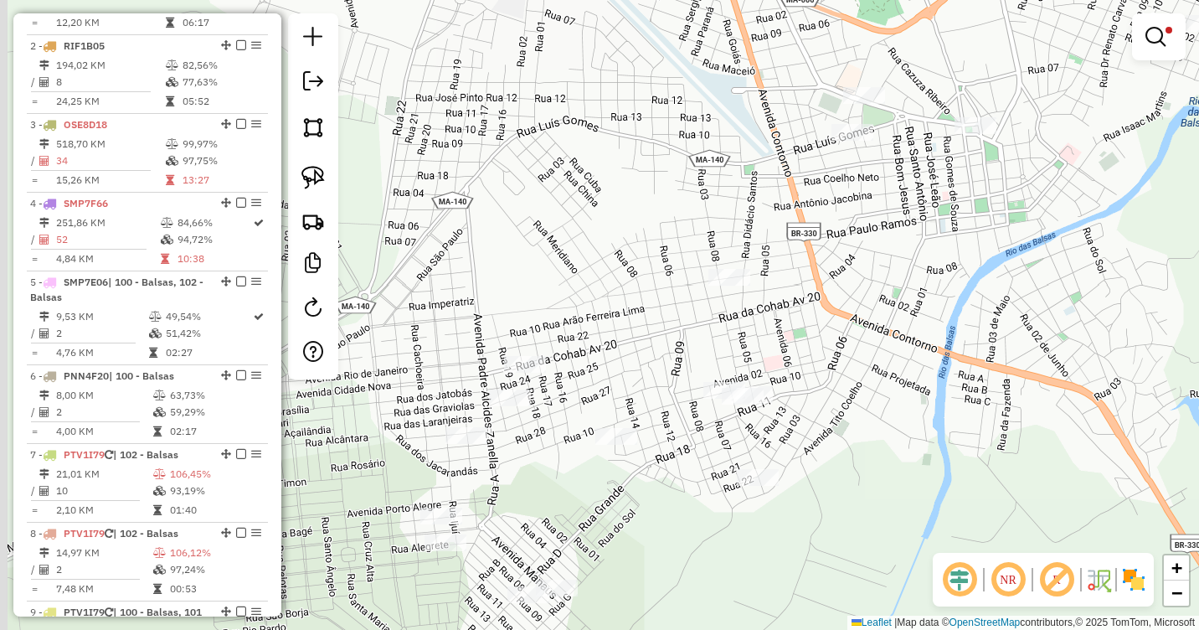
drag, startPoint x: 667, startPoint y: 346, endPoint x: 675, endPoint y: 332, distance: 16.5
click at [683, 331] on div "Limpar filtros Janela de atendimento Grade de atendimento Capacidade Transporta…" at bounding box center [599, 315] width 1199 height 630
drag, startPoint x: 314, startPoint y: 183, endPoint x: 514, endPoint y: 241, distance: 208.3
click at [316, 183] on img at bounding box center [312, 177] width 23 height 23
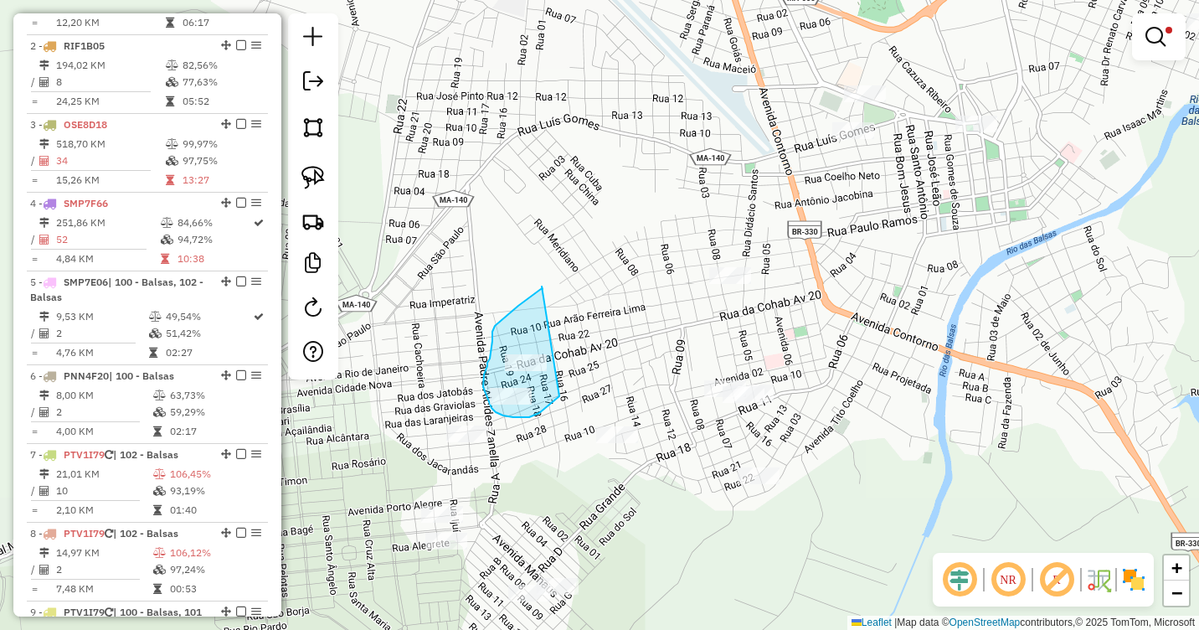
drag, startPoint x: 542, startPoint y: 286, endPoint x: 559, endPoint y: 396, distance: 111.1
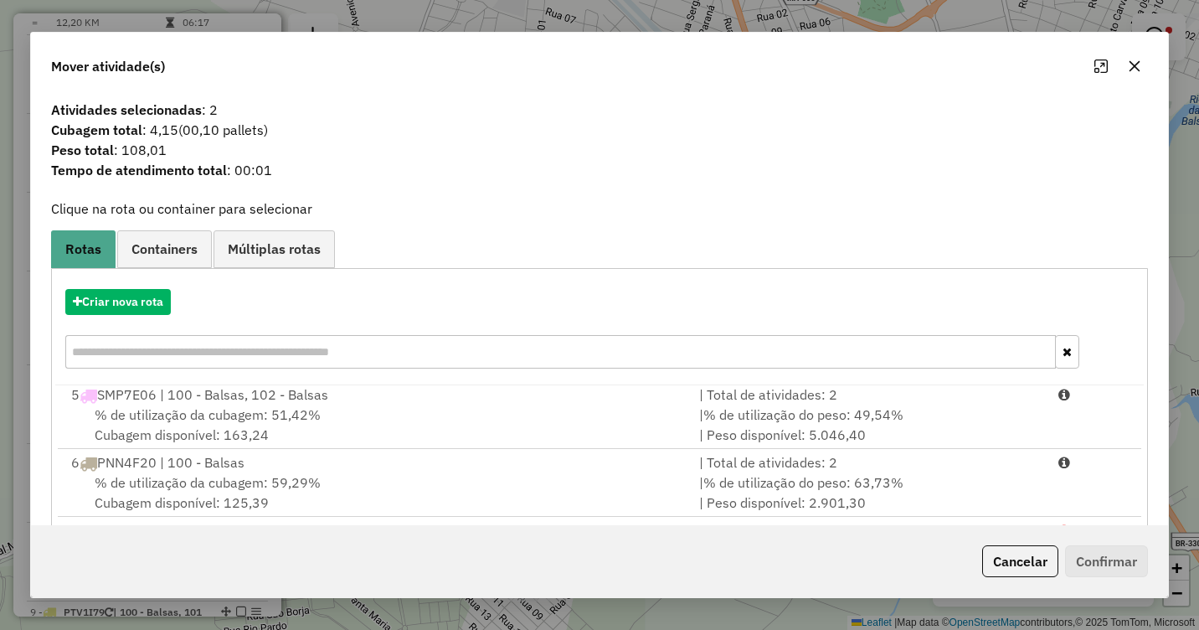
scroll to position [224, 0]
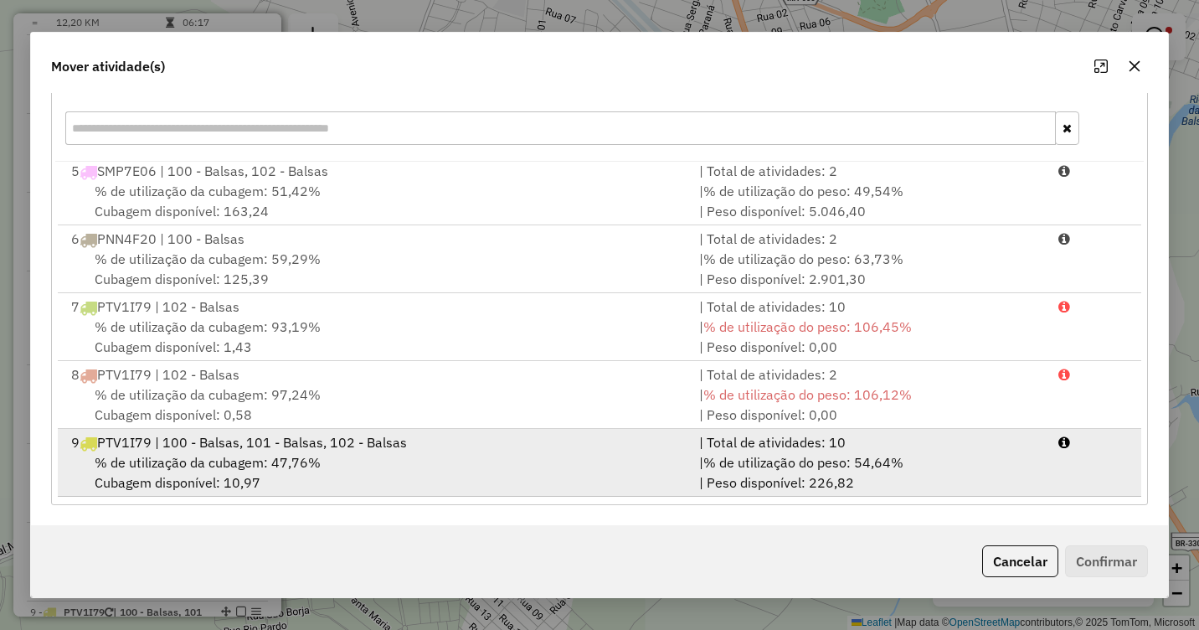
click at [617, 470] on div "% de utilização da cubagem: 47,76% Cubagem disponível: 10,97" at bounding box center [375, 472] width 628 height 40
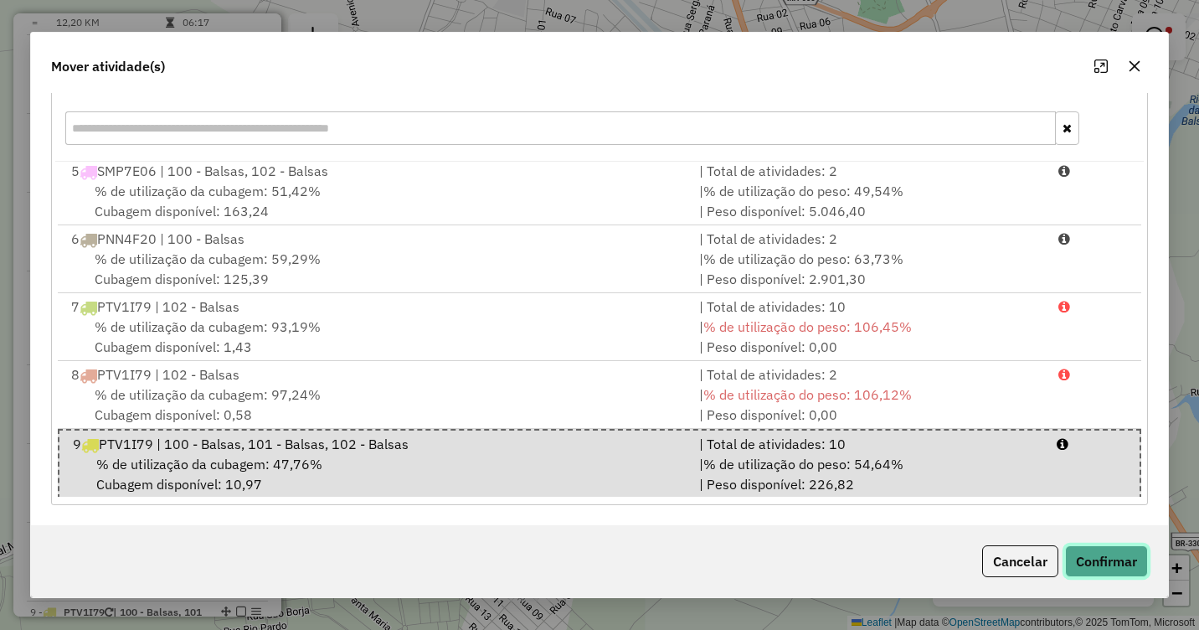
click at [1092, 553] on button "Confirmar" at bounding box center [1106, 561] width 83 height 32
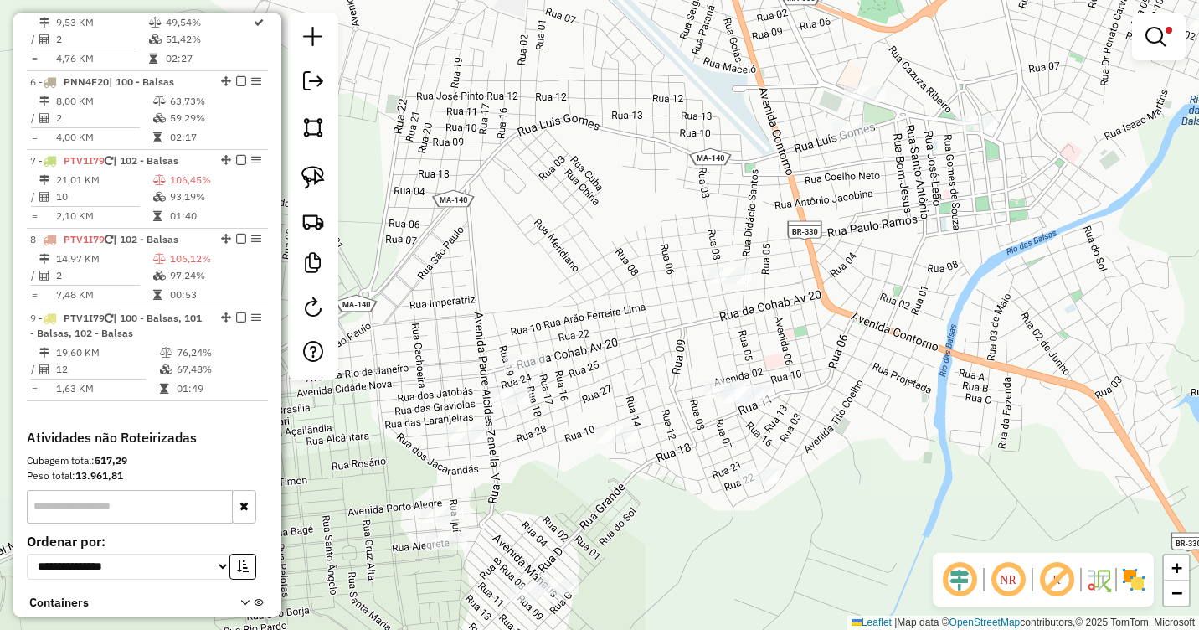
scroll to position [1025, 0]
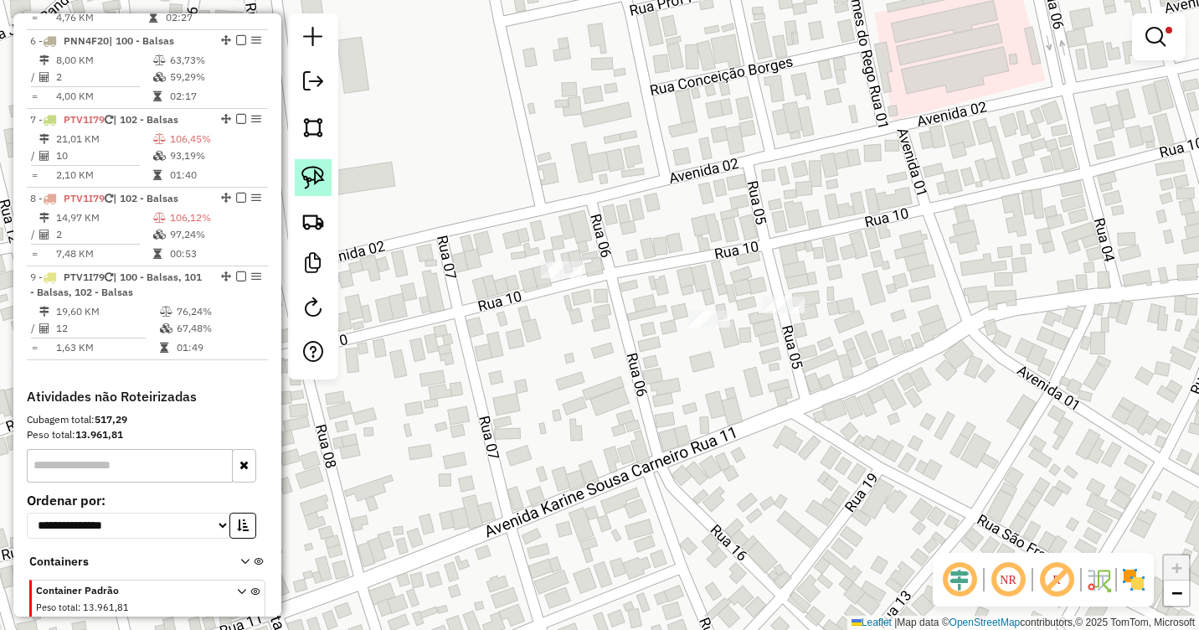
click at [308, 175] on img at bounding box center [312, 177] width 23 height 23
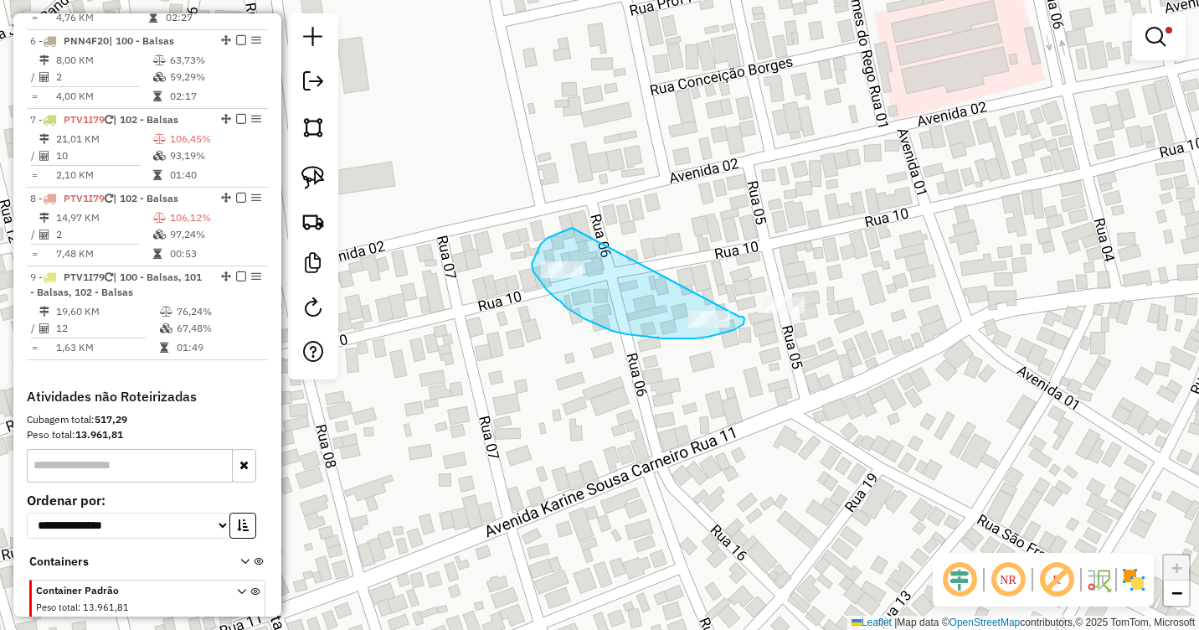
drag, startPoint x: 572, startPoint y: 228, endPoint x: 740, endPoint y: 317, distance: 189.6
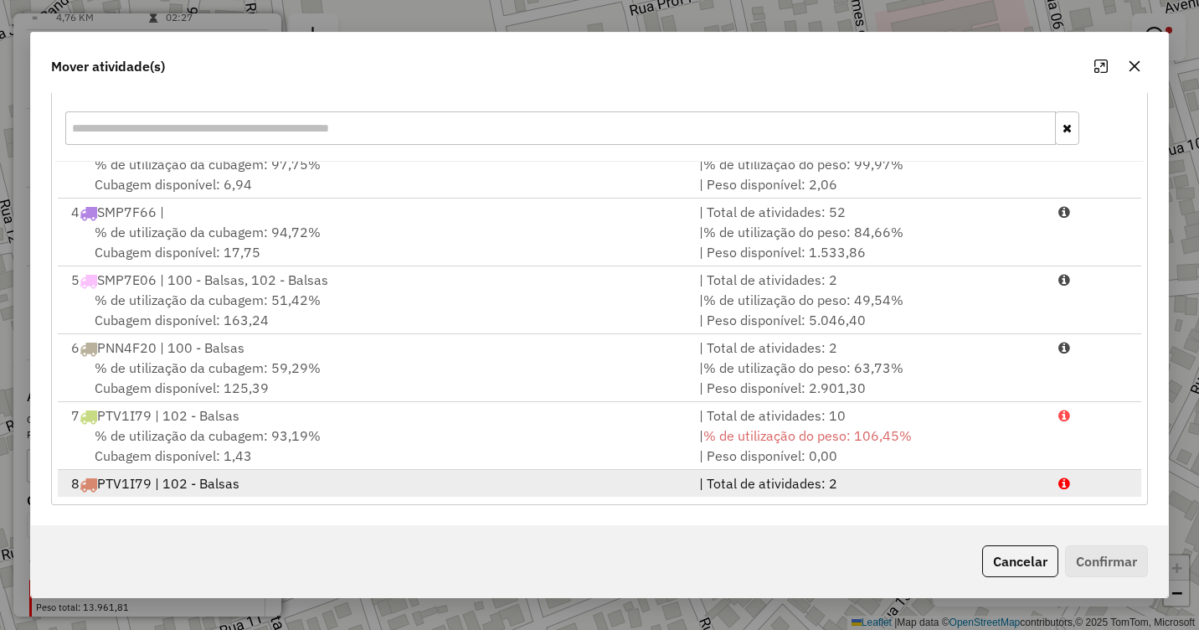
scroll to position [276, 0]
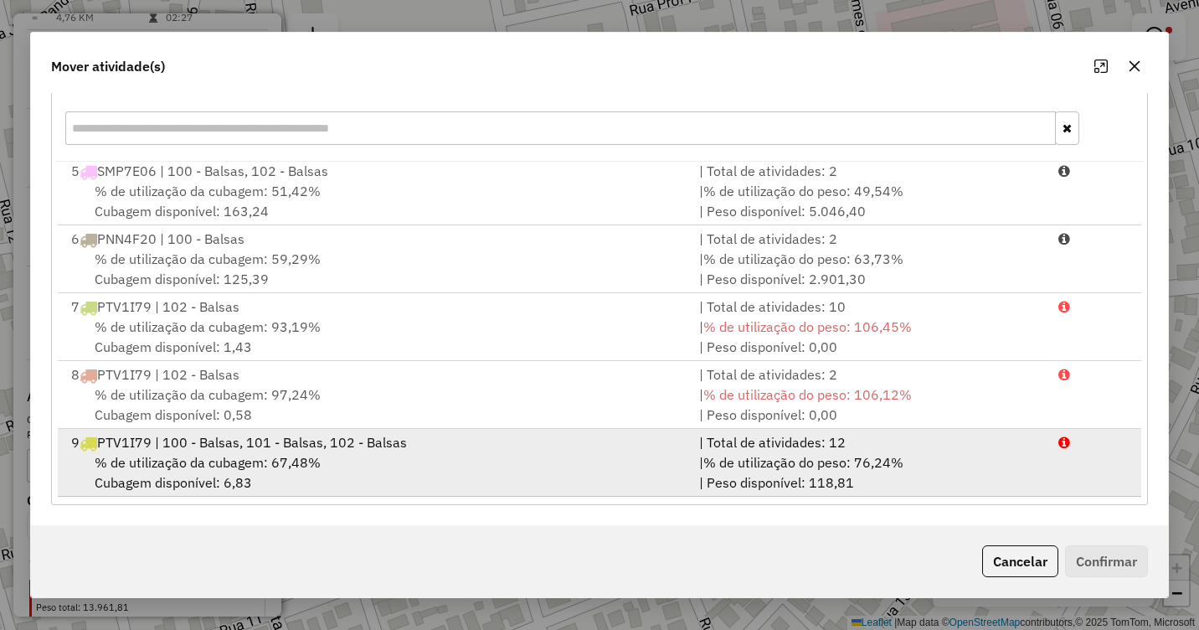
click at [353, 464] on div "% de utilização da cubagem: 67,48% Cubagem disponível: 6,83" at bounding box center [375, 472] width 628 height 40
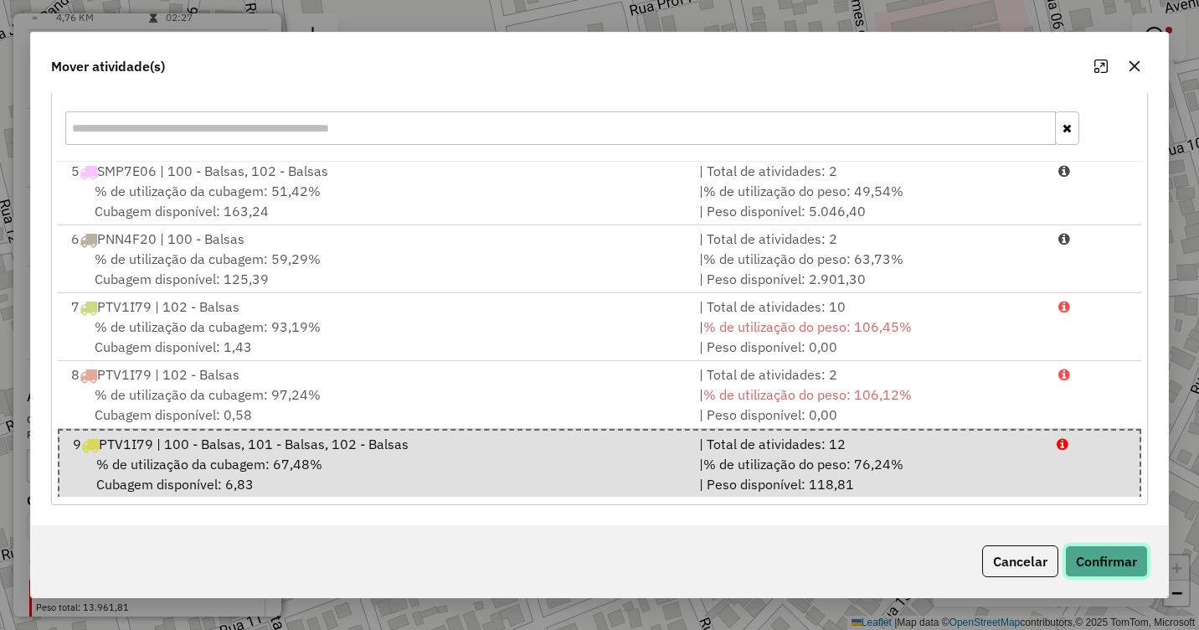
click at [1105, 549] on button "Confirmar" at bounding box center [1106, 561] width 83 height 32
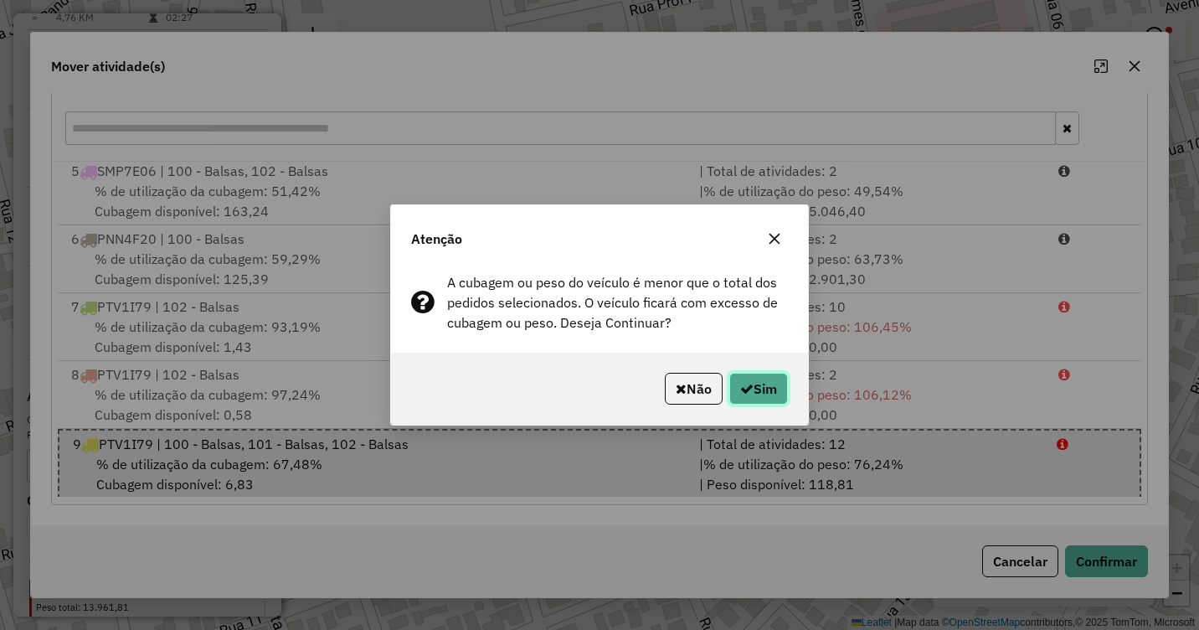
click at [770, 389] on button "Sim" at bounding box center [758, 389] width 59 height 32
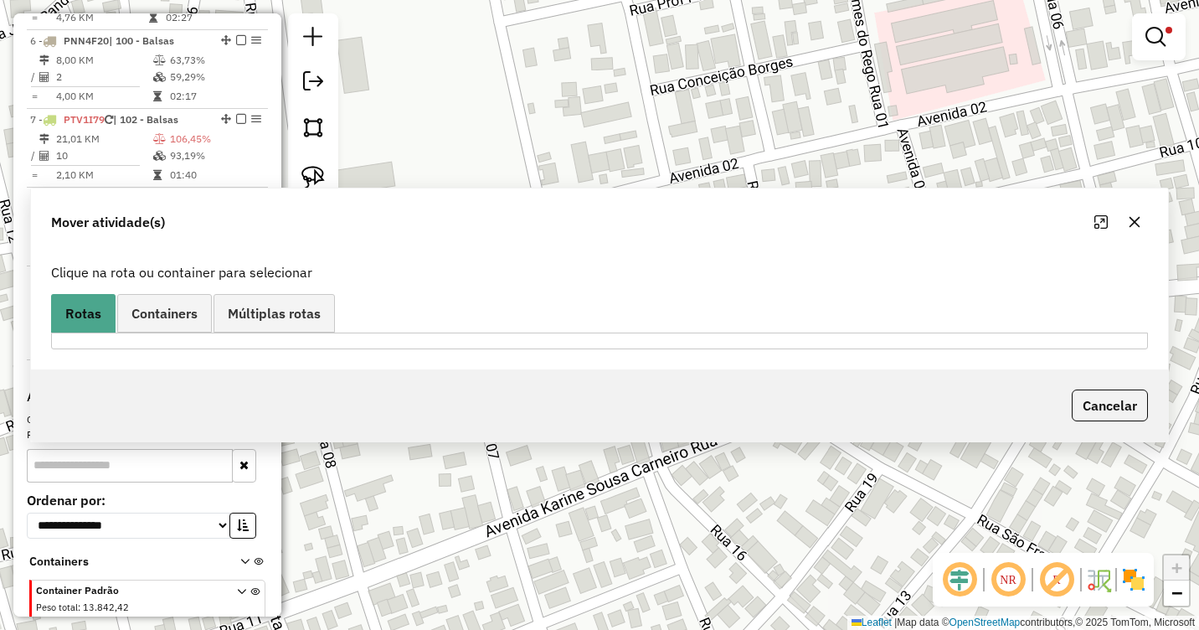
scroll to position [0, 0]
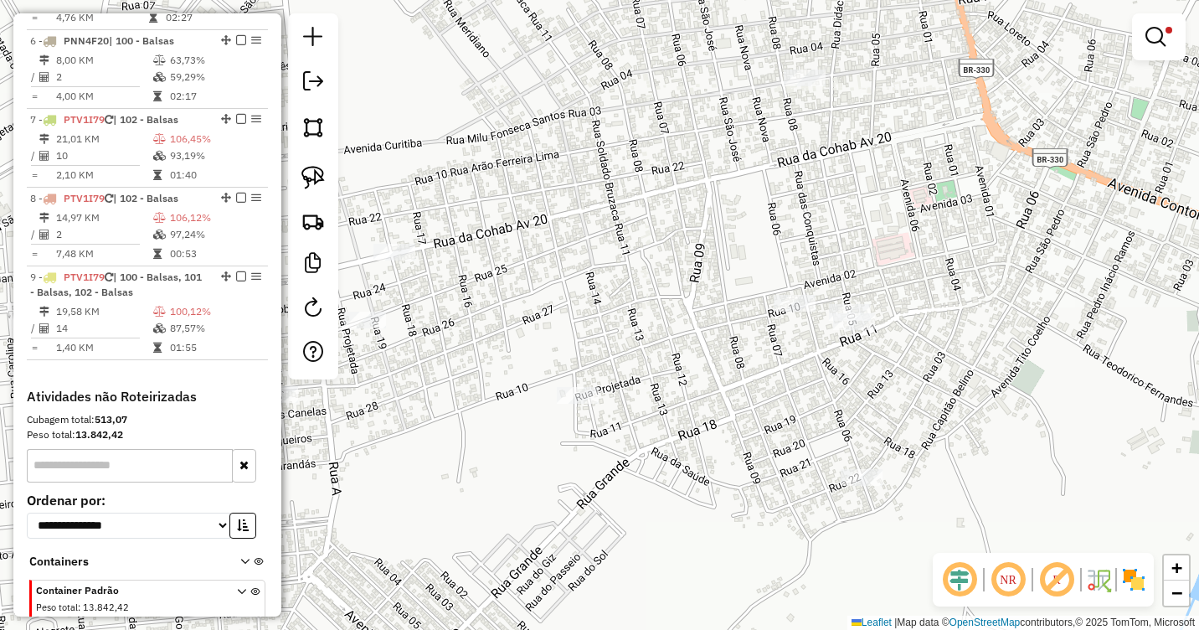
drag, startPoint x: 1022, startPoint y: 290, endPoint x: 795, endPoint y: 409, distance: 256.2
click at [801, 409] on div "Limpar filtros Janela de atendimento Grade de atendimento Capacidade Transporta…" at bounding box center [599, 315] width 1199 height 630
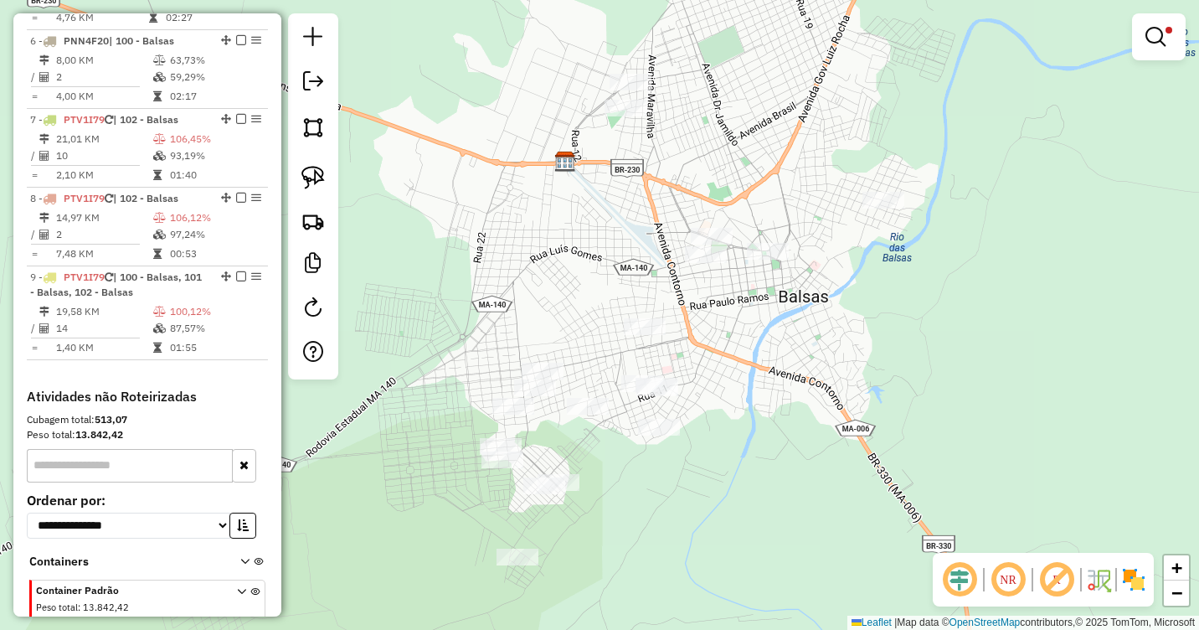
drag, startPoint x: 881, startPoint y: 287, endPoint x: 809, endPoint y: 334, distance: 85.9
click at [809, 334] on div "Limpar filtros Janela de atendimento Grade de atendimento Capacidade Transporta…" at bounding box center [599, 315] width 1199 height 630
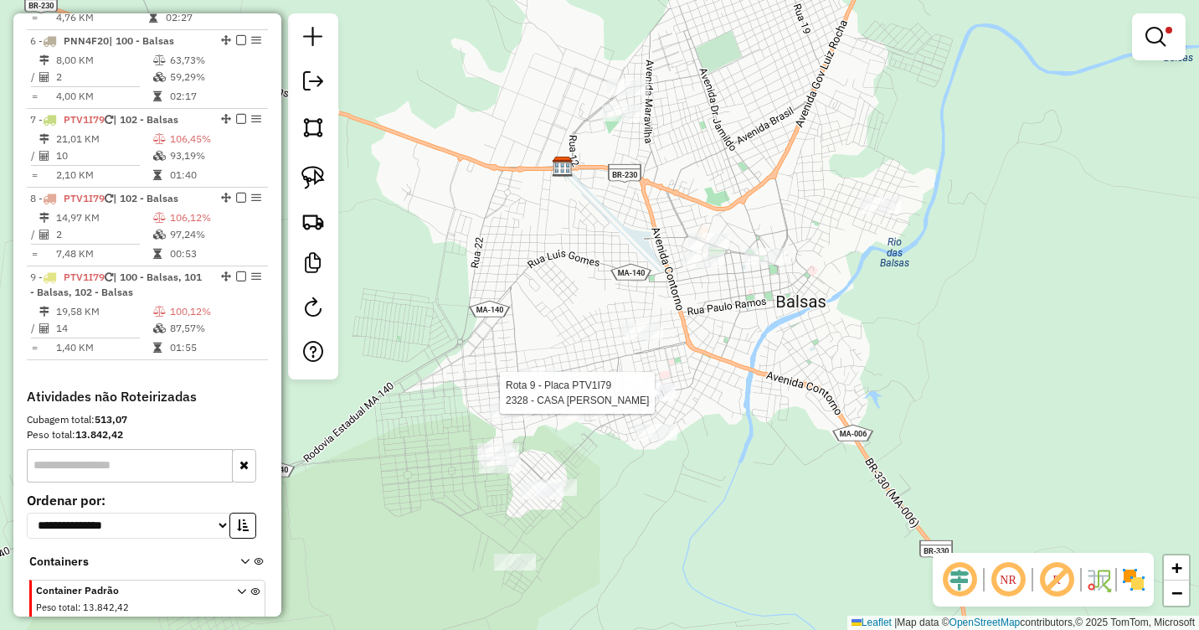
select select "**********"
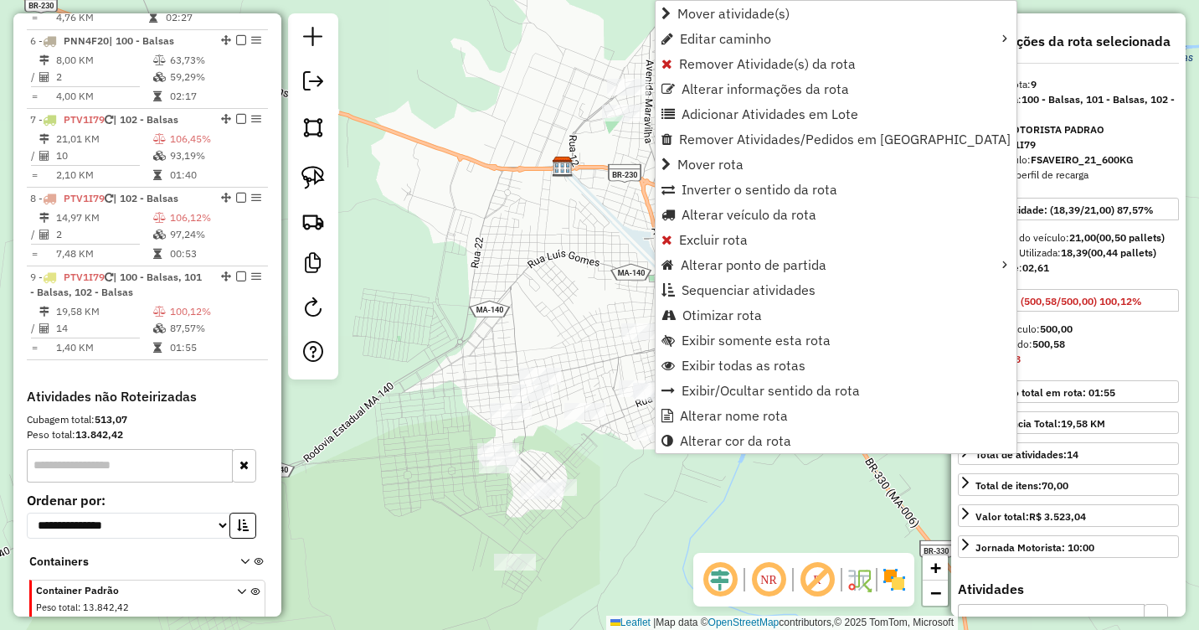
scroll to position [1114, 0]
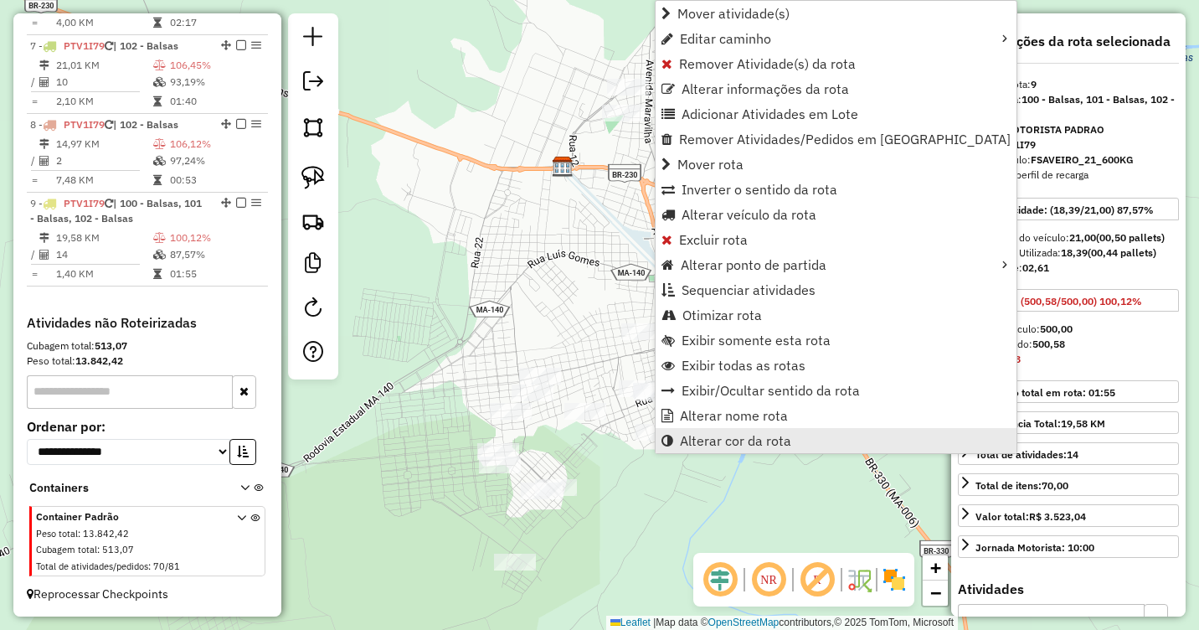
click at [728, 442] on span "Alterar cor da rota" at bounding box center [735, 440] width 111 height 13
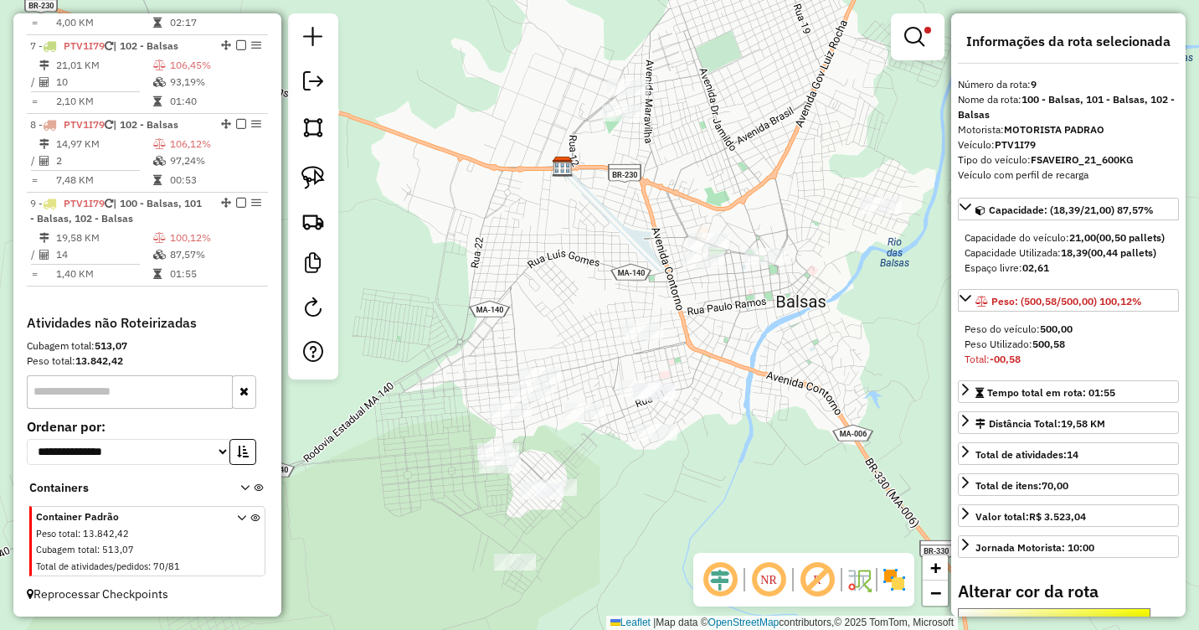
scroll to position [322, 0]
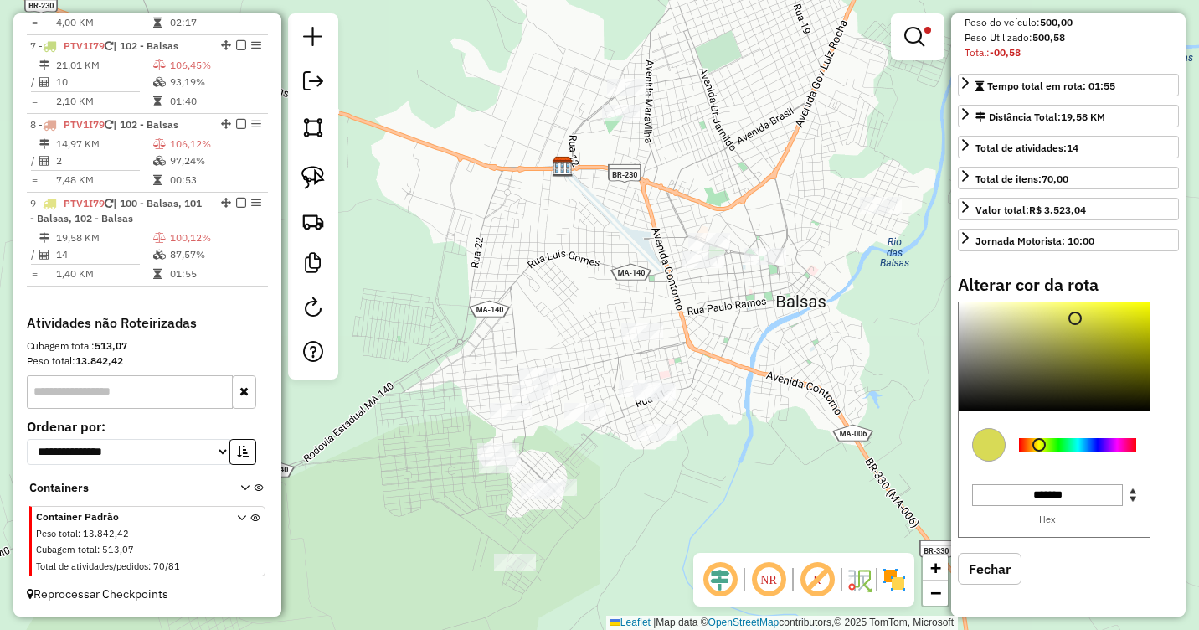
type input "*******"
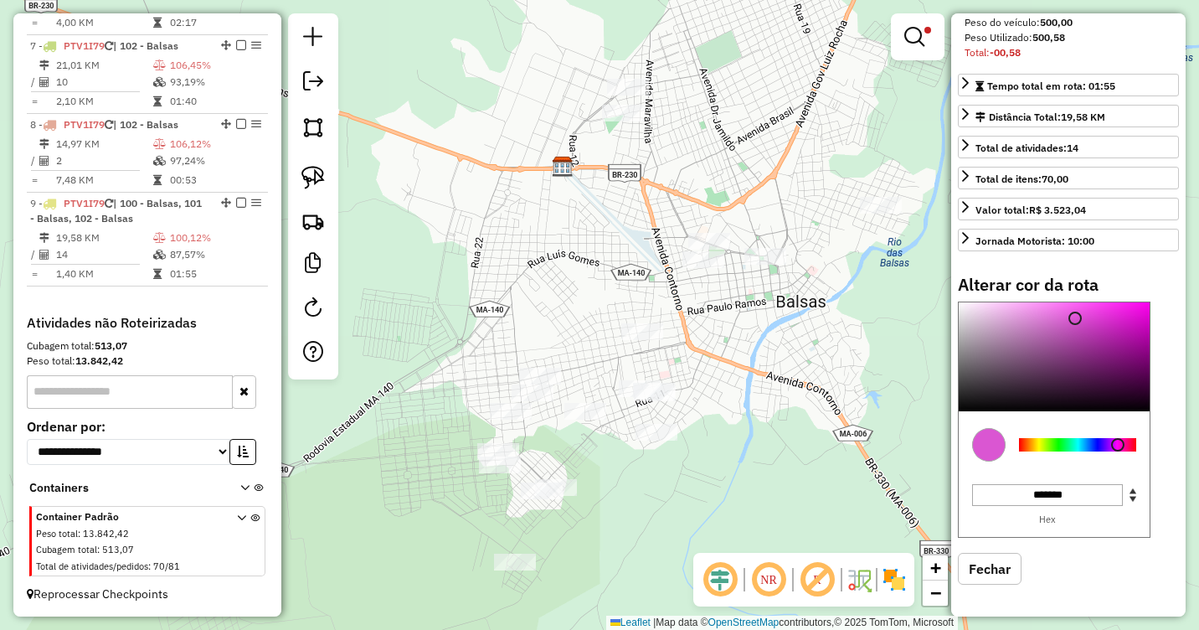
click at [1118, 446] on div at bounding box center [1077, 444] width 117 height 13
click at [689, 492] on div "Limpar filtros Janela de atendimento Grade de atendimento Capacidade Transporta…" at bounding box center [599, 315] width 1199 height 630
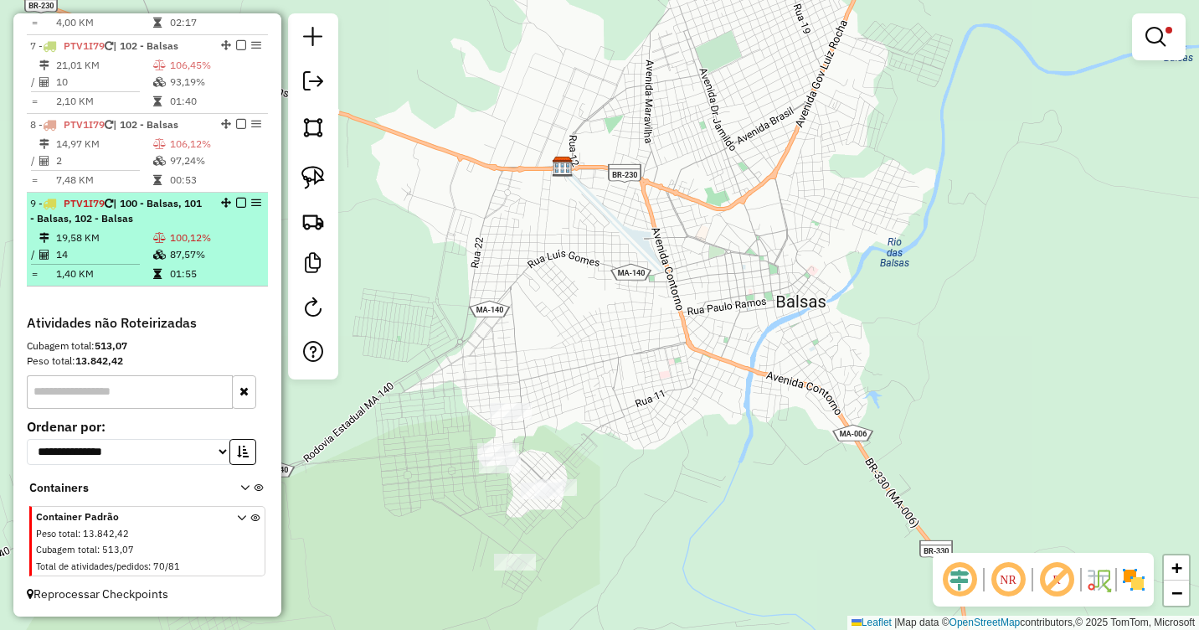
click at [106, 245] on td "19,58 KM" at bounding box center [103, 237] width 97 height 17
select select "**********"
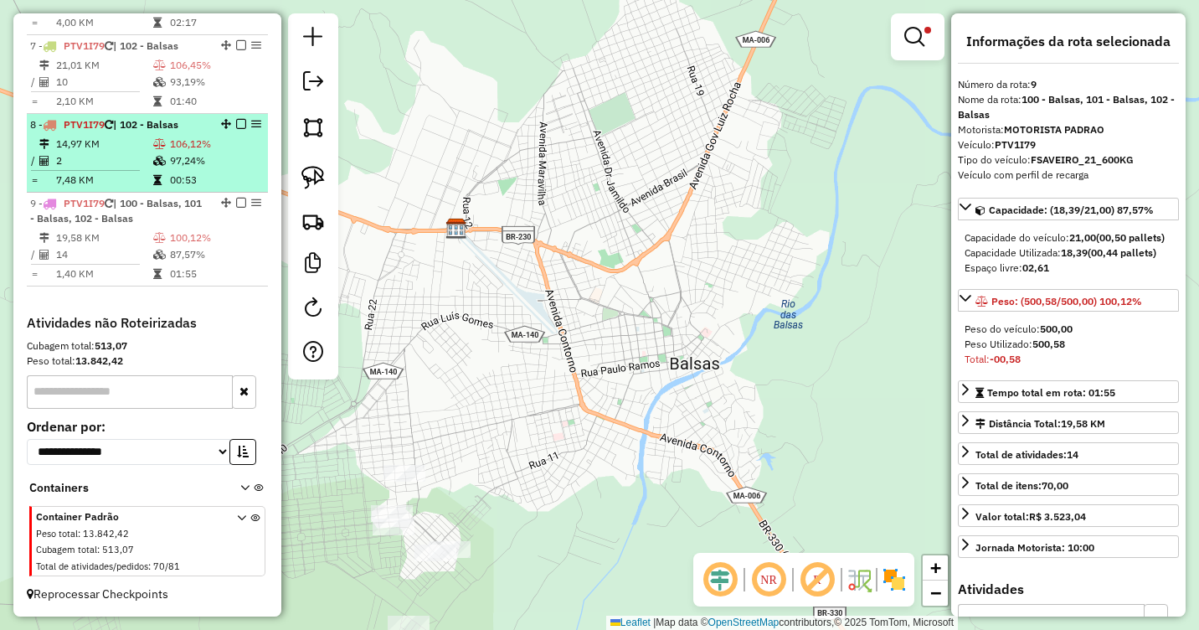
click at [144, 147] on td "14,97 KM" at bounding box center [103, 144] width 97 height 17
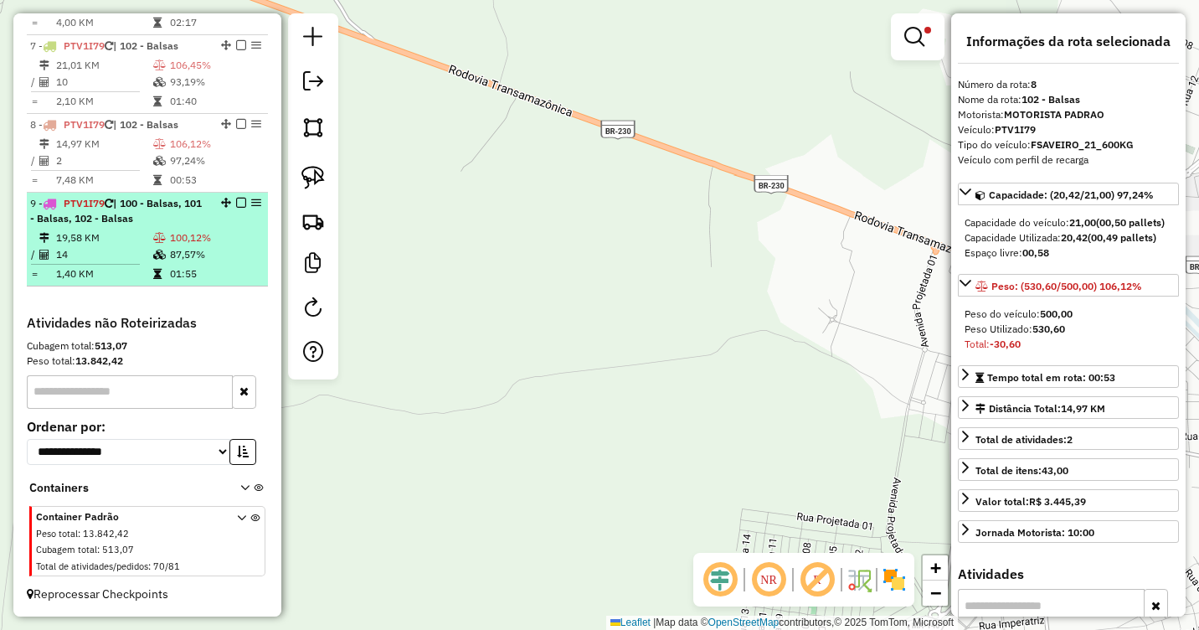
click at [127, 221] on span "| 100 - Balsas, 101 - Balsas, 102 - Balsas" at bounding box center [116, 211] width 172 height 28
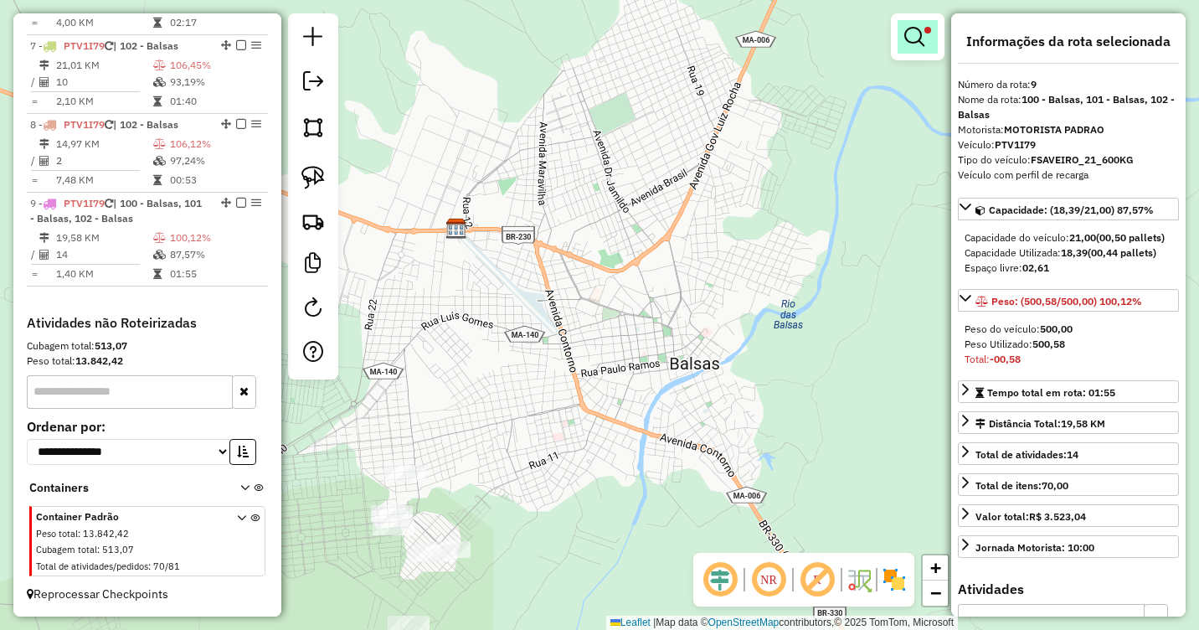
click at [935, 28] on link at bounding box center [918, 36] width 40 height 33
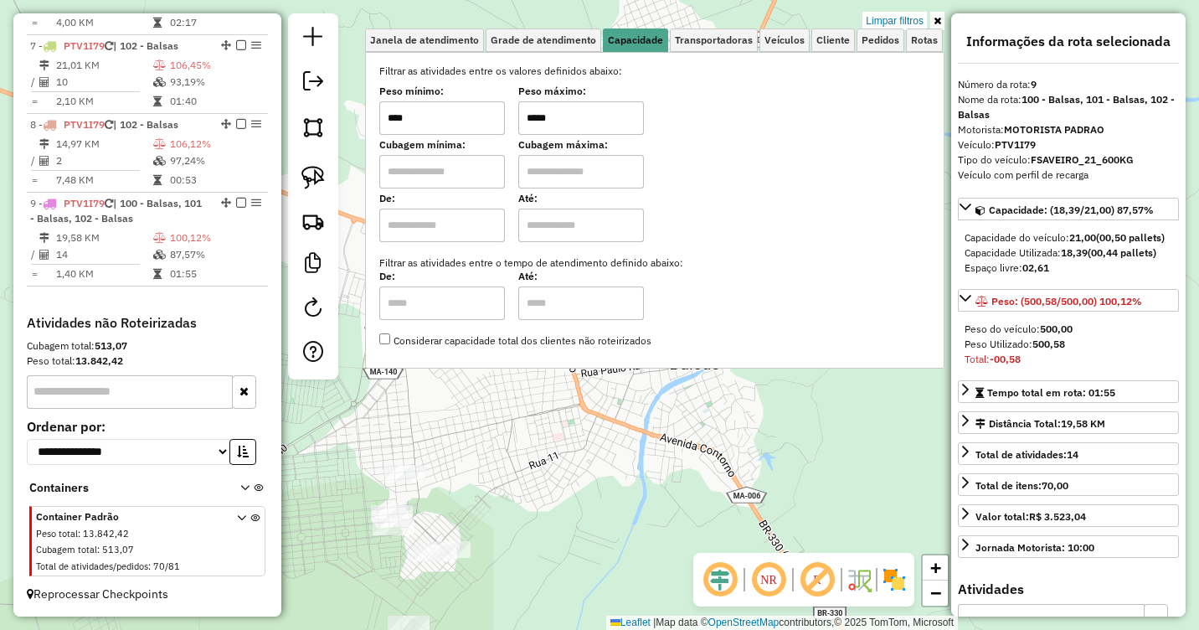
drag, startPoint x: 538, startPoint y: 119, endPoint x: 489, endPoint y: 127, distance: 49.3
click at [490, 127] on div "Peso mínimo: **** Peso máximo: *****" at bounding box center [654, 111] width 551 height 47
type input "*****"
click at [640, 435] on div "Limpar filtros Janela de atendimento Grade de atendimento Capacidade Transporta…" at bounding box center [599, 315] width 1199 height 630
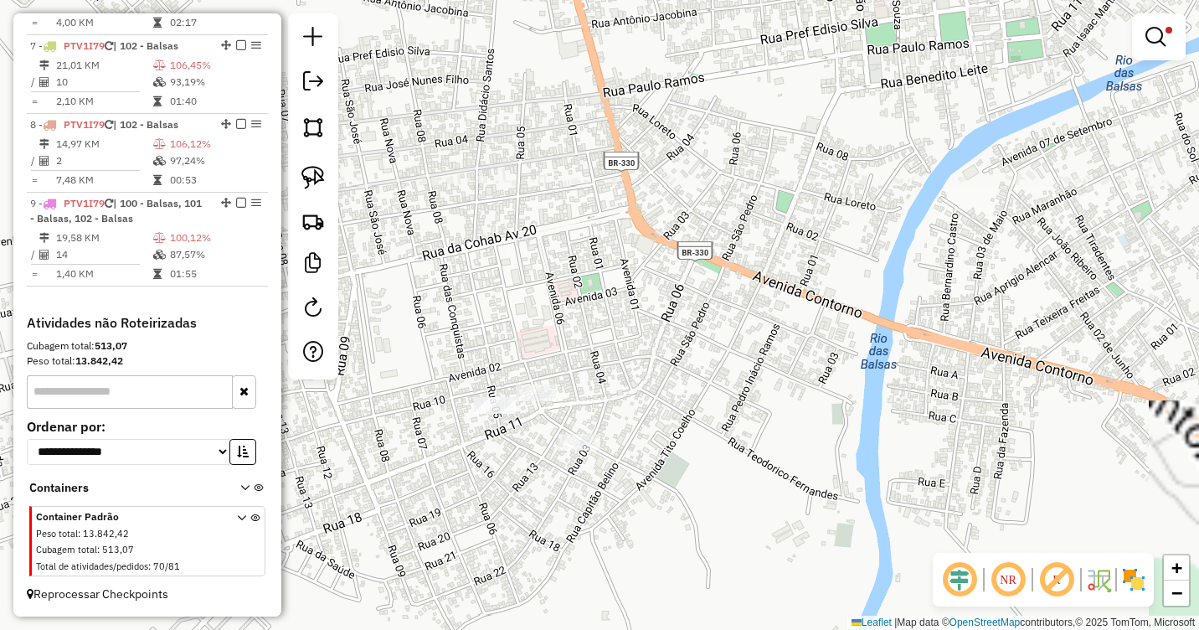
drag, startPoint x: 600, startPoint y: 408, endPoint x: 617, endPoint y: 394, distance: 22.6
click at [643, 394] on div "Limpar filtros Janela de atendimento Grade de atendimento Capacidade Transporta…" at bounding box center [599, 315] width 1199 height 630
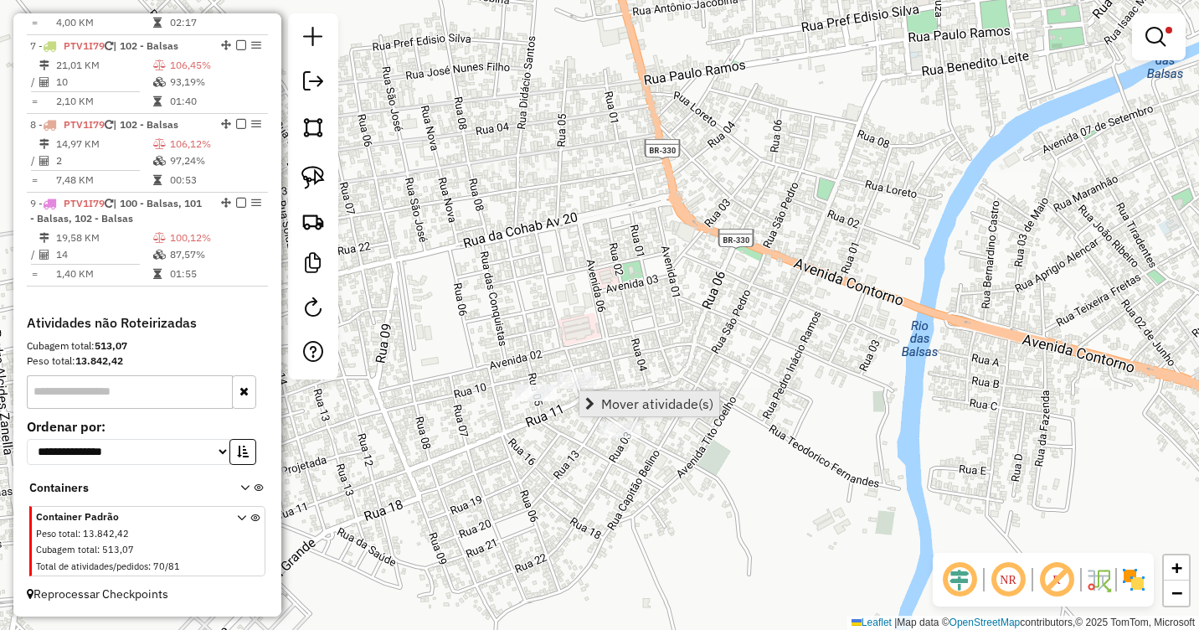
click at [604, 399] on span "Mover atividade(s)" at bounding box center [657, 403] width 112 height 13
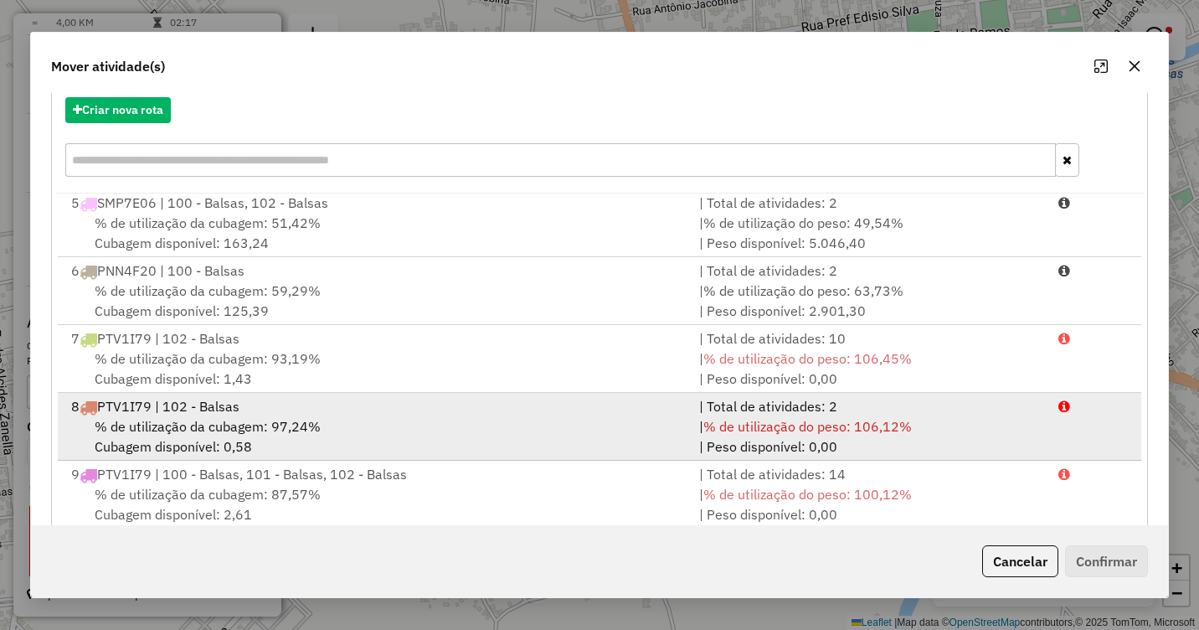
scroll to position [224, 0]
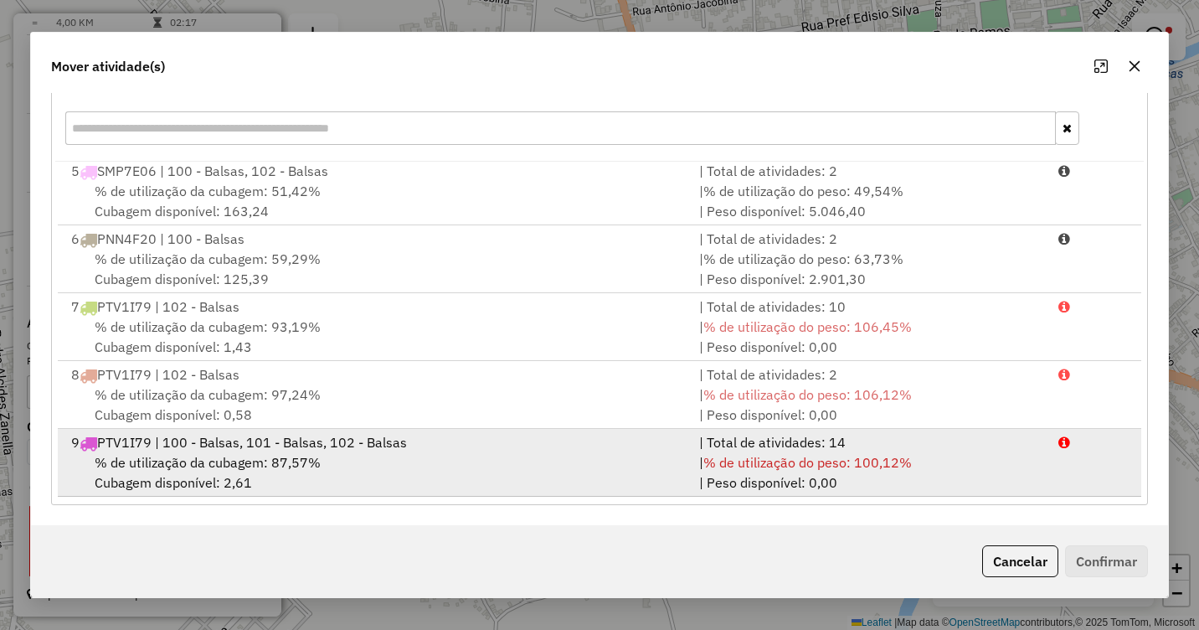
click at [327, 457] on div "% de utilização da cubagem: 87,57% Cubagem disponível: 2,61" at bounding box center [375, 472] width 628 height 40
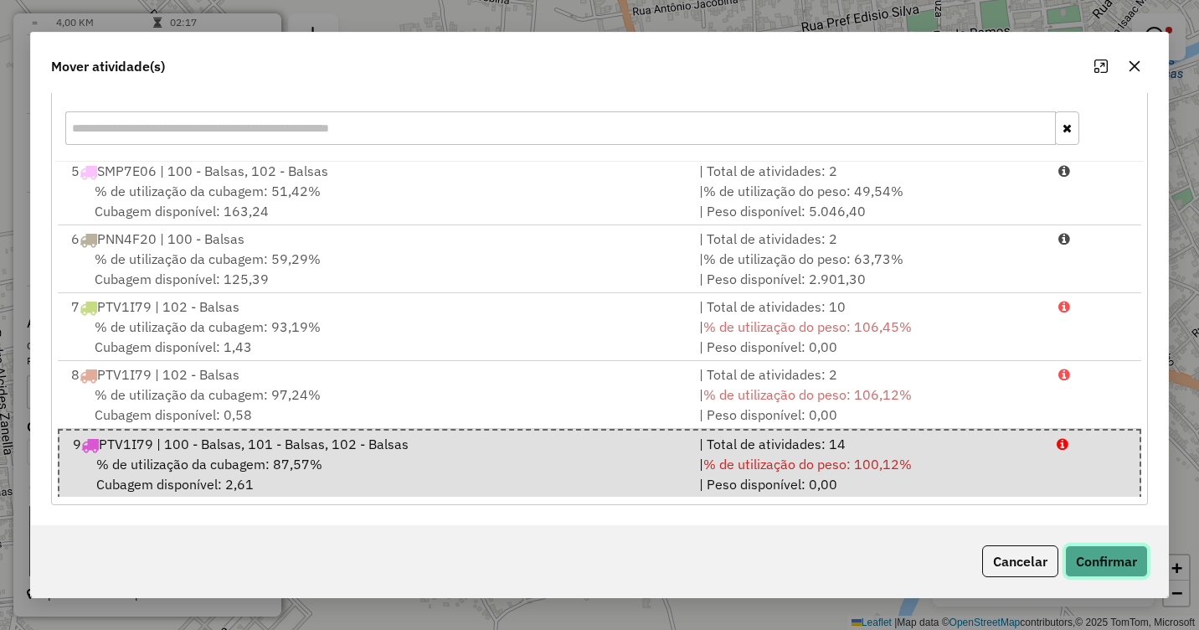
click at [1088, 558] on button "Confirmar" at bounding box center [1106, 561] width 83 height 32
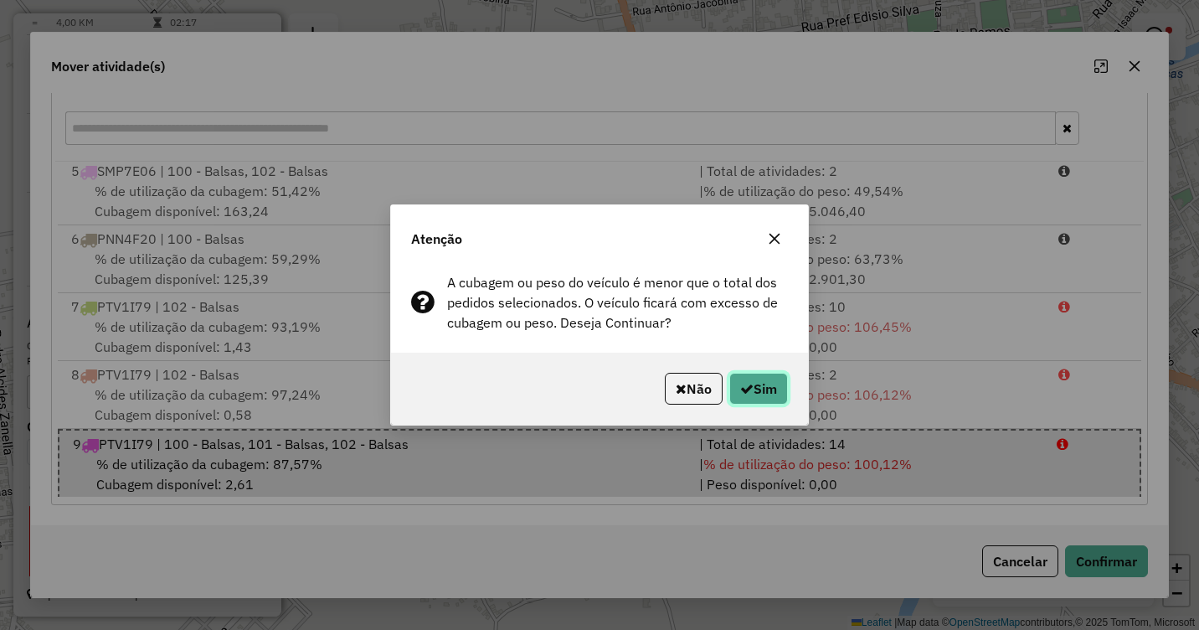
click at [748, 382] on icon "button" at bounding box center [746, 388] width 13 height 13
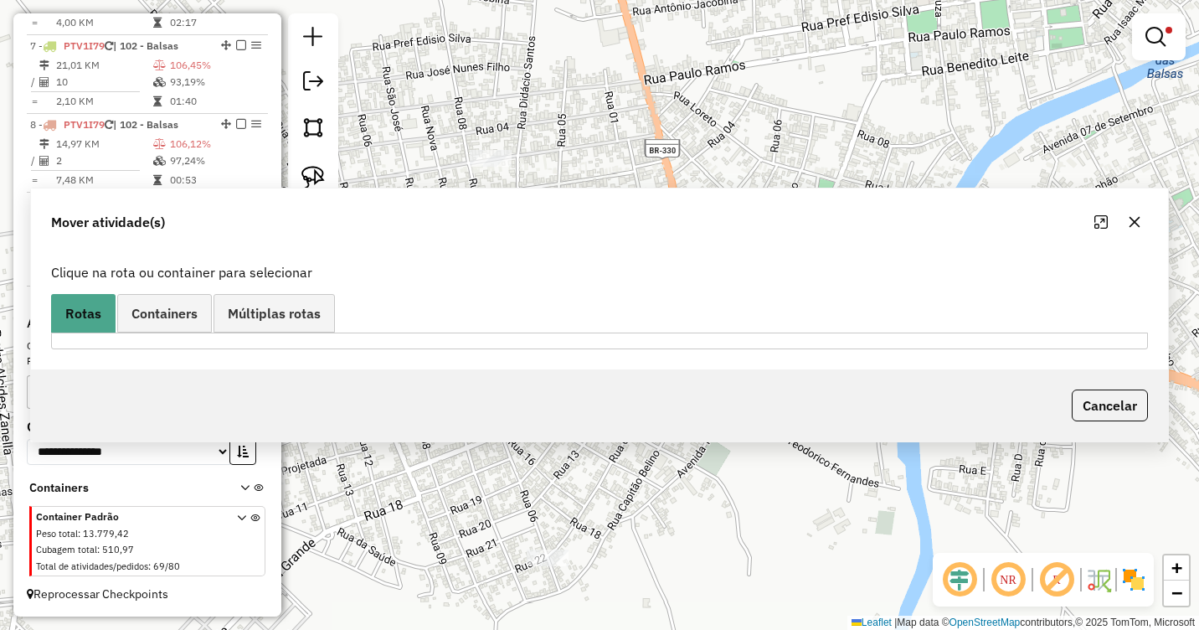
scroll to position [0, 0]
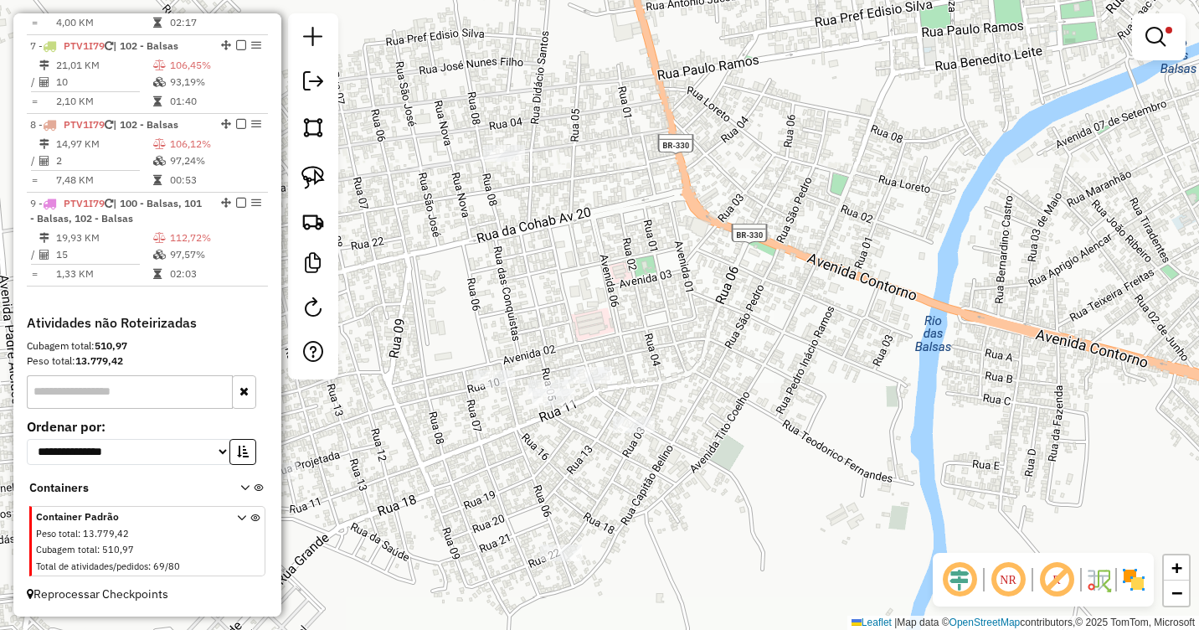
drag, startPoint x: 686, startPoint y: 416, endPoint x: 733, endPoint y: 370, distance: 65.7
click at [740, 375] on div "Limpar filtros Janela de atendimento Grade de atendimento Capacidade Transporta…" at bounding box center [599, 315] width 1199 height 630
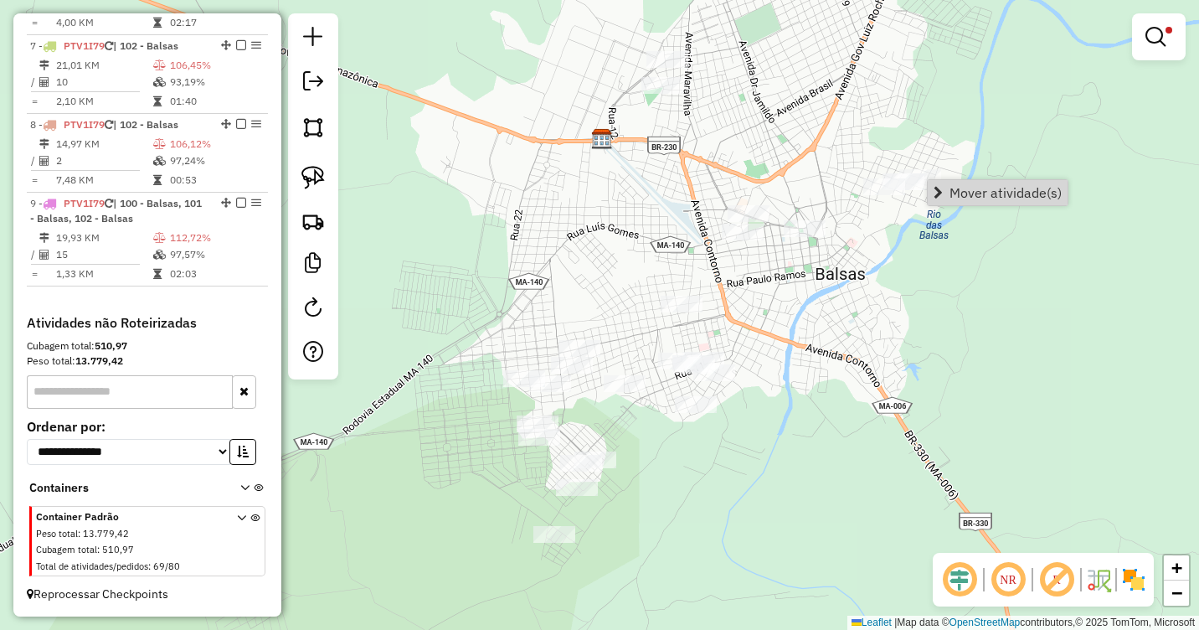
click at [933, 147] on div "Limpar filtros Janela de atendimento Grade de atendimento Capacidade Transporta…" at bounding box center [599, 315] width 1199 height 630
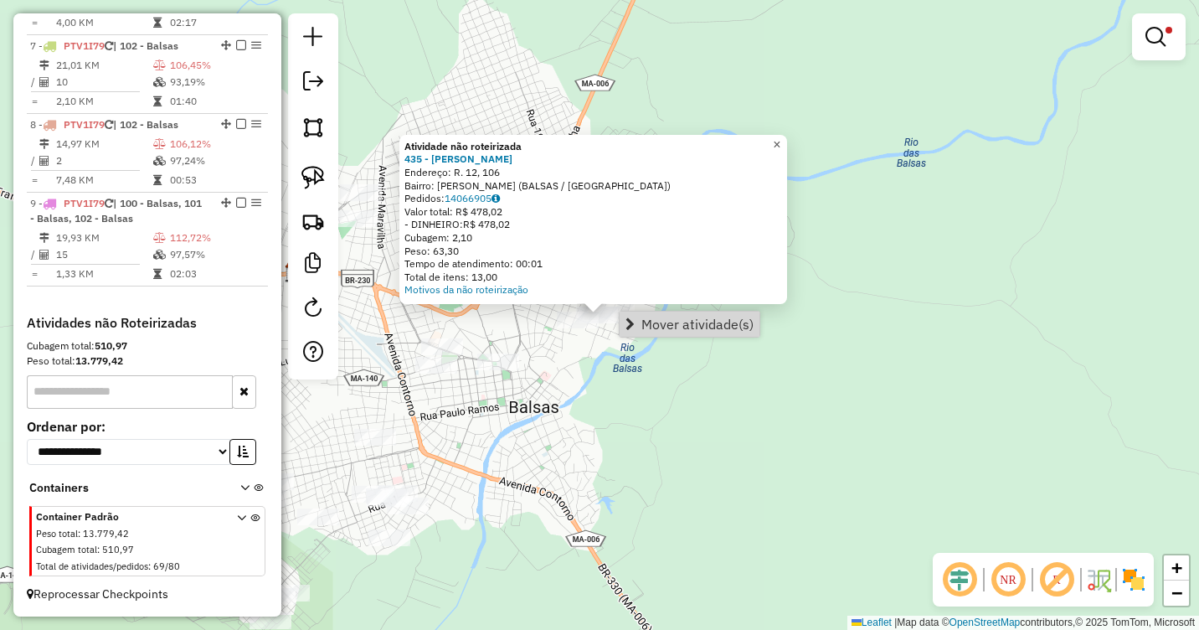
click at [781, 140] on span "×" at bounding box center [777, 144] width 8 height 14
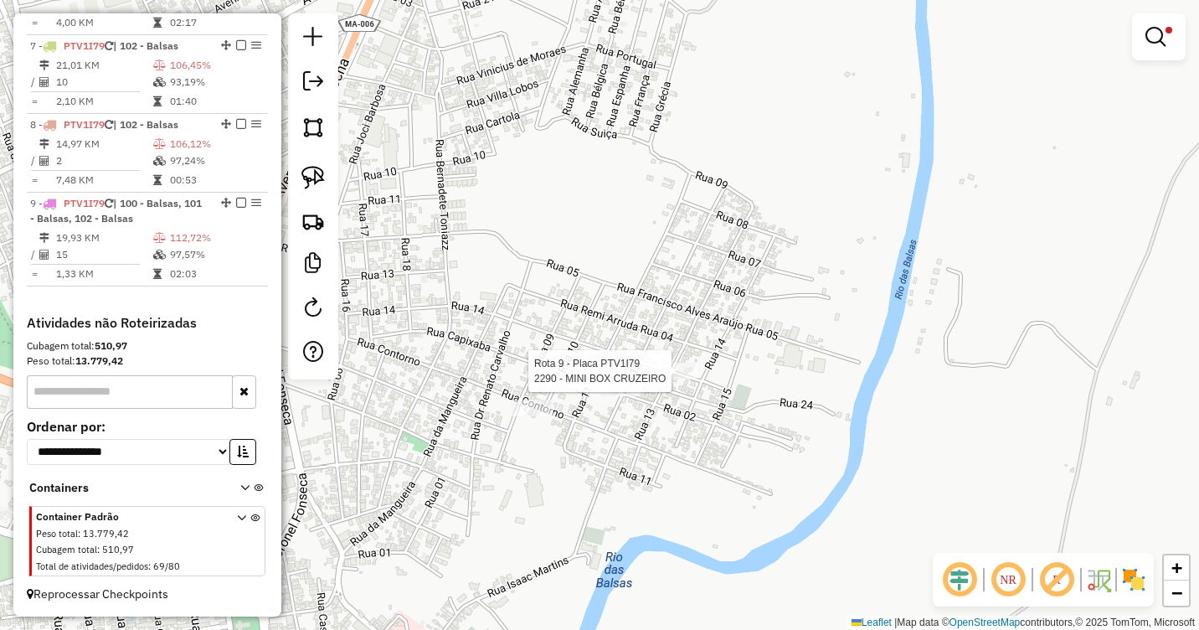
select select "**********"
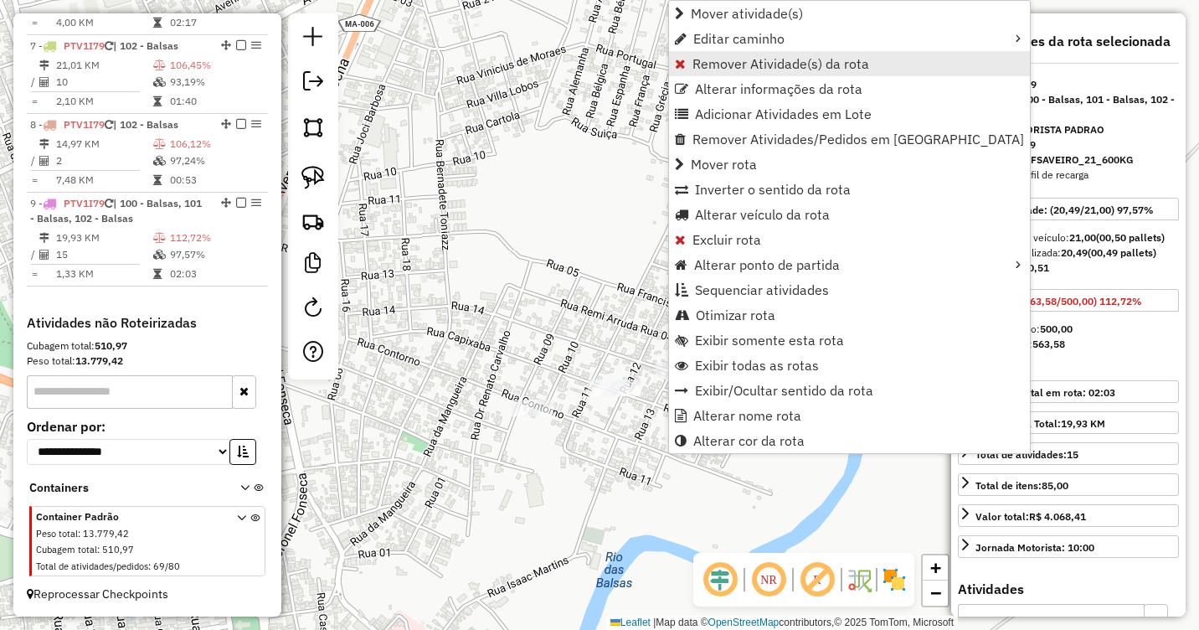
click at [740, 54] on link "Remover Atividade(s) da rota" at bounding box center [849, 63] width 361 height 25
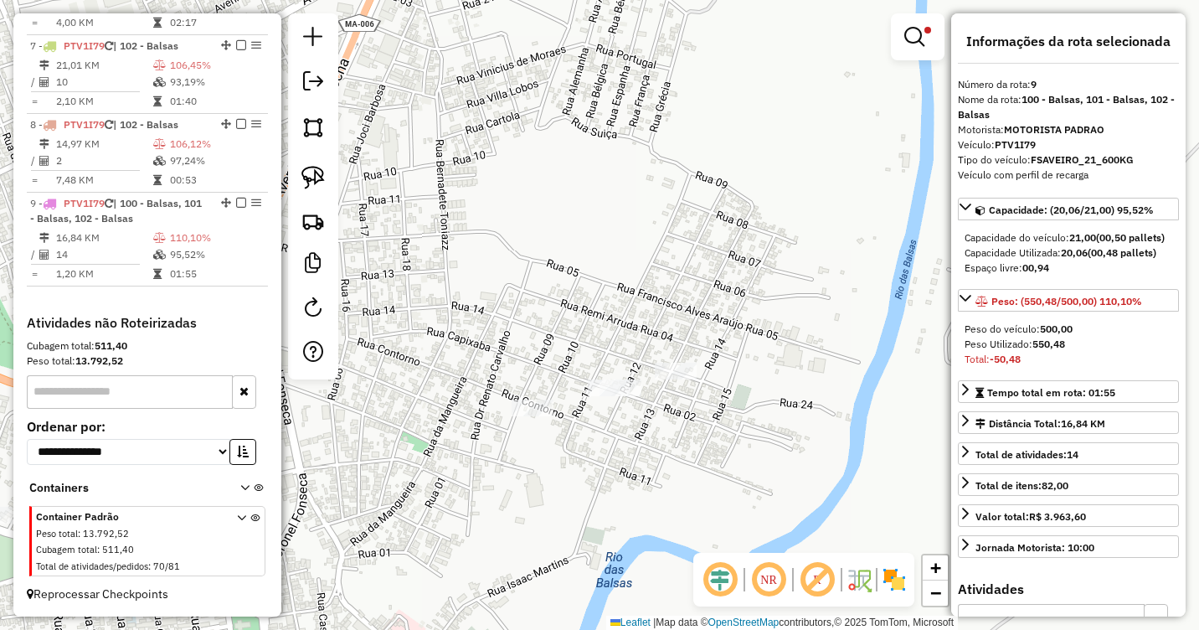
drag, startPoint x: 483, startPoint y: 313, endPoint x: 854, endPoint y: 229, distance: 380.3
click at [853, 230] on div "Limpar filtros Janela de atendimento Grade de atendimento Capacidade Transporta…" at bounding box center [599, 315] width 1199 height 630
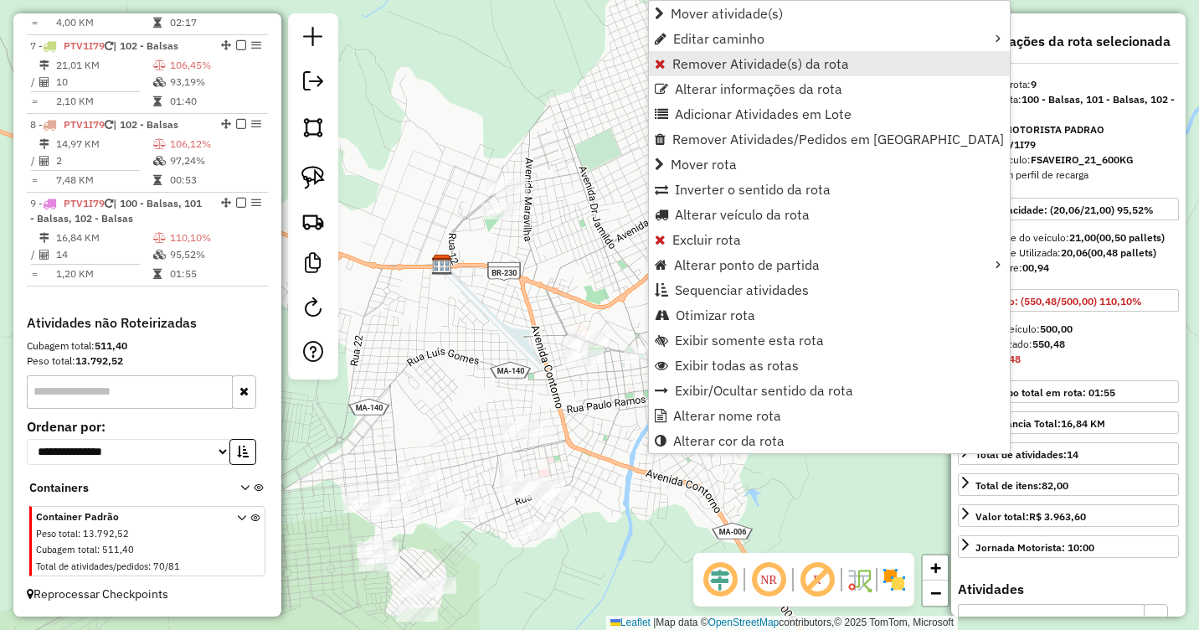
click at [693, 64] on span "Remover Atividade(s) da rota" at bounding box center [761, 63] width 177 height 13
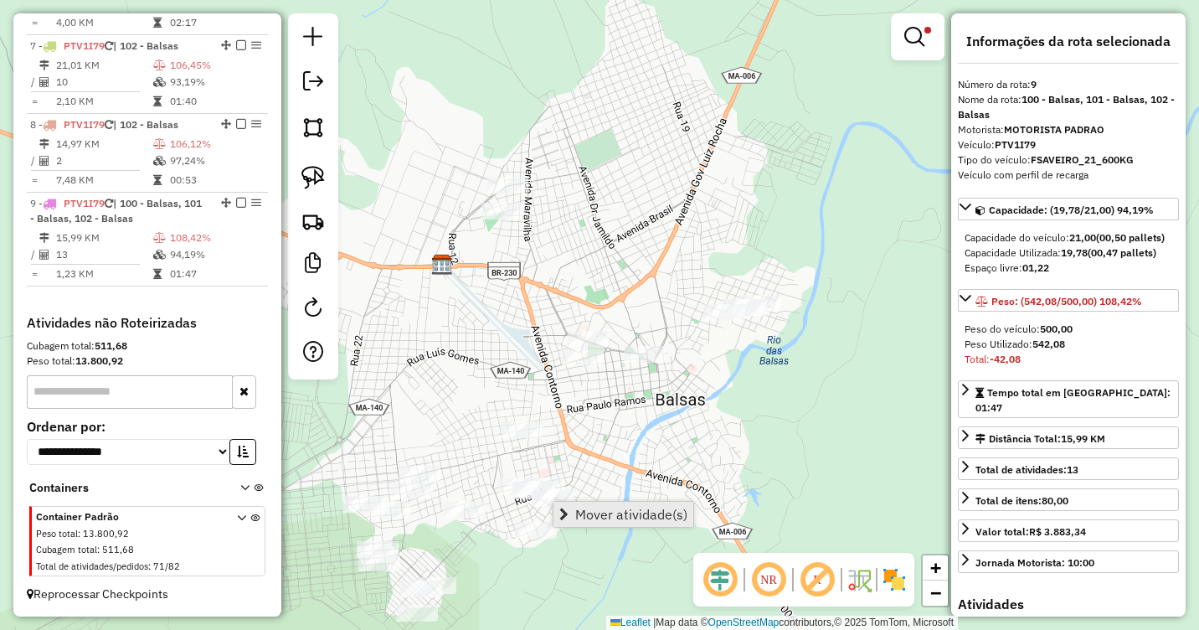
click at [590, 513] on span "Mover atividade(s)" at bounding box center [631, 514] width 112 height 13
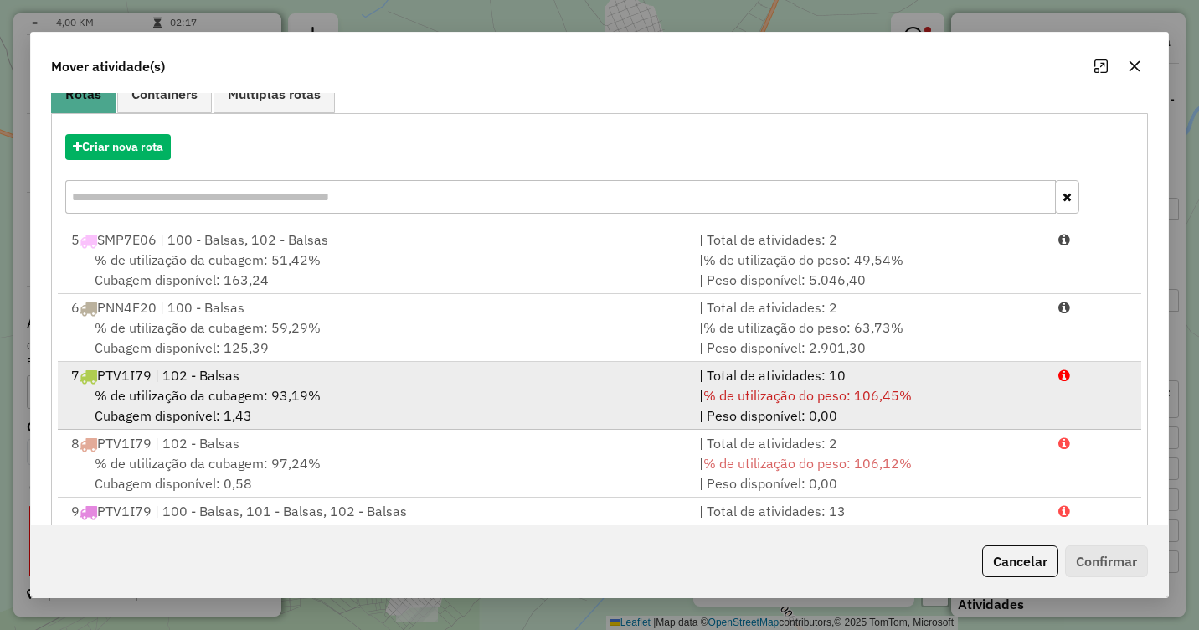
scroll to position [224, 0]
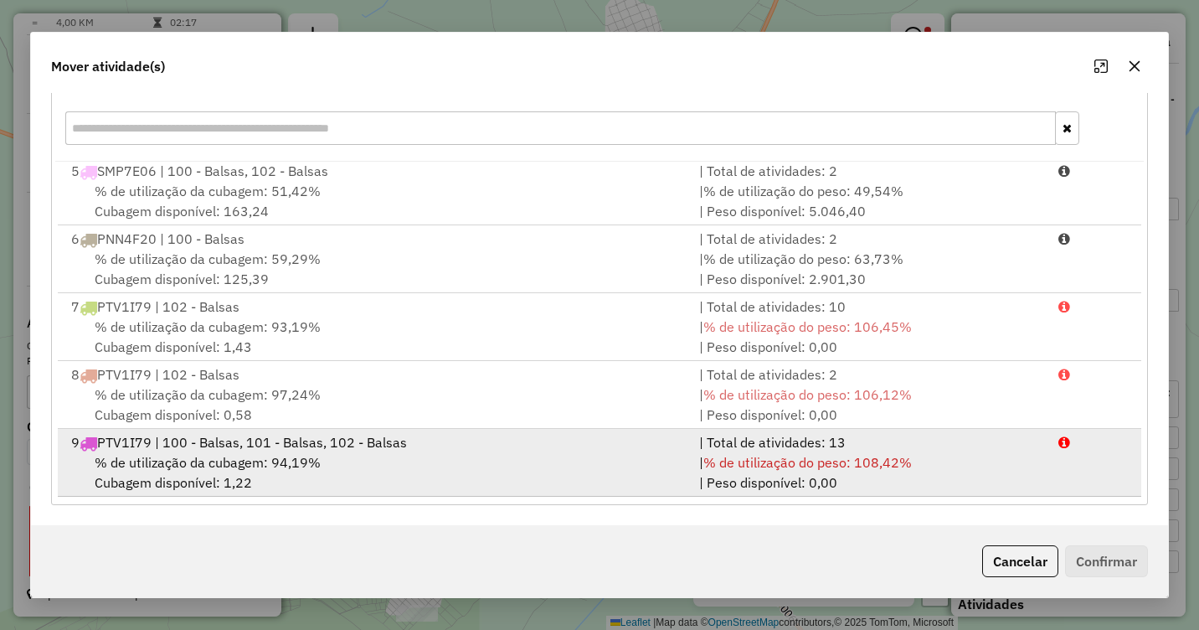
click at [327, 456] on div "% de utilização da cubagem: 94,19% Cubagem disponível: 1,22" at bounding box center [375, 472] width 628 height 40
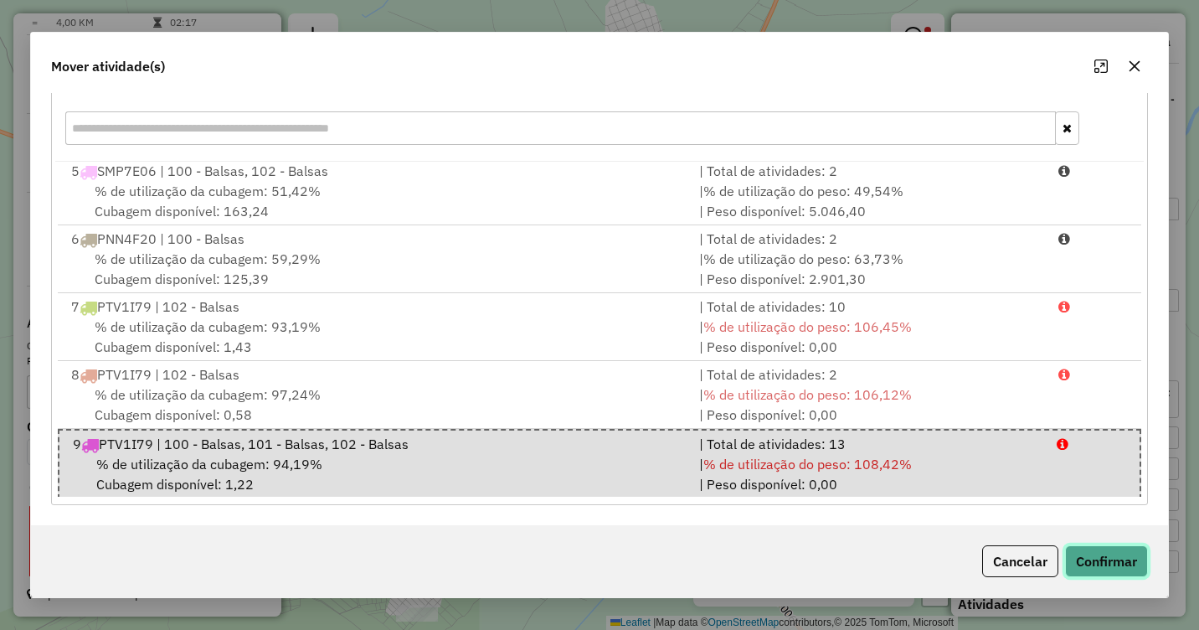
click at [1089, 554] on button "Confirmar" at bounding box center [1106, 561] width 83 height 32
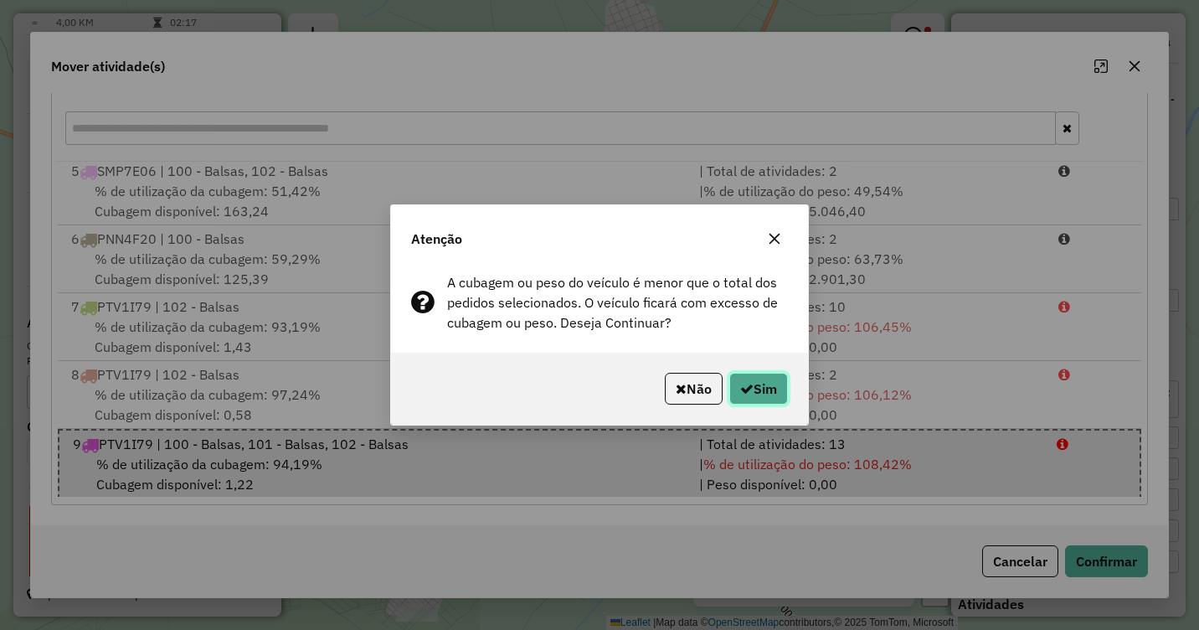
click at [768, 379] on button "Sim" at bounding box center [758, 389] width 59 height 32
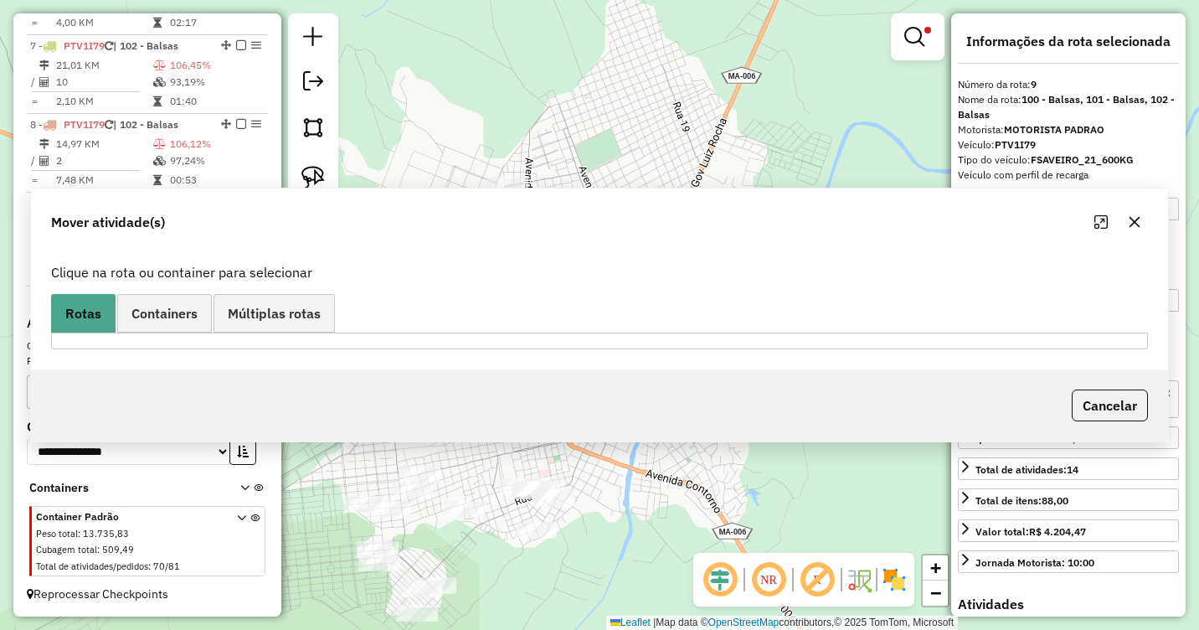
scroll to position [0, 0]
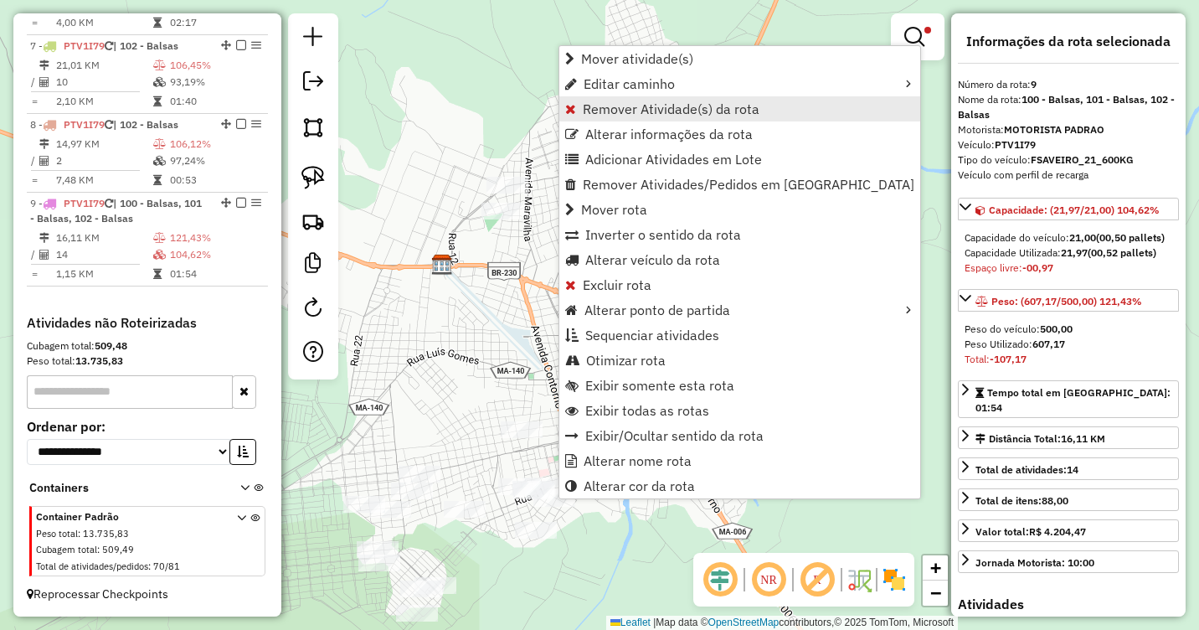
click at [622, 106] on span "Remover Atividade(s) da rota" at bounding box center [671, 108] width 177 height 13
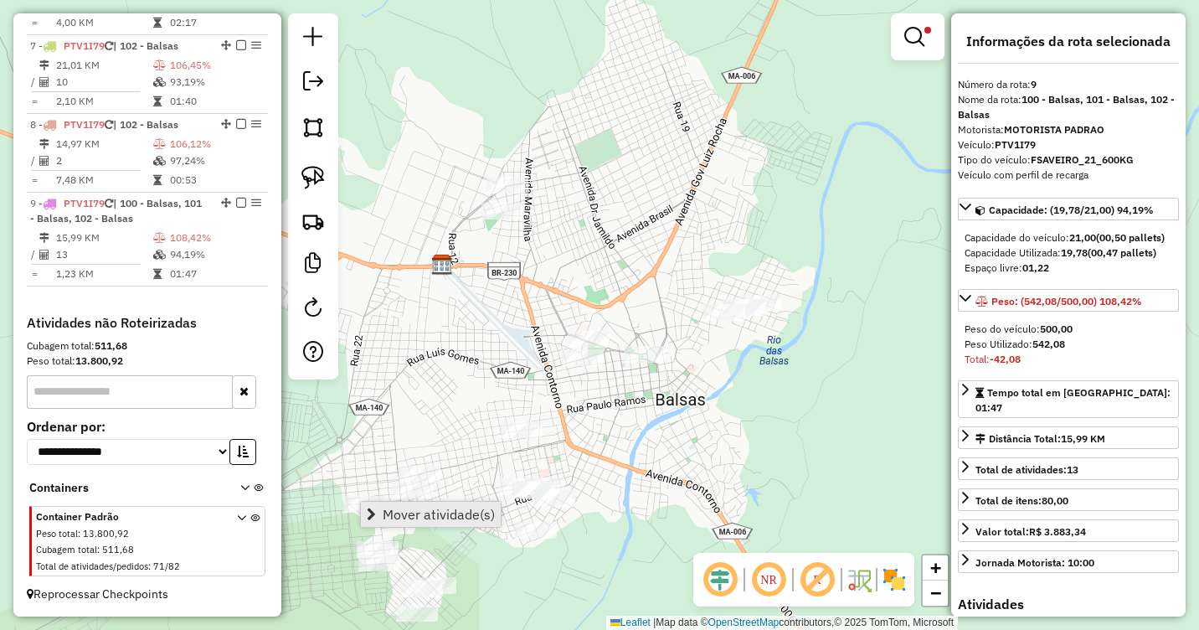
click at [424, 512] on span "Mover atividade(s)" at bounding box center [439, 514] width 112 height 13
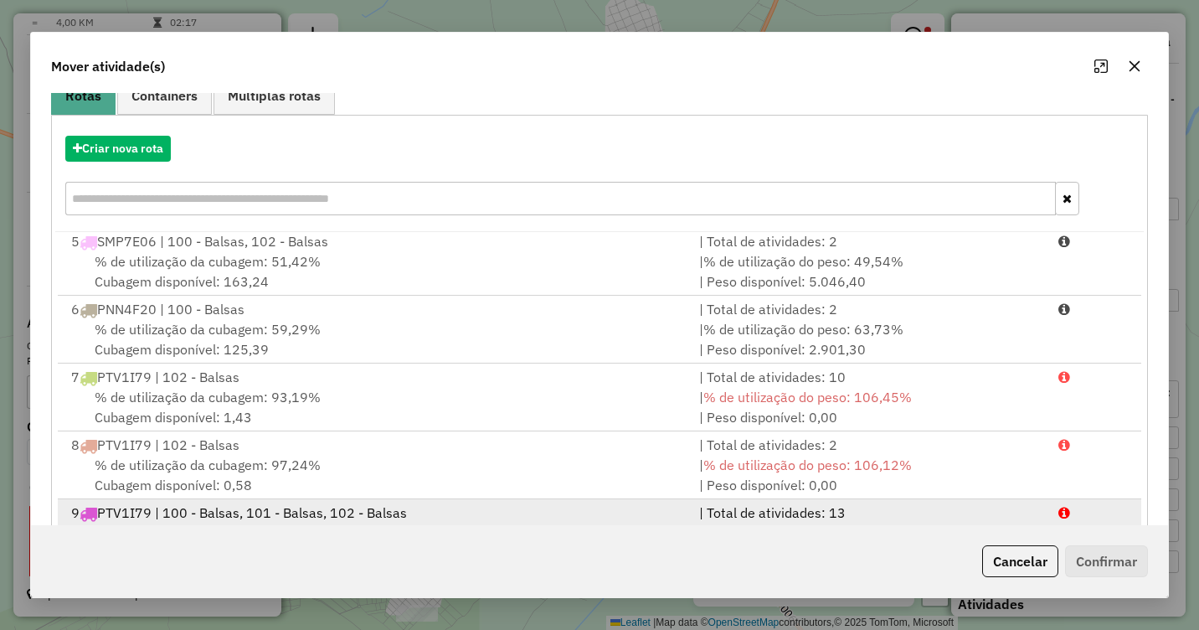
scroll to position [224, 0]
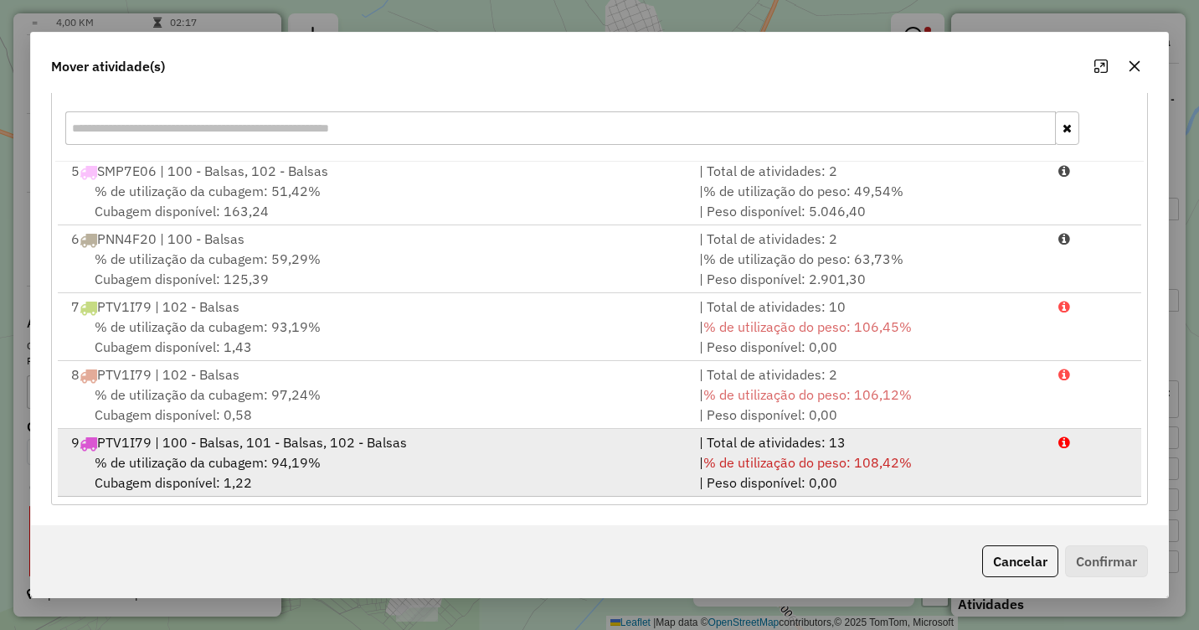
click at [307, 467] on span "% de utilização da cubagem: 94,19%" at bounding box center [208, 462] width 226 height 17
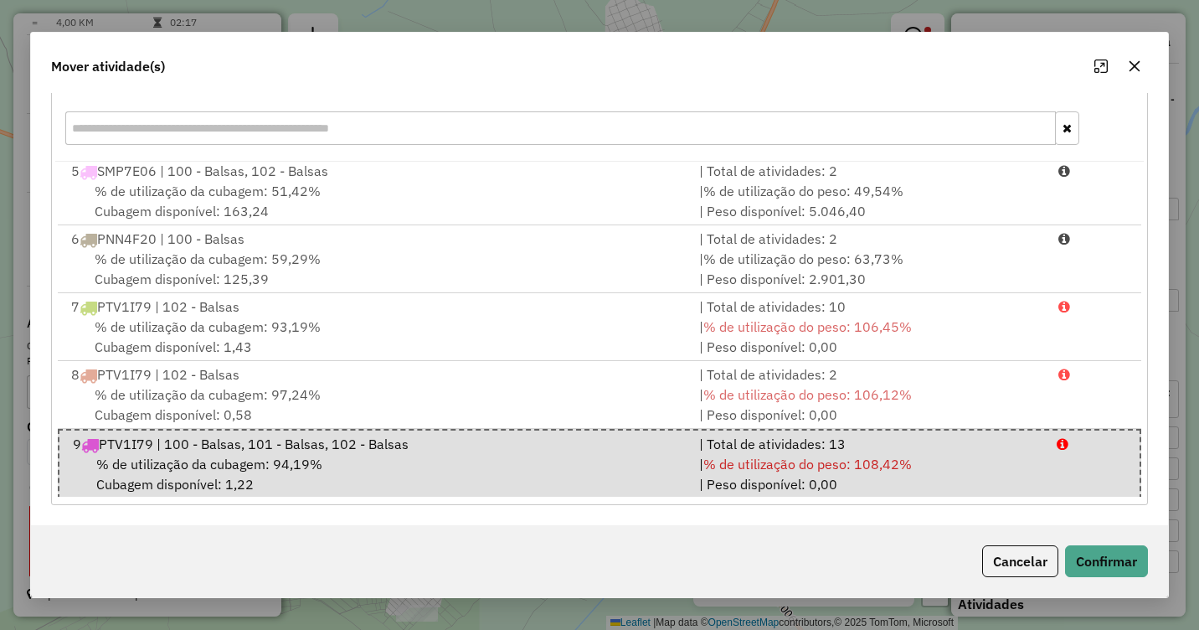
click at [1136, 59] on icon "button" at bounding box center [1134, 65] width 13 height 13
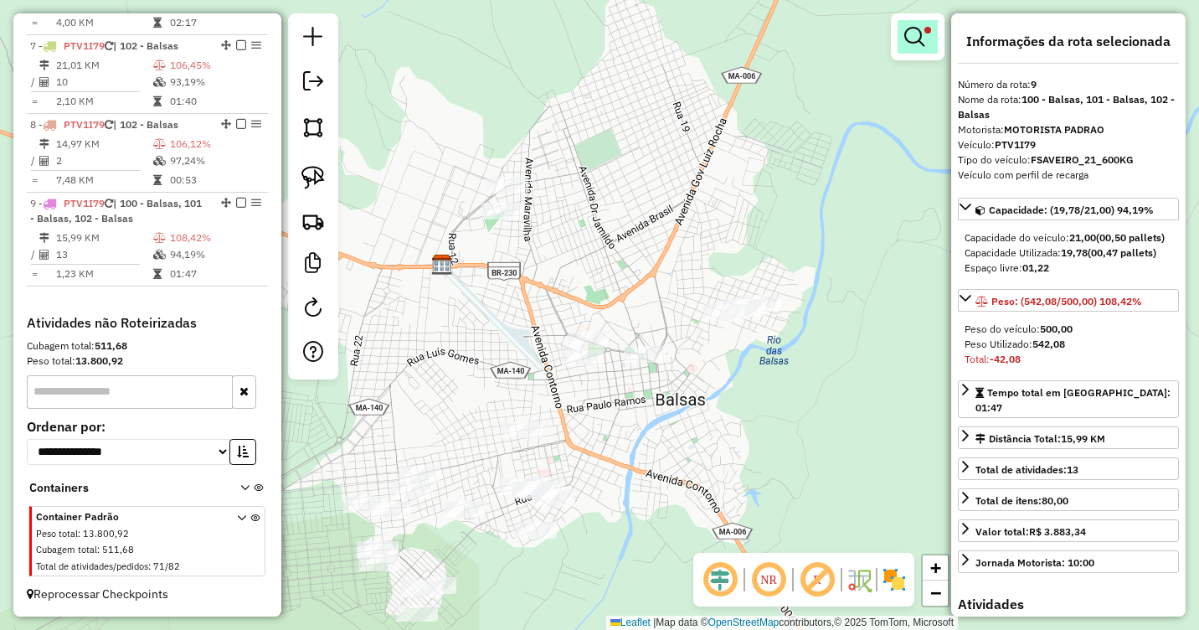
click at [914, 44] on em at bounding box center [914, 37] width 20 height 20
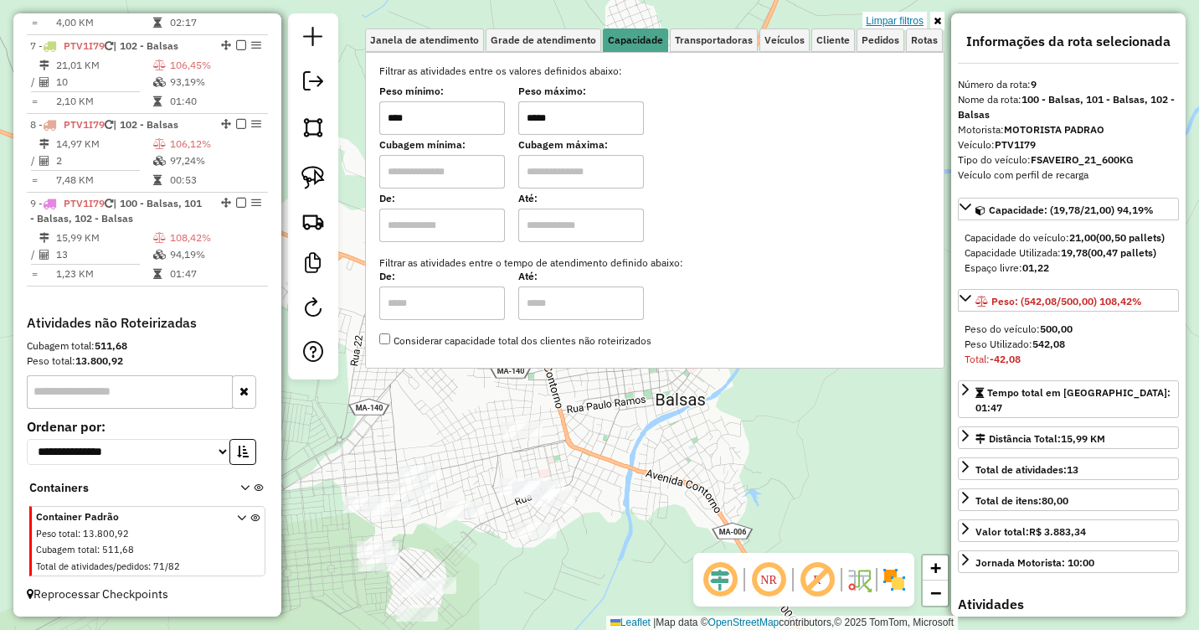
click at [907, 19] on link "Limpar filtros" at bounding box center [895, 21] width 64 height 18
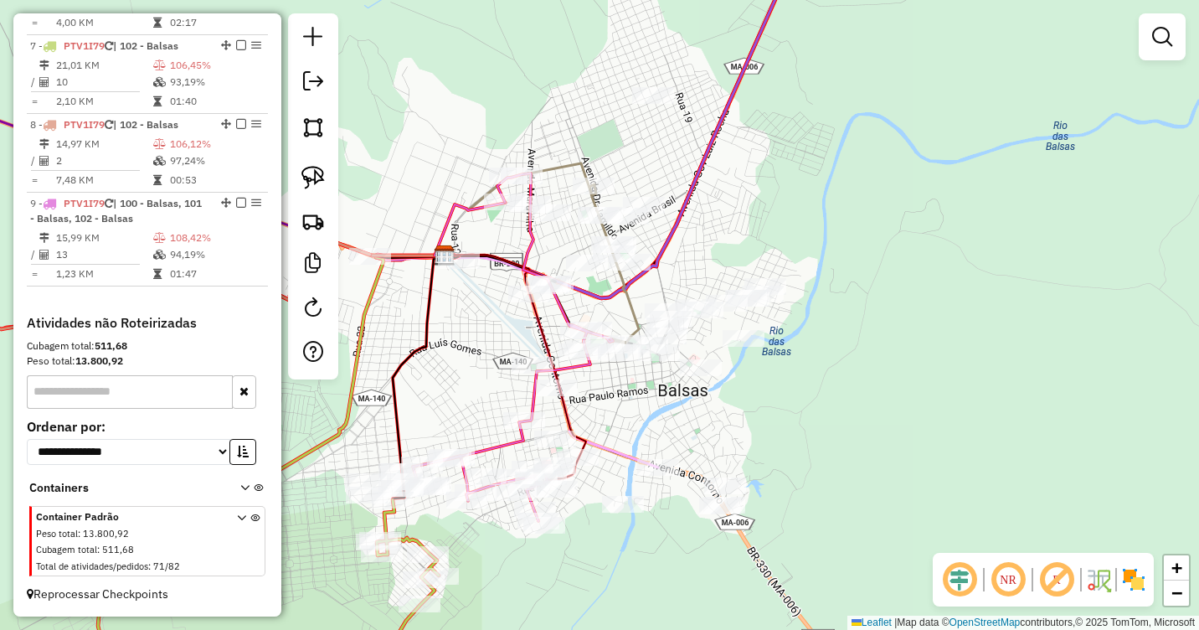
drag, startPoint x: 773, startPoint y: 442, endPoint x: 758, endPoint y: 301, distance: 142.3
click at [759, 302] on div "Janela de atendimento Grade de atendimento Capacidade Transportadoras Veículos …" at bounding box center [599, 315] width 1199 height 630
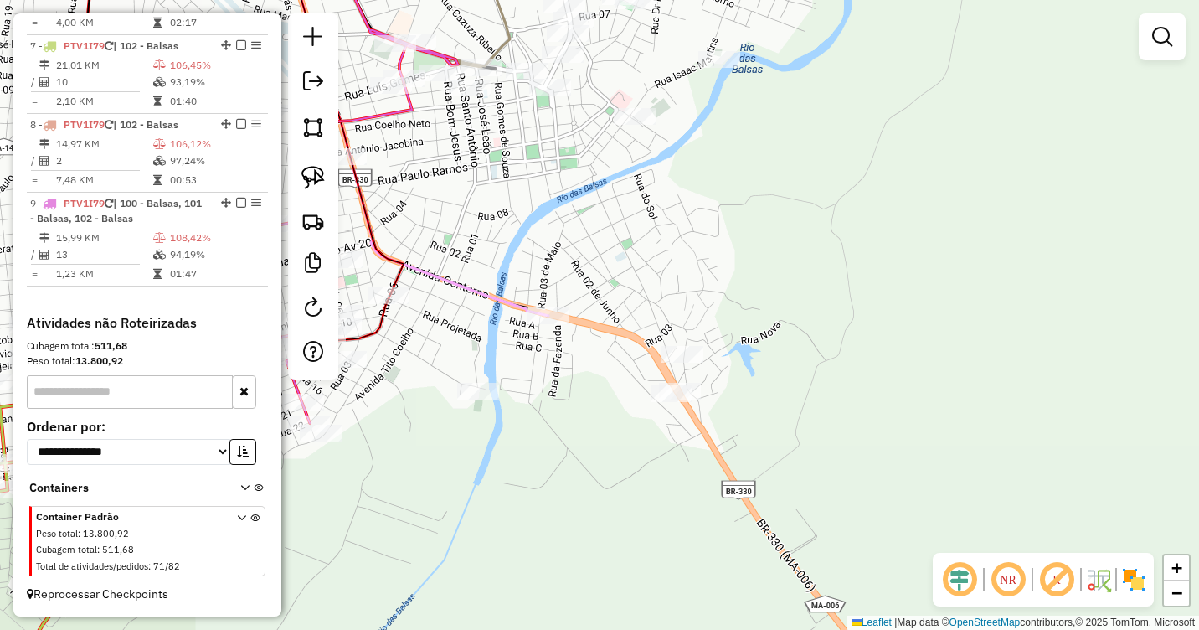
drag, startPoint x: 306, startPoint y: 173, endPoint x: 582, endPoint y: 277, distance: 295.2
click at [307, 173] on img at bounding box center [312, 177] width 23 height 23
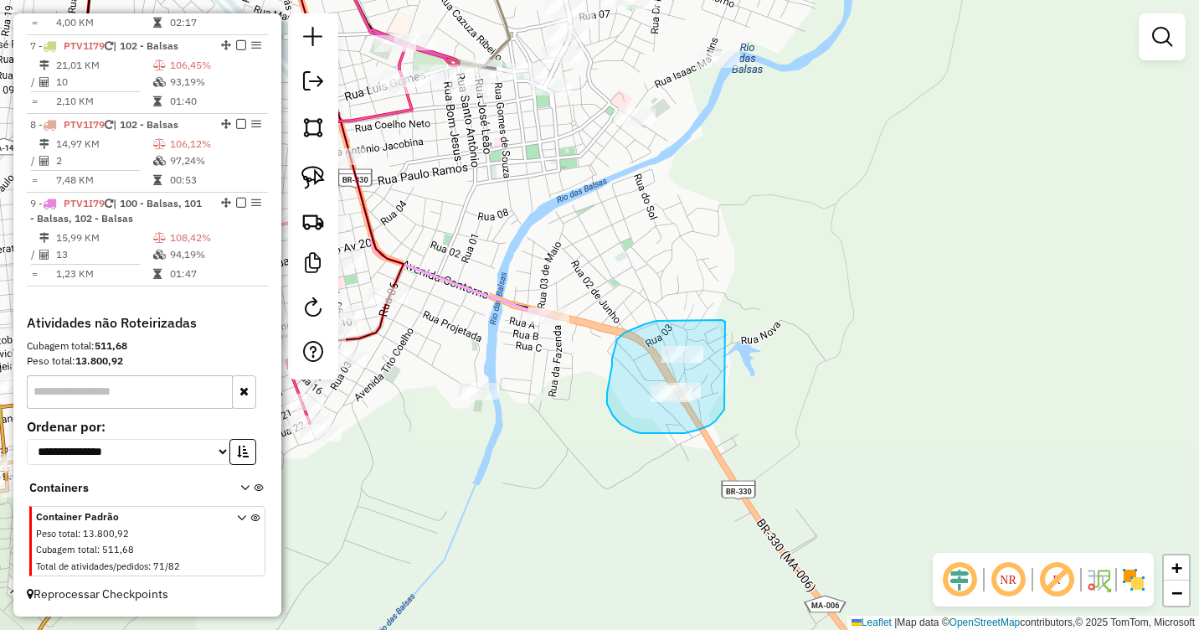
drag, startPoint x: 725, startPoint y: 322, endPoint x: 724, endPoint y: 410, distance: 87.9
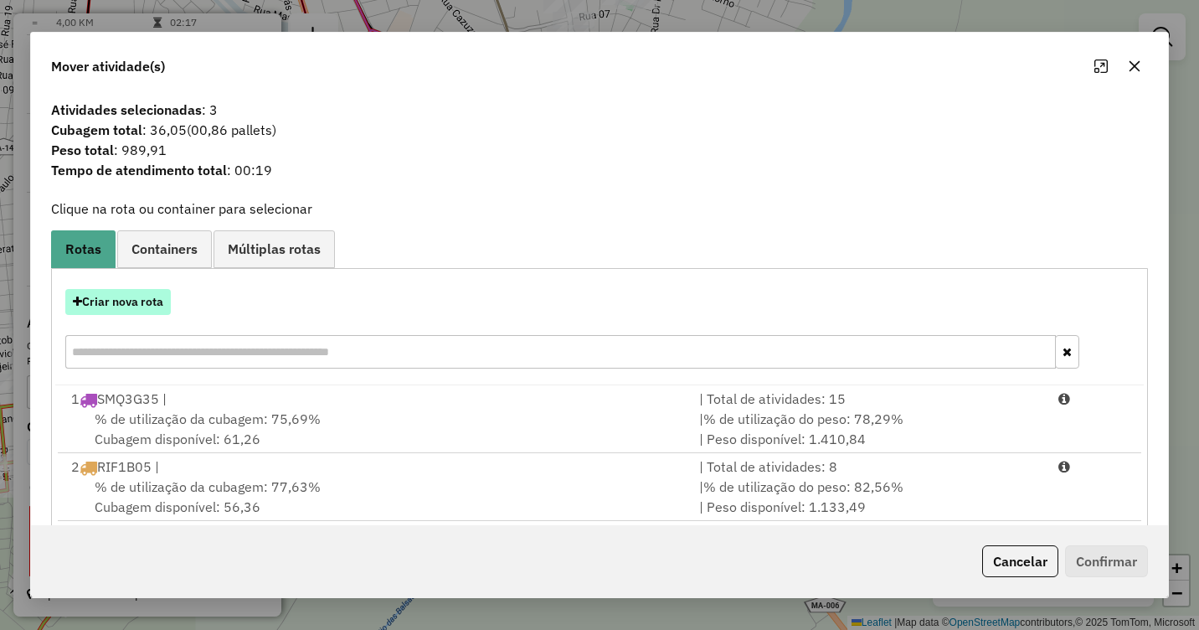
click at [122, 304] on button "Criar nova rota" at bounding box center [118, 302] width 106 height 26
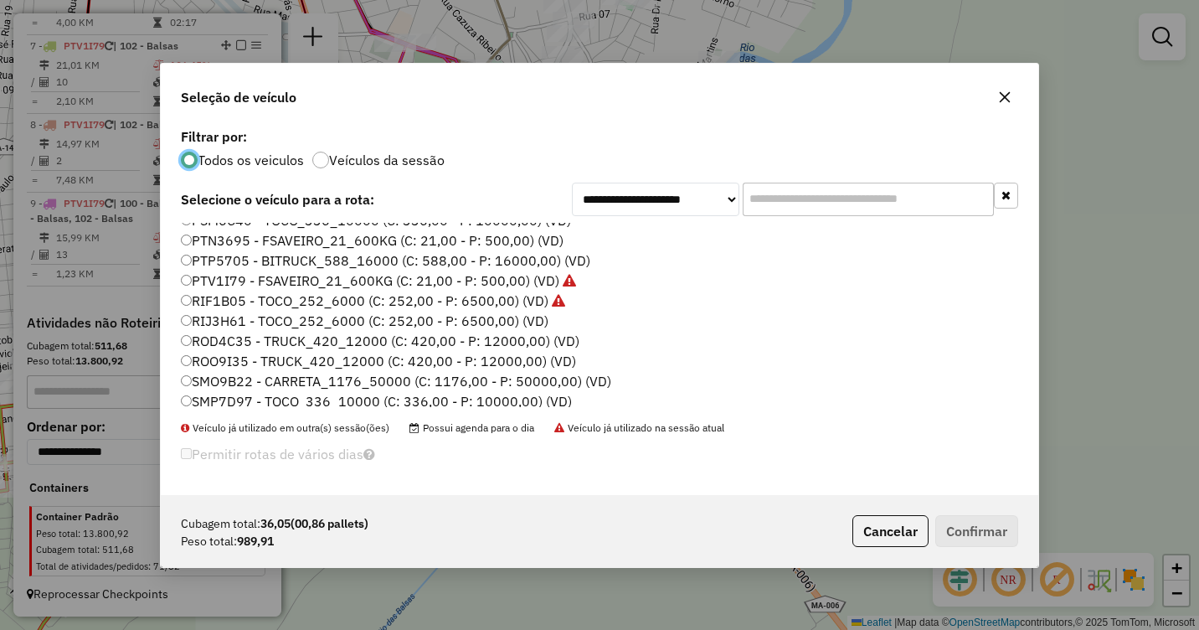
scroll to position [251, 0]
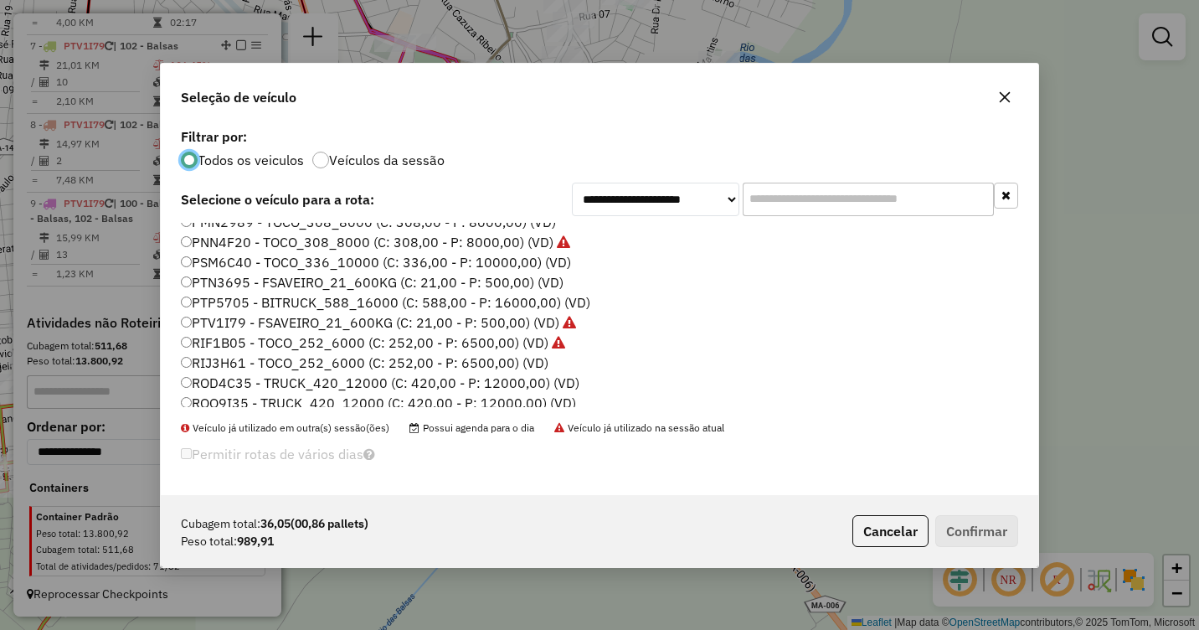
click at [198, 363] on label "RIJ3H61 - TOCO_252_6000 (C: 252,00 - P: 6500,00) (VD)" at bounding box center [365, 363] width 368 height 20
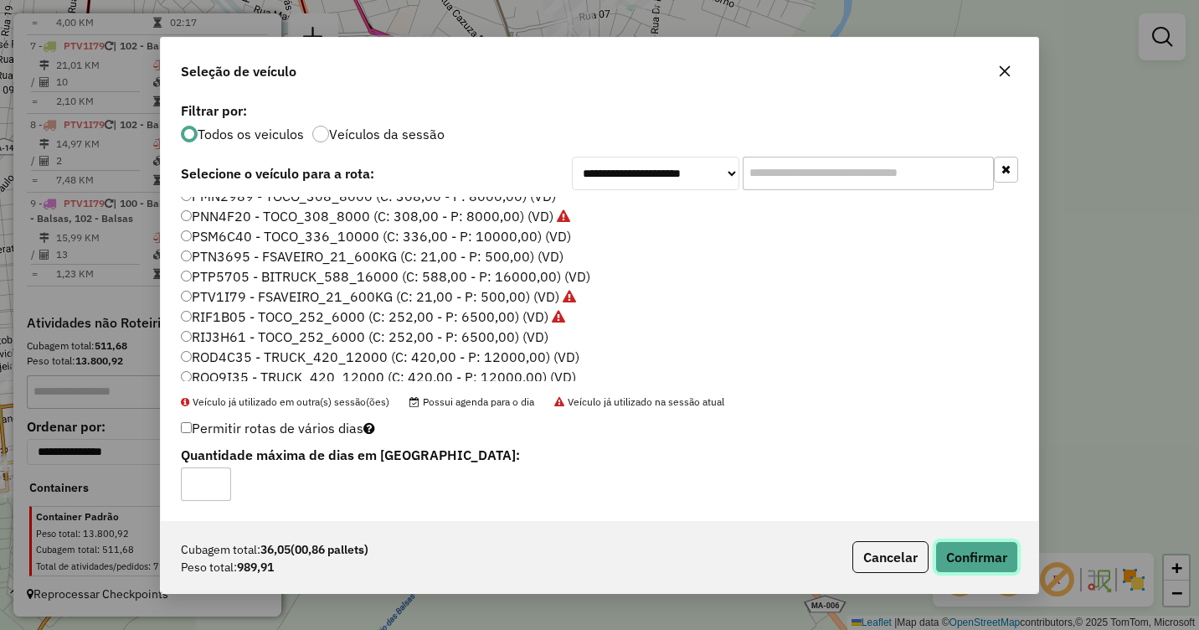
click at [966, 560] on button "Confirmar" at bounding box center [976, 557] width 83 height 32
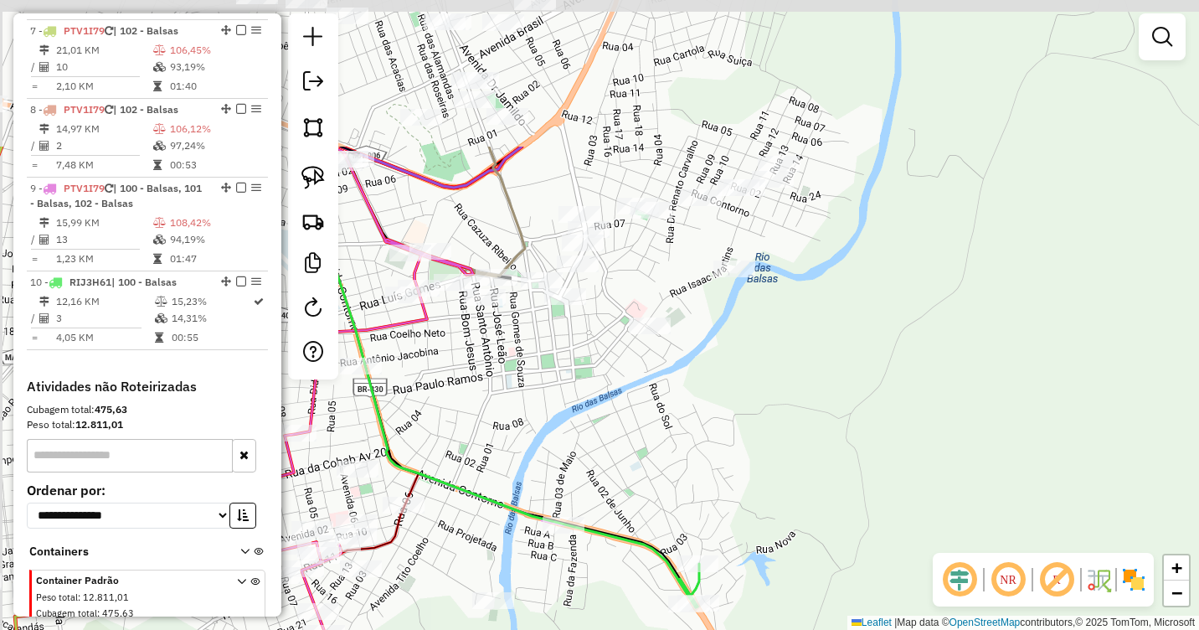
drag, startPoint x: 694, startPoint y: 284, endPoint x: 709, endPoint y: 493, distance: 209.9
click at [709, 493] on div "Janela de atendimento Grade de atendimento Capacidade Transportadoras Veículos …" at bounding box center [599, 315] width 1199 height 630
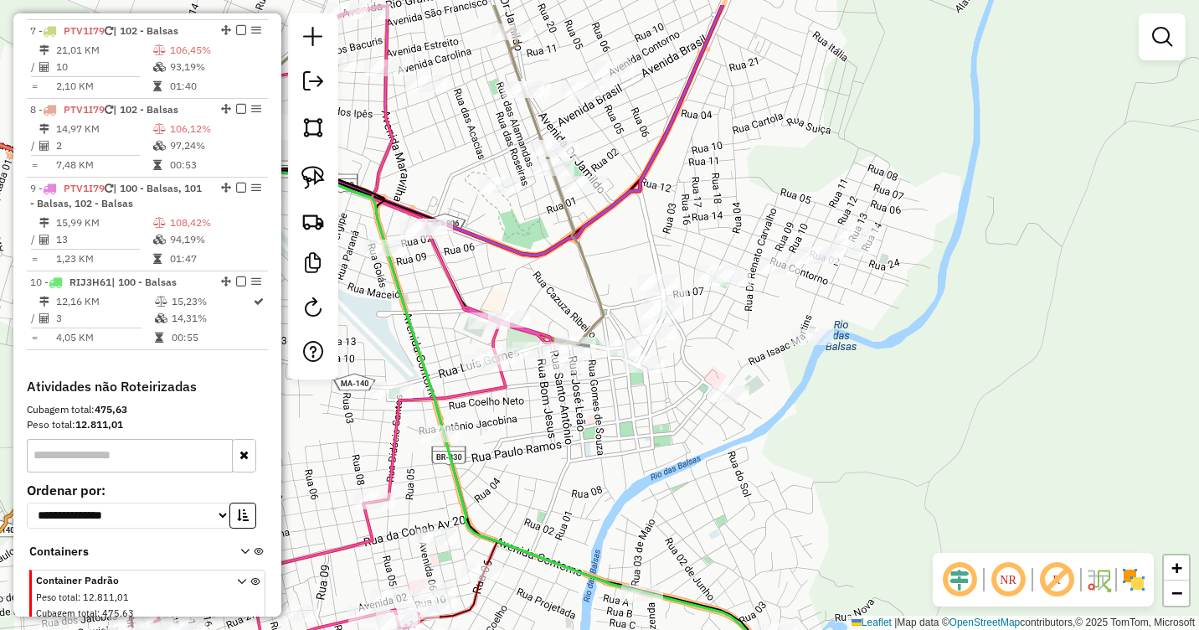
drag, startPoint x: 723, startPoint y: 403, endPoint x: 801, endPoint y: 471, distance: 103.9
click at [801, 471] on div "Janela de atendimento Grade de atendimento Capacidade Transportadoras Veículos …" at bounding box center [599, 315] width 1199 height 630
click at [304, 177] on img at bounding box center [312, 177] width 23 height 23
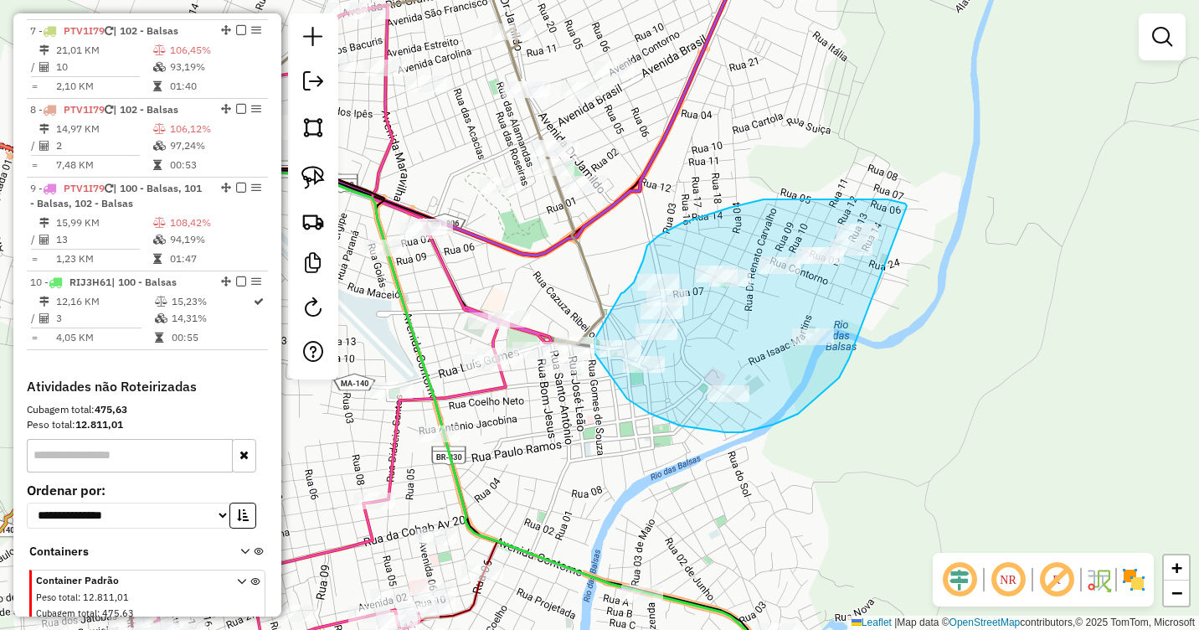
drag, startPoint x: 907, startPoint y: 206, endPoint x: 849, endPoint y: 358, distance: 163.0
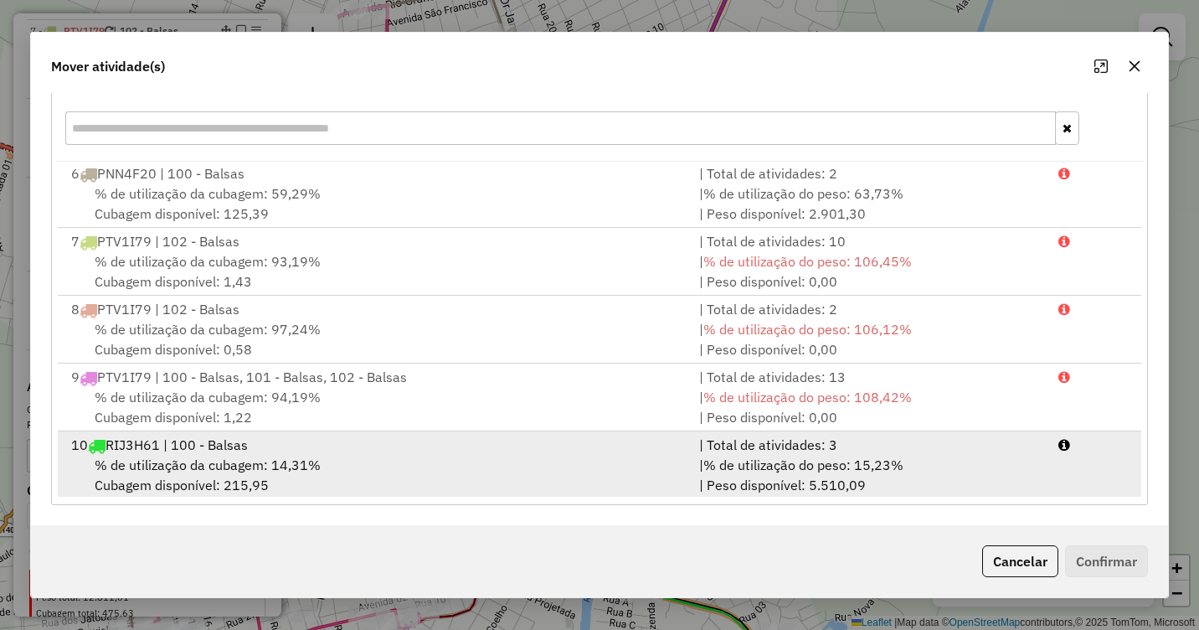
scroll to position [343, 0]
click at [301, 462] on span "% de utilização da cubagem: 14,31%" at bounding box center [208, 462] width 226 height 17
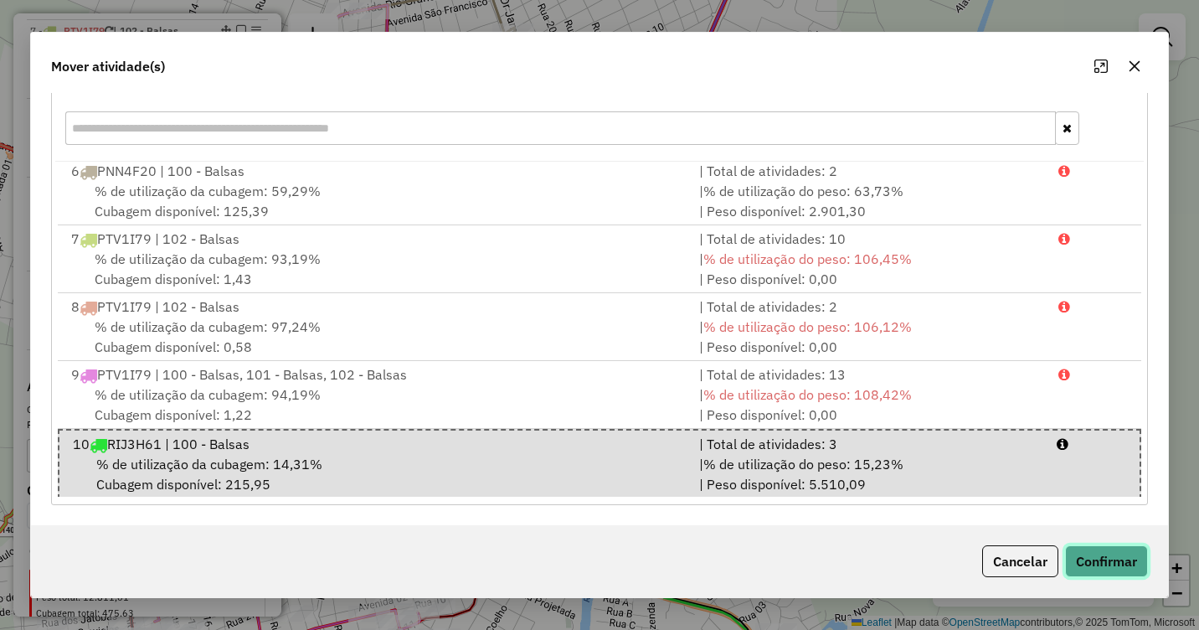
click at [1093, 552] on button "Confirmar" at bounding box center [1106, 561] width 83 height 32
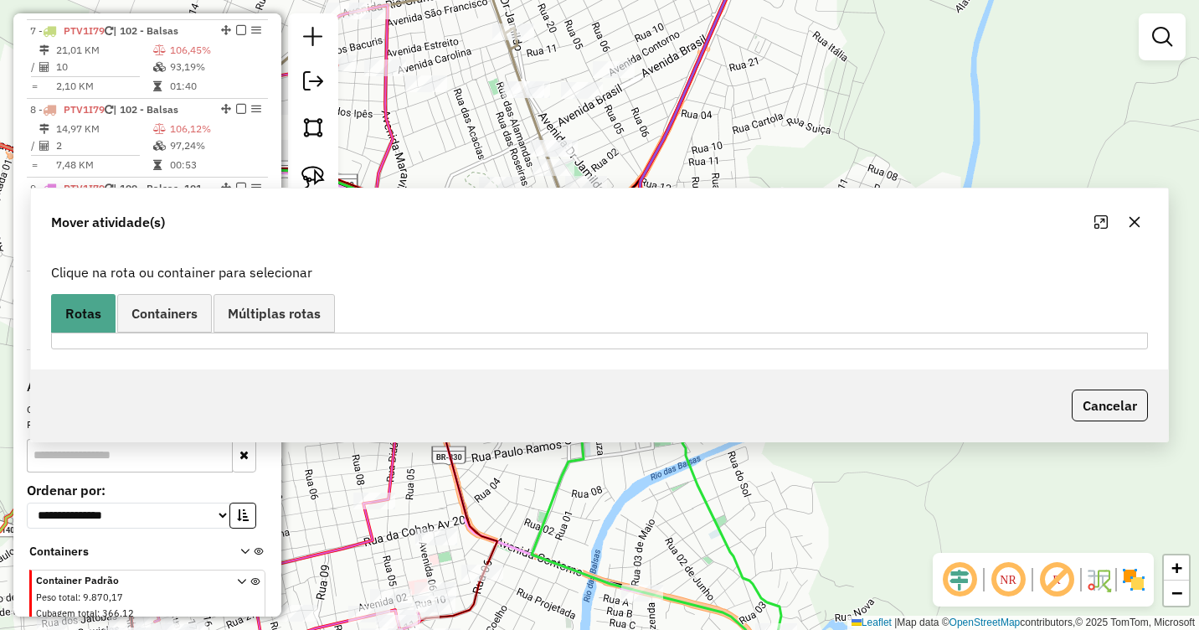
scroll to position [0, 0]
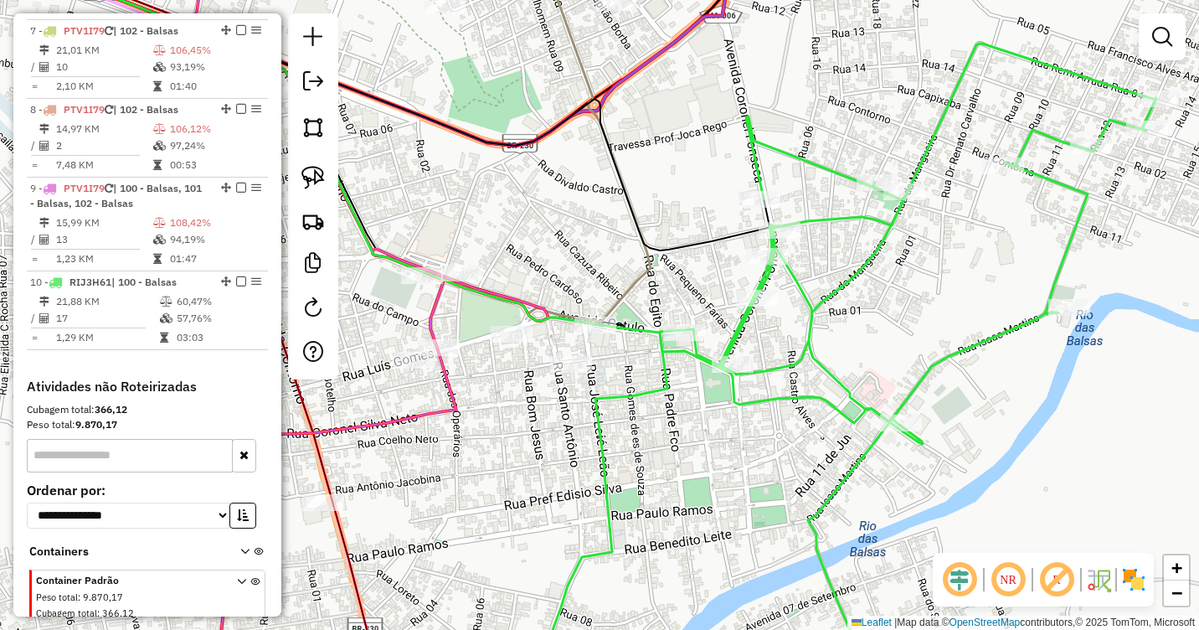
drag, startPoint x: 559, startPoint y: 389, endPoint x: 581, endPoint y: 395, distance: 22.6
click at [581, 395] on div "Janela de atendimento Grade de atendimento Capacidade Transportadoras Veículos …" at bounding box center [599, 315] width 1199 height 630
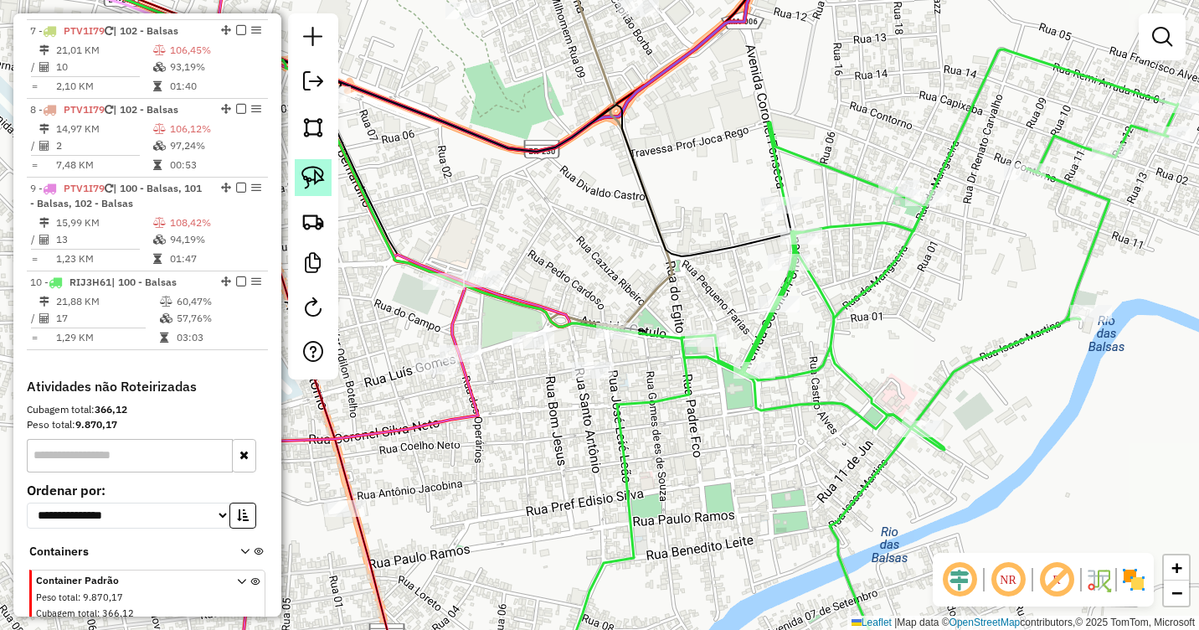
click at [321, 176] on img at bounding box center [312, 177] width 23 height 23
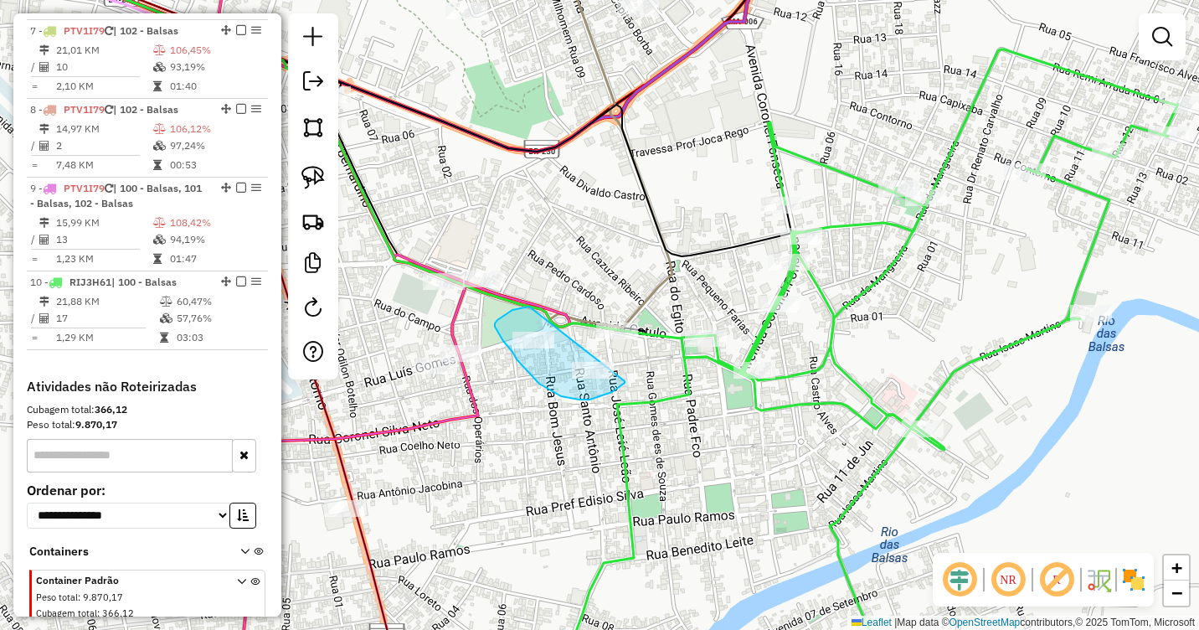
drag, startPoint x: 529, startPoint y: 307, endPoint x: 625, endPoint y: 381, distance: 121.1
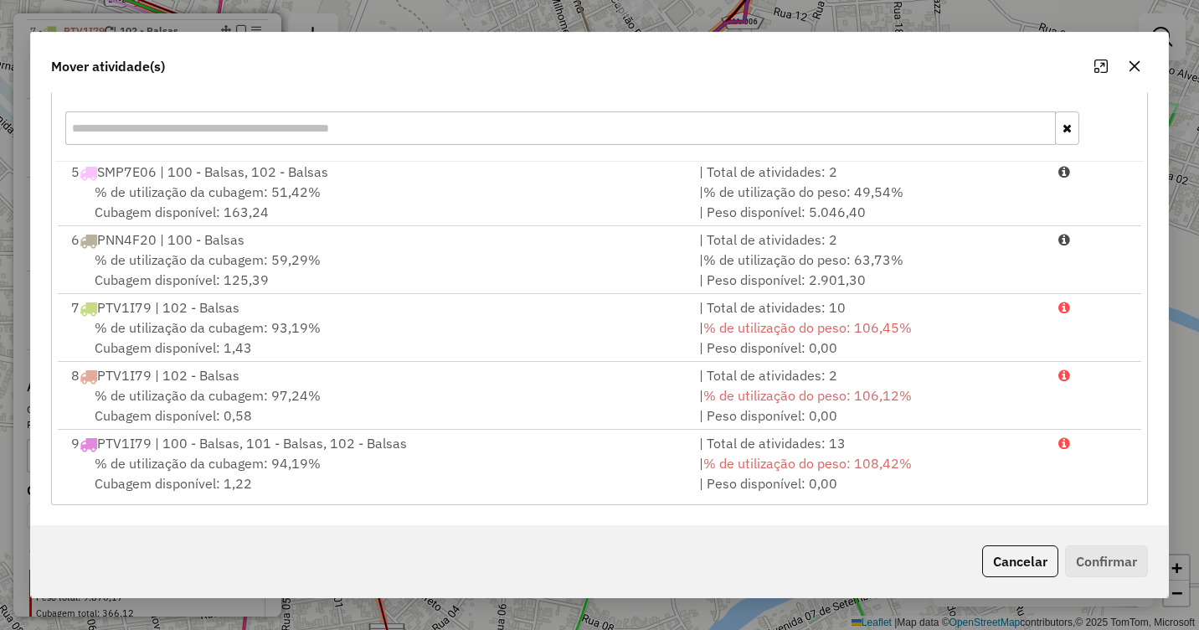
scroll to position [343, 0]
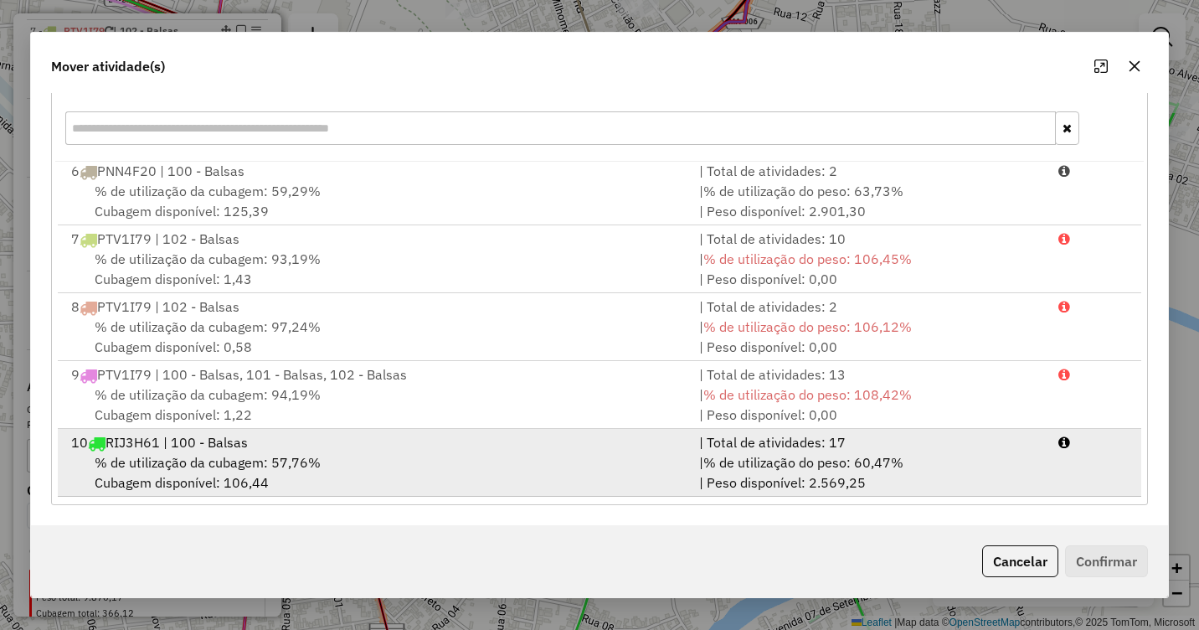
click at [280, 464] on span "% de utilização da cubagem: 57,76%" at bounding box center [208, 462] width 226 height 17
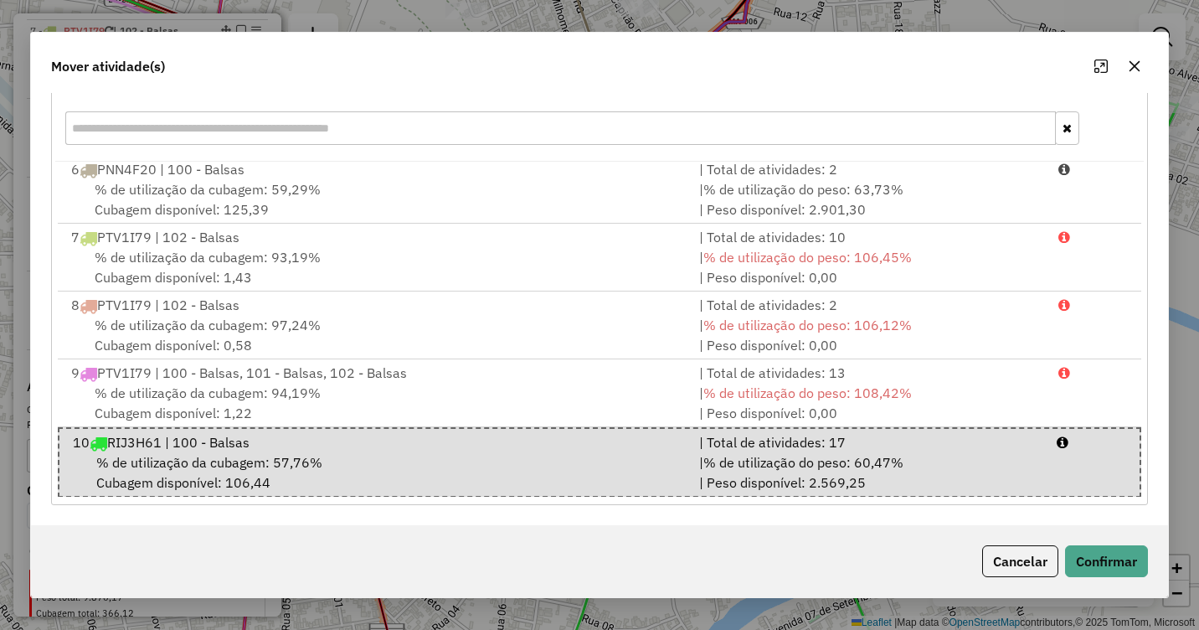
scroll to position [346, 0]
click at [1127, 562] on button "Confirmar" at bounding box center [1106, 561] width 83 height 32
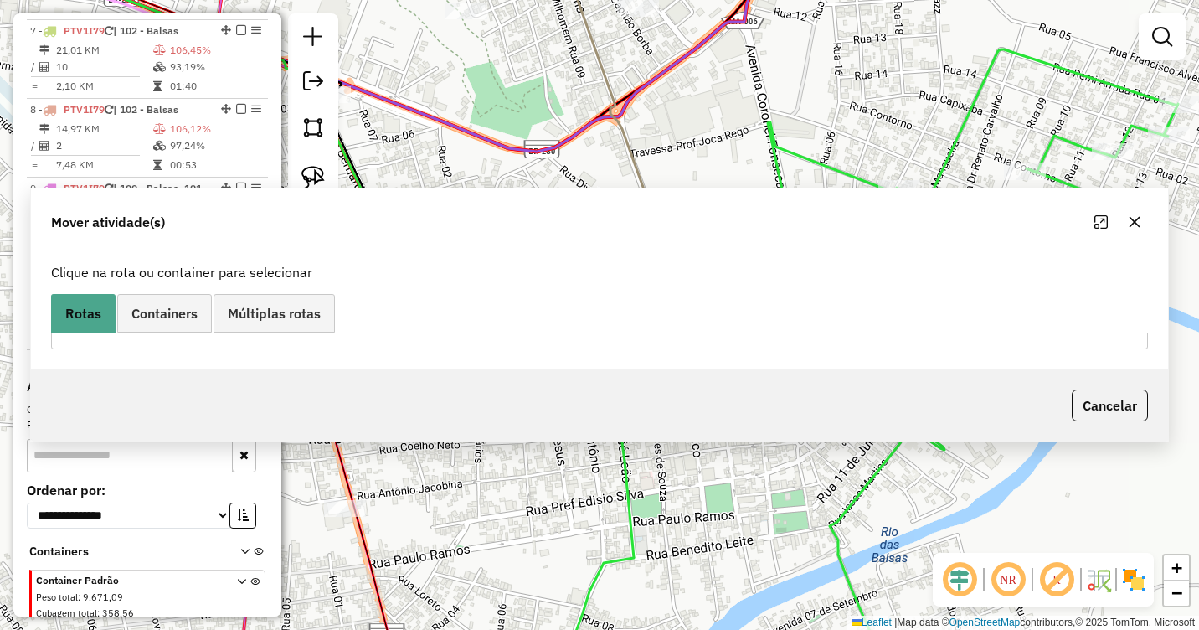
scroll to position [0, 0]
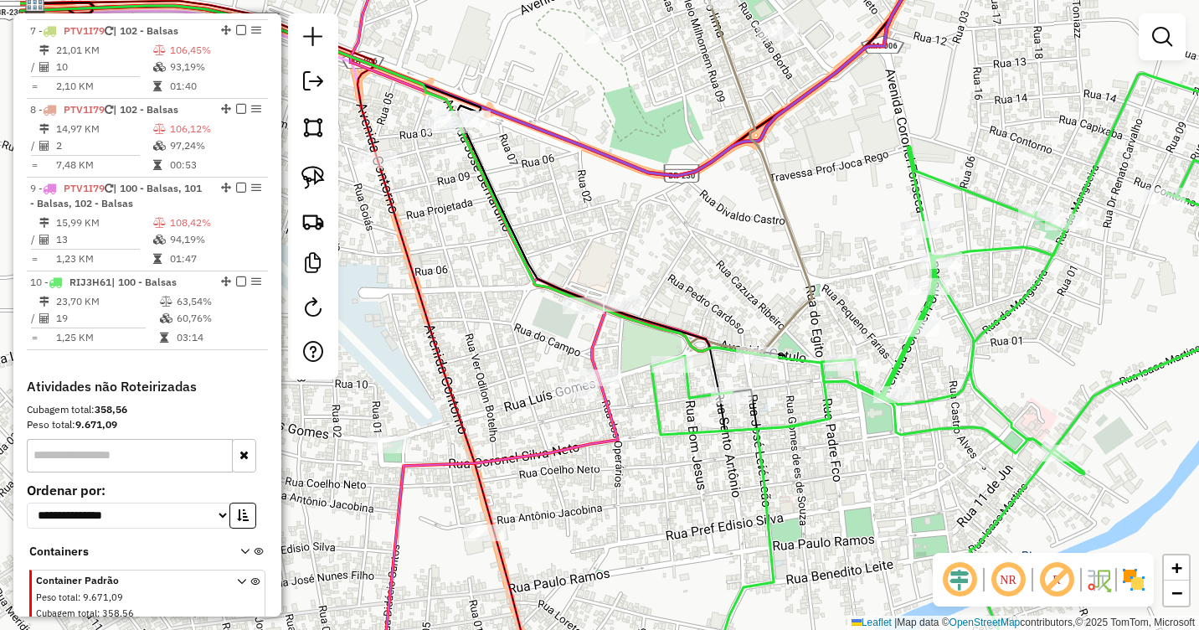
drag, startPoint x: 504, startPoint y: 315, endPoint x: 644, endPoint y: 339, distance: 142.0
click at [644, 339] on div "Janela de atendimento Grade de atendimento Capacidade Transportadoras Veículos …" at bounding box center [599, 315] width 1199 height 630
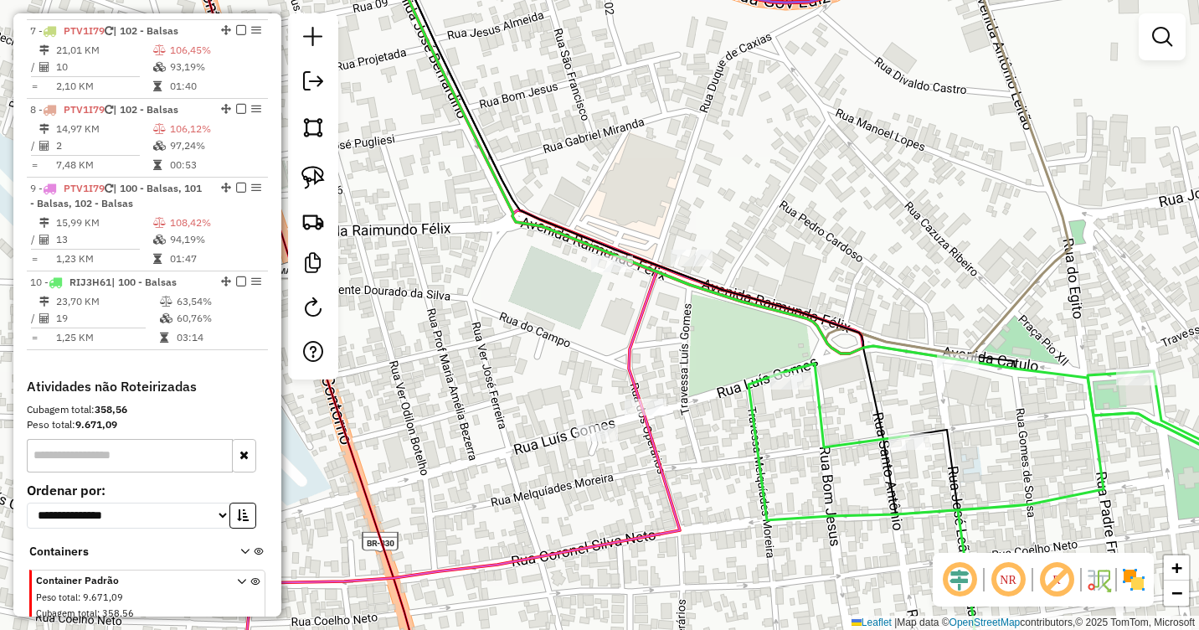
drag, startPoint x: 607, startPoint y: 346, endPoint x: 643, endPoint y: 341, distance: 36.4
click at [643, 341] on icon at bounding box center [552, 309] width 621 height 755
click at [320, 173] on img at bounding box center [312, 177] width 23 height 23
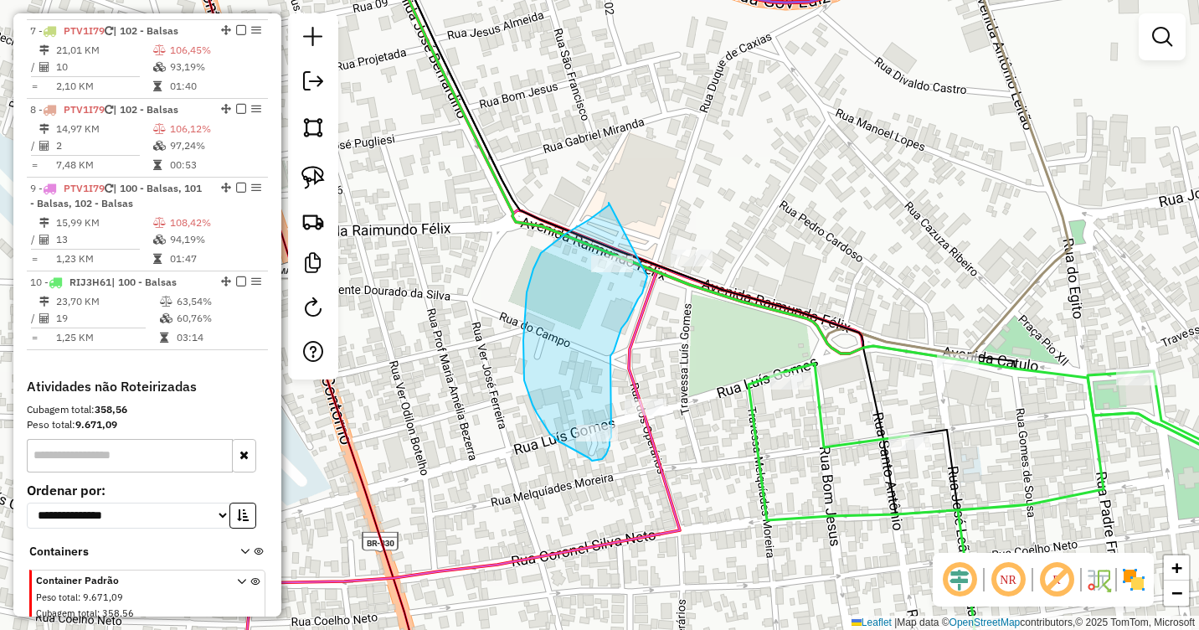
drag, startPoint x: 600, startPoint y: 211, endPoint x: 647, endPoint y: 276, distance: 80.4
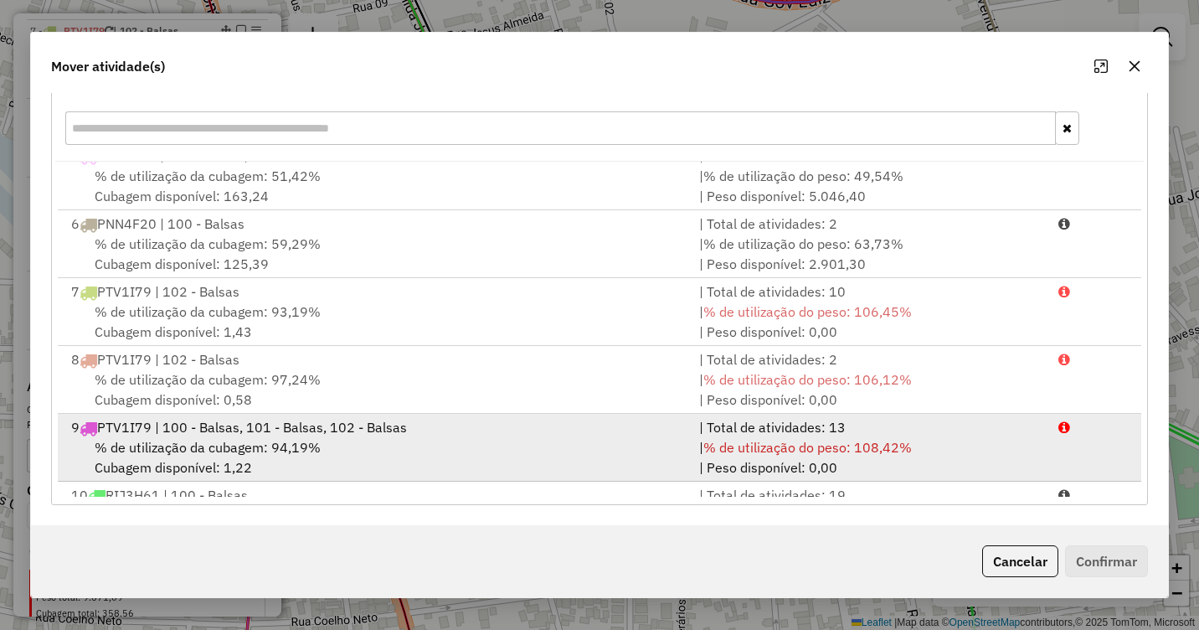
scroll to position [343, 0]
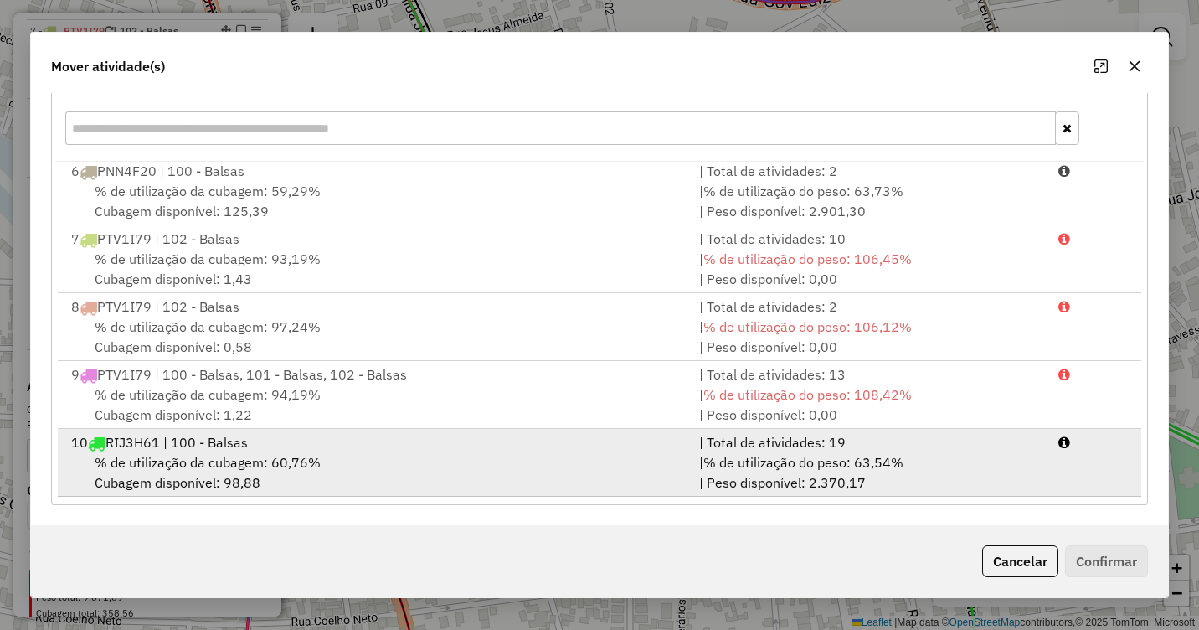
click at [261, 465] on span "% de utilização da cubagem: 60,76%" at bounding box center [208, 462] width 226 height 17
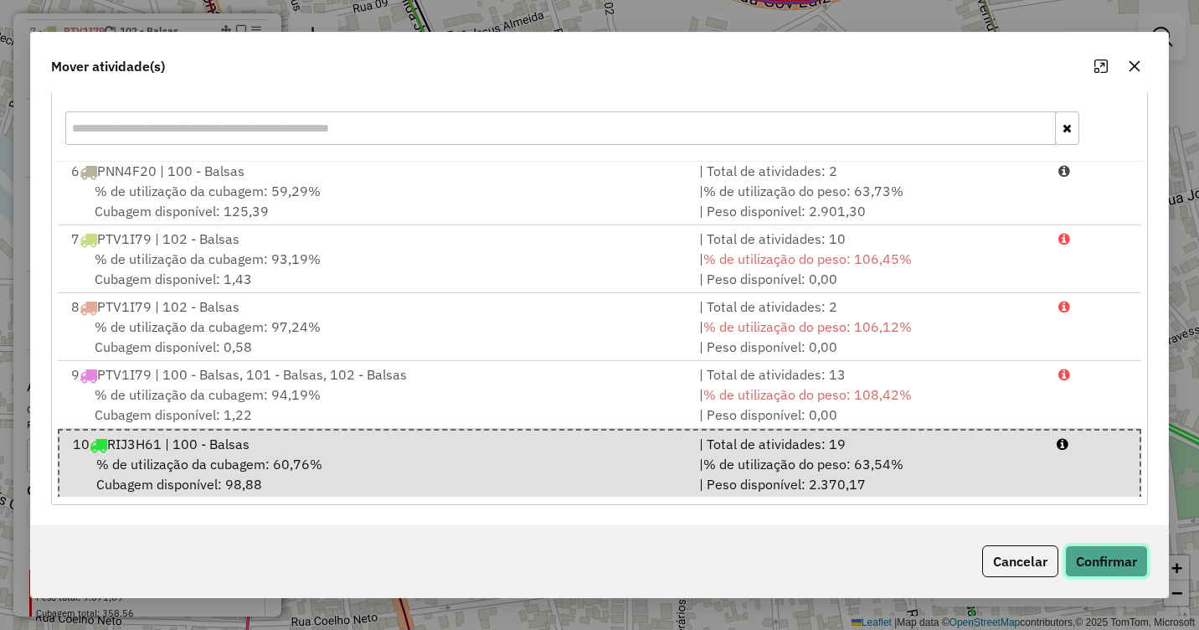
click at [1114, 555] on button "Confirmar" at bounding box center [1106, 561] width 83 height 32
click at [0, 0] on div "Aguarde..." at bounding box center [0, 0] width 0 height 0
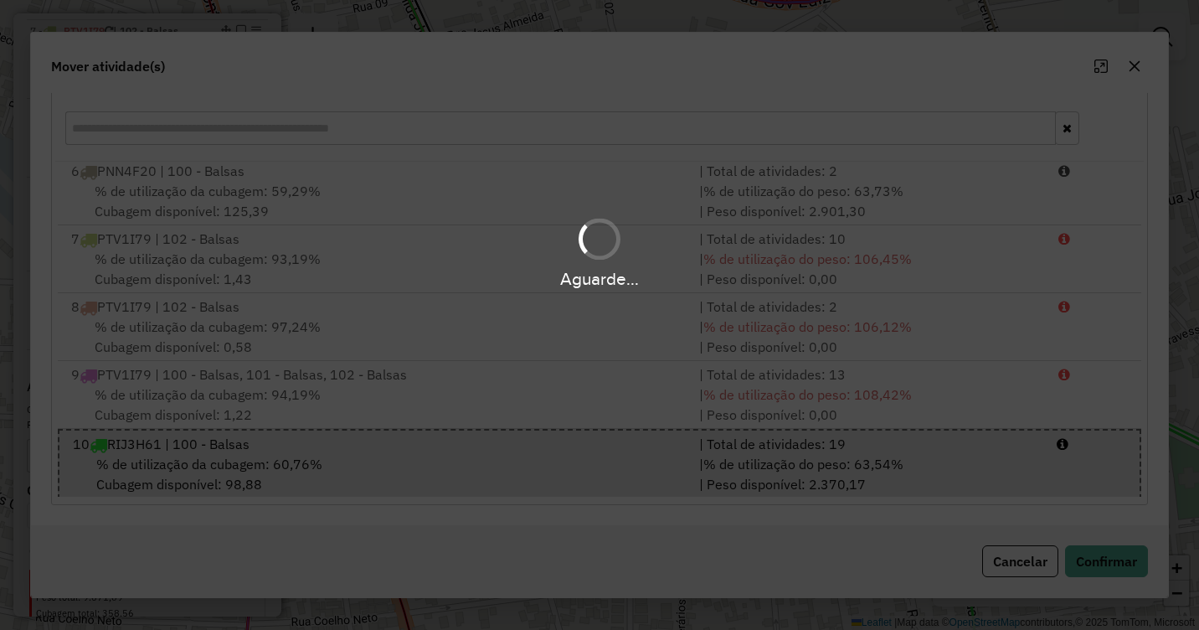
scroll to position [0, 0]
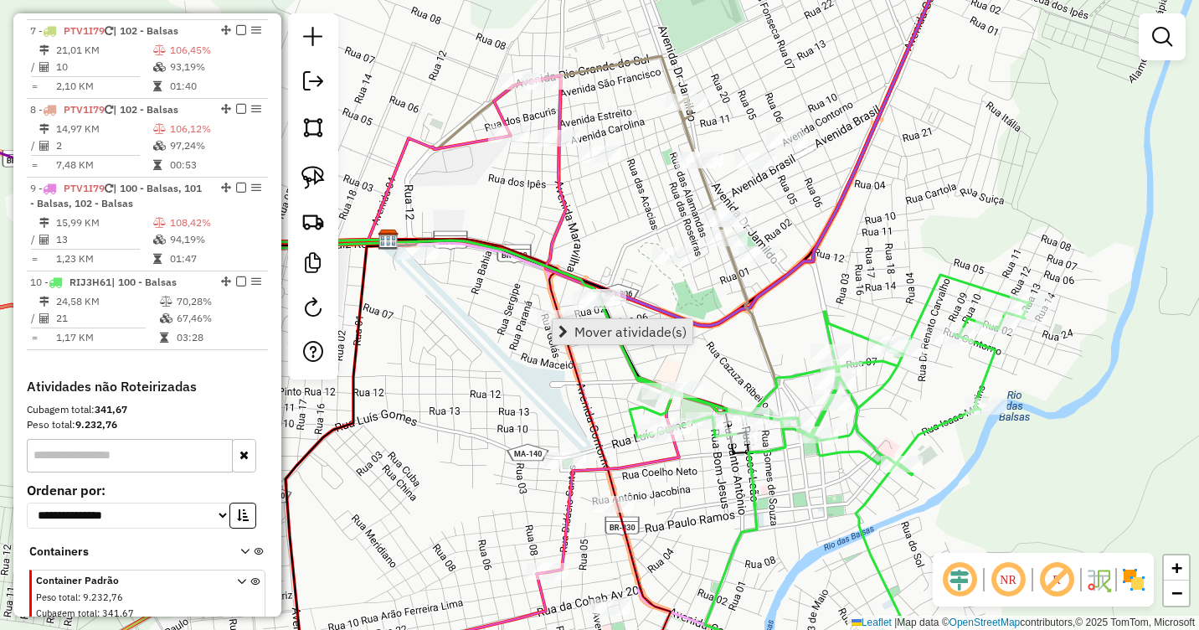
click at [572, 324] on link "Mover atividade(s)" at bounding box center [623, 331] width 140 height 25
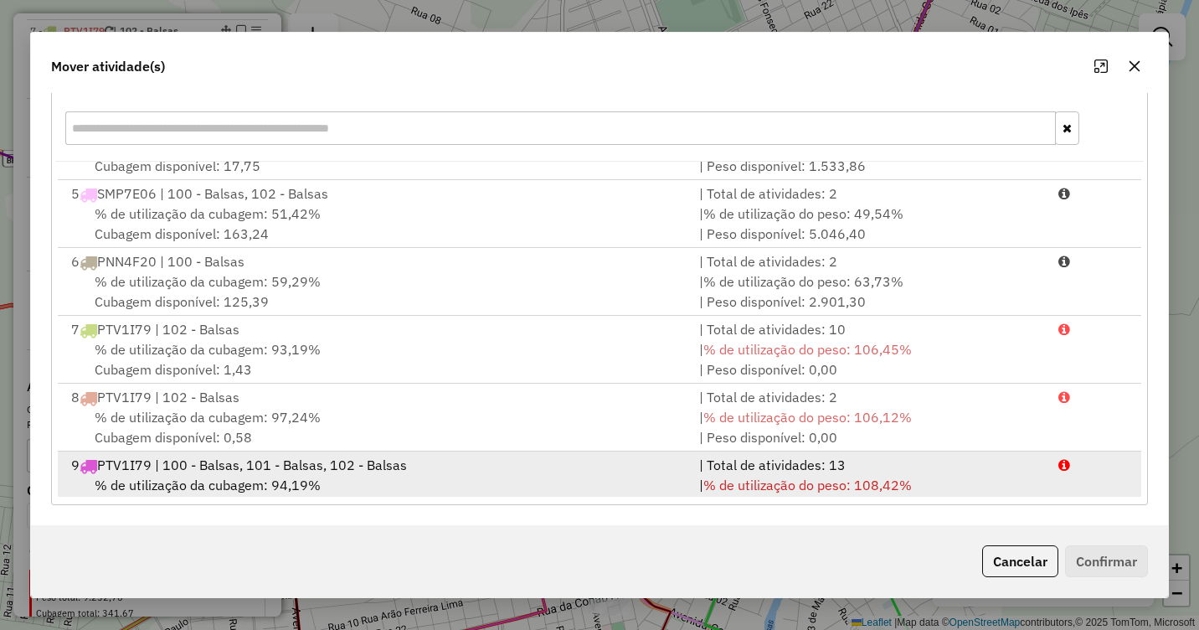
scroll to position [343, 0]
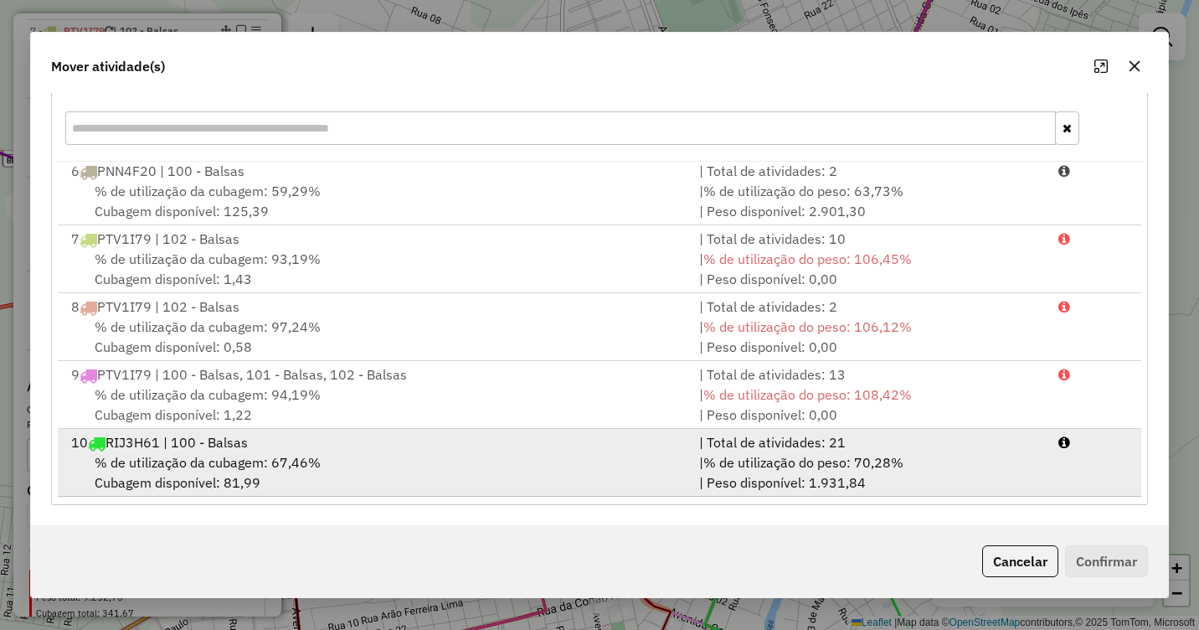
click at [379, 456] on div "% de utilização da cubagem: 67,46% Cubagem disponível: 81,99" at bounding box center [375, 472] width 628 height 40
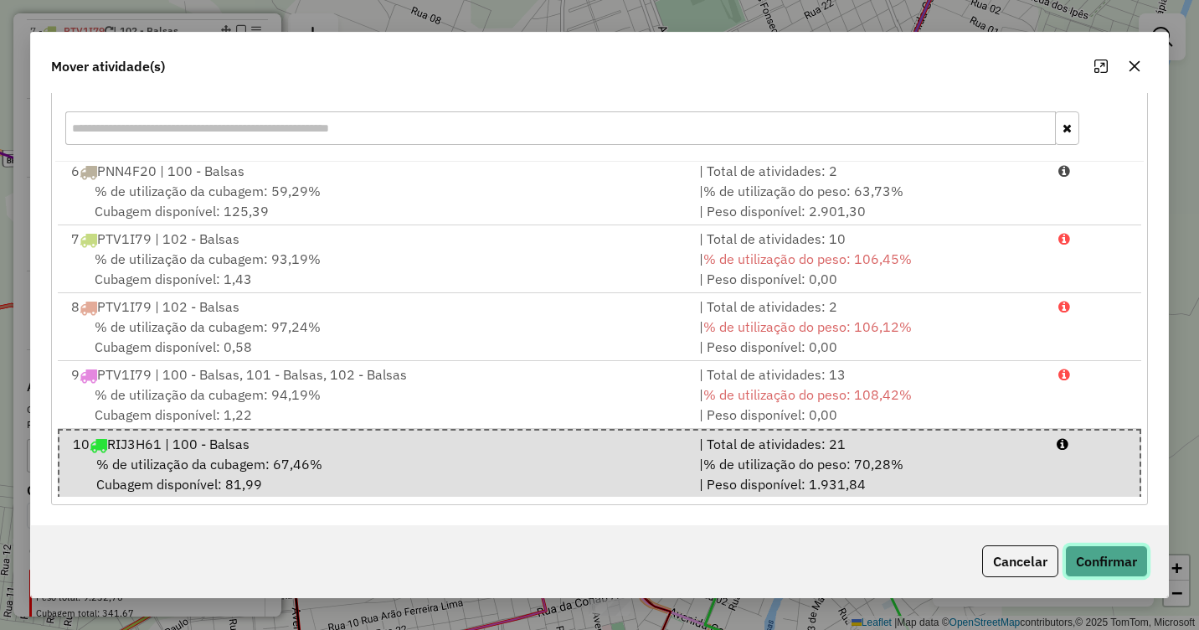
click at [1093, 549] on button "Confirmar" at bounding box center [1106, 561] width 83 height 32
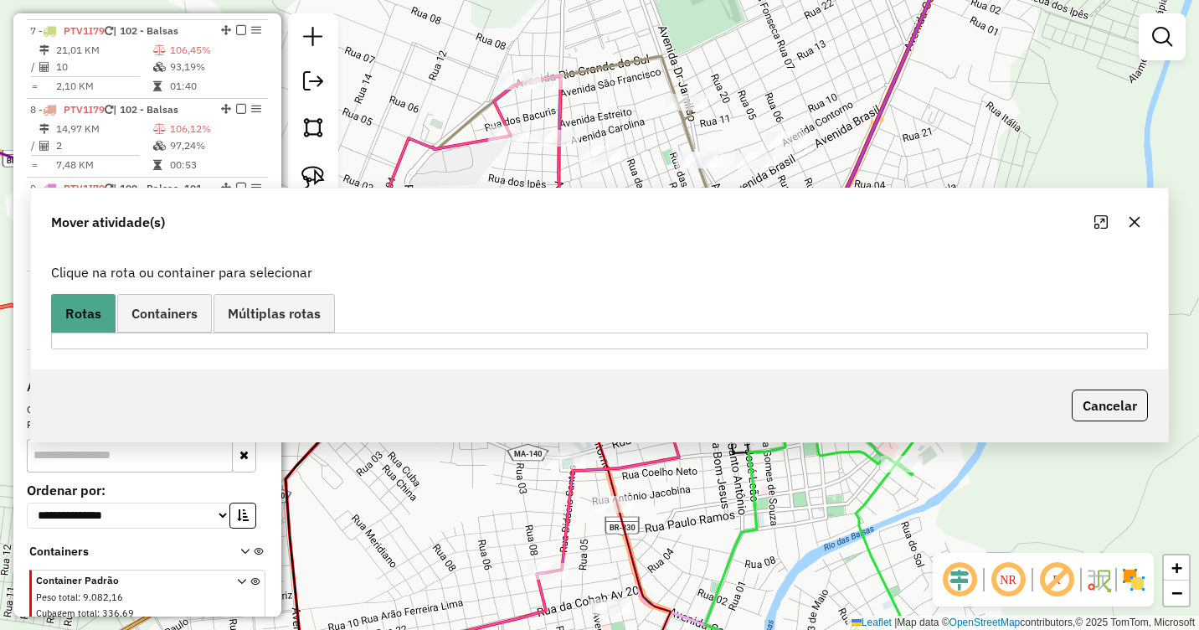
scroll to position [0, 0]
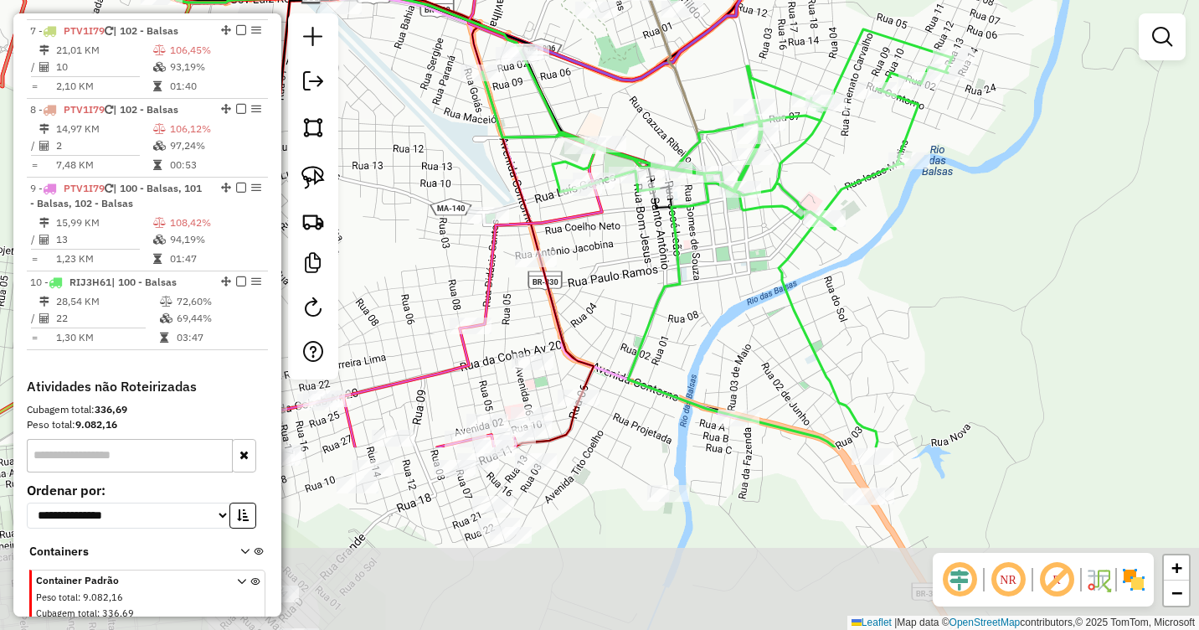
drag, startPoint x: 850, startPoint y: 513, endPoint x: 765, endPoint y: 231, distance: 294.1
click at [765, 231] on icon at bounding box center [717, 238] width 471 height 418
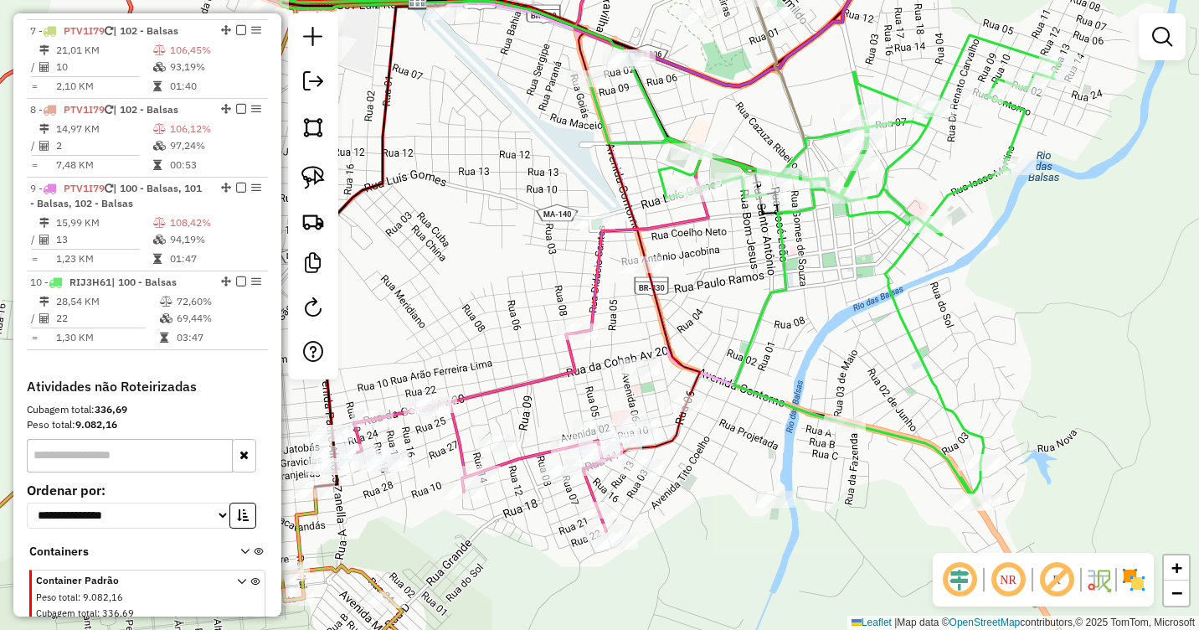
drag, startPoint x: 748, startPoint y: 271, endPoint x: 861, endPoint y: 317, distance: 122.4
click at [861, 317] on div "Janela de atendimento Grade de atendimento Capacidade Transportadoras Veículos …" at bounding box center [599, 315] width 1199 height 630
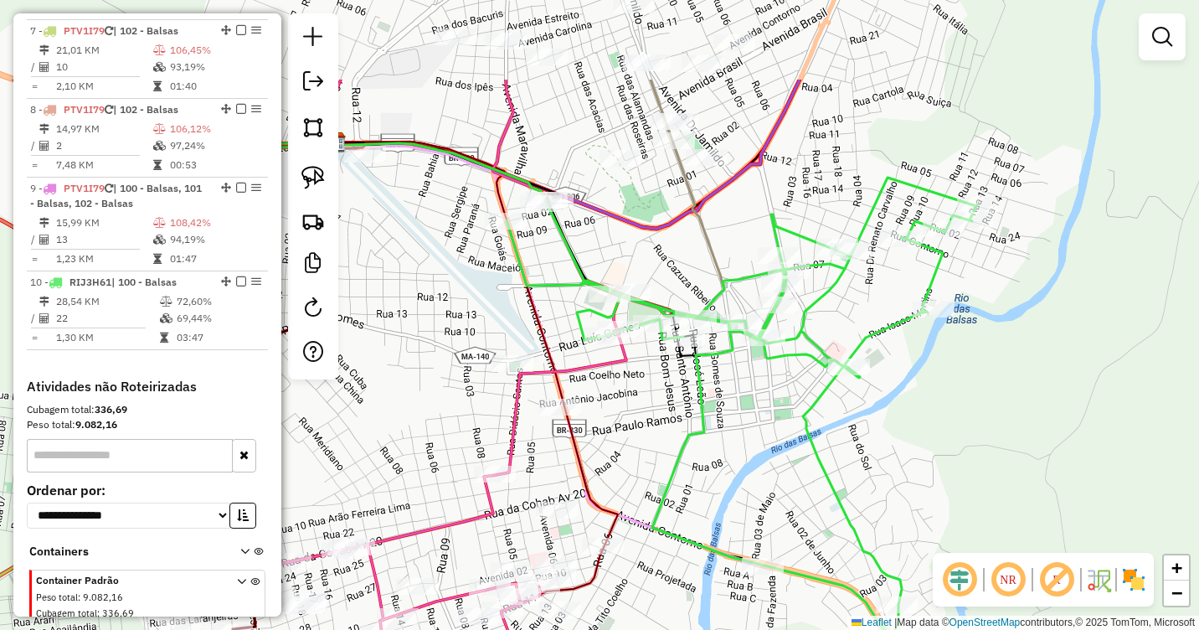
drag, startPoint x: 860, startPoint y: 308, endPoint x: 776, endPoint y: 459, distance: 172.9
click at [776, 459] on div "Janela de atendimento Grade de atendimento Capacidade Transportadoras Veículos …" at bounding box center [599, 315] width 1199 height 630
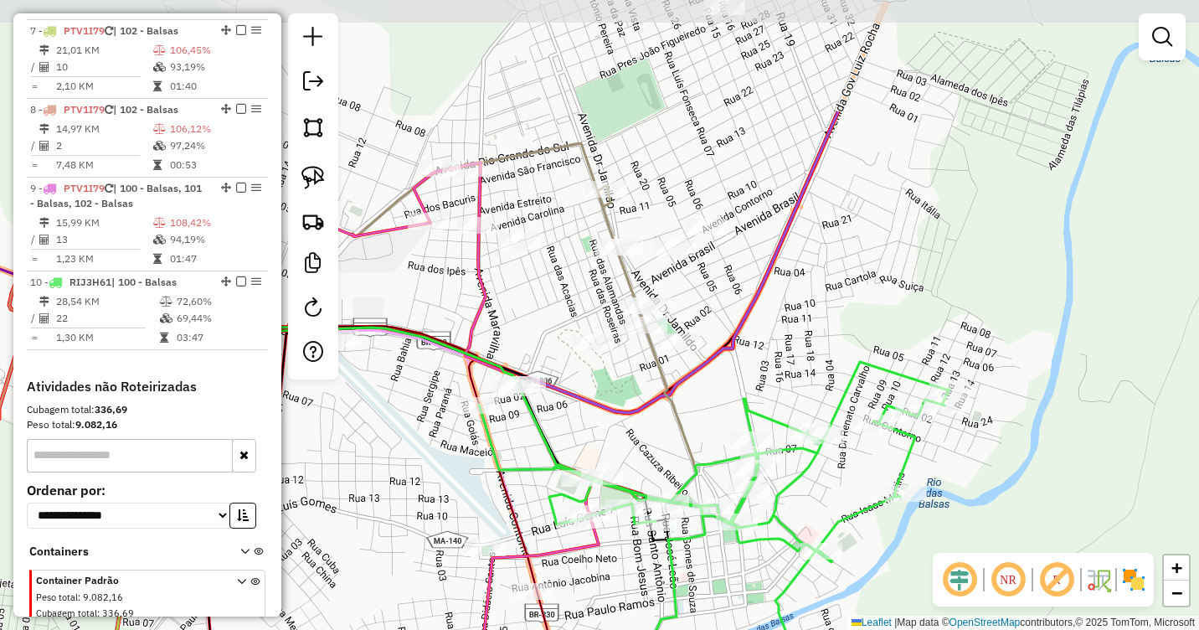
drag, startPoint x: 809, startPoint y: 200, endPoint x: 786, endPoint y: 355, distance: 156.6
click at [786, 355] on div "Janela de atendimento Grade de atendimento Capacidade Transportadoras Veículos …" at bounding box center [599, 315] width 1199 height 630
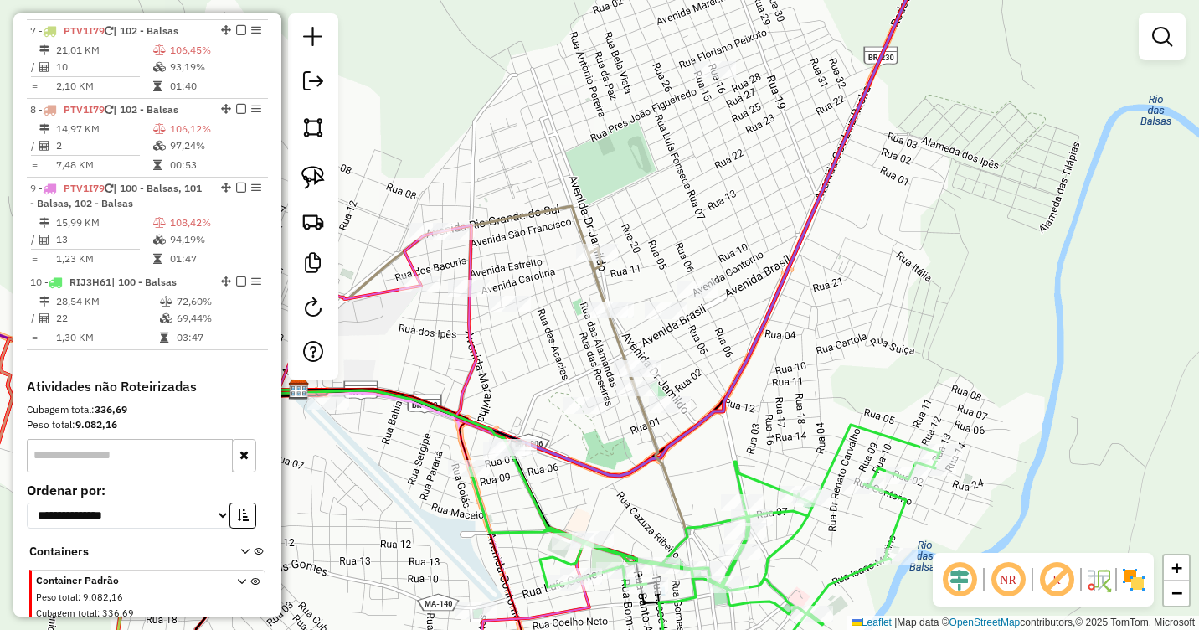
drag, startPoint x: 820, startPoint y: 226, endPoint x: 808, endPoint y: 288, distance: 63.1
click at [808, 288] on div "Janela de atendimento Grade de atendimento Capacidade Transportadoras Veículos …" at bounding box center [599, 315] width 1199 height 630
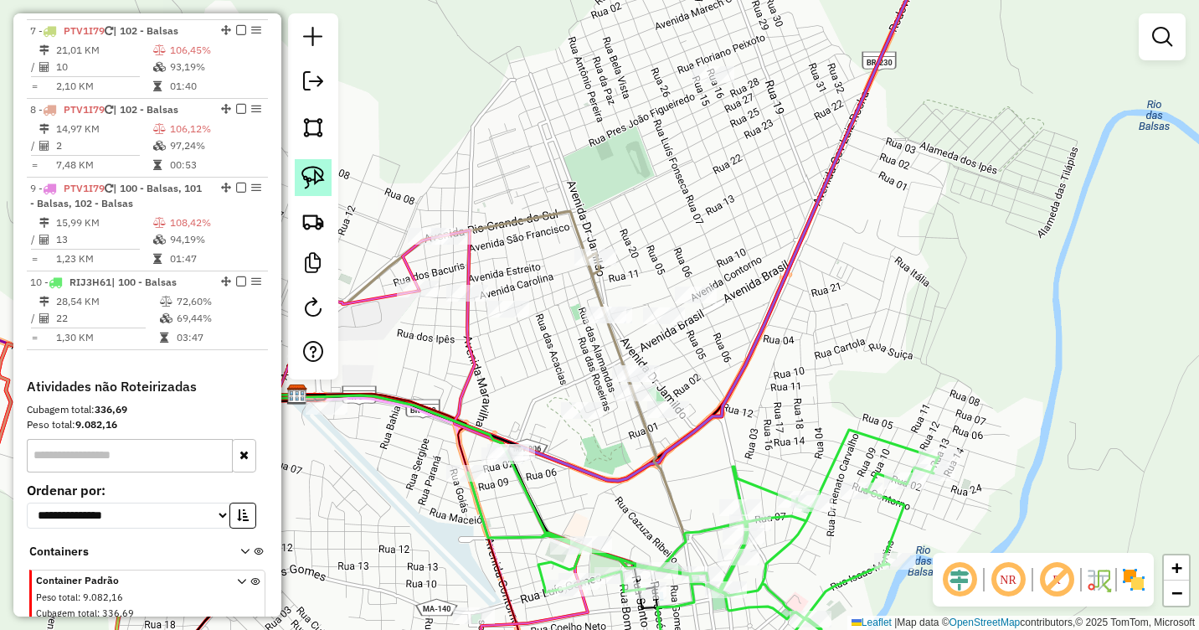
click at [303, 173] on img at bounding box center [312, 177] width 23 height 23
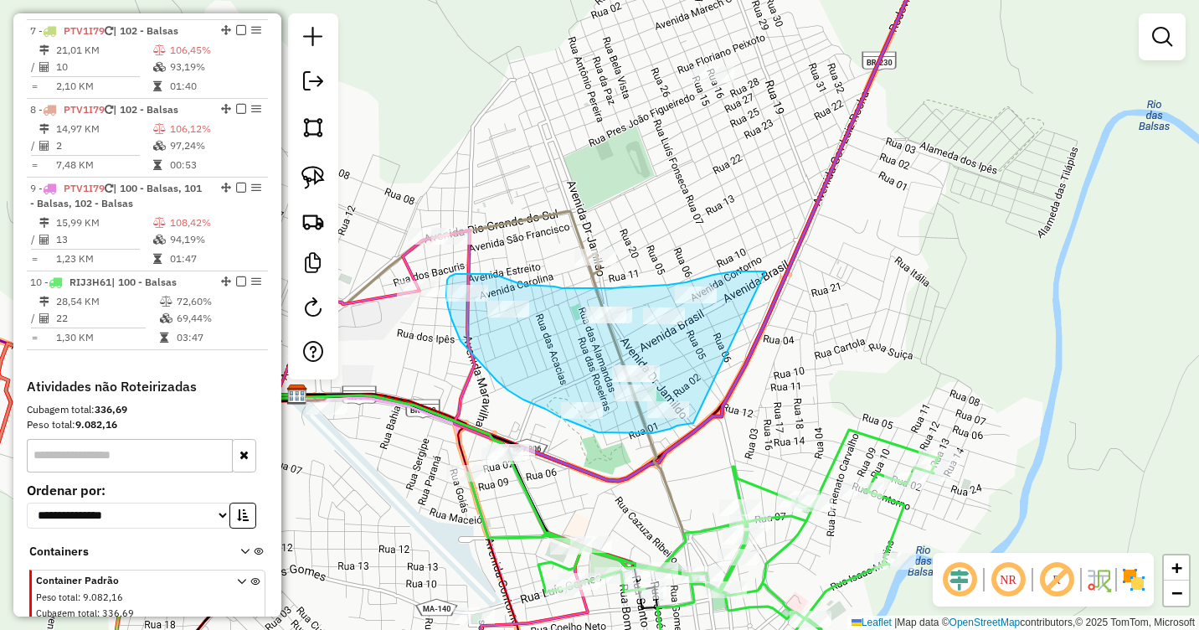
drag, startPoint x: 765, startPoint y: 271, endPoint x: 693, endPoint y: 423, distance: 167.8
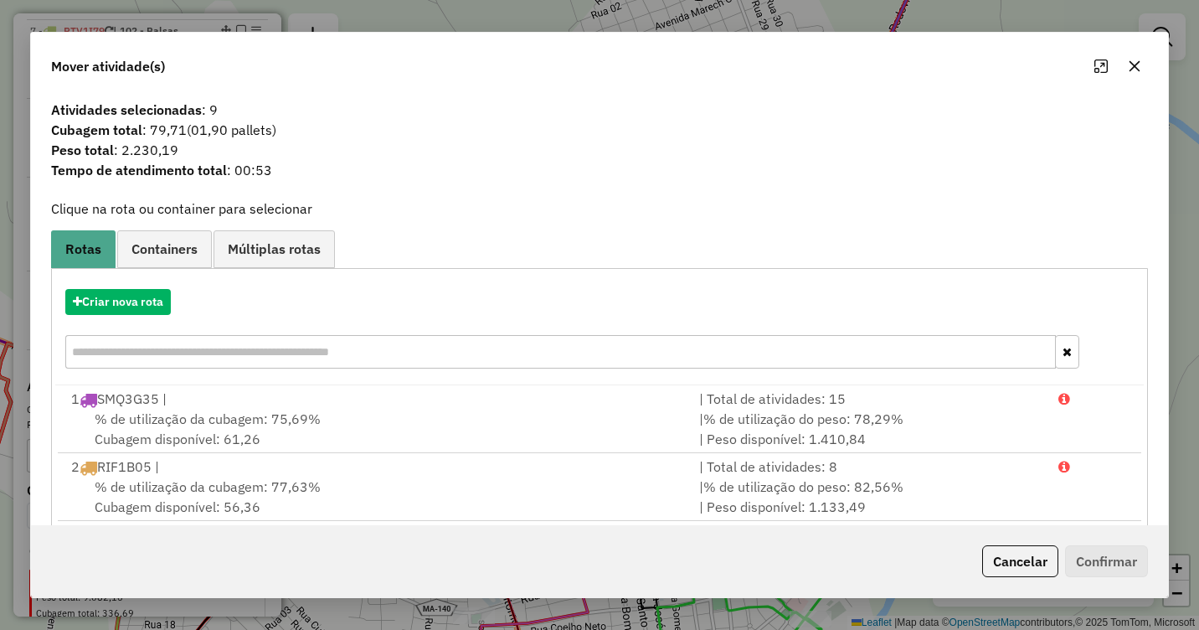
click at [1129, 65] on icon "button" at bounding box center [1134, 65] width 13 height 13
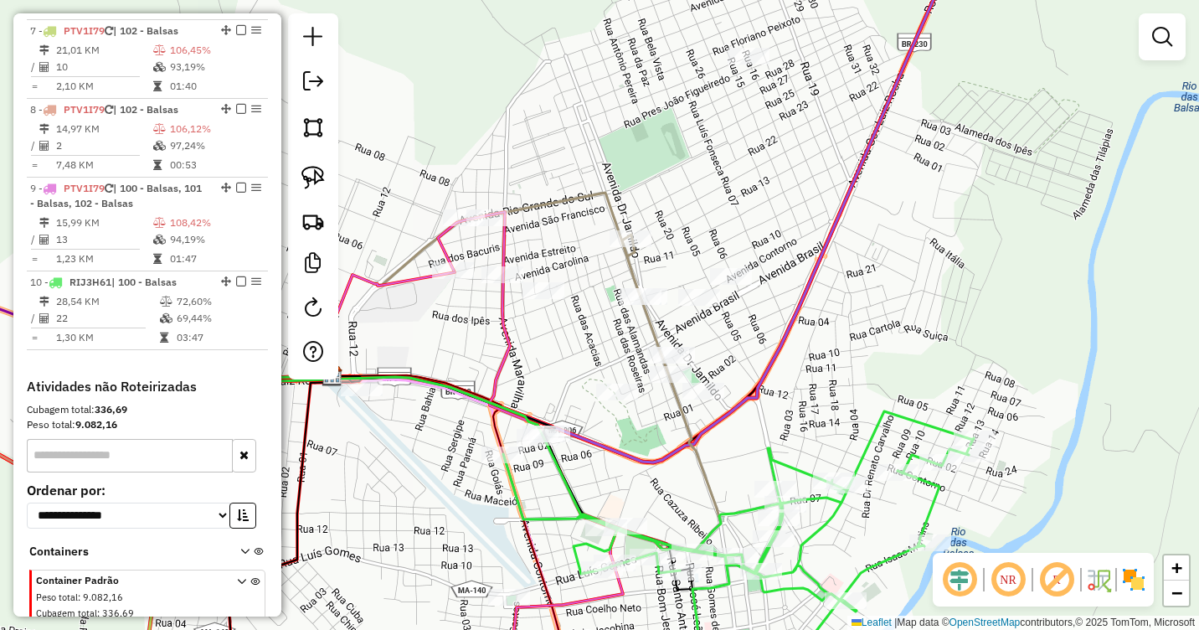
drag, startPoint x: 786, startPoint y: 350, endPoint x: 821, endPoint y: 332, distance: 39.7
click at [821, 332] on div "Janela de atendimento Grade de atendimento Capacidade Transportadoras Veículos …" at bounding box center [599, 315] width 1199 height 630
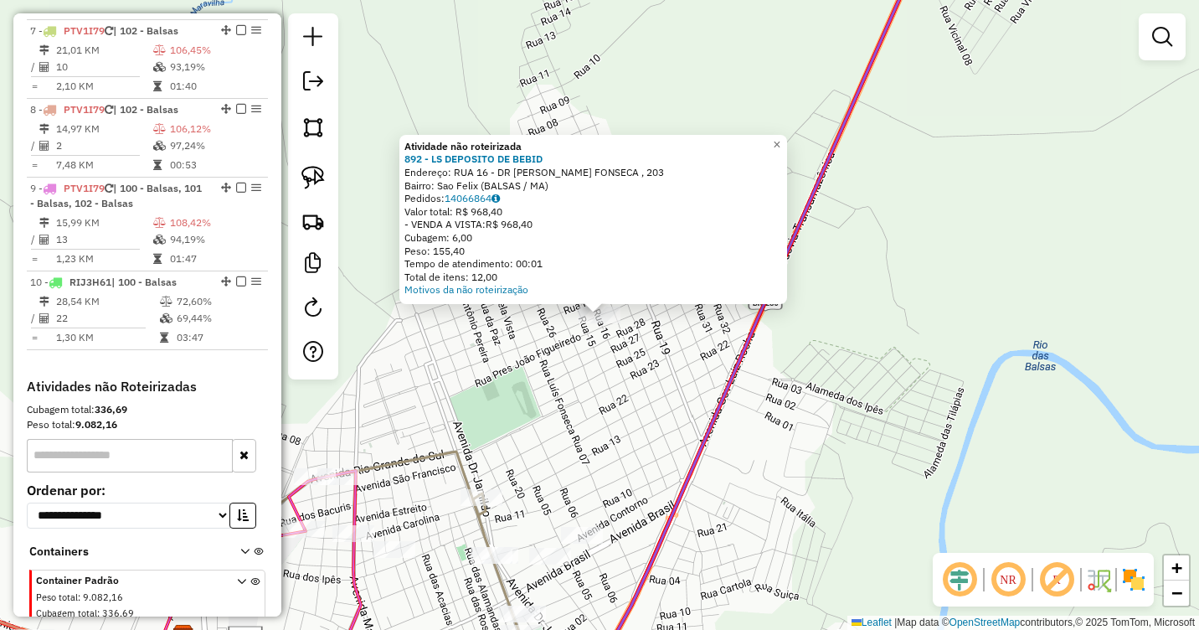
click at [692, 376] on div "Atividade não roteirizada 892 - LS DEPOSITO DE BEBID Endereço: RUA 16 - DR ANTO…" at bounding box center [599, 315] width 1199 height 630
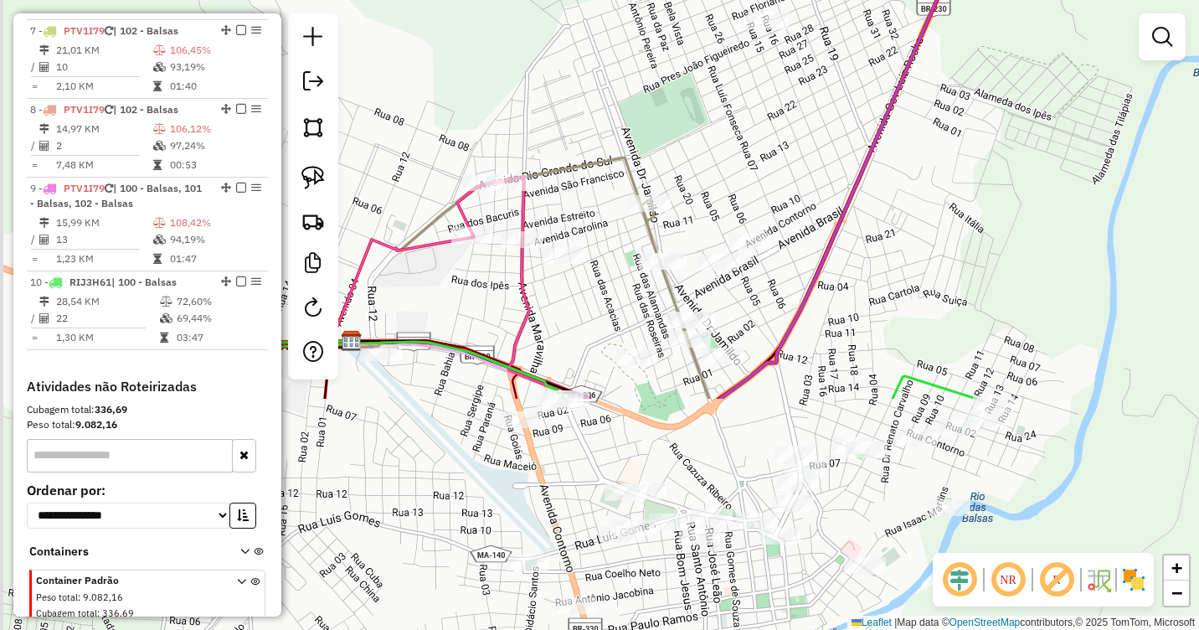
drag, startPoint x: 655, startPoint y: 398, endPoint x: 823, endPoint y: 104, distance: 338.7
click at [823, 104] on div "Janela de atendimento Grade de atendimento Capacidade Transportadoras Veículos …" at bounding box center [599, 315] width 1199 height 630
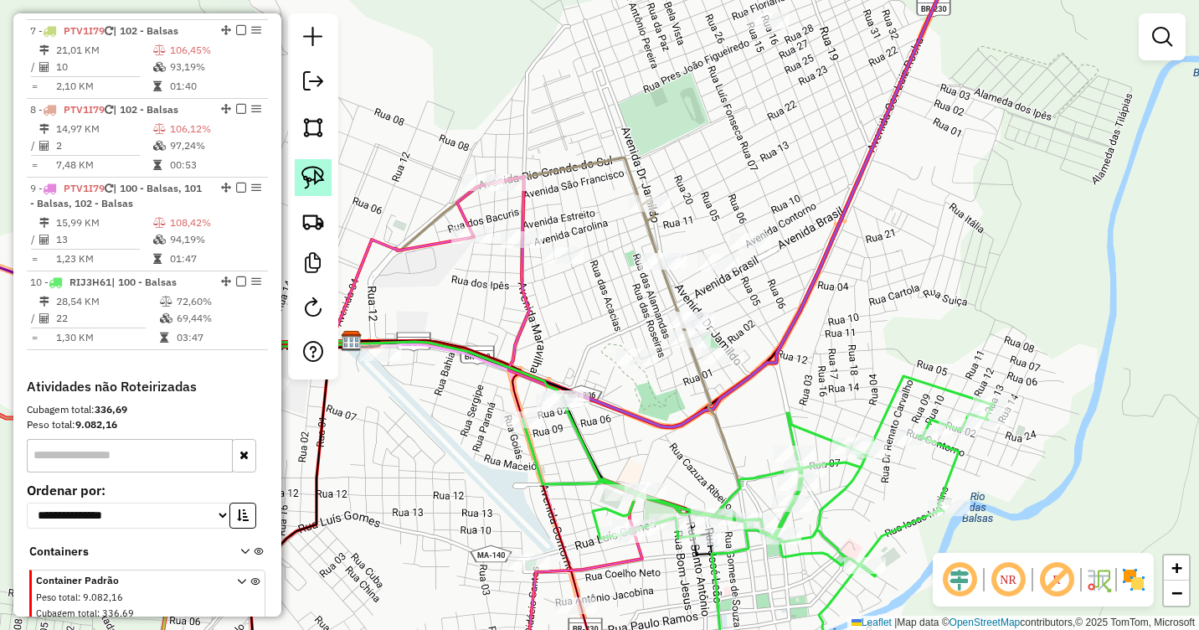
click at [319, 181] on img at bounding box center [312, 177] width 23 height 23
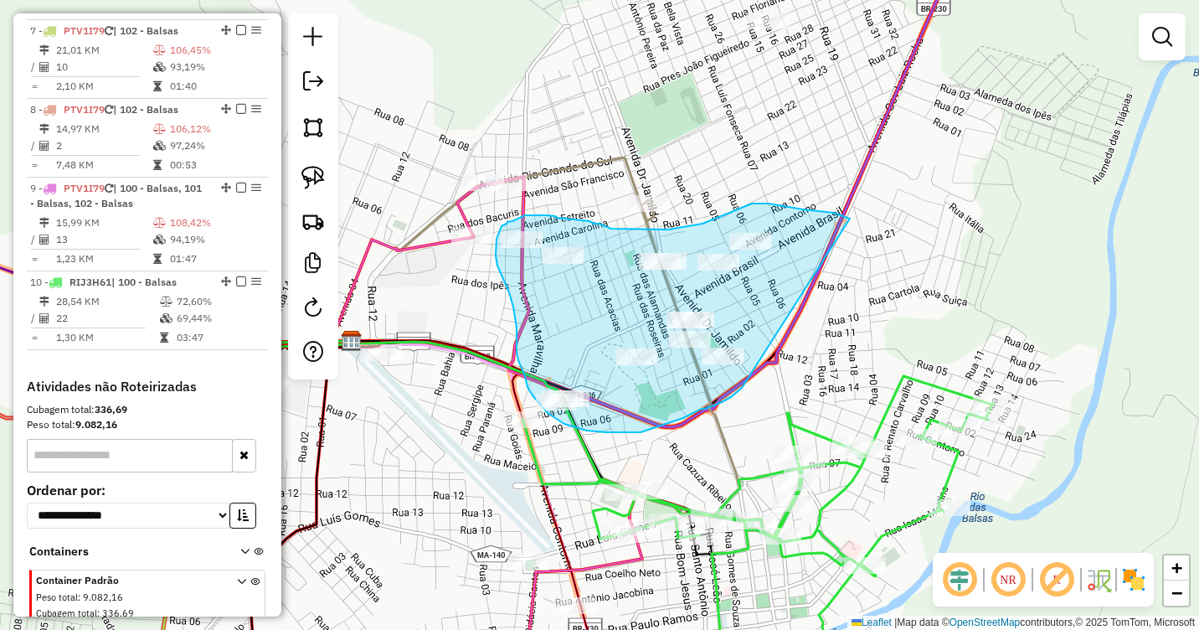
drag, startPoint x: 834, startPoint y: 213, endPoint x: 742, endPoint y: 388, distance: 197.8
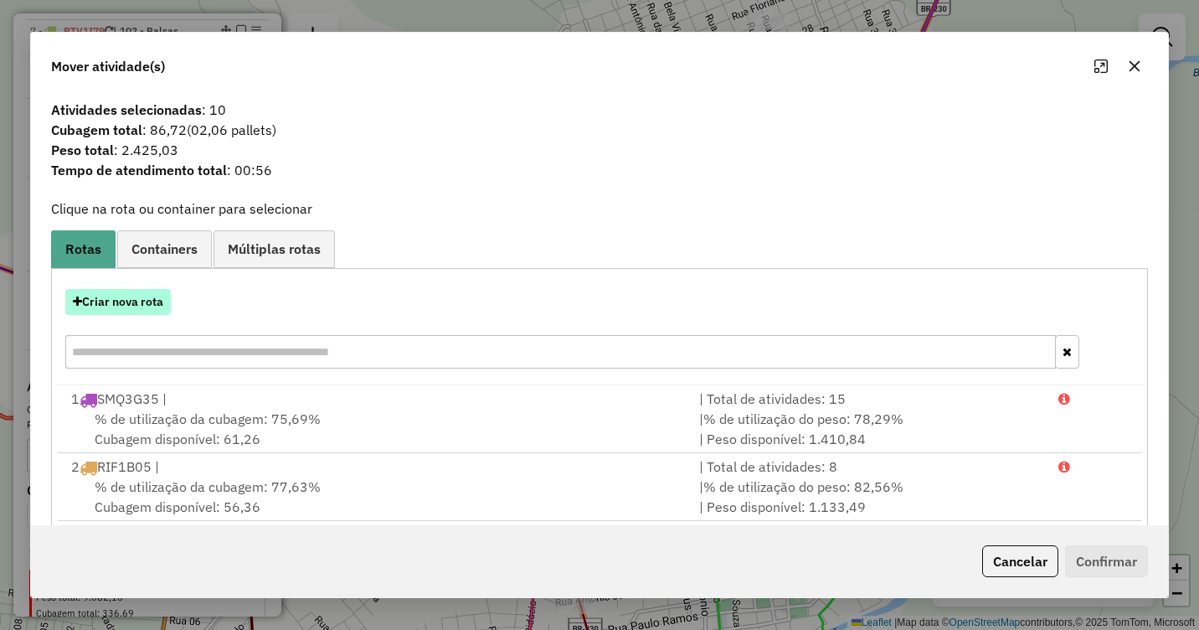
click at [133, 302] on button "Criar nova rota" at bounding box center [118, 302] width 106 height 26
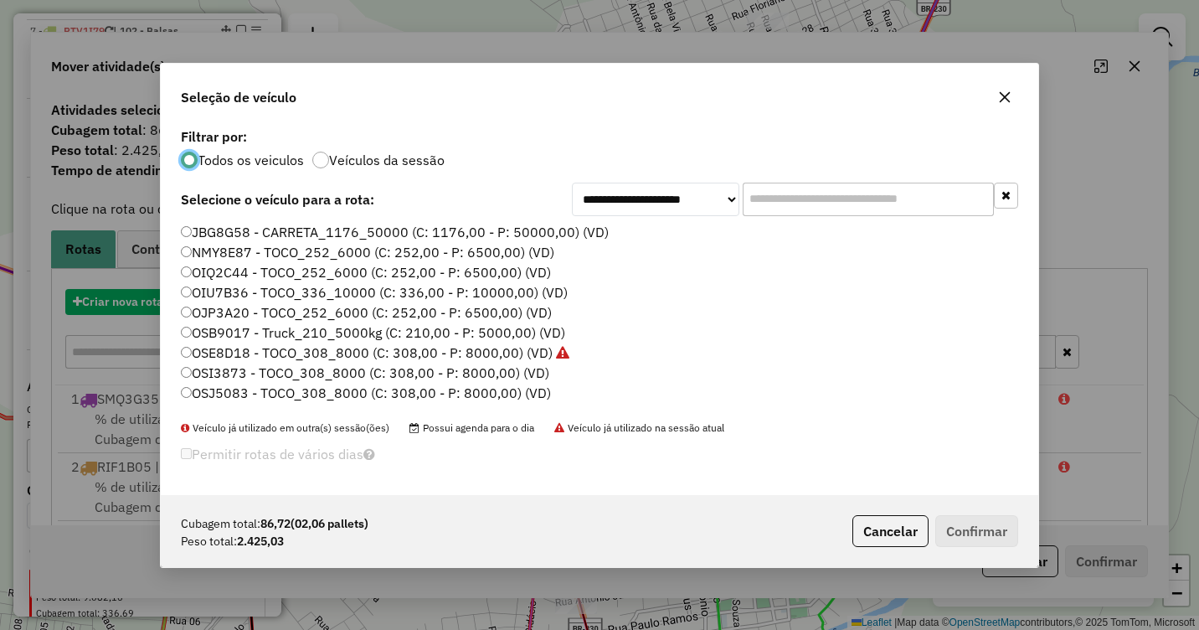
scroll to position [9, 5]
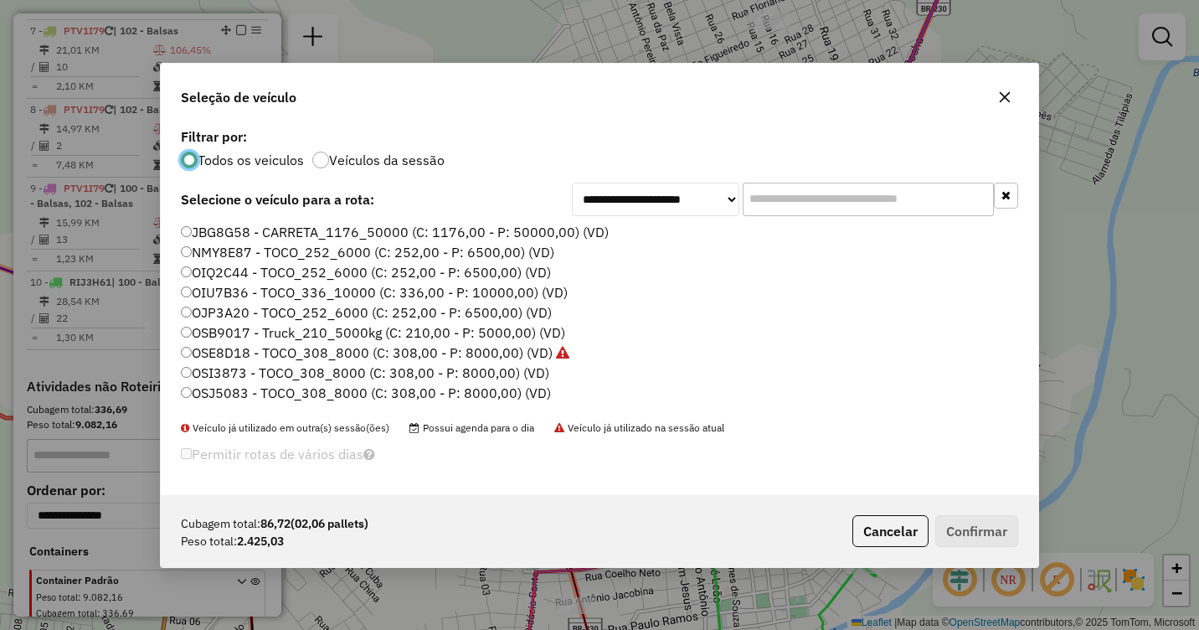
click at [209, 277] on label "OIQ2C44 - TOCO_252_6000 (C: 252,00 - P: 6500,00) (VD)" at bounding box center [366, 272] width 370 height 20
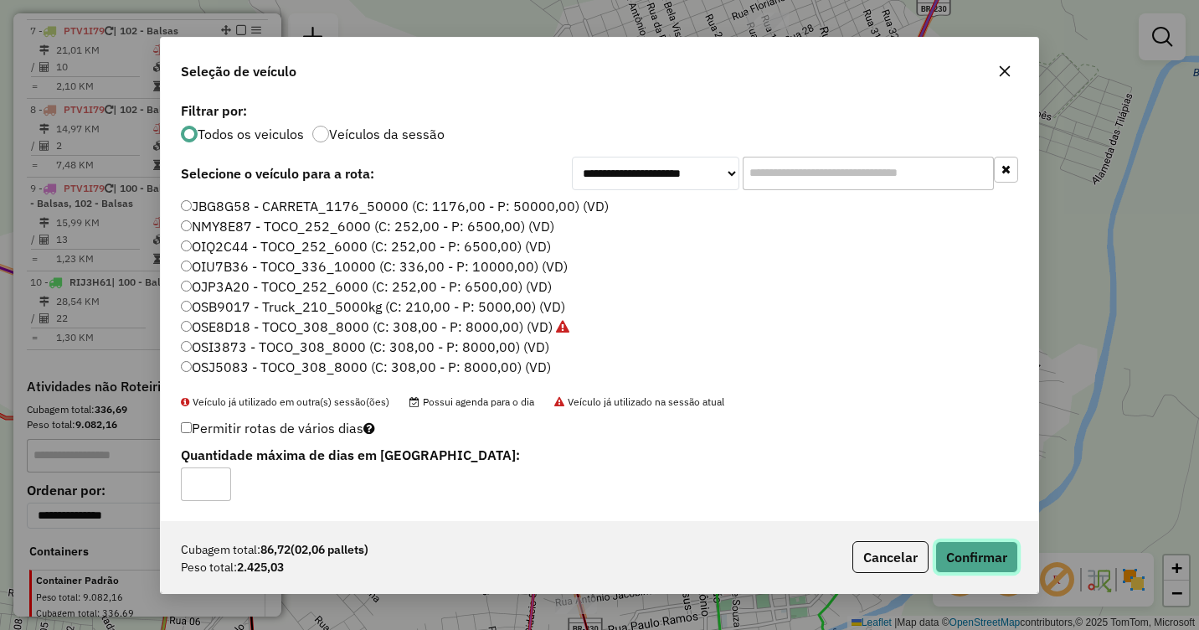
click at [973, 549] on button "Confirmar" at bounding box center [976, 557] width 83 height 32
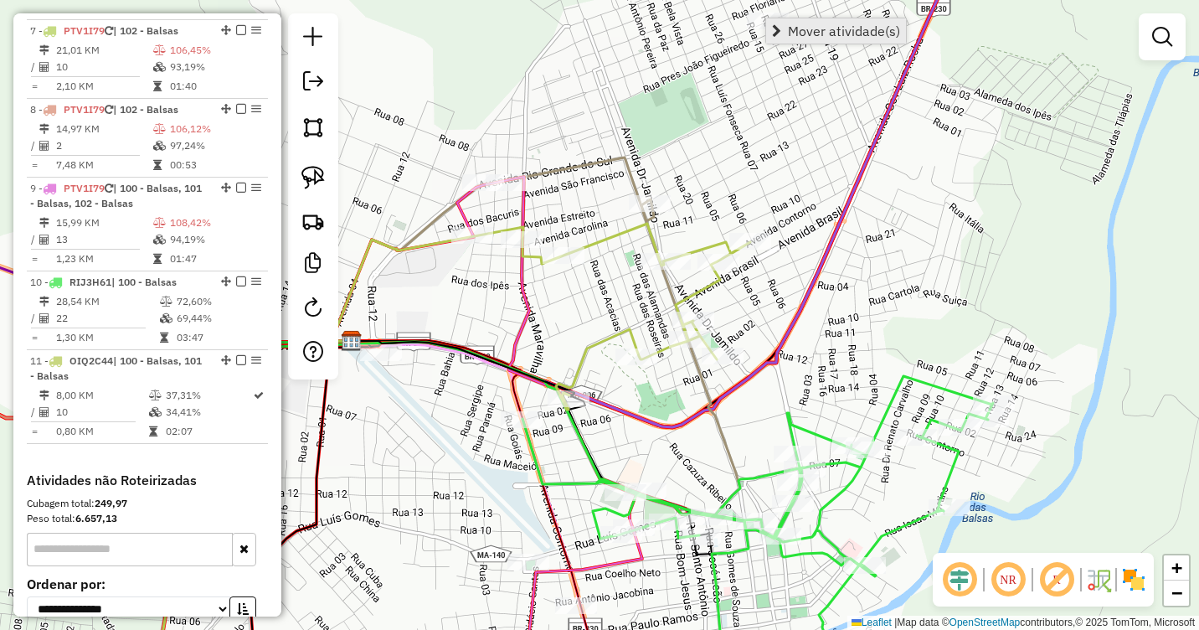
click at [796, 28] on span "Mover atividade(s)" at bounding box center [844, 30] width 112 height 13
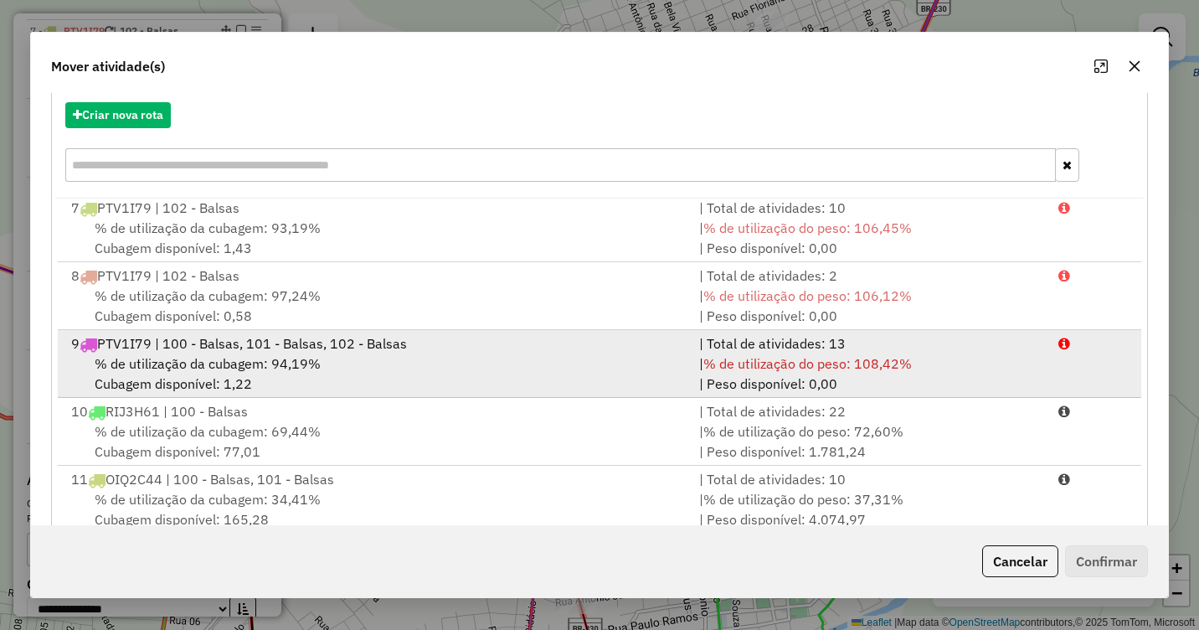
scroll to position [224, 0]
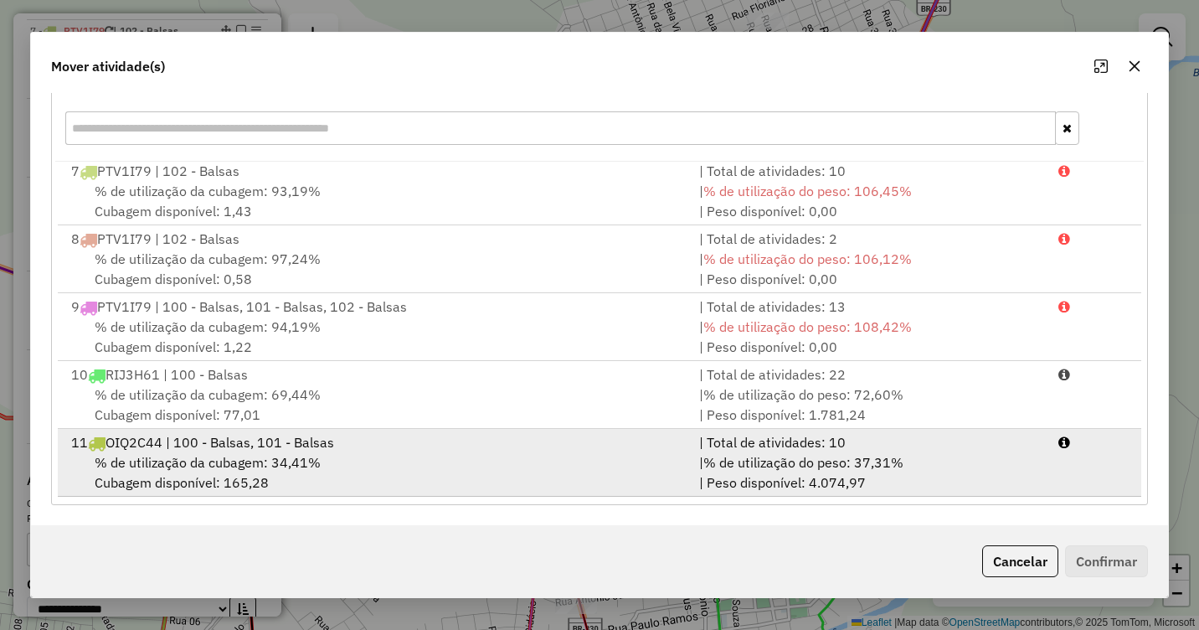
click at [269, 463] on span "% de utilização da cubagem: 34,41%" at bounding box center [208, 462] width 226 height 17
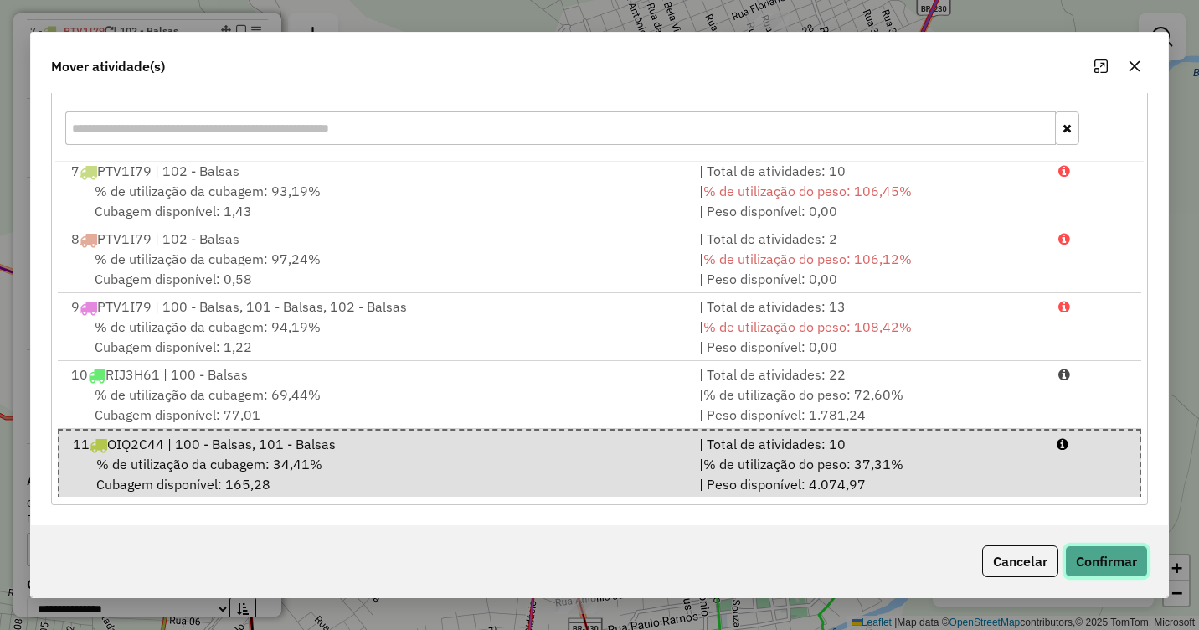
click at [1110, 553] on button "Confirmar" at bounding box center [1106, 561] width 83 height 32
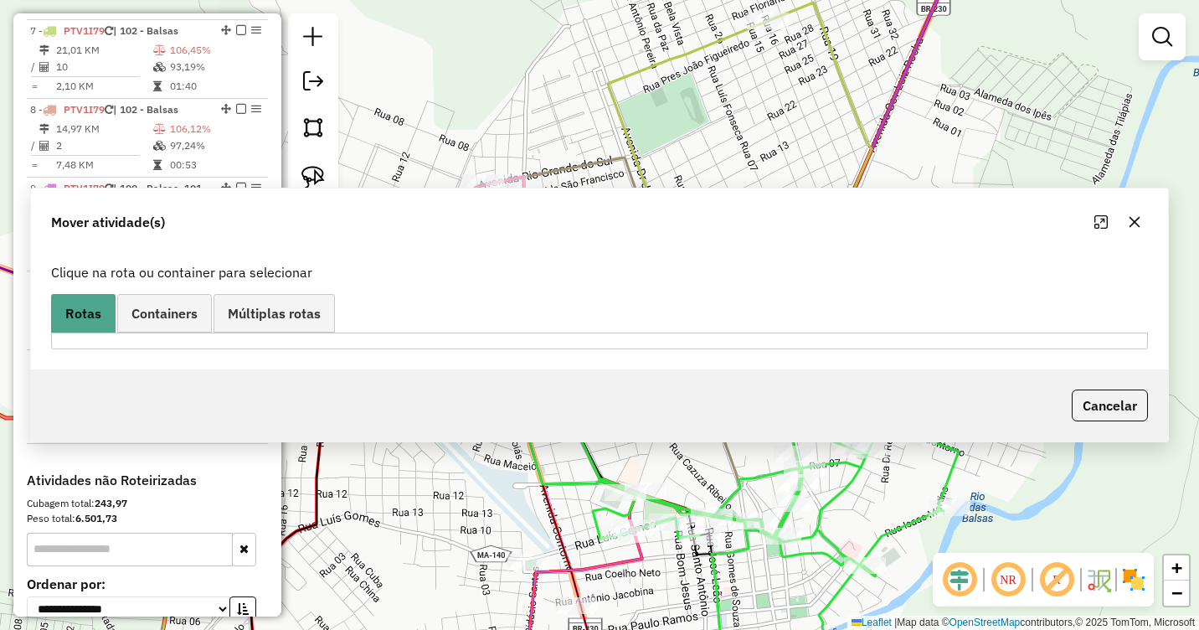
scroll to position [0, 0]
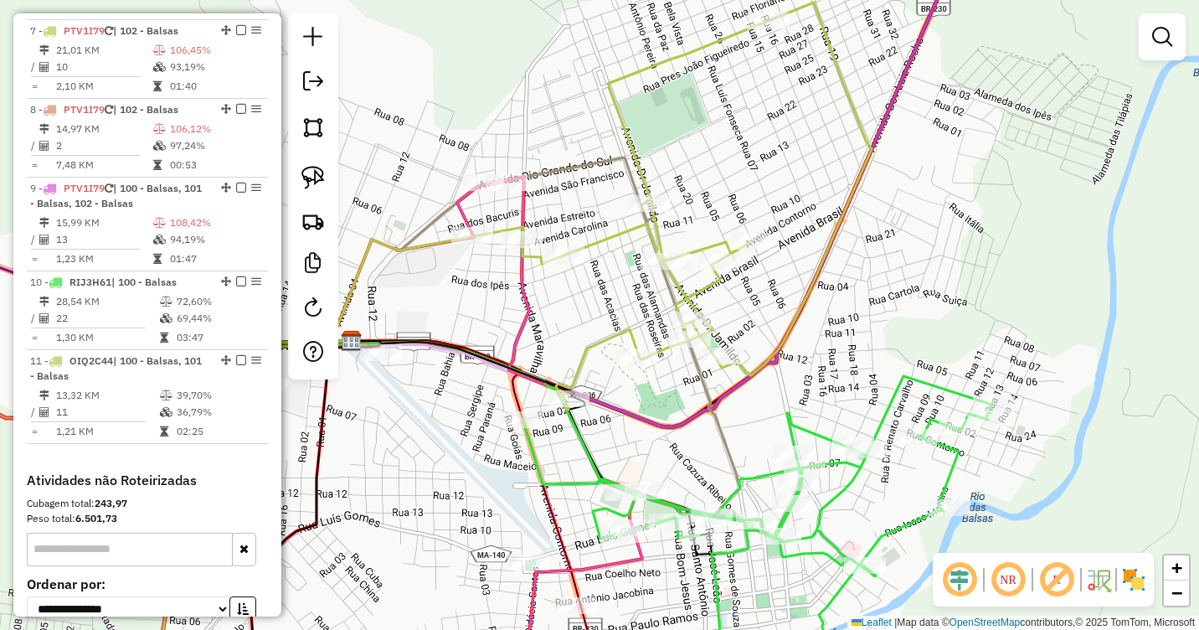
drag, startPoint x: 526, startPoint y: 327, endPoint x: 576, endPoint y: 398, distance: 87.1
click at [576, 398] on icon at bounding box center [572, 435] width 231 height 516
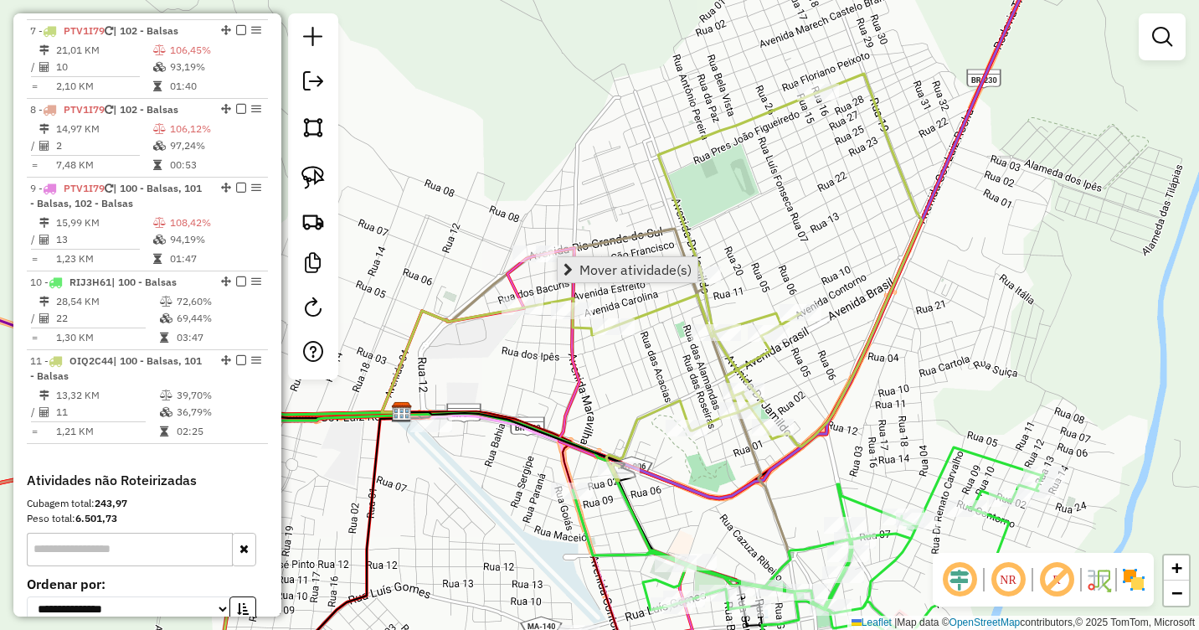
click at [588, 260] on link "Mover atividade(s)" at bounding box center [628, 269] width 140 height 25
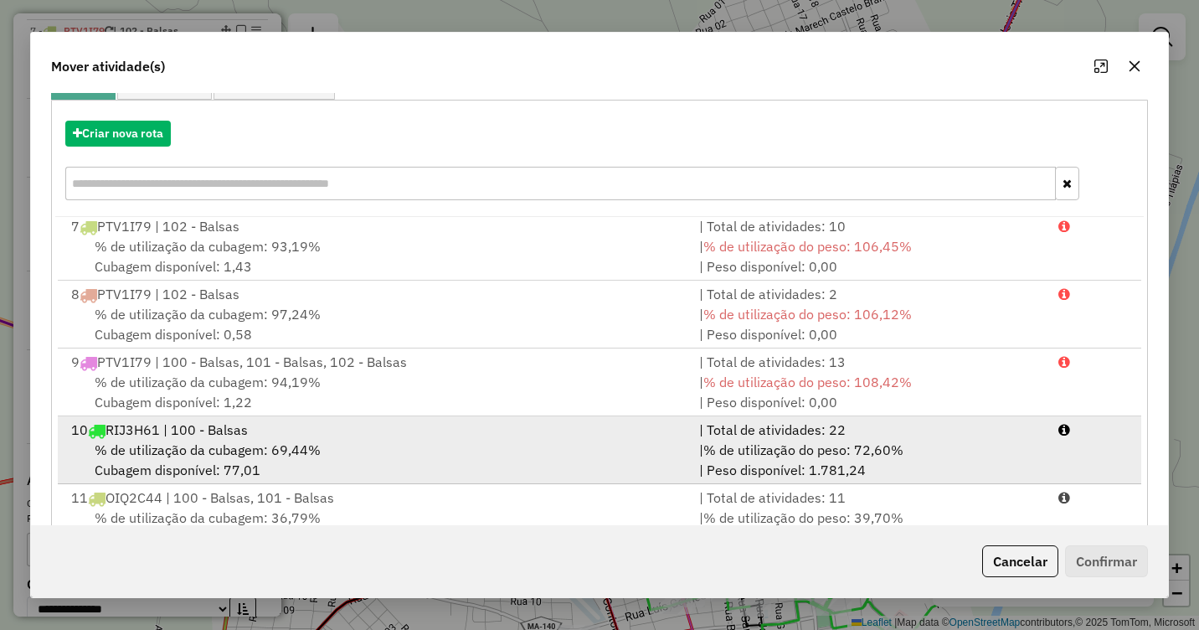
scroll to position [224, 0]
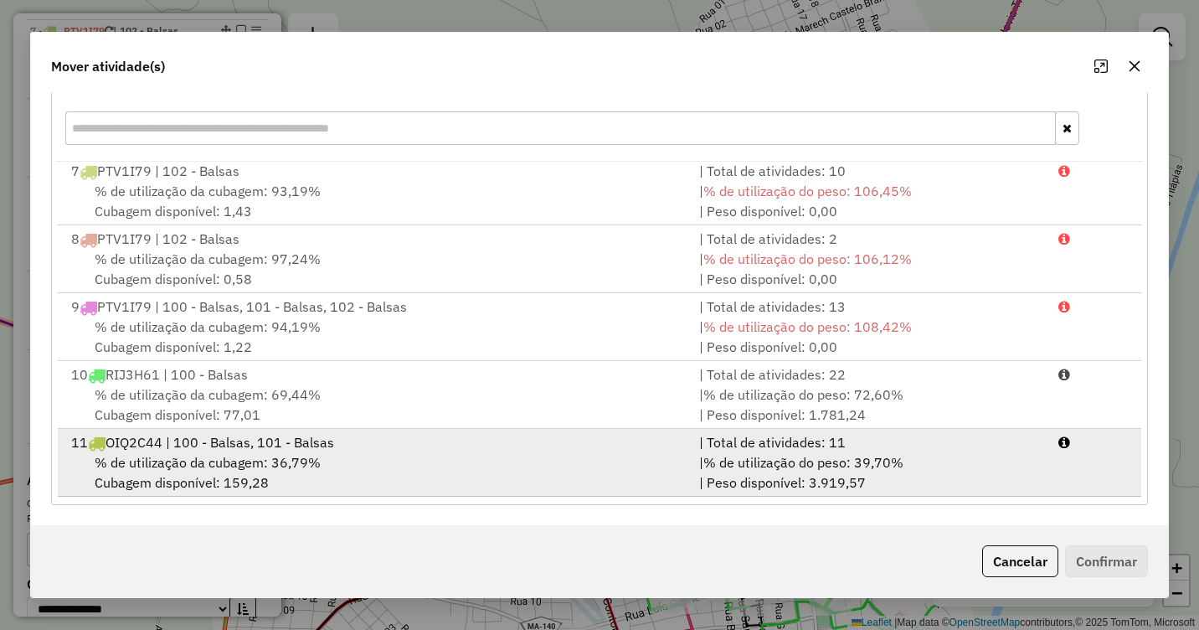
click at [312, 461] on span "% de utilização da cubagem: 36,79%" at bounding box center [208, 462] width 226 height 17
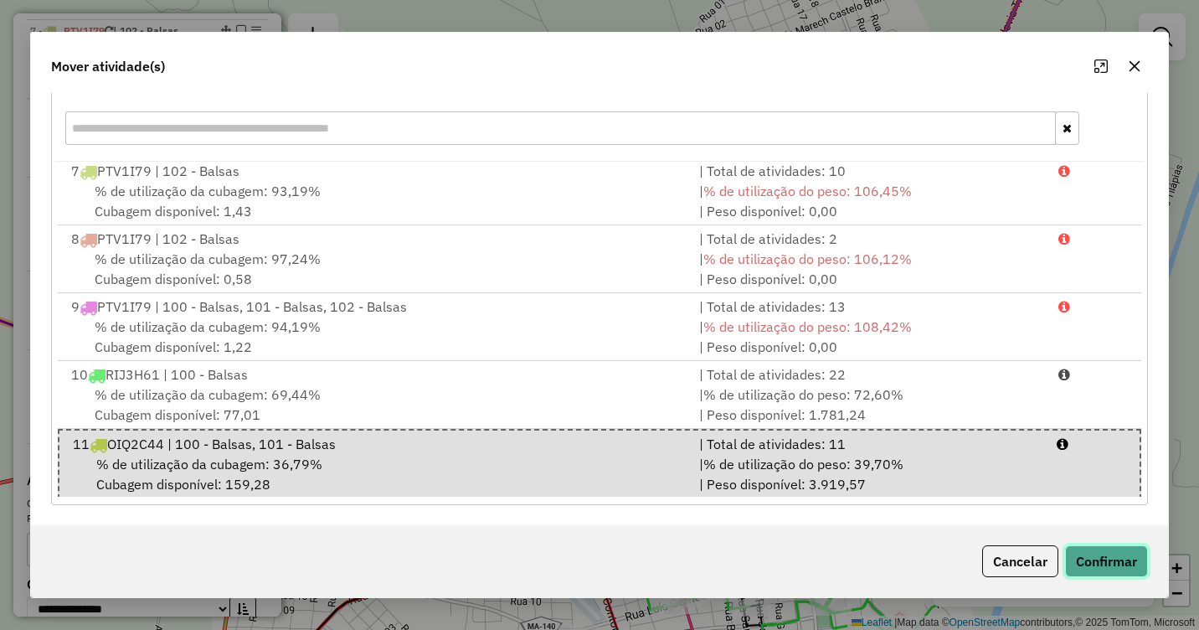
click at [1100, 557] on button "Confirmar" at bounding box center [1106, 561] width 83 height 32
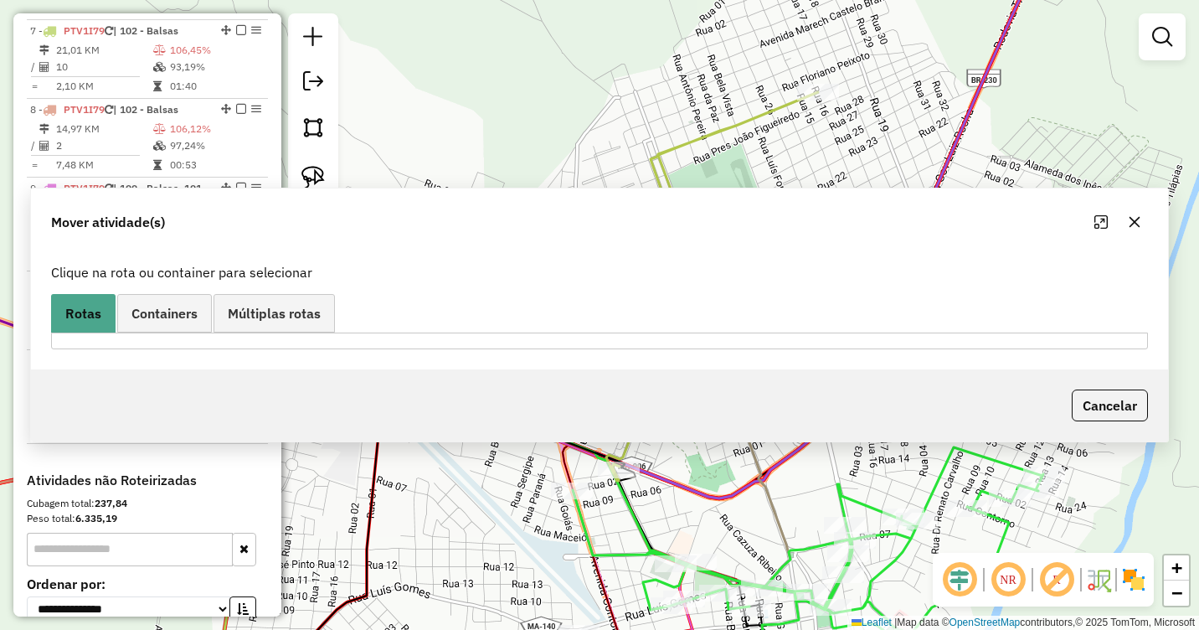
scroll to position [0, 0]
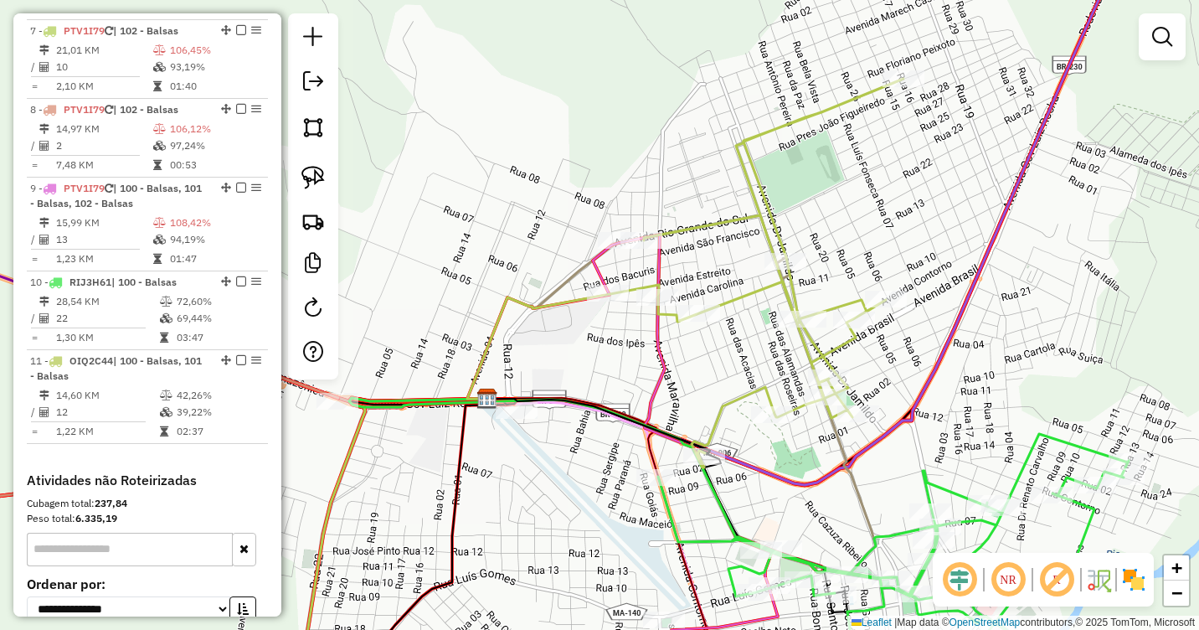
drag, startPoint x: 520, startPoint y: 410, endPoint x: 612, endPoint y: 394, distance: 93.3
click at [618, 398] on icon at bounding box center [604, 538] width 234 height 281
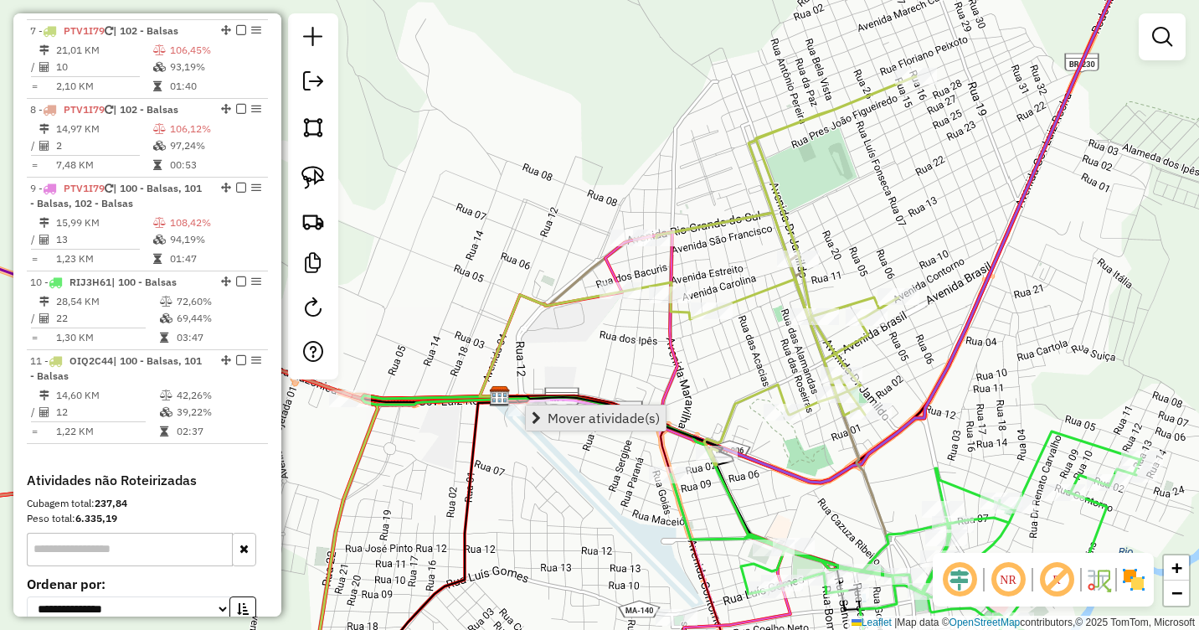
click at [579, 416] on span "Mover atividade(s)" at bounding box center [604, 417] width 112 height 13
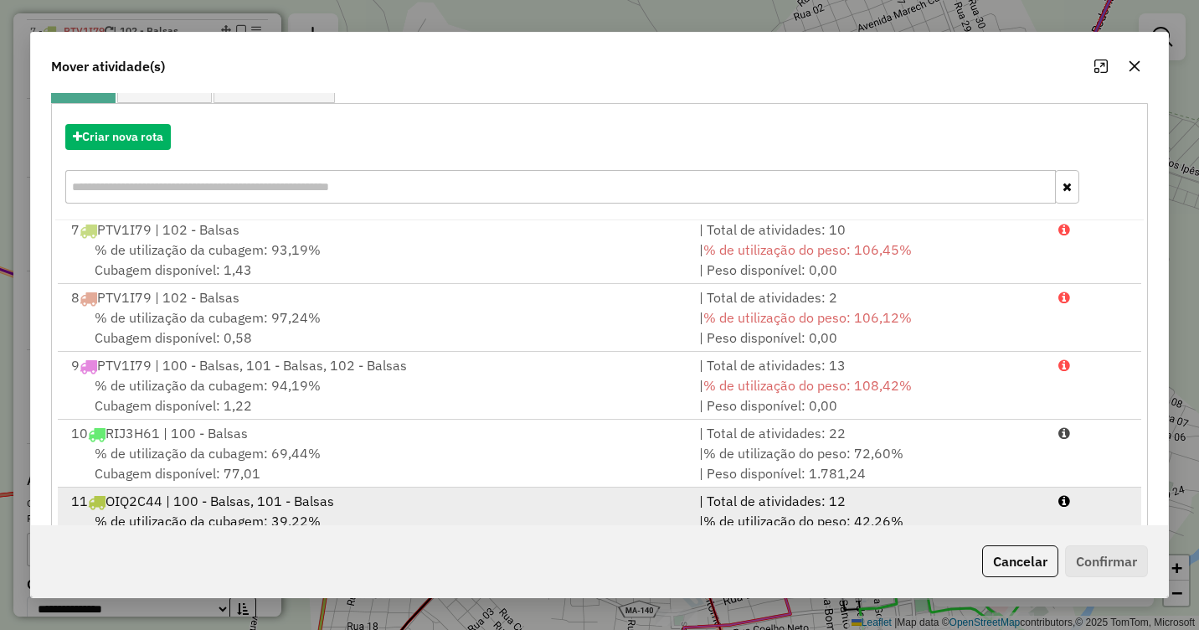
scroll to position [224, 0]
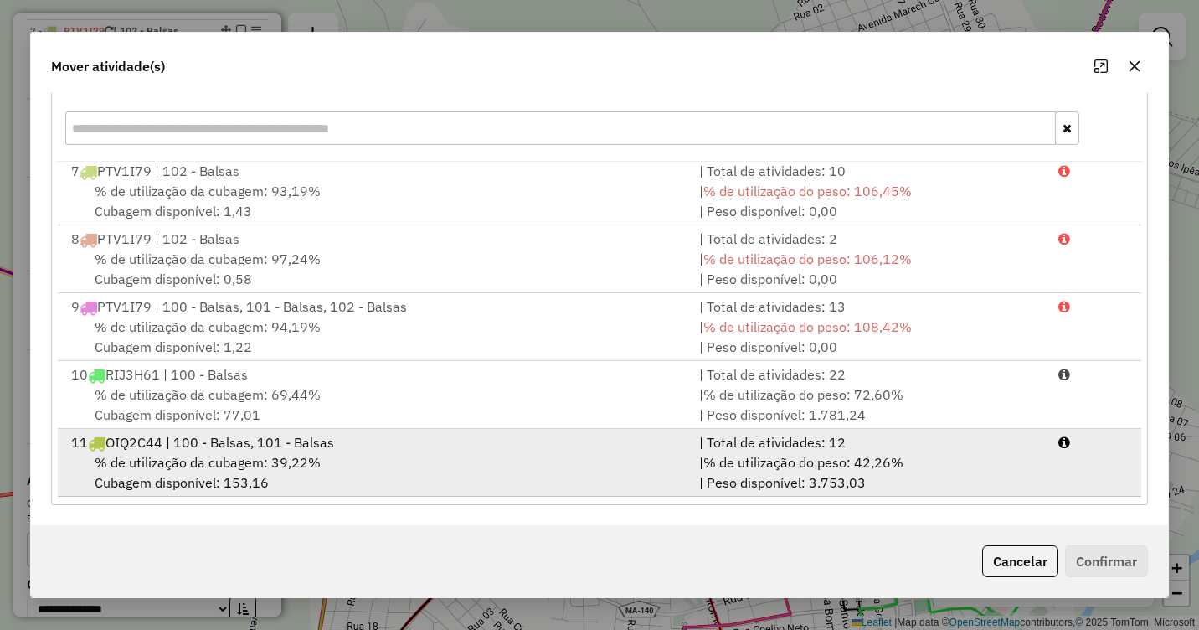
click at [289, 465] on span "% de utilização da cubagem: 39,22%" at bounding box center [208, 462] width 226 height 17
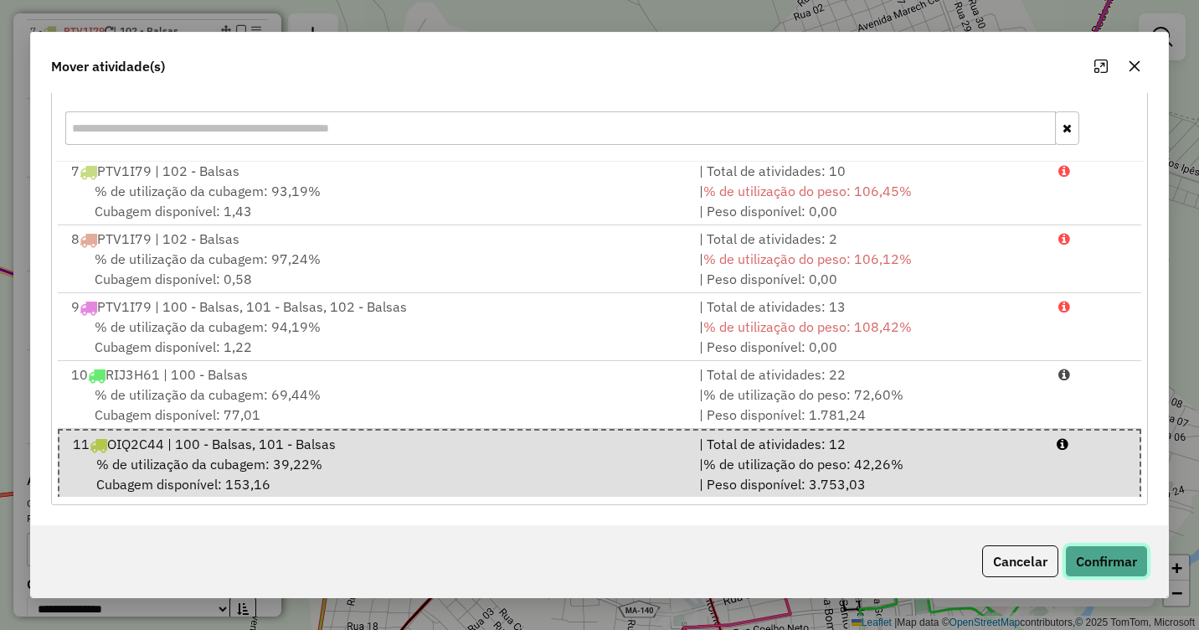
click at [1094, 562] on button "Confirmar" at bounding box center [1106, 561] width 83 height 32
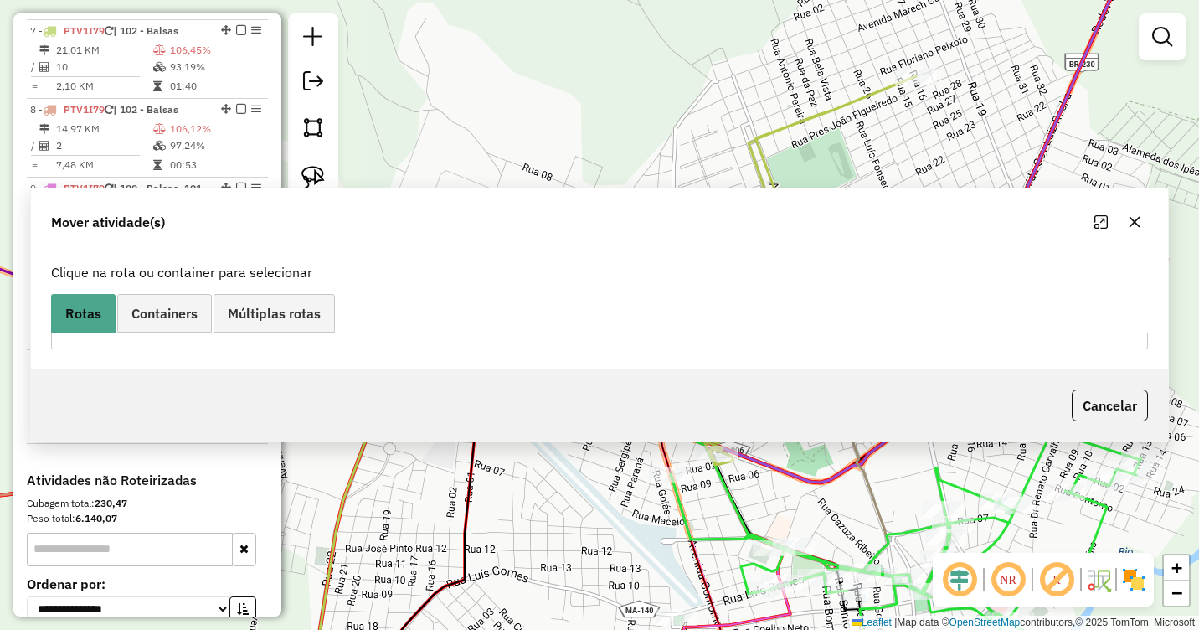
scroll to position [0, 0]
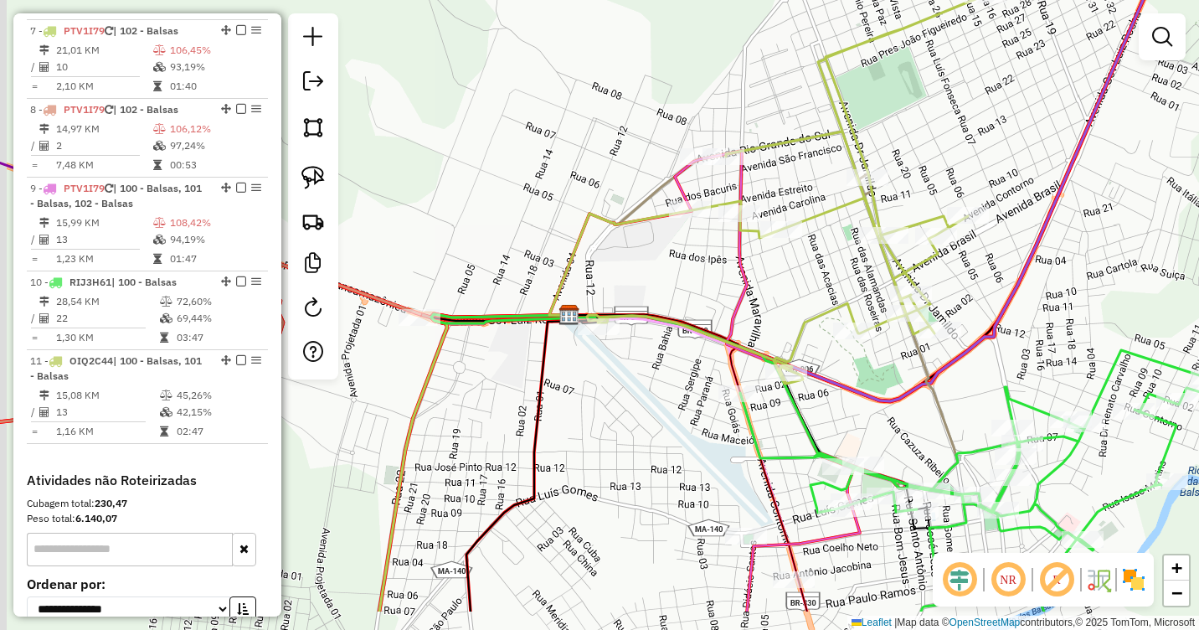
drag, startPoint x: 595, startPoint y: 444, endPoint x: 621, endPoint y: 340, distance: 106.8
click at [663, 362] on div "Janela de atendimento Grade de atendimento Capacidade Transportadoras Veículos …" at bounding box center [599, 315] width 1199 height 630
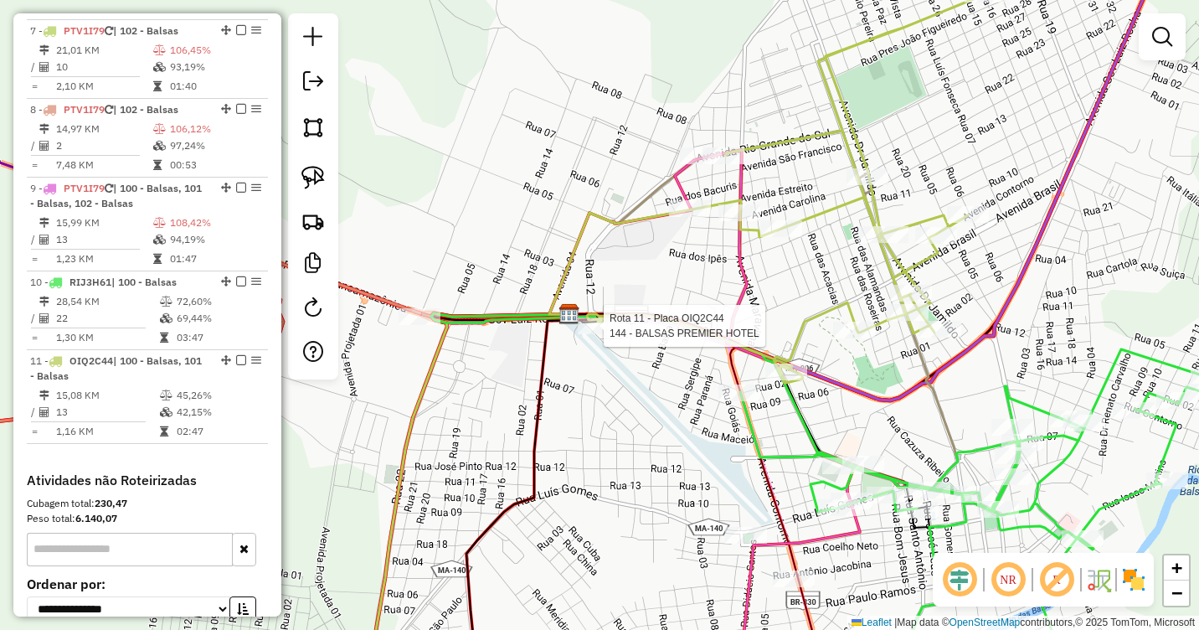
select select "**********"
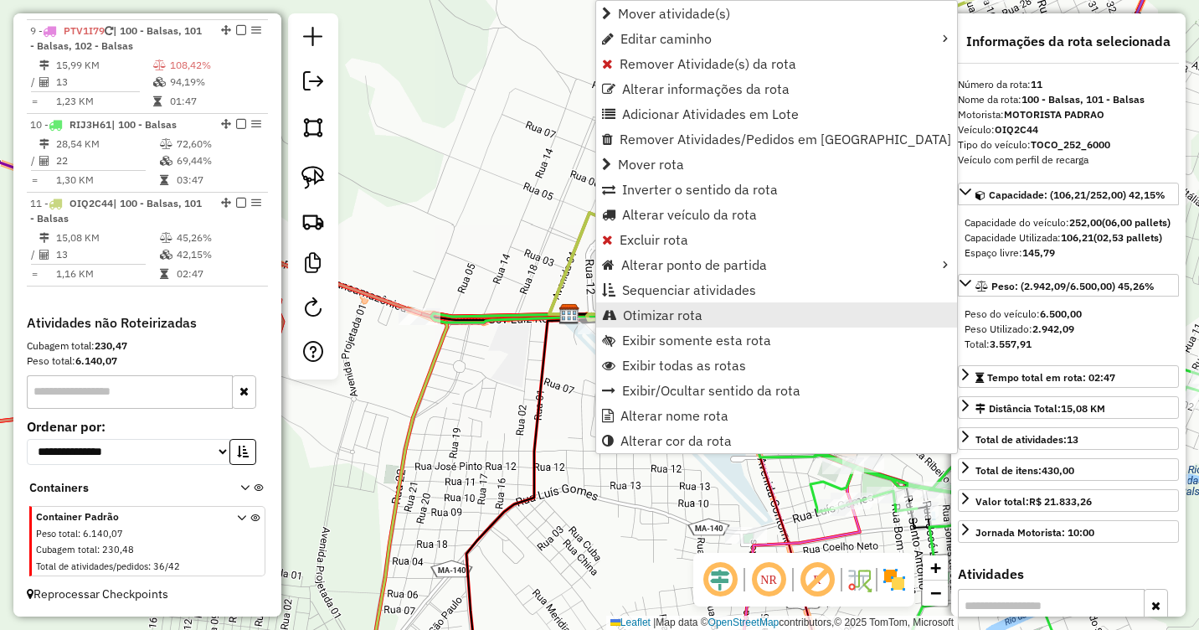
scroll to position [1286, 0]
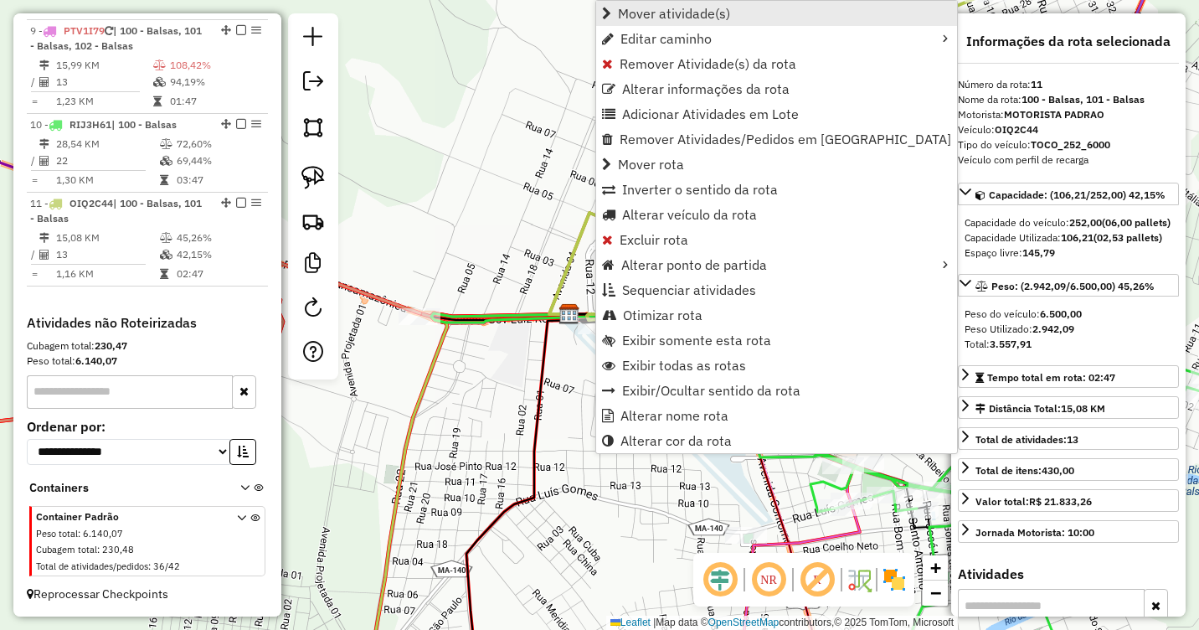
click at [673, 13] on span "Mover atividade(s)" at bounding box center [674, 13] width 112 height 13
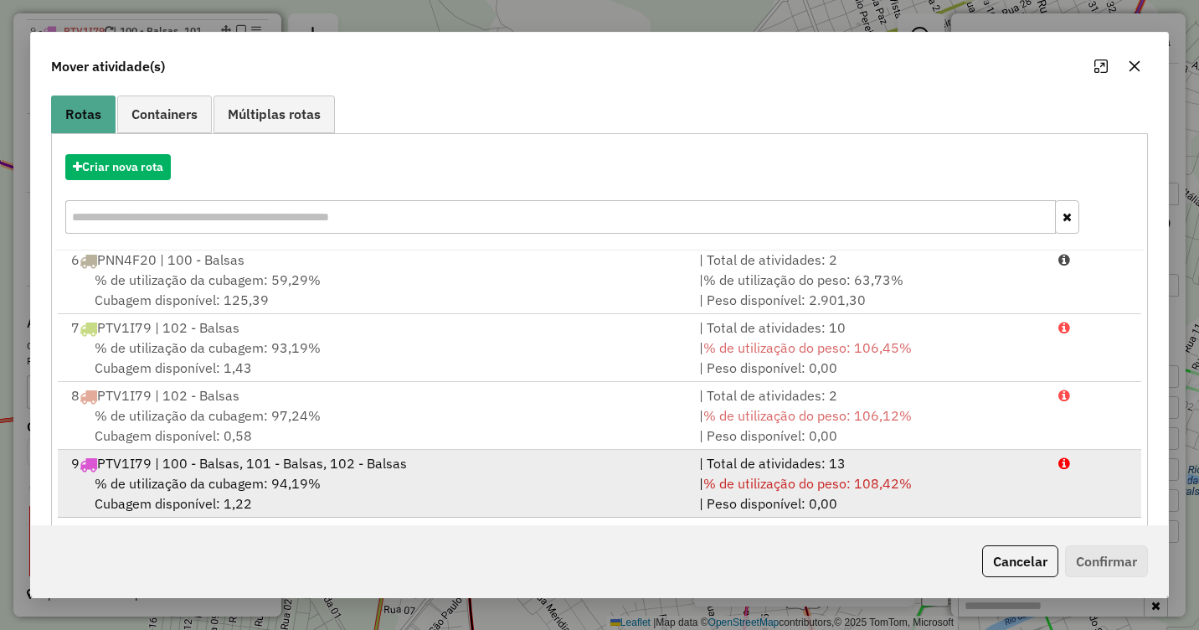
scroll to position [167, 0]
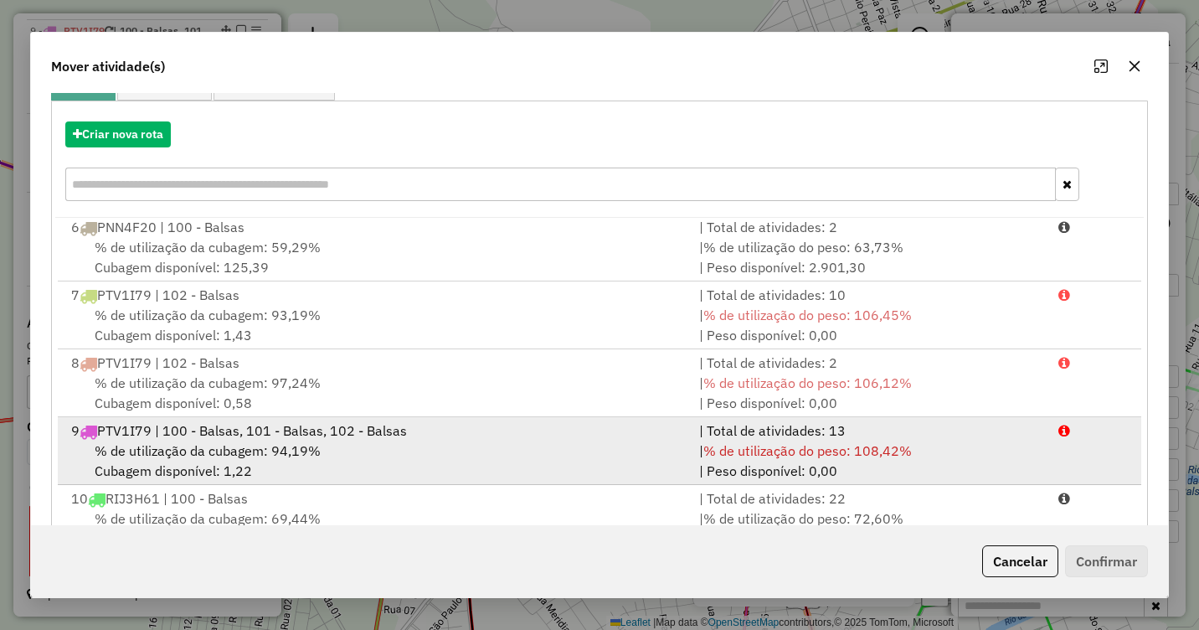
click at [377, 435] on div "9 PTV1I79 | 100 - Balsas, 101 - Balsas, 102 - Balsas" at bounding box center [375, 430] width 628 height 20
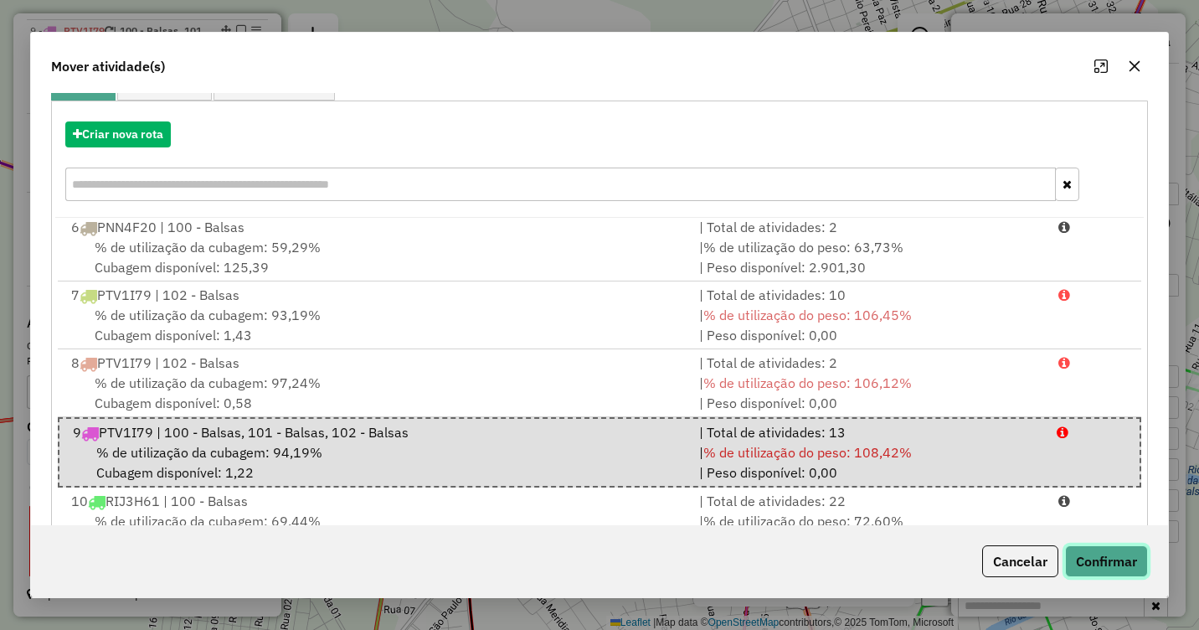
click at [1105, 560] on button "Confirmar" at bounding box center [1106, 561] width 83 height 32
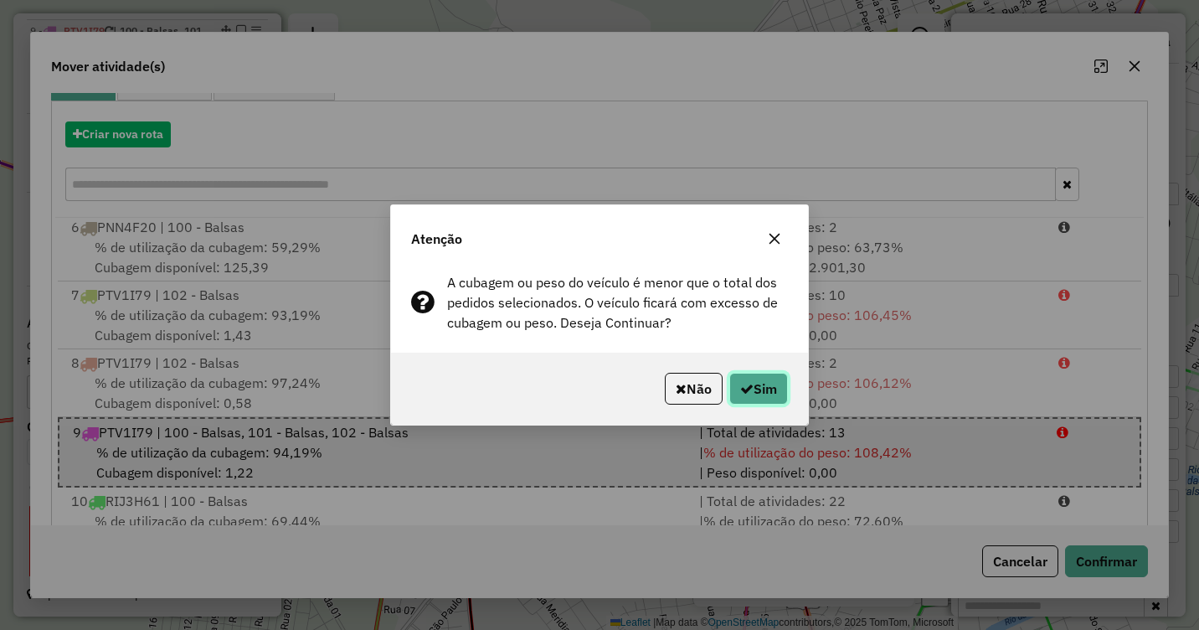
click at [749, 381] on button "Sim" at bounding box center [758, 389] width 59 height 32
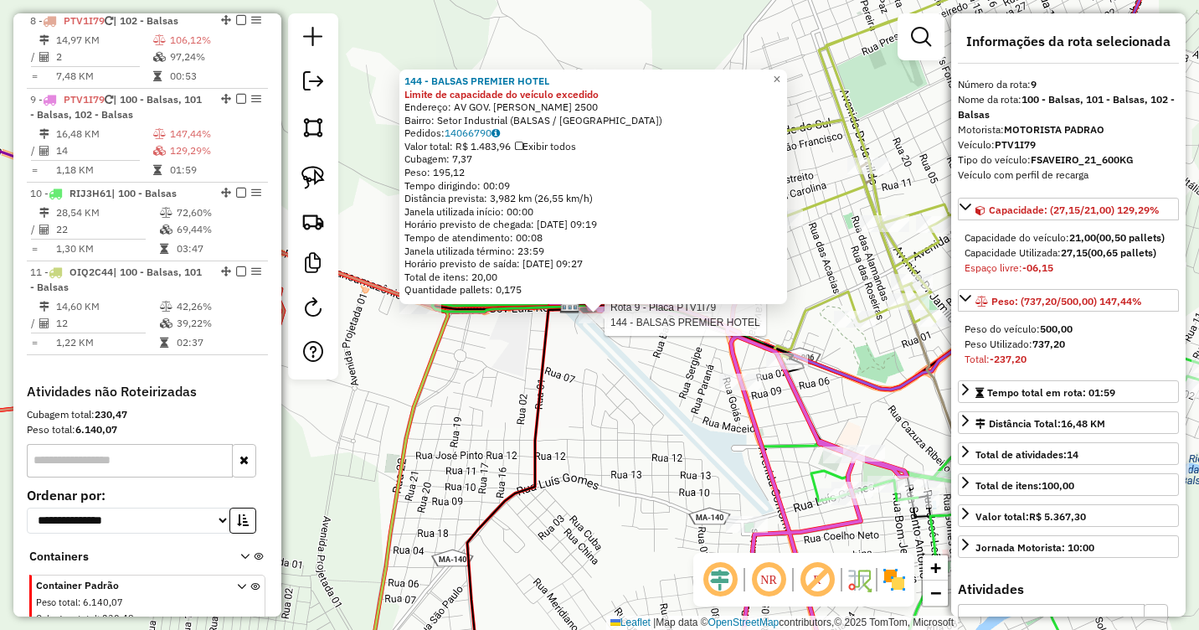
scroll to position [1286, 0]
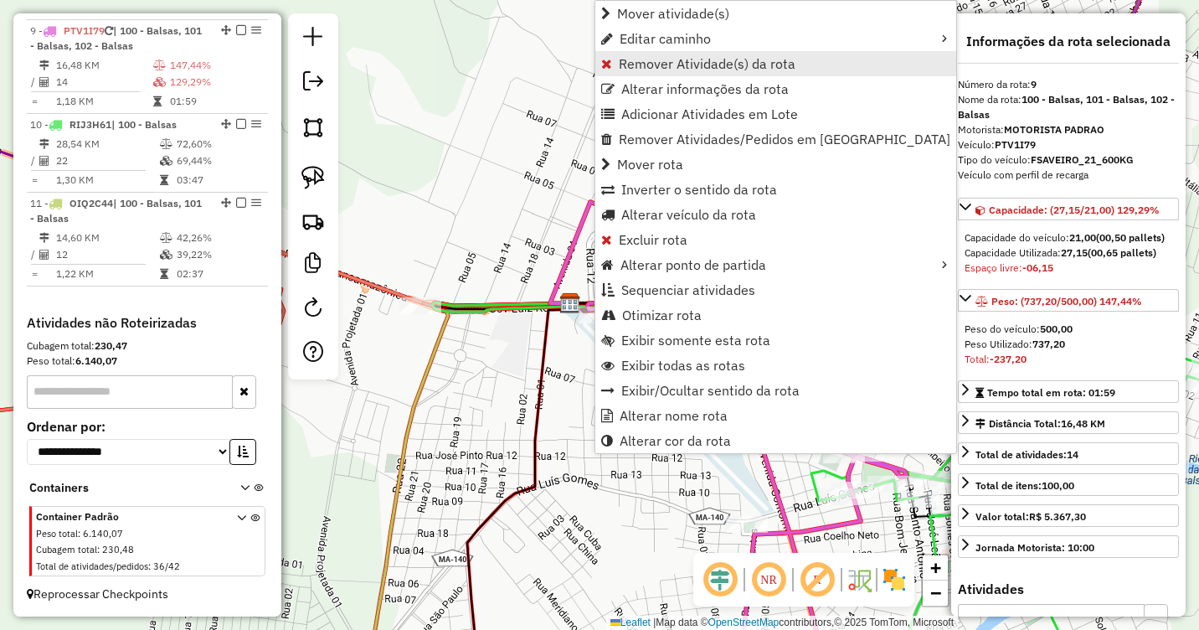
click at [643, 68] on span "Remover Atividade(s) da rota" at bounding box center [707, 63] width 177 height 13
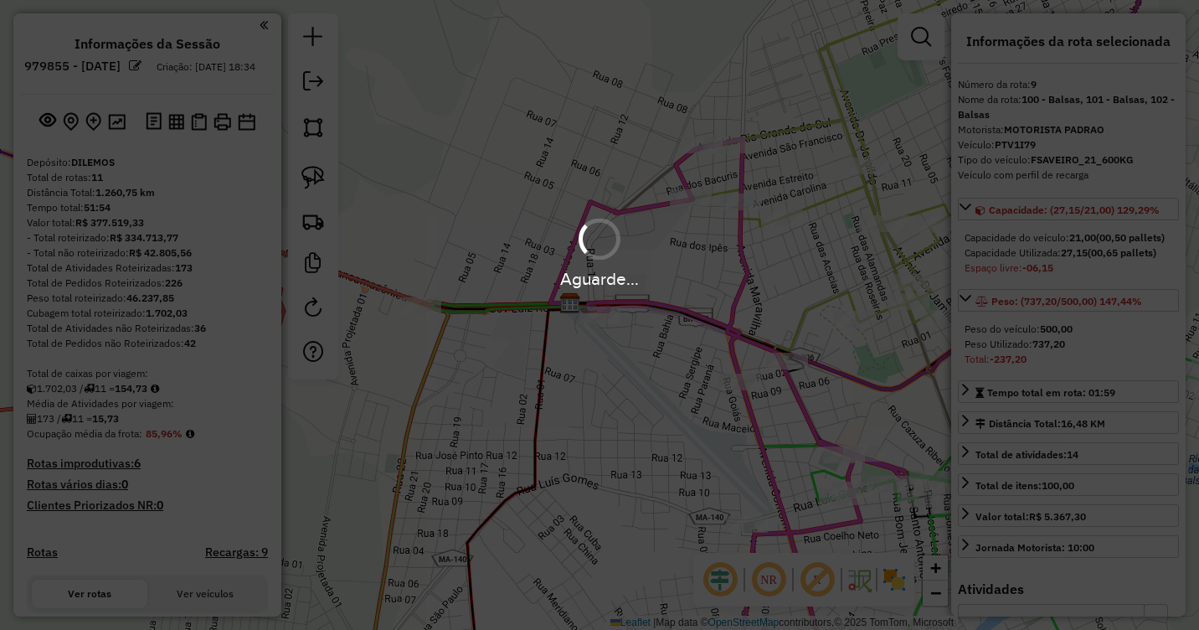
select select "**********"
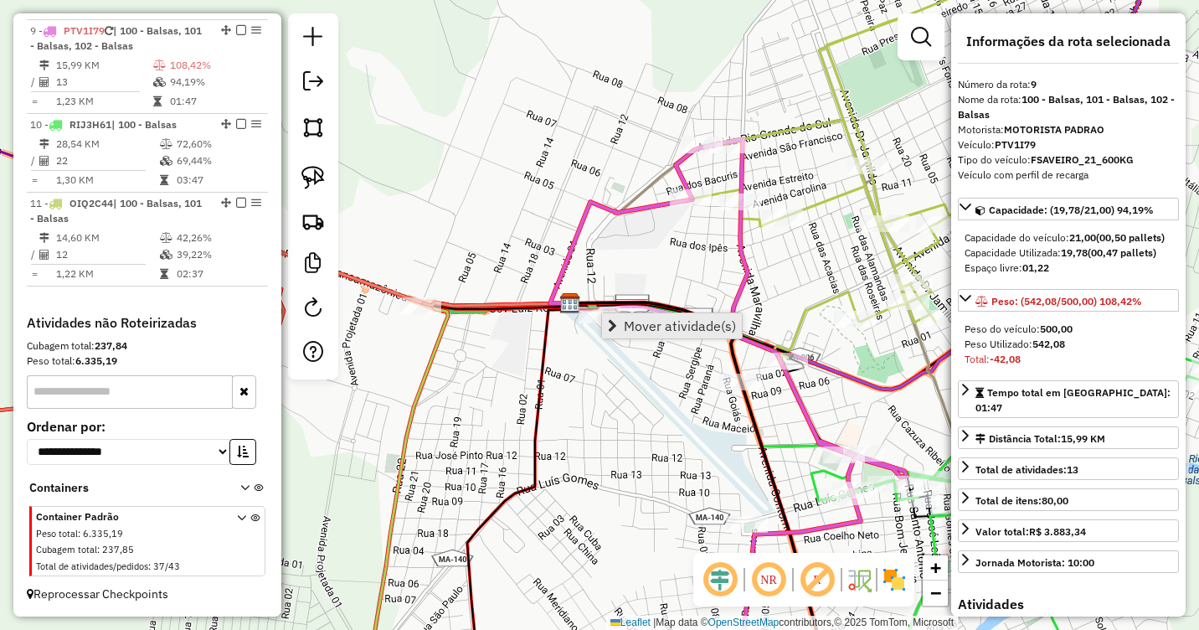
click at [639, 319] on span "Mover atividade(s)" at bounding box center [680, 325] width 112 height 13
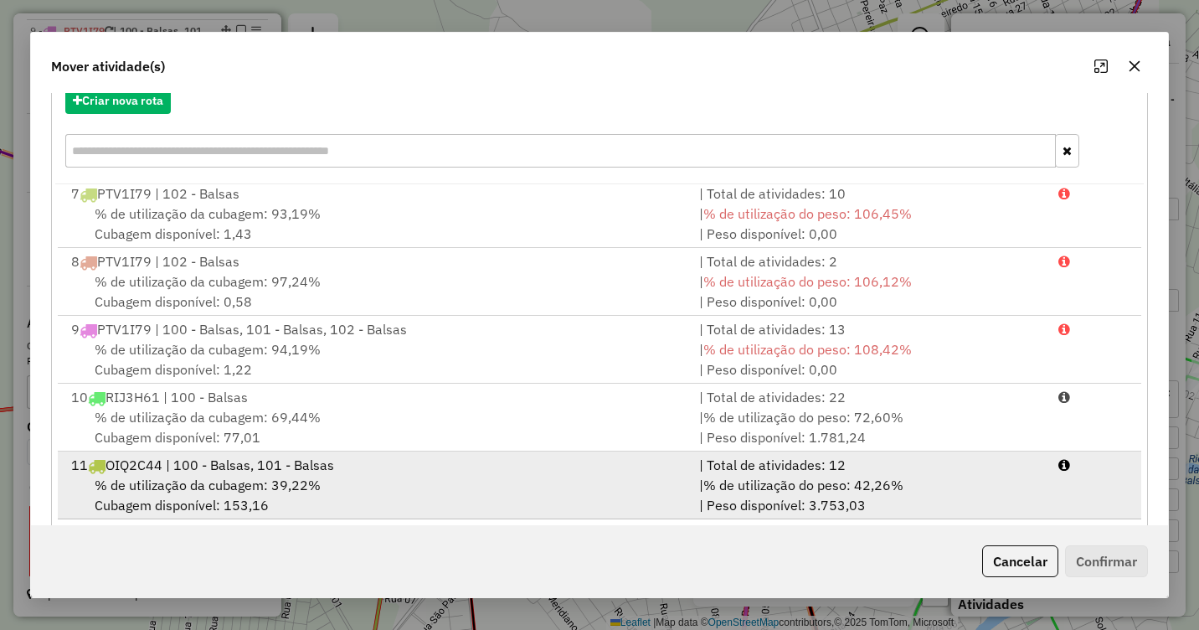
scroll to position [224, 0]
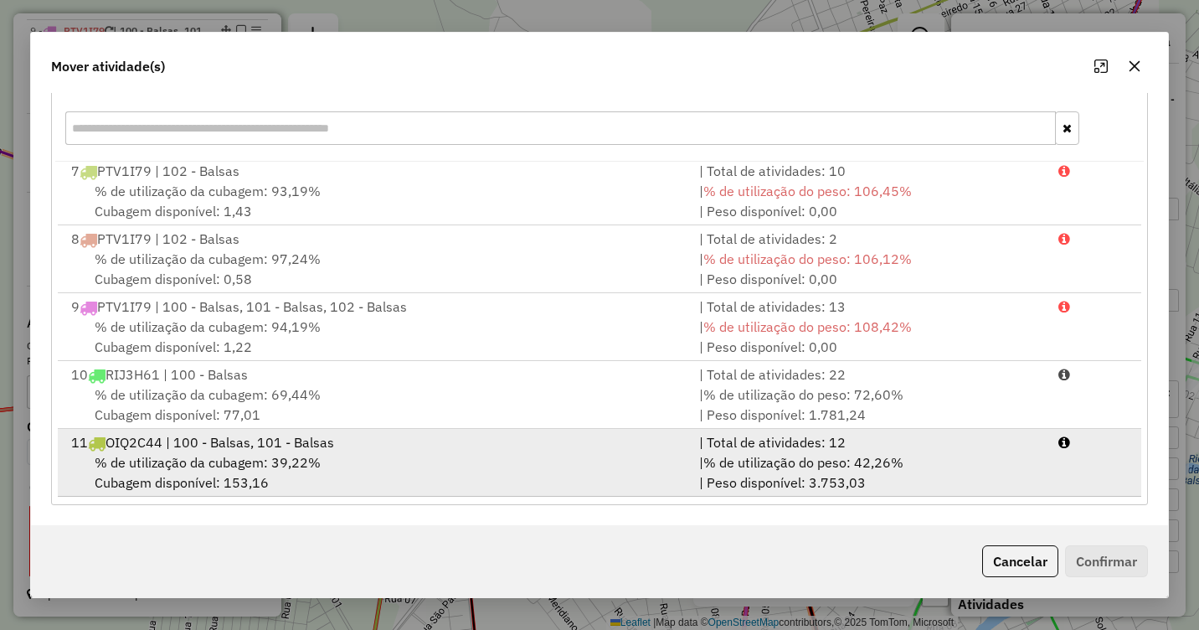
click at [378, 457] on div "% de utilização da cubagem: 39,22% Cubagem disponível: 153,16" at bounding box center [375, 472] width 628 height 40
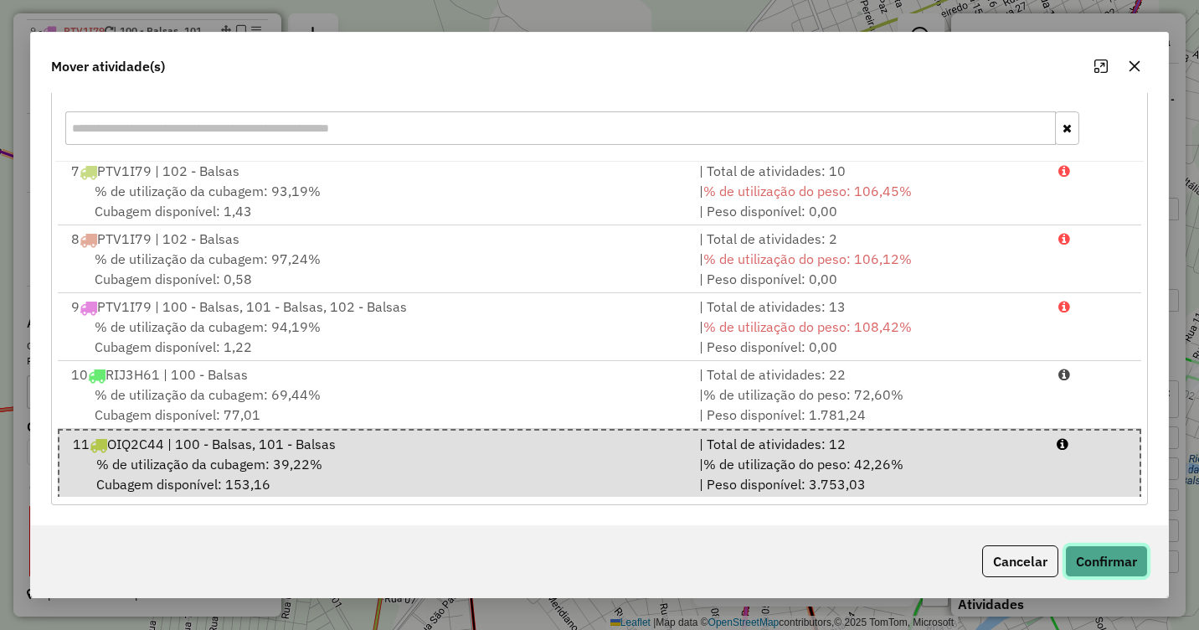
click at [1104, 564] on button "Confirmar" at bounding box center [1106, 561] width 83 height 32
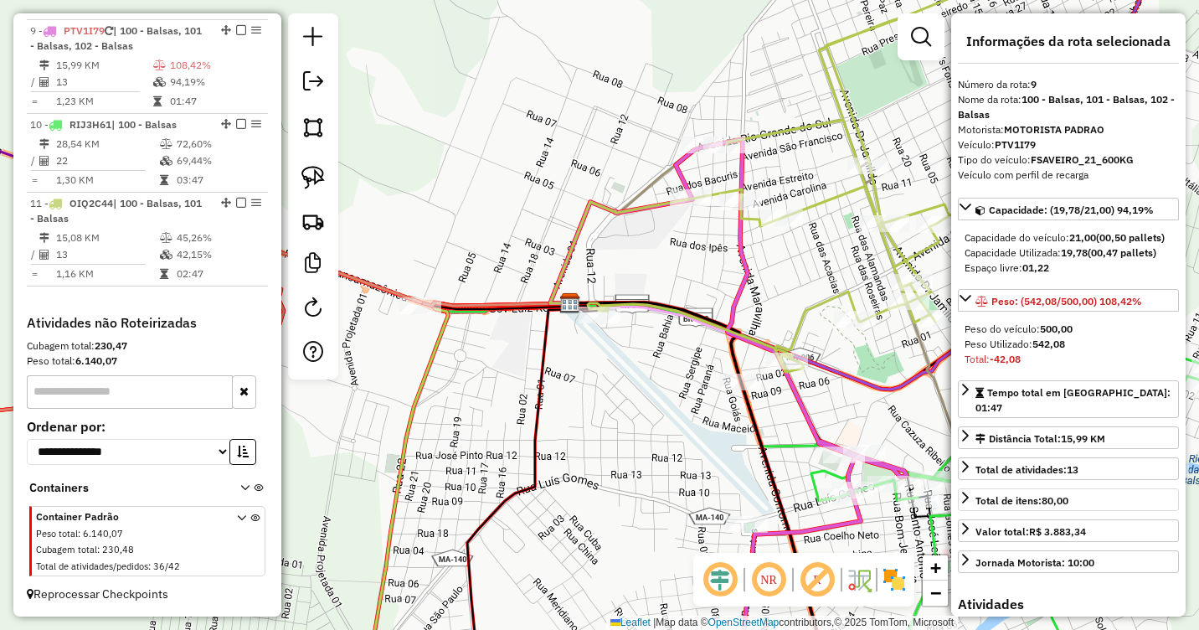
scroll to position [0, 0]
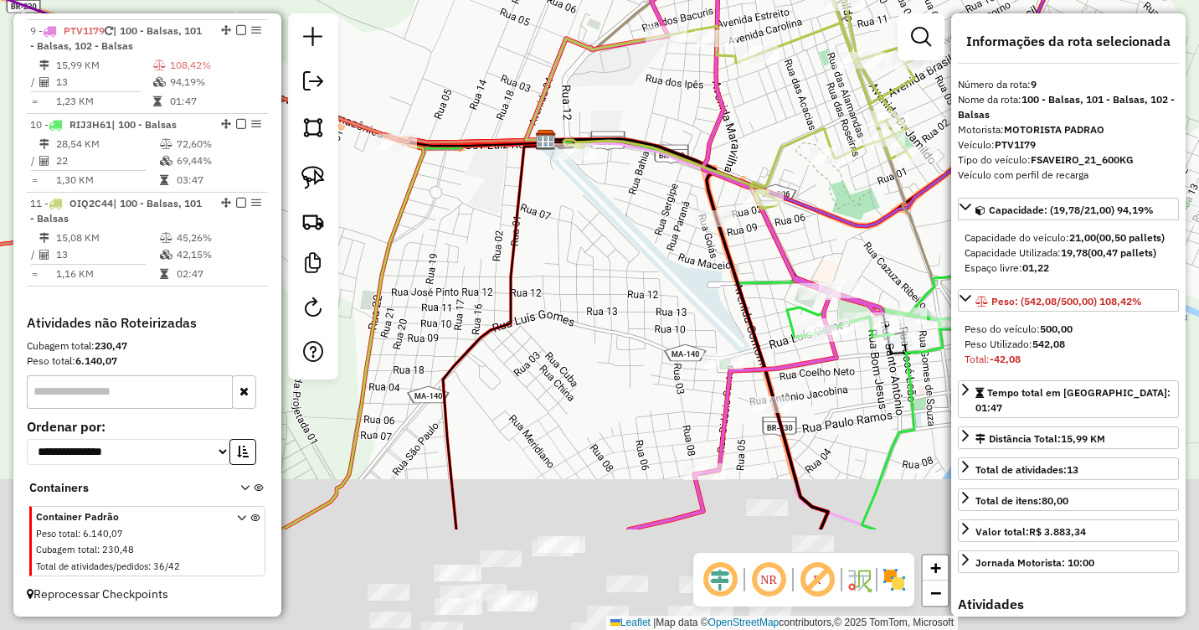
drag, startPoint x: 816, startPoint y: 480, endPoint x: 792, endPoint y: 210, distance: 270.7
click at [792, 210] on icon at bounding box center [952, 352] width 471 height 354
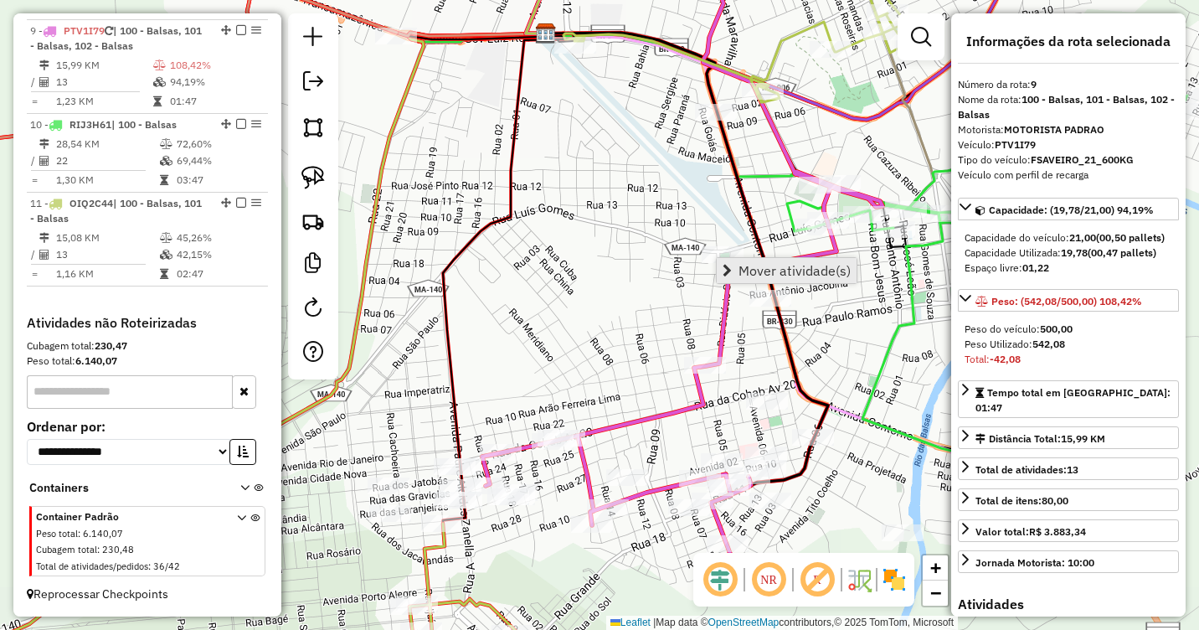
click at [750, 260] on link "Mover atividade(s)" at bounding box center [787, 270] width 140 height 25
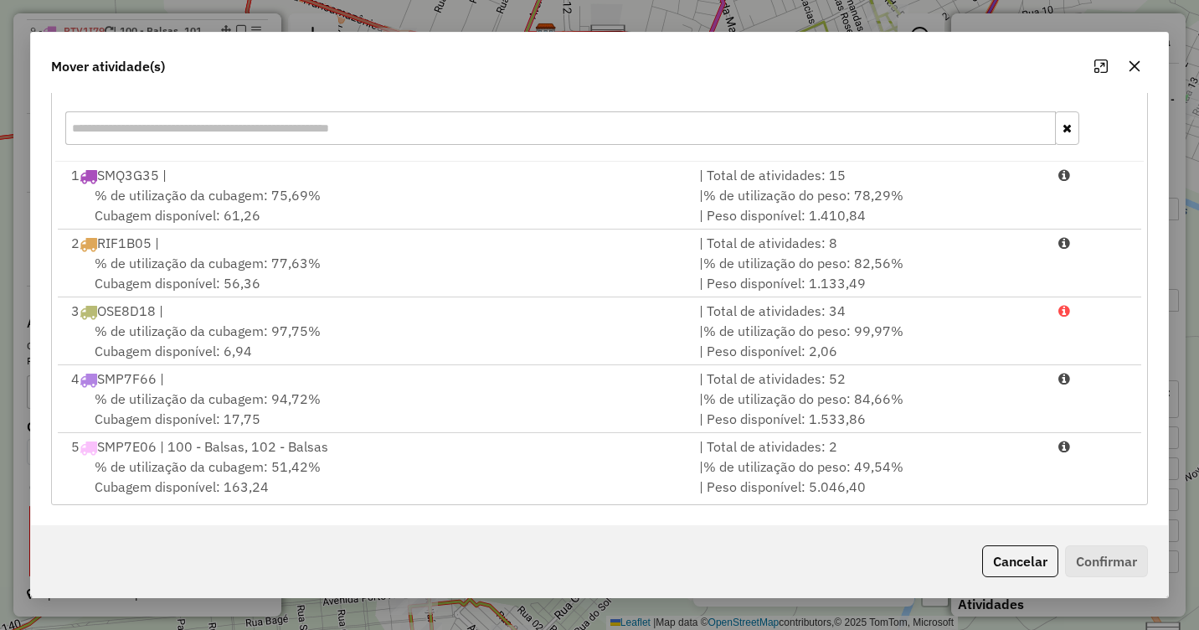
scroll to position [411, 0]
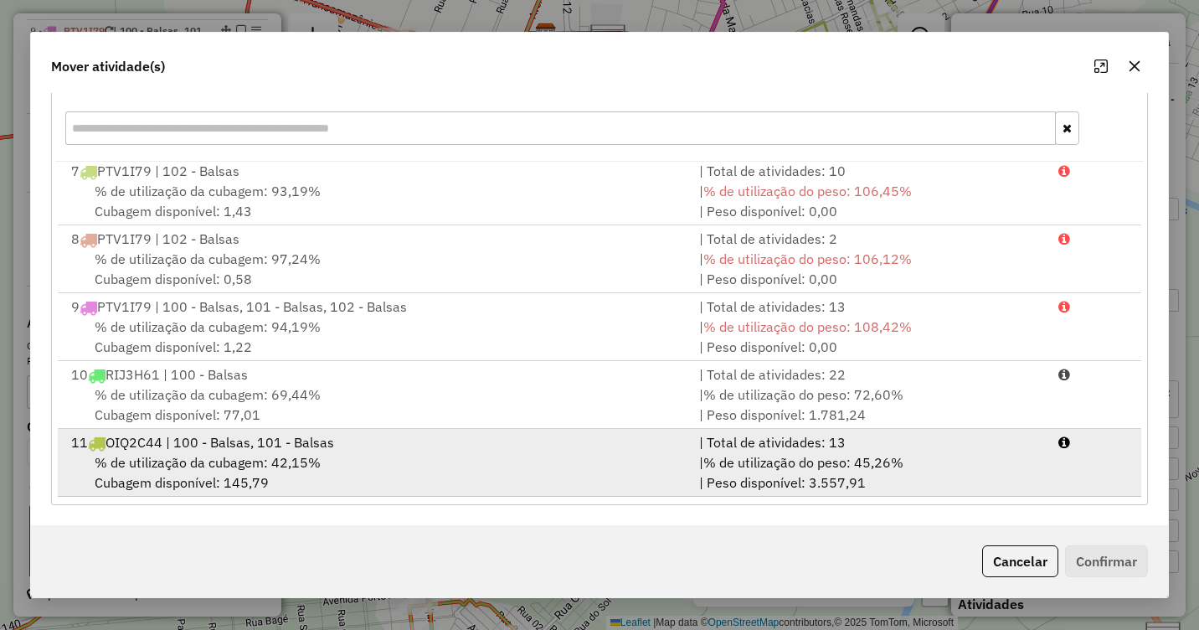
click at [301, 456] on span "% de utilização da cubagem: 42,15%" at bounding box center [208, 462] width 226 height 17
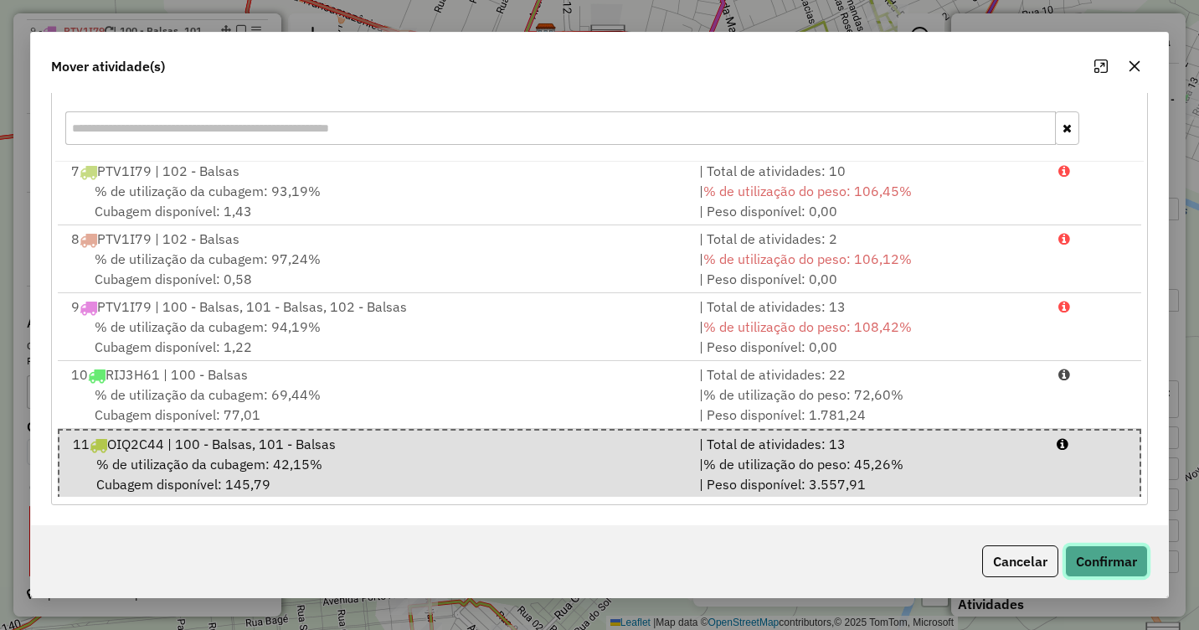
click at [1111, 553] on button "Confirmar" at bounding box center [1106, 561] width 83 height 32
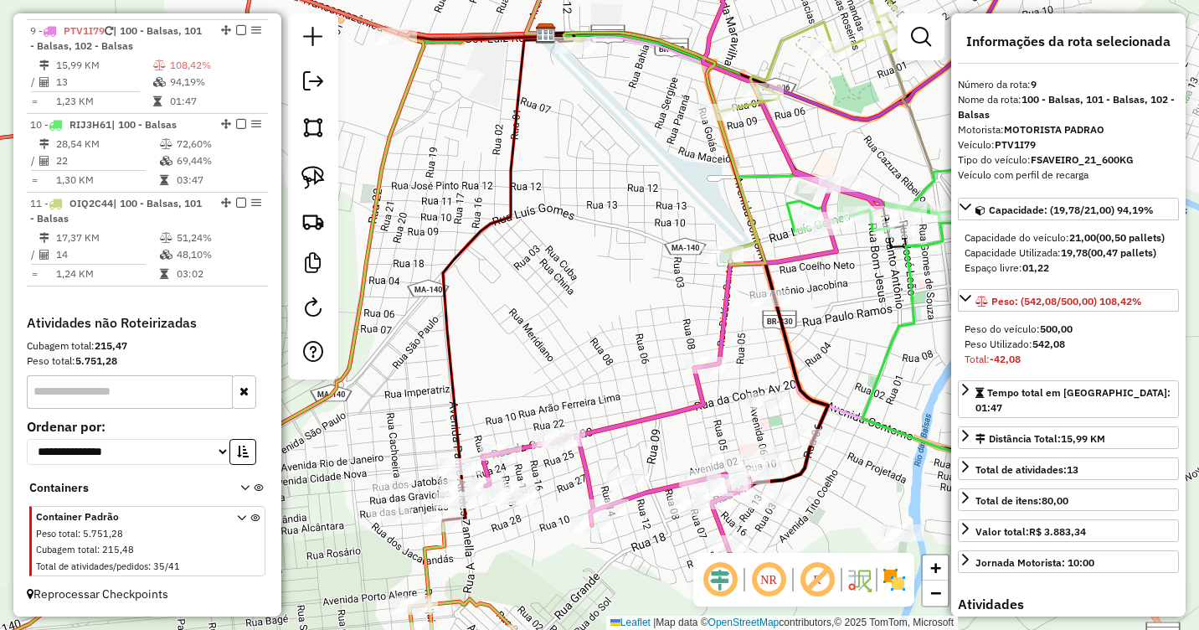
scroll to position [0, 0]
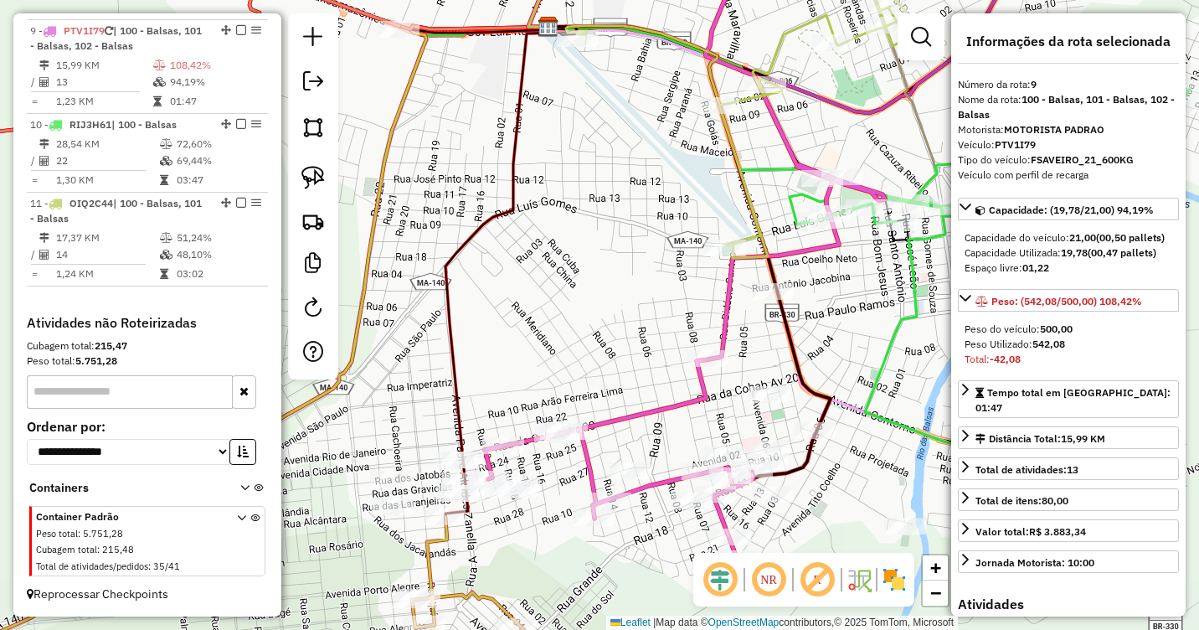
drag, startPoint x: 868, startPoint y: 461, endPoint x: 868, endPoint y: 338, distance: 123.1
click at [868, 338] on div "Janela de atendimento Grade de atendimento Capacidade Transportadoras Veículos …" at bounding box center [599, 315] width 1199 height 630
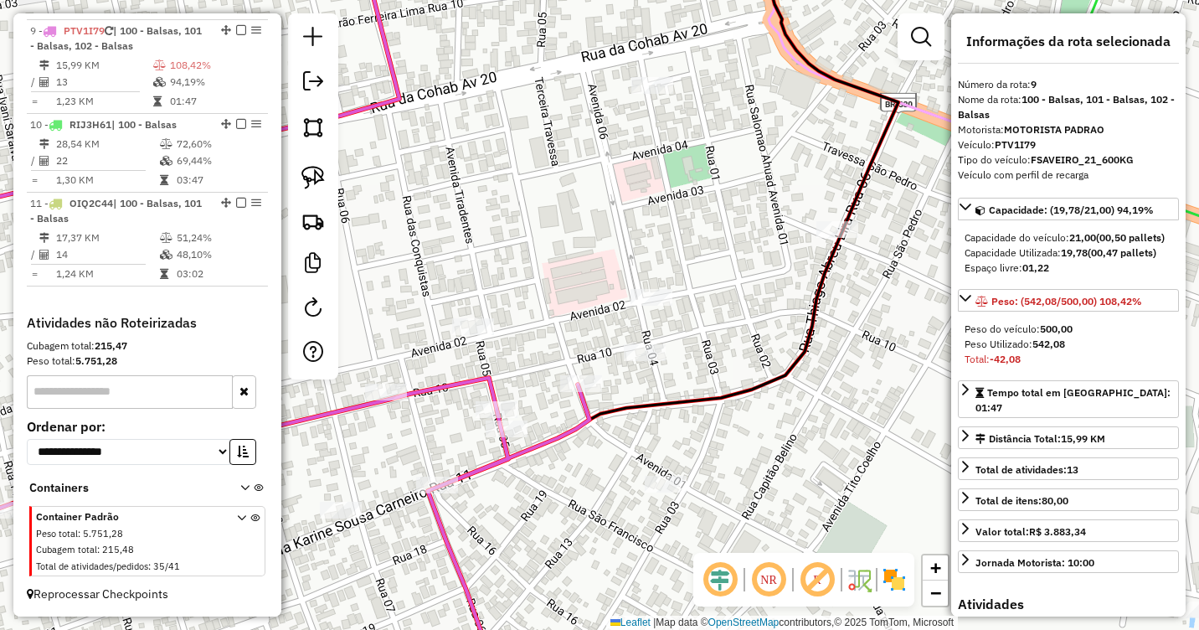
drag, startPoint x: 765, startPoint y: 362, endPoint x: 841, endPoint y: 419, distance: 94.5
click at [841, 419] on div "Janela de atendimento Grade de atendimento Capacidade Transportadoras Veículos …" at bounding box center [599, 315] width 1199 height 630
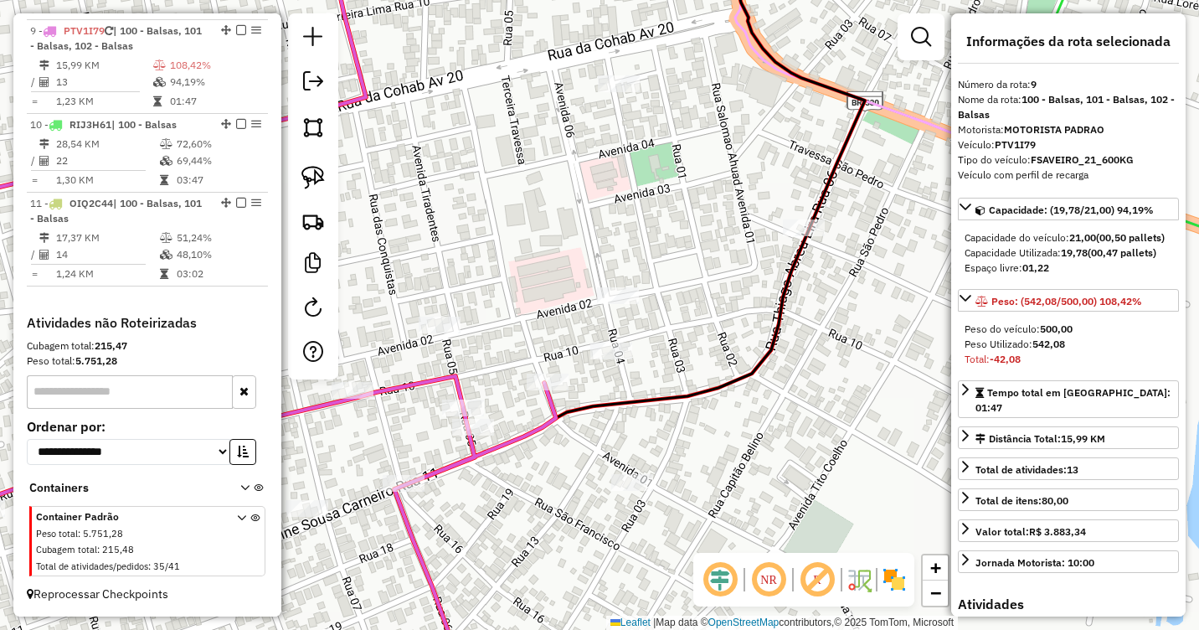
drag, startPoint x: 704, startPoint y: 54, endPoint x: 671, endPoint y: 52, distance: 33.5
click at [671, 52] on div "Janela de atendimento Grade de atendimento Capacidade Transportadoras Veículos …" at bounding box center [599, 315] width 1199 height 630
click at [307, 181] on img at bounding box center [312, 177] width 23 height 23
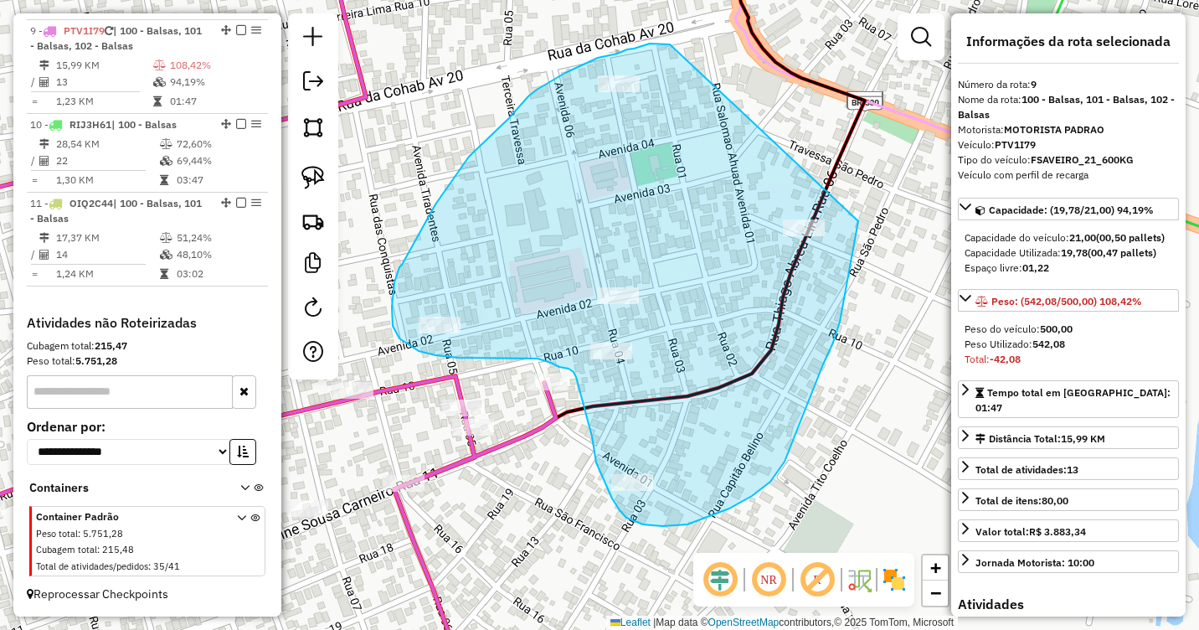
drag, startPoint x: 670, startPoint y: 44, endPoint x: 858, endPoint y: 219, distance: 256.6
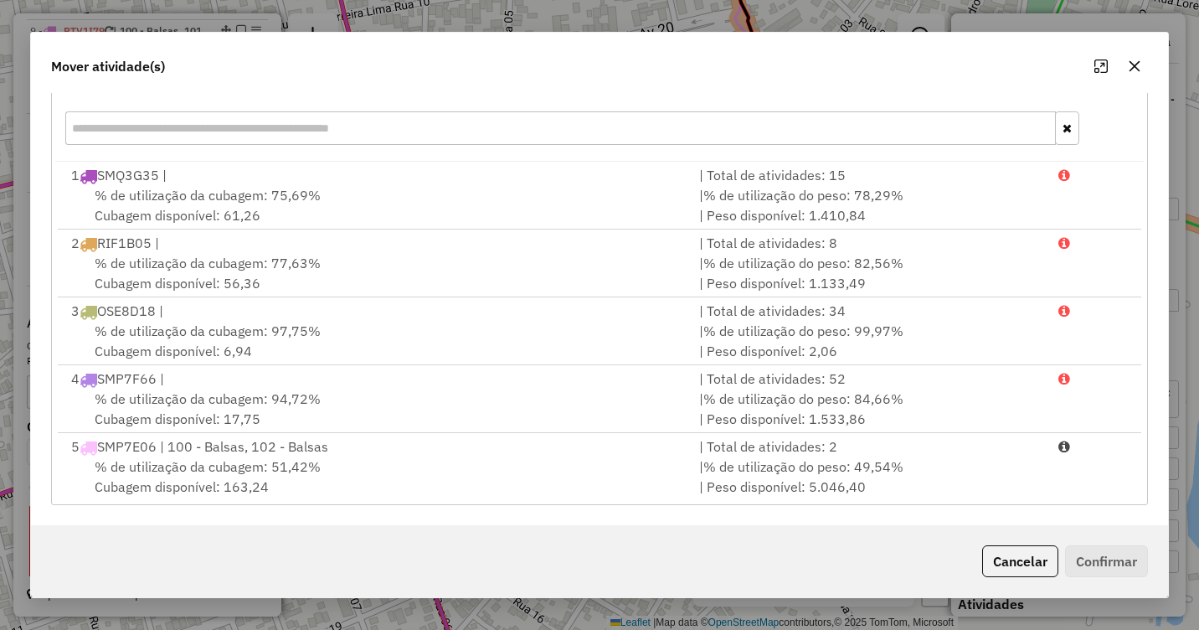
scroll to position [411, 0]
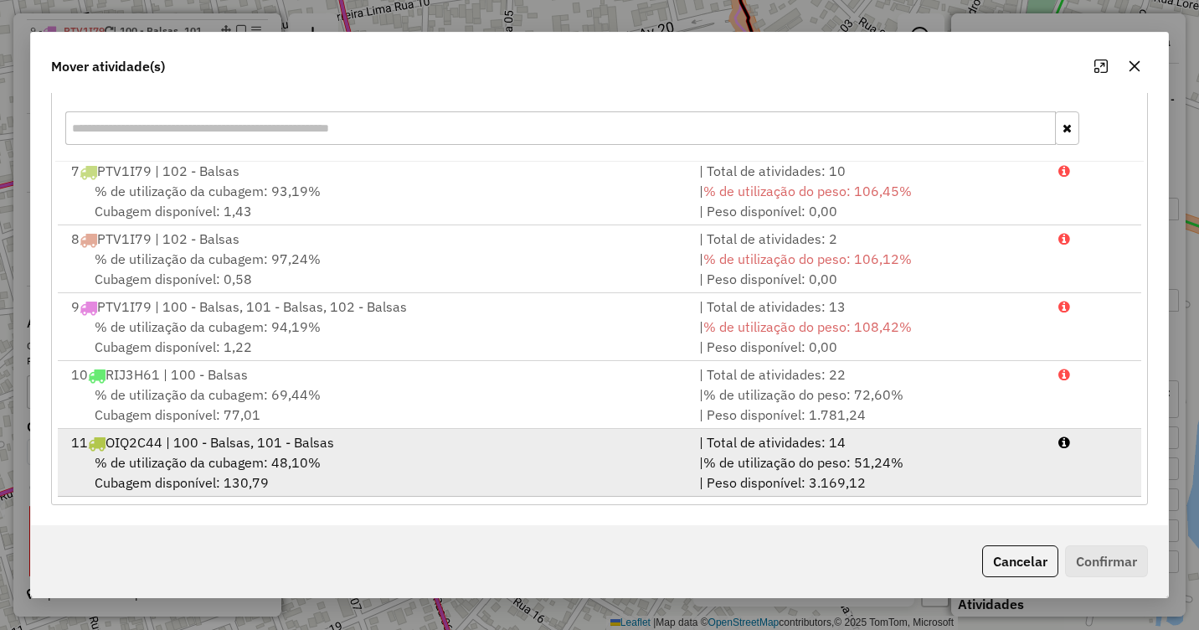
click at [260, 457] on span "% de utilização da cubagem: 48,10%" at bounding box center [208, 462] width 226 height 17
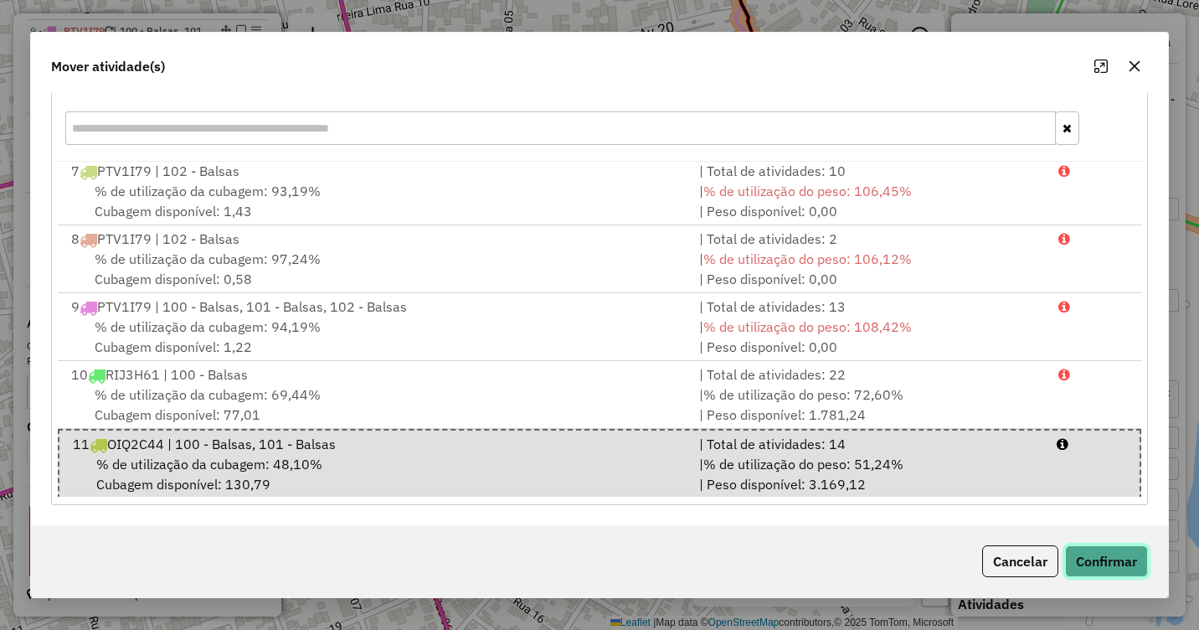
click at [1092, 559] on button "Confirmar" at bounding box center [1106, 561] width 83 height 32
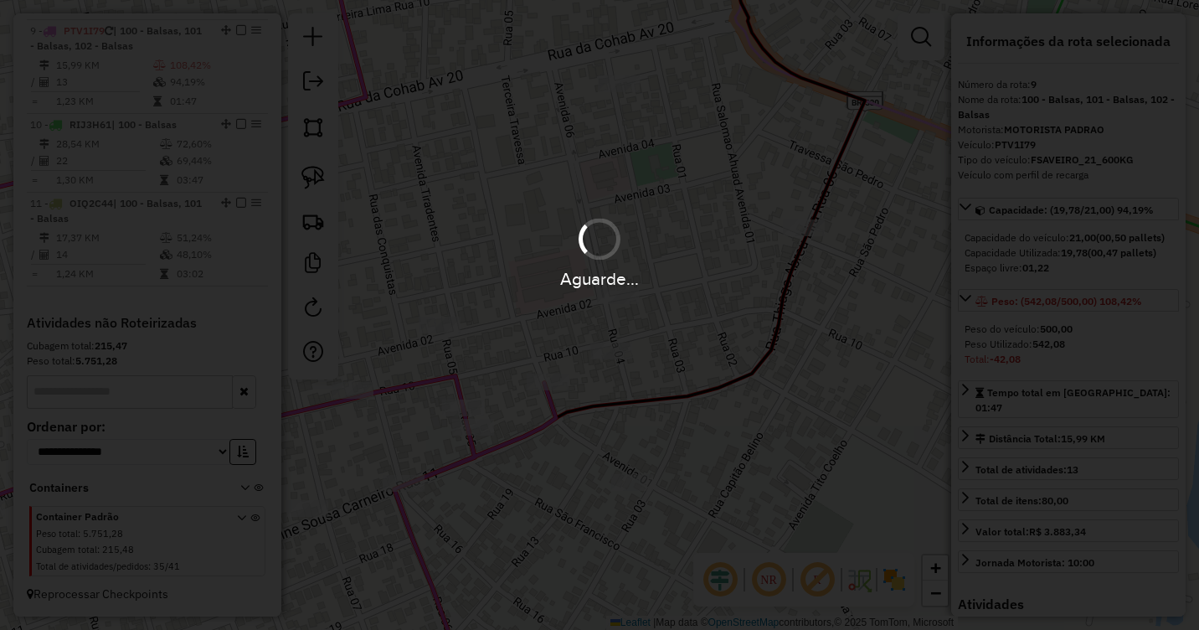
scroll to position [0, 0]
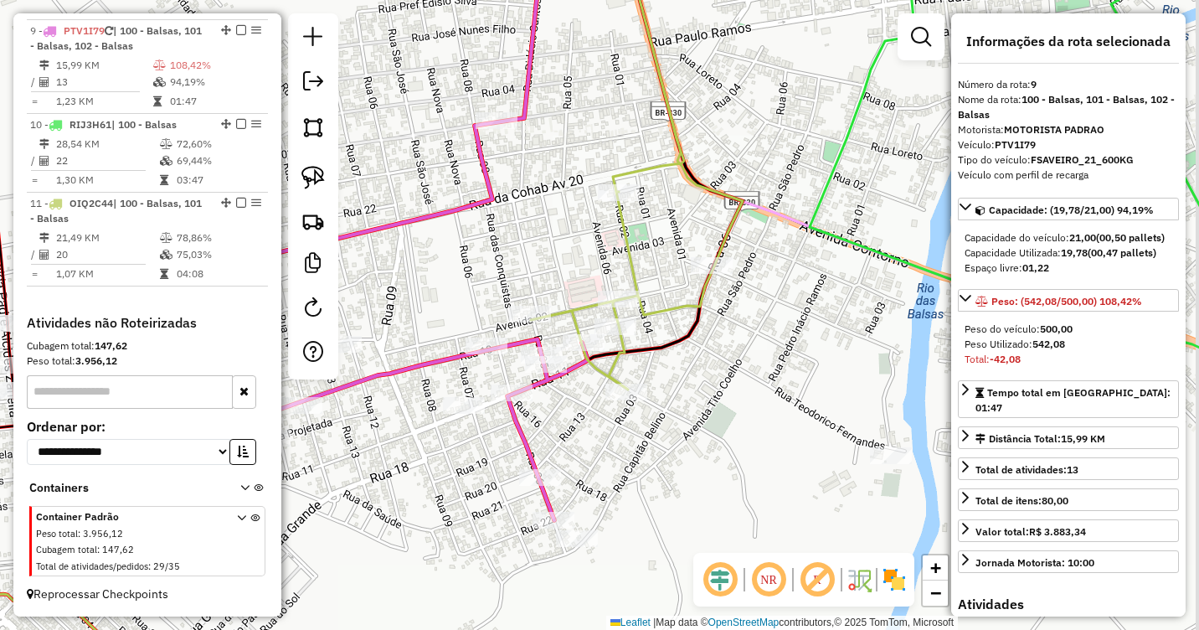
drag, startPoint x: 830, startPoint y: 461, endPoint x: 642, endPoint y: 361, distance: 213.2
click at [642, 361] on div "Janela de atendimento Grade de atendimento Capacidade Transportadoras Veículos …" at bounding box center [599, 315] width 1199 height 630
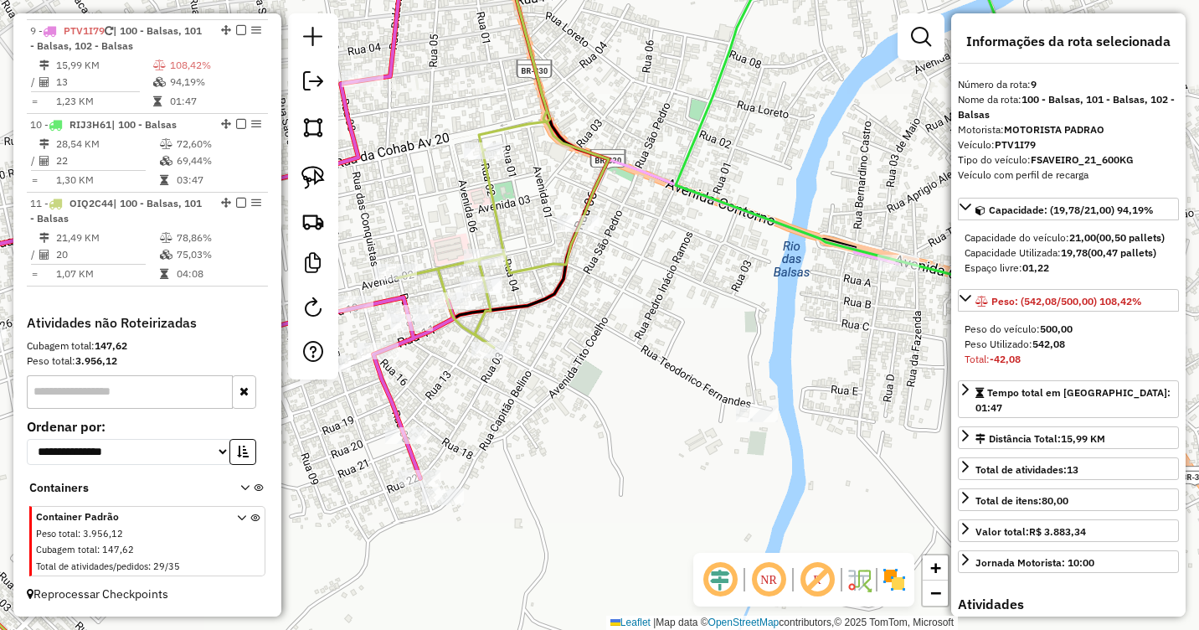
click at [759, 422] on div at bounding box center [757, 413] width 42 height 17
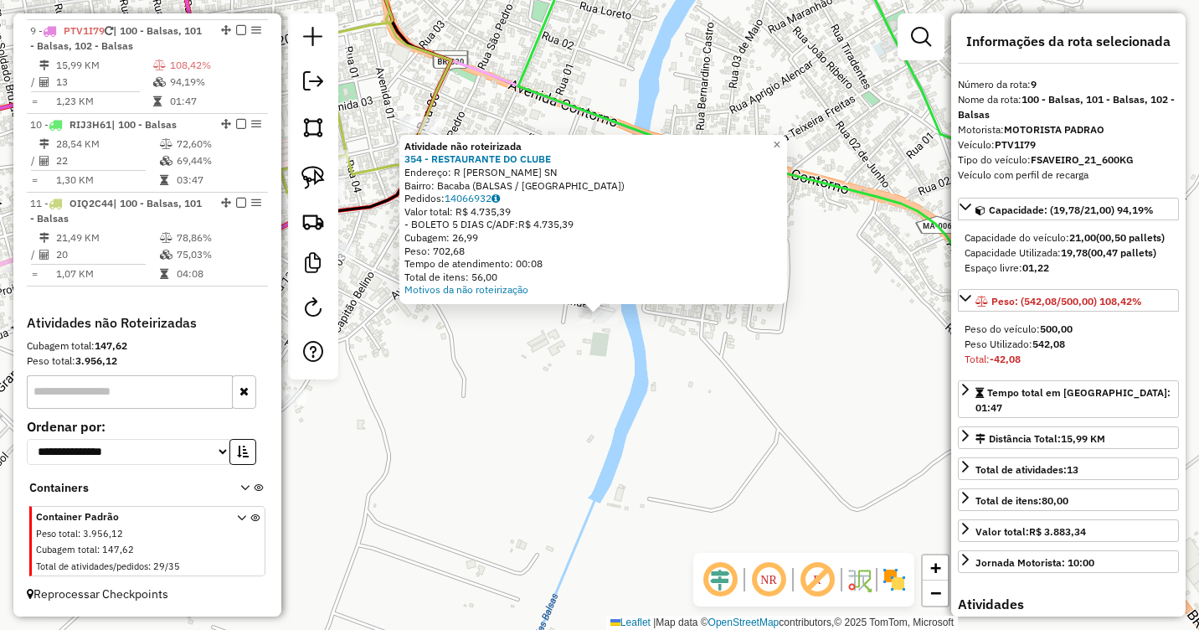
drag, startPoint x: 560, startPoint y: 368, endPoint x: 624, endPoint y: 373, distance: 63.8
click at [600, 377] on div "Atividade não roteirizada 354 - RESTAURANTE DO CLUBE Endereço: R [PERSON_NAME] …" at bounding box center [599, 315] width 1199 height 630
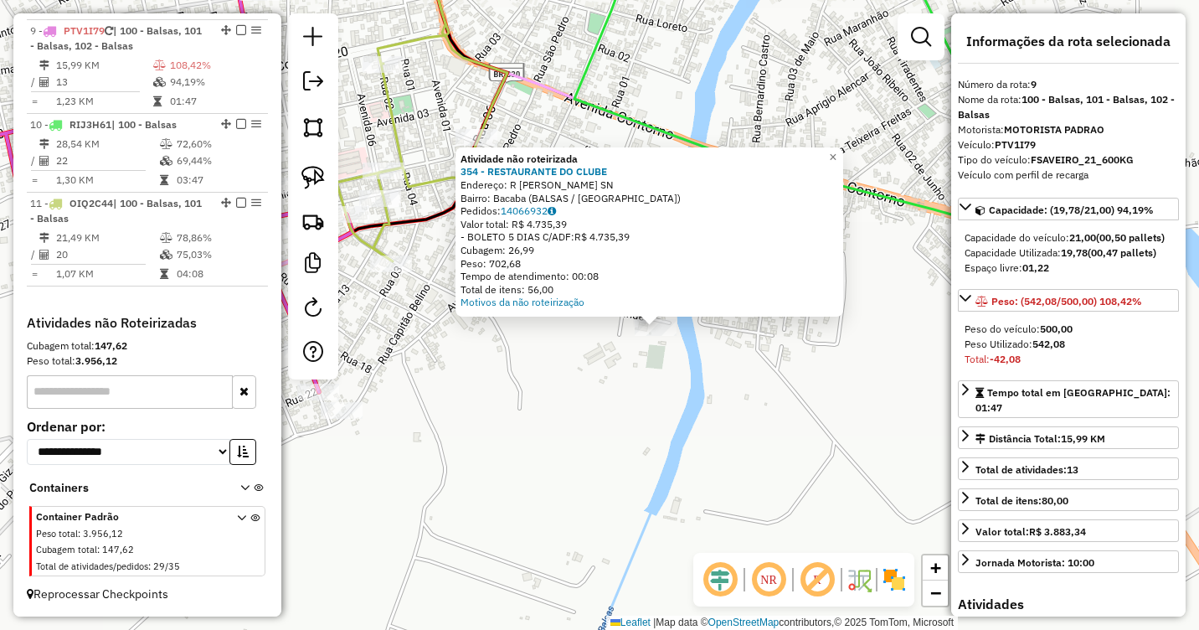
drag, startPoint x: 588, startPoint y: 367, endPoint x: 616, endPoint y: 368, distance: 27.7
click at [605, 368] on div "Atividade não roteirizada 354 - RESTAURANTE DO CLUBE Endereço: R [PERSON_NAME] …" at bounding box center [599, 315] width 1199 height 630
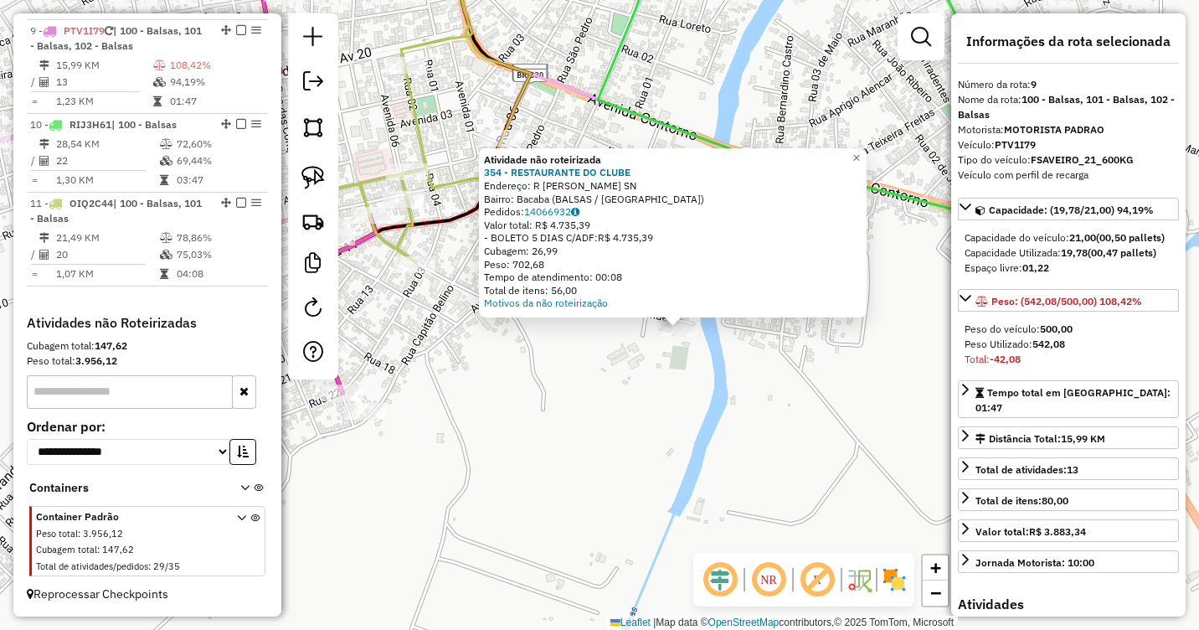
click at [581, 368] on div "Atividade não roteirizada 354 - RESTAURANTE DO CLUBE Endereço: R [PERSON_NAME] …" at bounding box center [599, 315] width 1199 height 630
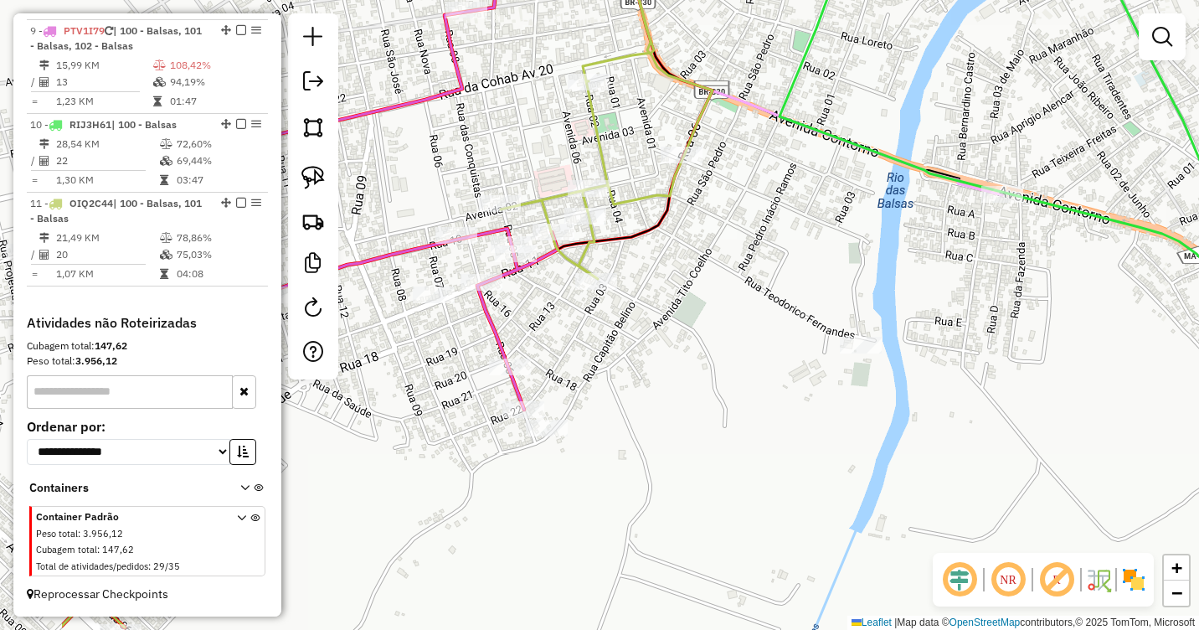
drag, startPoint x: 546, startPoint y: 352, endPoint x: 798, endPoint y: 355, distance: 252.1
click at [797, 355] on div "Janela de atendimento Grade de atendimento Capacidade Transportadoras Veículos …" at bounding box center [599, 315] width 1199 height 630
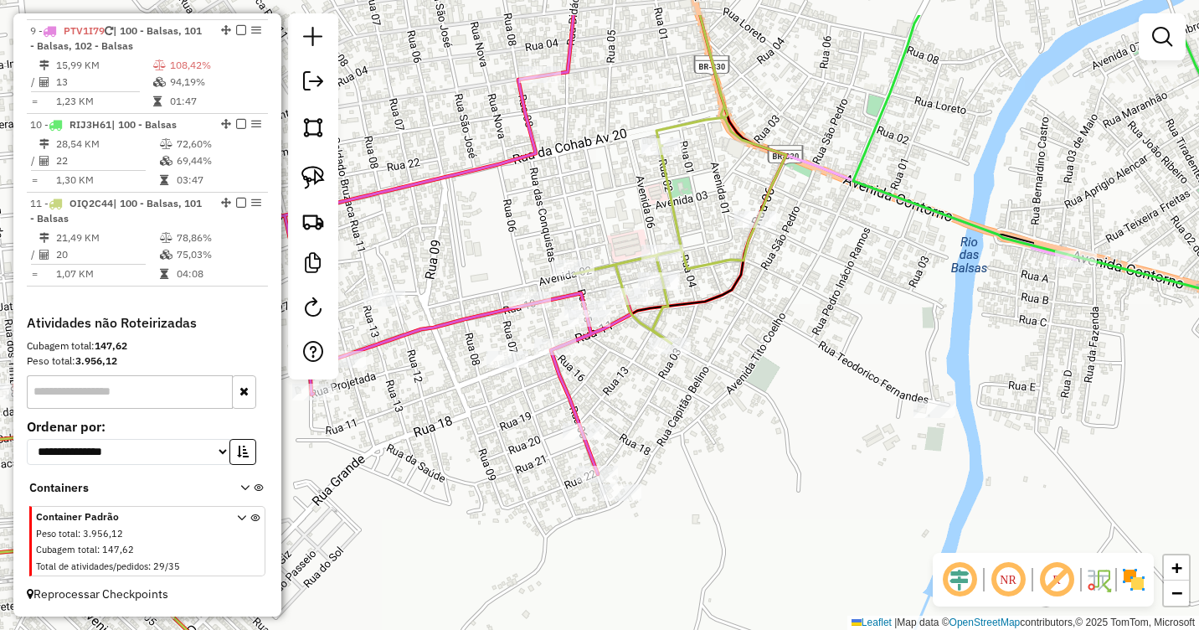
drag, startPoint x: 762, startPoint y: 346, endPoint x: 770, endPoint y: 431, distance: 85.8
click at [770, 431] on div "Janela de atendimento Grade de atendimento Capacidade Transportadoras Veículos …" at bounding box center [599, 315] width 1199 height 630
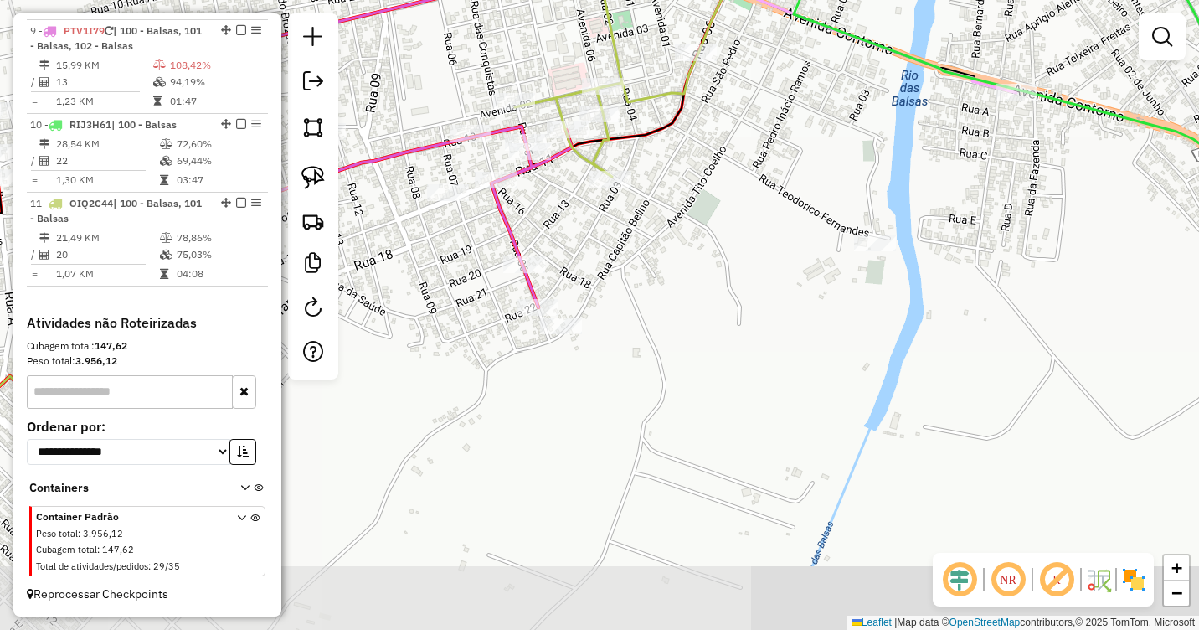
drag, startPoint x: 765, startPoint y: 424, endPoint x: 697, endPoint y: 258, distance: 179.2
click at [697, 258] on div "Janela de atendimento Grade de atendimento Capacidade Transportadoras Veículos …" at bounding box center [599, 315] width 1199 height 630
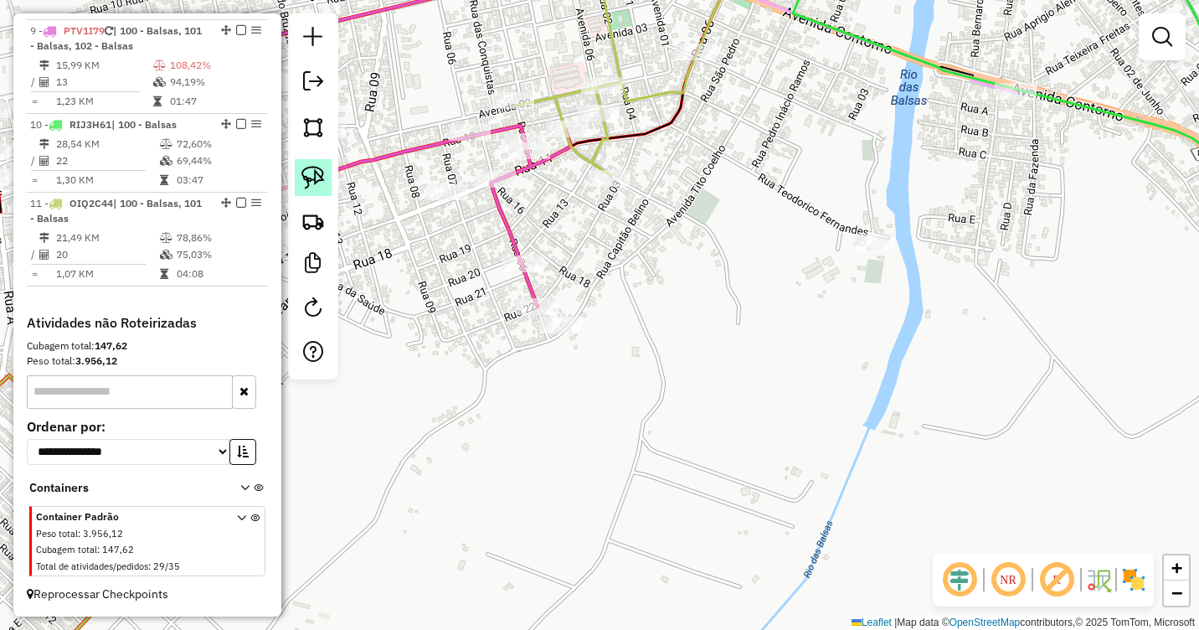
click at [314, 173] on img at bounding box center [312, 177] width 23 height 23
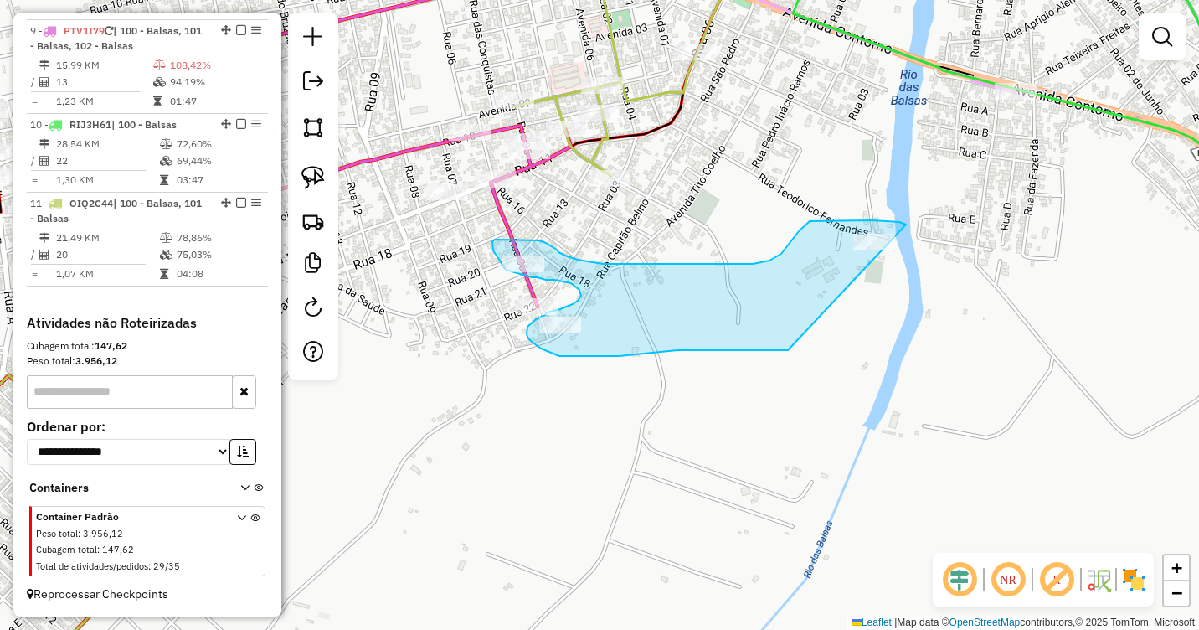
drag, startPoint x: 906, startPoint y: 224, endPoint x: 788, endPoint y: 350, distance: 172.4
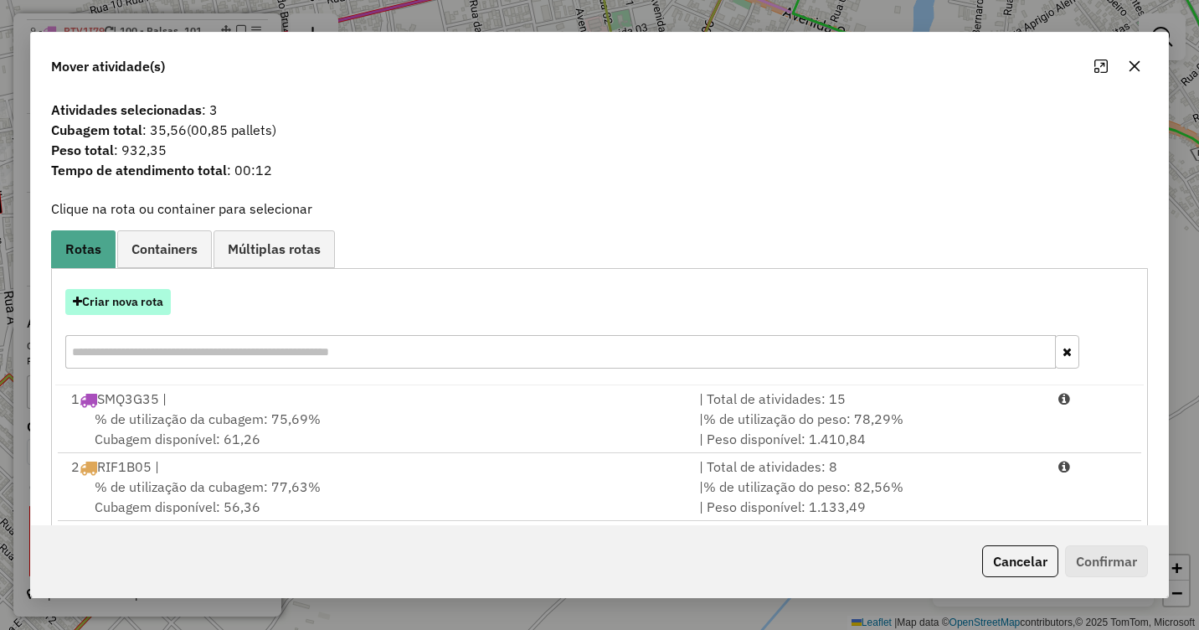
click at [128, 311] on button "Criar nova rota" at bounding box center [118, 302] width 106 height 26
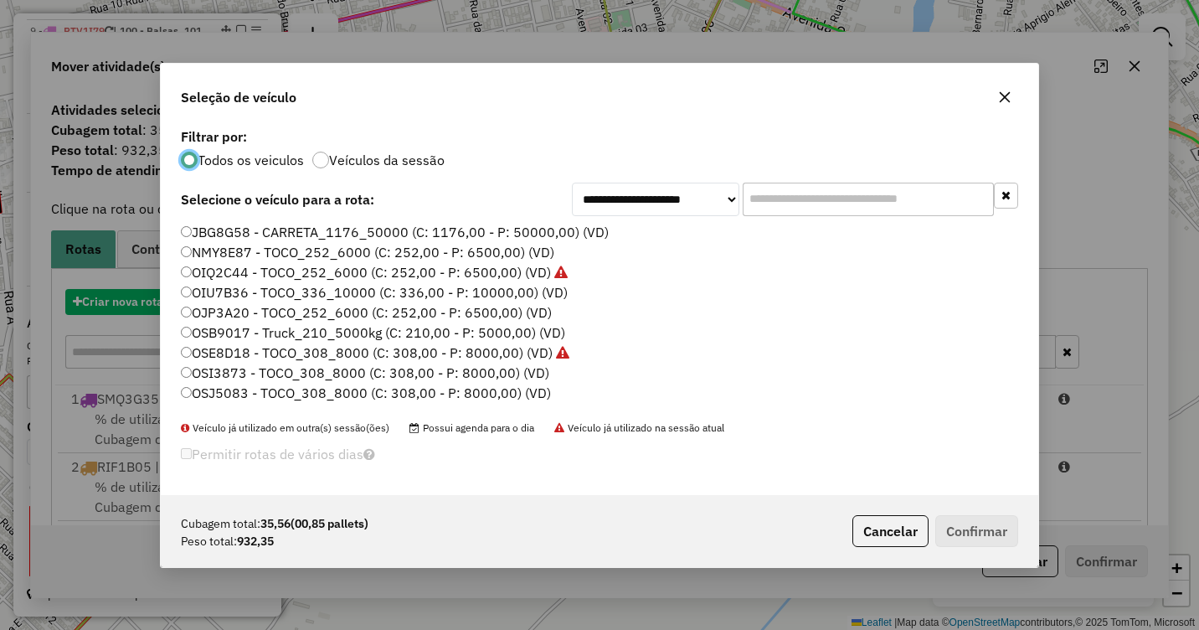
scroll to position [9, 5]
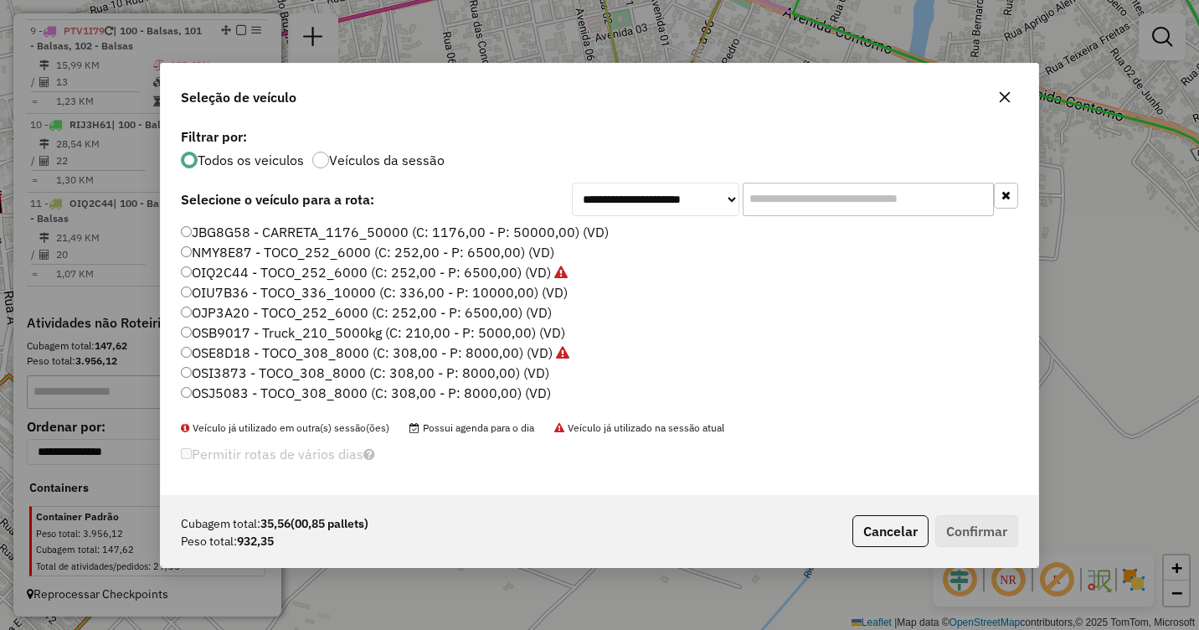
click at [215, 331] on label "OSB9017 - Truck_210_5000kg (C: 210,00 - P: 5000,00) (VD)" at bounding box center [373, 332] width 384 height 20
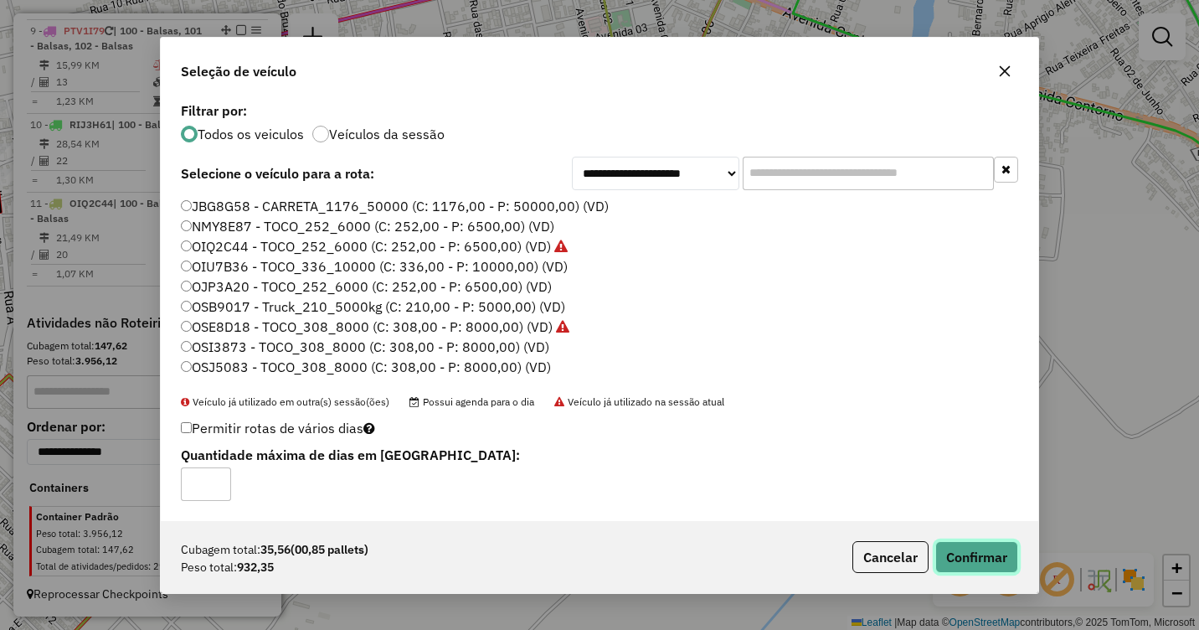
click at [987, 554] on button "Confirmar" at bounding box center [976, 557] width 83 height 32
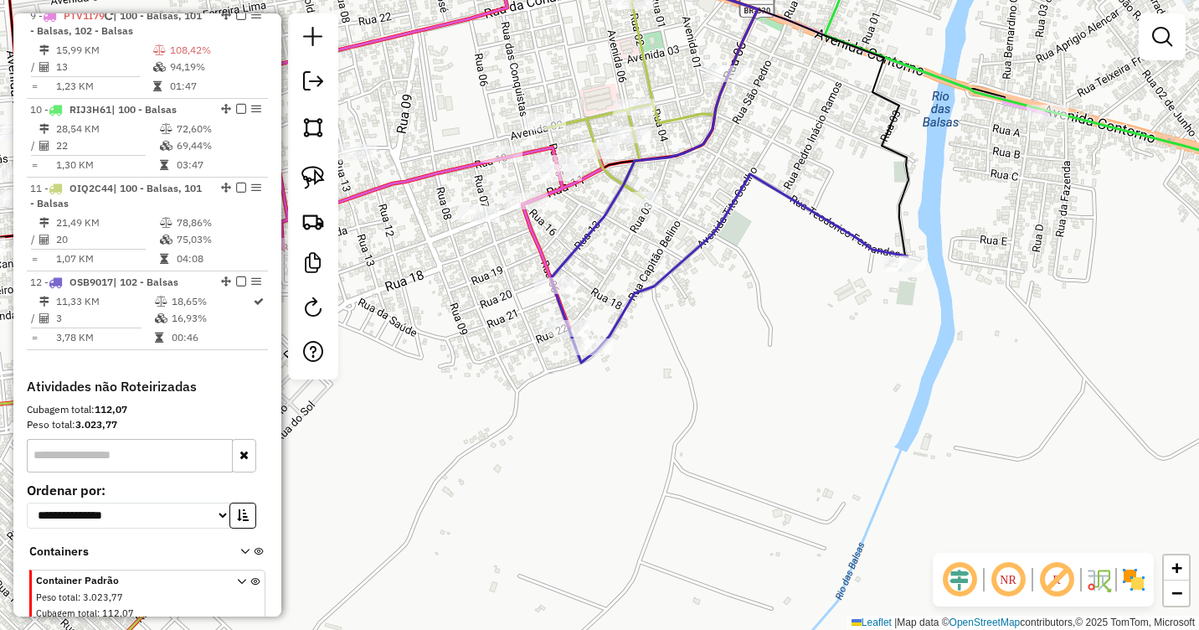
drag, startPoint x: 638, startPoint y: 315, endPoint x: 832, endPoint y: 430, distance: 225.4
click at [832, 430] on div "Janela de atendimento Grade de atendimento Capacidade Transportadoras Veículos …" at bounding box center [599, 315] width 1199 height 630
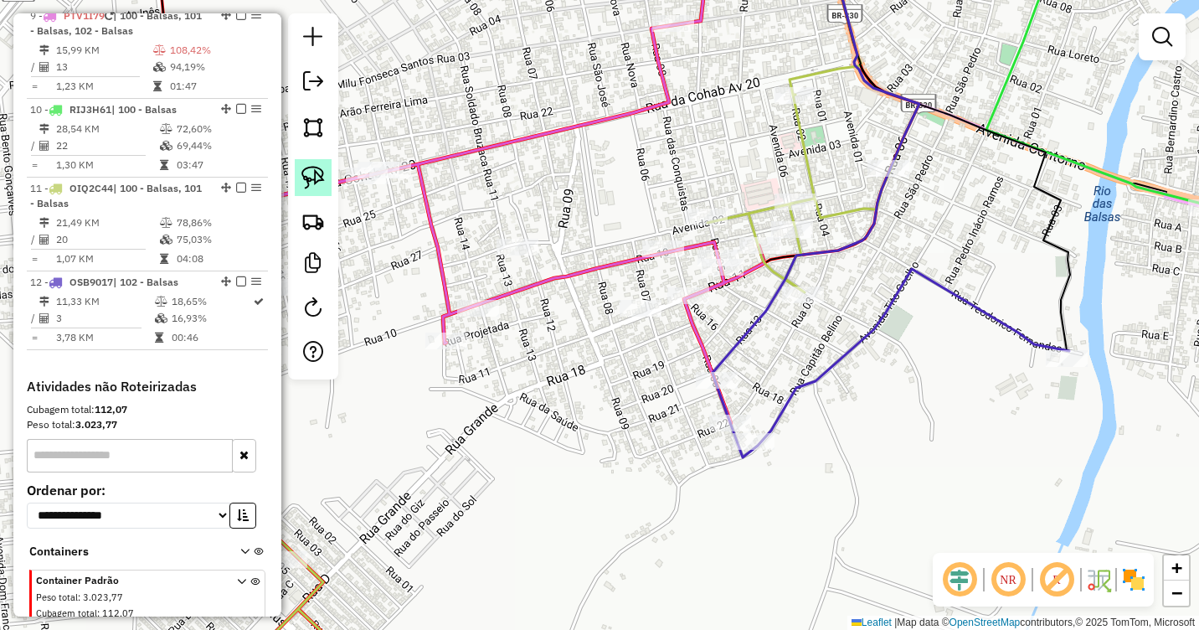
click at [304, 173] on img at bounding box center [312, 177] width 23 height 23
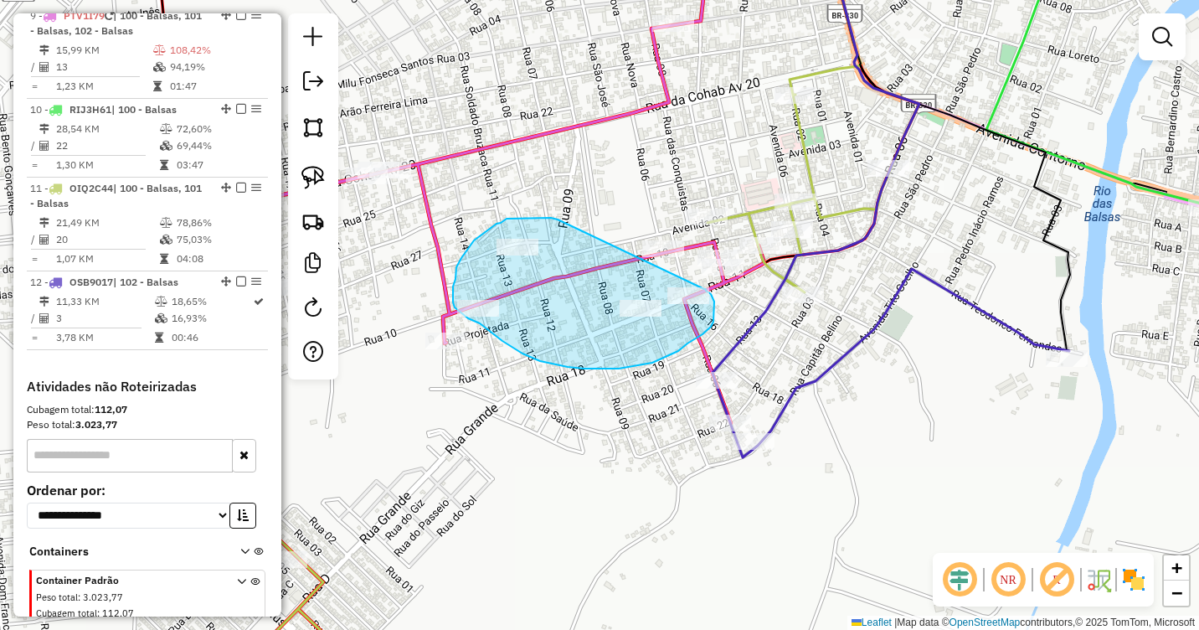
click at [703, 289] on div "Janela de atendimento Grade de atendimento Capacidade Transportadoras Veículos …" at bounding box center [599, 315] width 1199 height 630
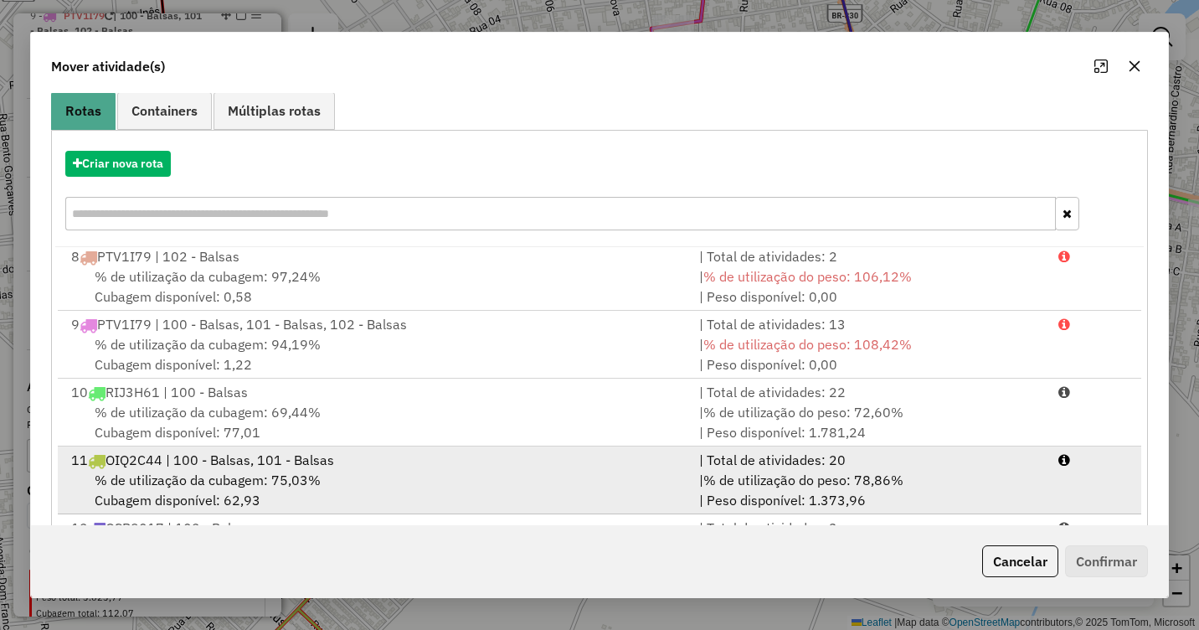
scroll to position [224, 0]
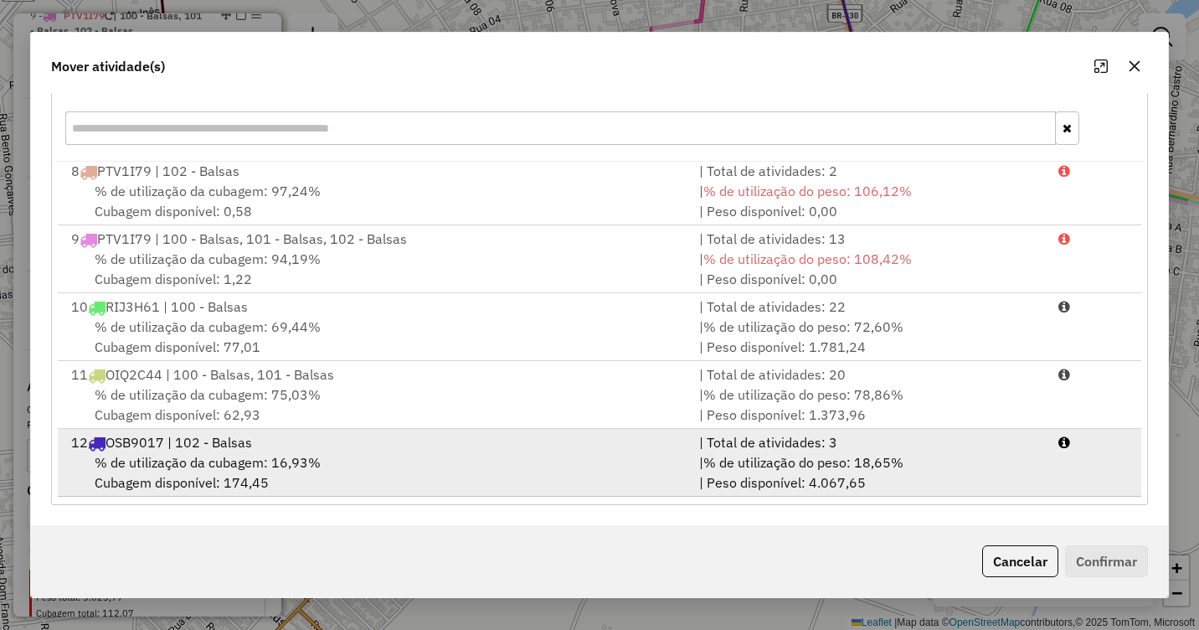
click at [339, 471] on div "% de utilização da cubagem: 16,93% Cubagem disponível: 174,45" at bounding box center [375, 472] width 628 height 40
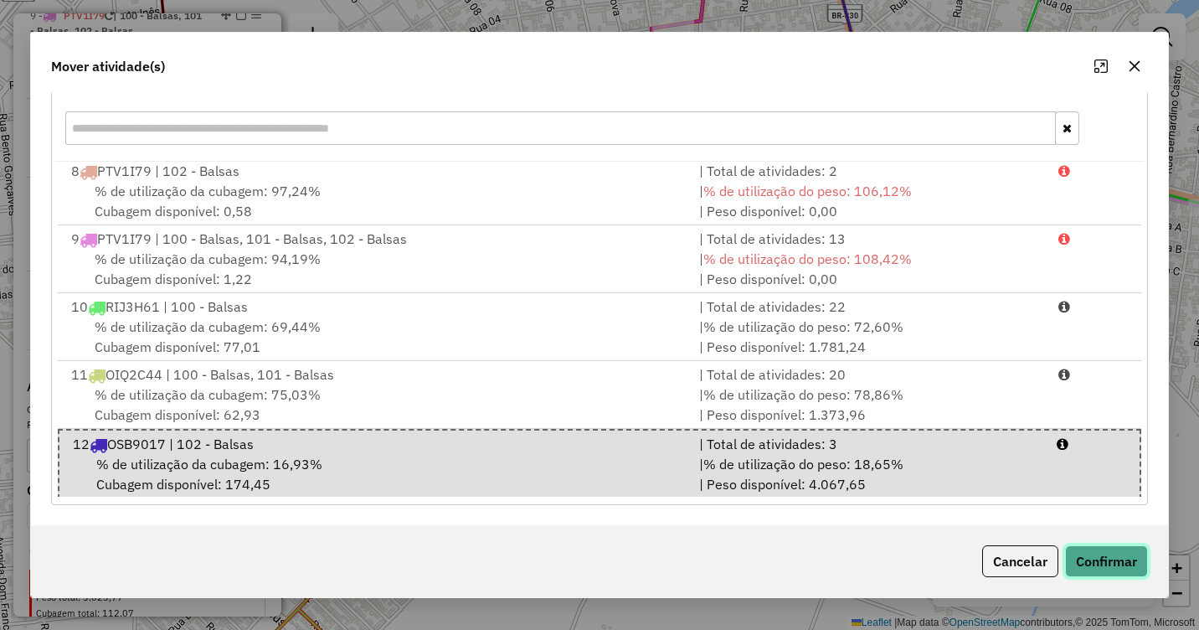
click at [1090, 565] on button "Confirmar" at bounding box center [1106, 561] width 83 height 32
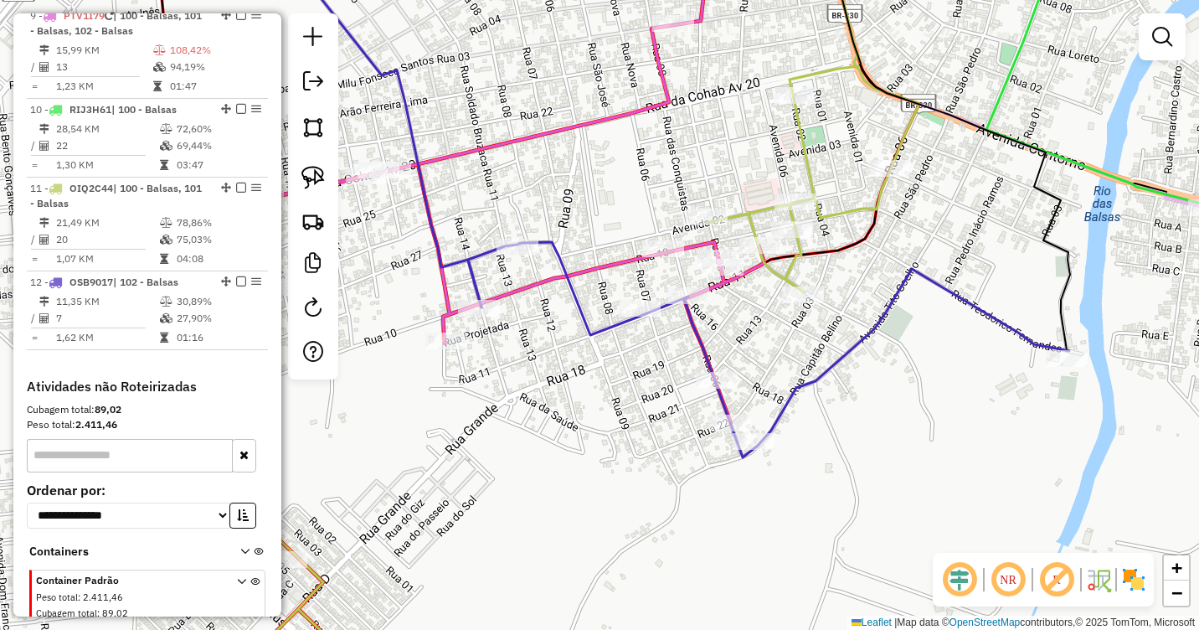
scroll to position [0, 0]
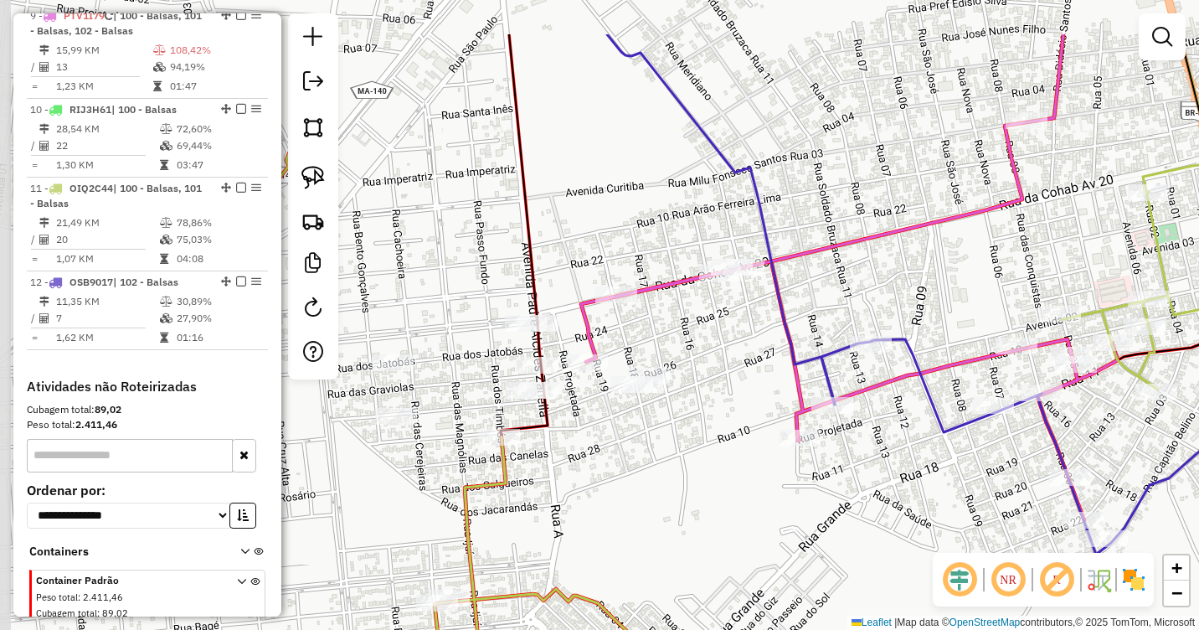
drag, startPoint x: 384, startPoint y: 290, endPoint x: 715, endPoint y: 372, distance: 340.8
click at [715, 372] on div "Janela de atendimento Grade de atendimento Capacidade Transportadoras Veículos …" at bounding box center [599, 315] width 1199 height 630
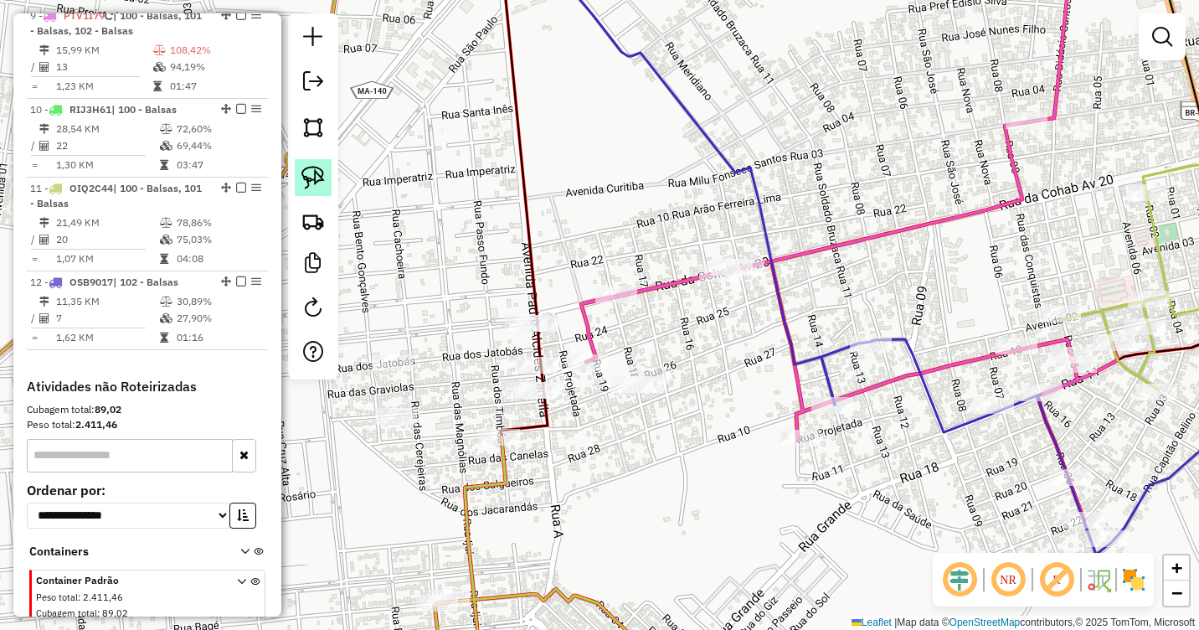
click at [313, 174] on img at bounding box center [312, 177] width 23 height 23
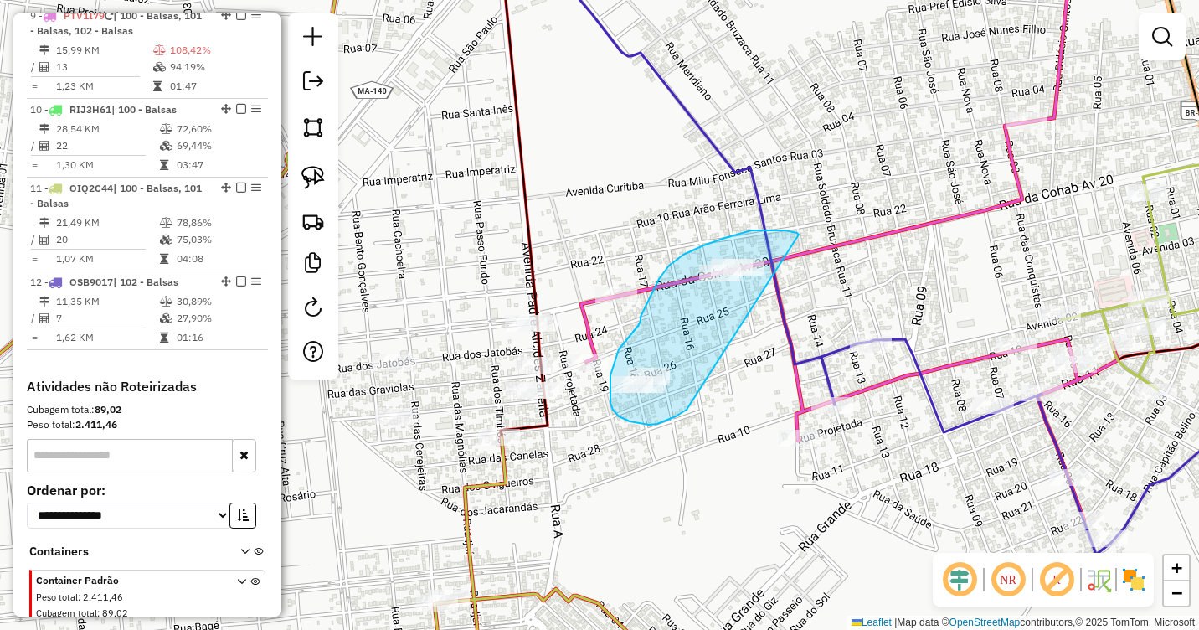
drag, startPoint x: 799, startPoint y: 234, endPoint x: 687, endPoint y: 410, distance: 207.9
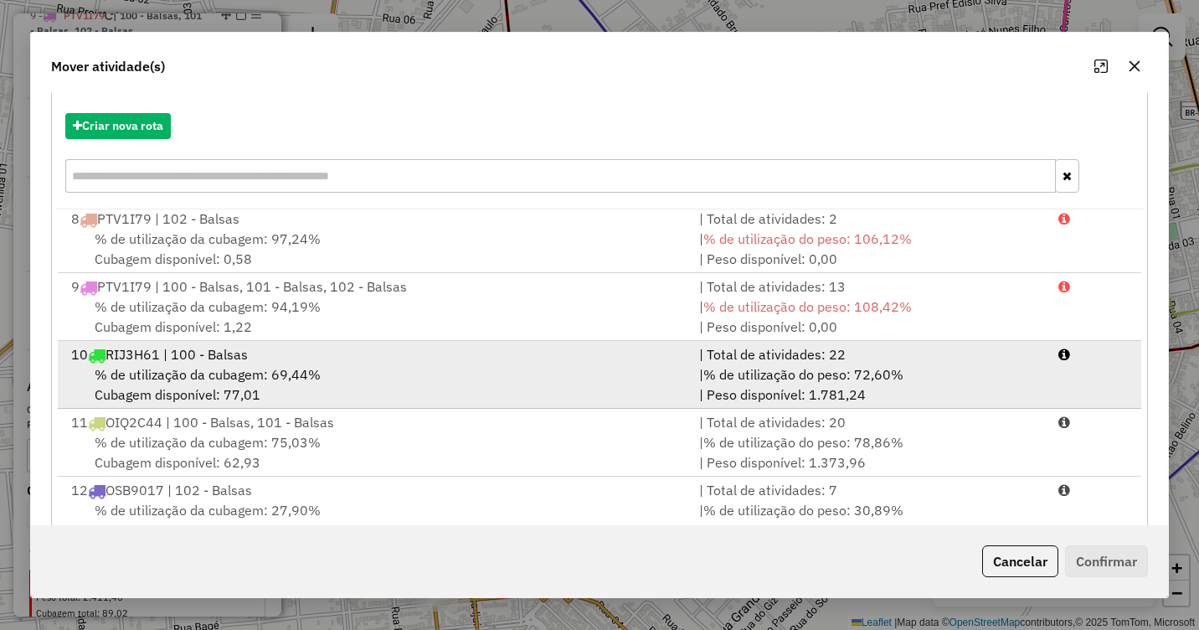
scroll to position [224, 0]
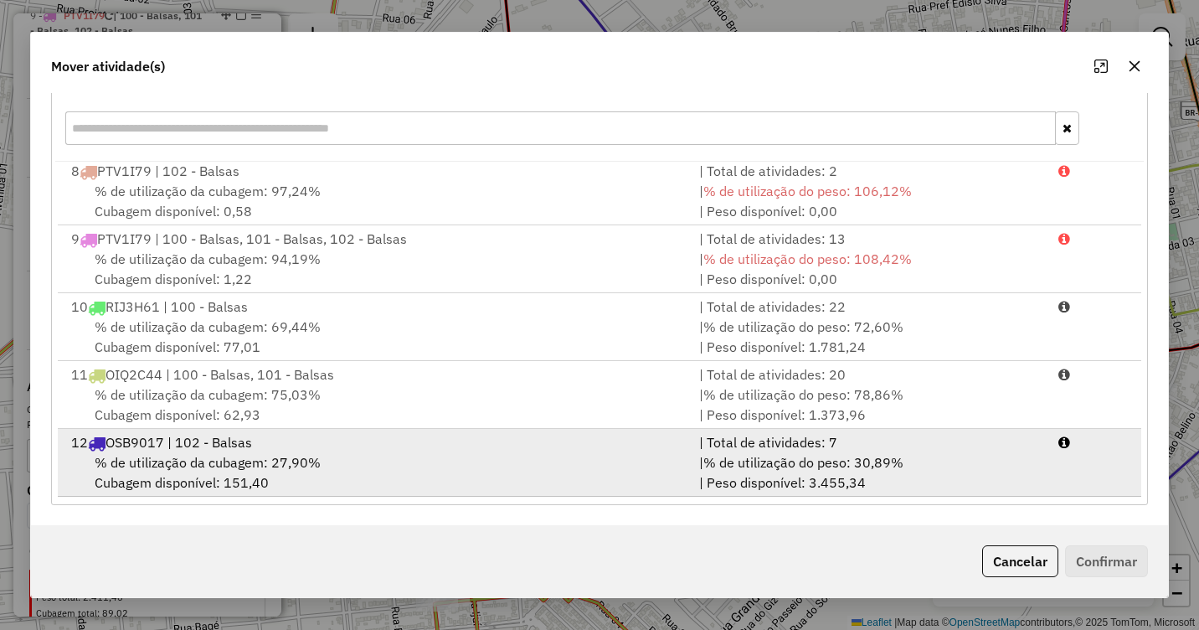
click at [298, 456] on span "% de utilização da cubagem: 27,90%" at bounding box center [208, 462] width 226 height 17
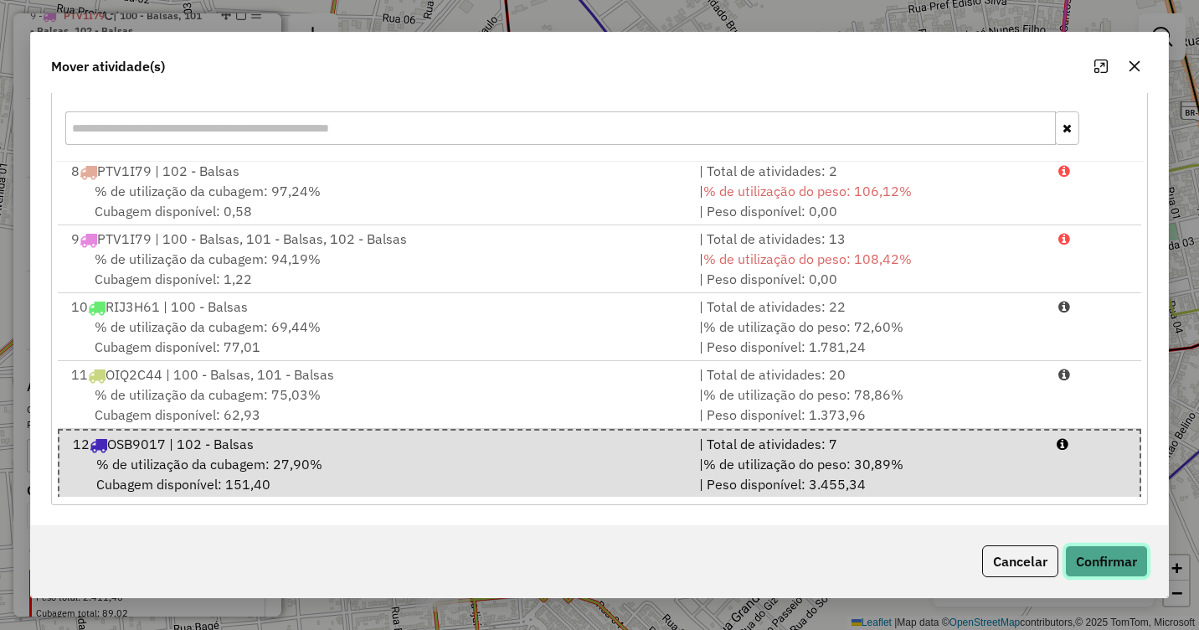
click at [1126, 552] on button "Confirmar" at bounding box center [1106, 561] width 83 height 32
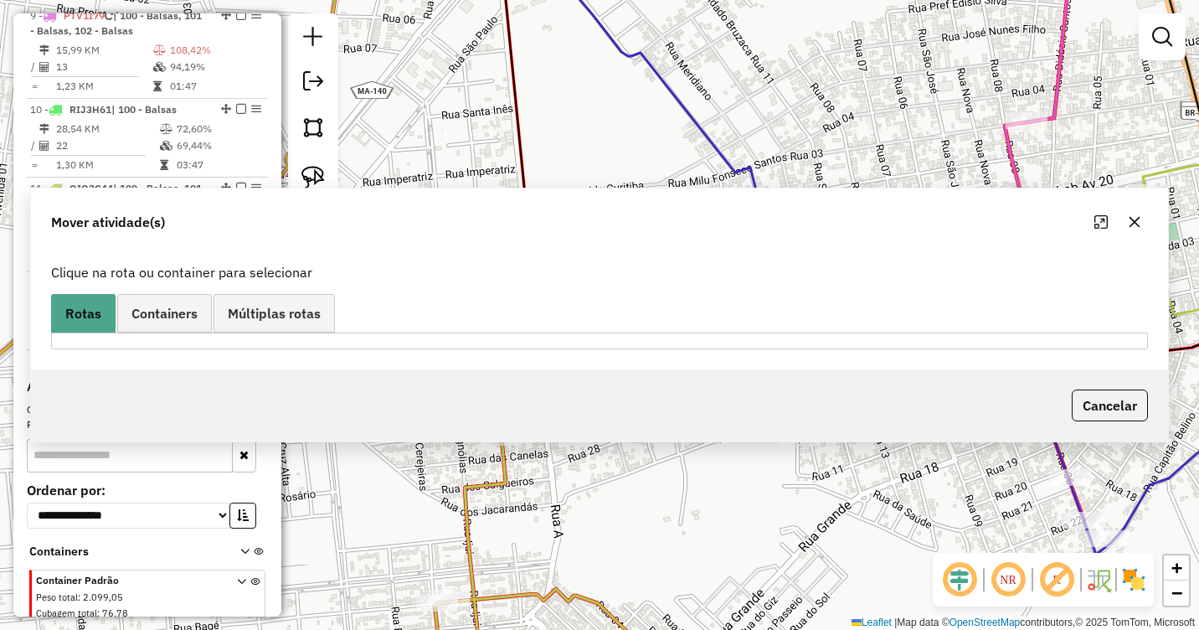
scroll to position [0, 0]
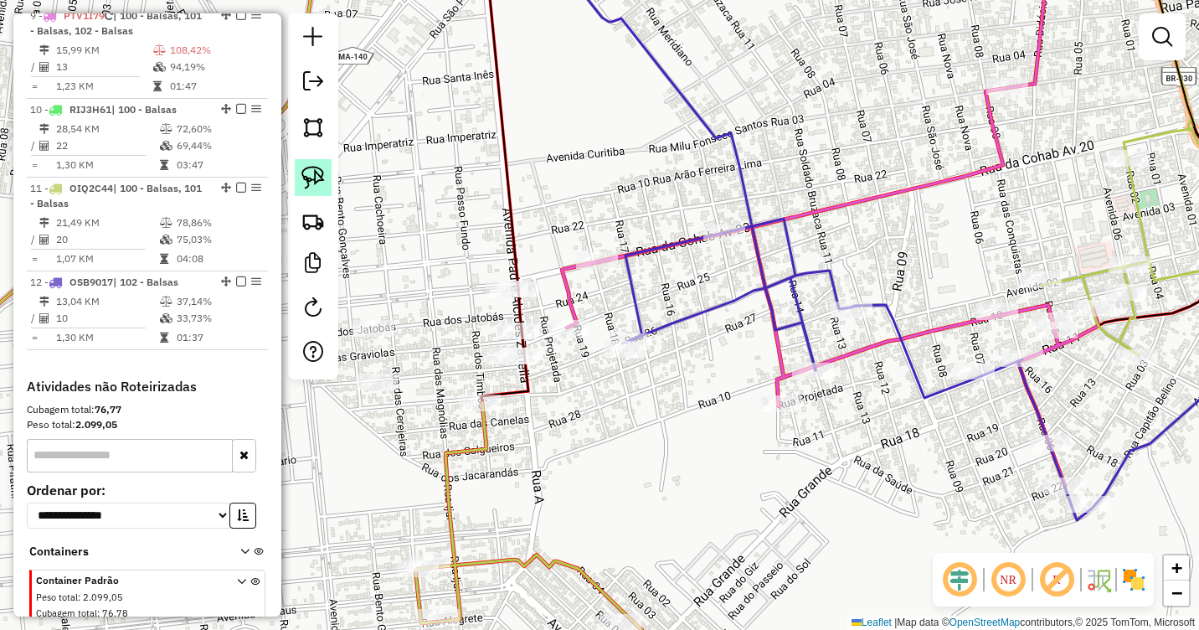
click at [310, 177] on img at bounding box center [312, 177] width 23 height 23
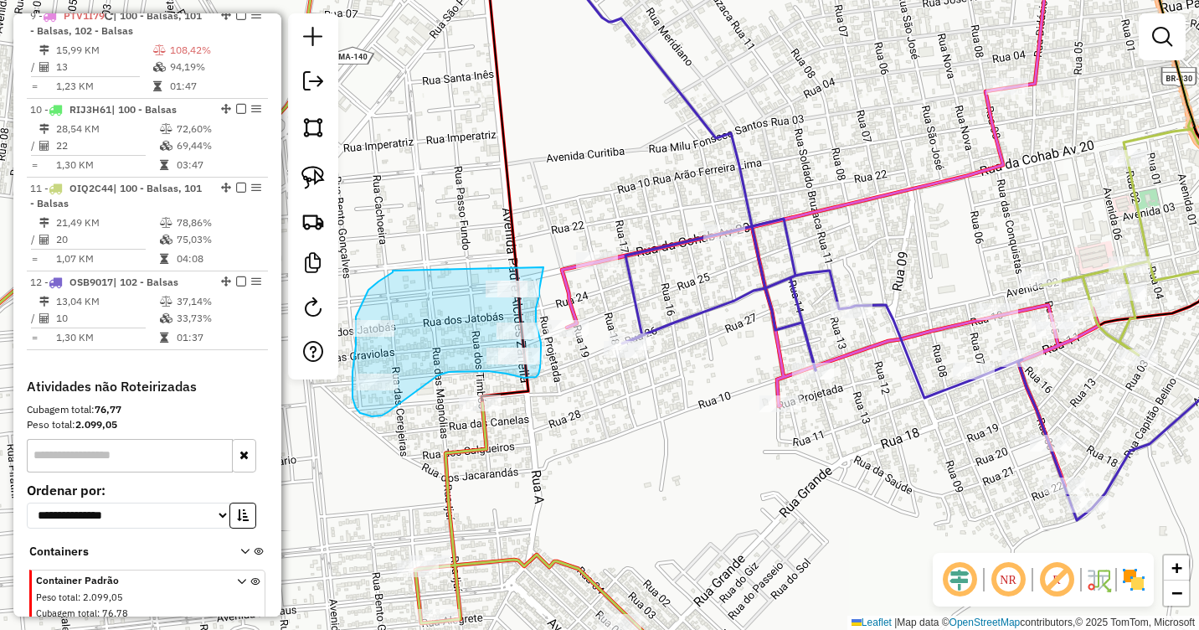
drag, startPoint x: 393, startPoint y: 271, endPoint x: 543, endPoint y: 265, distance: 150.0
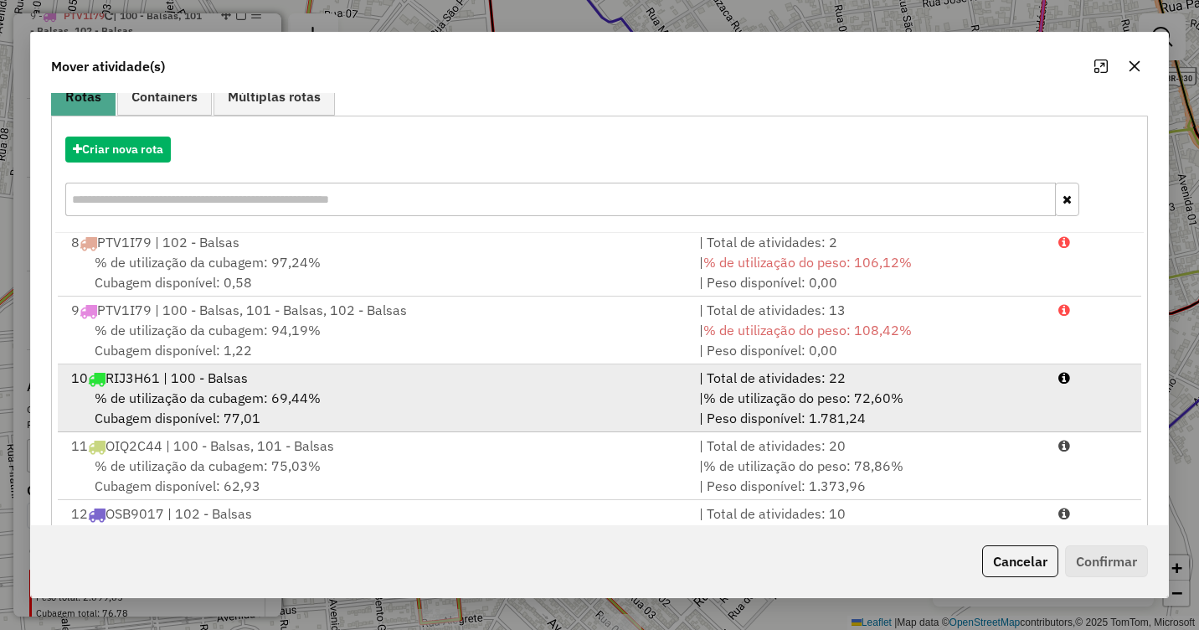
scroll to position [224, 0]
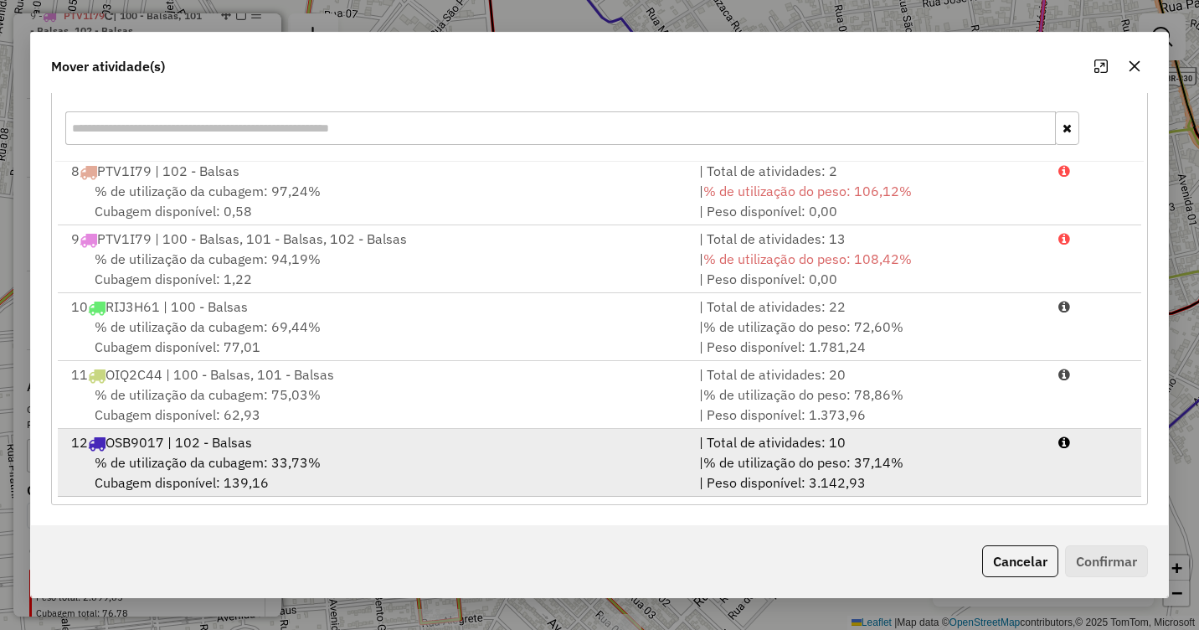
click at [235, 459] on span "% de utilização da cubagem: 33,73%" at bounding box center [208, 462] width 226 height 17
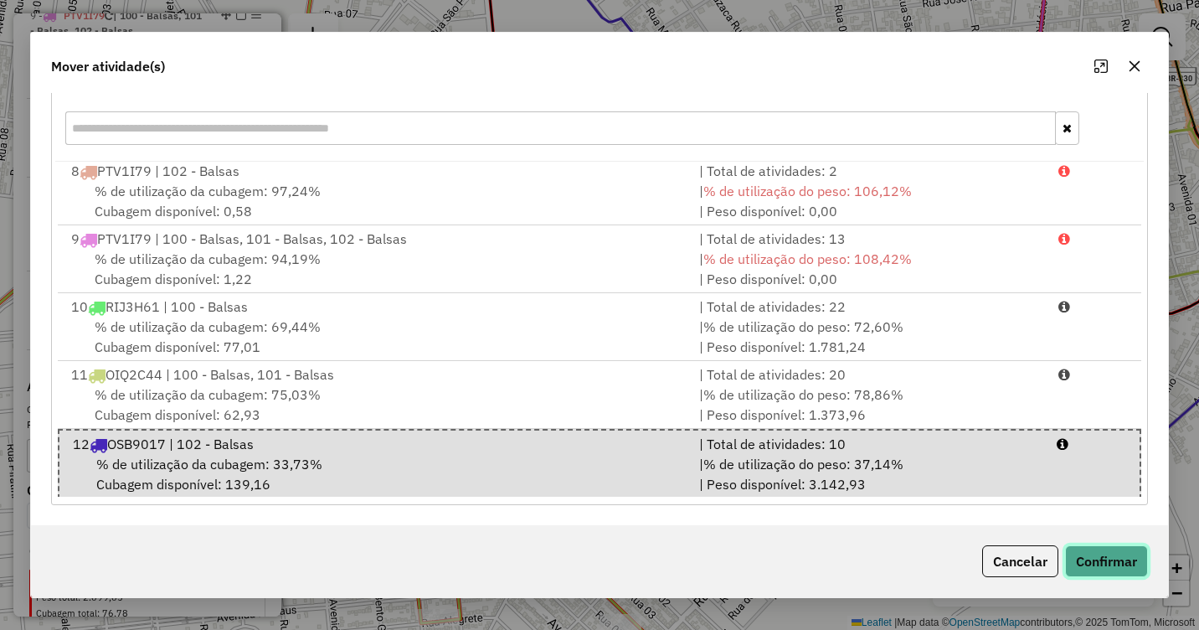
click at [1098, 552] on button "Confirmar" at bounding box center [1106, 561] width 83 height 32
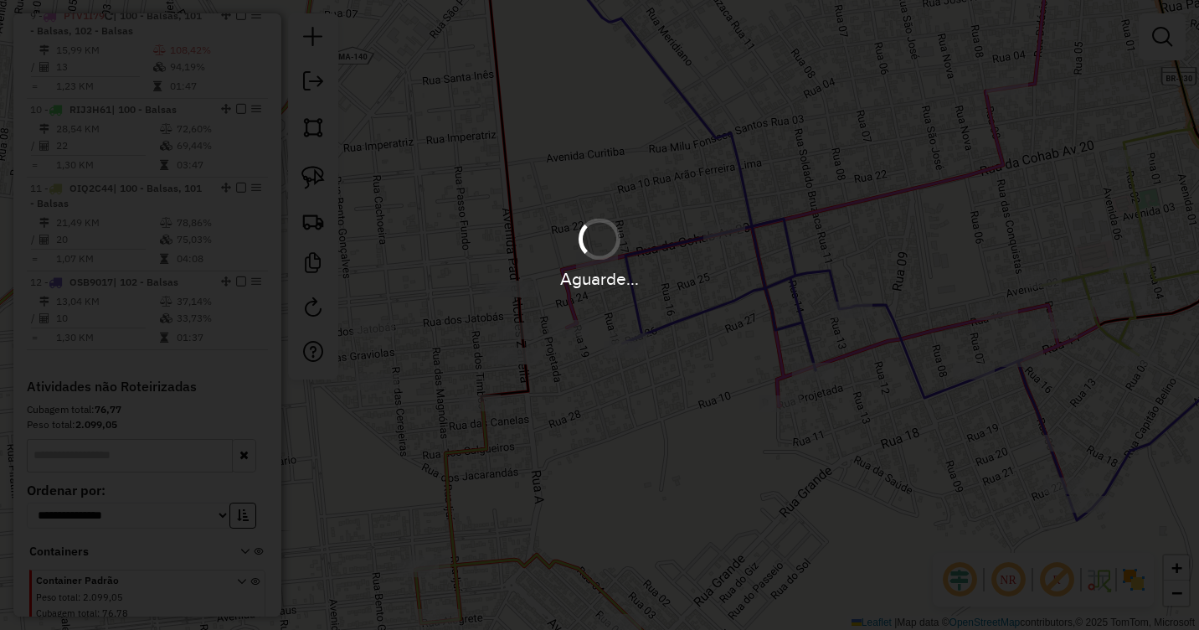
scroll to position [0, 0]
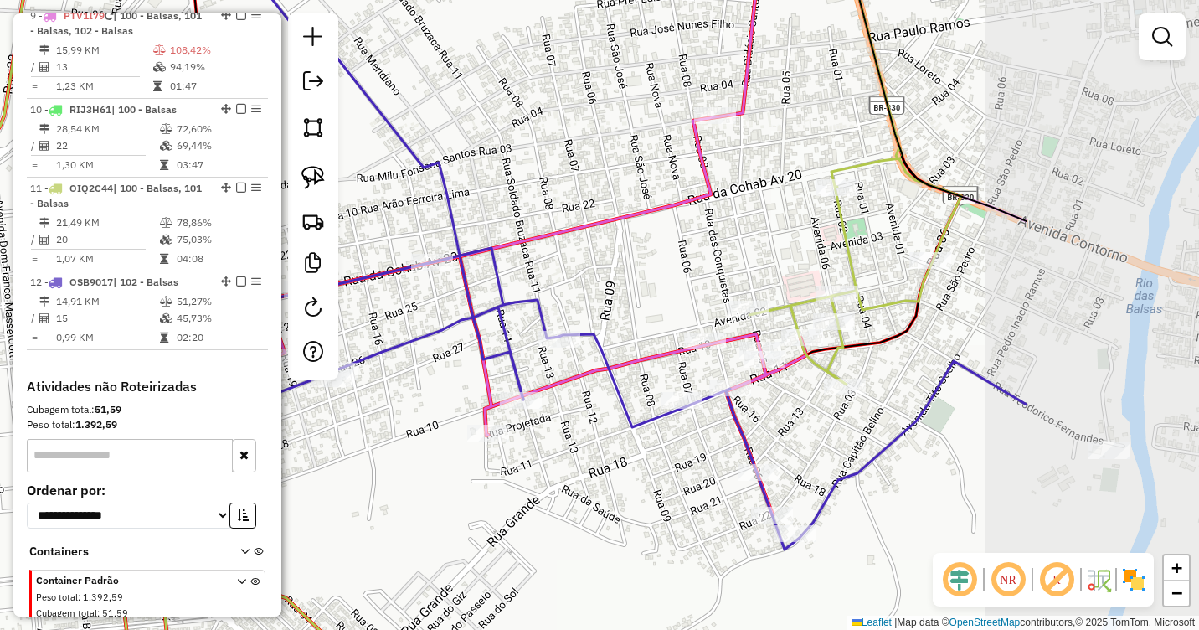
drag, startPoint x: 1116, startPoint y: 410, endPoint x: 824, endPoint y: 441, distance: 293.9
click at [824, 441] on div "Janela de atendimento Grade de atendimento Capacidade Transportadoras Veículos …" at bounding box center [599, 315] width 1199 height 630
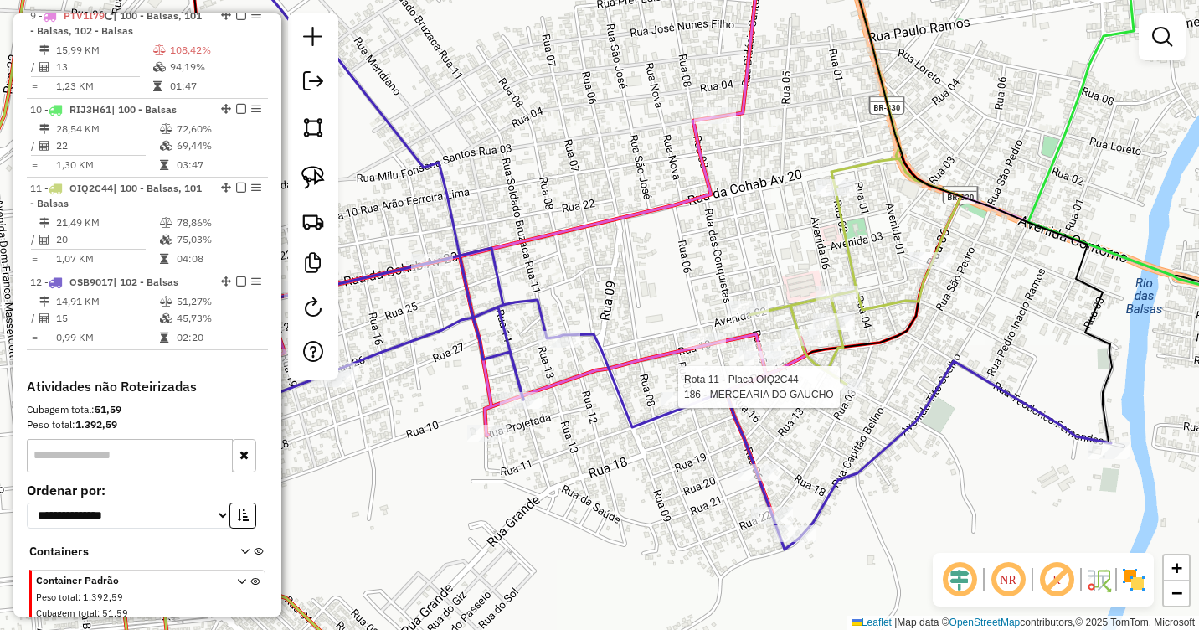
select select "**********"
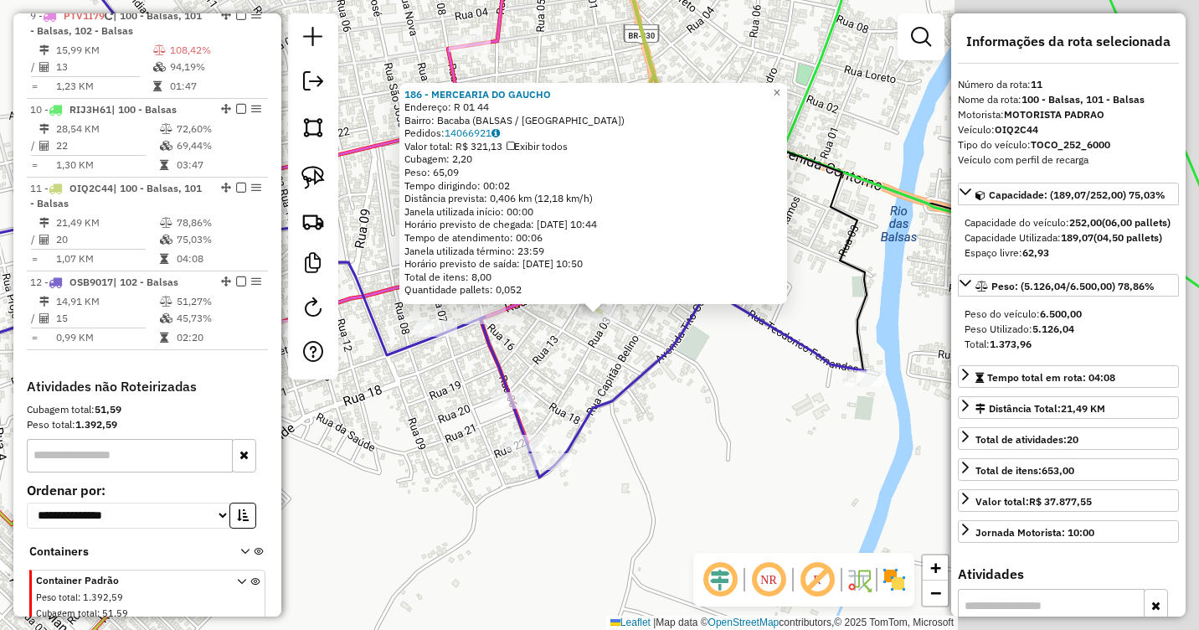
scroll to position [1365, 0]
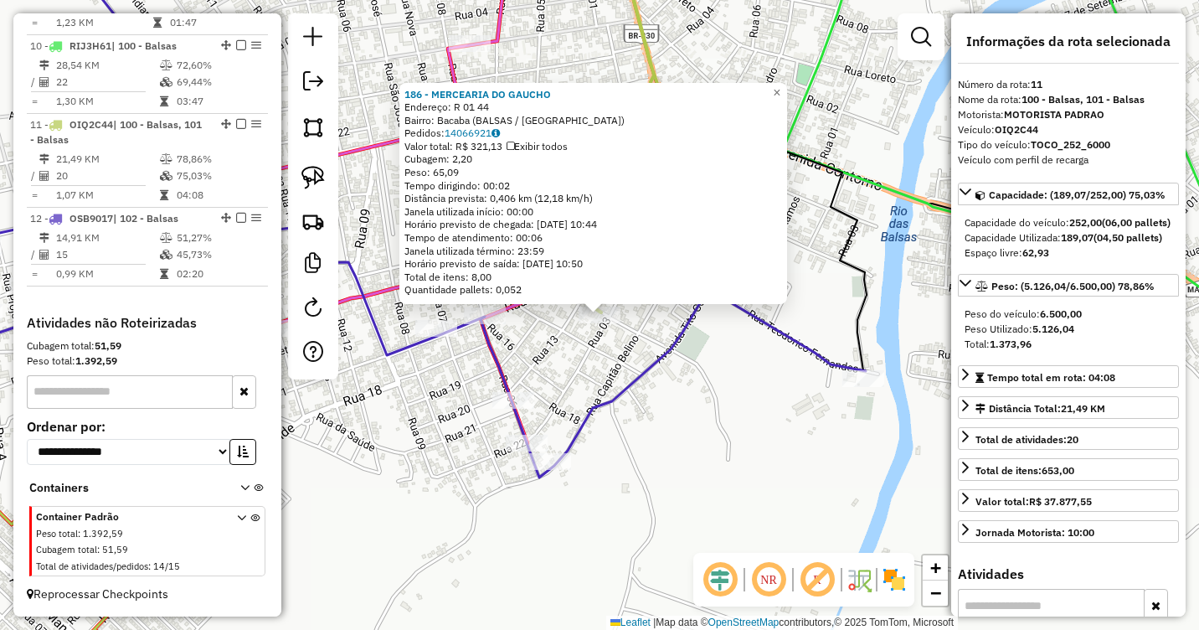
click at [608, 350] on div "186 - MERCEARIA DO GAUCHO Endereço: R 01 44 Bairro: Bacaba (BALSAS / MA) Pedido…" at bounding box center [599, 315] width 1199 height 630
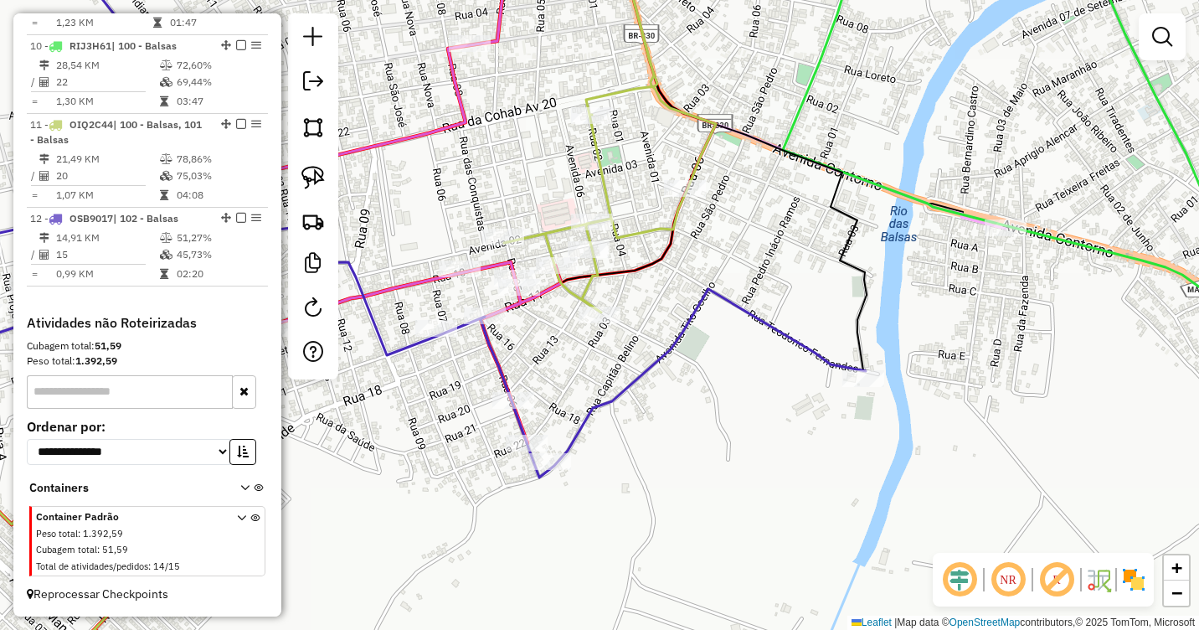
click at [683, 179] on icon at bounding box center [610, 124] width 212 height 375
select select "**********"
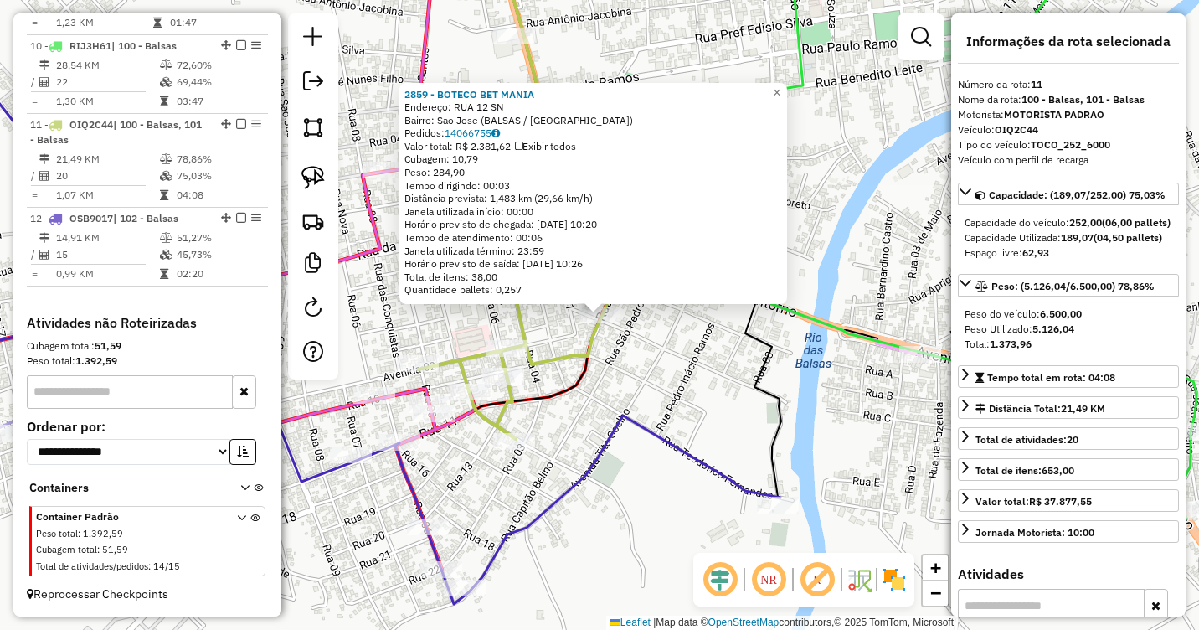
drag, startPoint x: 638, startPoint y: 370, endPoint x: 652, endPoint y: 361, distance: 16.3
click at [644, 369] on div "2859 - BOTECO BET MANIA Endereço: RUA 12 SN Bairro: Sao Jose (BALSAS / MA) Pedi…" at bounding box center [599, 315] width 1199 height 630
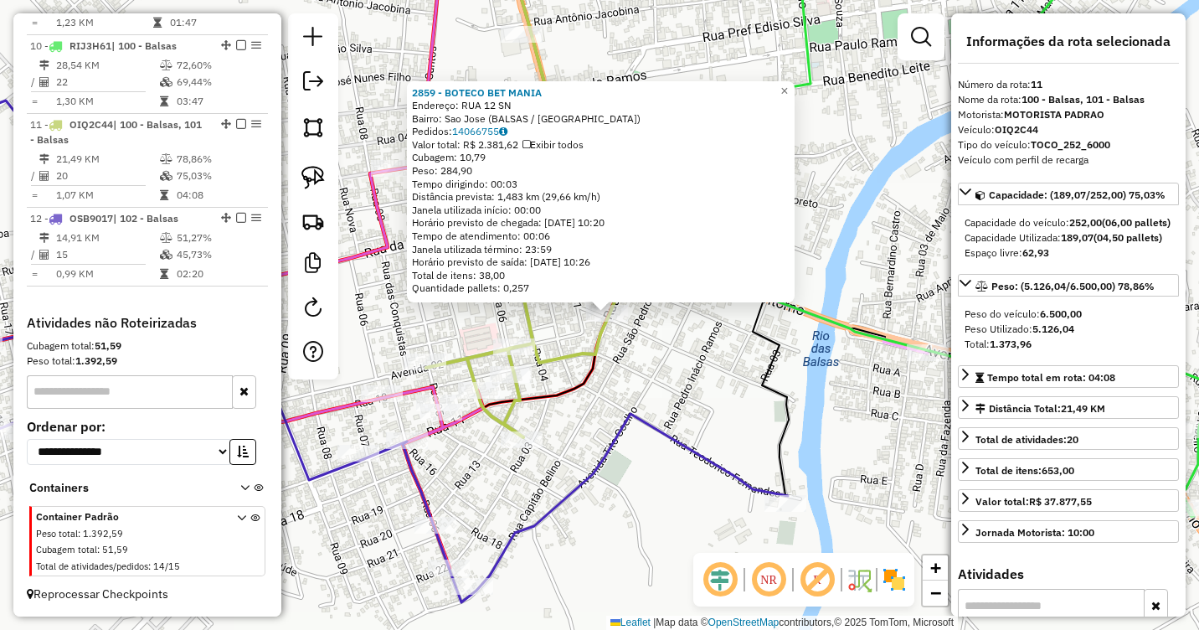
click at [554, 326] on div "2859 - BOTECO BET MANIA Endereço: RUA 12 SN Bairro: Sao Jose (BALSAS / MA) Pedi…" at bounding box center [599, 315] width 1199 height 630
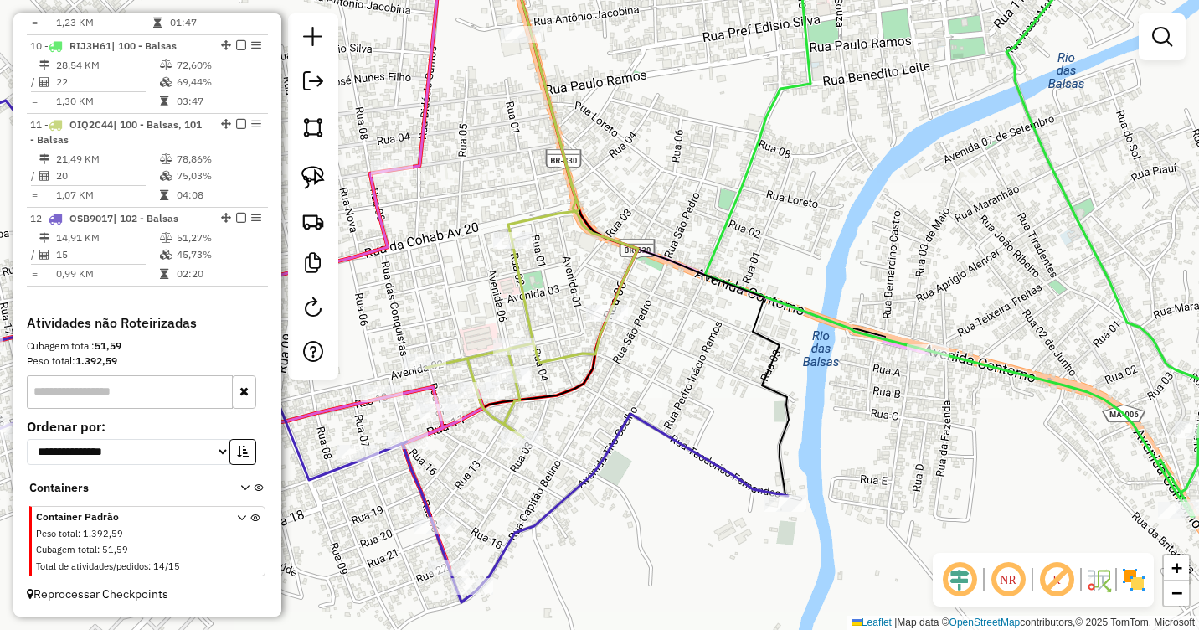
click at [516, 230] on icon at bounding box center [532, 187] width 214 height 500
select select "**********"
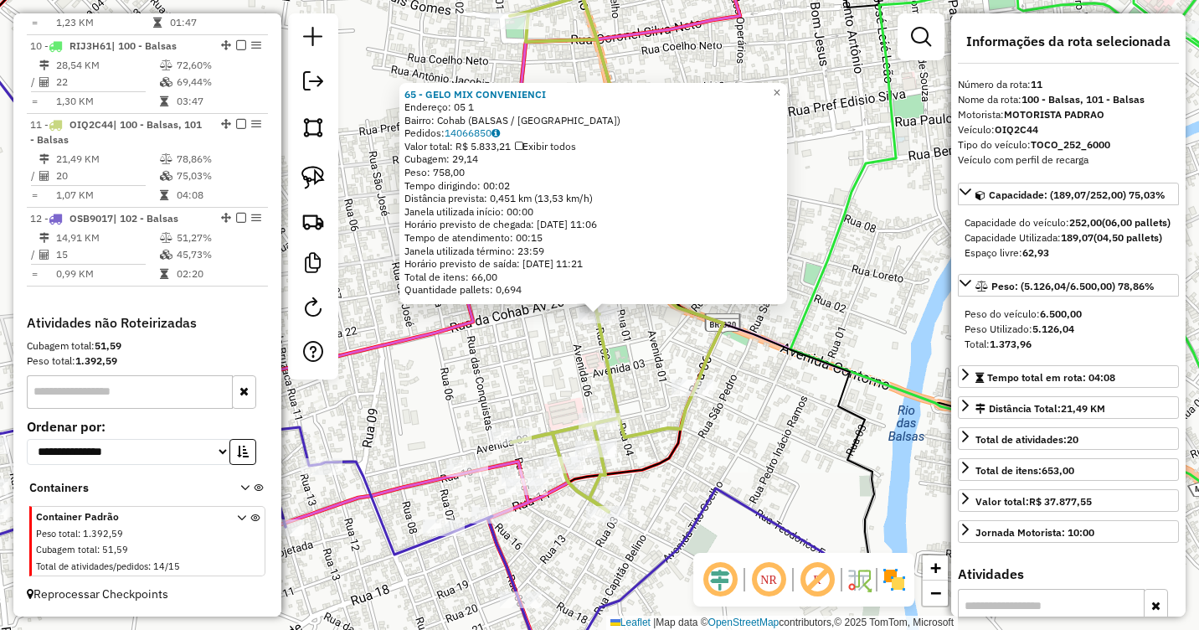
drag, startPoint x: 498, startPoint y: 325, endPoint x: 530, endPoint y: 326, distance: 31.8
click at [500, 325] on div "65 - GELO MIX CONVENIENCI Endereço: 05 1 Bairro: Cohab (BALSAS / MA) Pedidos: 1…" at bounding box center [599, 315] width 1199 height 630
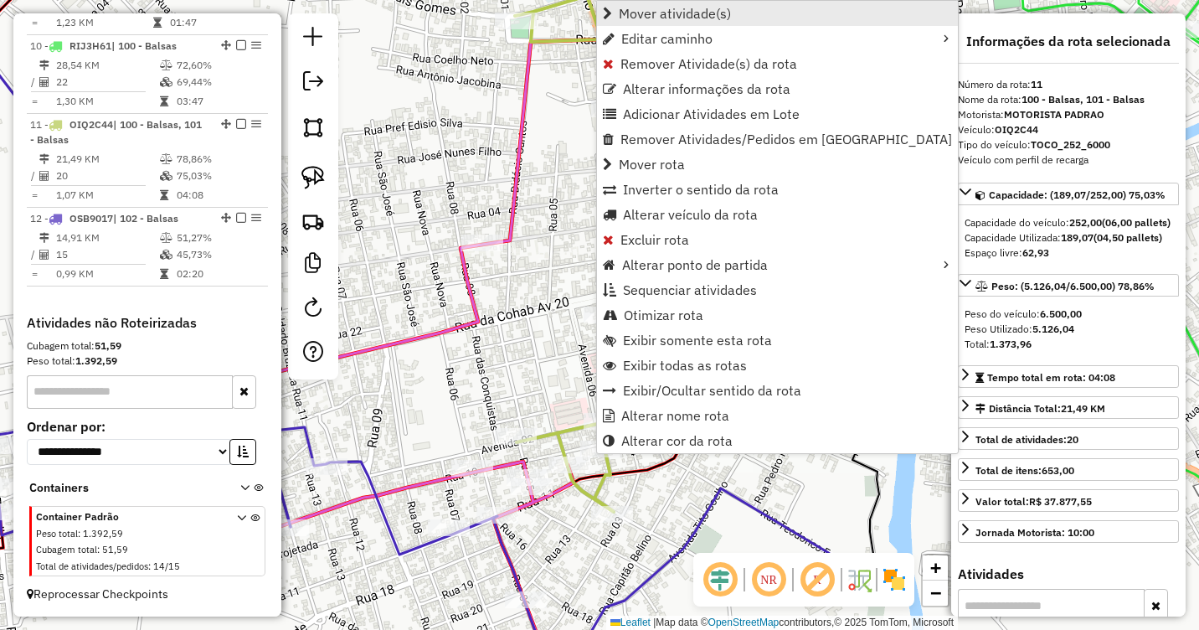
click at [678, 19] on span "Mover atividade(s)" at bounding box center [675, 13] width 112 height 13
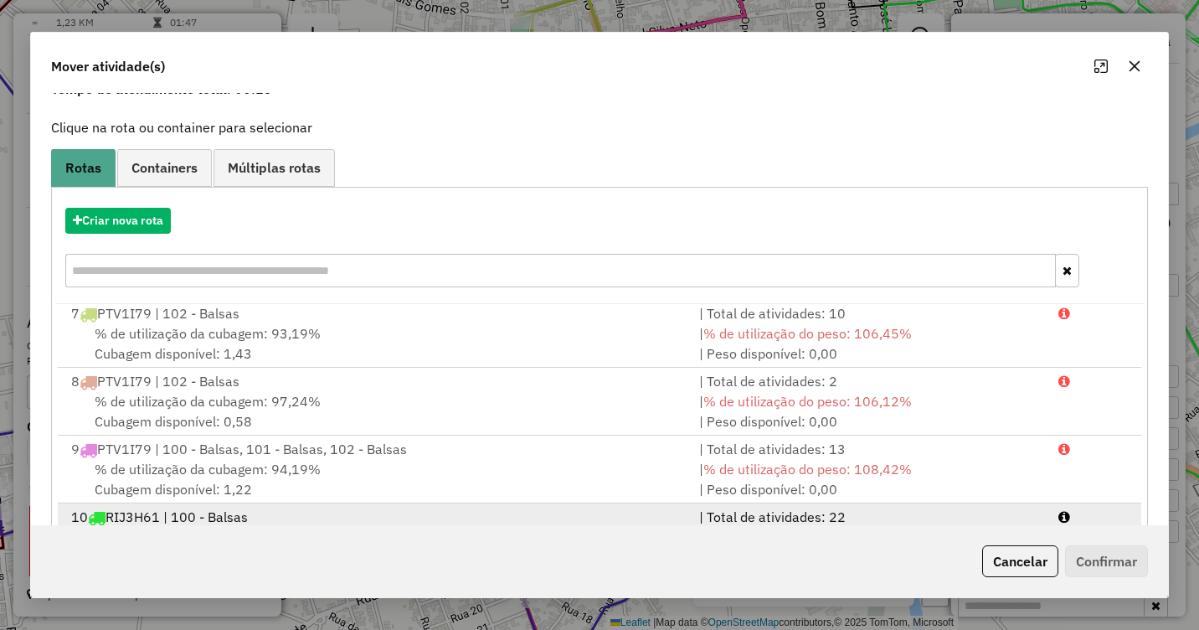
scroll to position [224, 0]
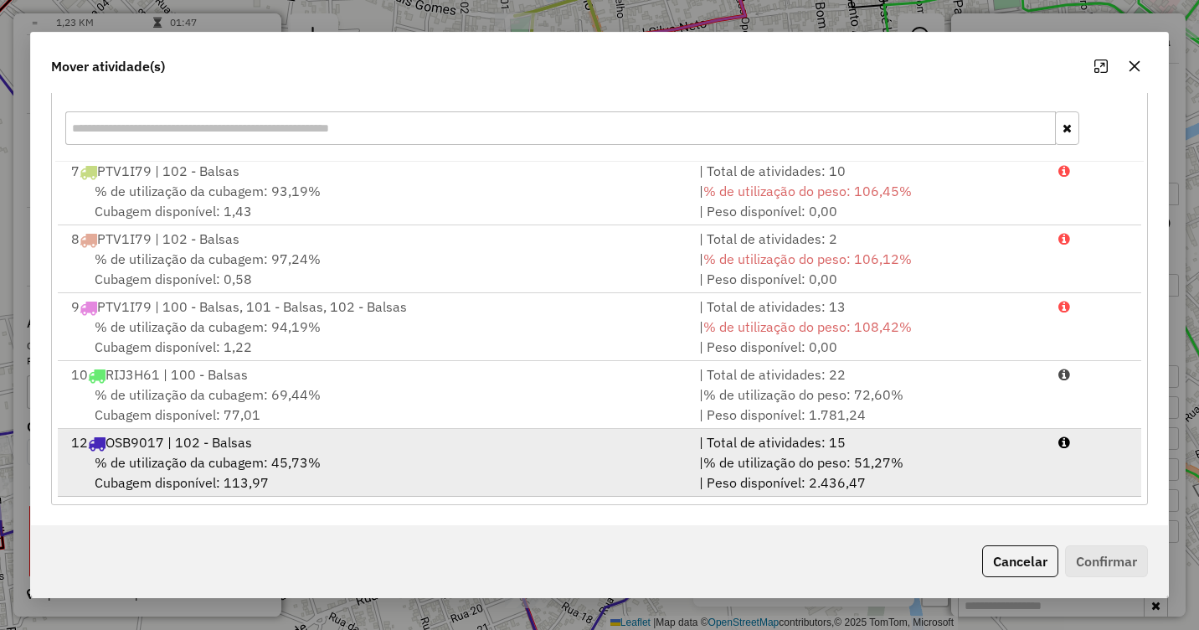
click at [200, 456] on span "% de utilização da cubagem: 45,73%" at bounding box center [208, 462] width 226 height 17
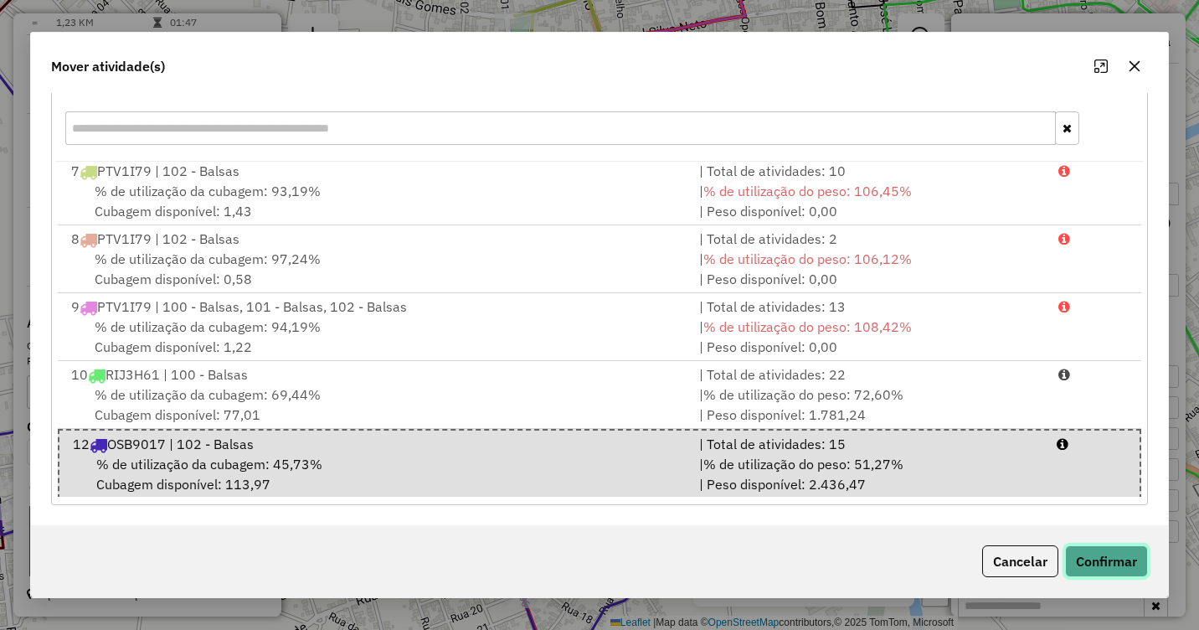
click at [1104, 558] on button "Confirmar" at bounding box center [1106, 561] width 83 height 32
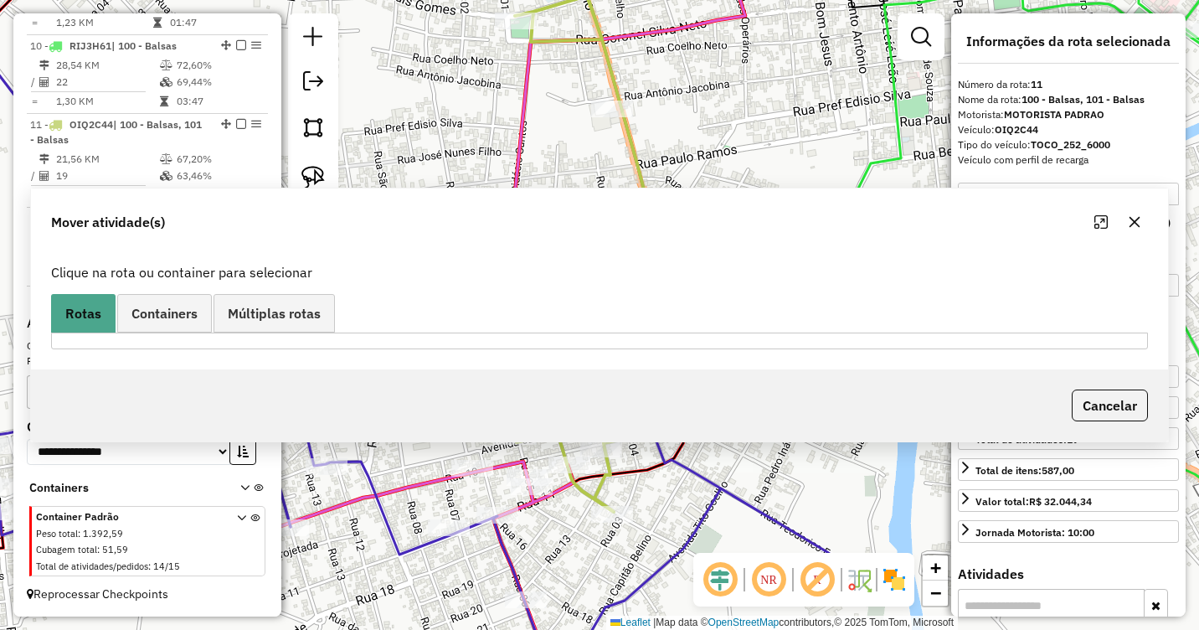
scroll to position [0, 0]
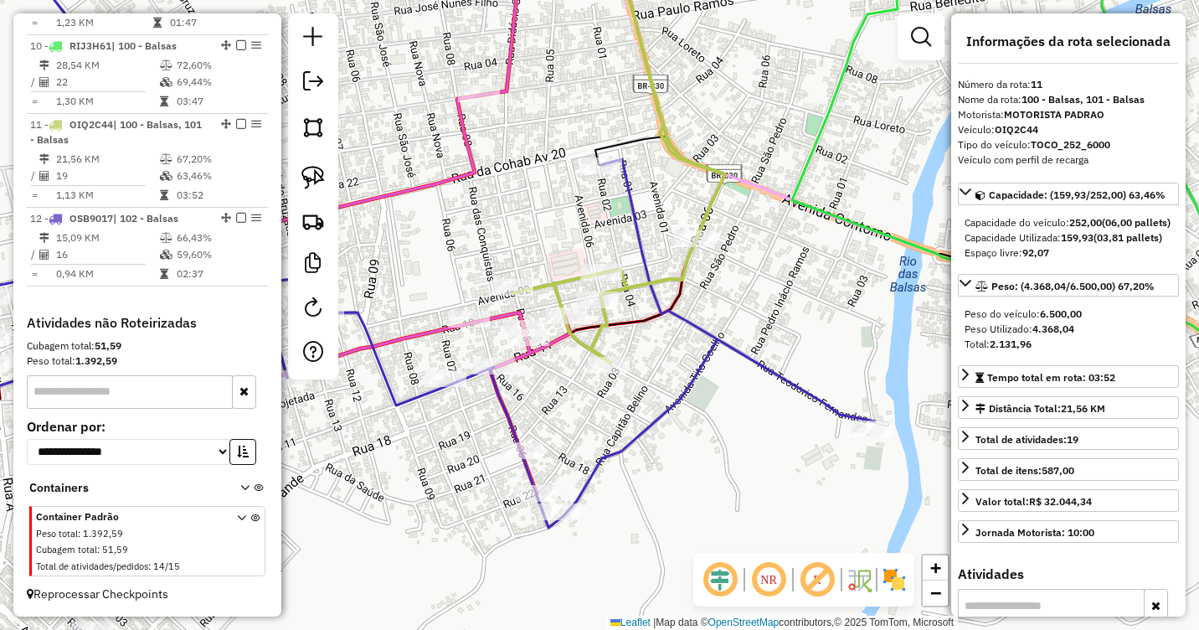
drag, startPoint x: 672, startPoint y: 444, endPoint x: 661, endPoint y: 338, distance: 106.9
click at [661, 338] on div "Janela de atendimento Grade de atendimento Capacidade Transportadoras Veículos …" at bounding box center [599, 315] width 1199 height 630
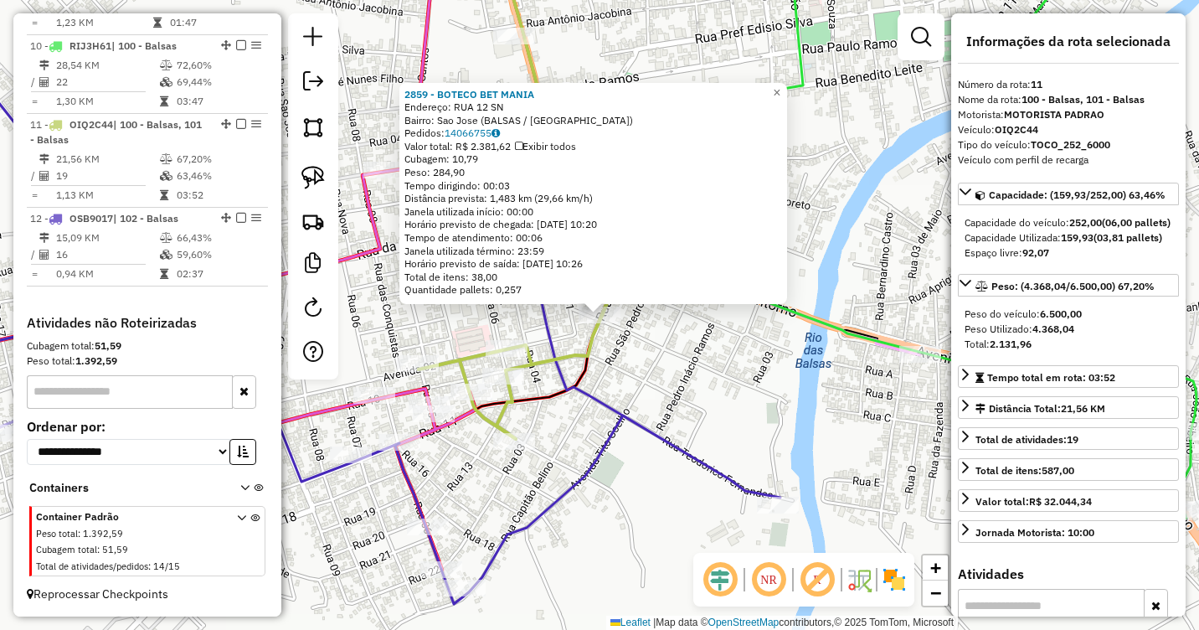
click at [618, 340] on div "2859 - BOTECO BET MANIA Endereço: RUA 12 SN Bairro: Sao Jose (BALSAS / MA) Pedi…" at bounding box center [599, 315] width 1199 height 630
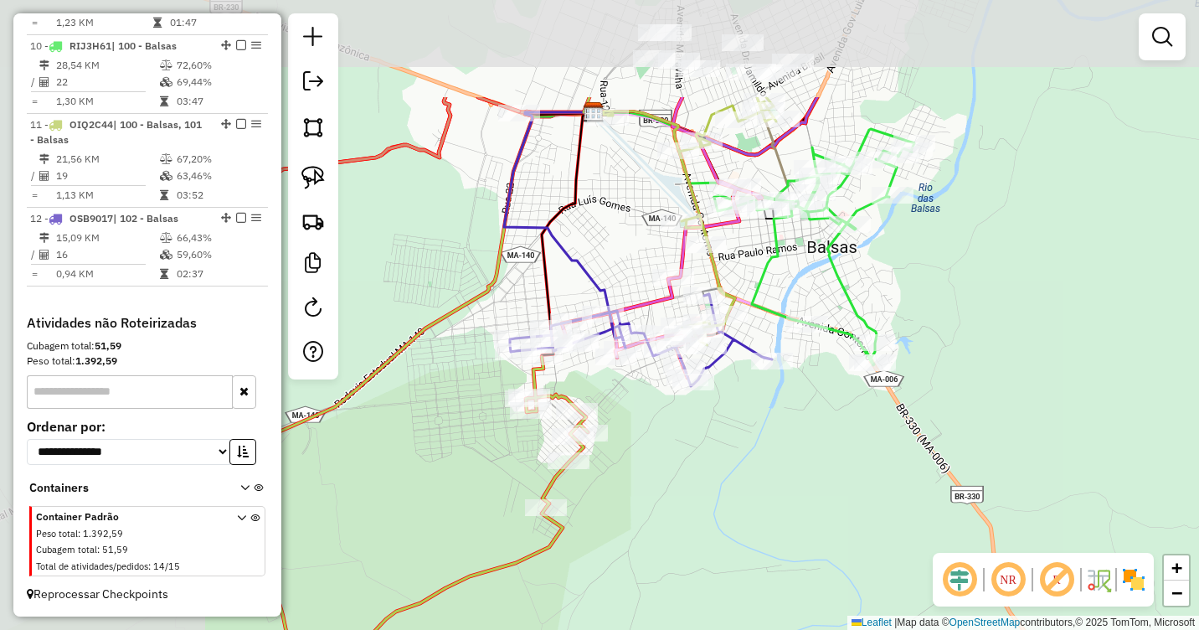
drag, startPoint x: 506, startPoint y: 398, endPoint x: 792, endPoint y: 558, distance: 328.1
click at [792, 558] on div "Janela de atendimento Grade de atendimento Capacidade Transportadoras Veículos …" at bounding box center [599, 315] width 1199 height 630
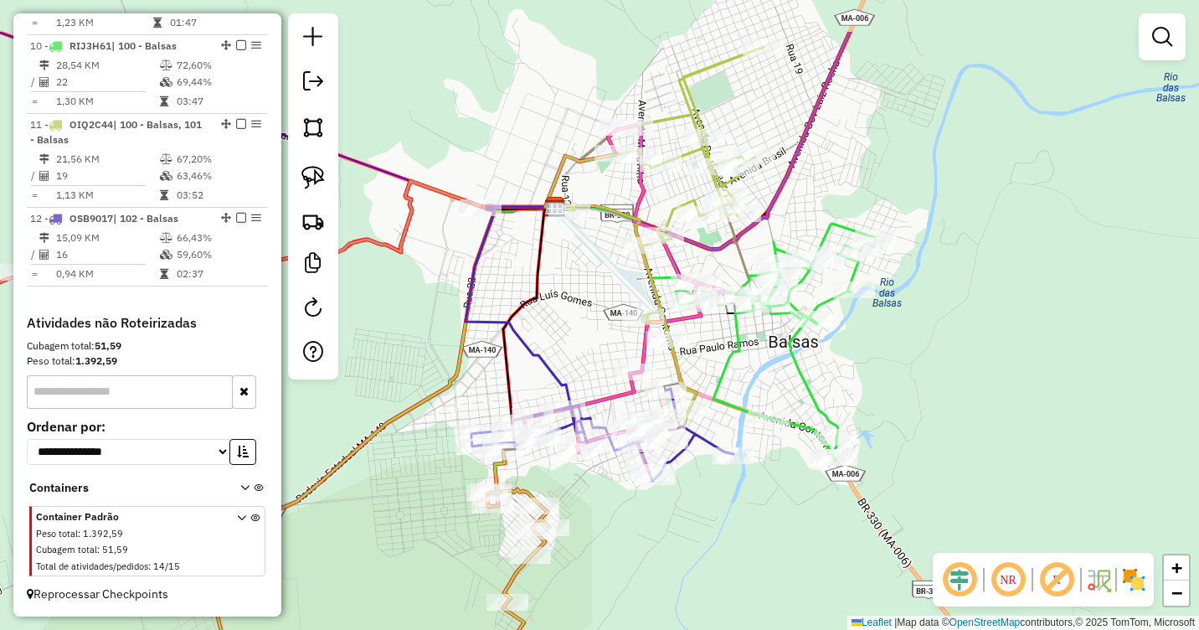
drag, startPoint x: 787, startPoint y: 452, endPoint x: 789, endPoint y: 506, distance: 53.6
click at [745, 554] on div "Janela de atendimento Grade de atendimento Capacidade Transportadoras Veículos …" at bounding box center [599, 315] width 1199 height 630
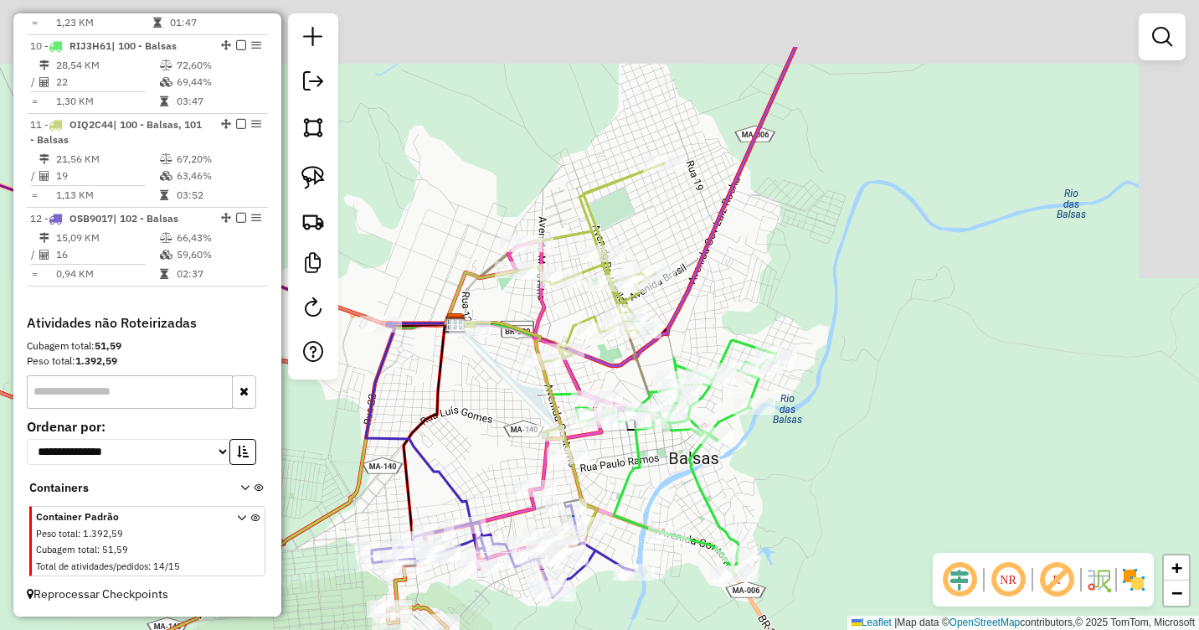
drag, startPoint x: 1026, startPoint y: 313, endPoint x: 905, endPoint y: 408, distance: 153.3
click at [915, 422] on div "Janela de atendimento Grade de atendimento Capacidade Transportadoras Veículos …" at bounding box center [599, 315] width 1199 height 630
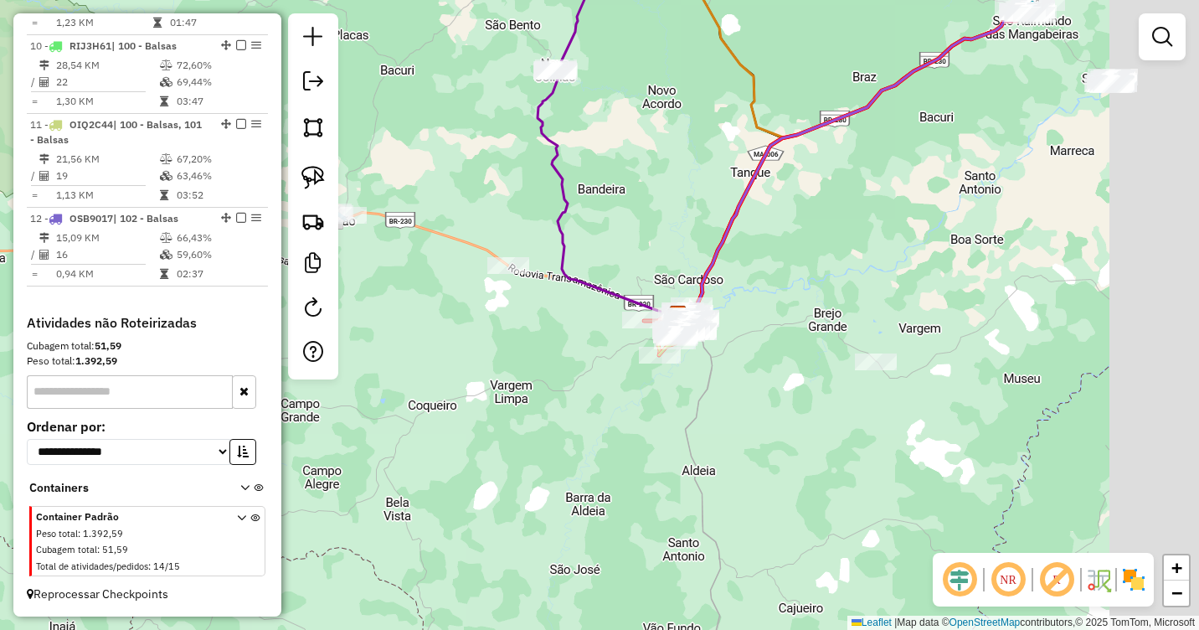
drag, startPoint x: 1094, startPoint y: 449, endPoint x: 758, endPoint y: 399, distance: 339.5
click at [765, 400] on div "Janela de atendimento Grade de atendimento Capacidade Transportadoras Veículos …" at bounding box center [599, 315] width 1199 height 630
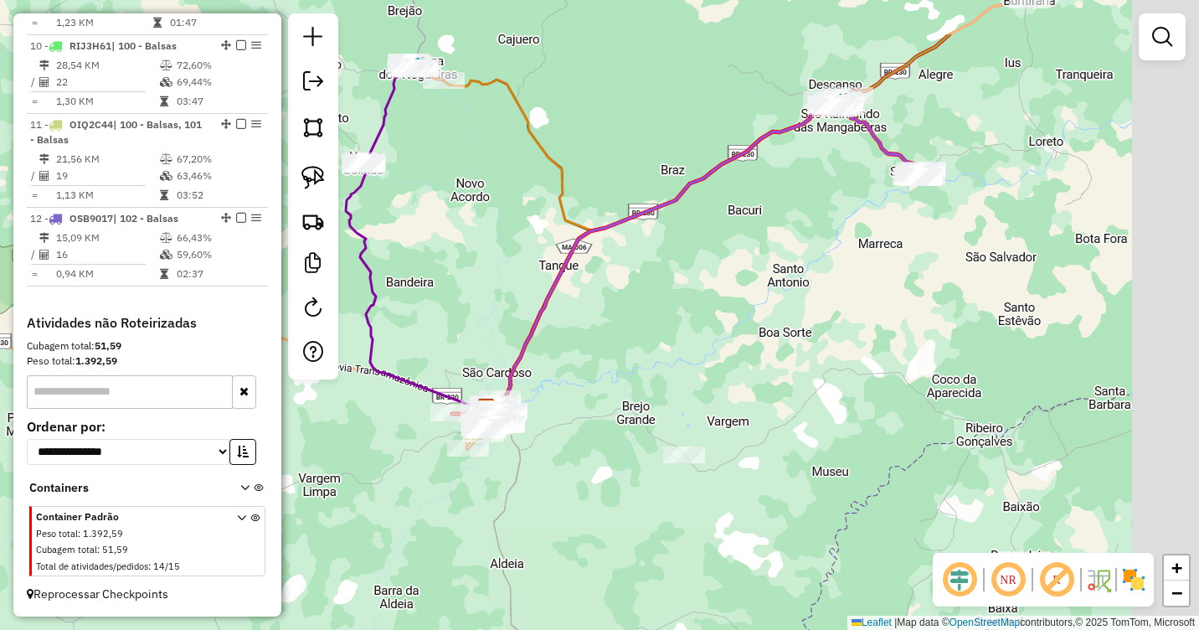
drag, startPoint x: 931, startPoint y: 405, endPoint x: 767, endPoint y: 502, distance: 191.2
click at [767, 502] on div "Janela de atendimento Grade de atendimento Capacidade Transportadoras Veículos …" at bounding box center [599, 315] width 1199 height 630
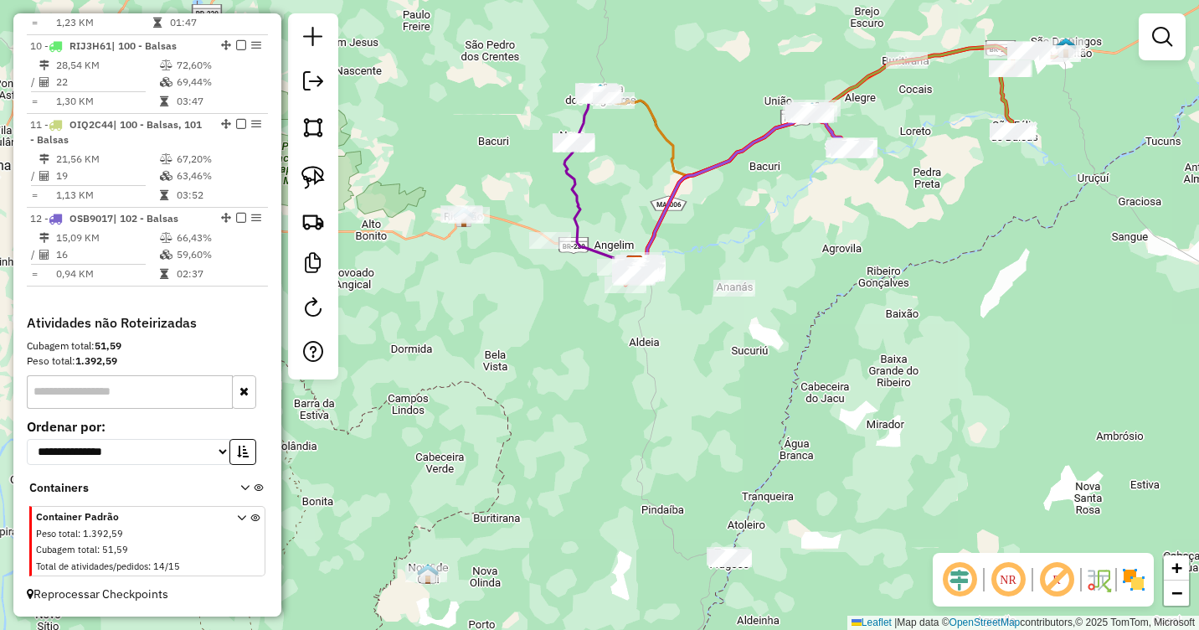
drag, startPoint x: 781, startPoint y: 300, endPoint x: 921, endPoint y: 435, distance: 194.9
click at [921, 435] on div "Janela de atendimento Grade de atendimento Capacidade Transportadoras Veículos …" at bounding box center [599, 315] width 1199 height 630
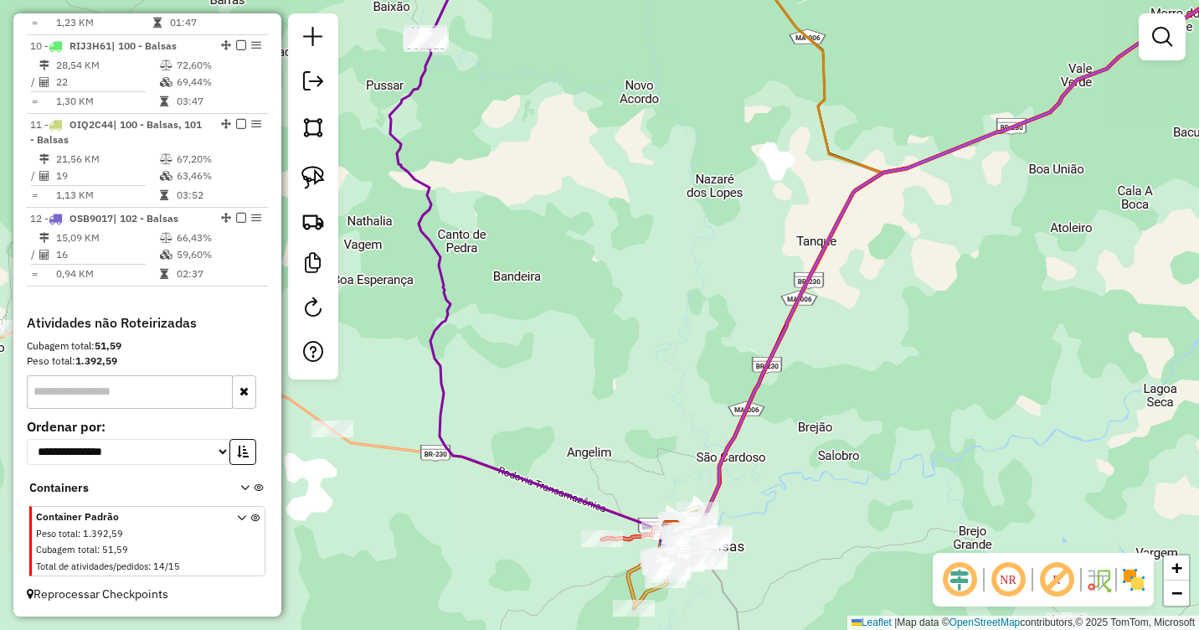
drag, startPoint x: 844, startPoint y: 385, endPoint x: 853, endPoint y: 59, distance: 325.9
click at [853, 59] on div "Janela de atendimento Grade de atendimento Capacidade Transportadoras Veículos …" at bounding box center [599, 315] width 1199 height 630
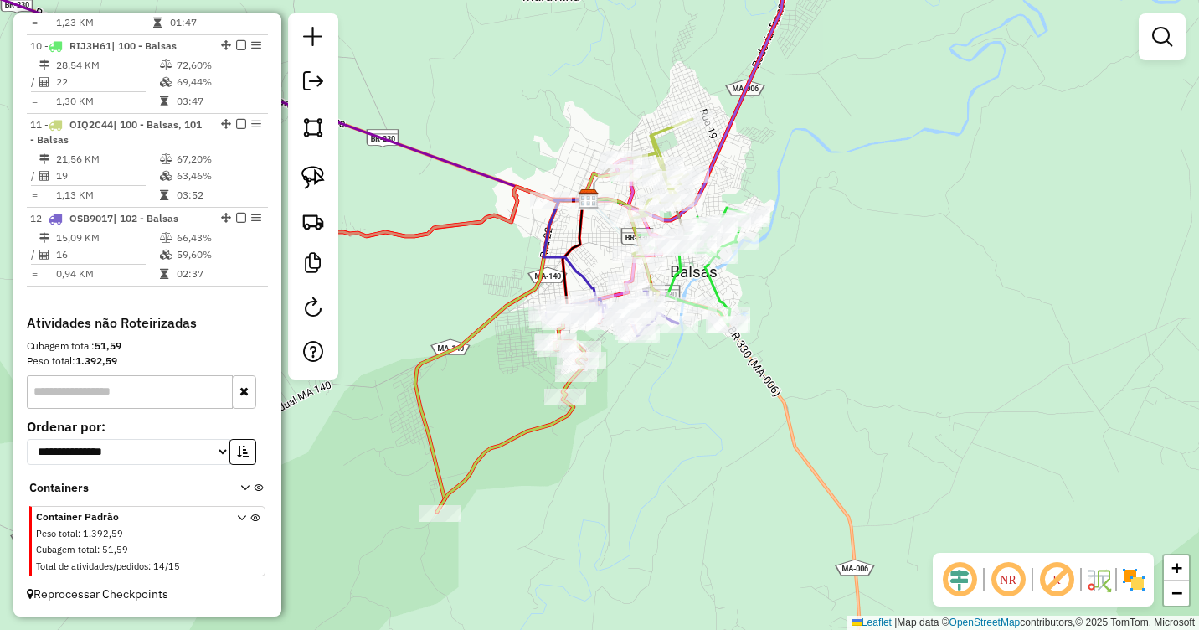
drag, startPoint x: 805, startPoint y: 270, endPoint x: 831, endPoint y: 190, distance: 83.7
click at [831, 190] on div "Janela de atendimento Grade de atendimento Capacidade Transportadoras Veículos …" at bounding box center [599, 315] width 1199 height 630
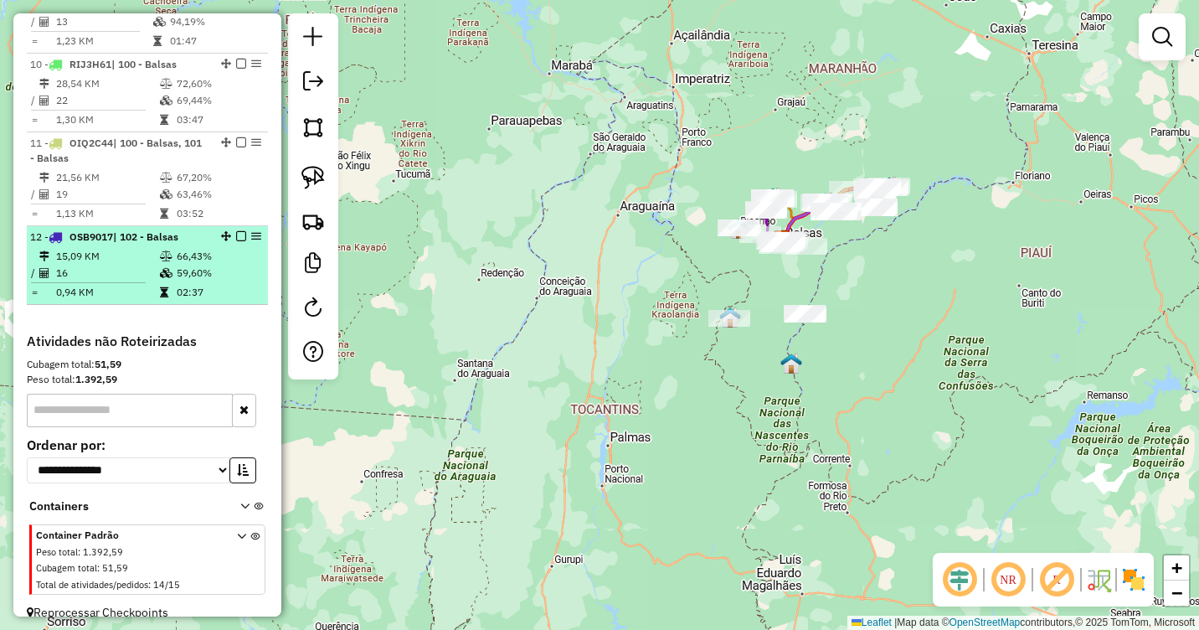
scroll to position [1365, 0]
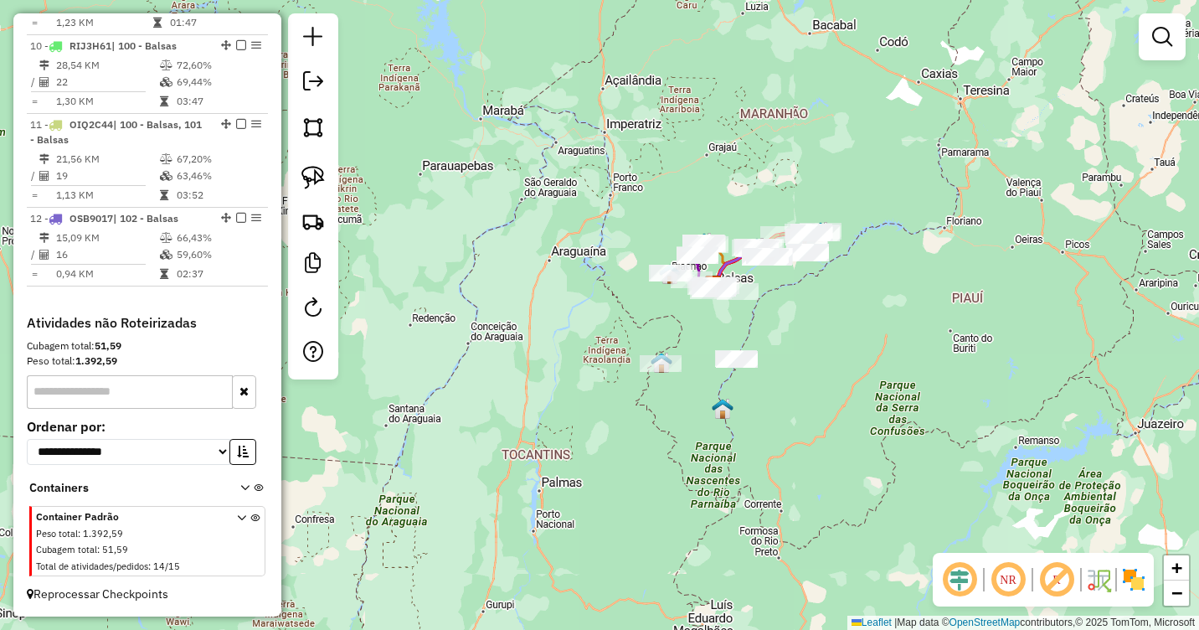
drag, startPoint x: 914, startPoint y: 298, endPoint x: 930, endPoint y: 397, distance: 100.2
click at [930, 405] on div "Janela de atendimento Grade de atendimento Capacidade Transportadoras Veículos …" at bounding box center [599, 315] width 1199 height 630
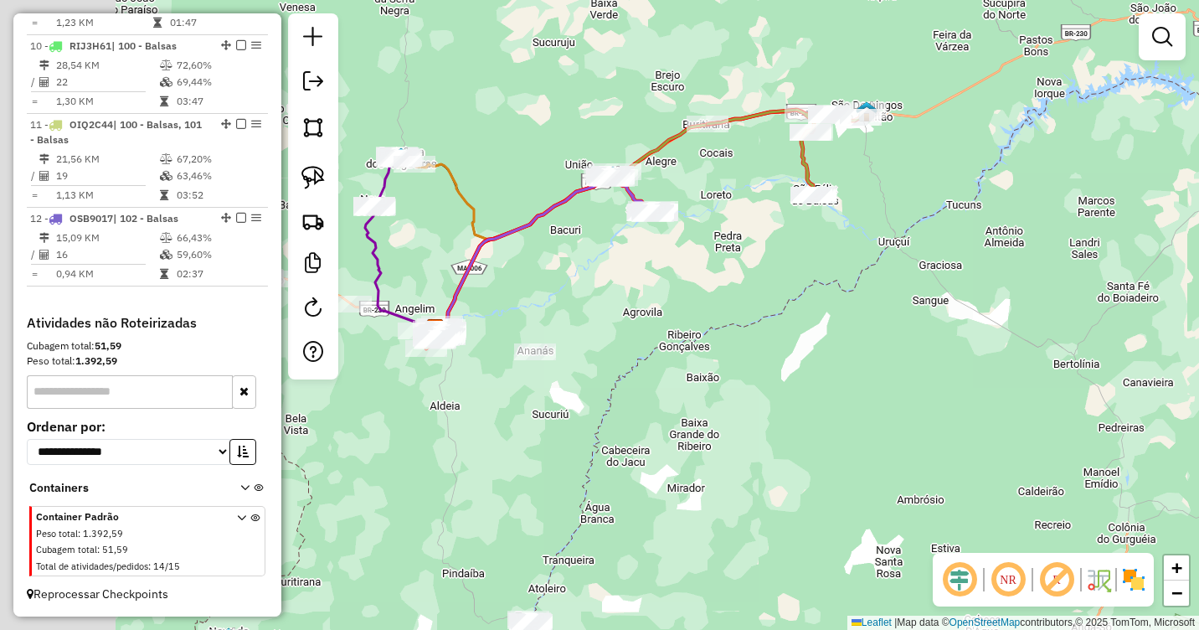
drag, startPoint x: 678, startPoint y: 289, endPoint x: 992, endPoint y: 417, distance: 339.2
click at [992, 417] on div "Janela de atendimento Grade de atendimento Capacidade Transportadoras Veículos …" at bounding box center [599, 315] width 1199 height 630
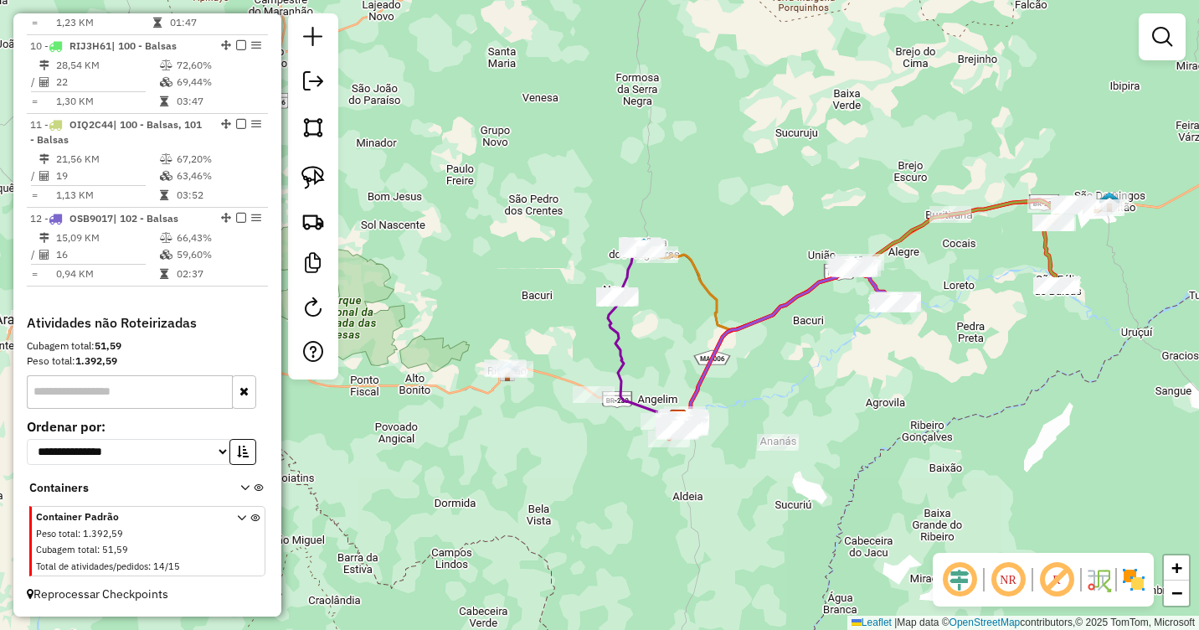
drag, startPoint x: 900, startPoint y: 363, endPoint x: 970, endPoint y: 382, distance: 71.9
click at [970, 382] on div "Janela de atendimento Grade de atendimento Capacidade Transportadoras Veículos …" at bounding box center [599, 315] width 1199 height 630
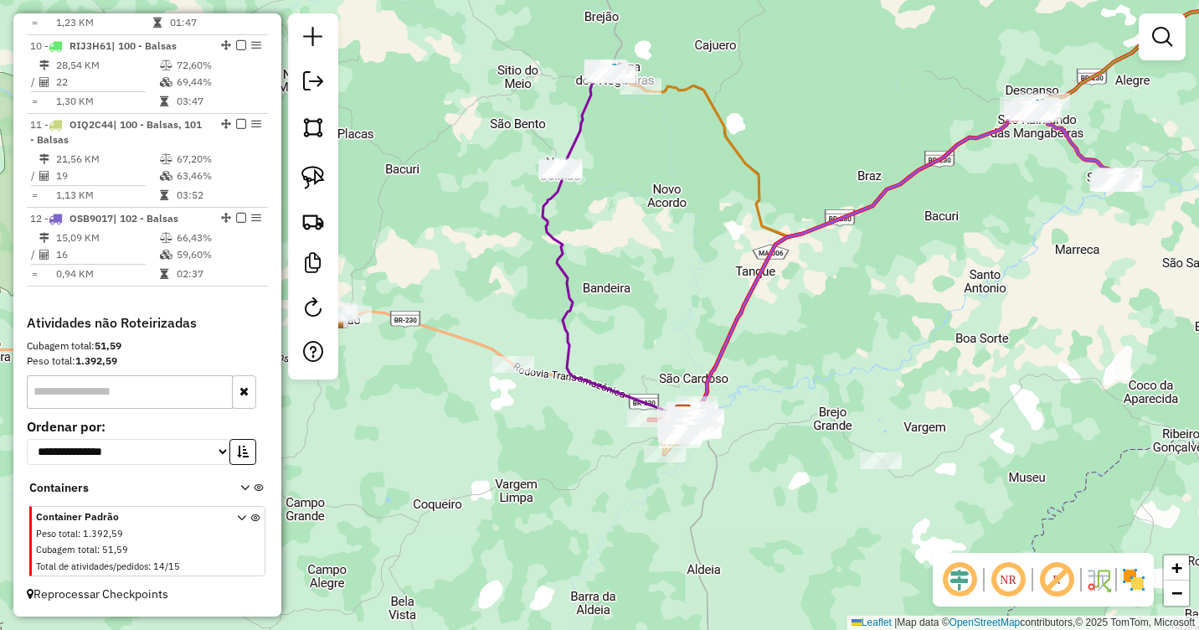
drag, startPoint x: 742, startPoint y: 382, endPoint x: 763, endPoint y: 332, distance: 53.7
click at [766, 335] on div "Janela de atendimento Grade de atendimento Capacidade Transportadoras Veículos …" at bounding box center [599, 315] width 1199 height 630
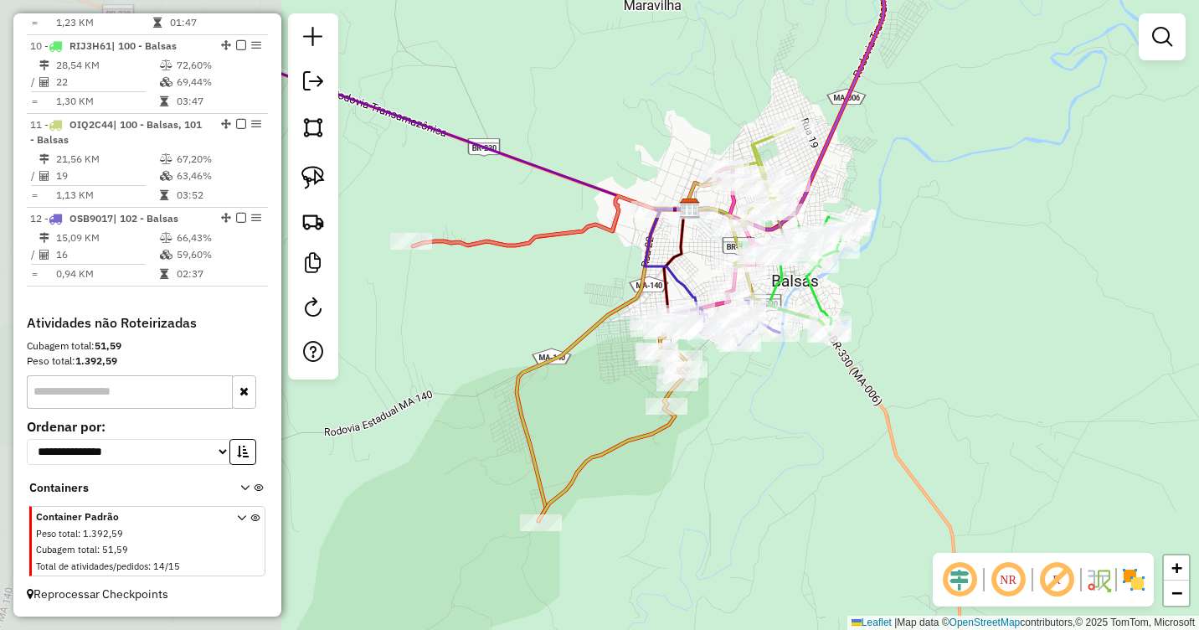
drag, startPoint x: 663, startPoint y: 381, endPoint x: 980, endPoint y: 270, distance: 335.6
click at [1015, 265] on div "Janela de atendimento Grade de atendimento Capacidade Transportadoras Veículos …" at bounding box center [599, 315] width 1199 height 630
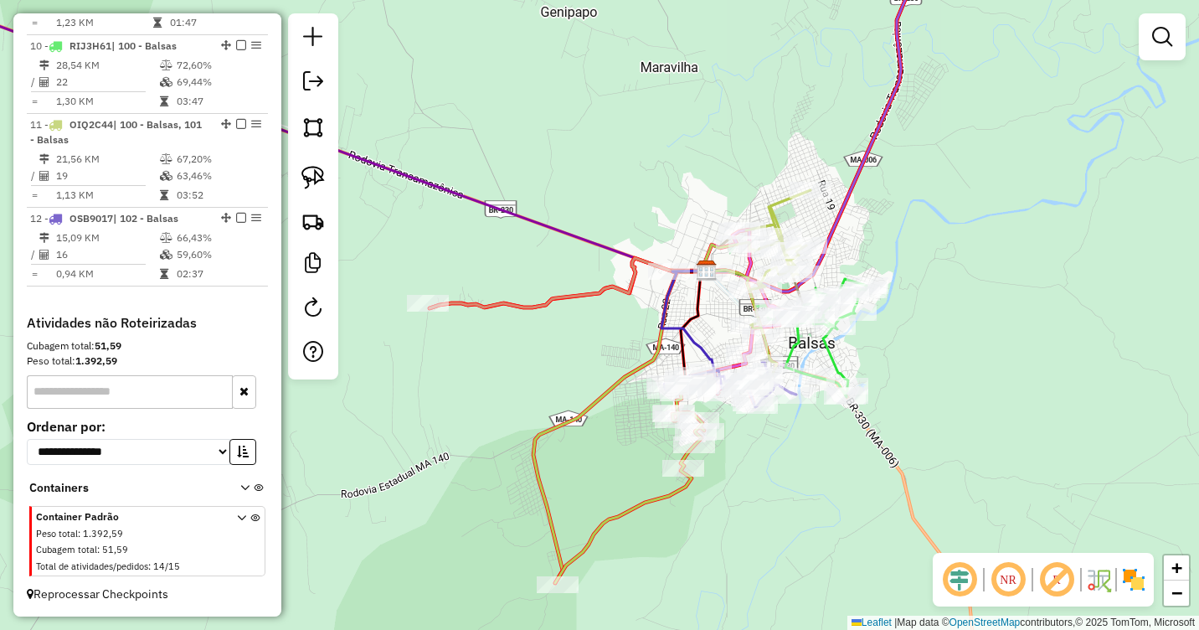
drag, startPoint x: 457, startPoint y: 99, endPoint x: 486, endPoint y: 196, distance: 101.2
click at [486, 196] on div "Janela de atendimento Grade de atendimento Capacidade Transportadoras Veículos …" at bounding box center [599, 315] width 1199 height 630
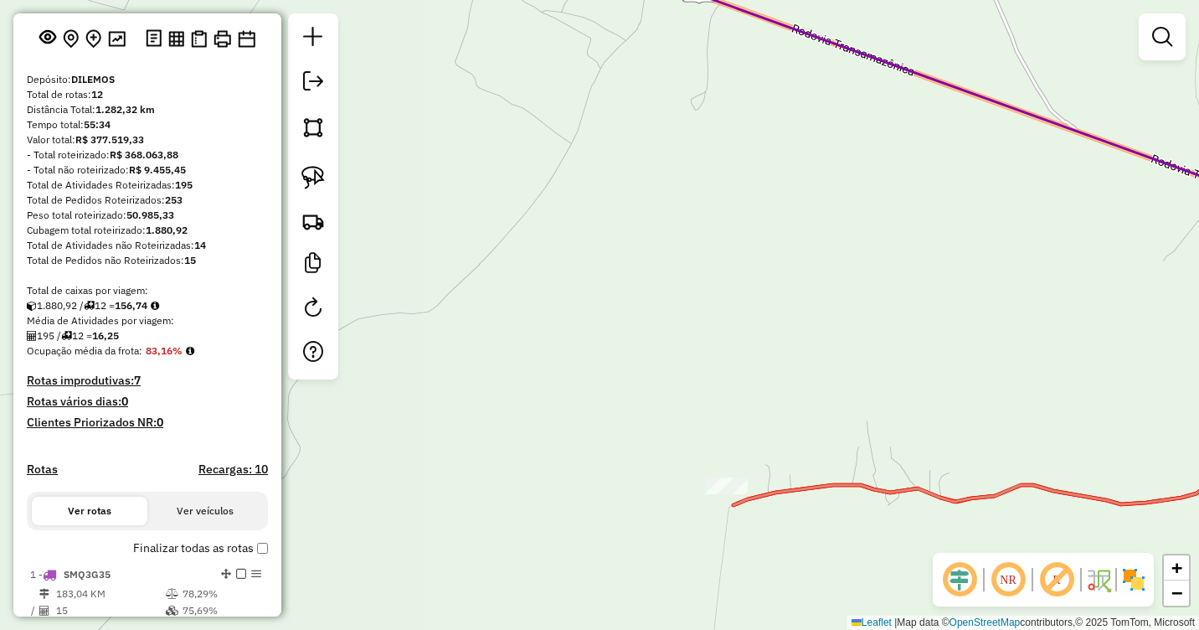
scroll to position [0, 0]
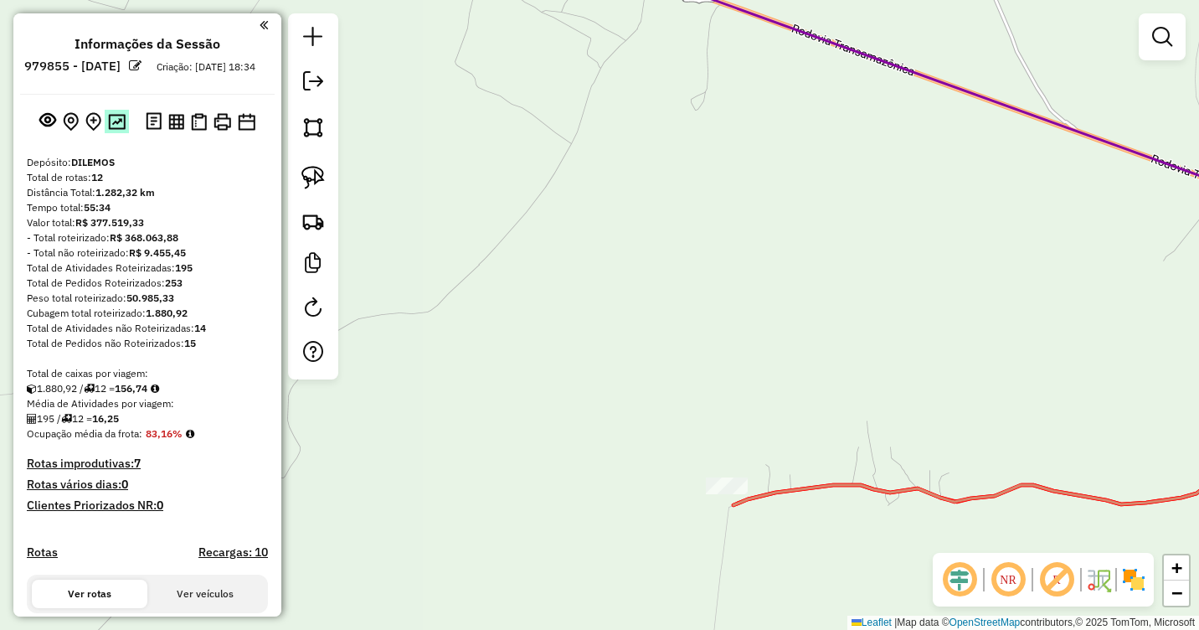
click at [112, 130] on img at bounding box center [117, 122] width 18 height 16
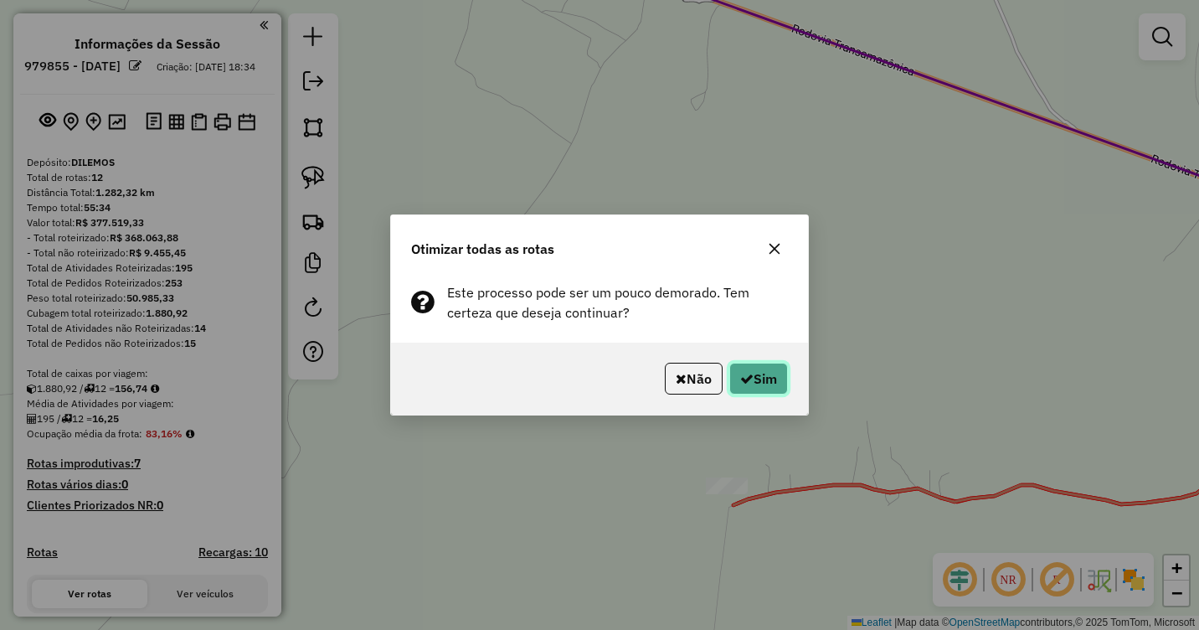
click at [768, 380] on button "Sim" at bounding box center [758, 379] width 59 height 32
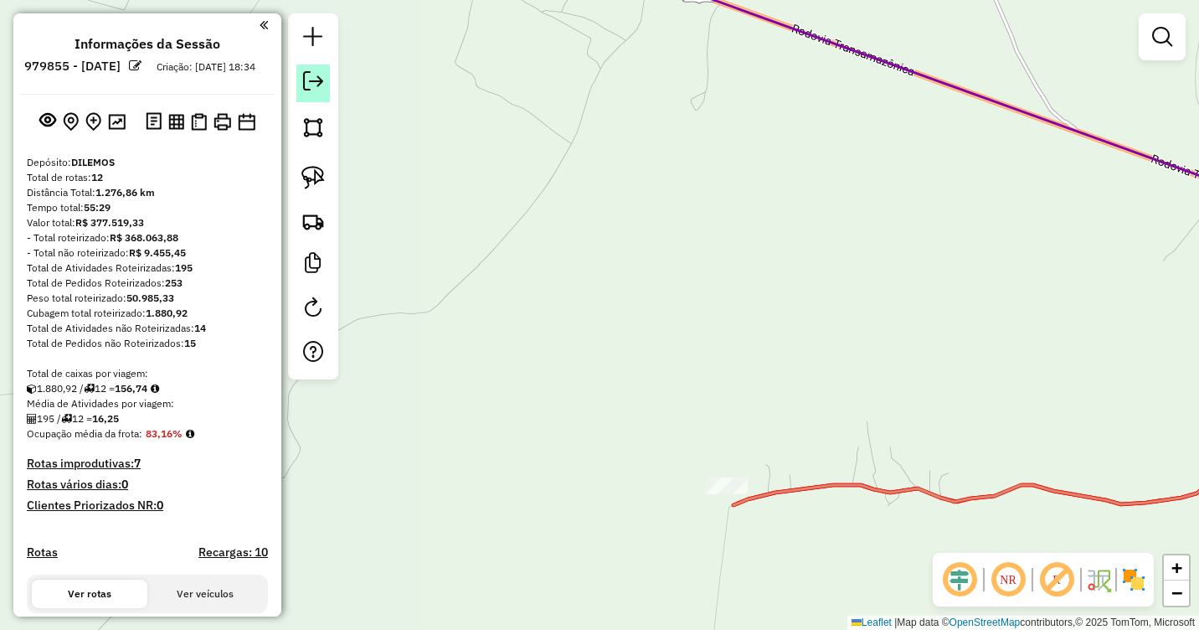
click at [317, 83] on em at bounding box center [313, 81] width 20 height 20
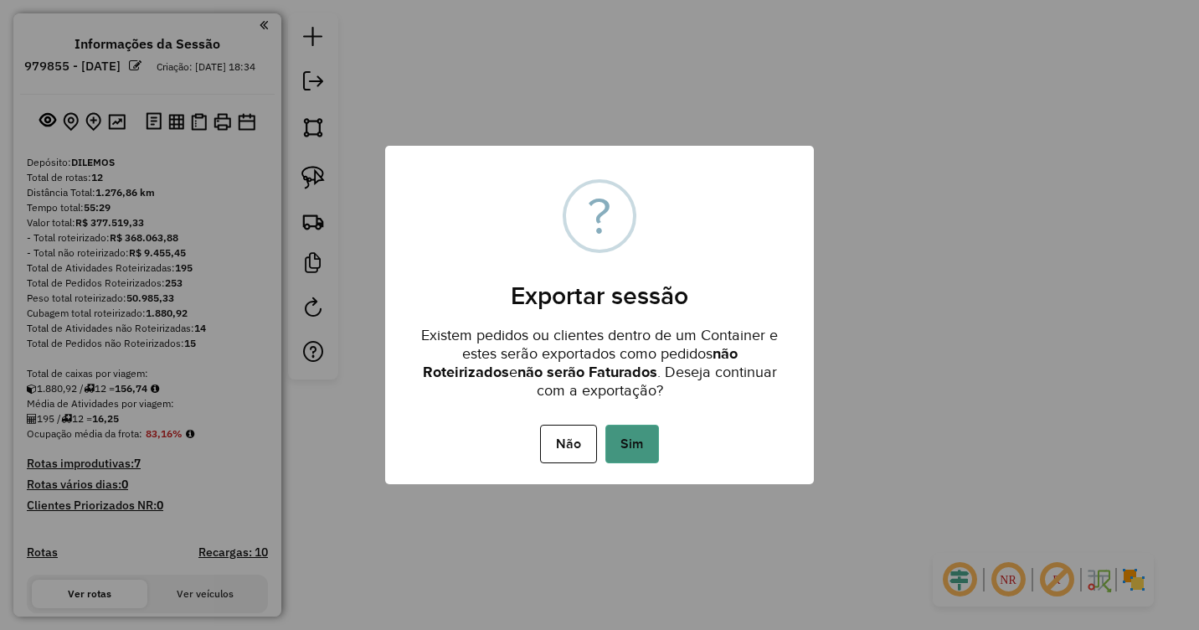
click at [642, 431] on button "Sim" at bounding box center [633, 444] width 54 height 39
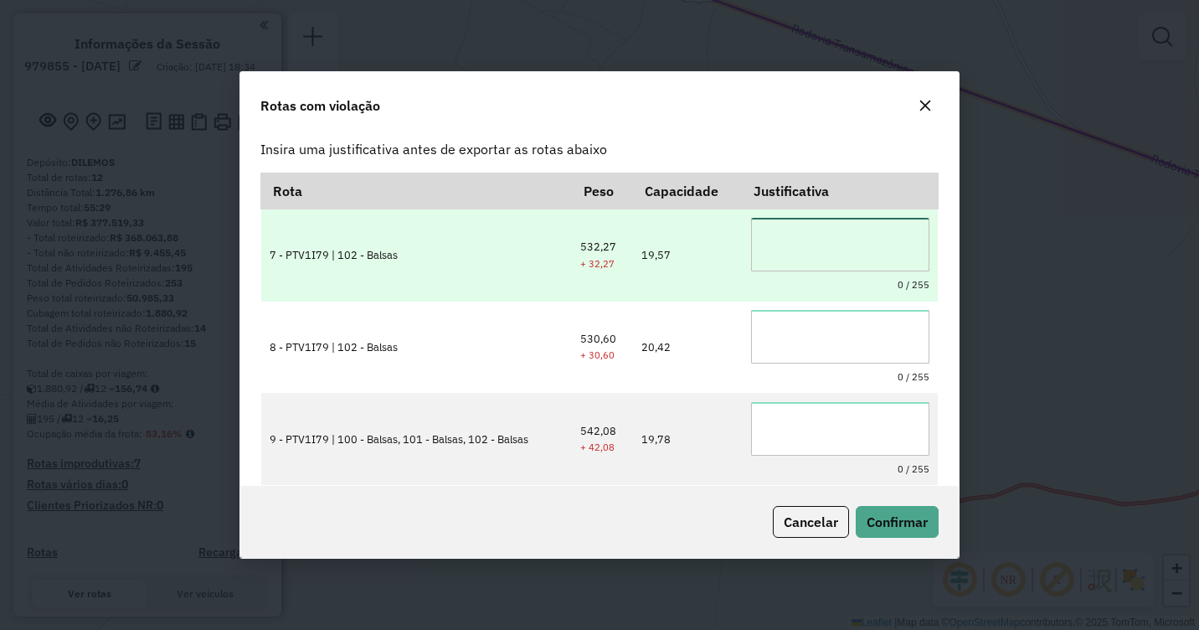
click at [793, 251] on textarea at bounding box center [840, 245] width 178 height 54
drag, startPoint x: 877, startPoint y: 237, endPoint x: 740, endPoint y: 228, distance: 137.7
click at [740, 228] on tr "**********" at bounding box center [599, 255] width 677 height 92
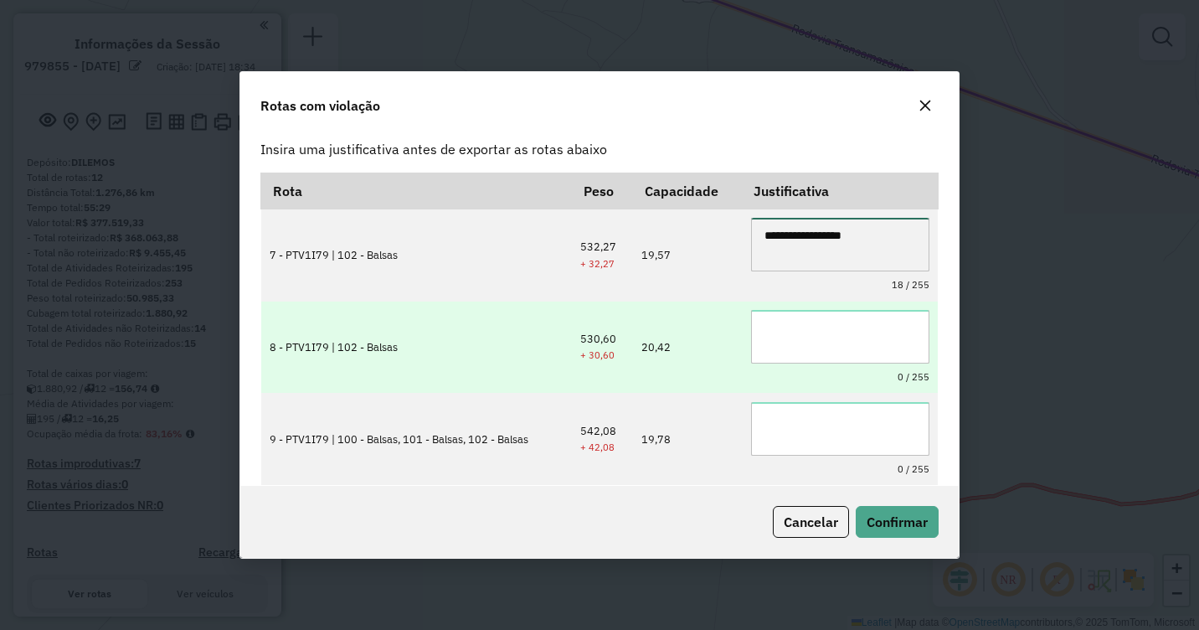
type textarea "**********"
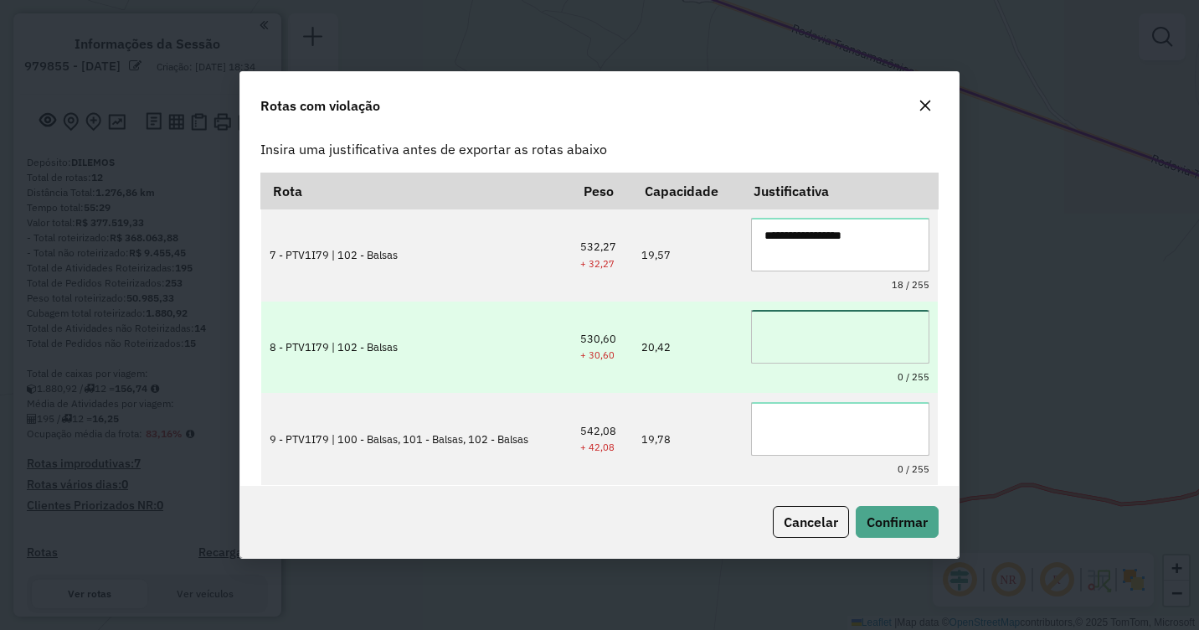
click at [825, 332] on textarea at bounding box center [840, 337] width 178 height 54
paste textarea "**********"
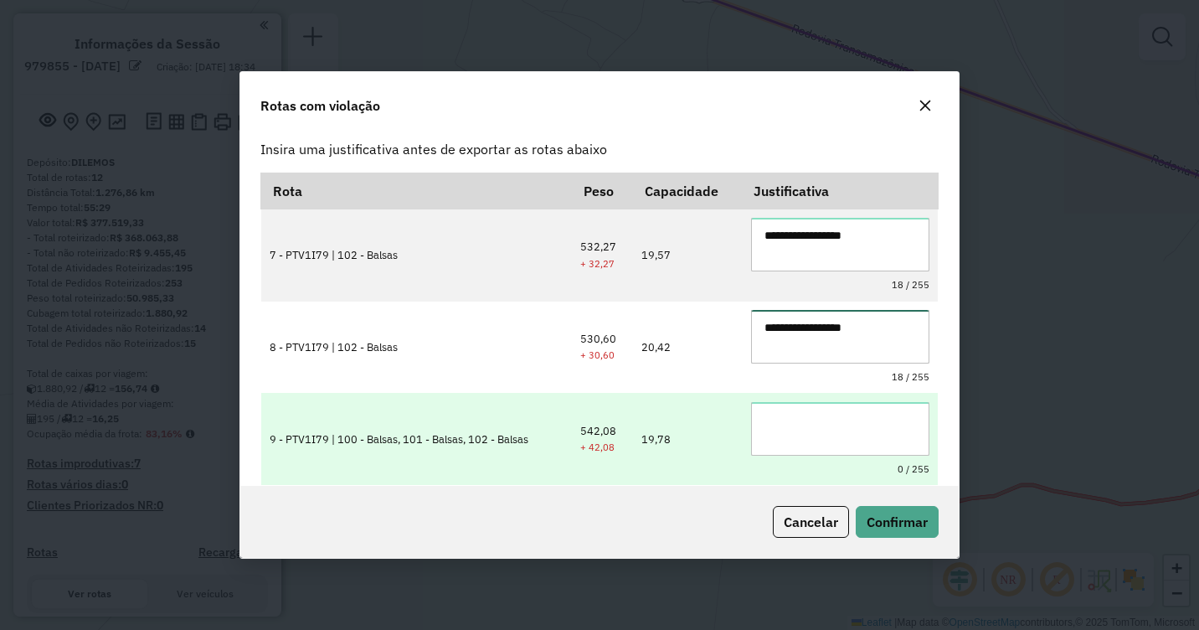
type textarea "**********"
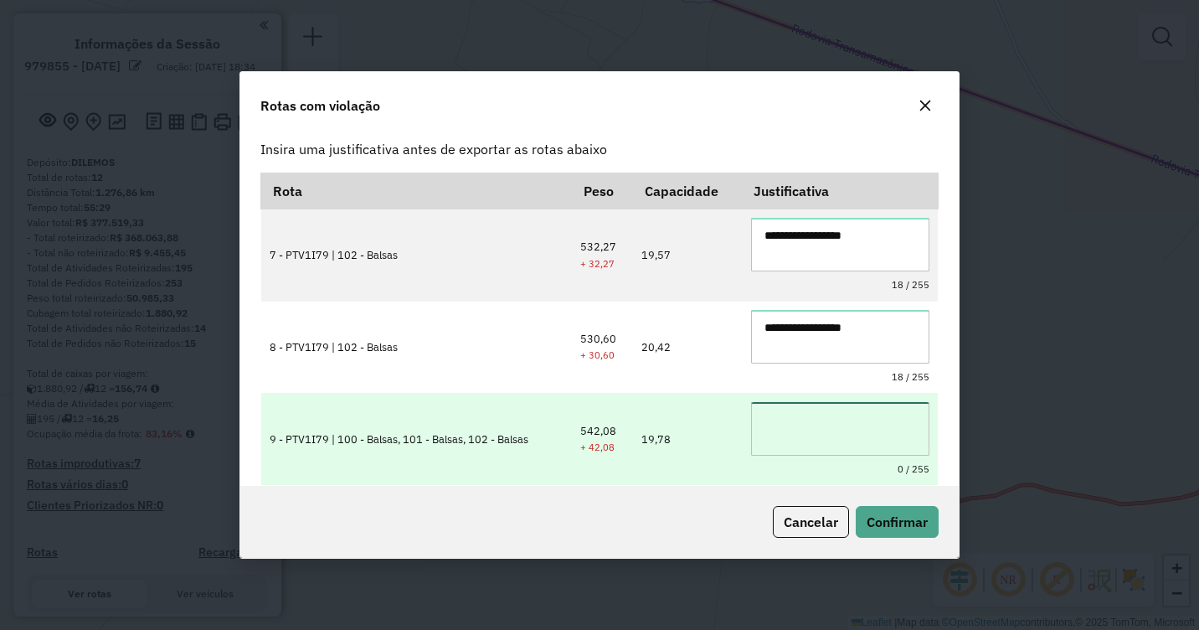
click at [809, 413] on textarea at bounding box center [840, 429] width 178 height 54
paste textarea "**********"
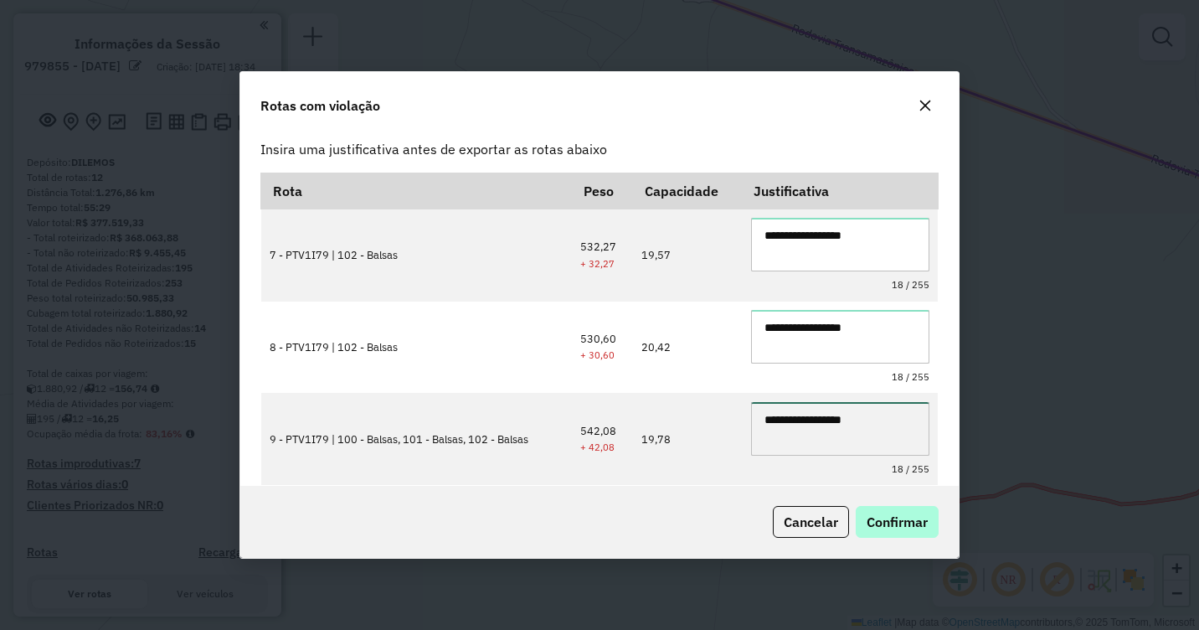
type textarea "**********"
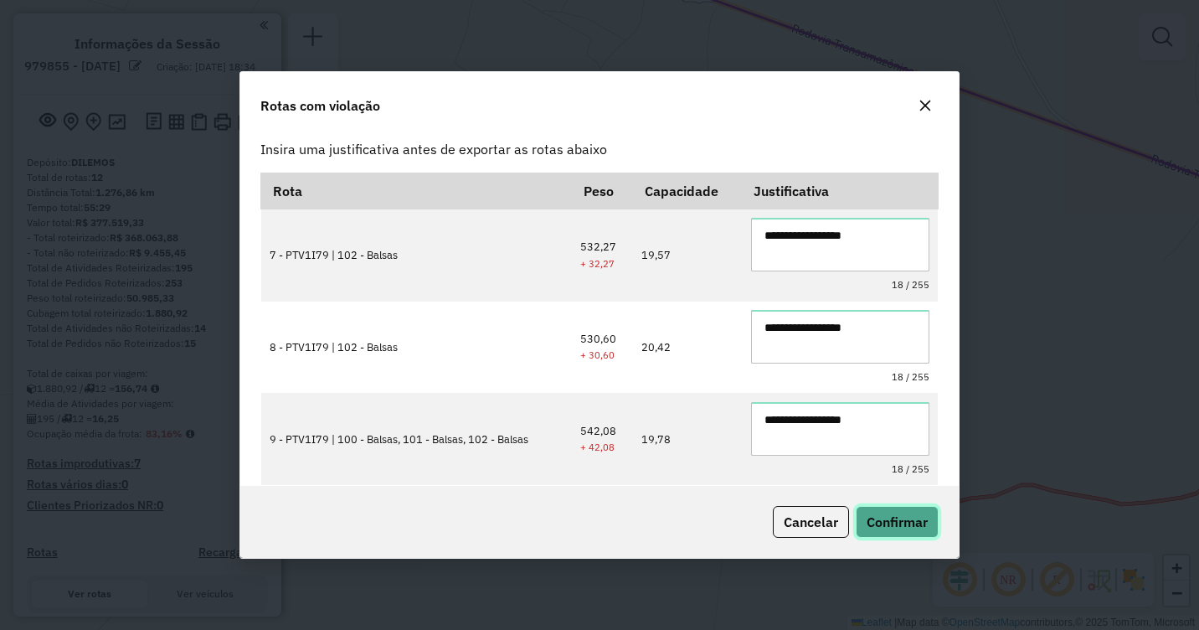
click at [886, 531] on button "Confirmar" at bounding box center [897, 522] width 83 height 32
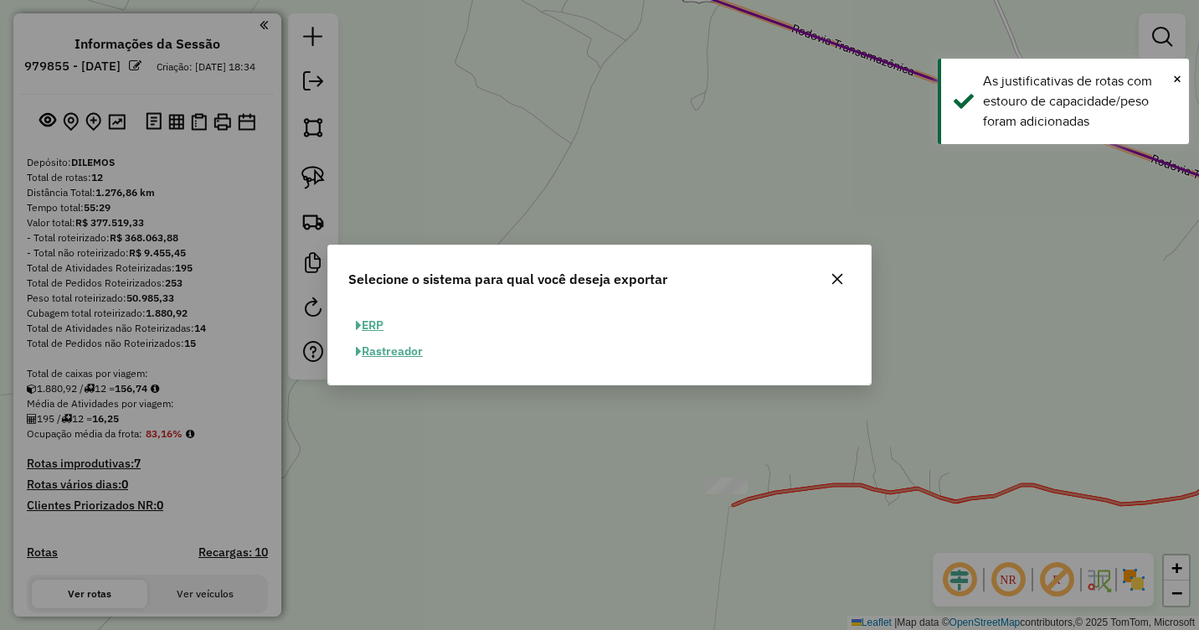
click at [375, 322] on button "ERP" at bounding box center [369, 325] width 43 height 26
select select "**"
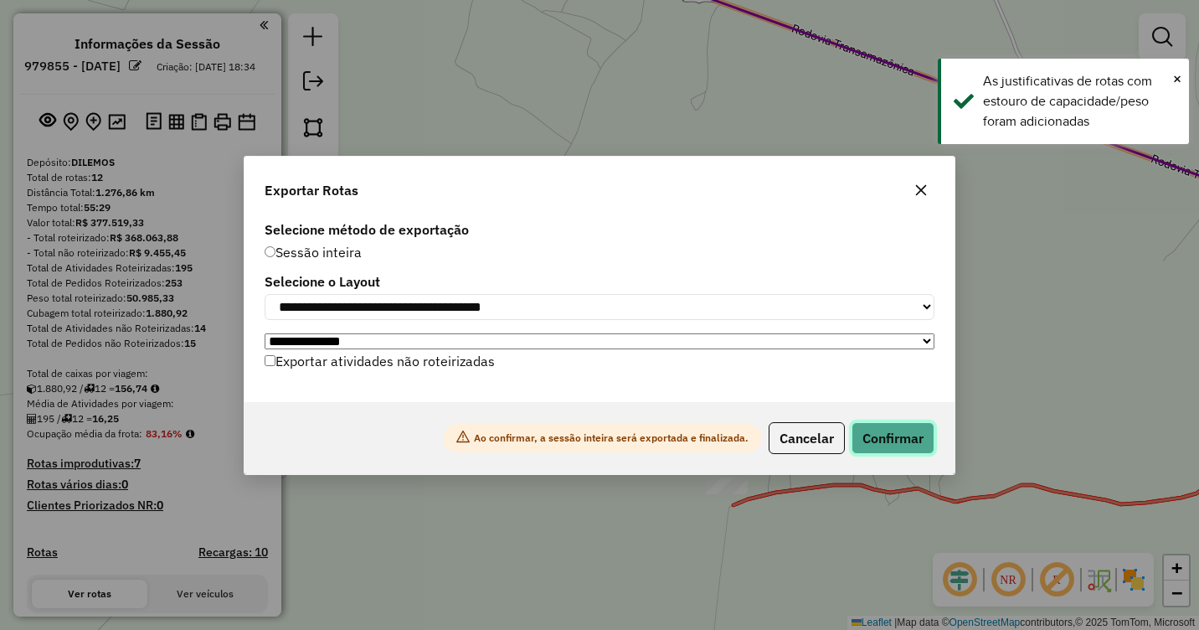
click at [863, 436] on button "Confirmar" at bounding box center [893, 438] width 83 height 32
